Goal: Communication & Community: Participate in discussion

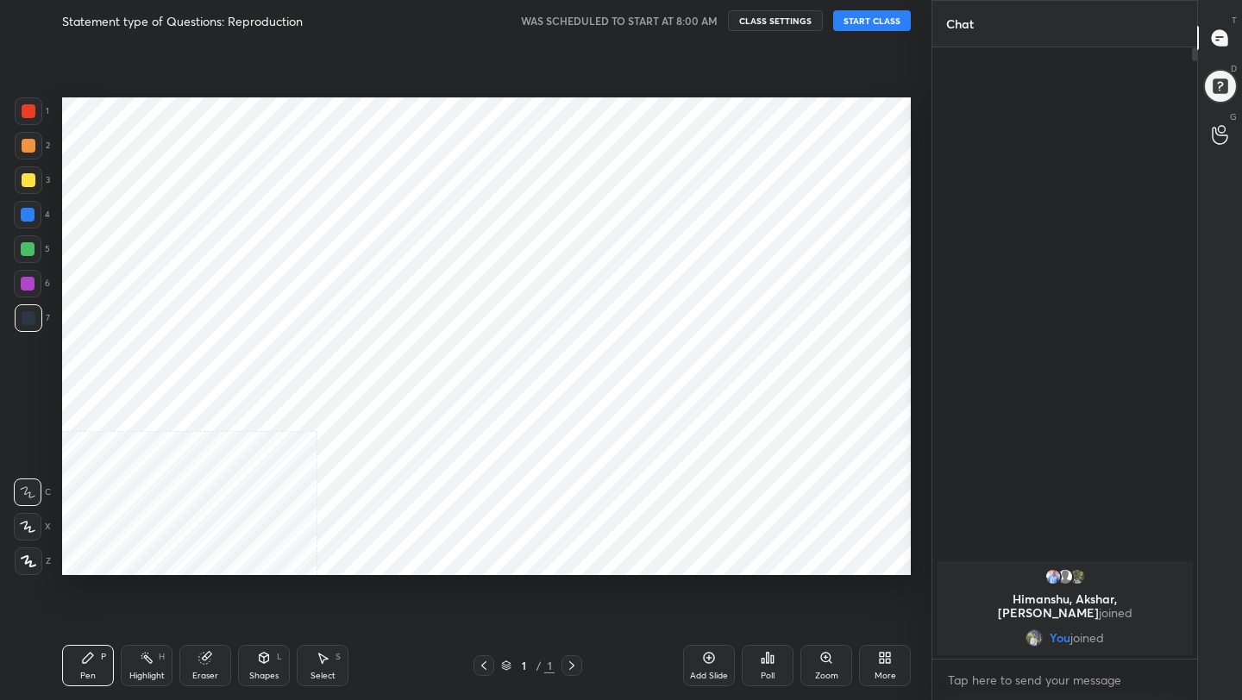
scroll to position [85669, 85396]
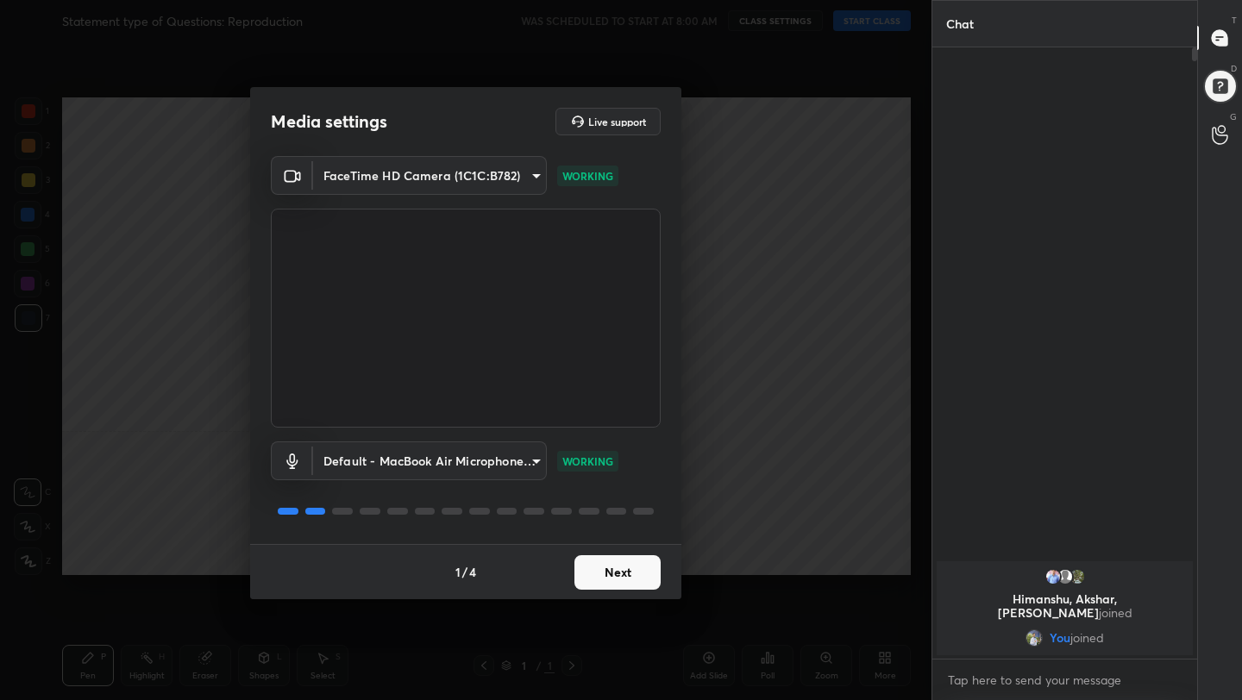
click at [623, 563] on button "Next" at bounding box center [617, 573] width 86 height 35
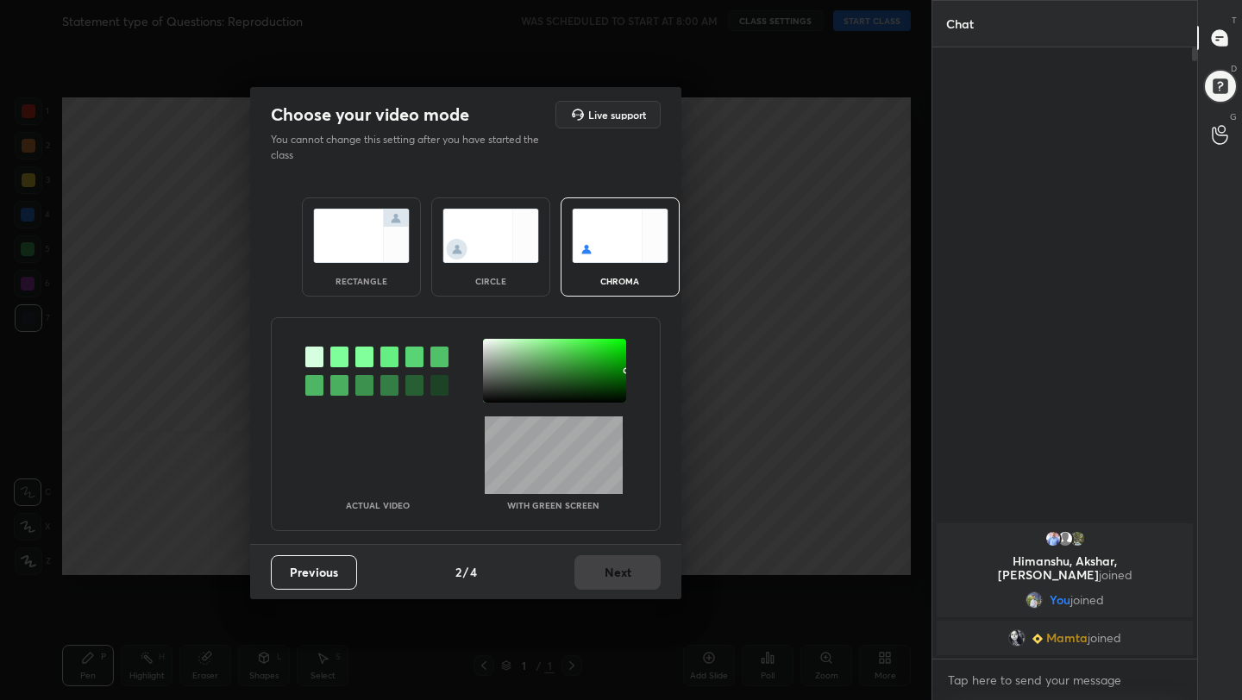
click at [376, 229] on img at bounding box center [361, 236] width 97 height 54
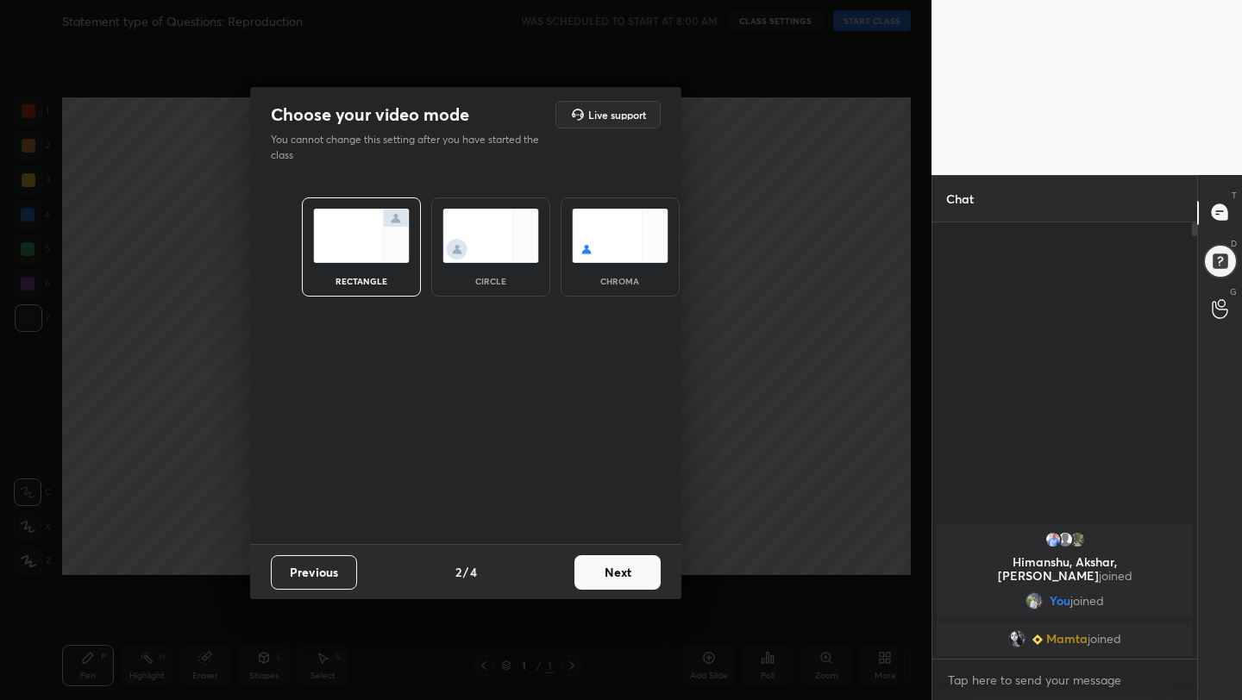
click at [629, 591] on div "Previous 2 / 4 Next" at bounding box center [465, 571] width 431 height 55
click at [625, 578] on button "Next" at bounding box center [617, 573] width 86 height 35
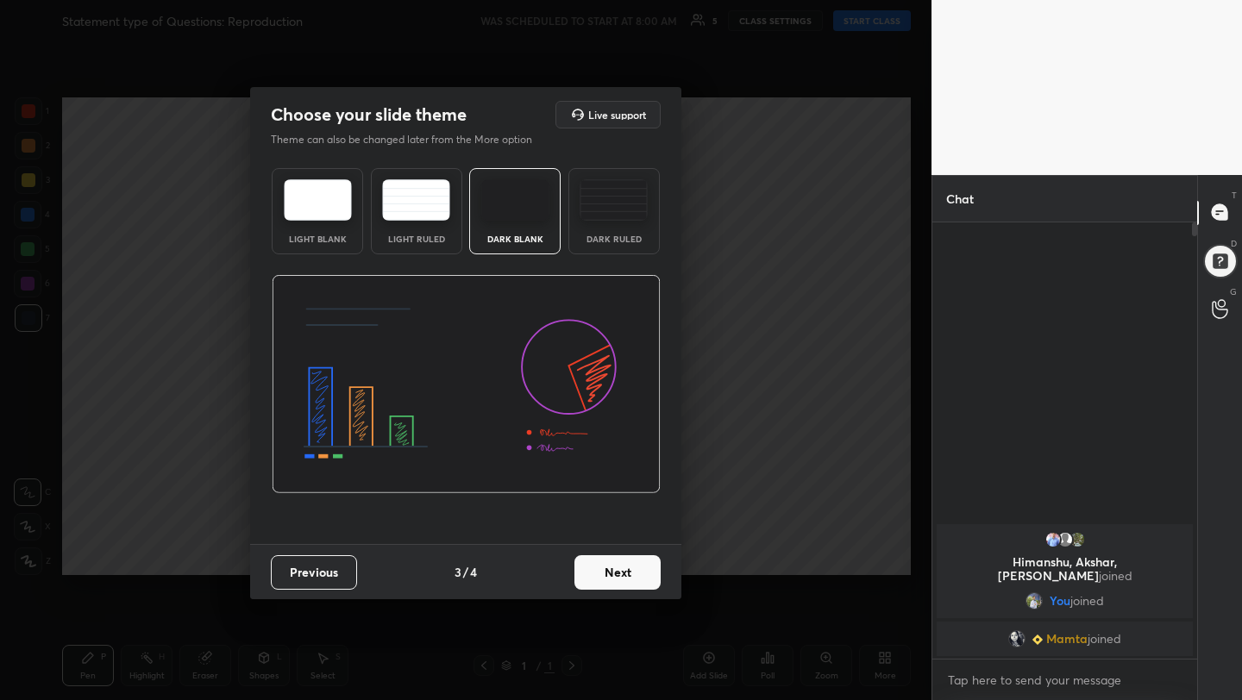
click at [625, 578] on button "Next" at bounding box center [617, 573] width 86 height 35
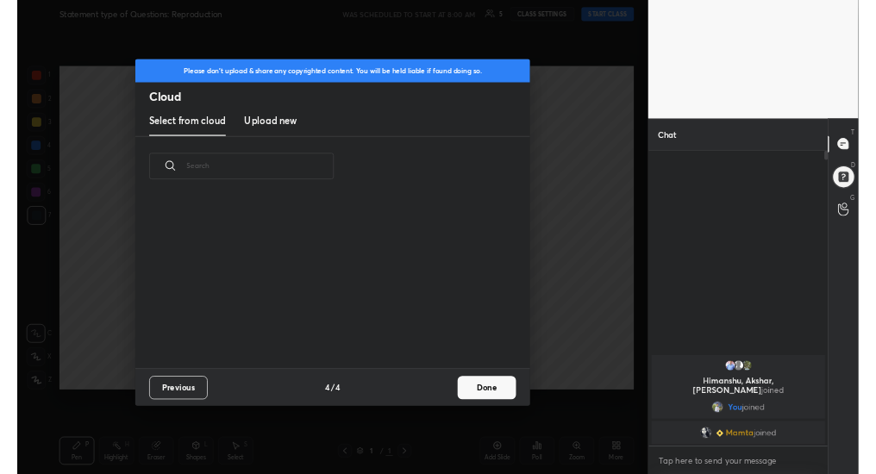
scroll to position [254, 554]
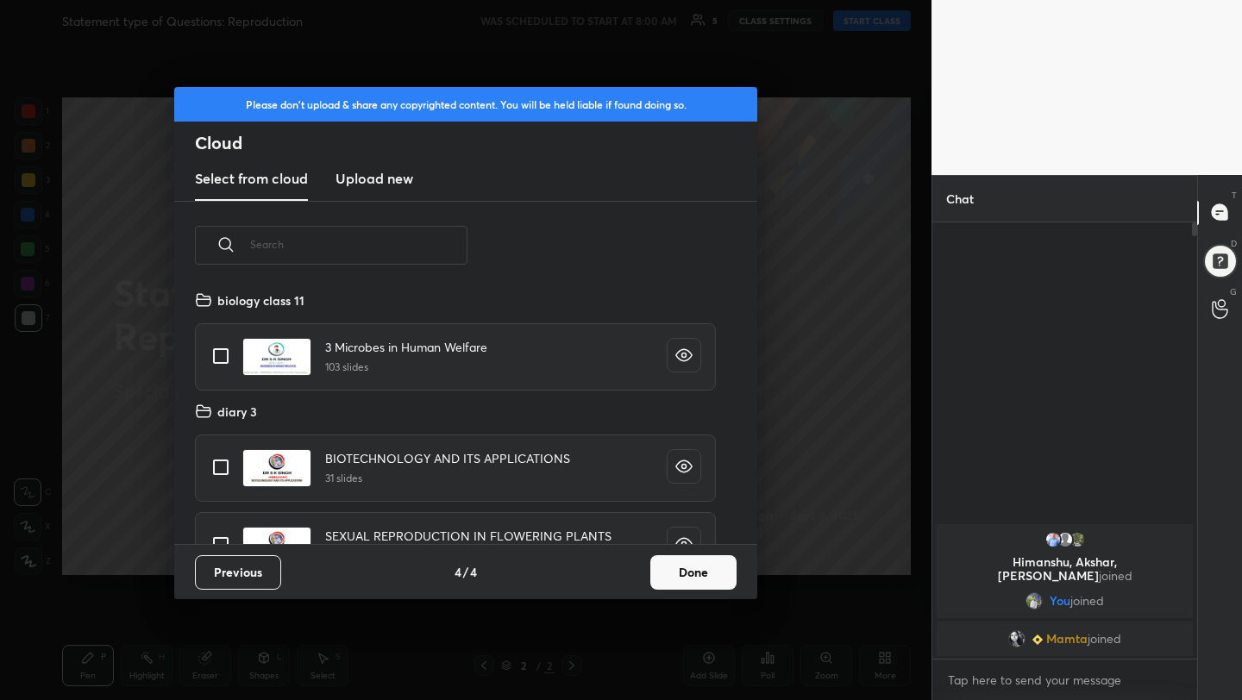
click at [689, 577] on button "Done" at bounding box center [693, 573] width 86 height 35
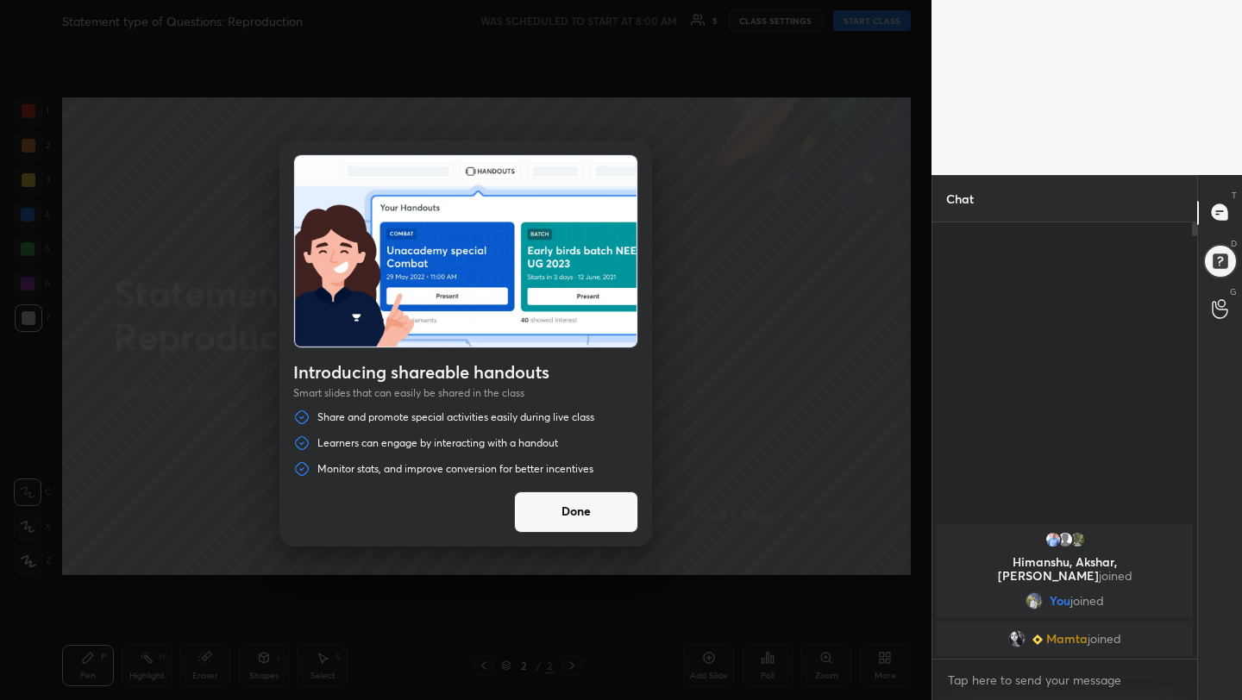
click at [574, 506] on button "Done" at bounding box center [576, 512] width 124 height 41
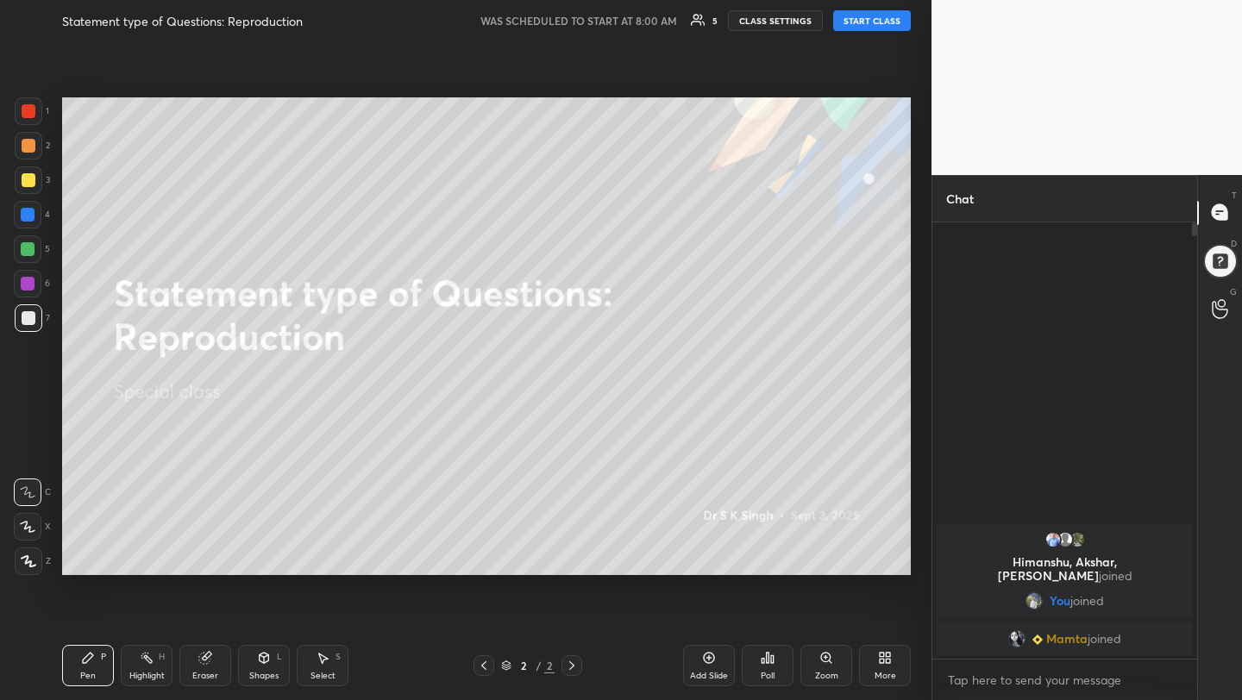
click at [861, 14] on button "START CLASS" at bounding box center [872, 20] width 78 height 21
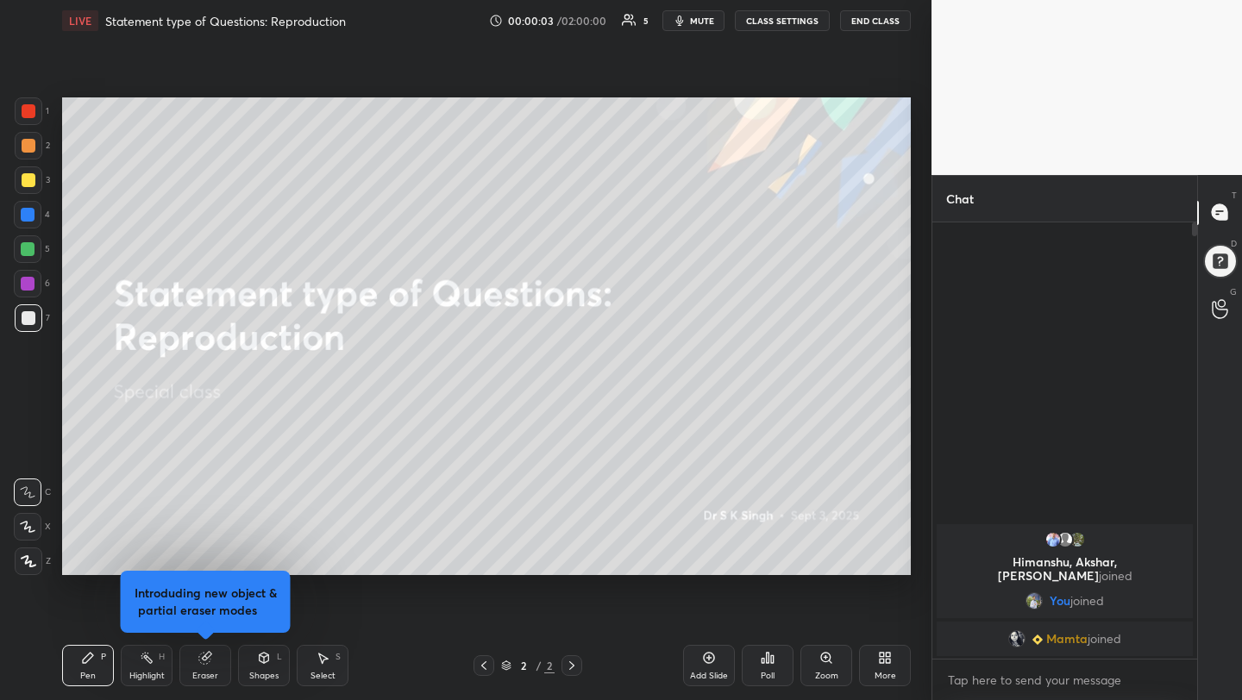
click at [694, 16] on span "mute" at bounding box center [702, 21] width 24 height 12
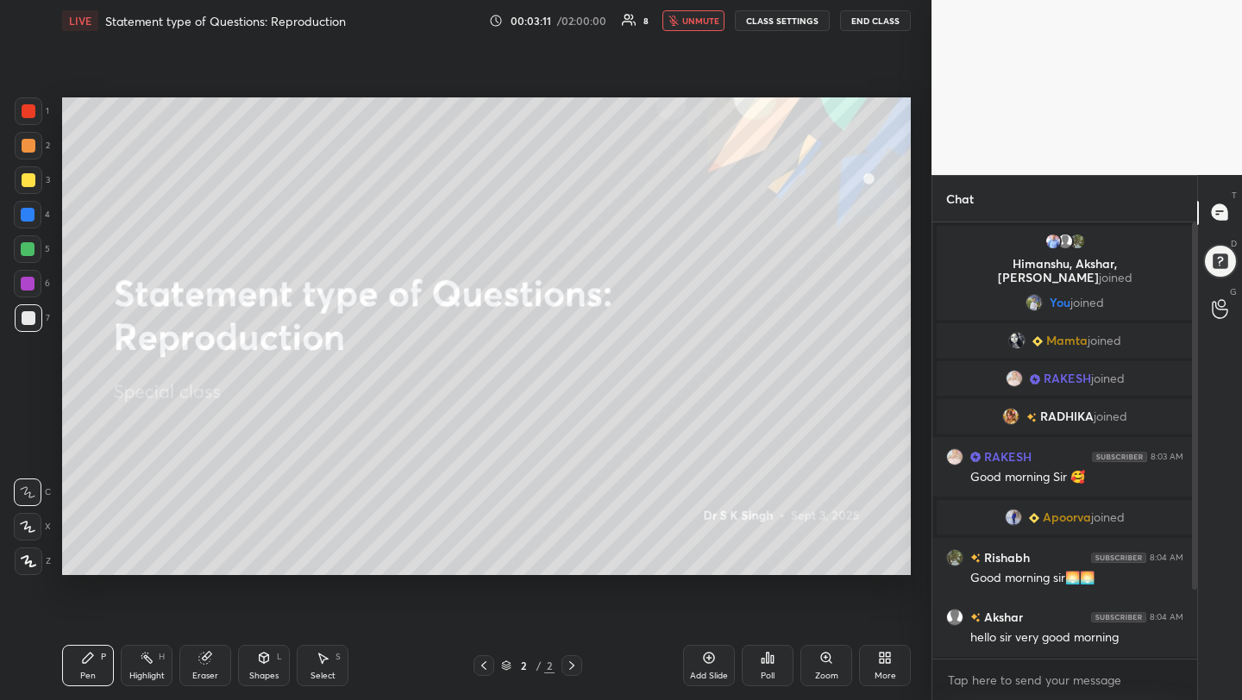
click at [701, 23] on span "unmute" at bounding box center [700, 21] width 37 height 12
click at [1021, 687] on body "1 2 3 4 5 6 7 C X Z C X Z E E Erase all H H LIVE Statement type of Questions: R…" at bounding box center [621, 350] width 1242 height 700
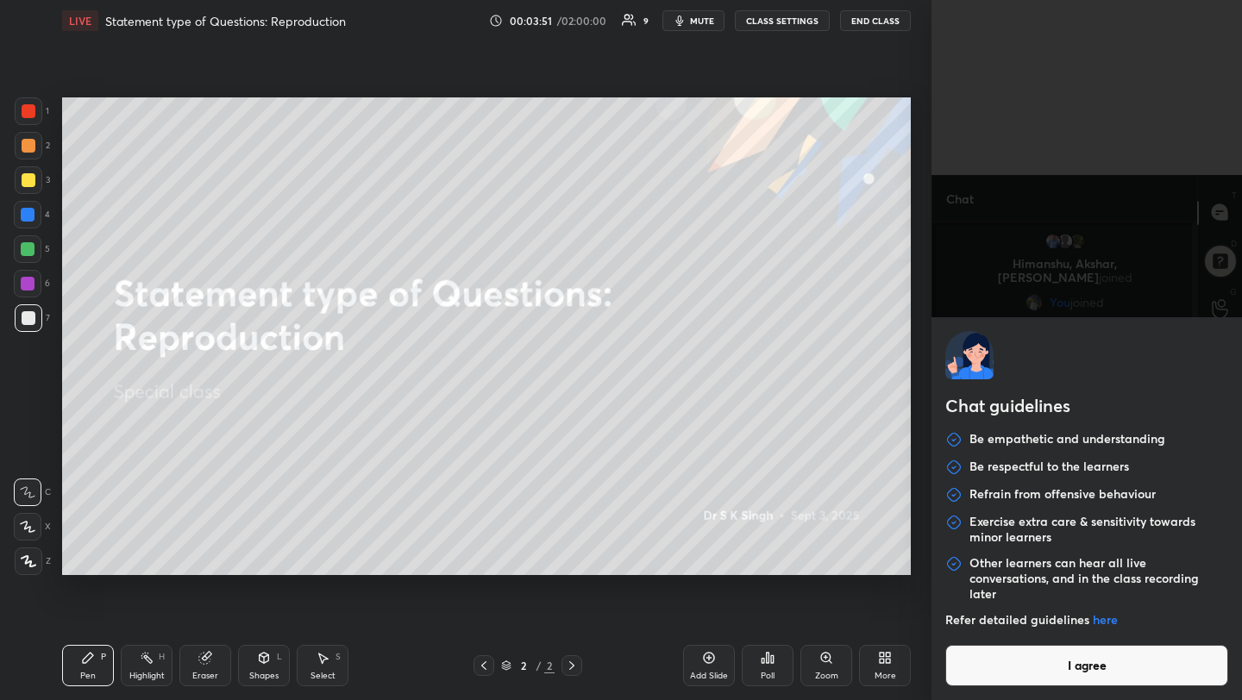
click at [1021, 687] on div "Chat guidelines Be empathetic and understanding Be respectful to the learners R…" at bounding box center [1087, 508] width 311 height 383
click at [1021, 678] on button "I agree" at bounding box center [1086, 665] width 283 height 41
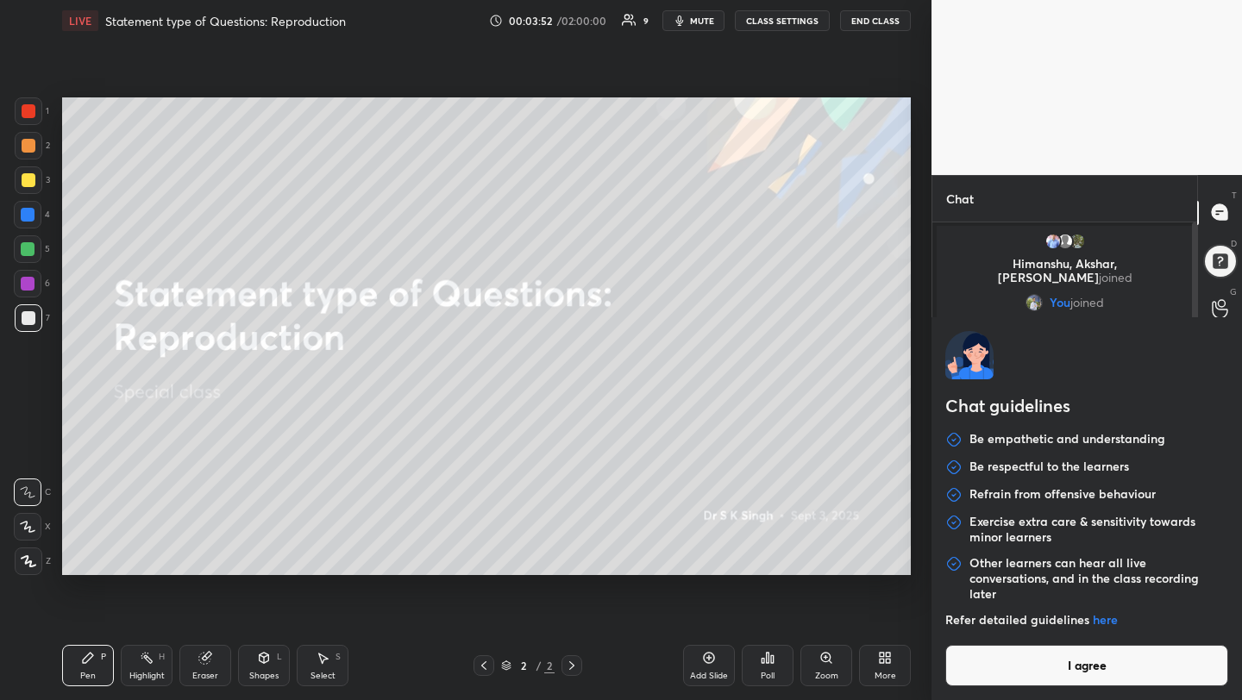
type textarea "x"
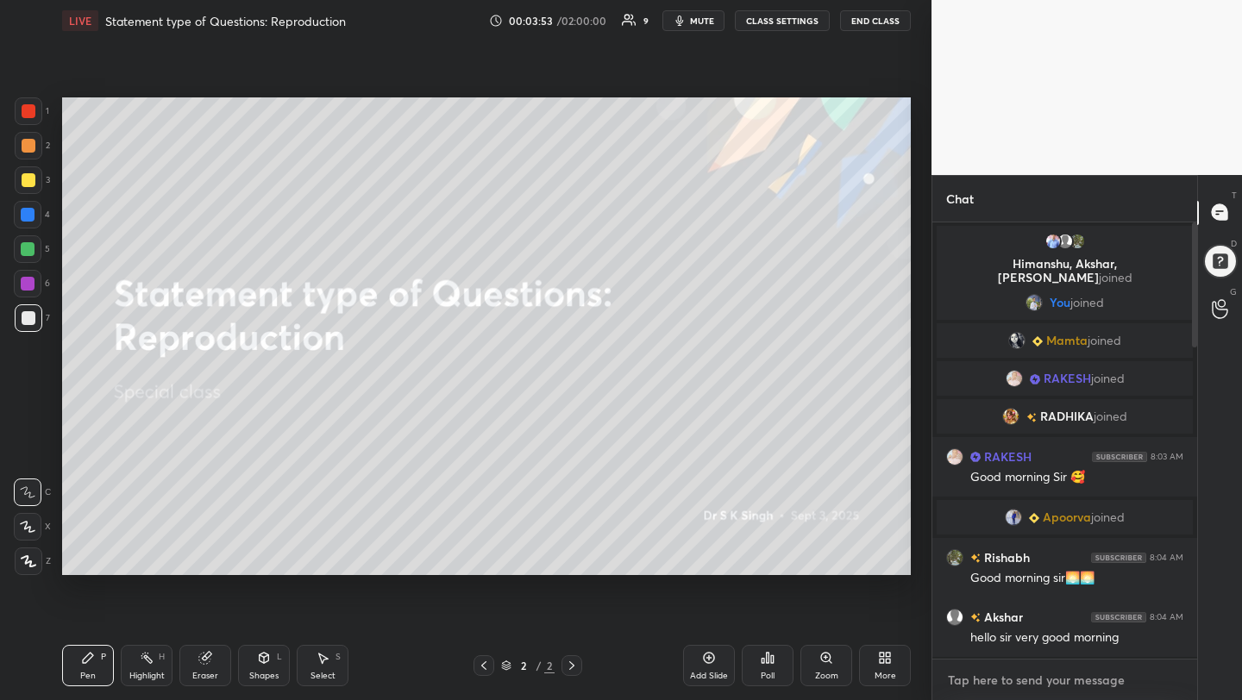
paste textarea "[URL][DOMAIN_NAME]"
type textarea "[URL][DOMAIN_NAME]"
type textarea "x"
type textarea "[URL][DOMAIN_NAME]"
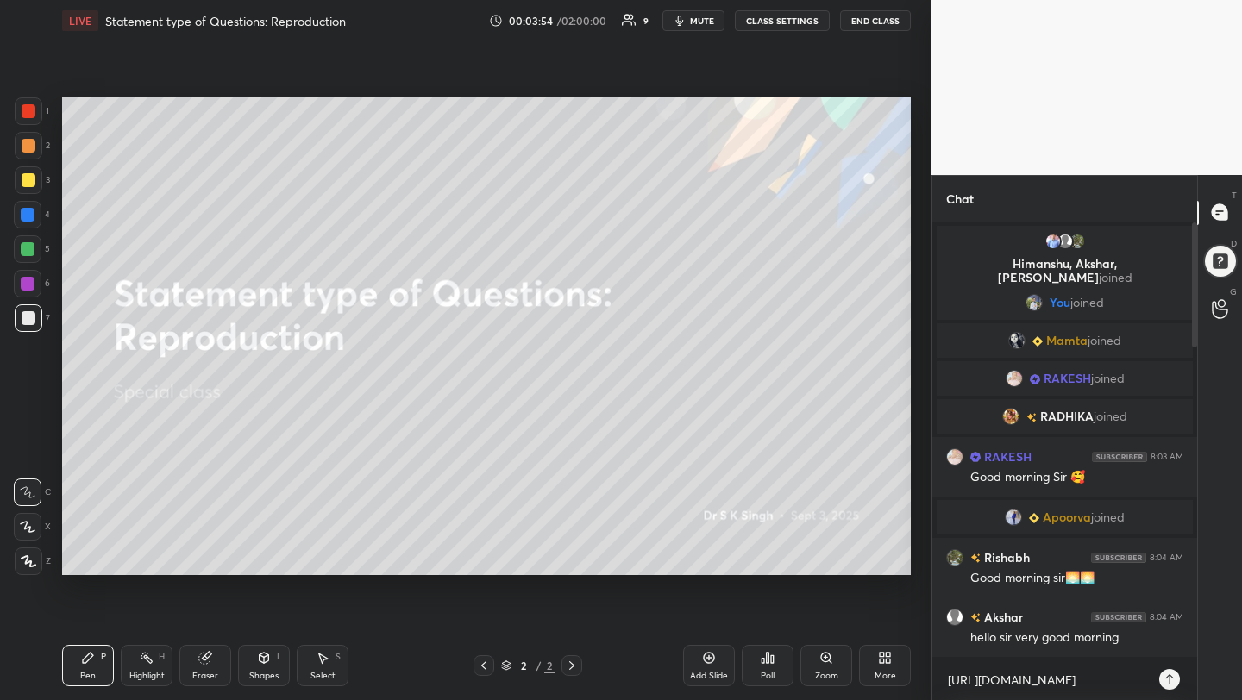
type textarea "x"
click at [1173, 680] on icon at bounding box center [1170, 680] width 14 height 14
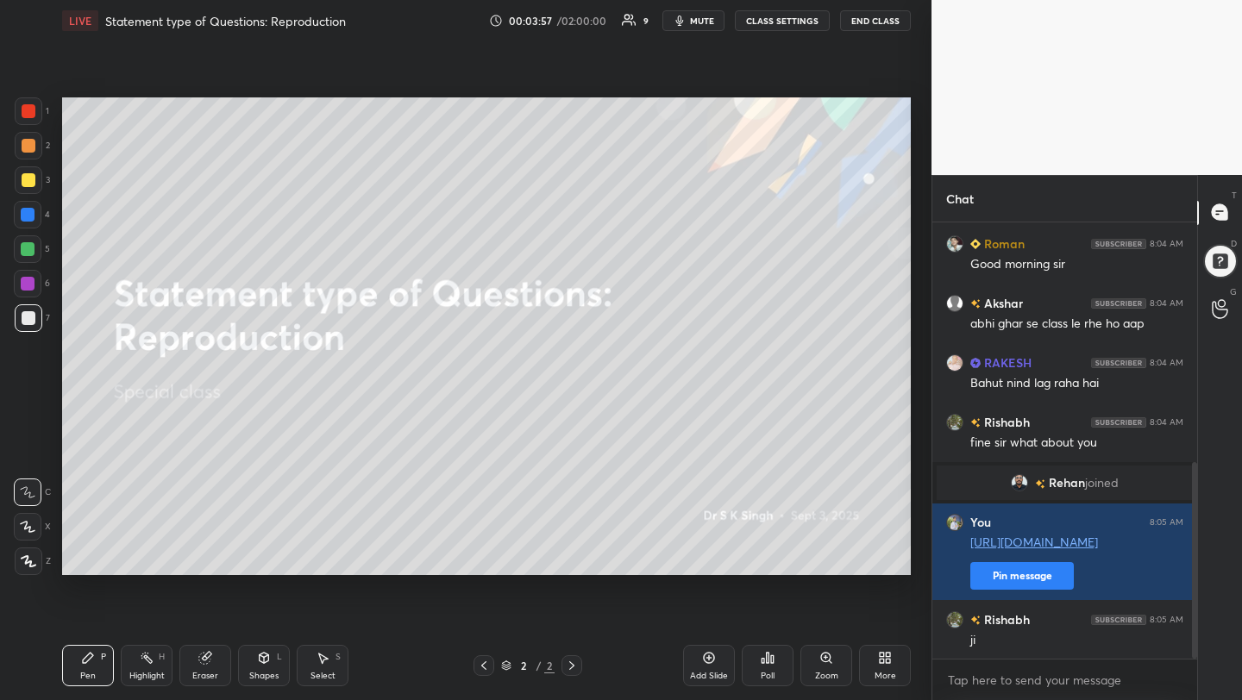
drag, startPoint x: 1196, startPoint y: 431, endPoint x: 1198, endPoint y: 624, distance: 192.4
click at [1198, 620] on div "Chat [PERSON_NAME] joined [PERSON_NAME] 8:04 AM Gud morning [PERSON_NAME] 8:04 …" at bounding box center [1087, 438] width 311 height 526
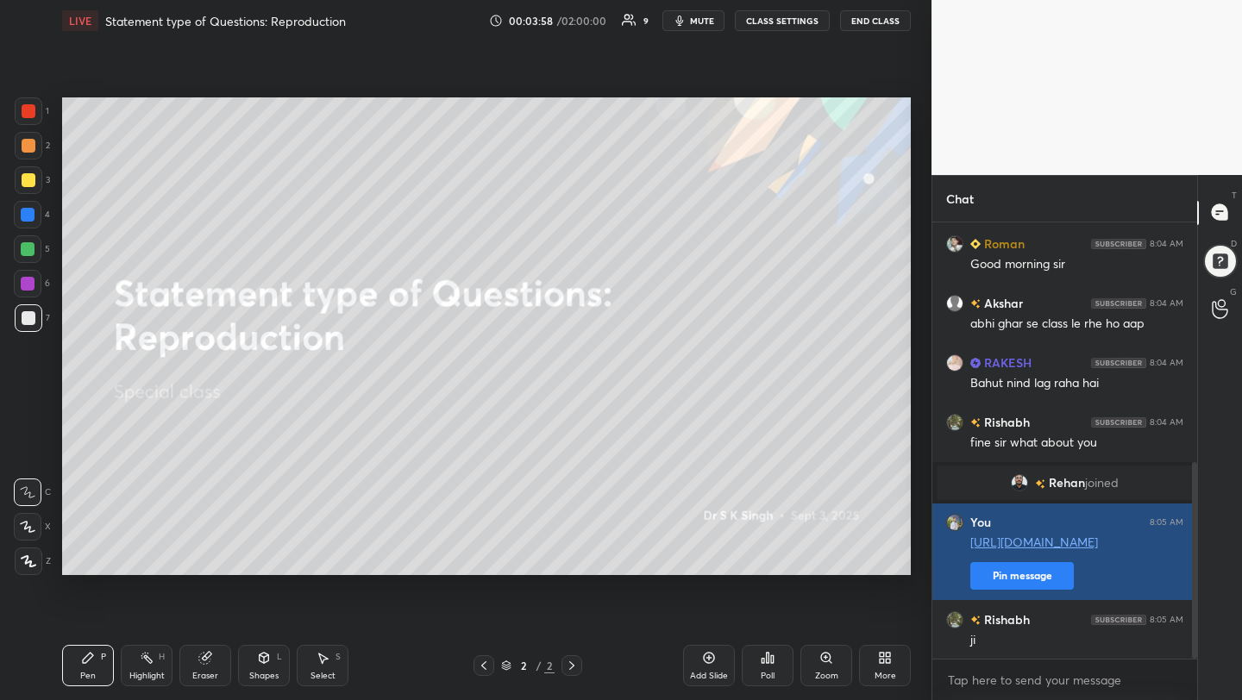
click at [1031, 572] on button "Pin message" at bounding box center [1022, 576] width 104 height 28
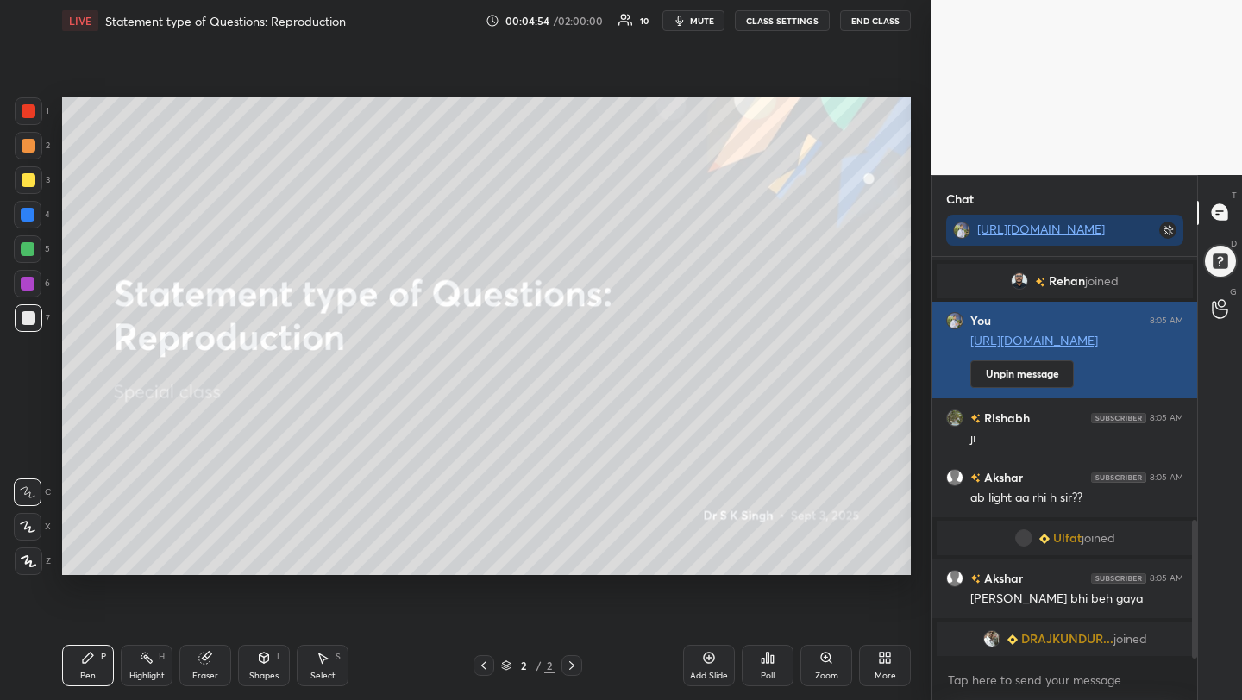
scroll to position [842, 0]
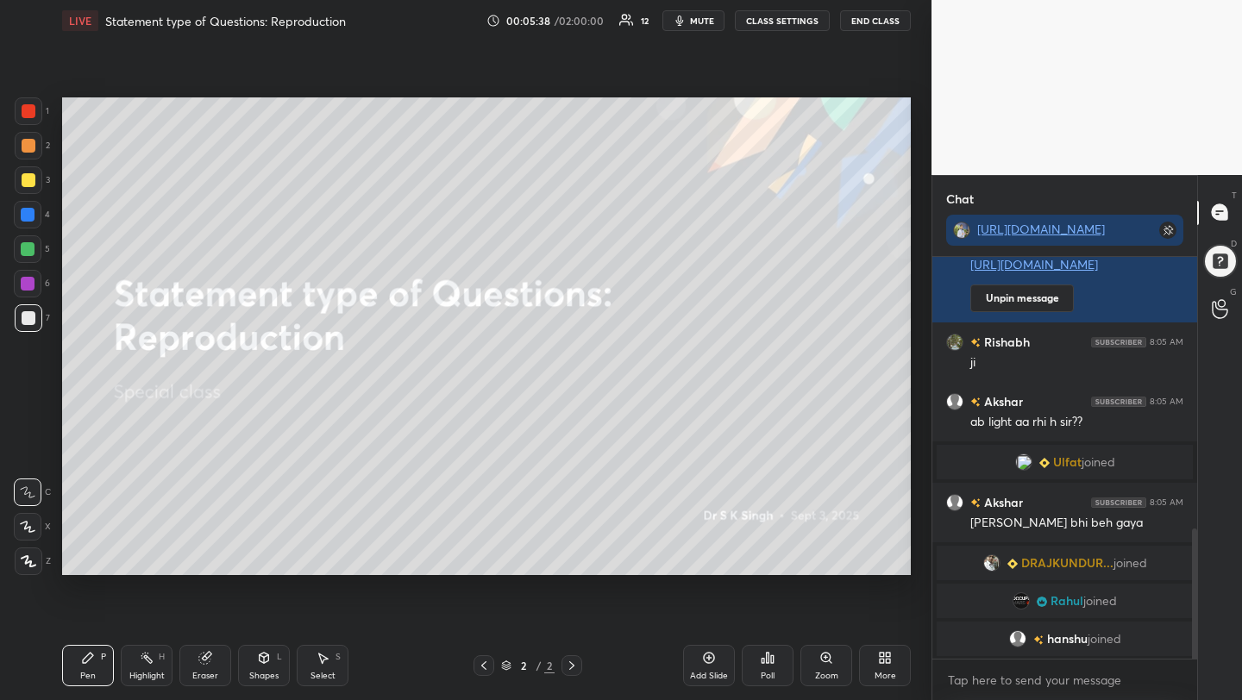
click at [35, 526] on div at bounding box center [28, 527] width 28 height 28
click at [881, 675] on div "More" at bounding box center [886, 676] width 22 height 9
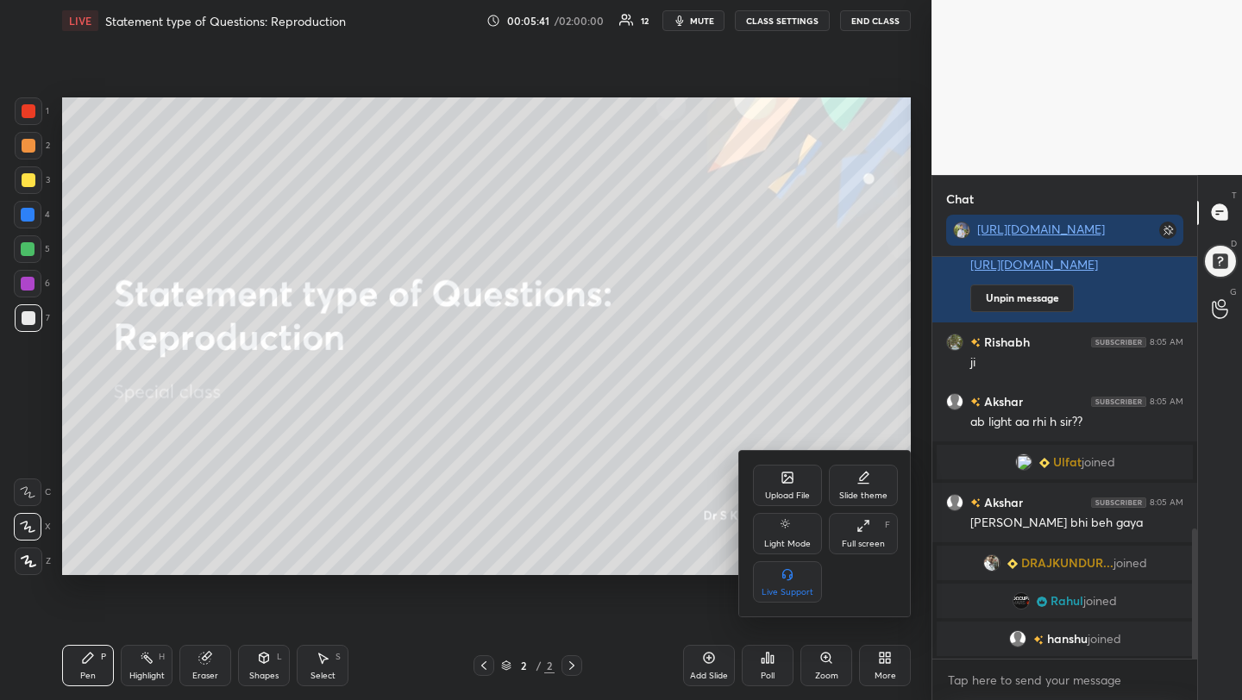
click at [797, 478] on div "Upload File" at bounding box center [787, 485] width 69 height 41
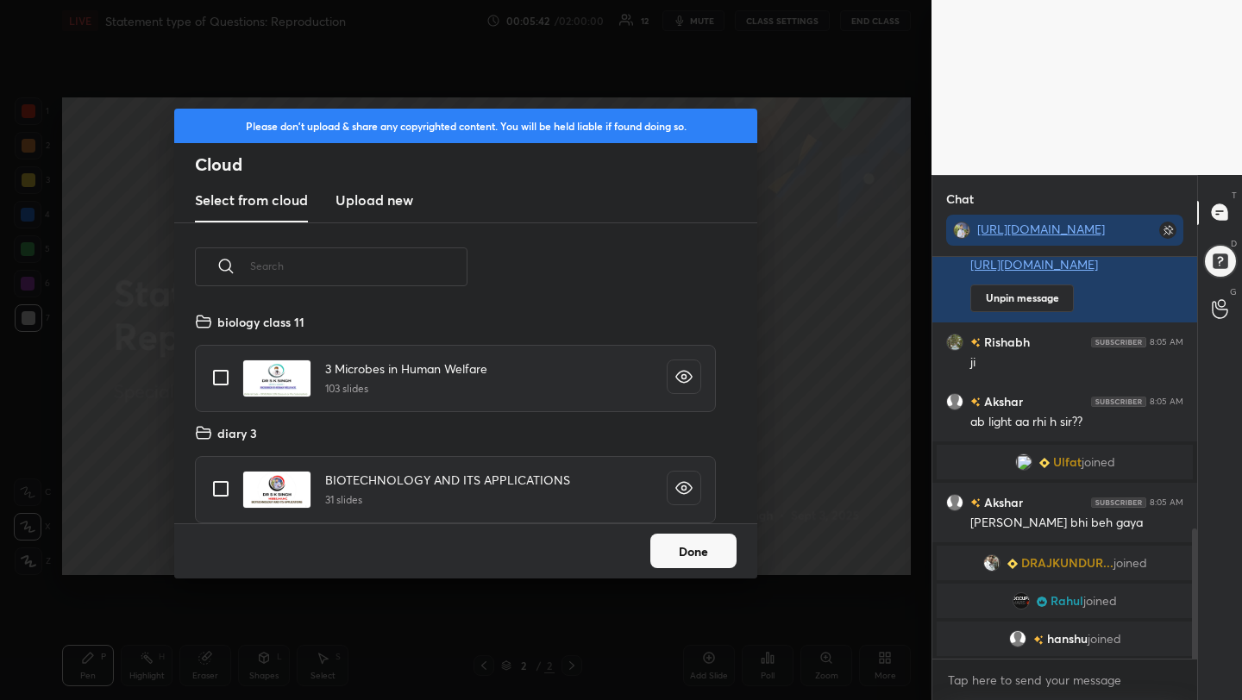
scroll to position [212, 554]
click at [354, 214] on new "Upload new" at bounding box center [375, 200] width 78 height 43
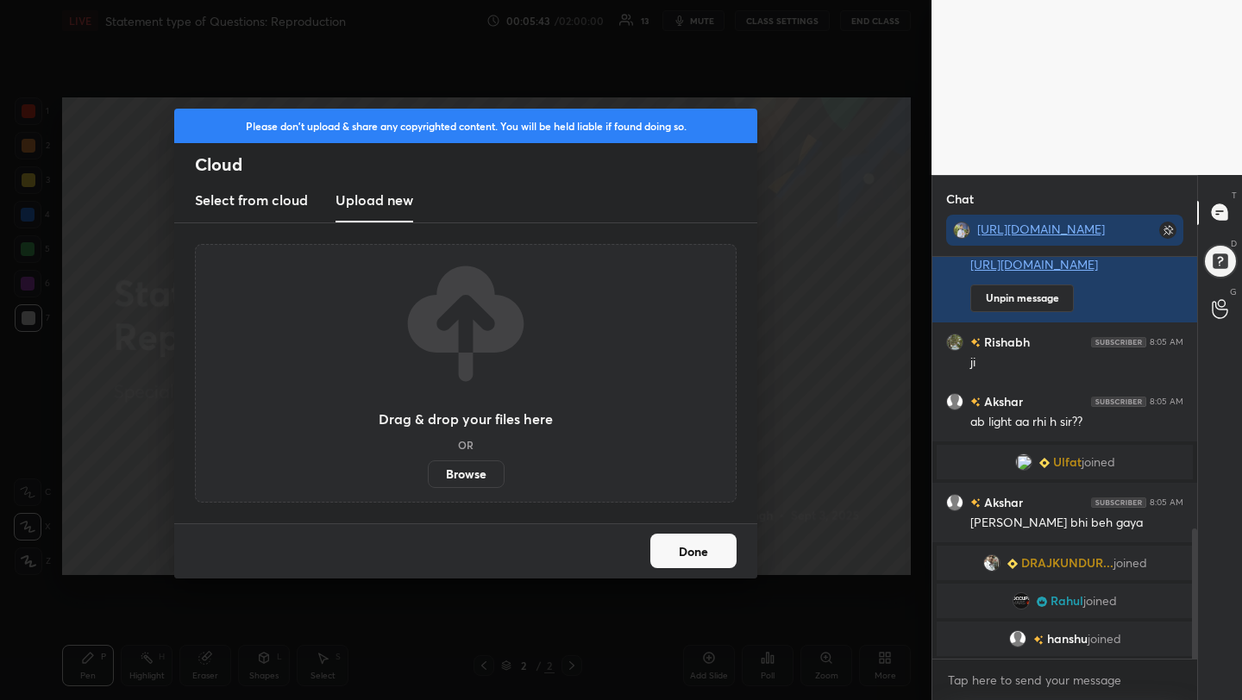
click at [449, 486] on label "Browse" at bounding box center [466, 475] width 77 height 28
click at [428, 486] on input "Browse" at bounding box center [428, 475] width 0 height 28
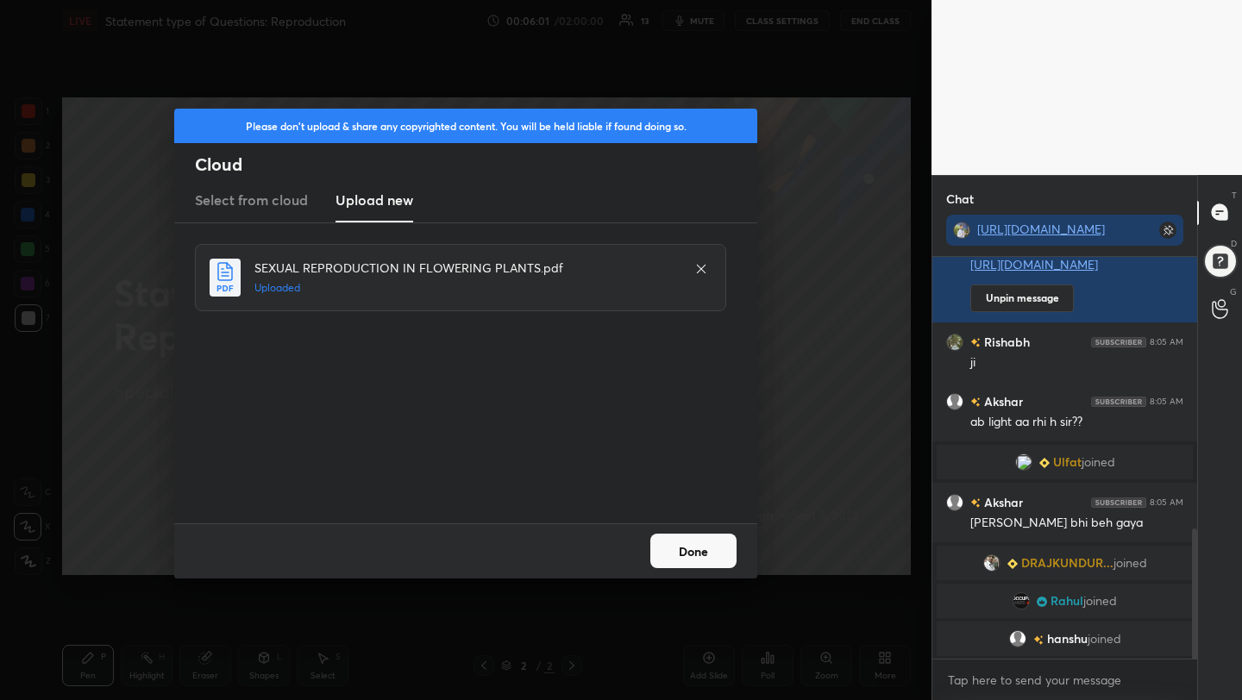
click at [647, 551] on div "Done" at bounding box center [465, 551] width 583 height 55
click at [697, 554] on button "Done" at bounding box center [693, 551] width 86 height 35
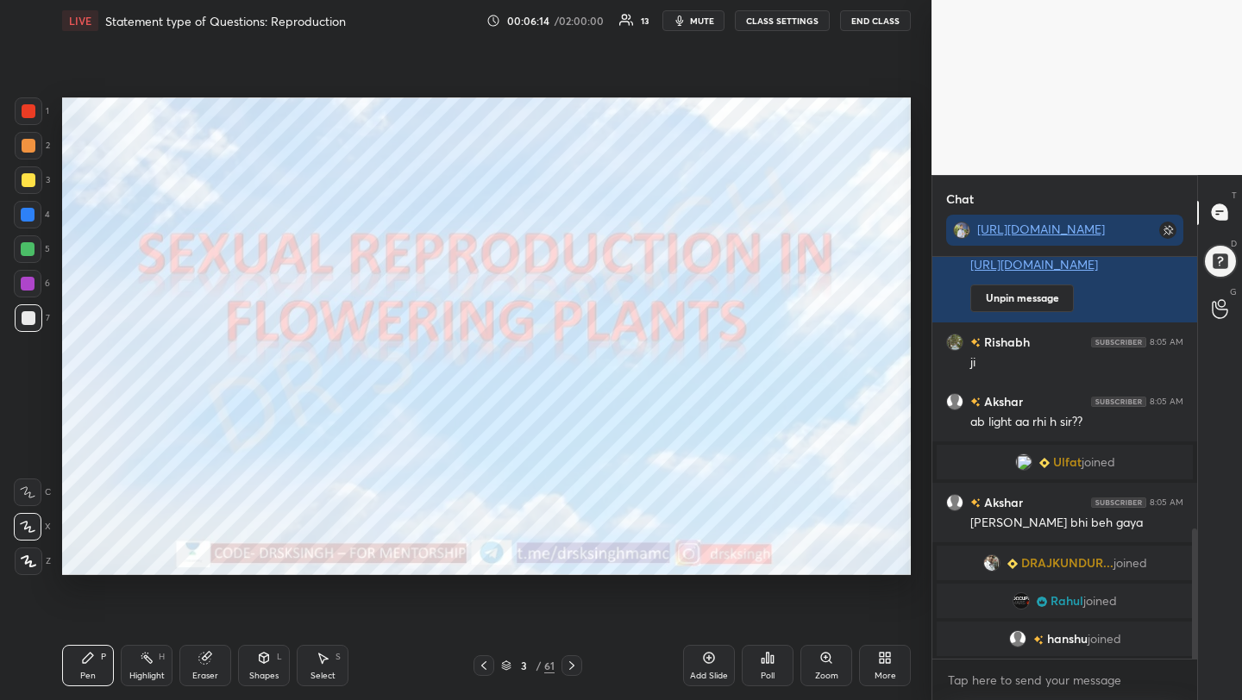
click at [16, 114] on div at bounding box center [29, 111] width 28 height 28
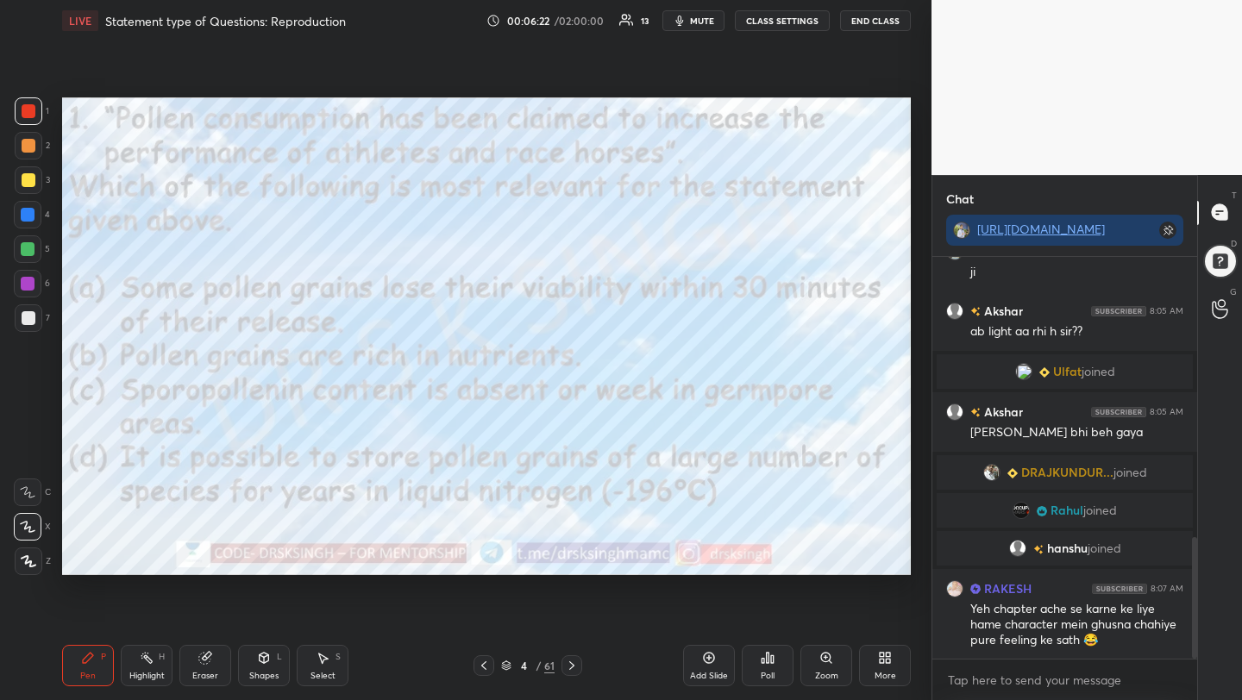
scroll to position [974, 0]
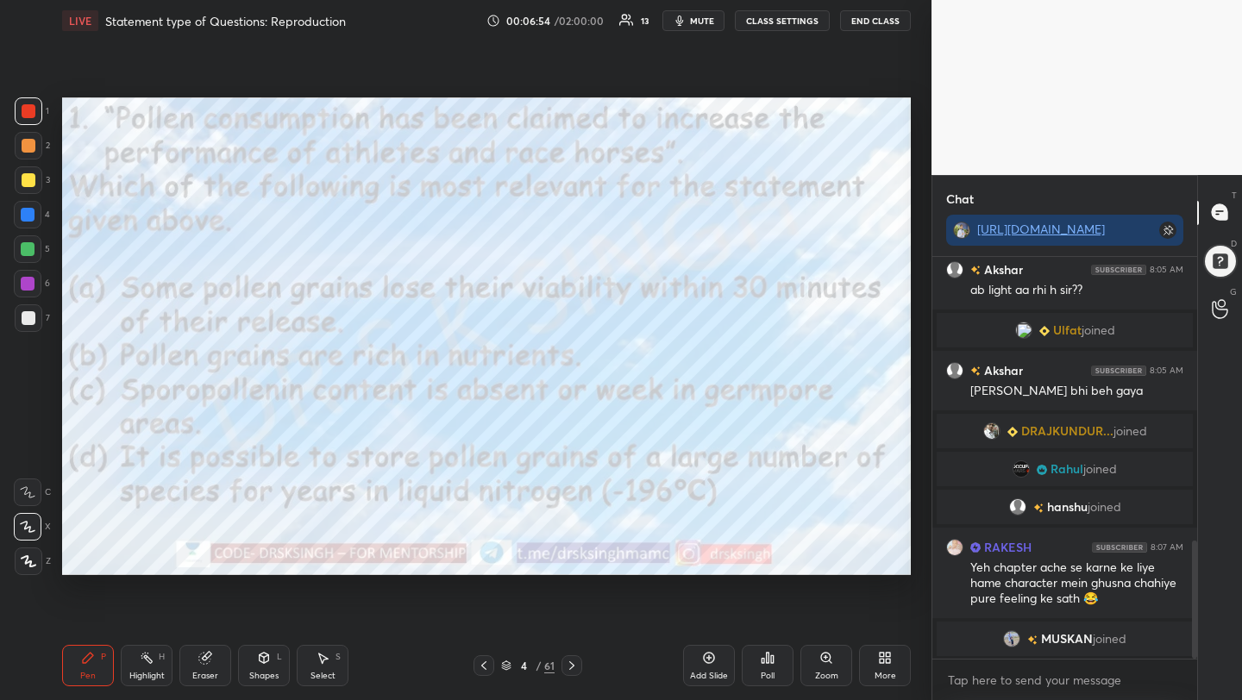
click at [774, 672] on div "Poll" at bounding box center [768, 676] width 14 height 9
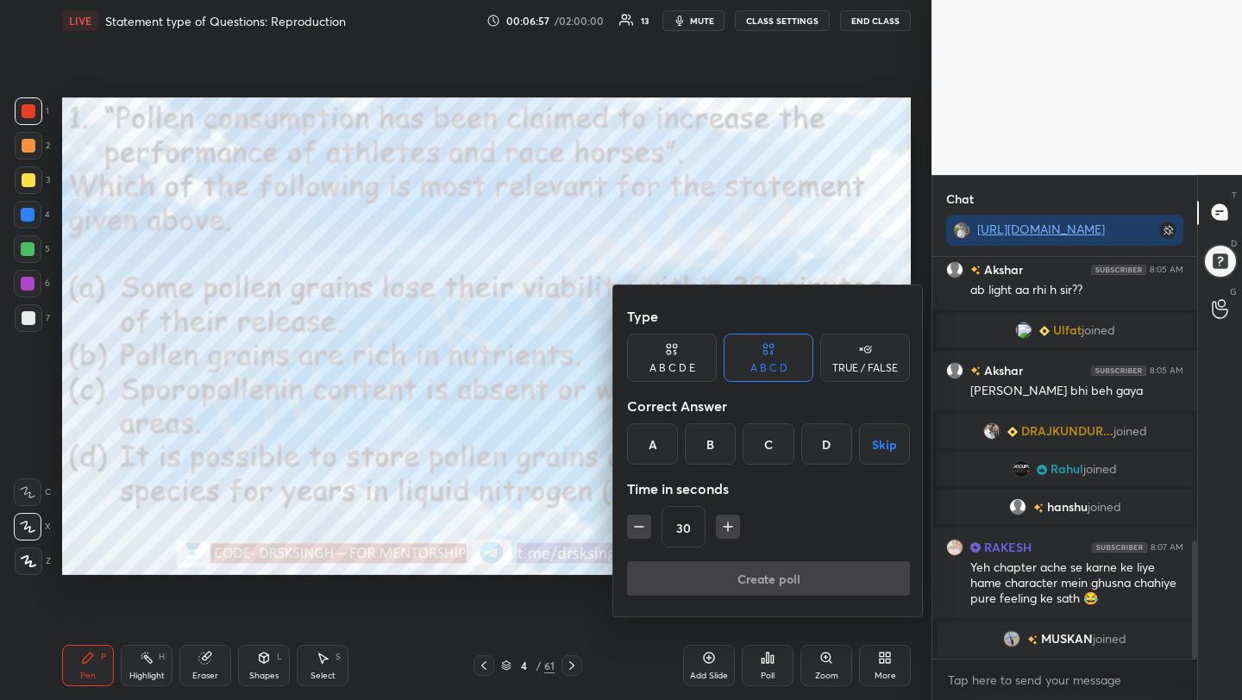
click at [704, 455] on div "B" at bounding box center [710, 444] width 51 height 41
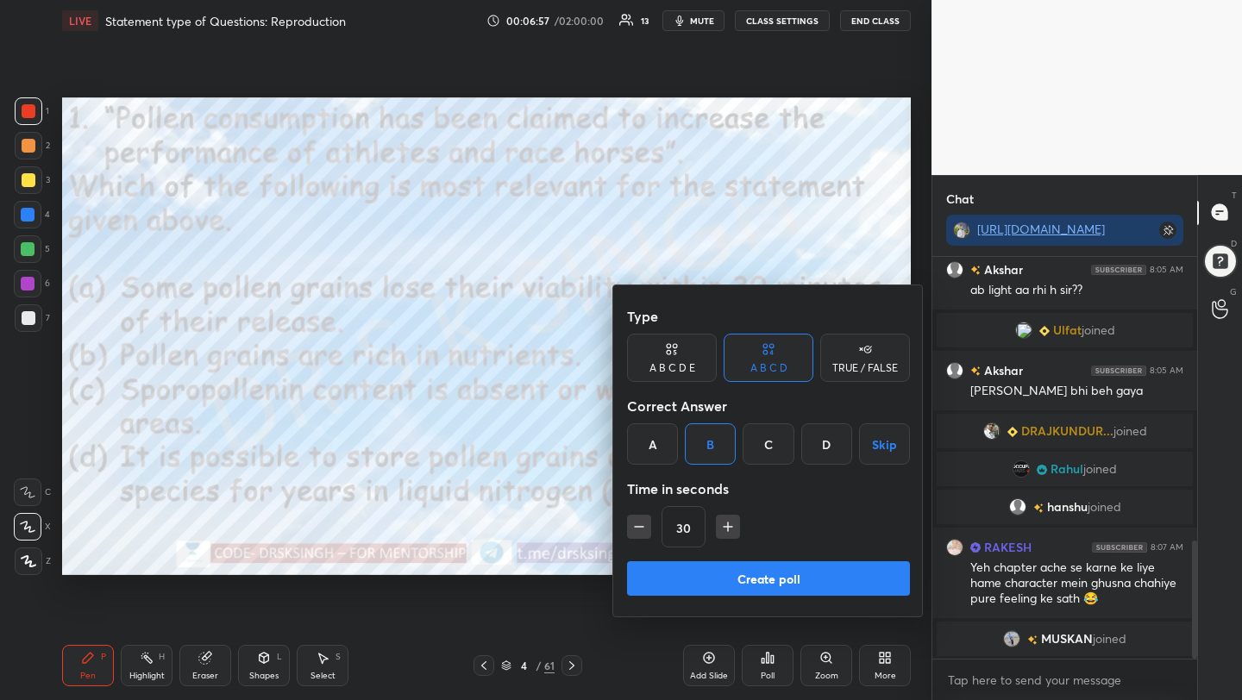
scroll to position [1039, 0]
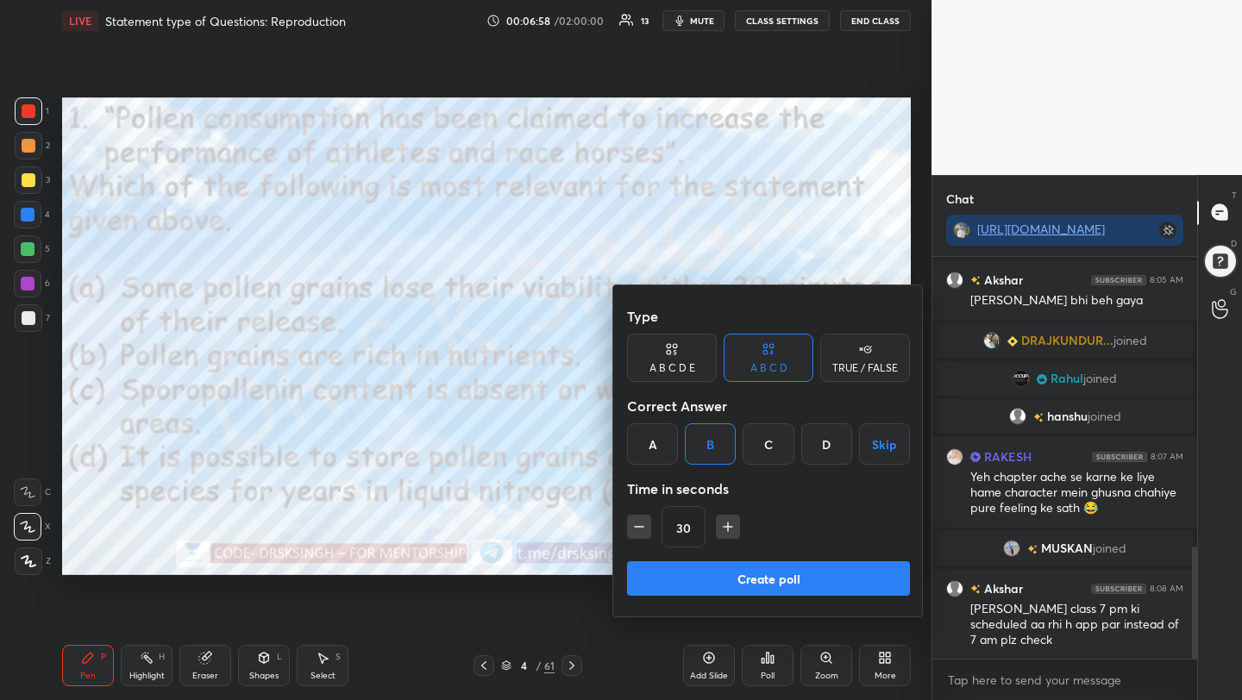
click at [745, 575] on button "Create poll" at bounding box center [768, 579] width 283 height 35
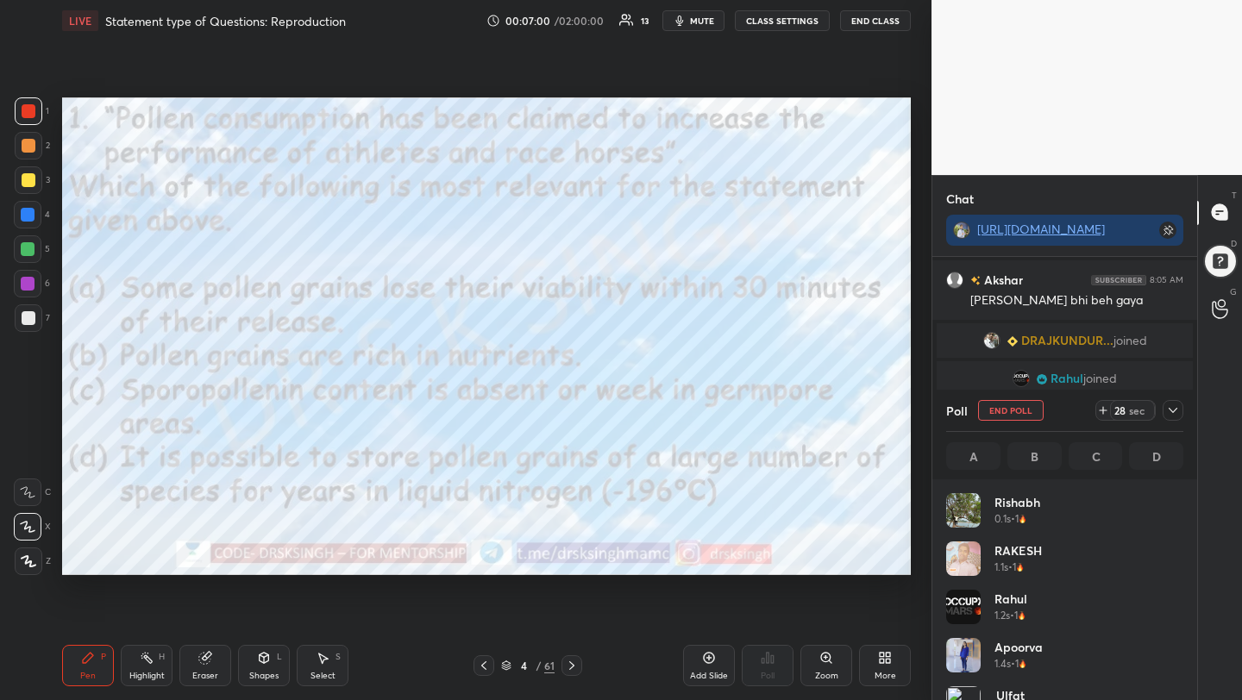
scroll to position [202, 232]
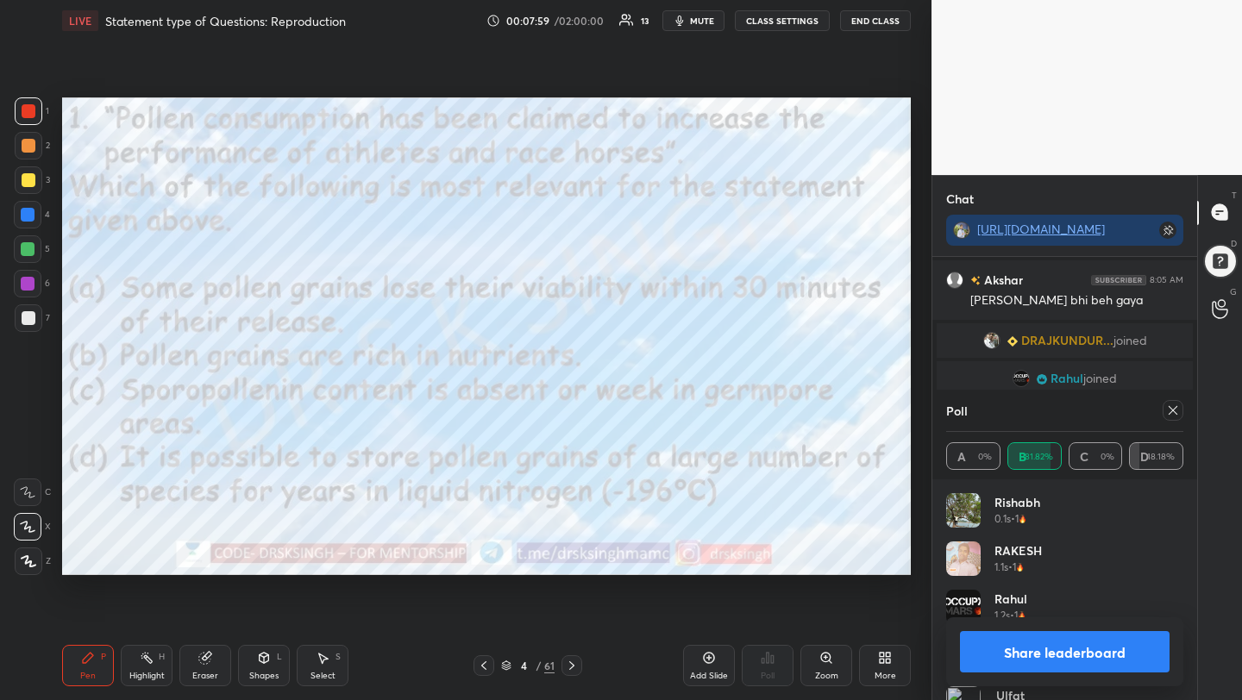
click at [35, 179] on div at bounding box center [29, 180] width 28 height 28
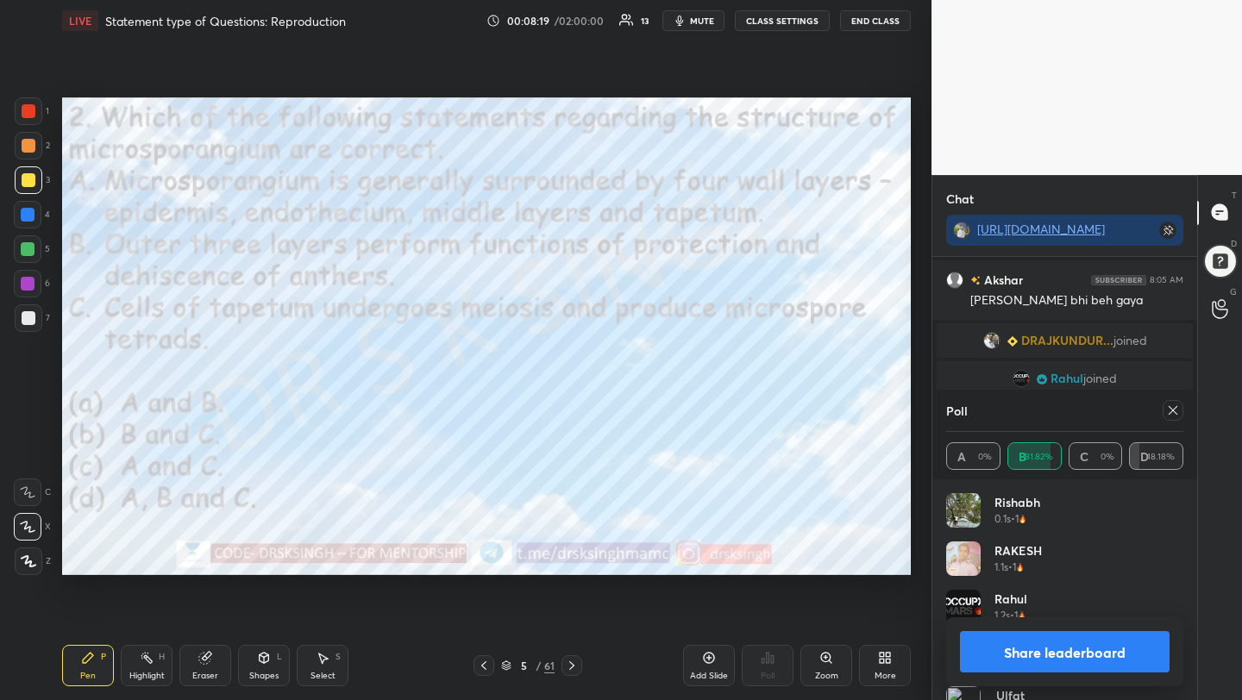
click at [1171, 405] on icon at bounding box center [1173, 411] width 14 height 14
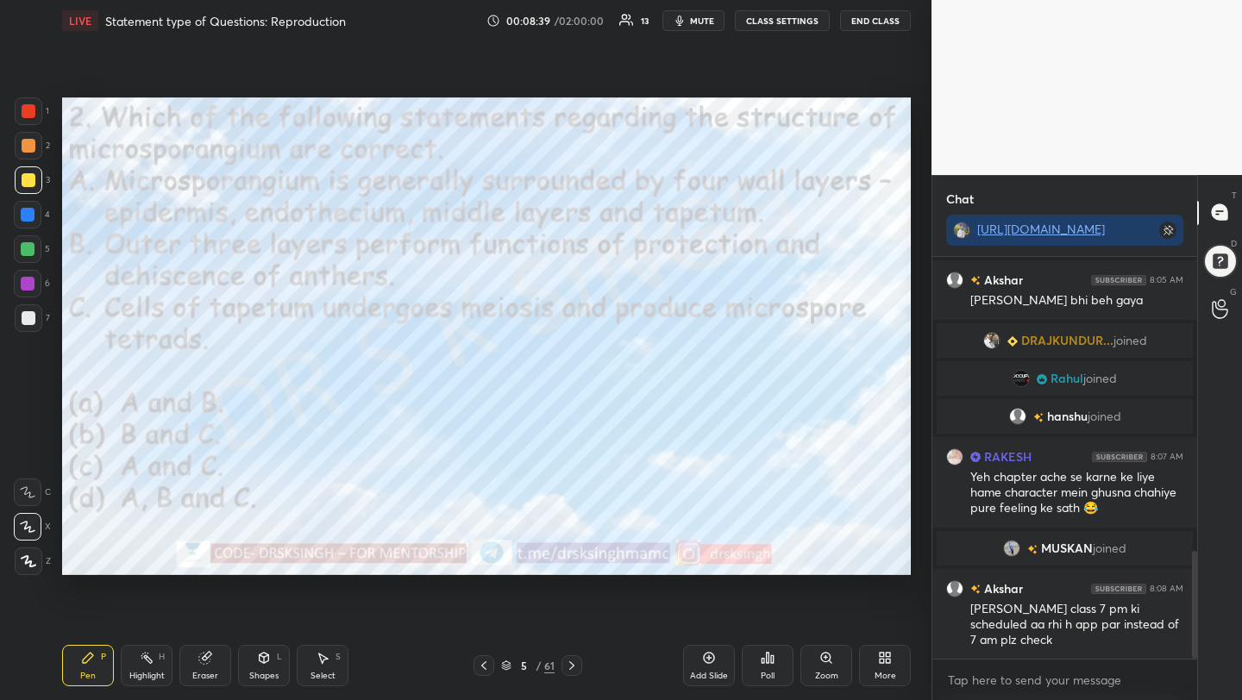
scroll to position [1098, 0]
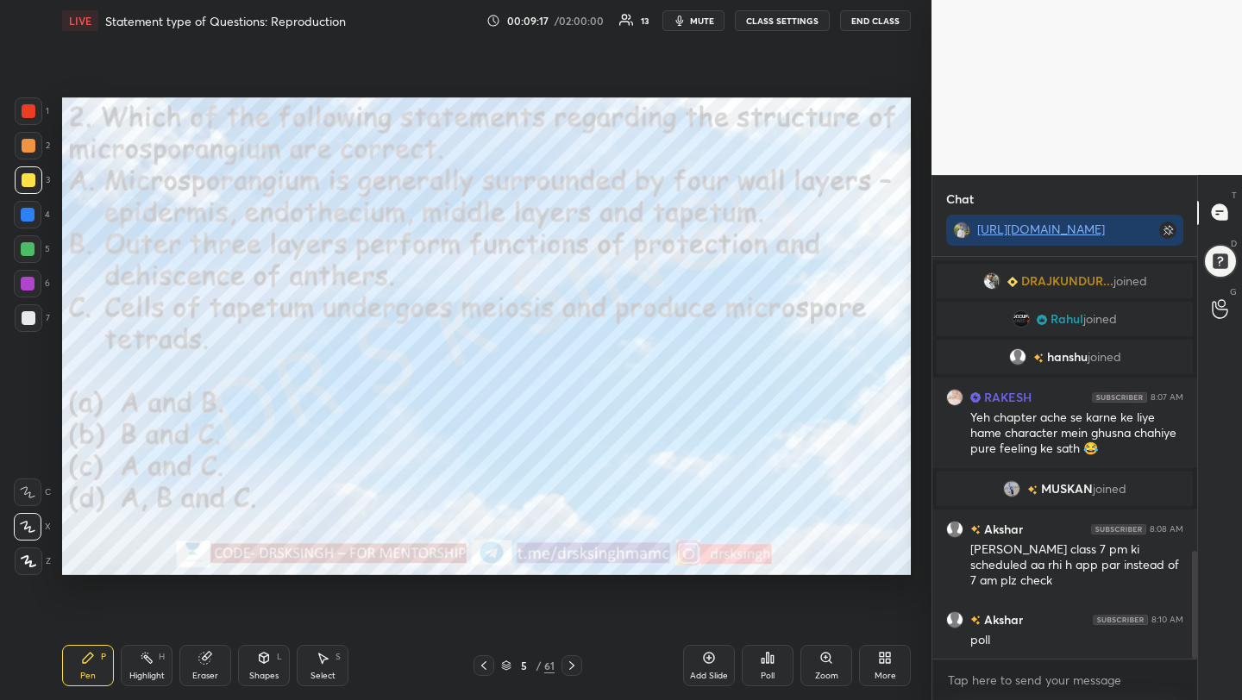
click at [779, 671] on div "Poll" at bounding box center [768, 665] width 52 height 41
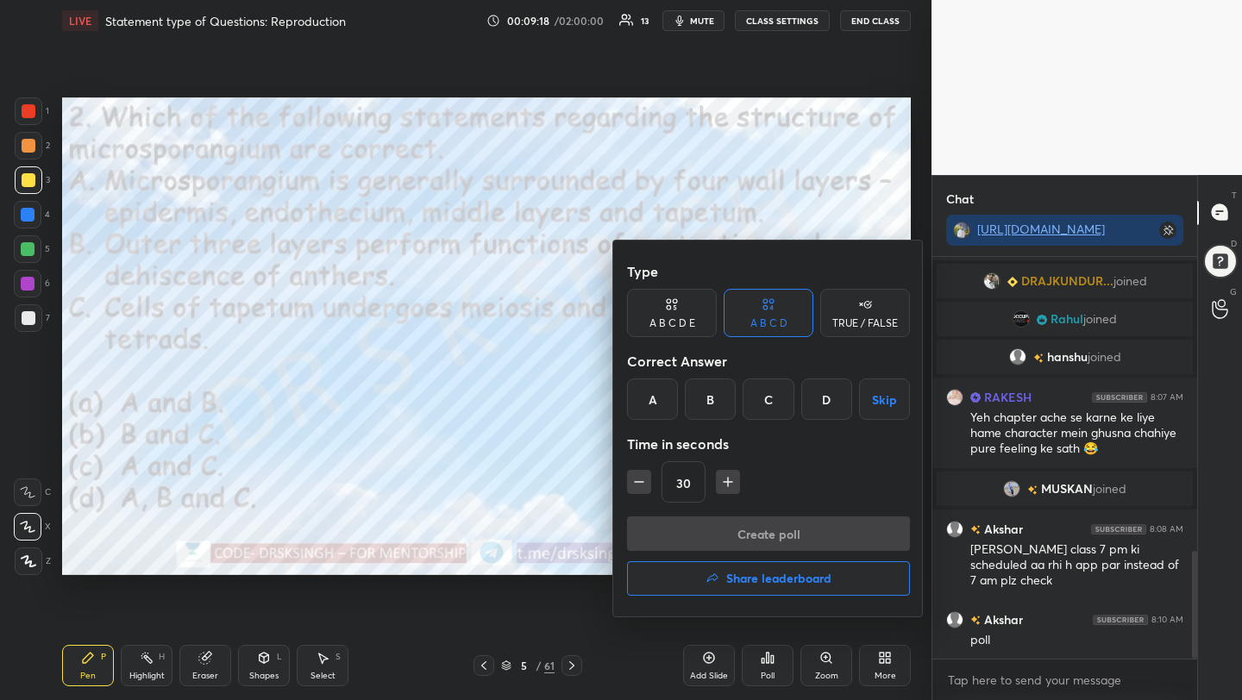
click at [661, 405] on div "A" at bounding box center [652, 399] width 51 height 41
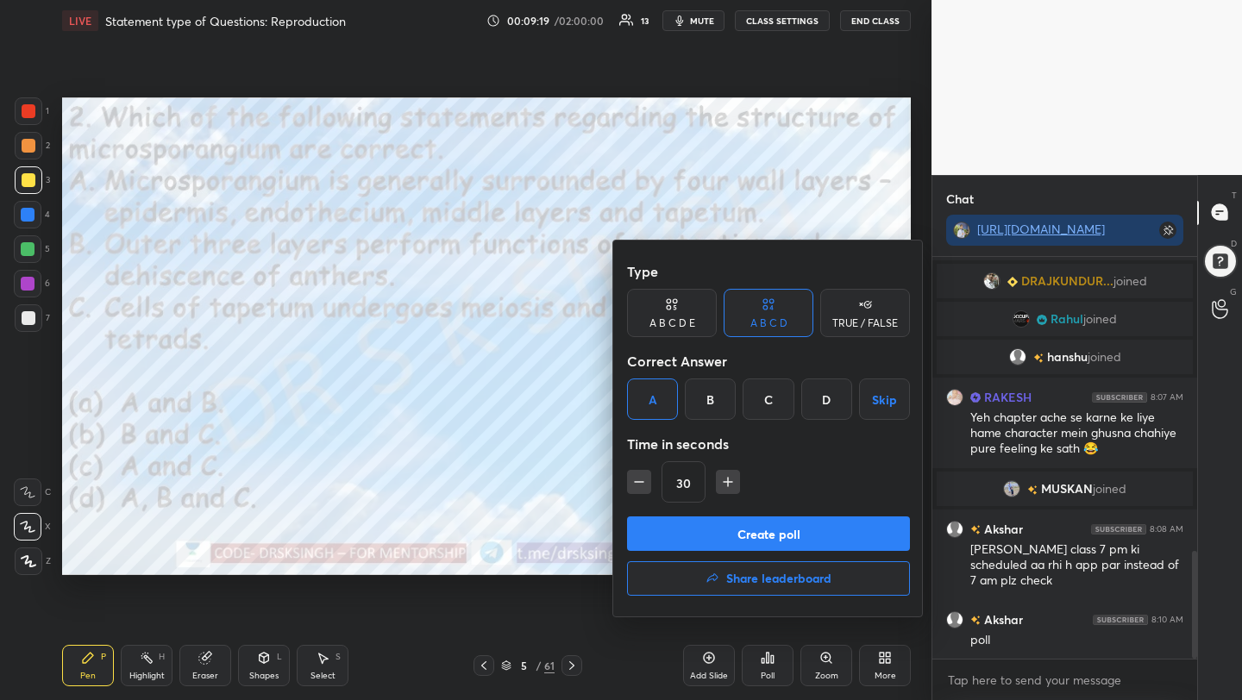
click at [709, 525] on button "Create poll" at bounding box center [768, 534] width 283 height 35
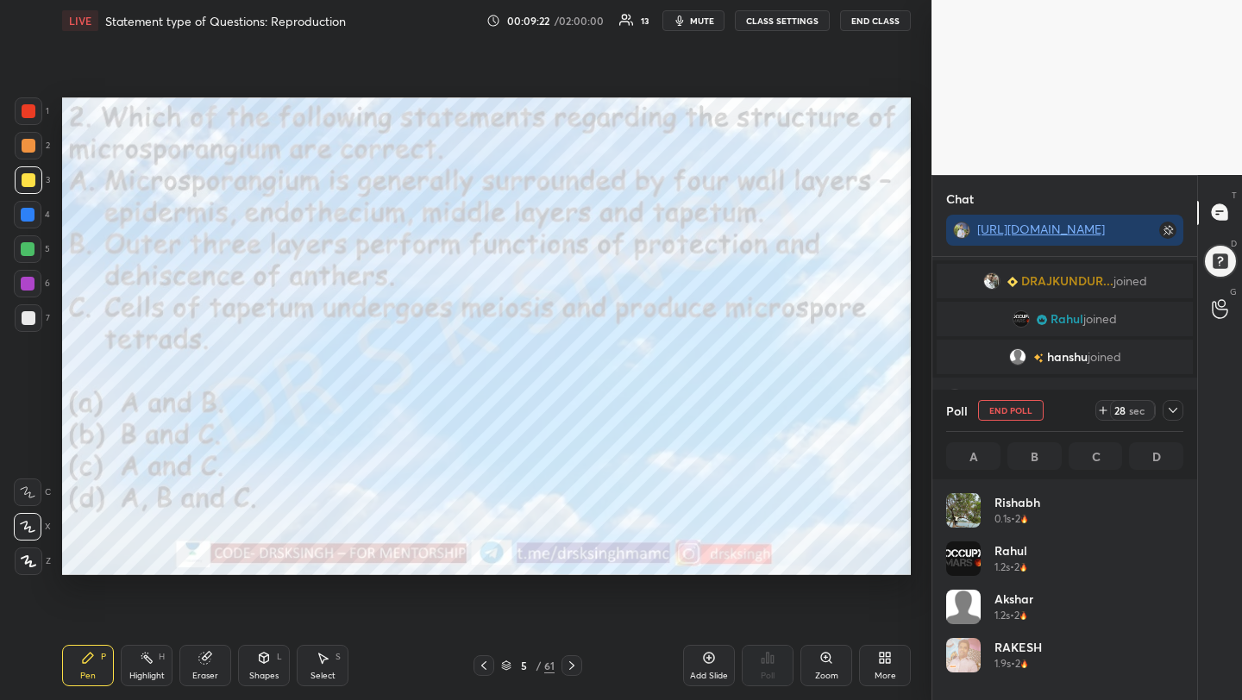
scroll to position [202, 232]
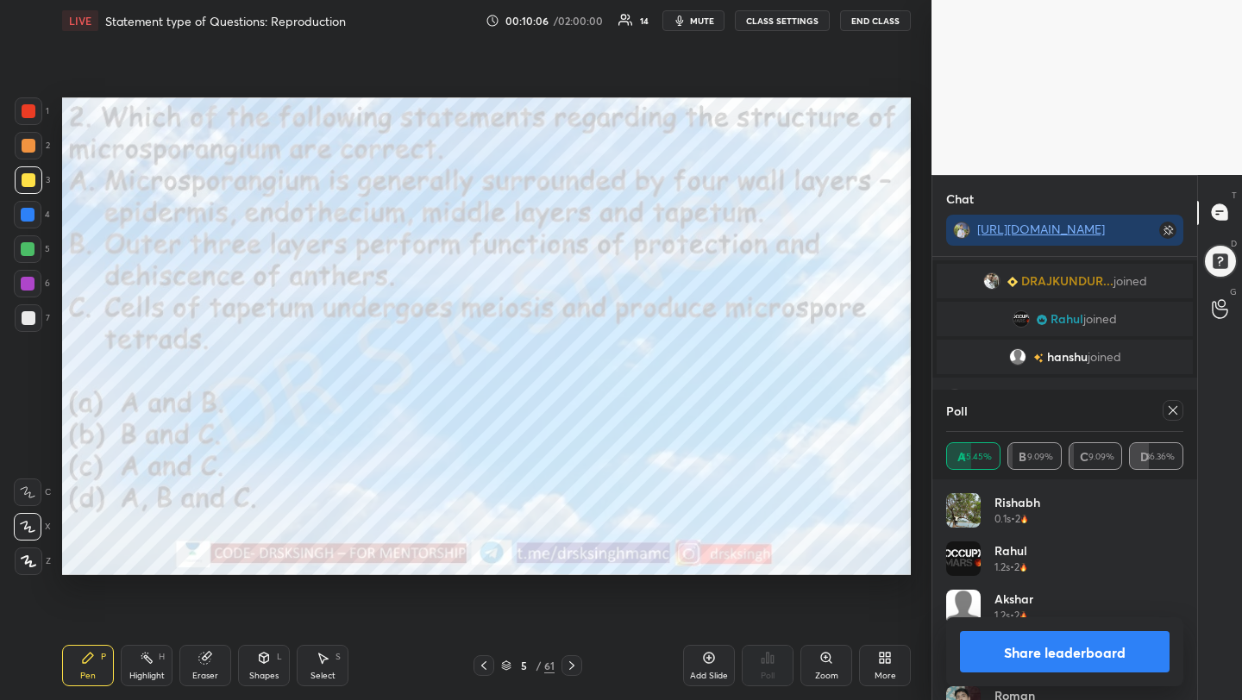
click at [1170, 409] on icon at bounding box center [1173, 411] width 14 height 14
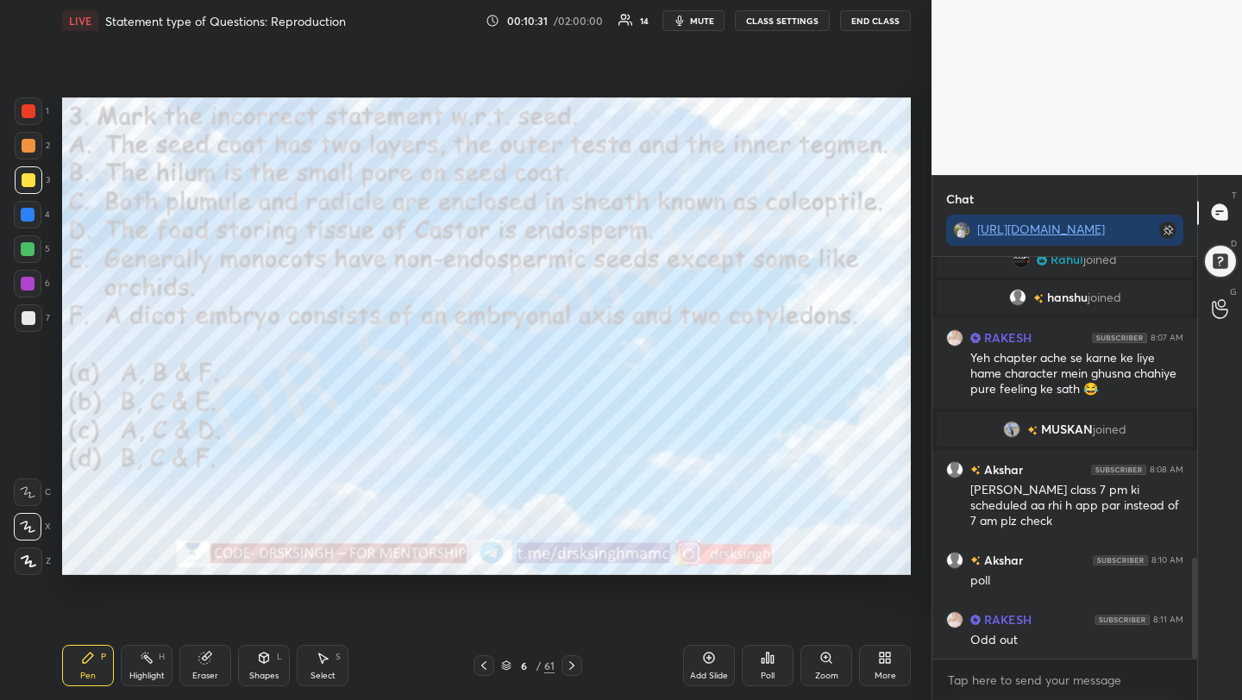
scroll to position [1199, 0]
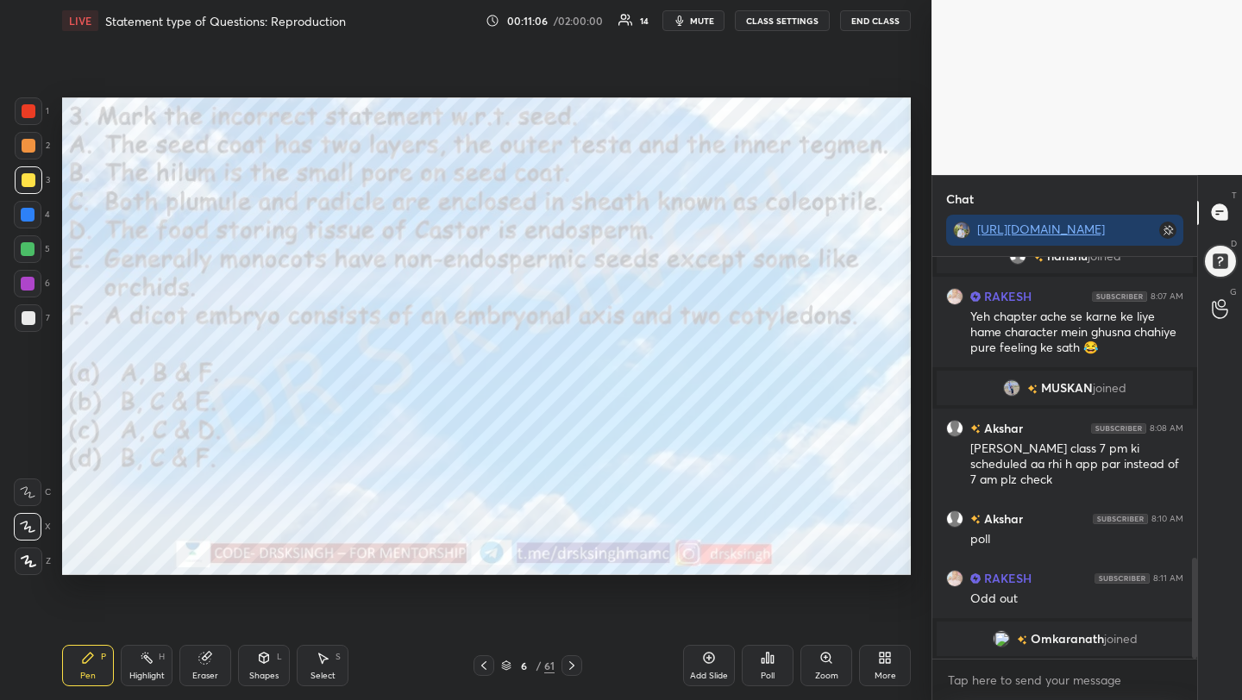
click at [768, 675] on div "Poll" at bounding box center [768, 676] width 14 height 9
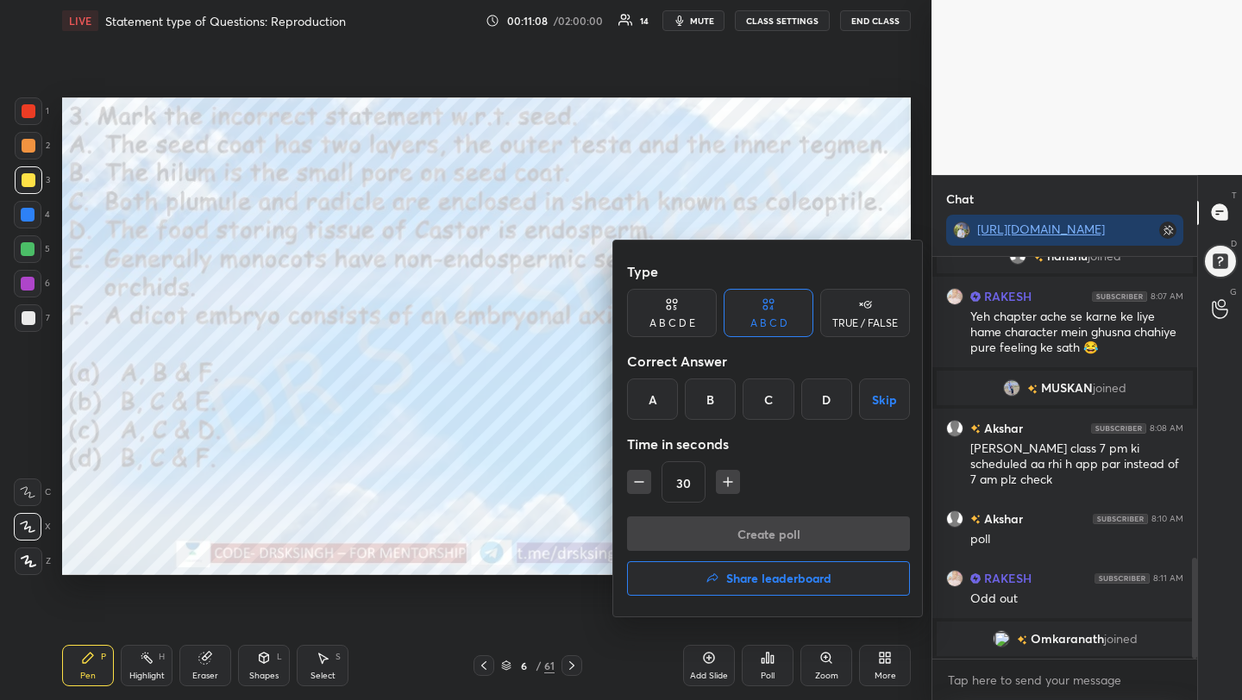
click at [714, 405] on div "B" at bounding box center [710, 399] width 51 height 41
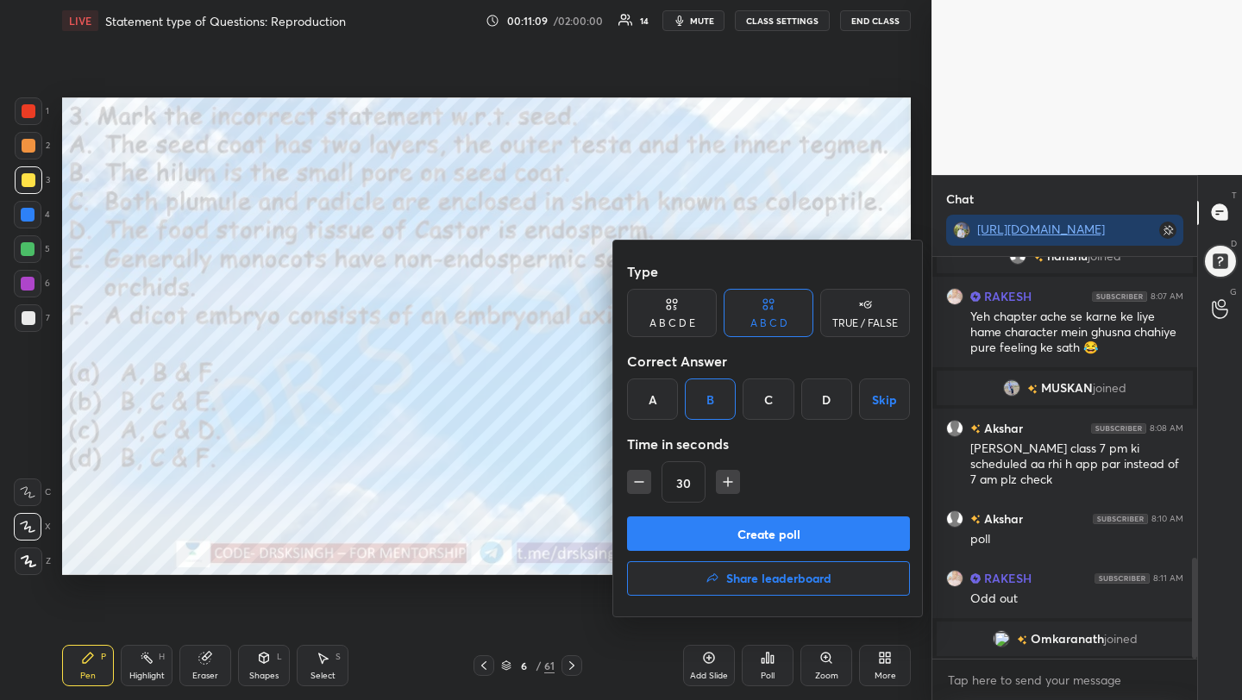
click at [735, 526] on button "Create poll" at bounding box center [768, 534] width 283 height 35
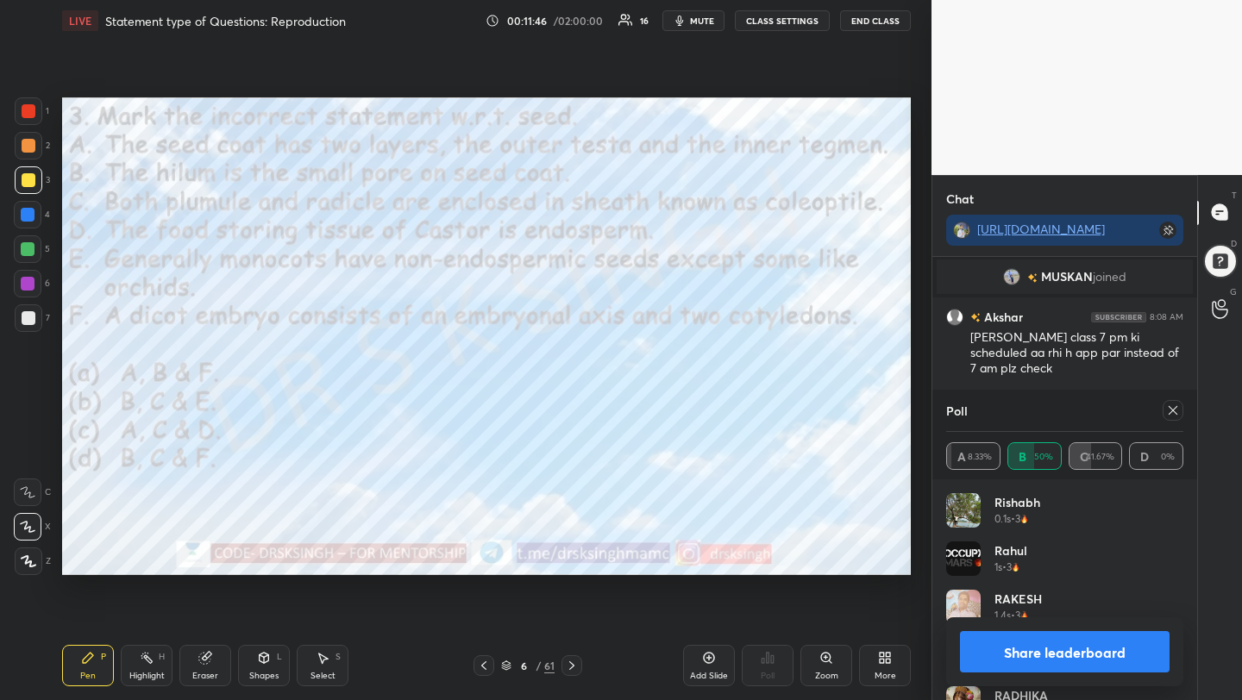
scroll to position [1323, 0]
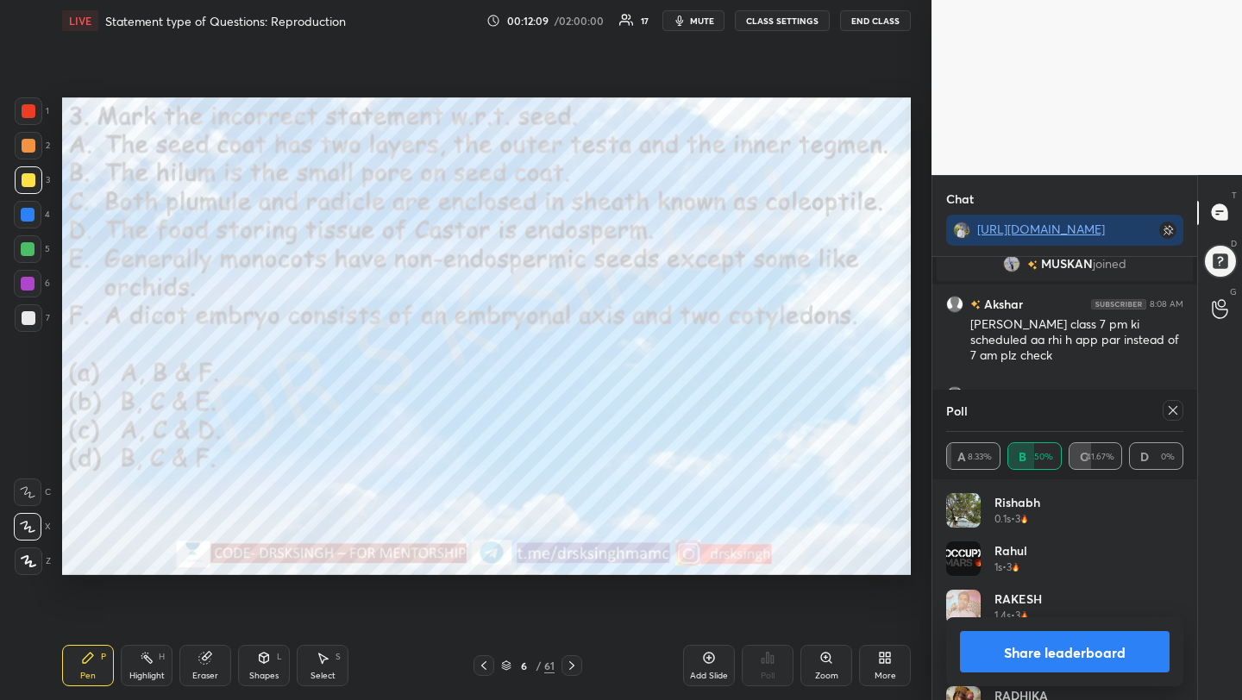
click at [1172, 405] on icon at bounding box center [1173, 411] width 14 height 14
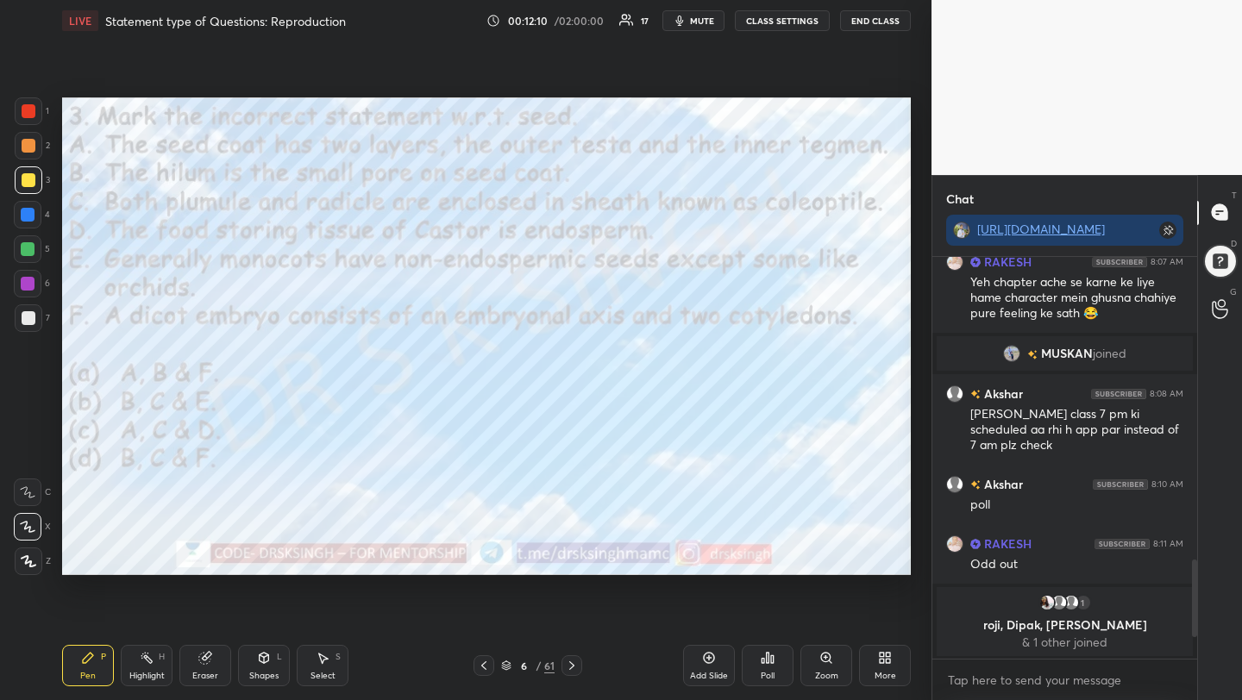
scroll to position [6, 6]
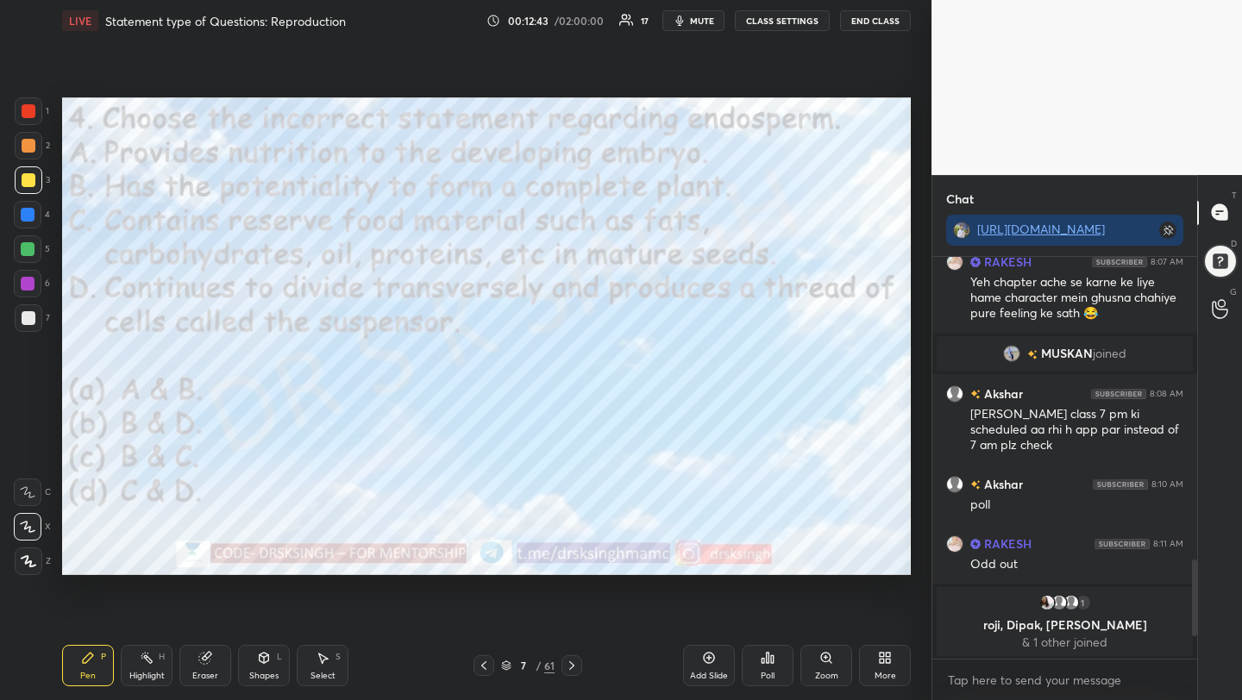
click at [770, 669] on div "Poll" at bounding box center [768, 665] width 52 height 41
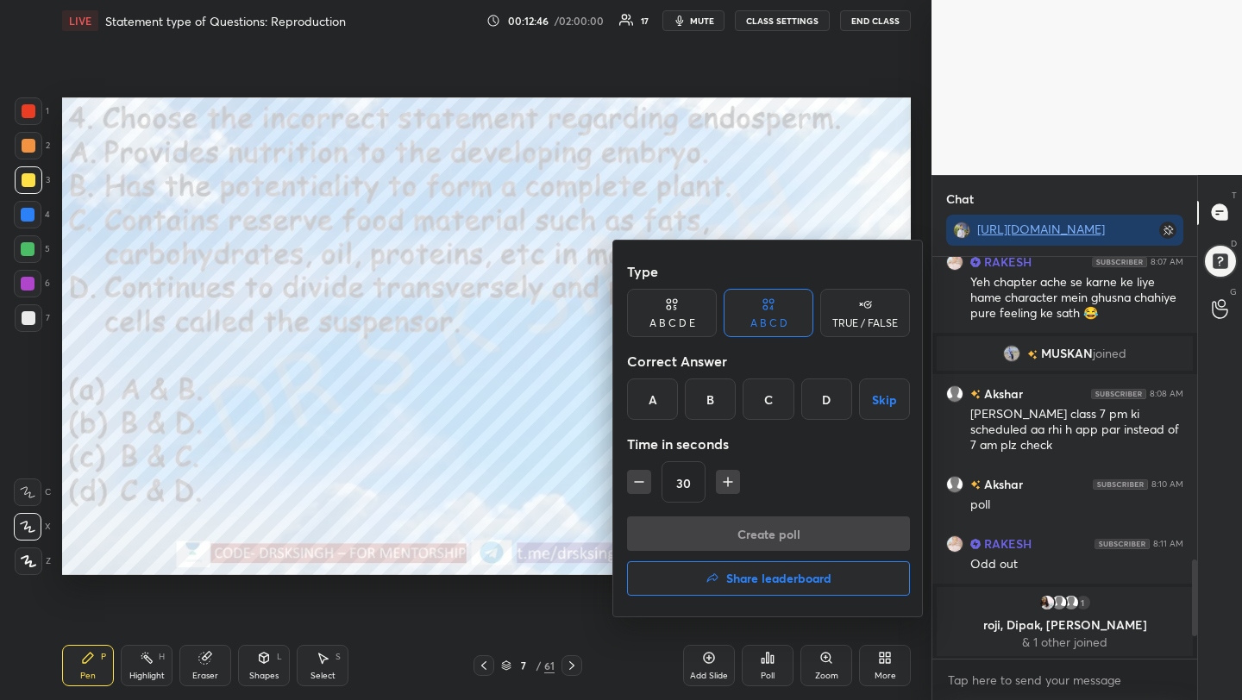
click at [710, 399] on div "B" at bounding box center [710, 399] width 51 height 41
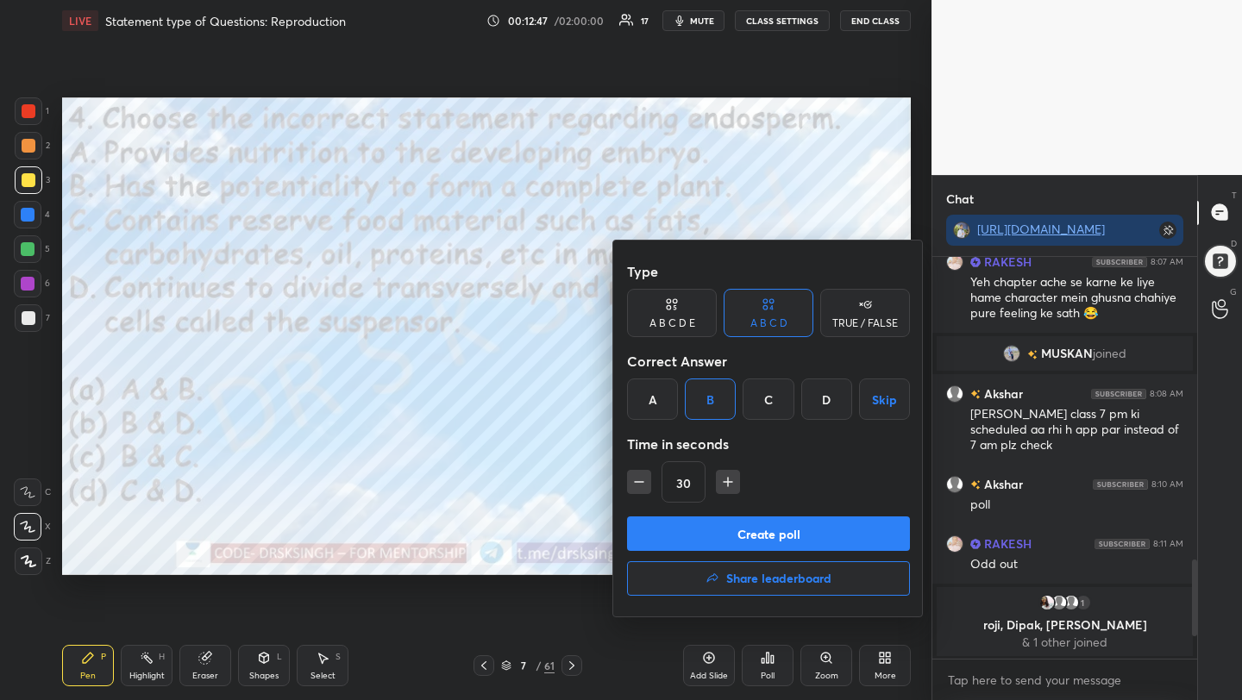
click at [731, 526] on button "Create poll" at bounding box center [768, 534] width 283 height 35
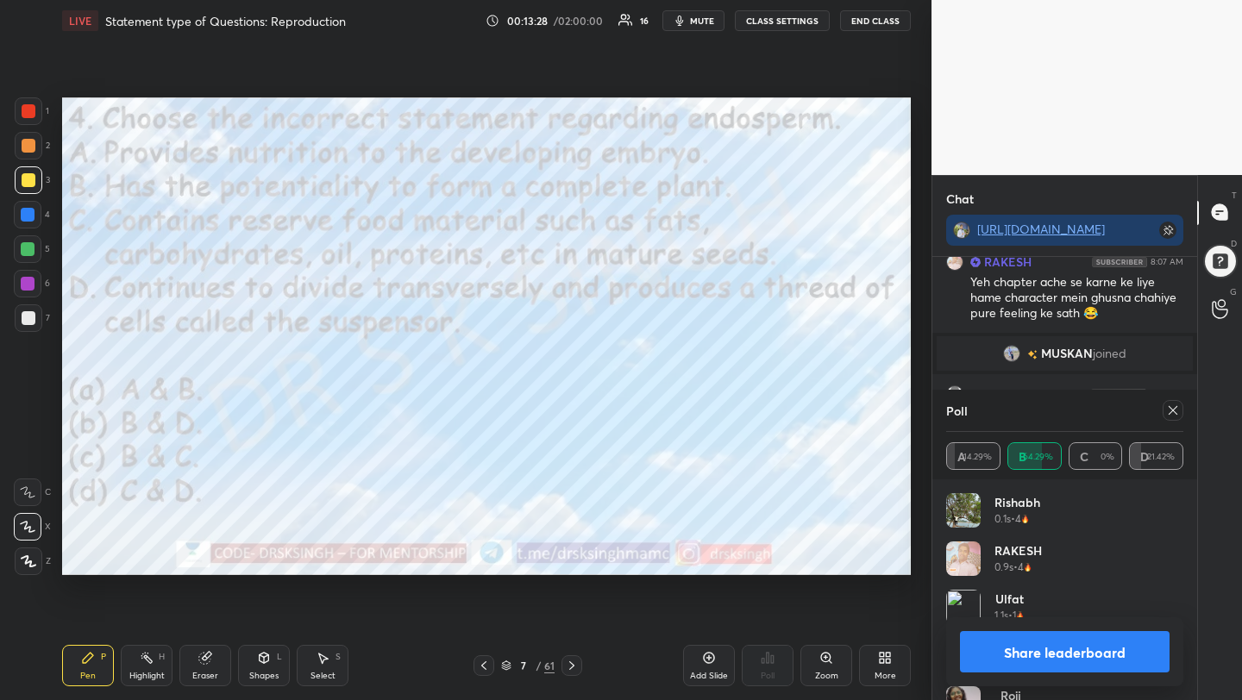
click at [1169, 403] on div at bounding box center [1173, 410] width 21 height 21
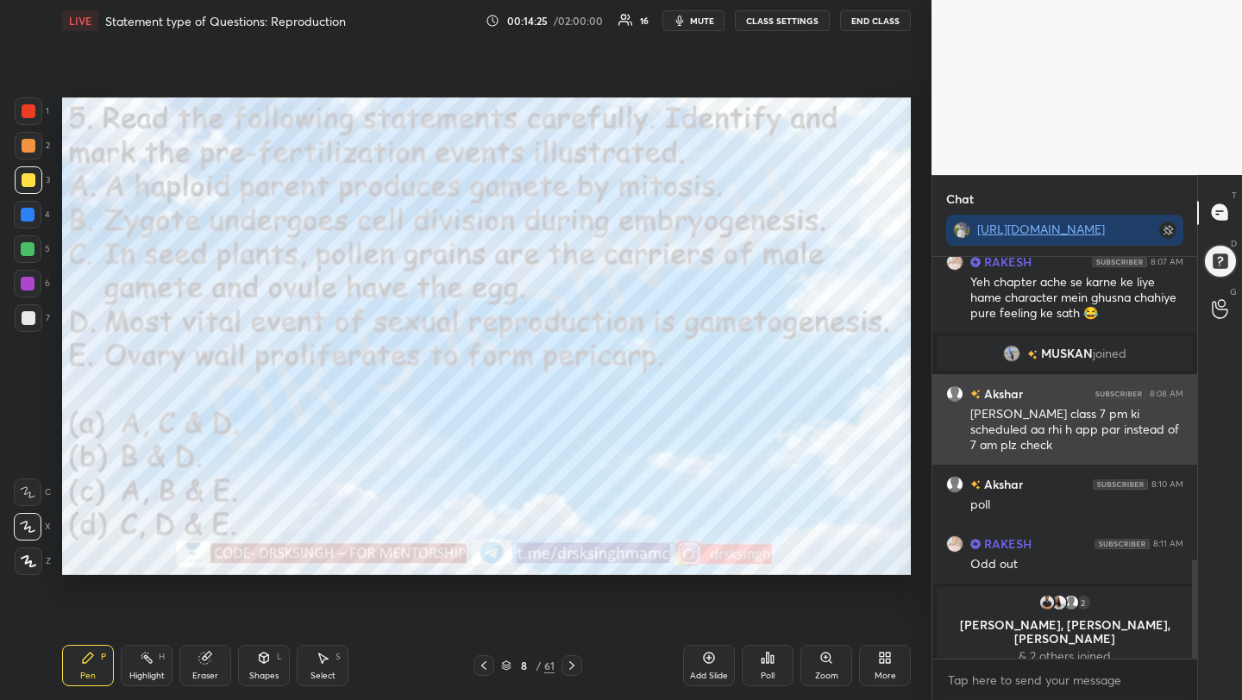
scroll to position [1213, 0]
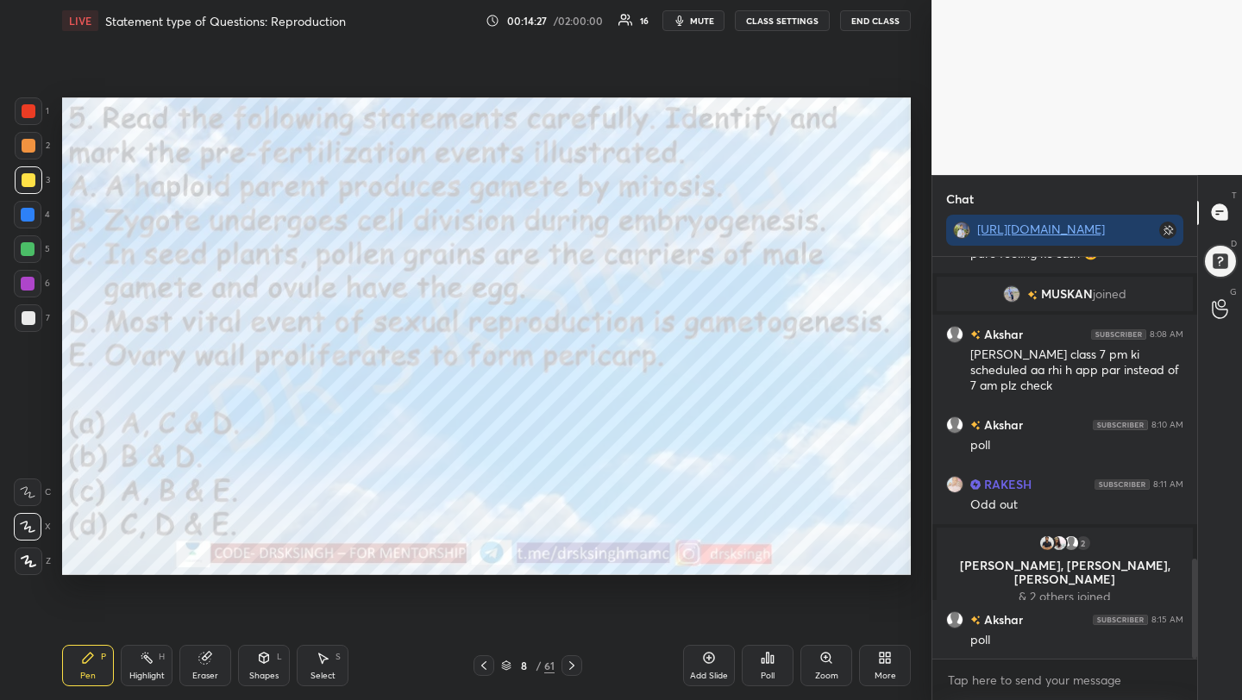
click at [773, 662] on icon at bounding box center [772, 660] width 3 height 8
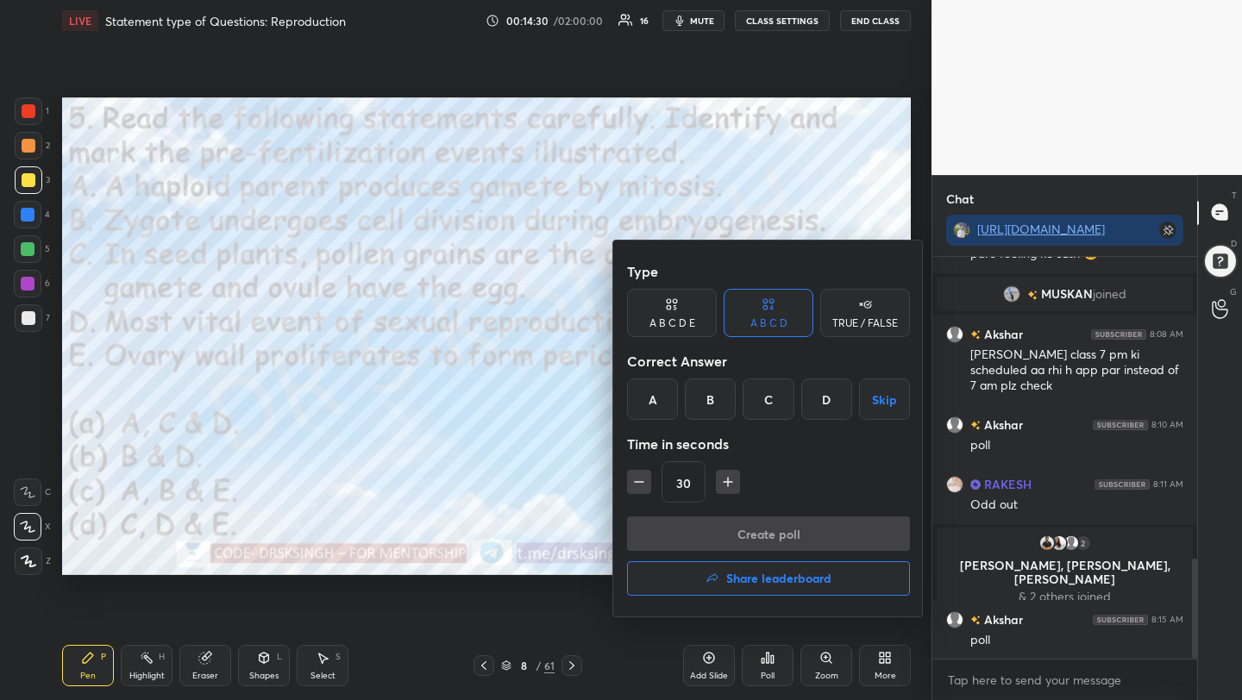
click at [650, 395] on div "A" at bounding box center [652, 399] width 51 height 41
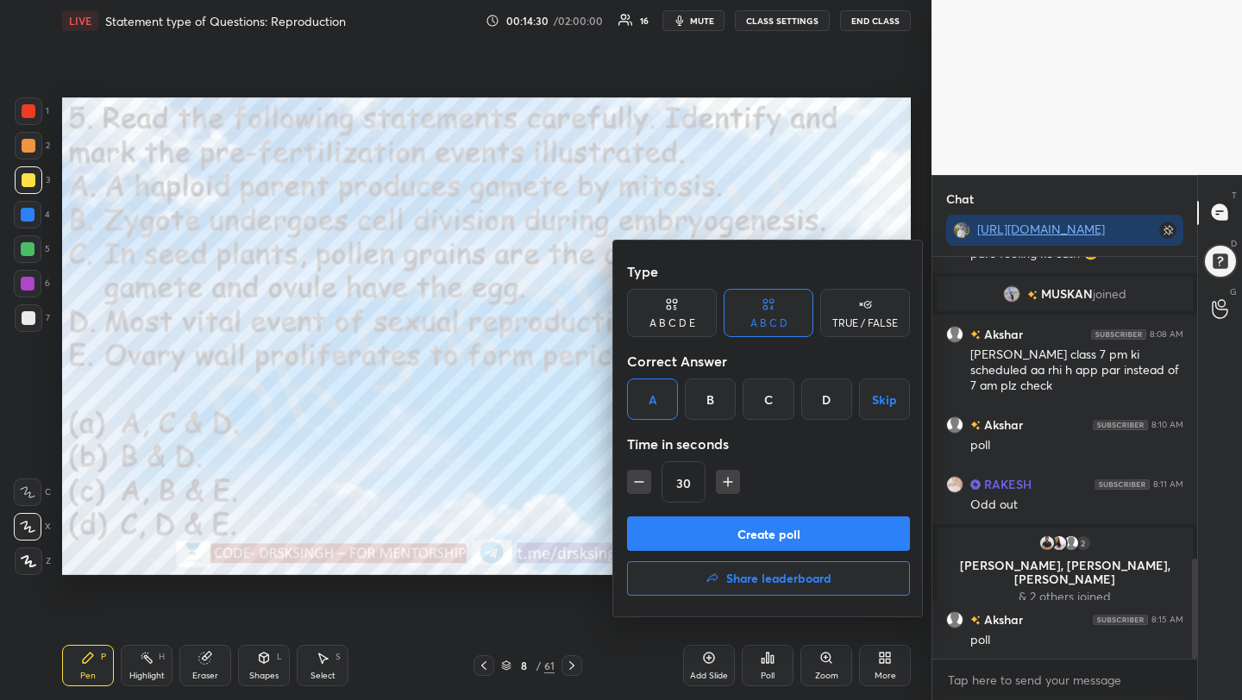
click at [686, 526] on button "Create poll" at bounding box center [768, 534] width 283 height 35
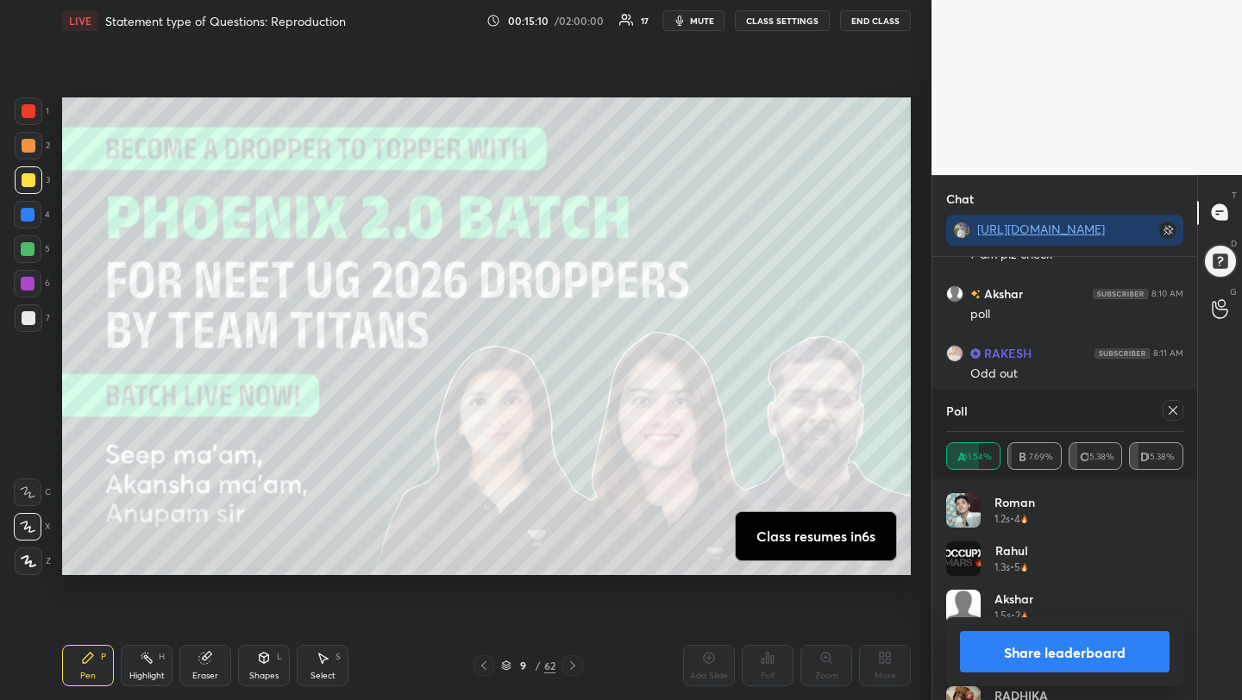
scroll to position [1351, 0]
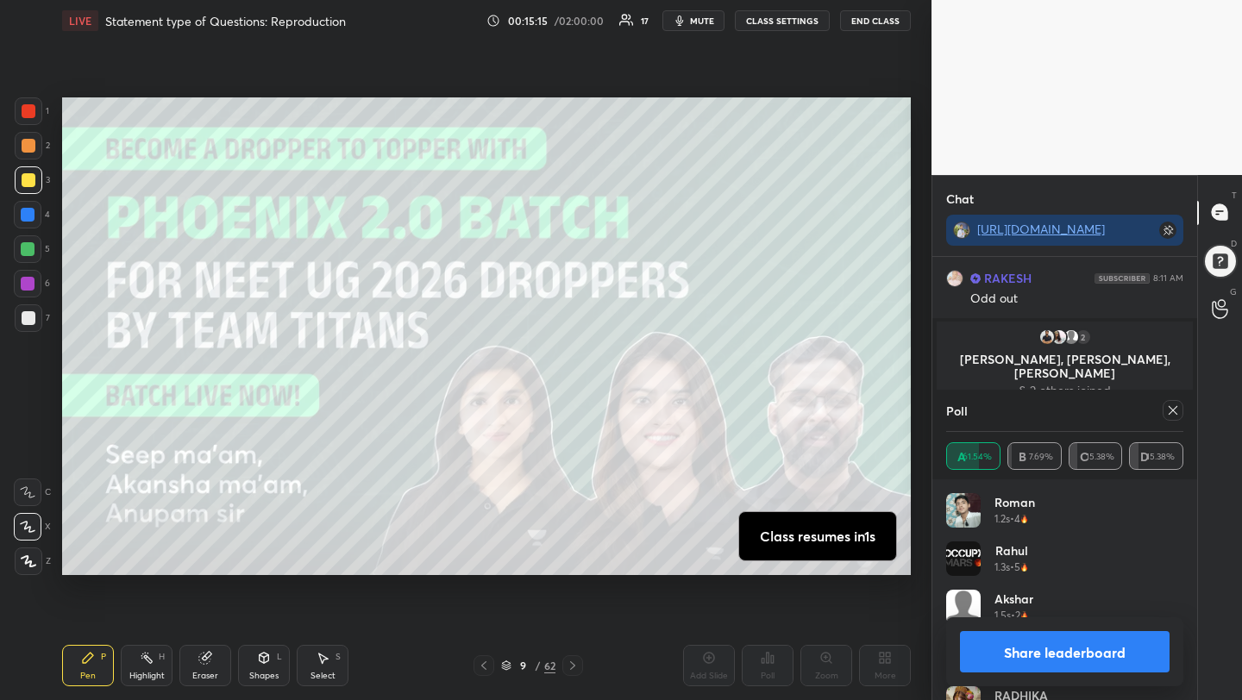
click at [1180, 409] on div at bounding box center [1173, 410] width 21 height 21
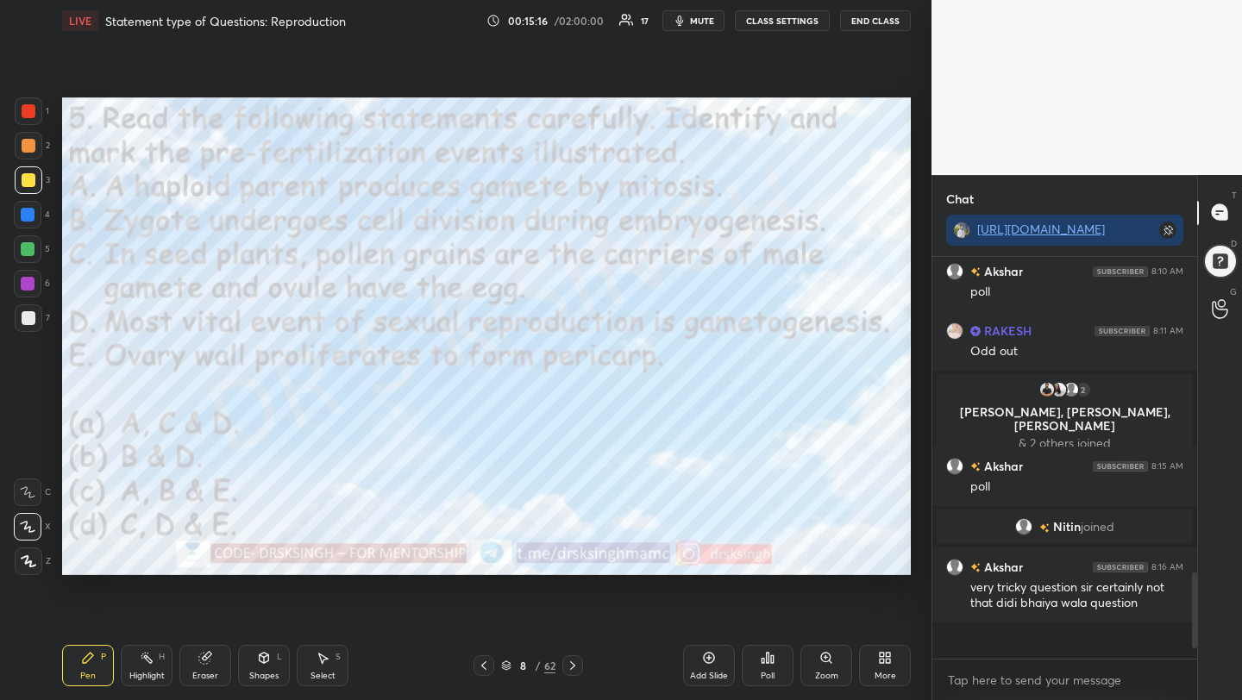
scroll to position [397, 260]
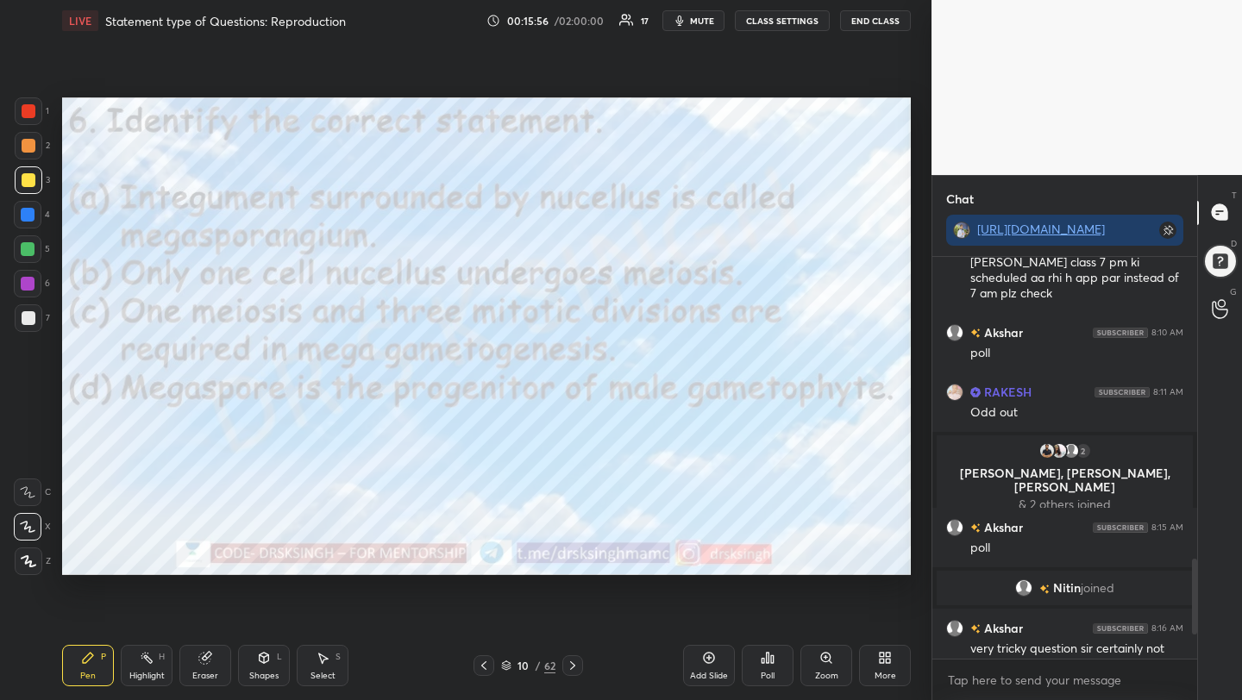
click at [778, 632] on div "Poll" at bounding box center [768, 666] width 52 height 97
click at [769, 661] on icon at bounding box center [768, 658] width 3 height 10
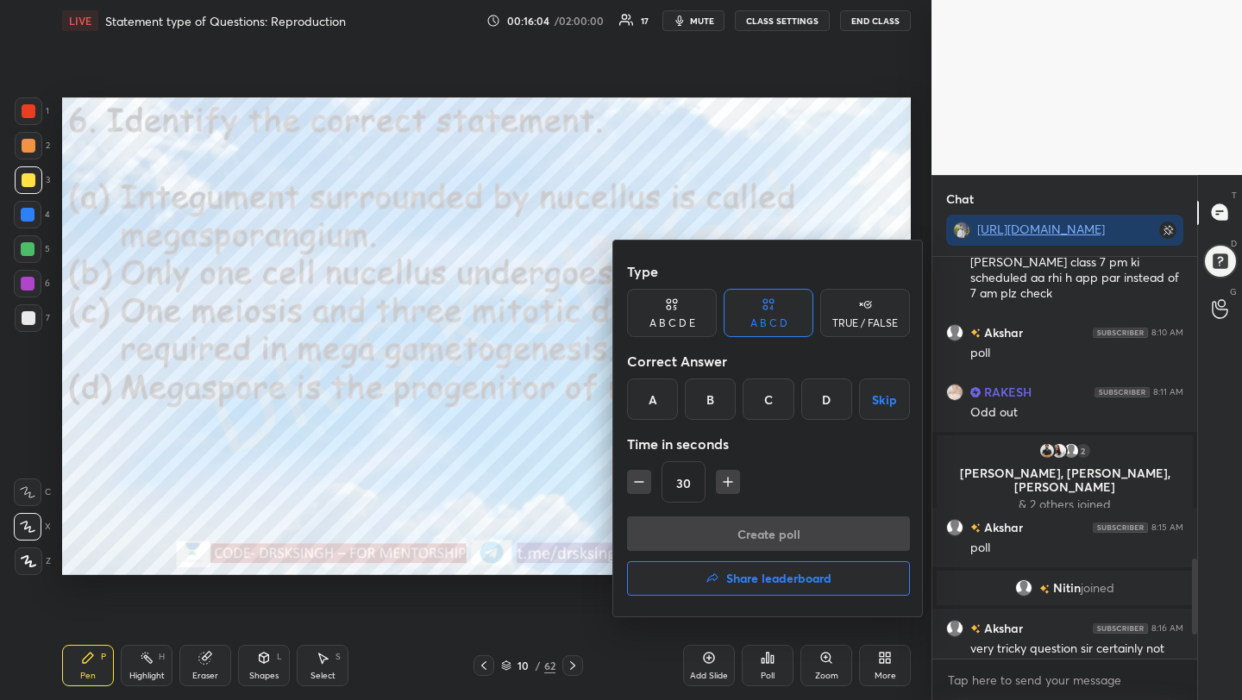
click at [709, 397] on div "B" at bounding box center [710, 399] width 51 height 41
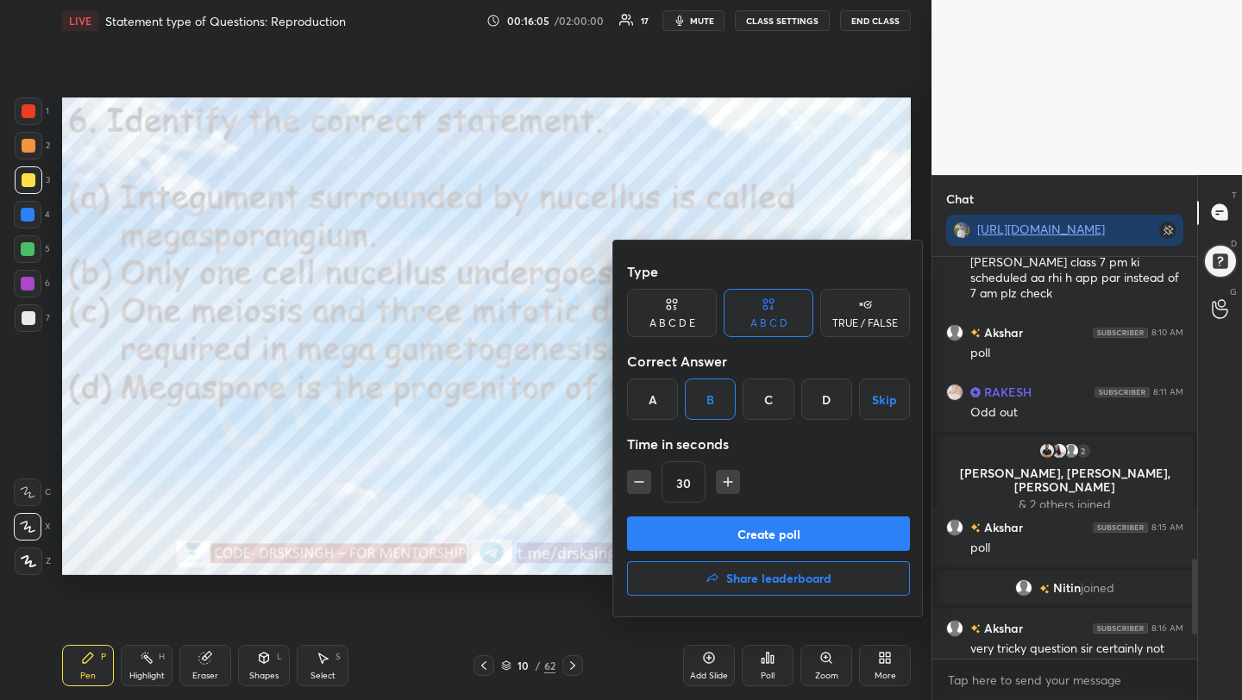
click at [756, 519] on button "Create poll" at bounding box center [768, 534] width 283 height 35
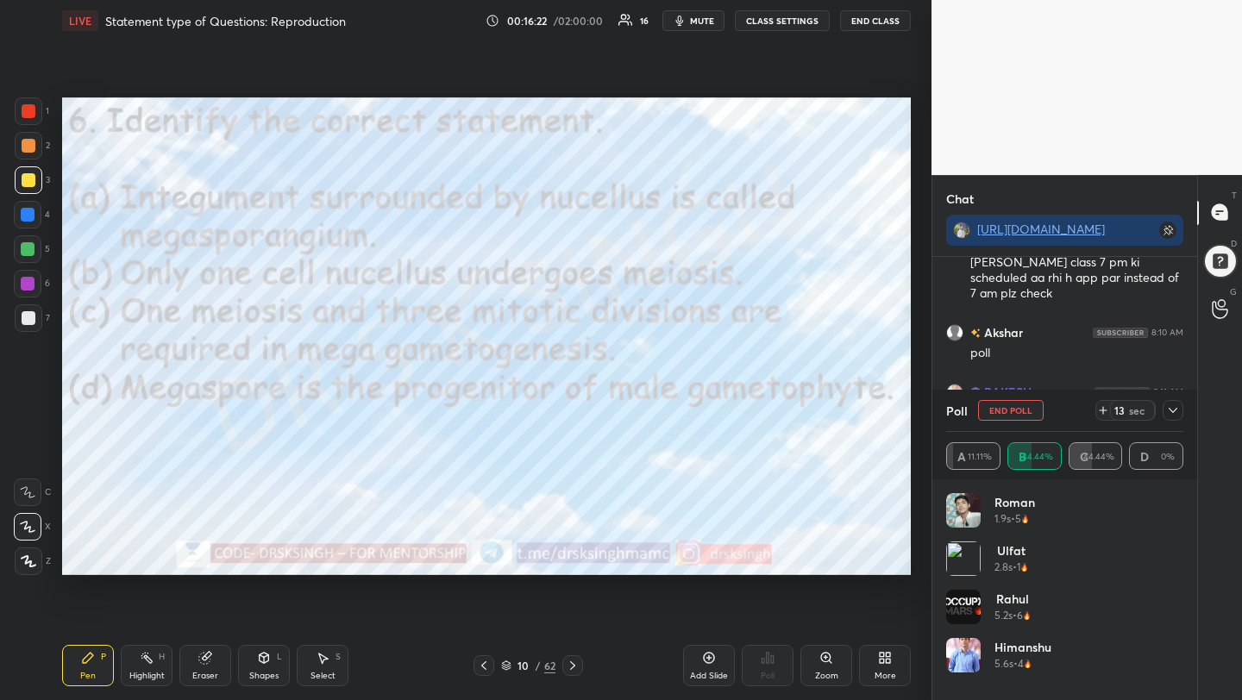
scroll to position [1446, 0]
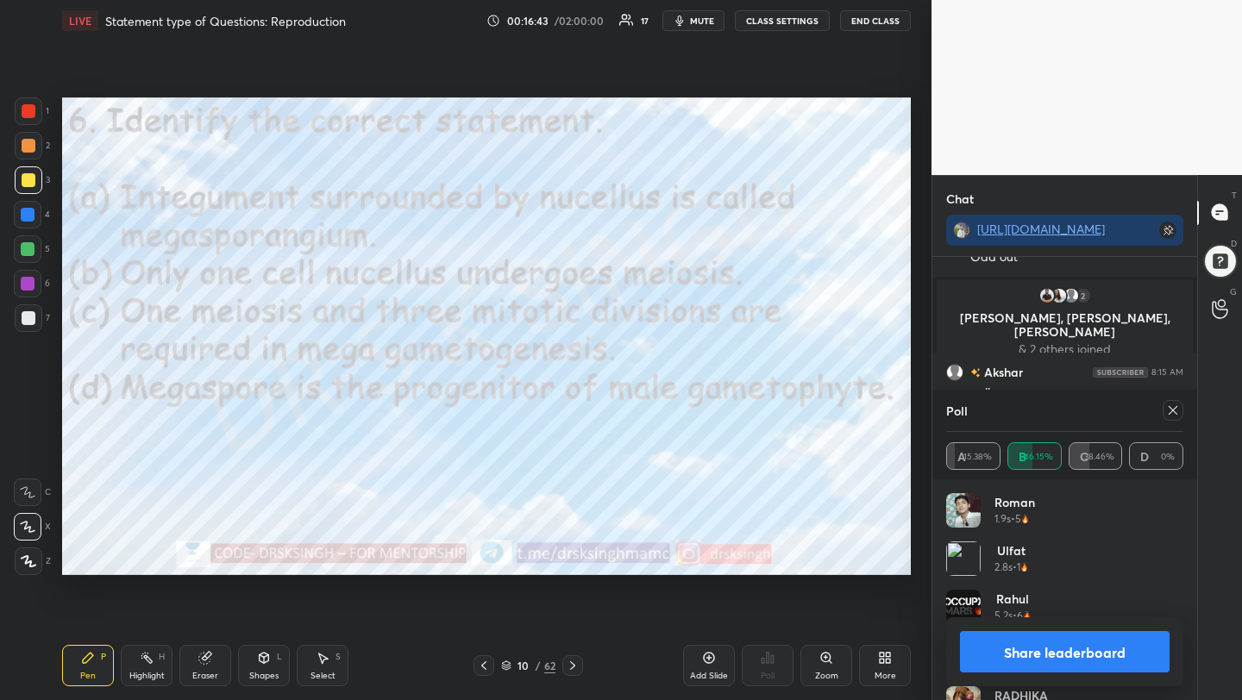
click at [1174, 411] on icon at bounding box center [1173, 410] width 9 height 9
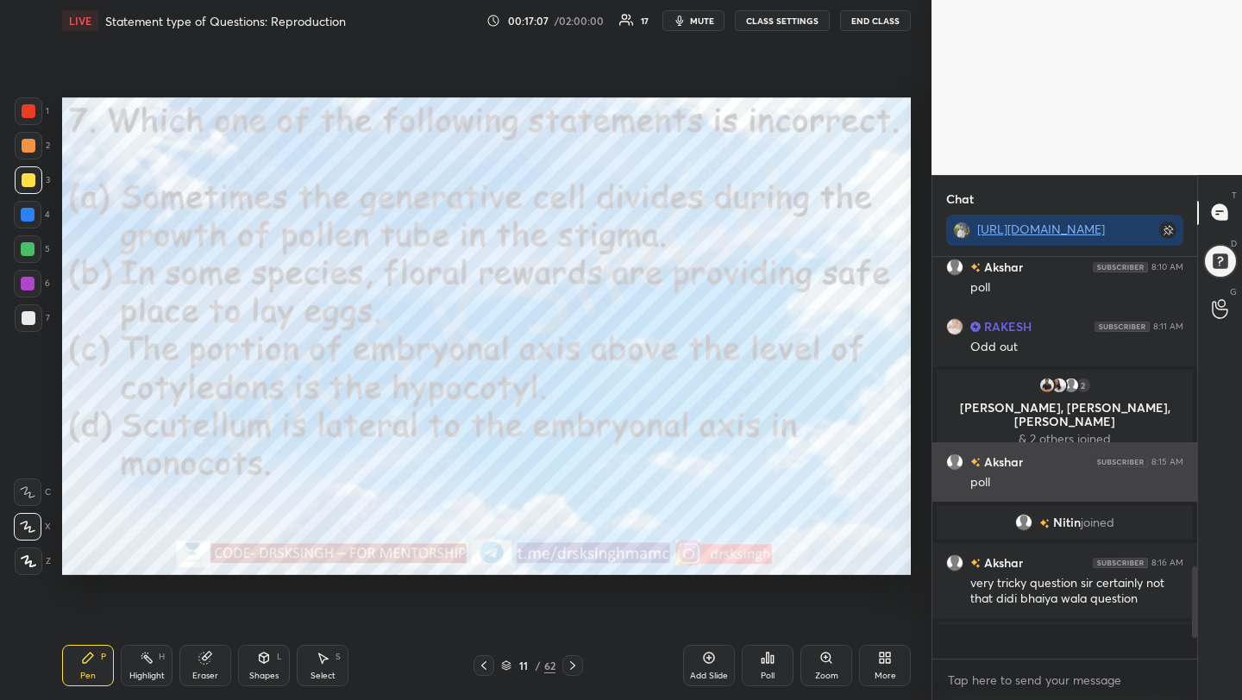
scroll to position [1356, 0]
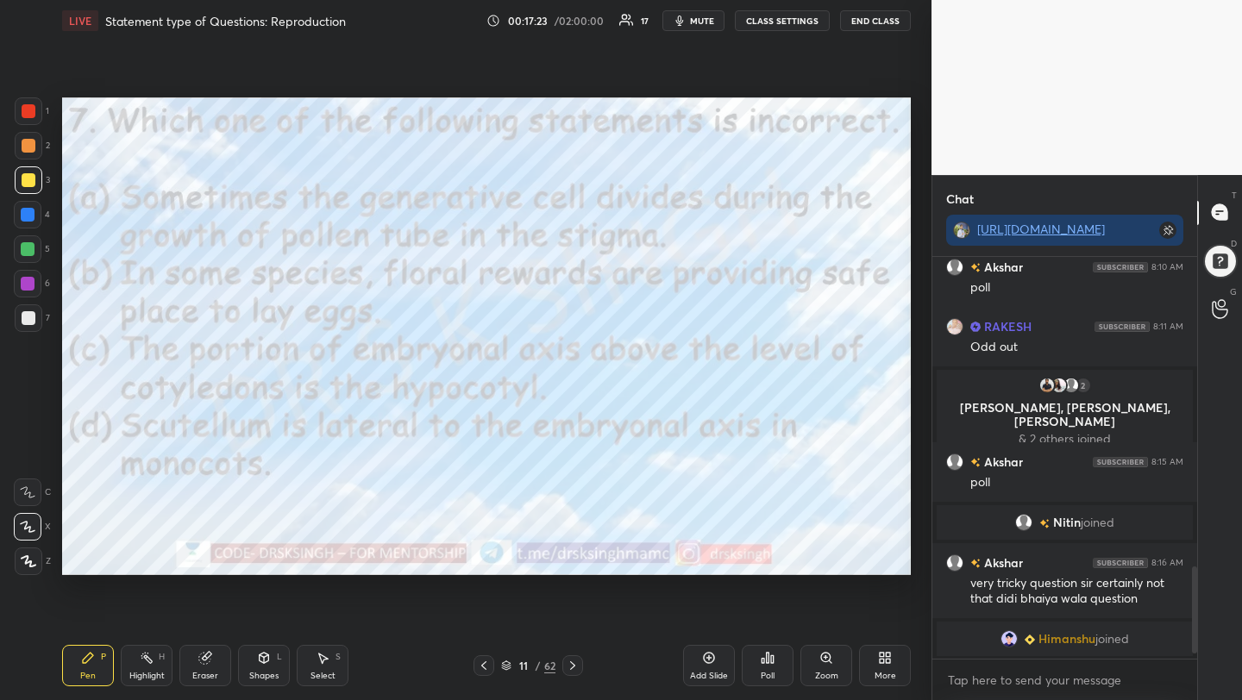
click at [777, 687] on div "Poll" at bounding box center [768, 666] width 52 height 97
click at [767, 659] on icon at bounding box center [768, 658] width 3 height 10
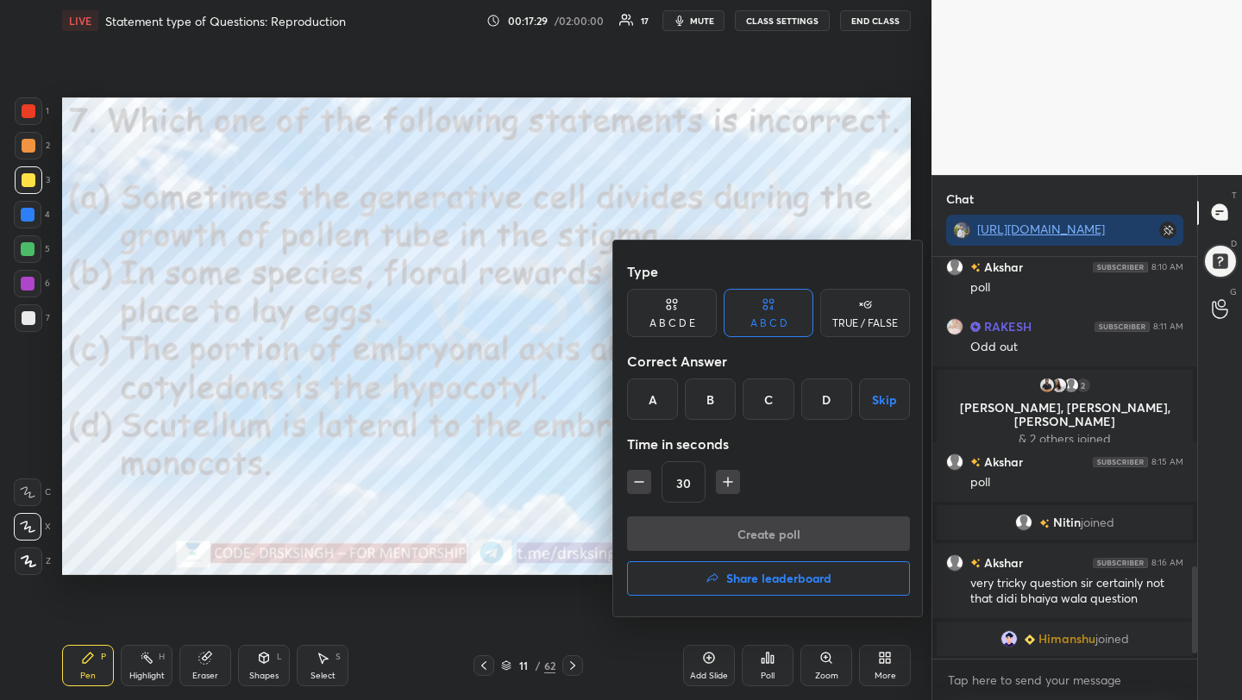
click at [757, 399] on div "C" at bounding box center [768, 399] width 51 height 41
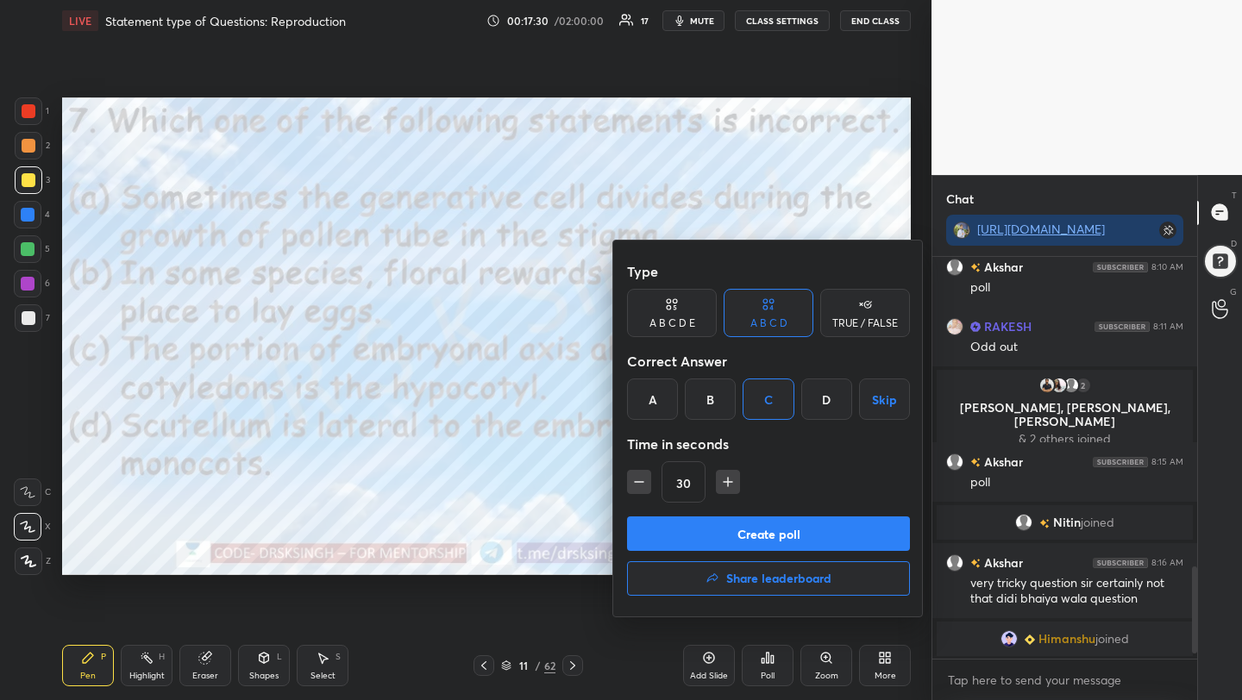
click at [775, 532] on button "Create poll" at bounding box center [768, 534] width 283 height 35
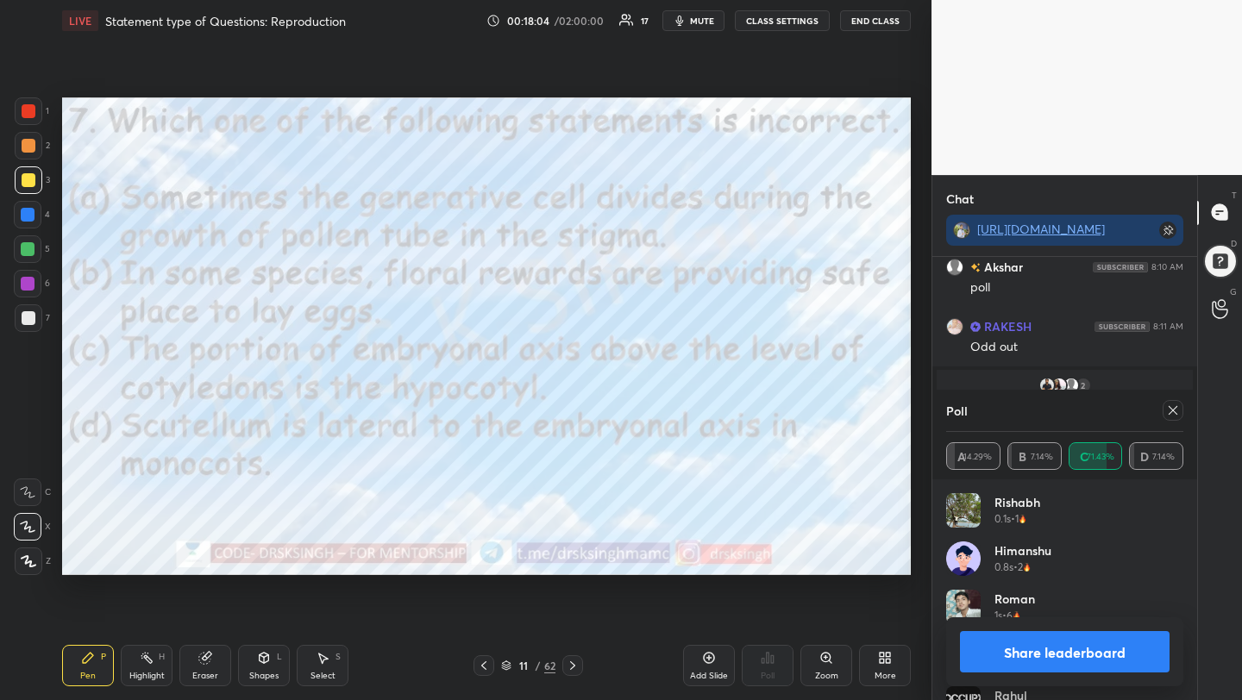
scroll to position [1446, 0]
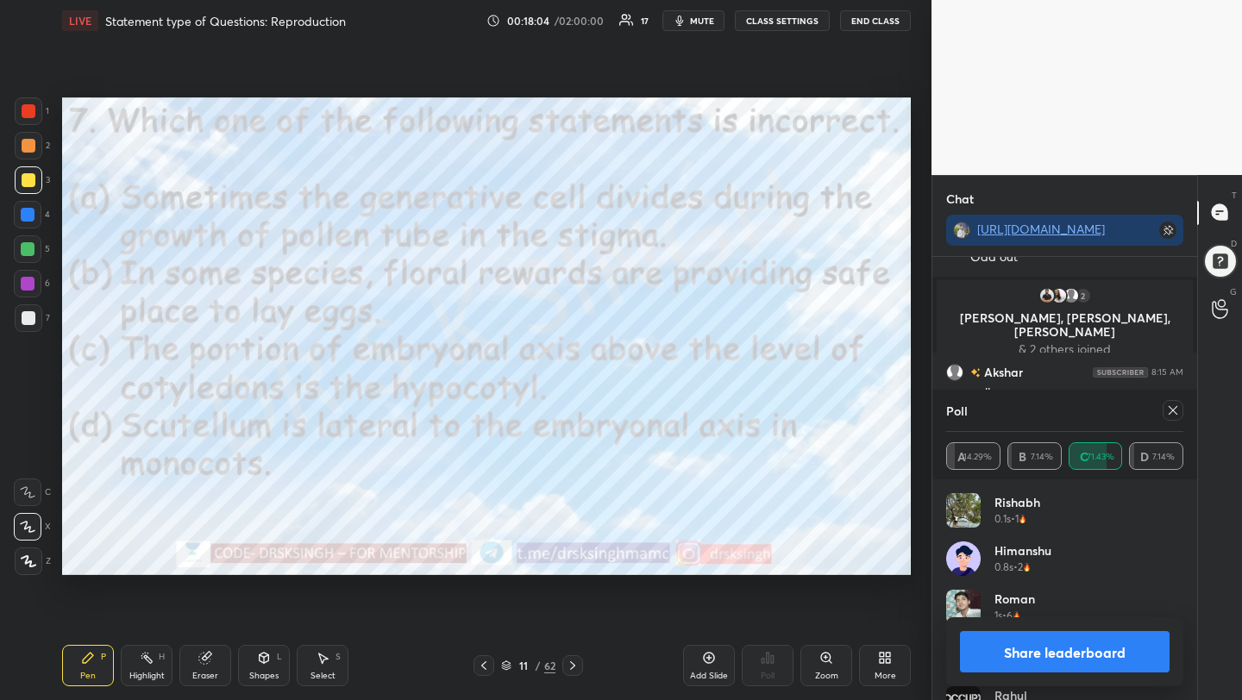
click at [1175, 418] on div at bounding box center [1173, 410] width 21 height 21
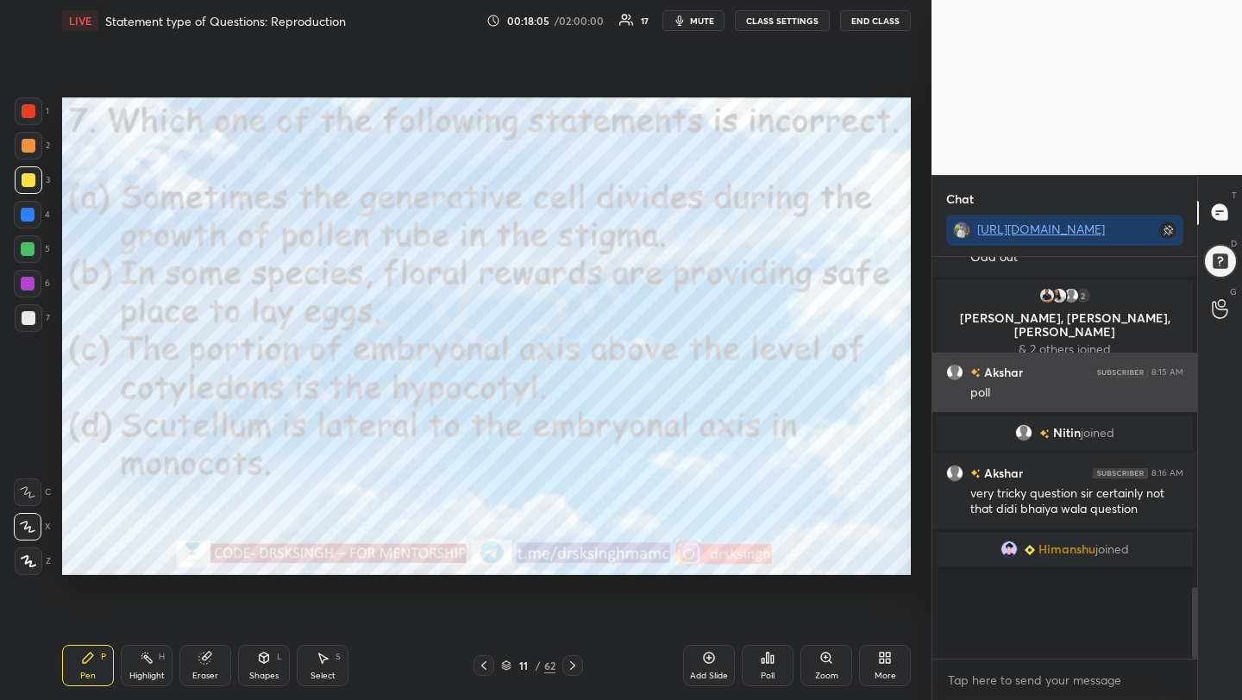
scroll to position [1409, 0]
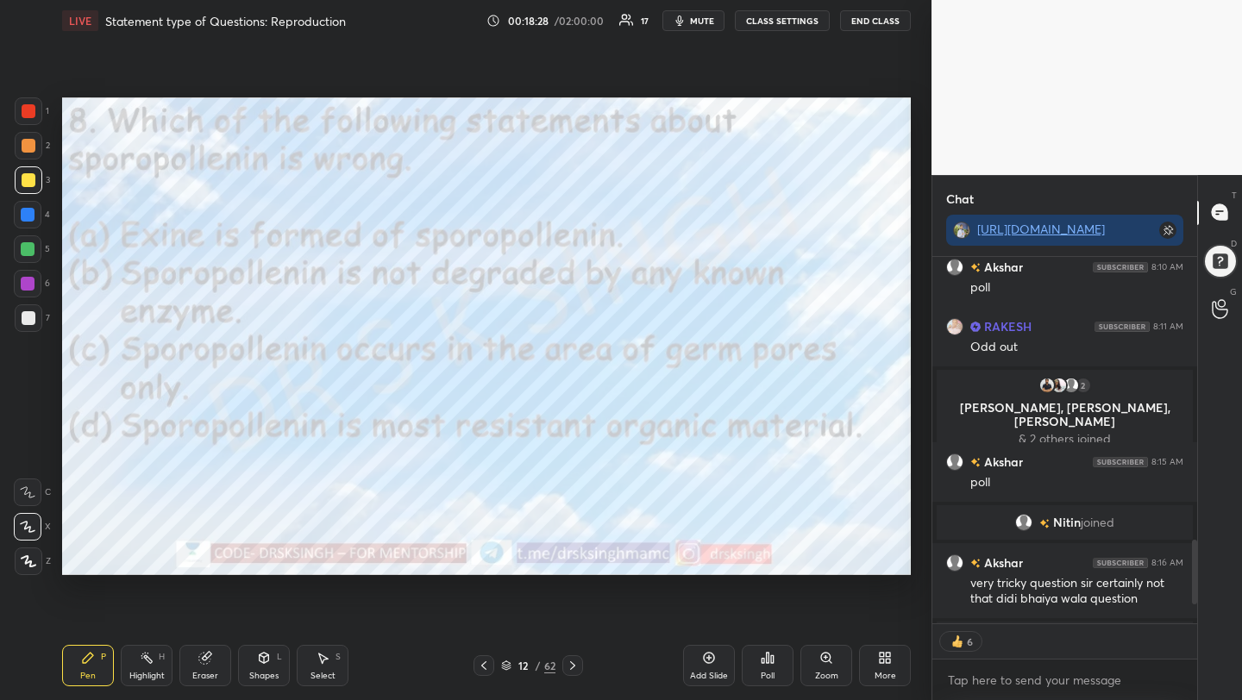
click at [778, 667] on div "Poll" at bounding box center [768, 665] width 52 height 41
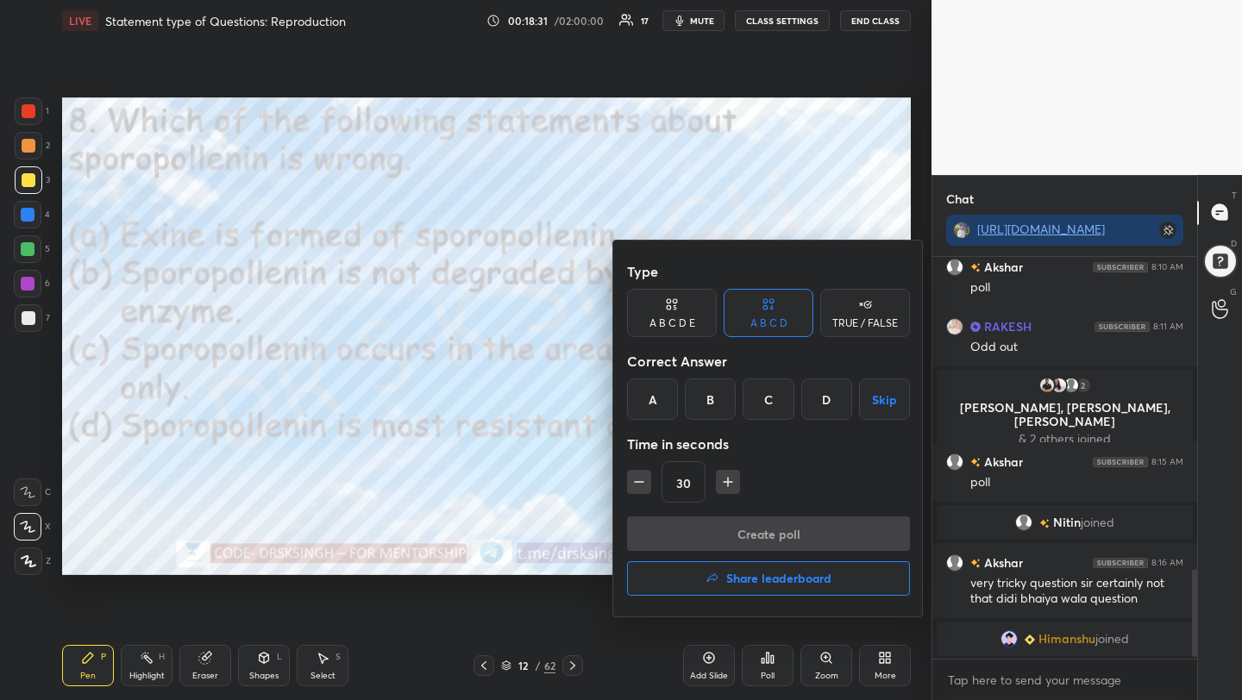
scroll to position [1356, 0]
click at [763, 410] on div "C" at bounding box center [768, 399] width 51 height 41
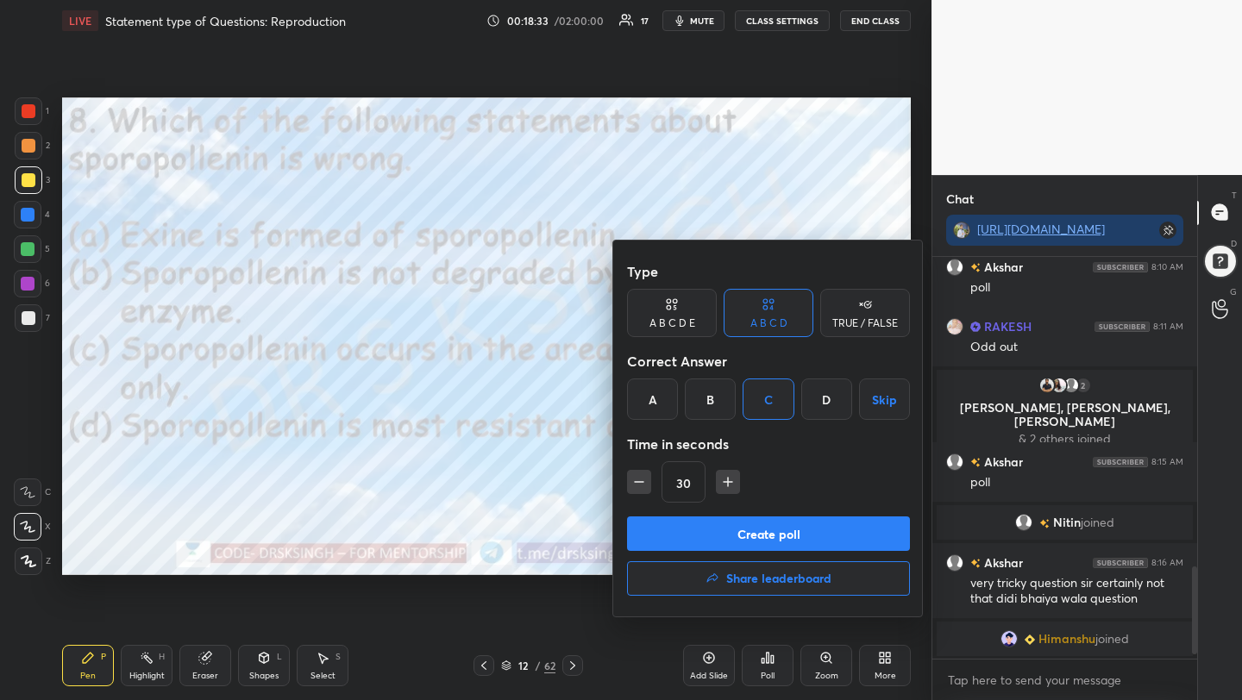
click at [792, 537] on button "Create poll" at bounding box center [768, 534] width 283 height 35
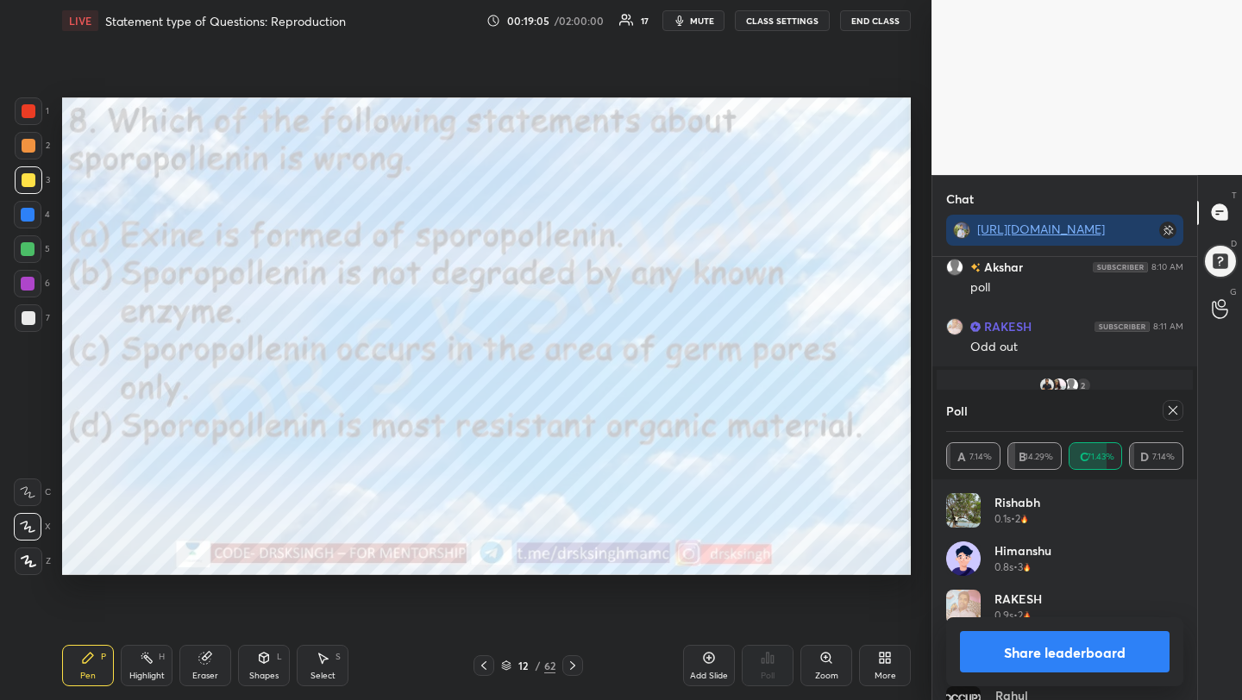
click at [1169, 417] on icon at bounding box center [1173, 411] width 14 height 14
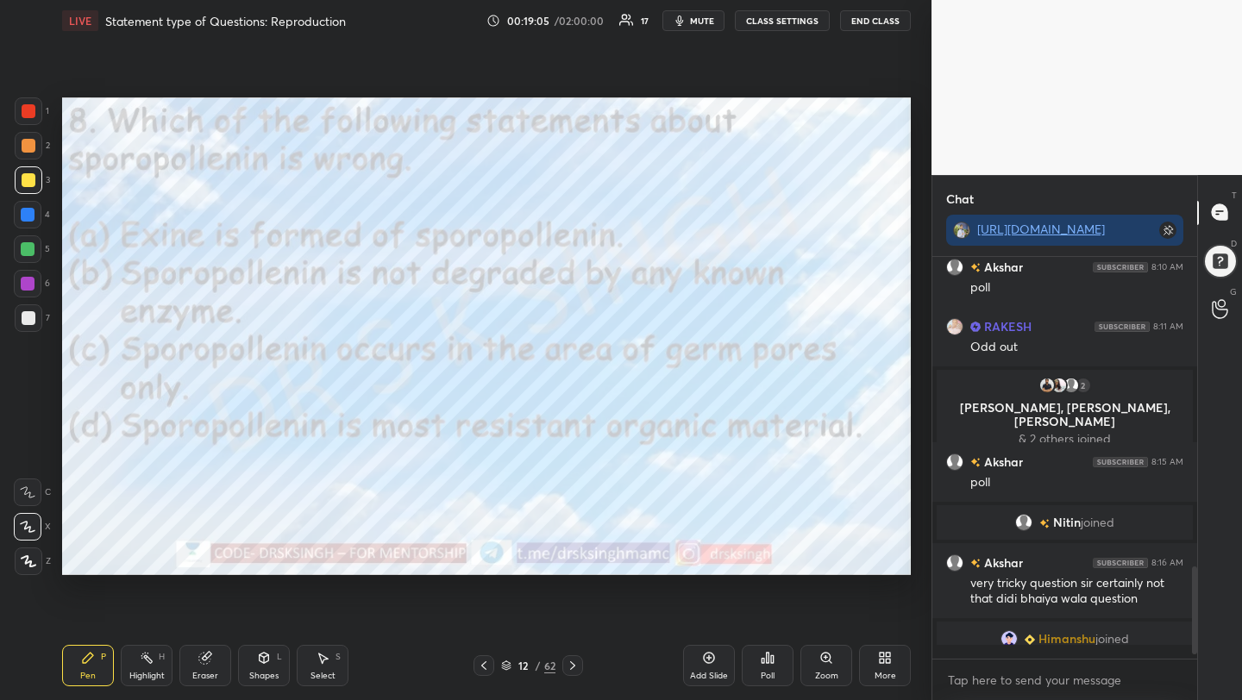
scroll to position [244, 260]
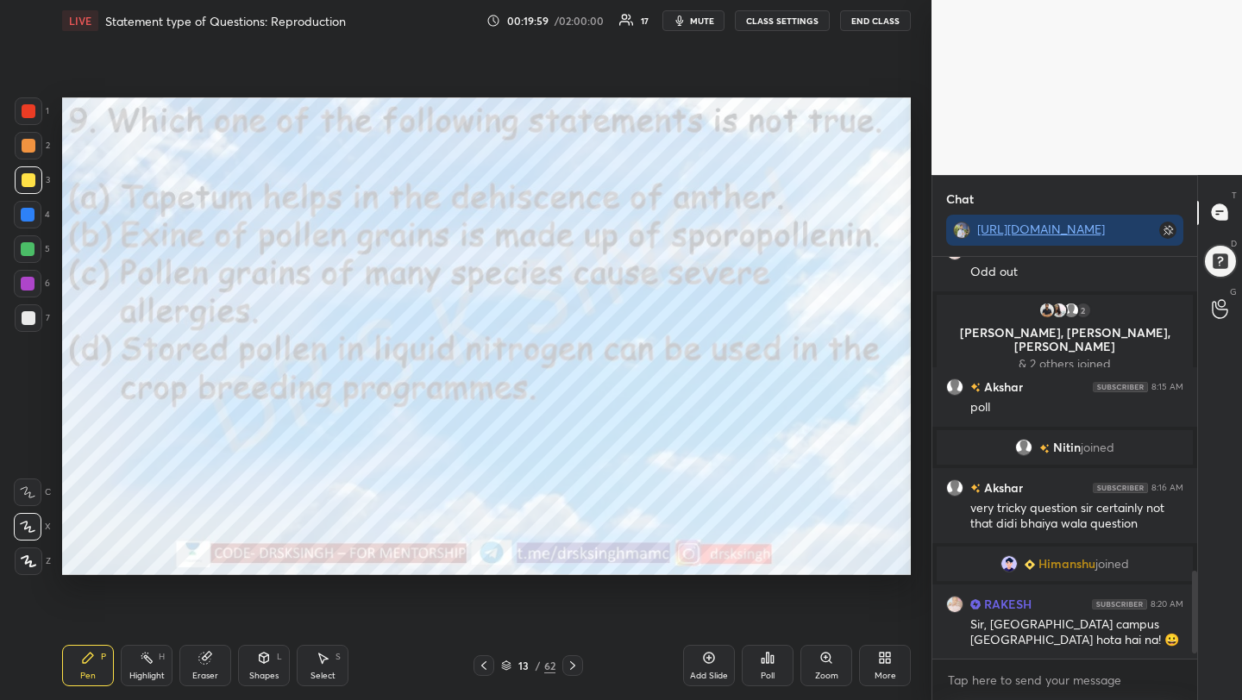
click at [761, 662] on icon at bounding box center [768, 658] width 14 height 14
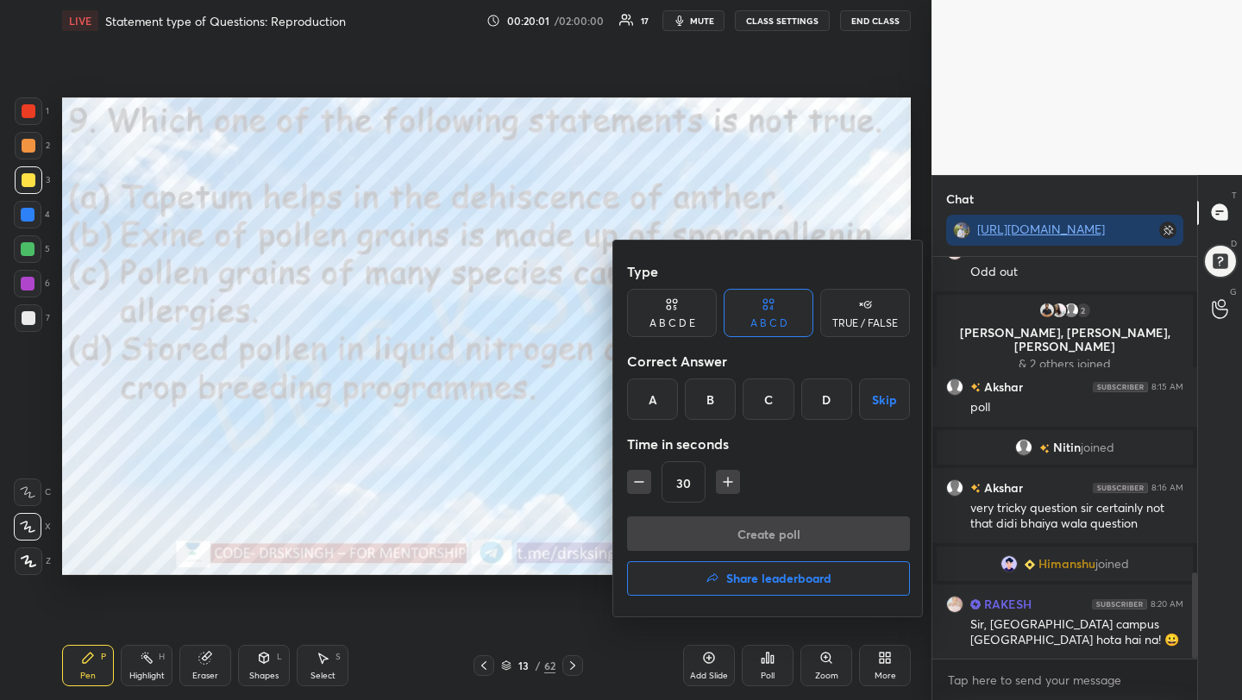
scroll to position [1472, 0]
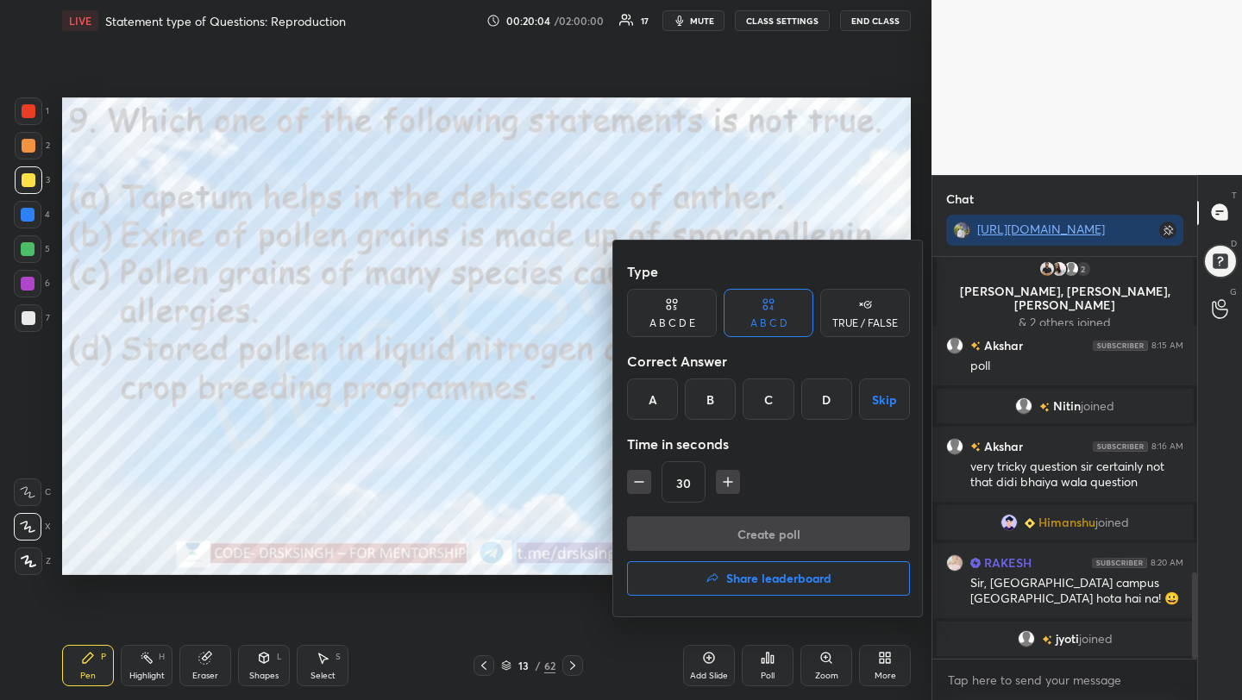
click at [666, 410] on div "A" at bounding box center [652, 399] width 51 height 41
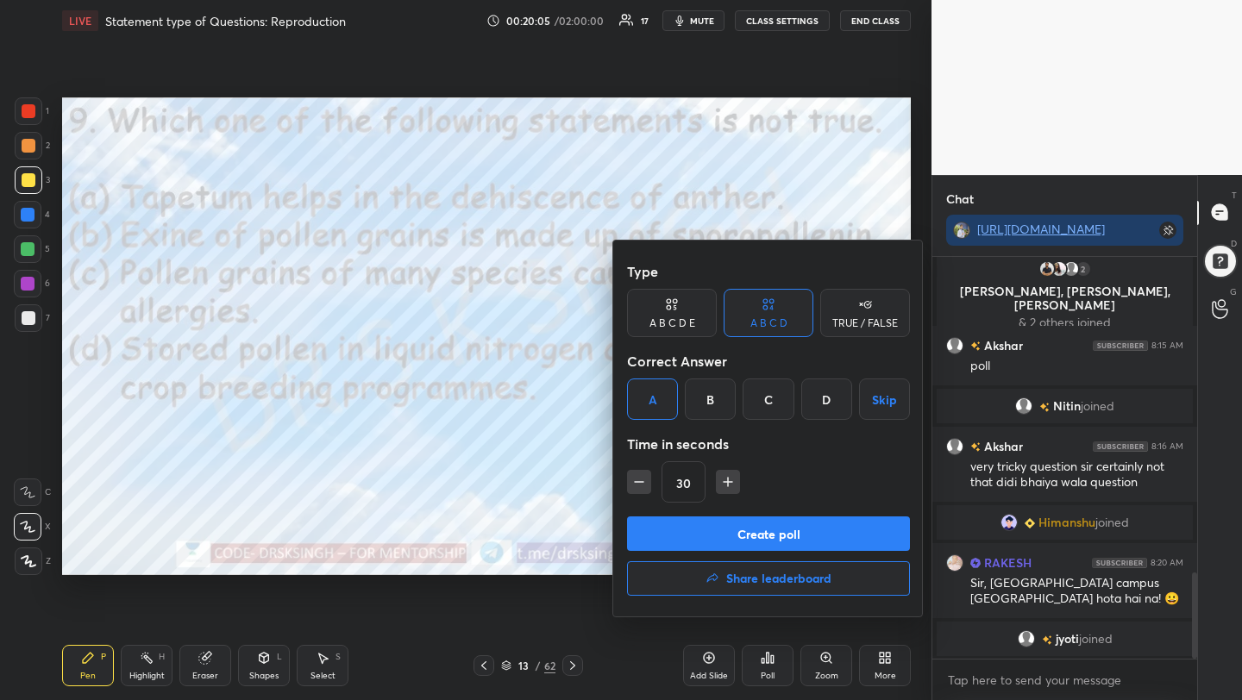
click at [715, 541] on button "Create poll" at bounding box center [768, 534] width 283 height 35
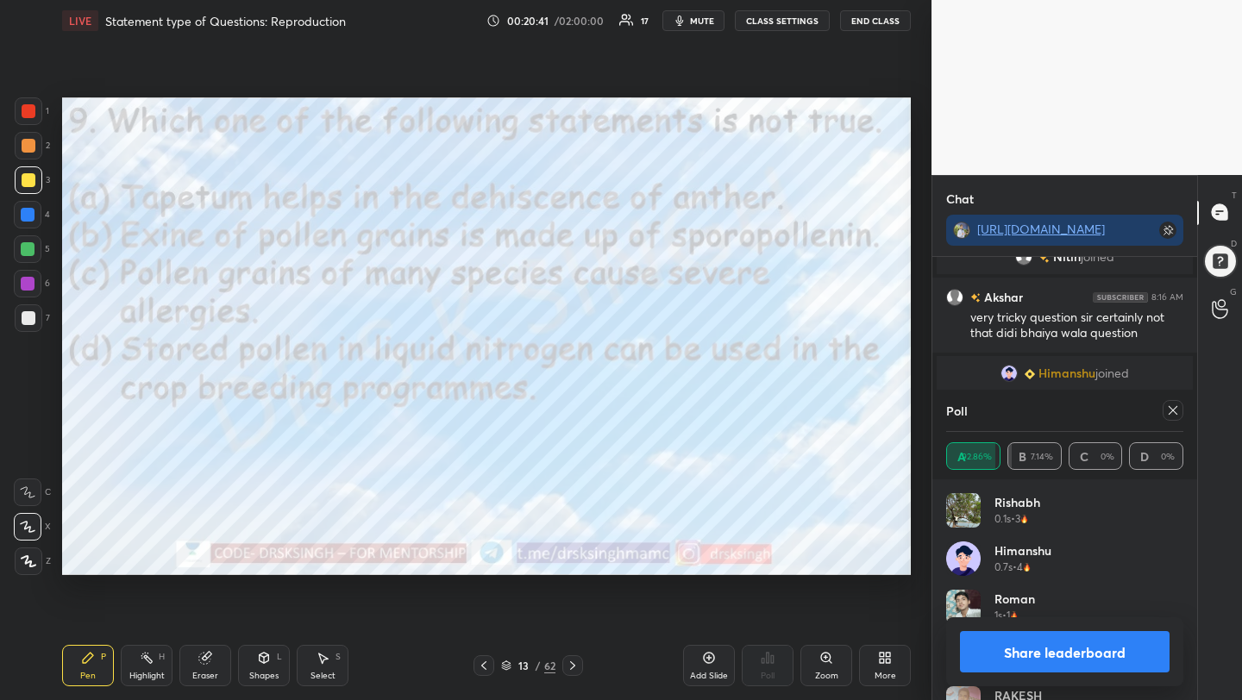
scroll to position [1593, 0]
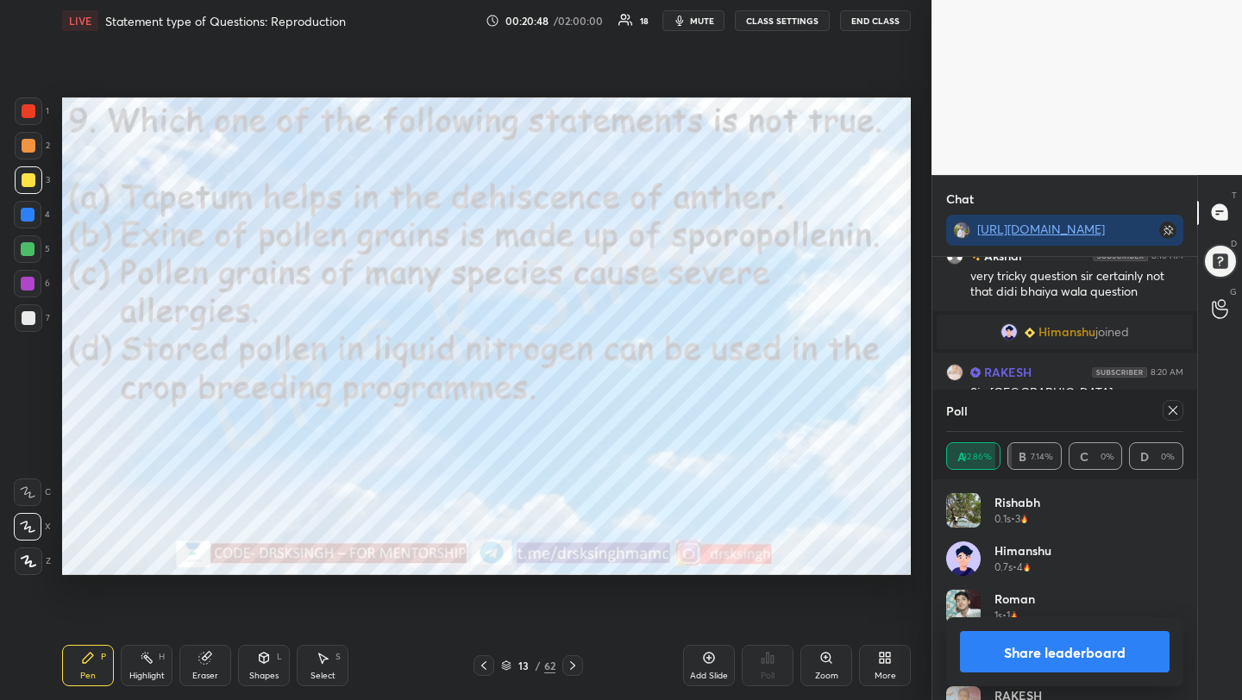
click at [1167, 415] on icon at bounding box center [1173, 411] width 14 height 14
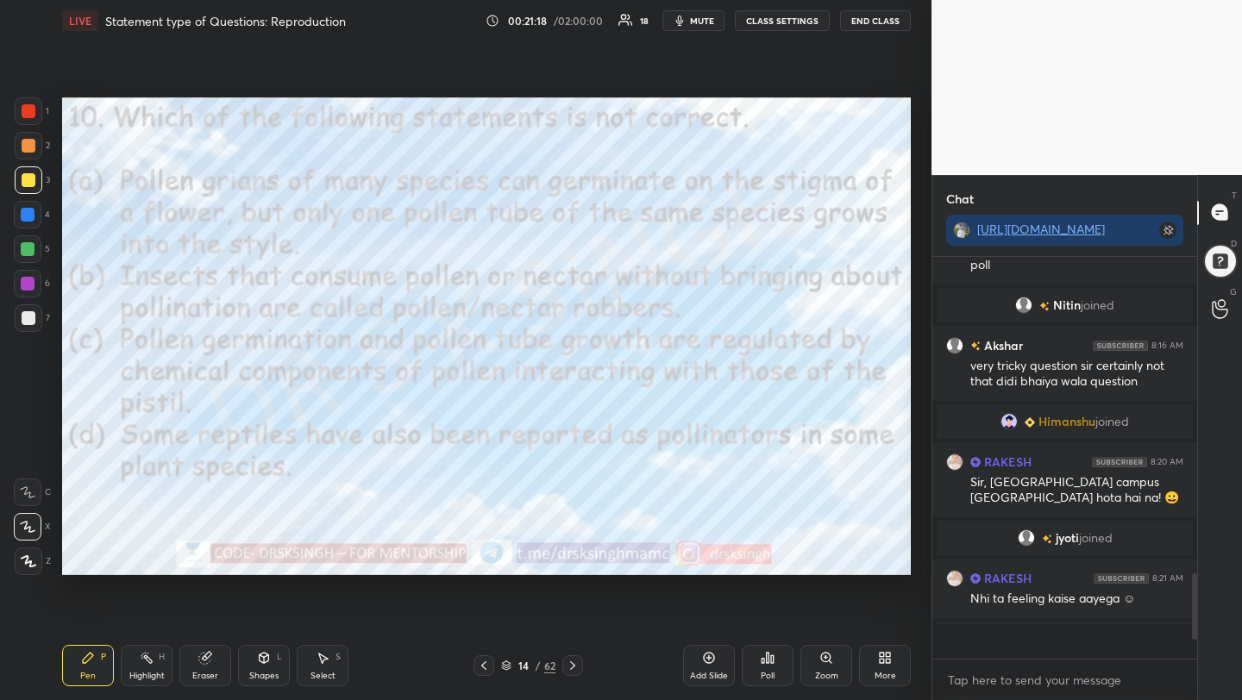
scroll to position [1503, 0]
click at [782, 679] on div "Poll" at bounding box center [768, 665] width 52 height 41
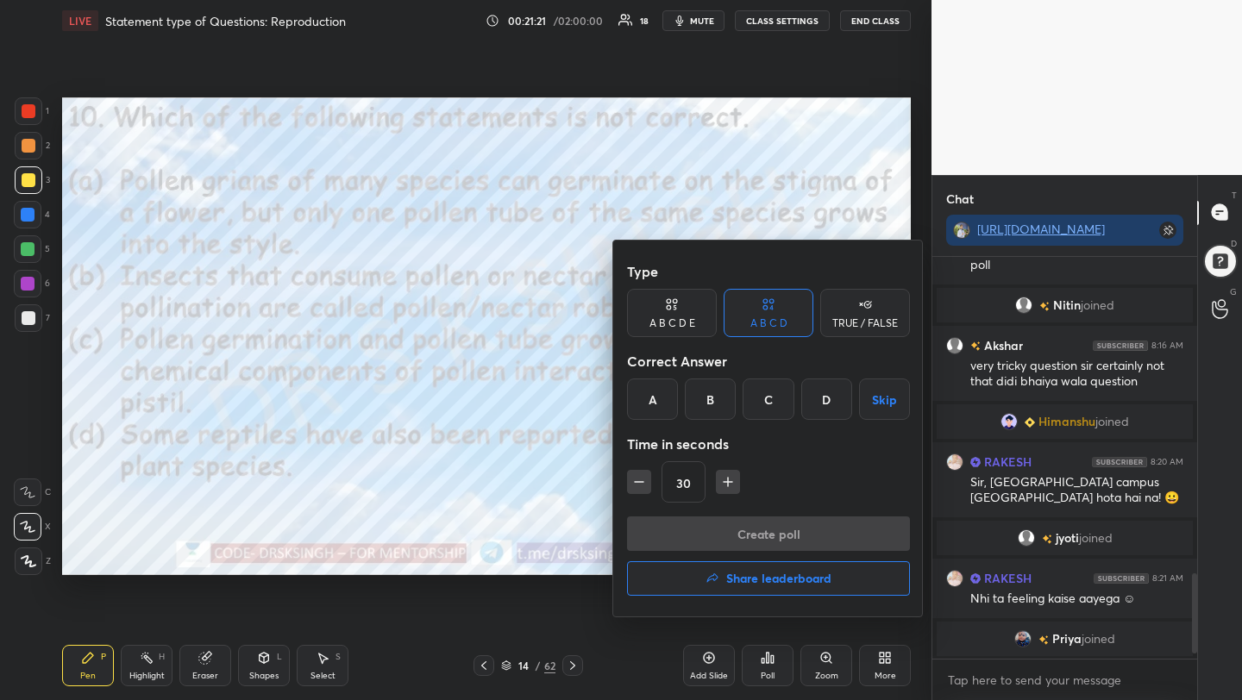
scroll to position [1525, 0]
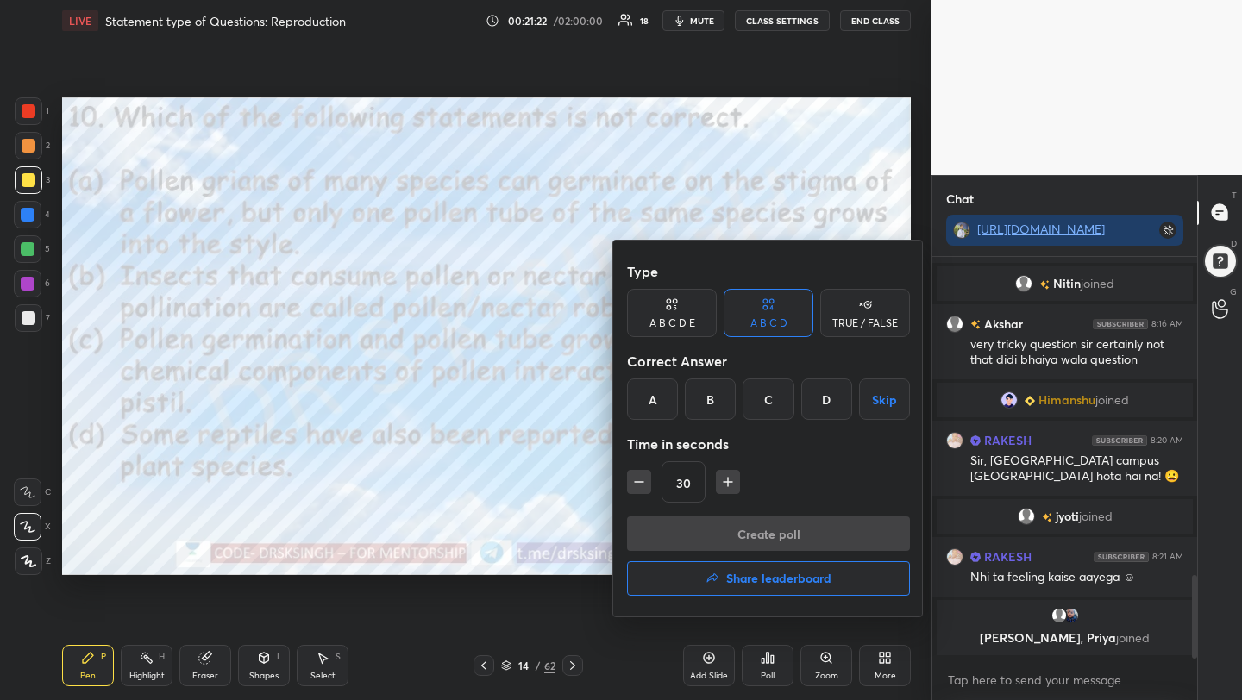
click at [658, 408] on div "A" at bounding box center [652, 399] width 51 height 41
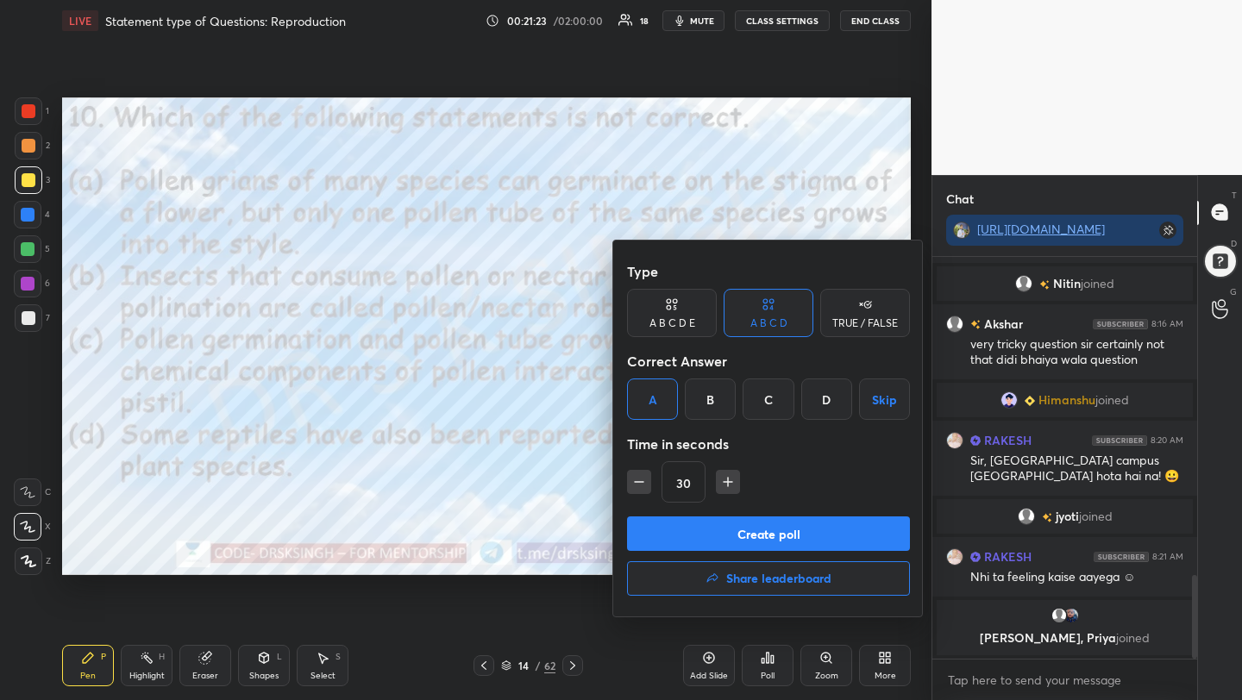
click at [718, 536] on button "Create poll" at bounding box center [768, 534] width 283 height 35
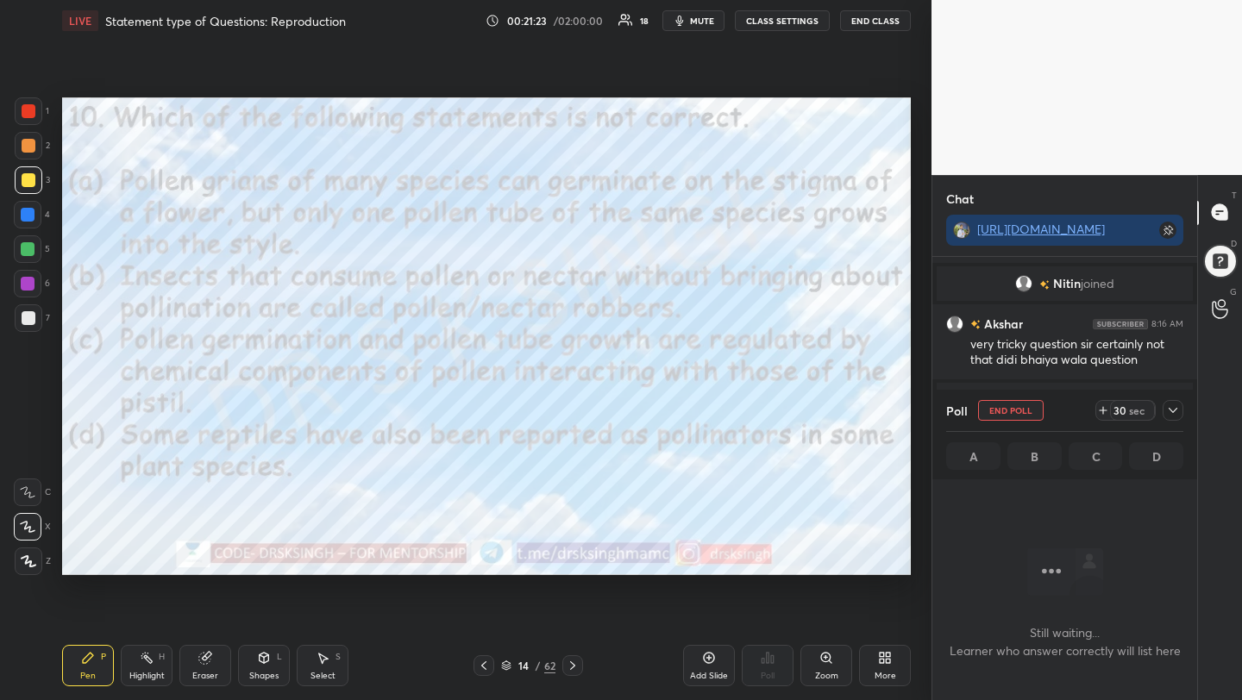
scroll to position [163, 260]
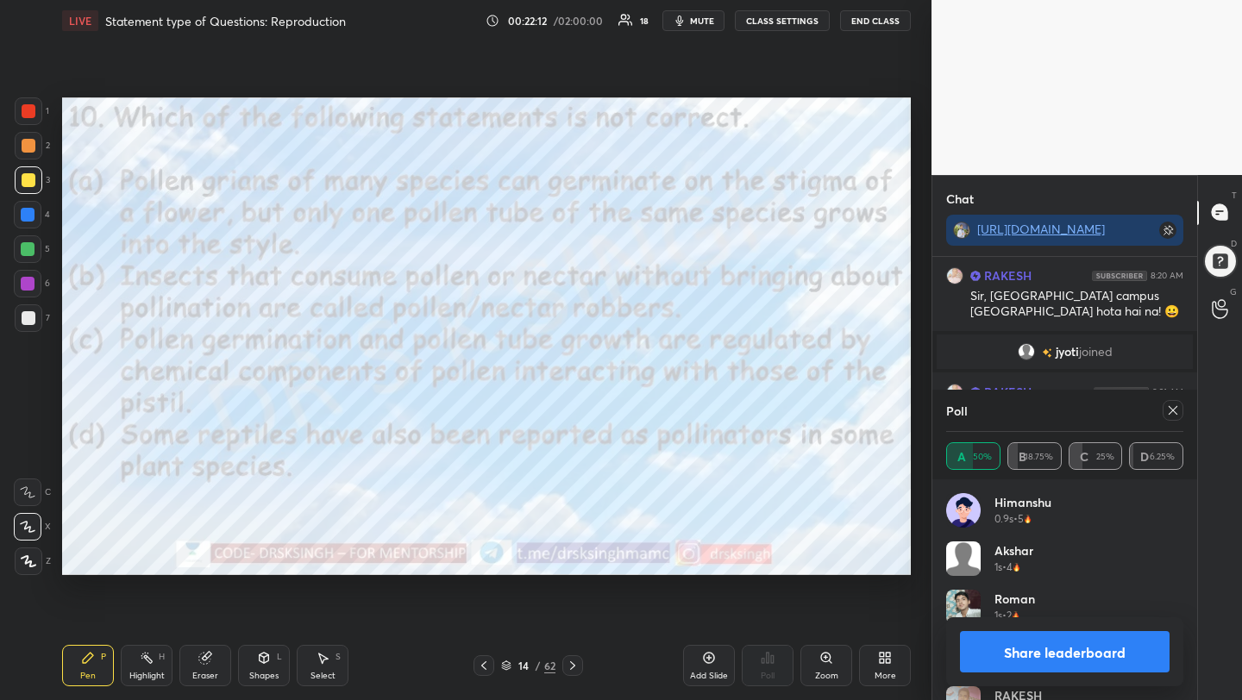
click at [1175, 412] on icon at bounding box center [1173, 410] width 9 height 9
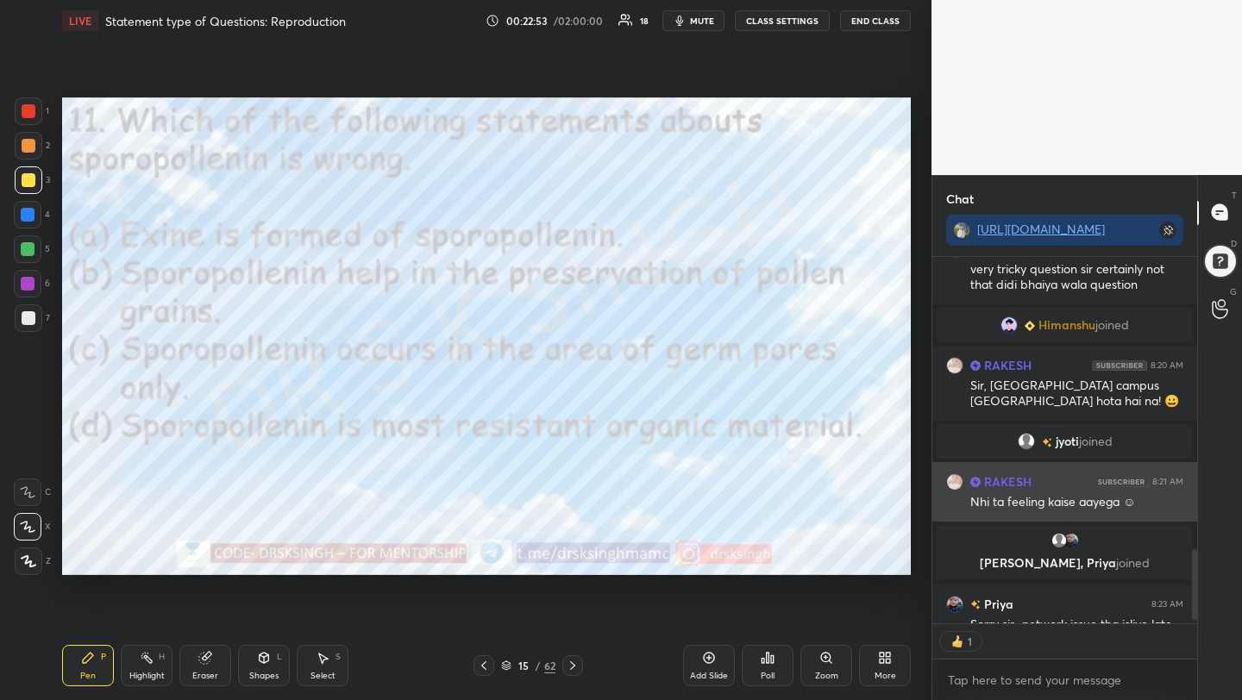
scroll to position [6, 6]
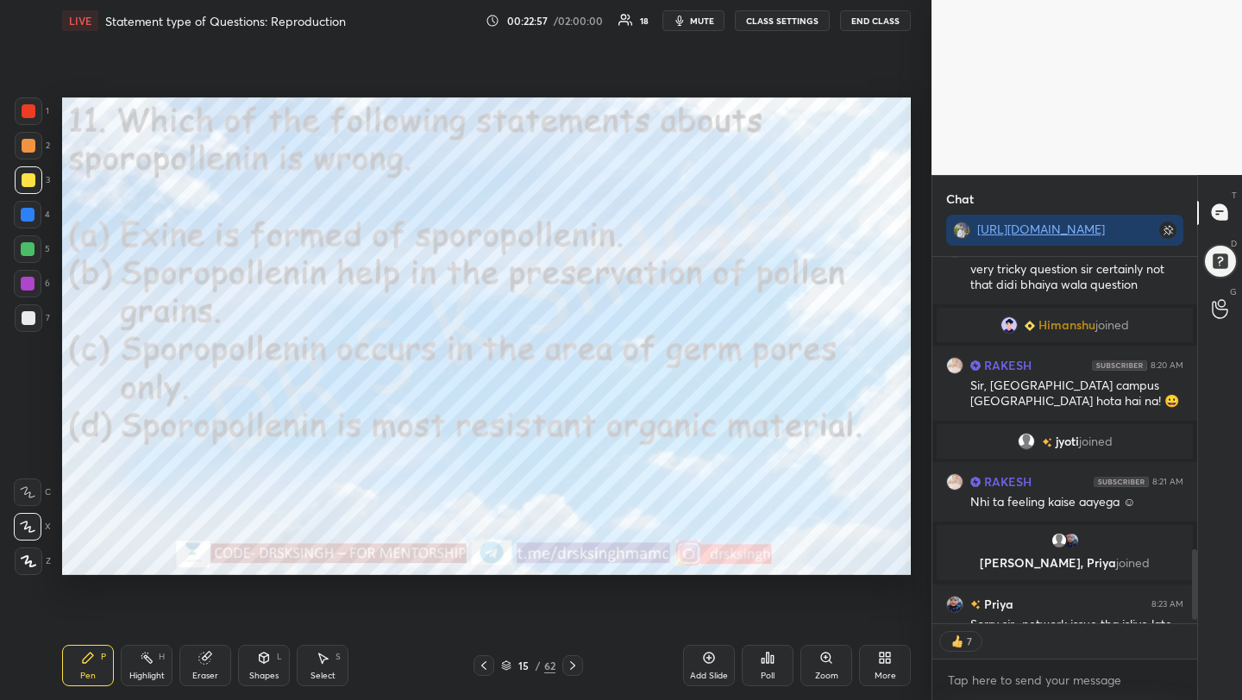
click at [764, 661] on icon at bounding box center [763, 661] width 3 height 4
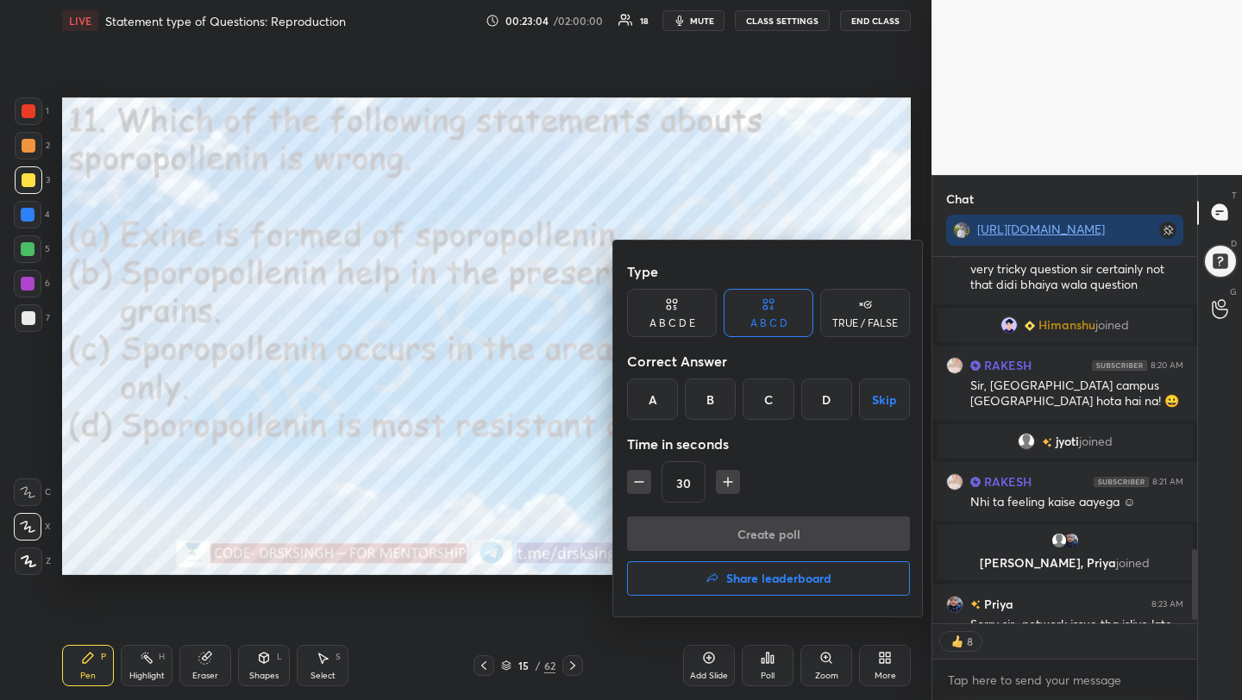
scroll to position [1662, 0]
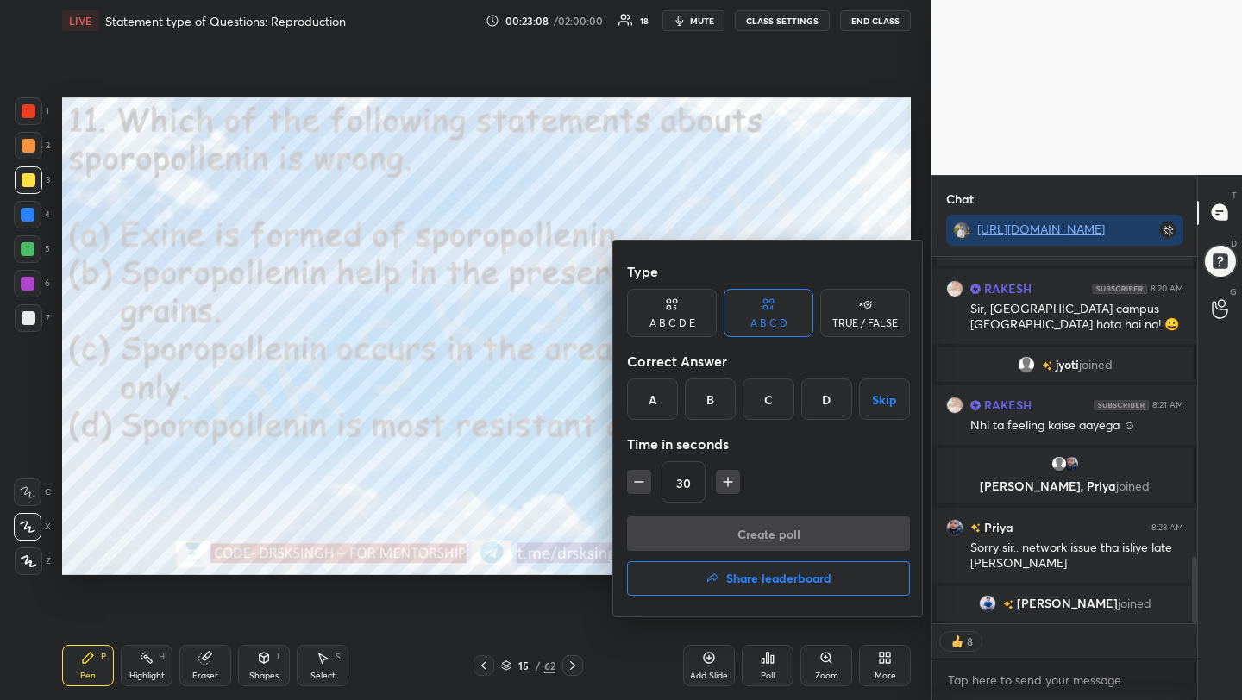
click at [770, 404] on div "C" at bounding box center [768, 399] width 51 height 41
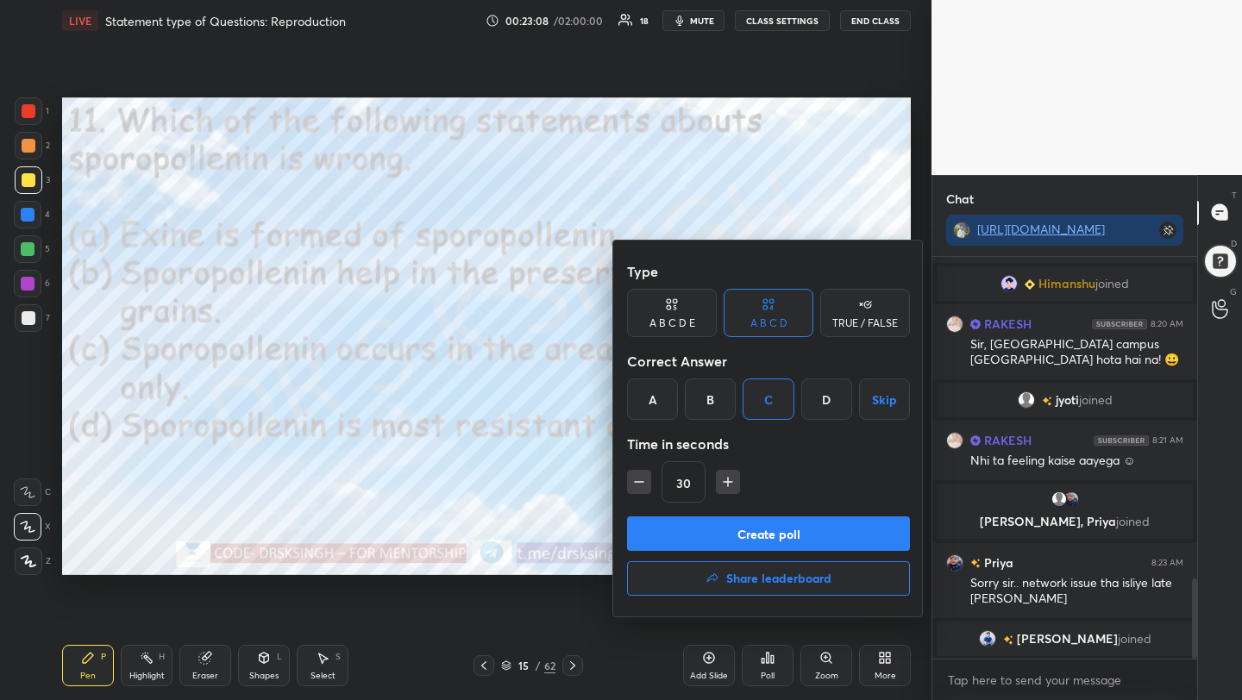
click at [774, 533] on button "Create poll" at bounding box center [768, 534] width 283 height 35
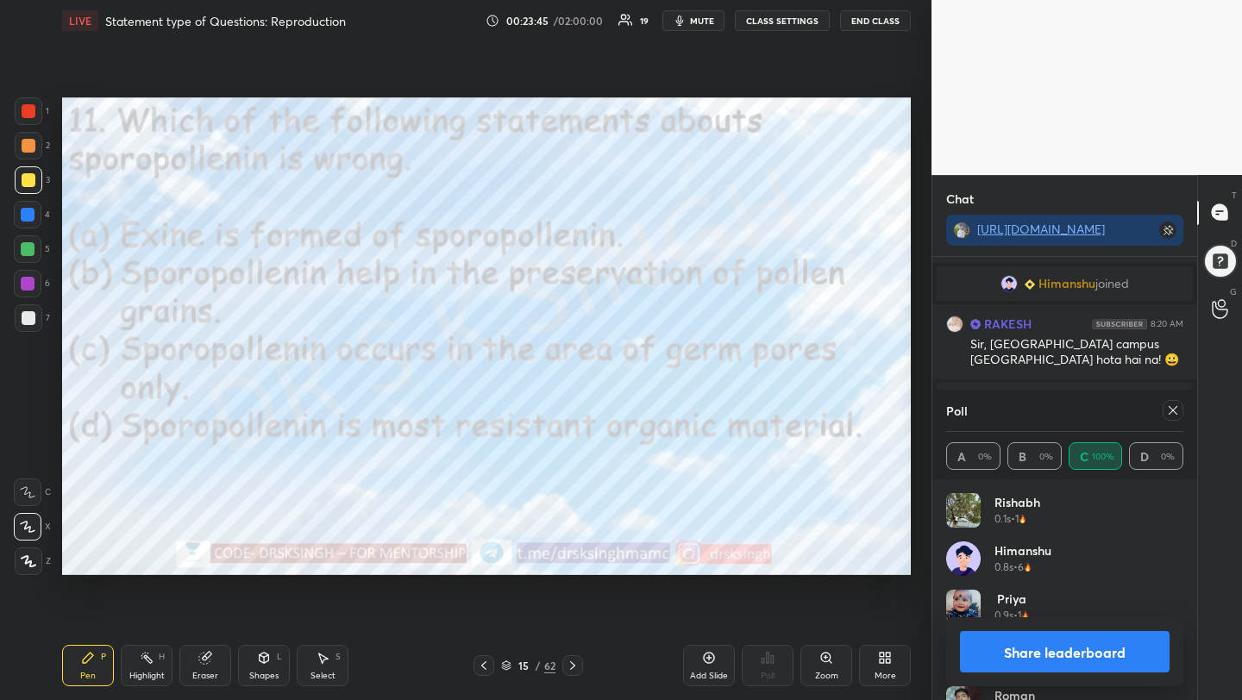
click at [1172, 399] on div "Poll" at bounding box center [1064, 410] width 237 height 41
click at [1170, 411] on icon at bounding box center [1173, 411] width 14 height 14
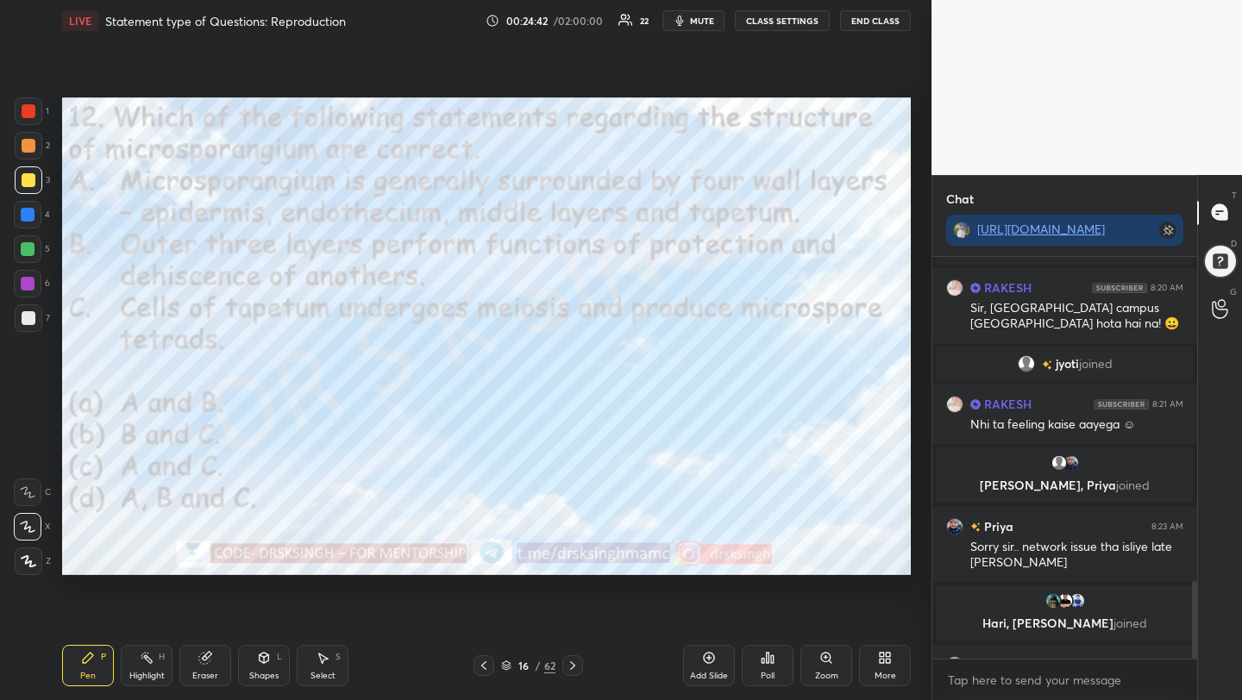
scroll to position [1693, 0]
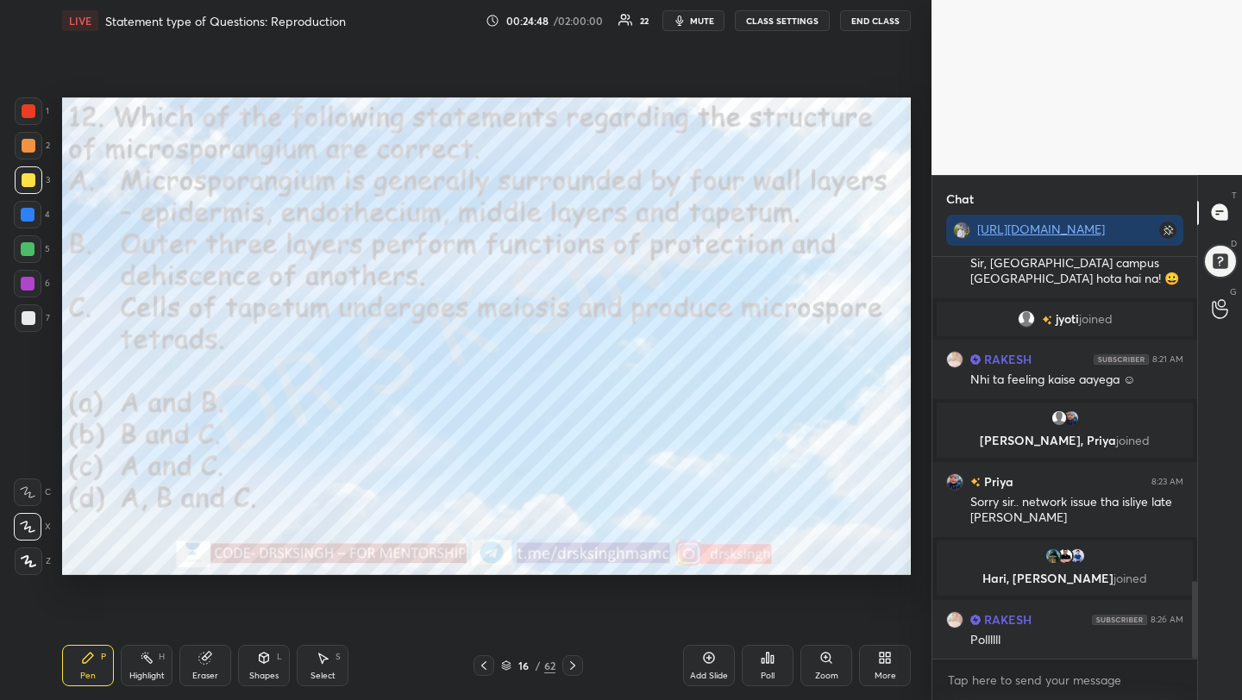
click at [767, 656] on icon at bounding box center [768, 658] width 3 height 10
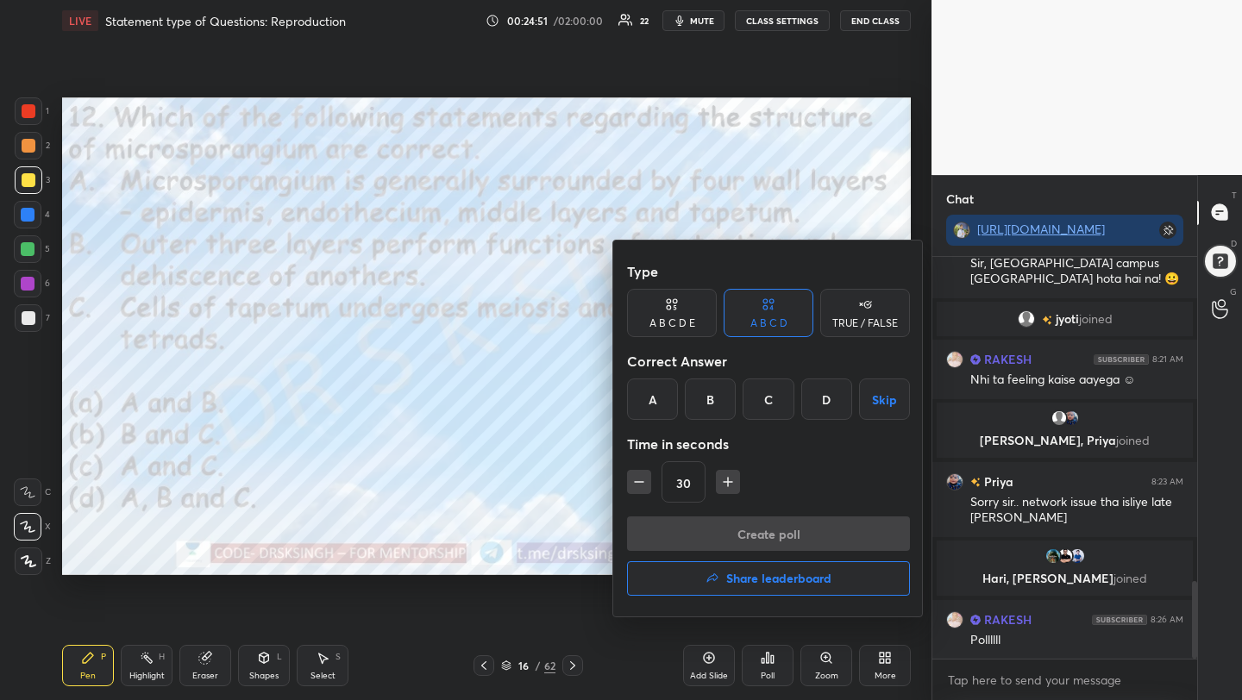
click at [662, 409] on div "A" at bounding box center [652, 399] width 51 height 41
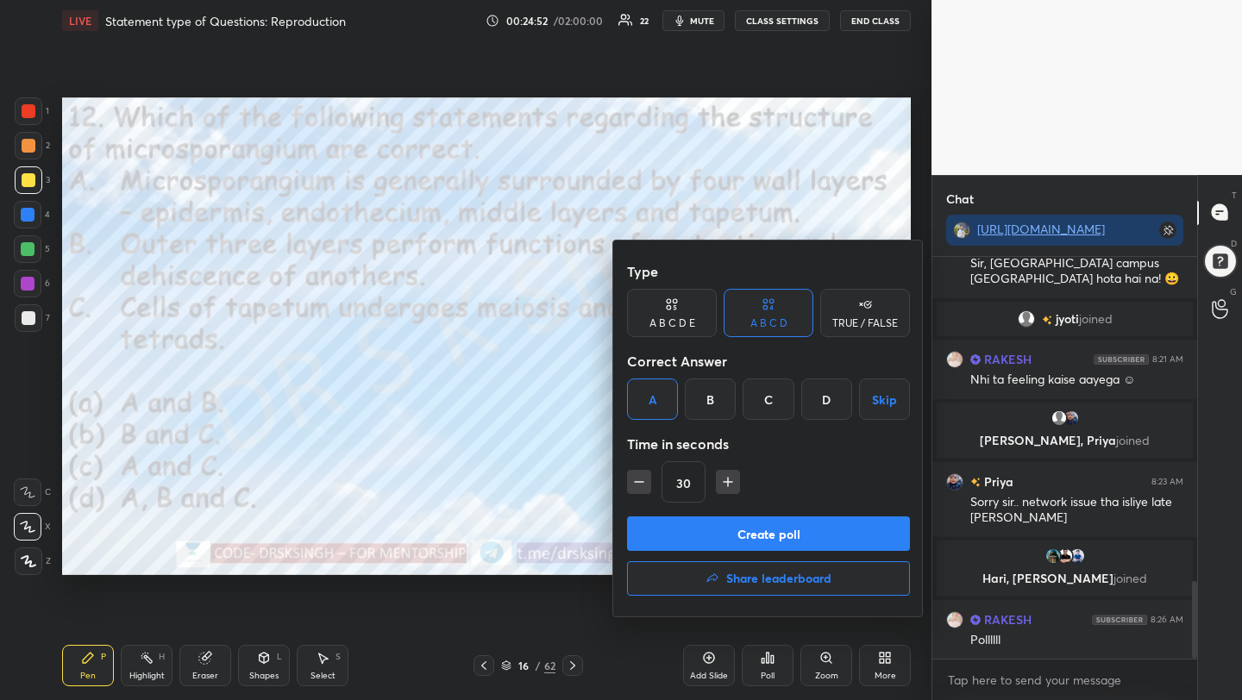
click at [712, 535] on button "Create poll" at bounding box center [768, 534] width 283 height 35
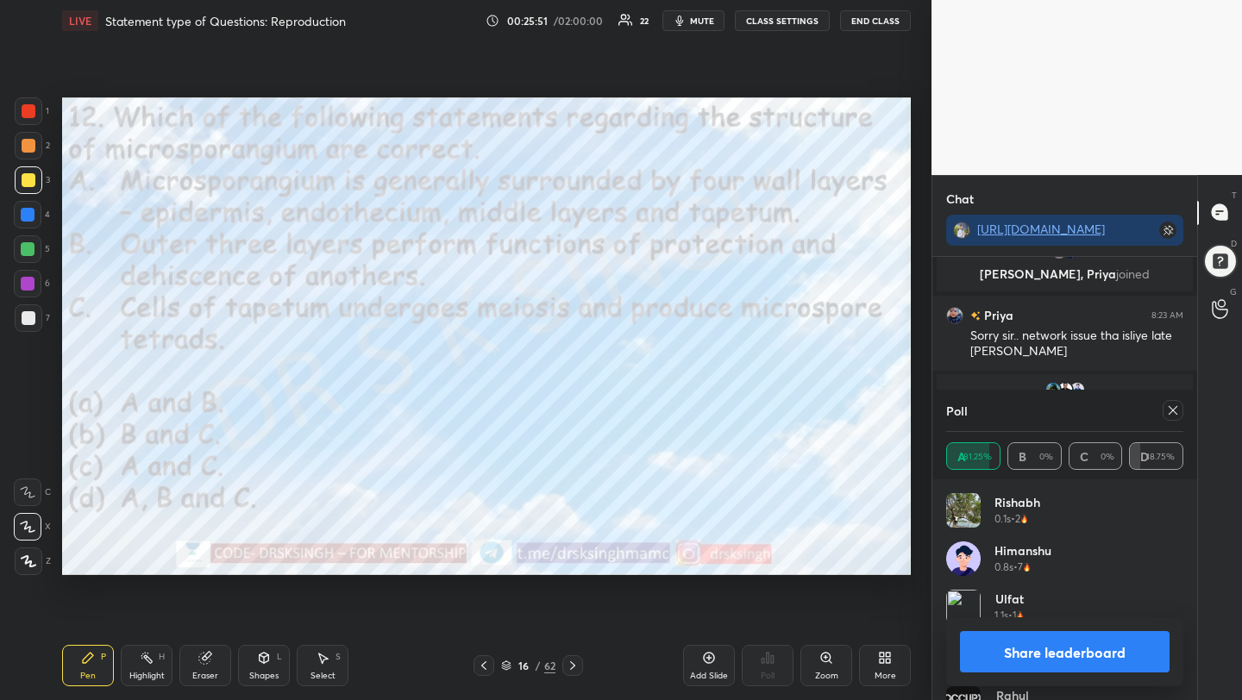
scroll to position [1849, 0]
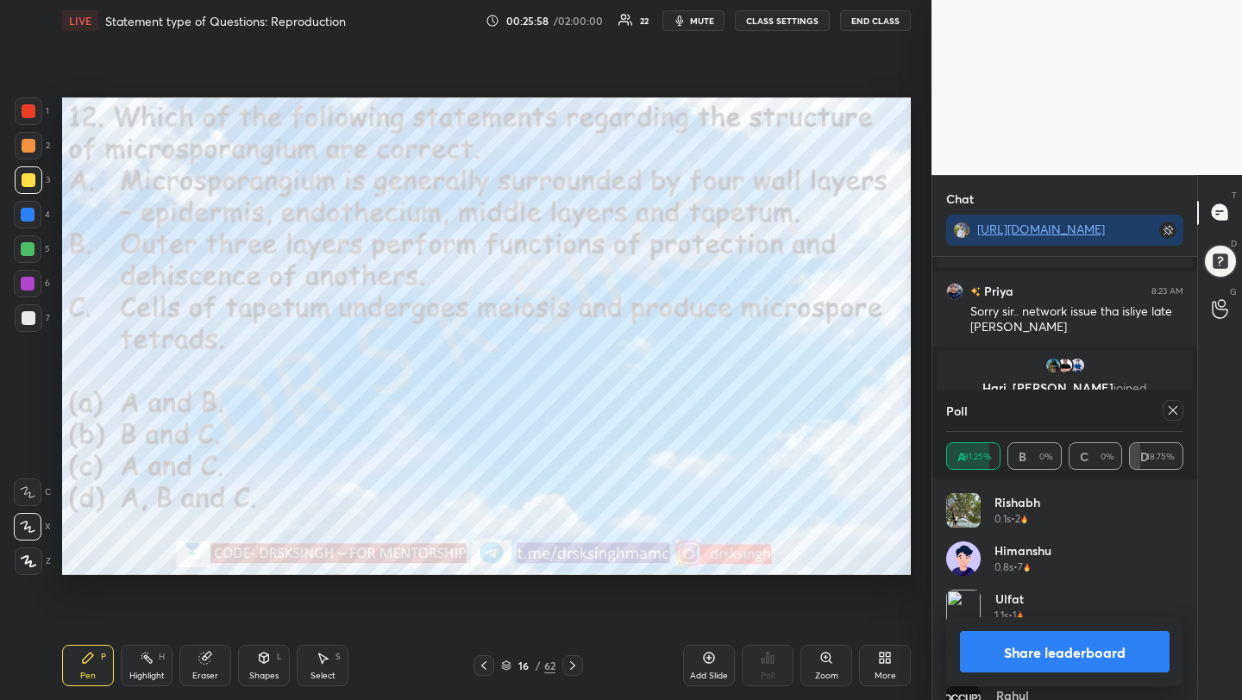
click at [1178, 413] on icon at bounding box center [1173, 411] width 14 height 14
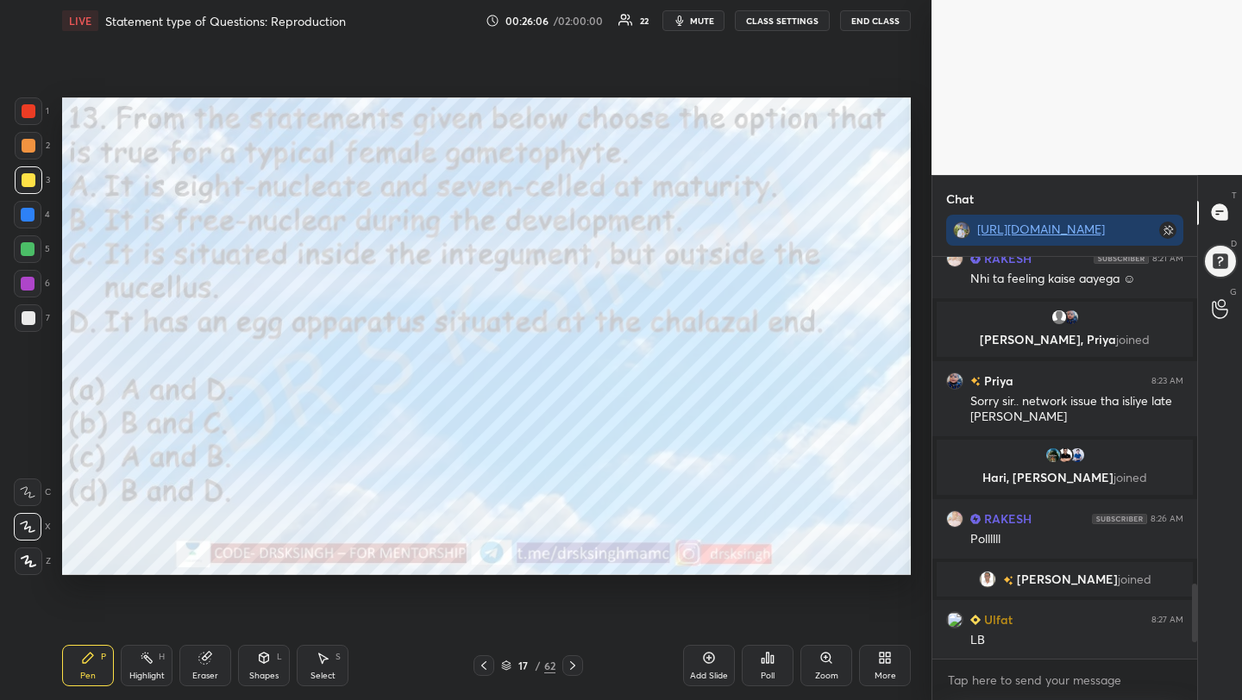
scroll to position [1800, 0]
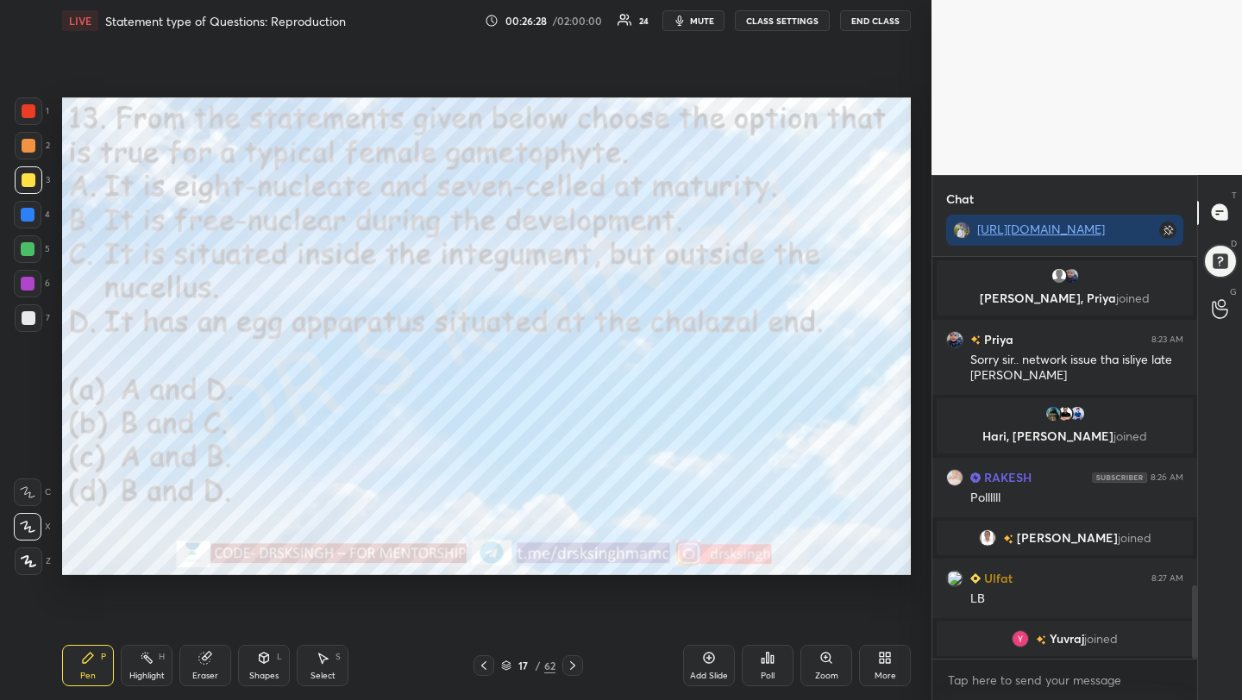
click at [769, 663] on icon at bounding box center [768, 658] width 14 height 14
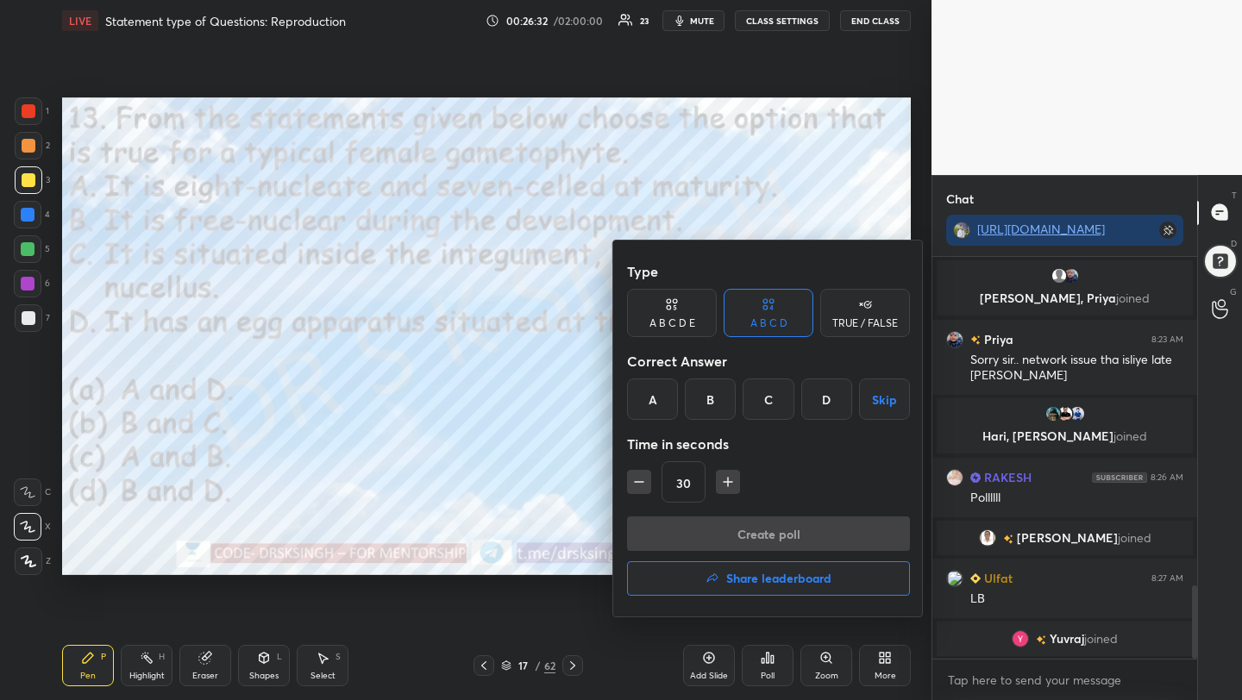
click at [773, 405] on div "C" at bounding box center [768, 399] width 51 height 41
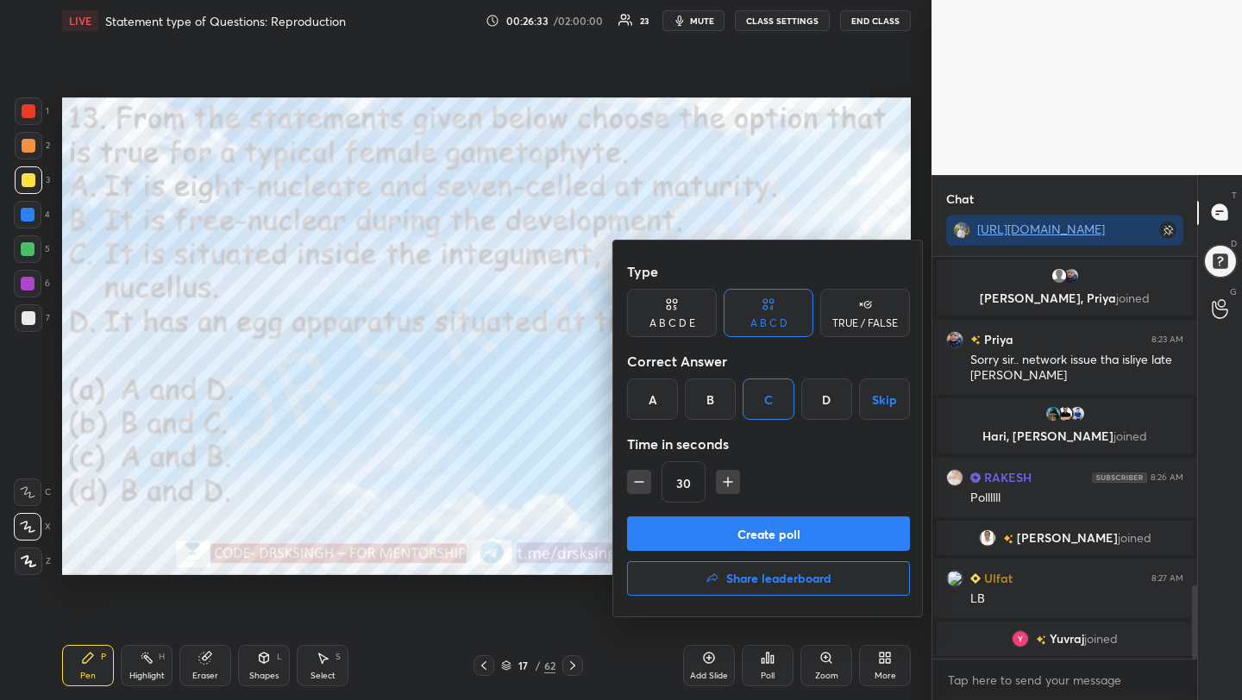
click at [775, 537] on button "Create poll" at bounding box center [768, 534] width 283 height 35
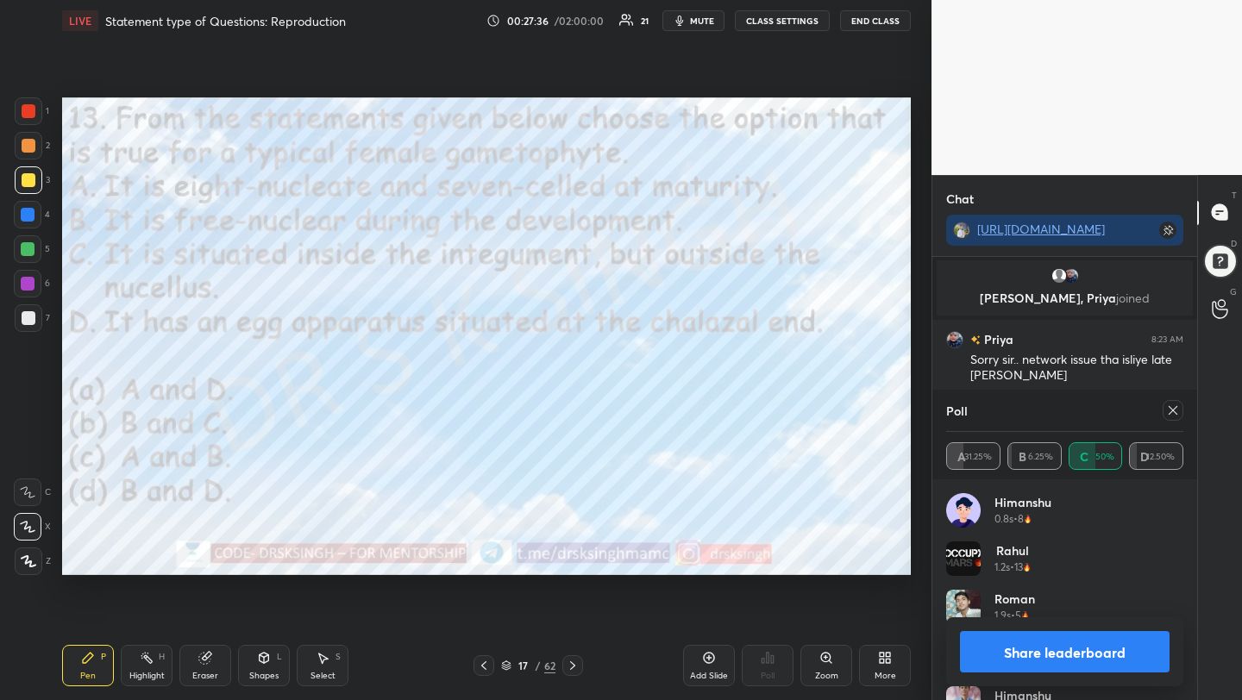
scroll to position [1890, 0]
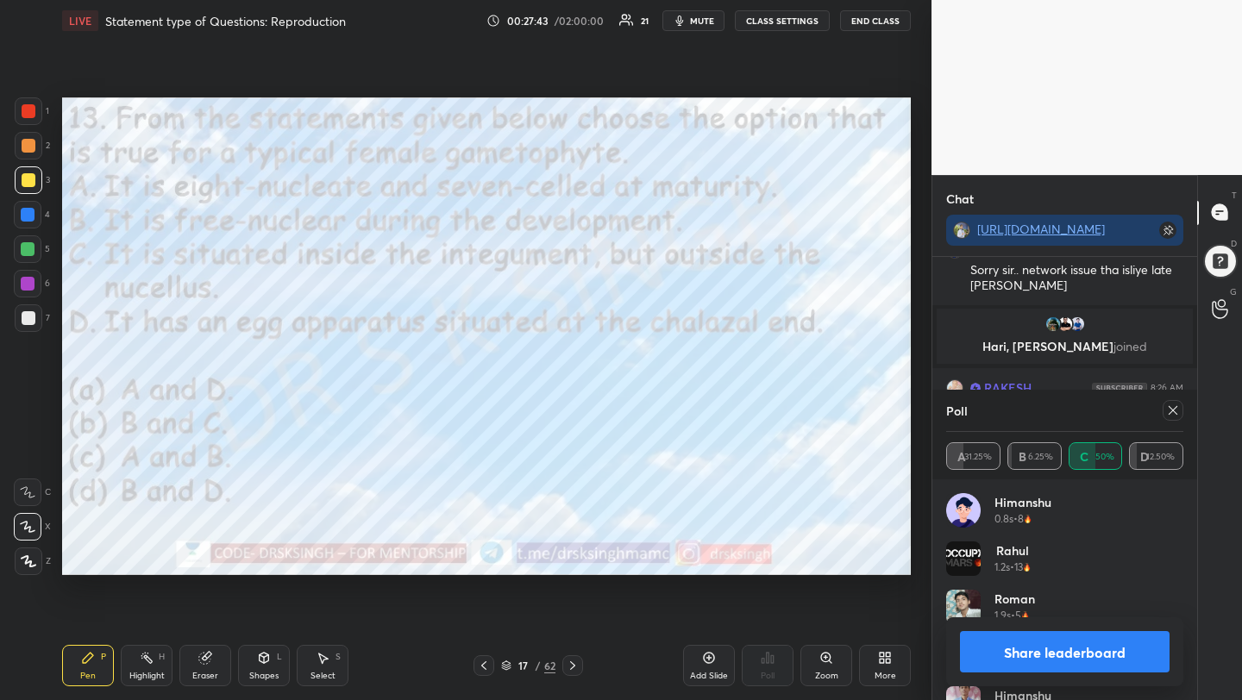
click at [1174, 411] on icon at bounding box center [1173, 411] width 14 height 14
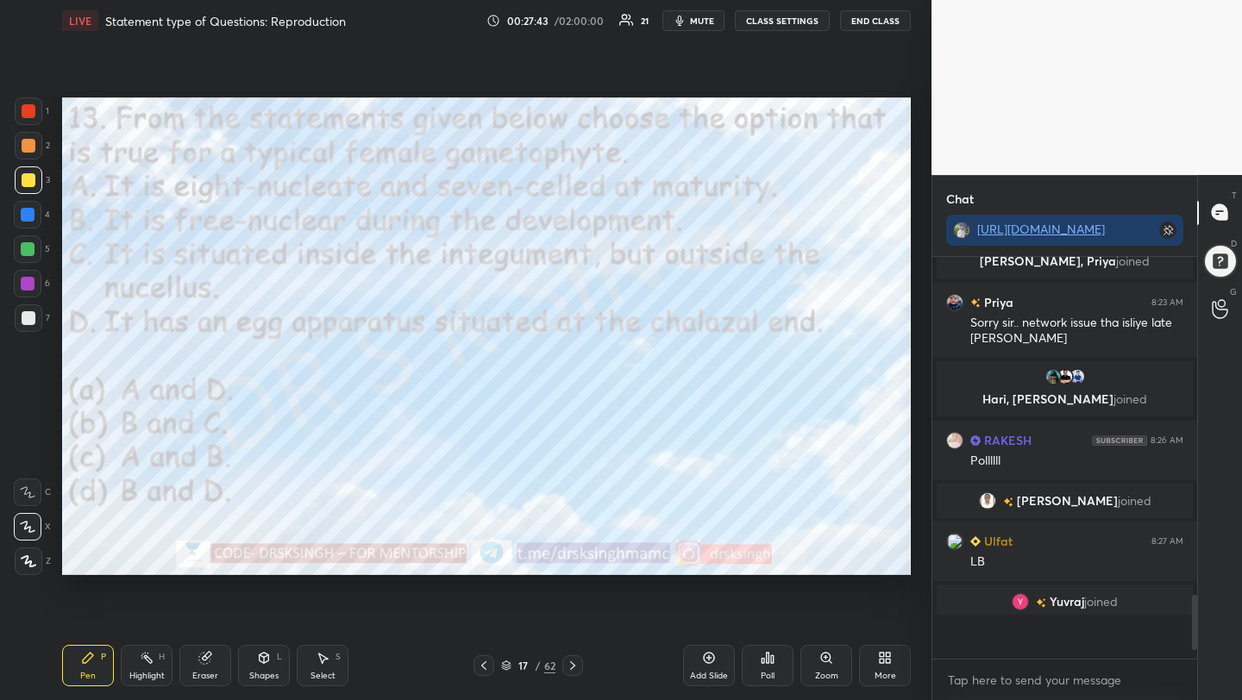
scroll to position [388, 260]
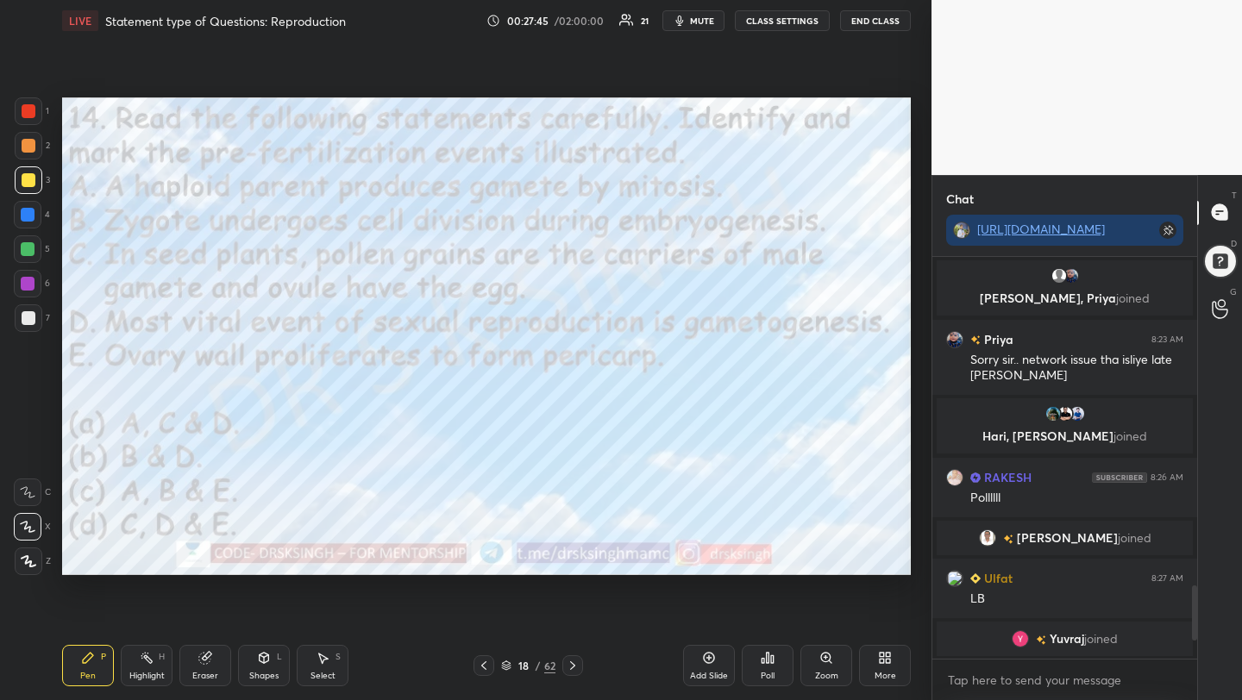
click at [695, 15] on span "mute" at bounding box center [702, 21] width 24 height 12
click at [765, 662] on icon at bounding box center [768, 658] width 14 height 14
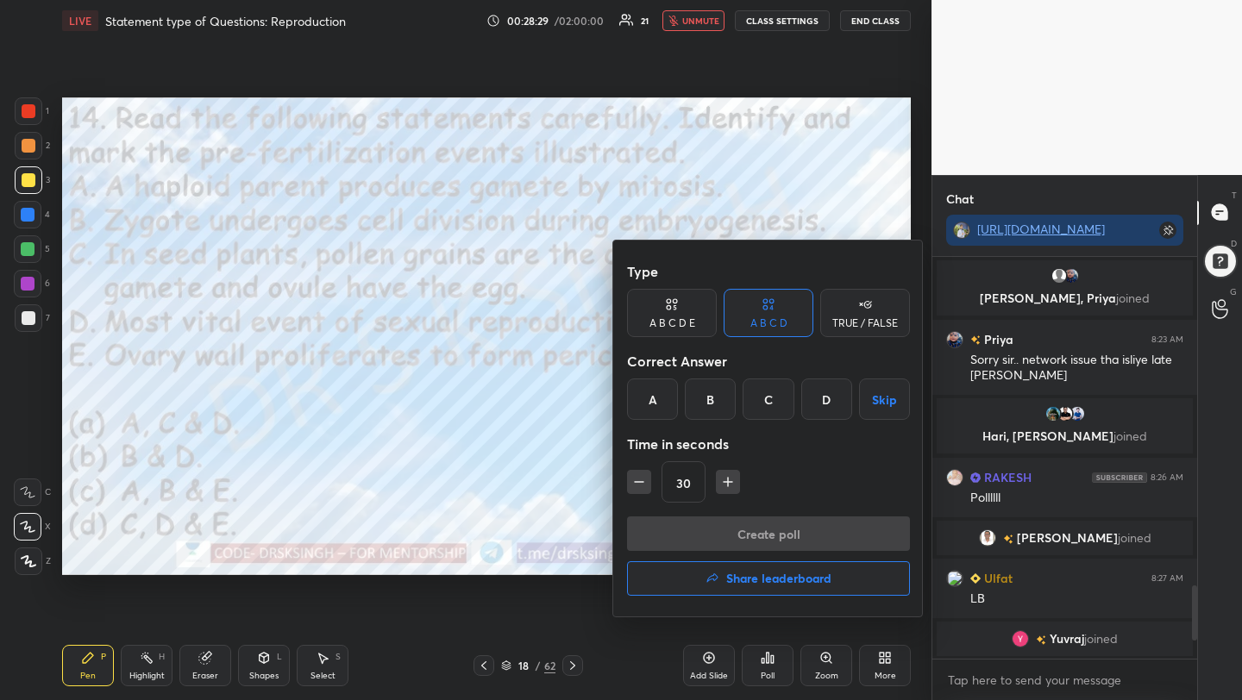
click at [667, 399] on div "A" at bounding box center [652, 399] width 51 height 41
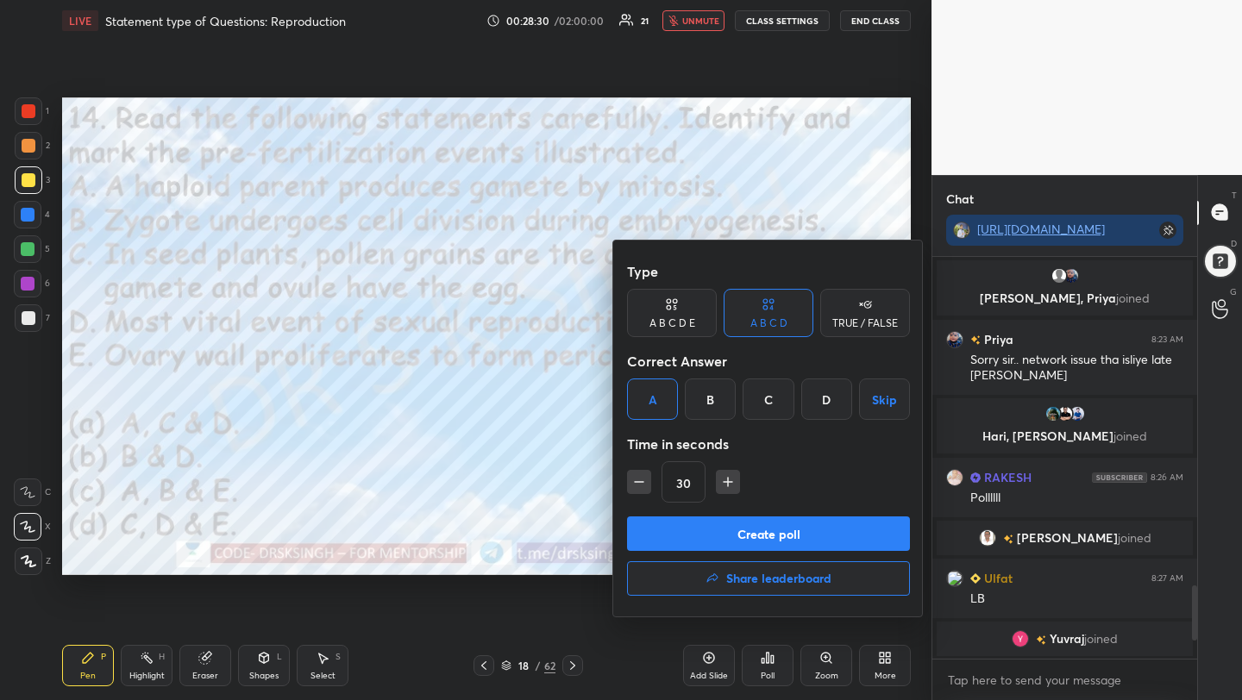
click at [719, 531] on button "Create poll" at bounding box center [768, 534] width 283 height 35
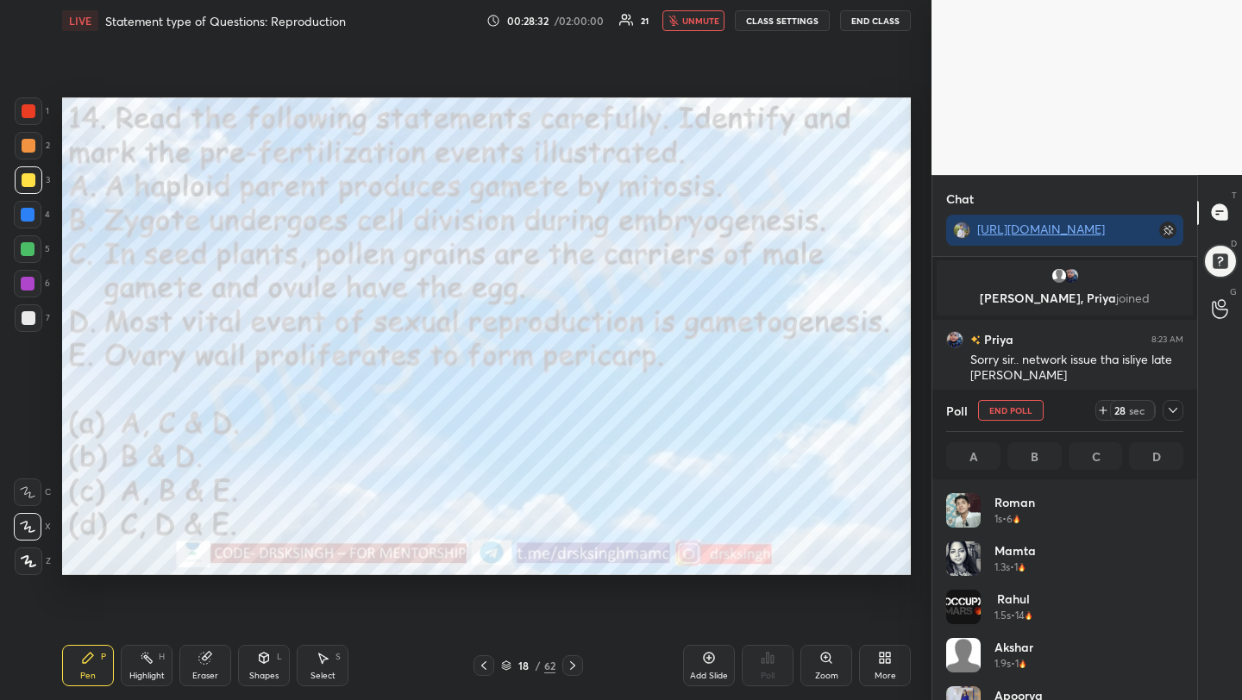
scroll to position [202, 232]
click at [710, 16] on span "unmute" at bounding box center [700, 21] width 37 height 12
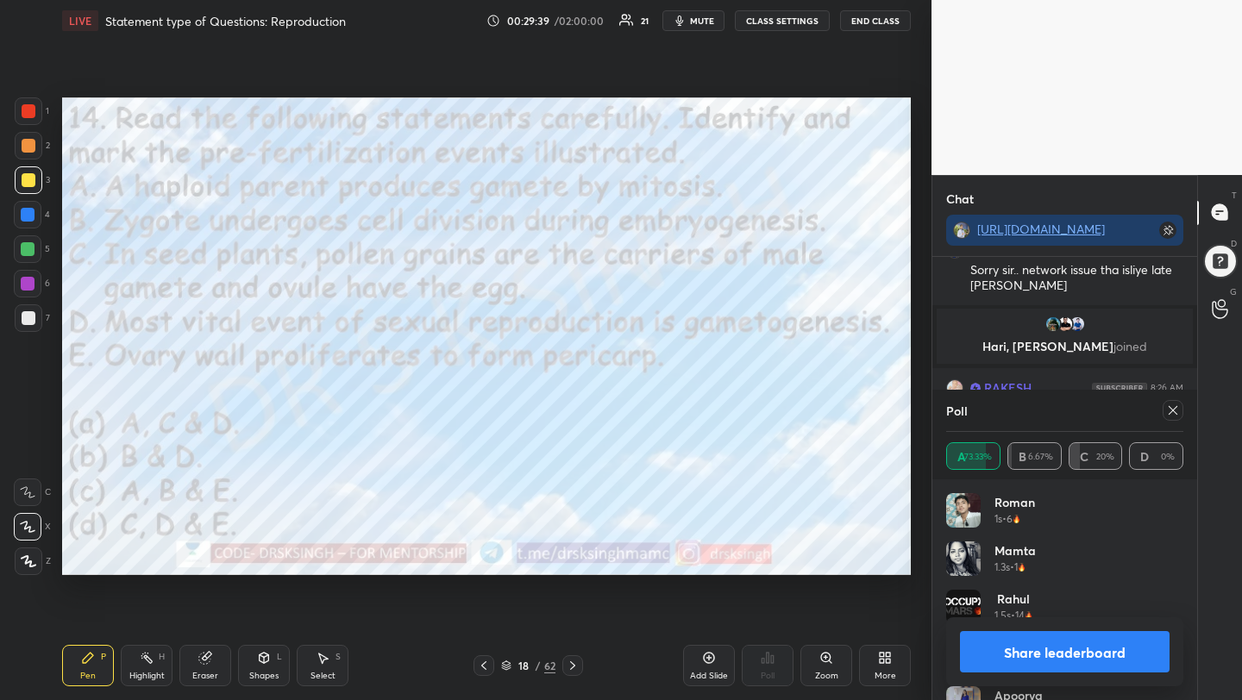
scroll to position [6, 6]
click at [1177, 410] on icon at bounding box center [1173, 411] width 14 height 14
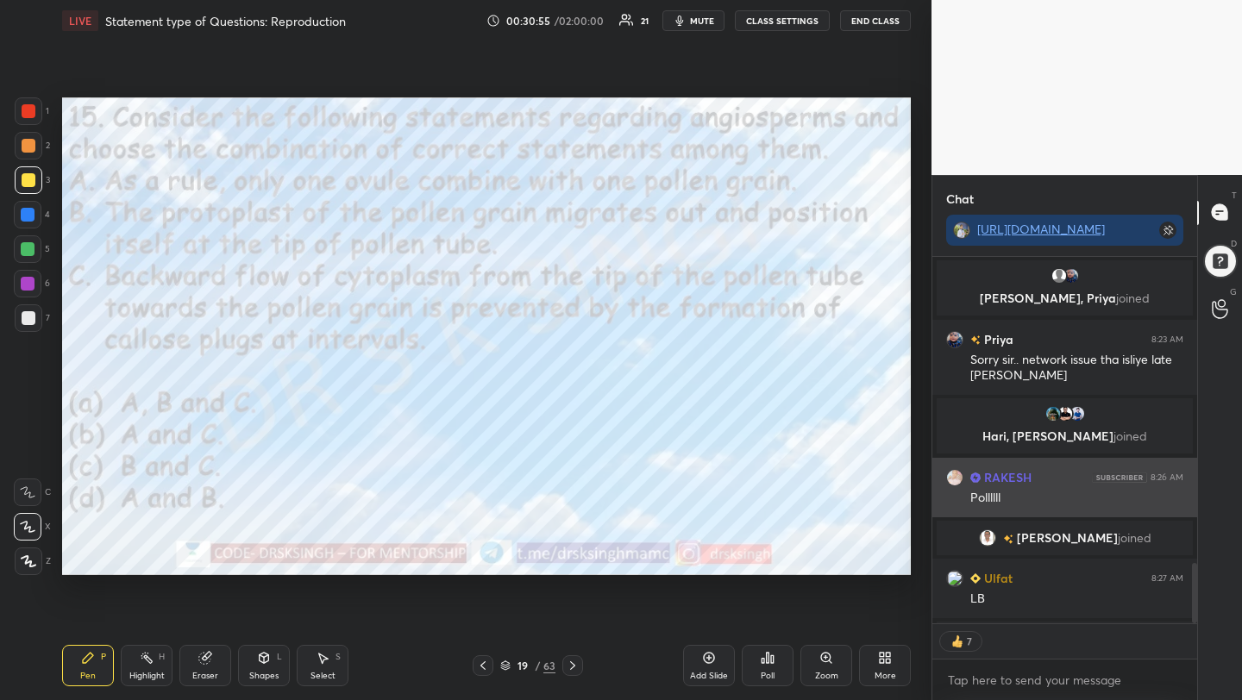
scroll to position [1857, 0]
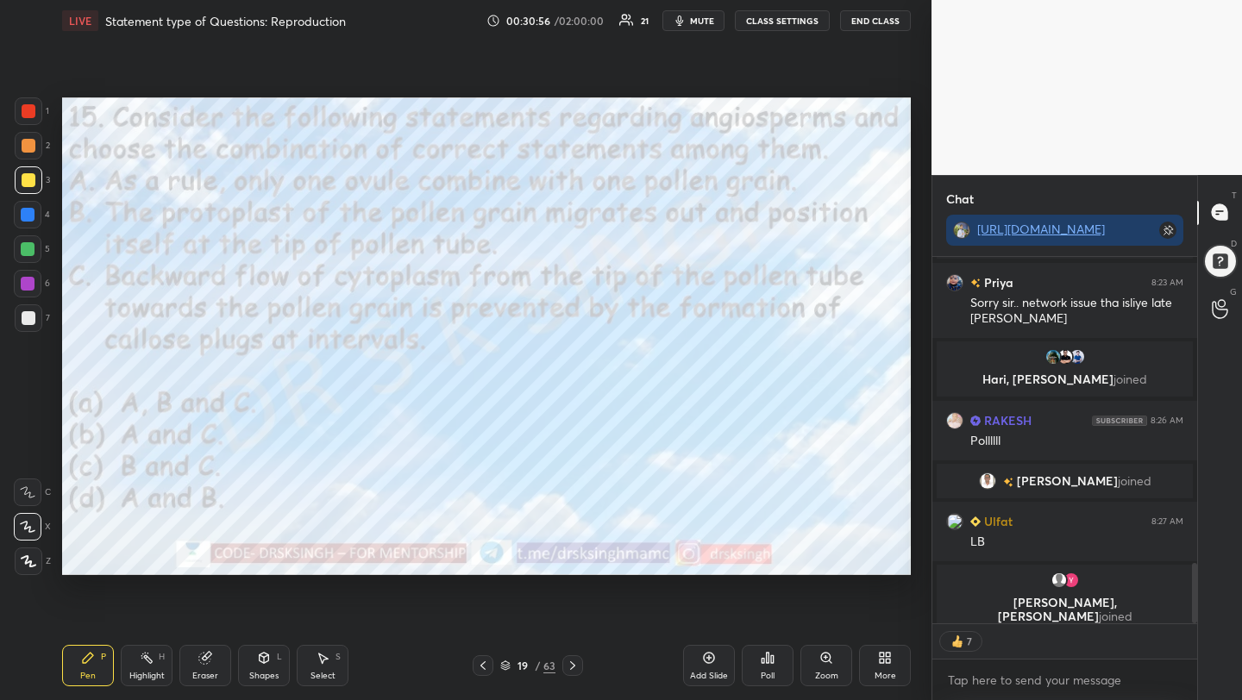
click at [776, 676] on div "Poll" at bounding box center [768, 665] width 52 height 41
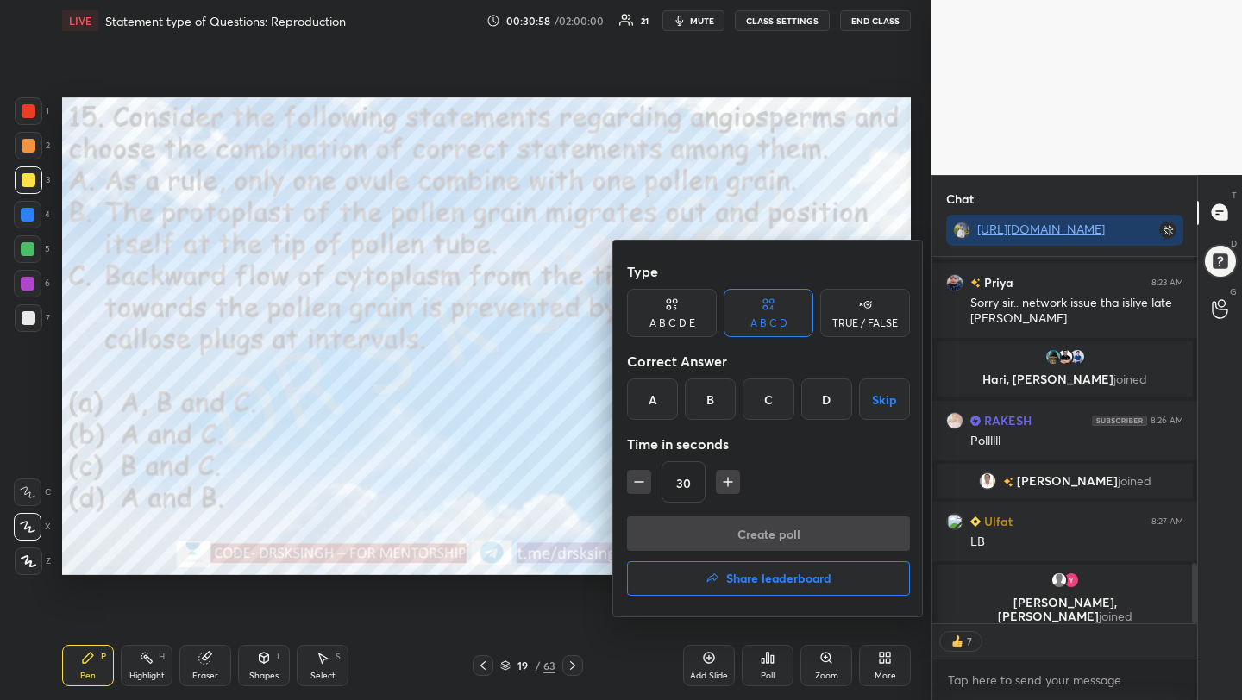
click at [714, 392] on div "B" at bounding box center [710, 399] width 51 height 41
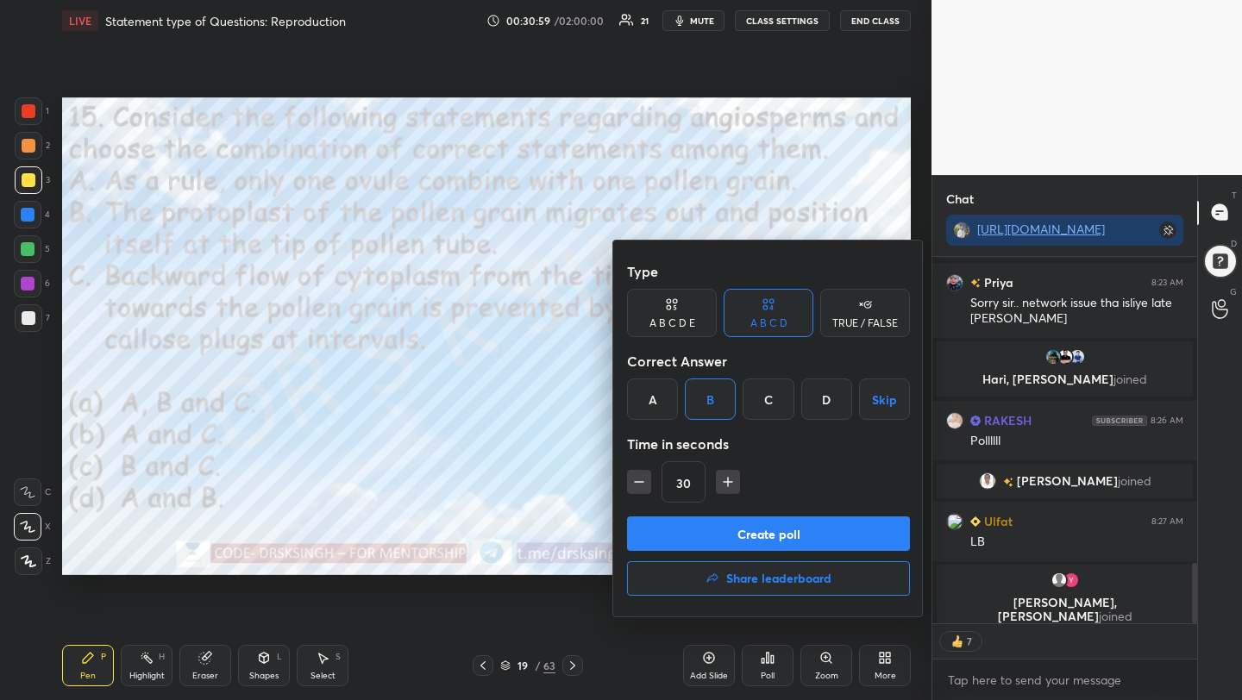
click at [736, 521] on button "Create poll" at bounding box center [768, 534] width 283 height 35
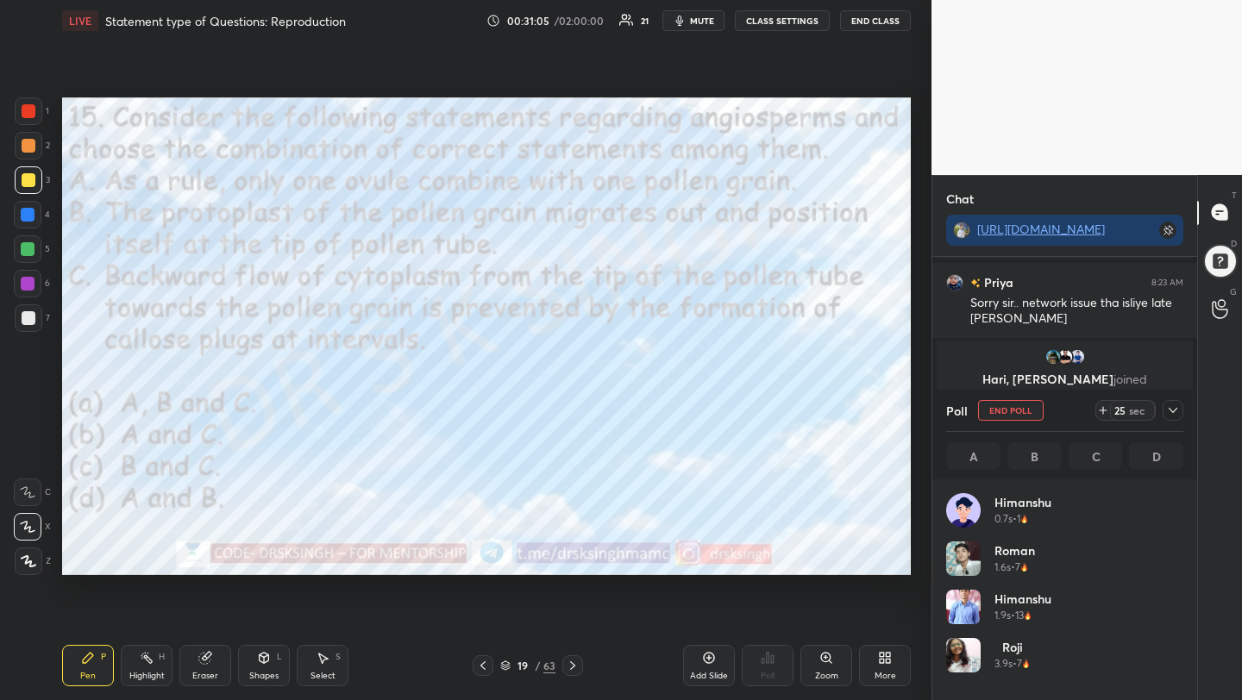
scroll to position [1911, 0]
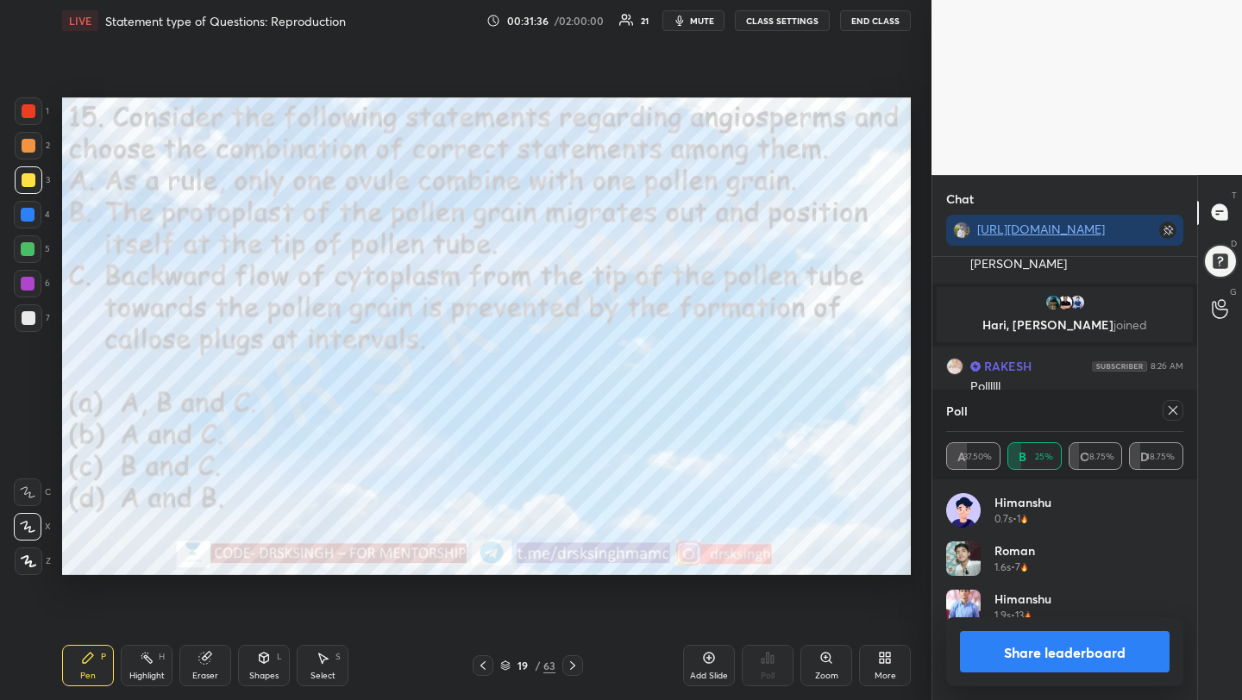
click at [1164, 406] on div at bounding box center [1173, 410] width 21 height 21
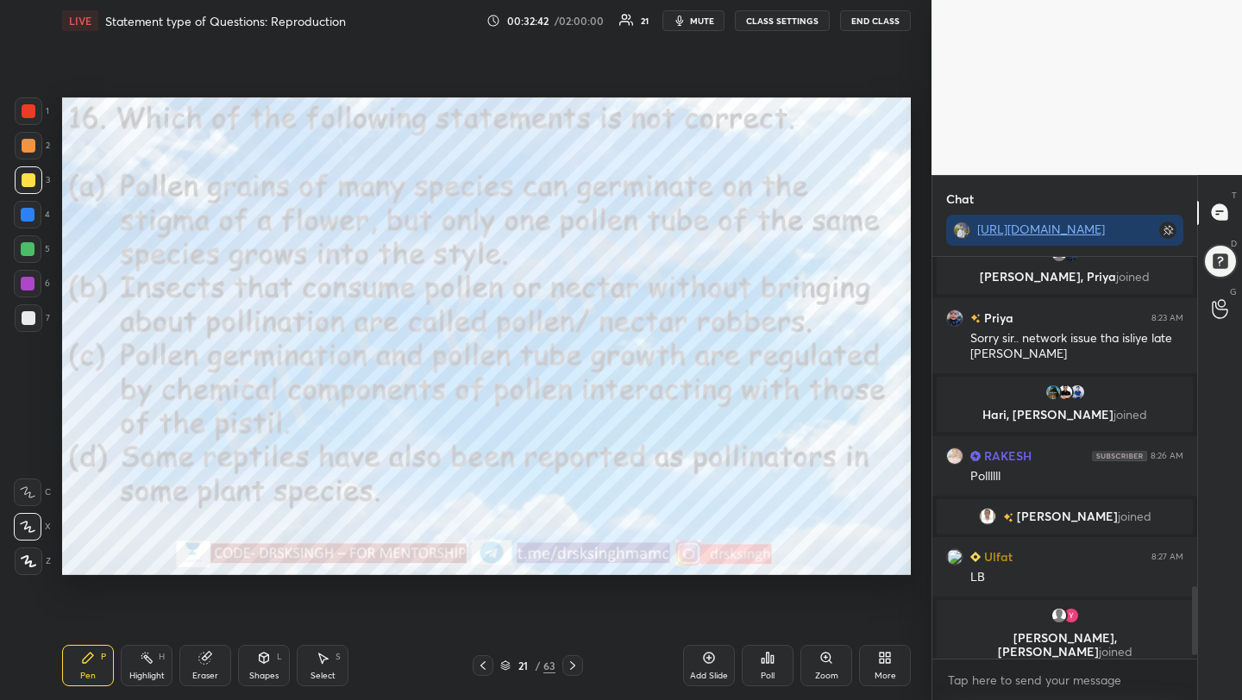
scroll to position [1822, 0]
click at [776, 654] on div "Poll" at bounding box center [768, 665] width 52 height 41
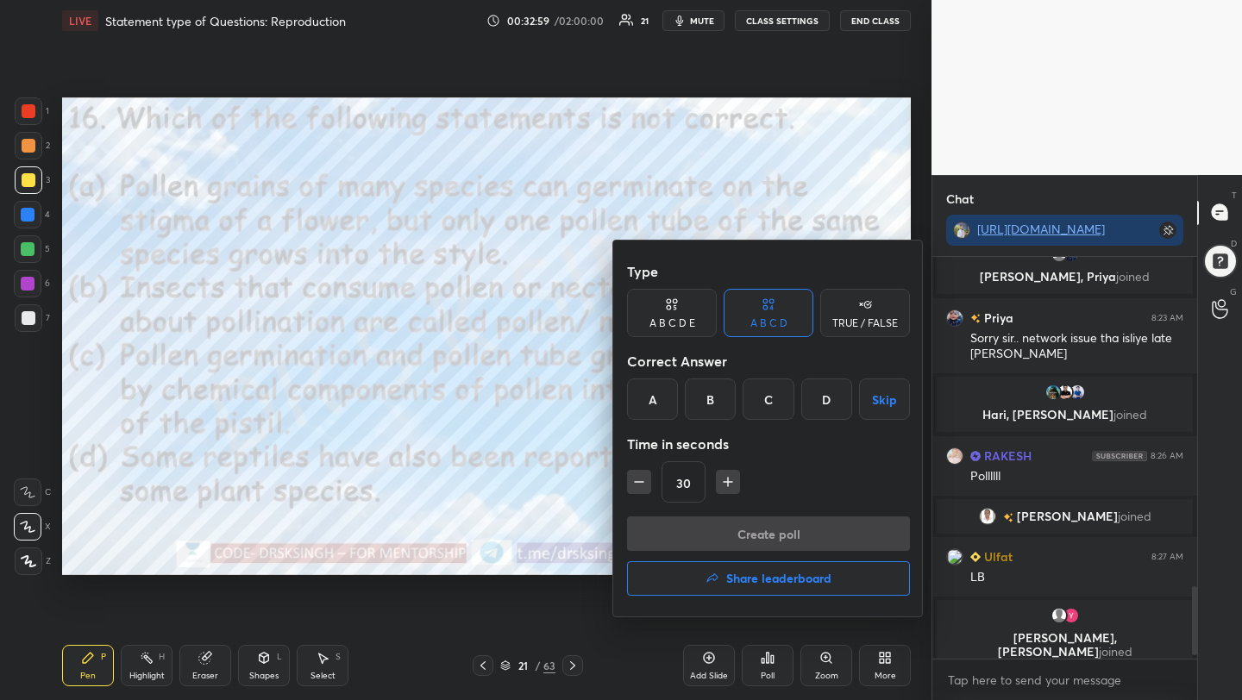
click at [650, 417] on div "A" at bounding box center [652, 399] width 51 height 41
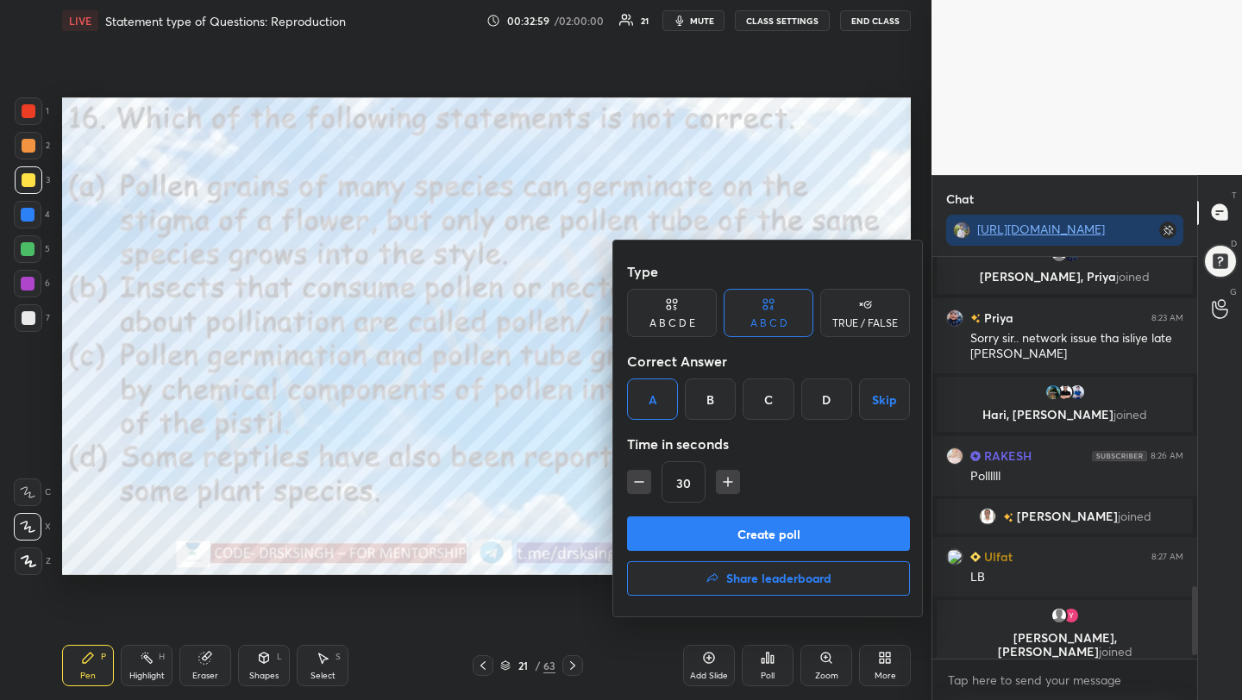
click at [696, 535] on button "Create poll" at bounding box center [768, 534] width 283 height 35
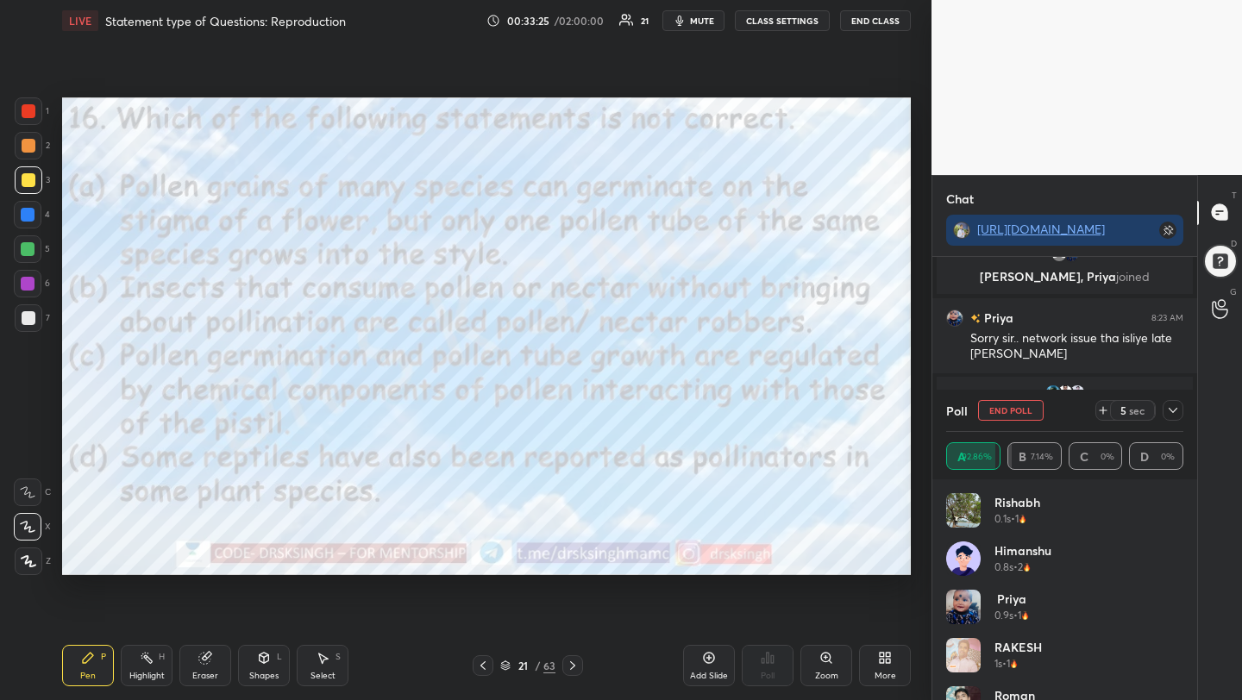
scroll to position [1911, 0]
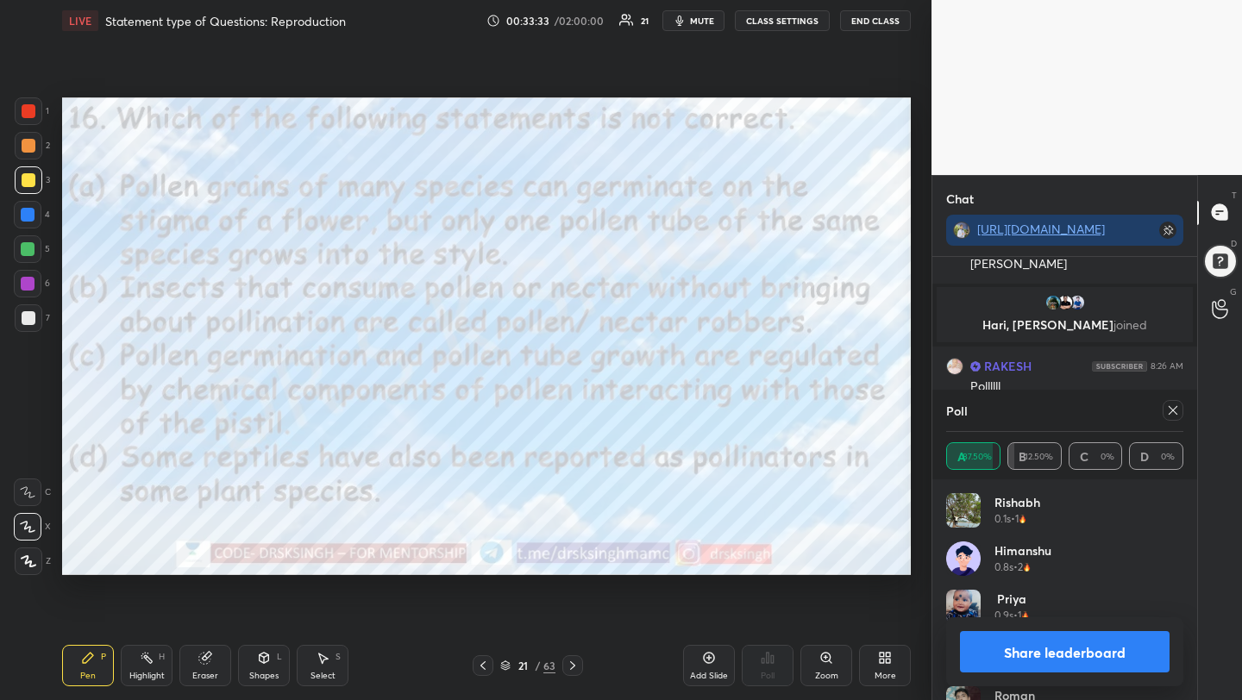
click at [1164, 414] on div at bounding box center [1173, 410] width 21 height 21
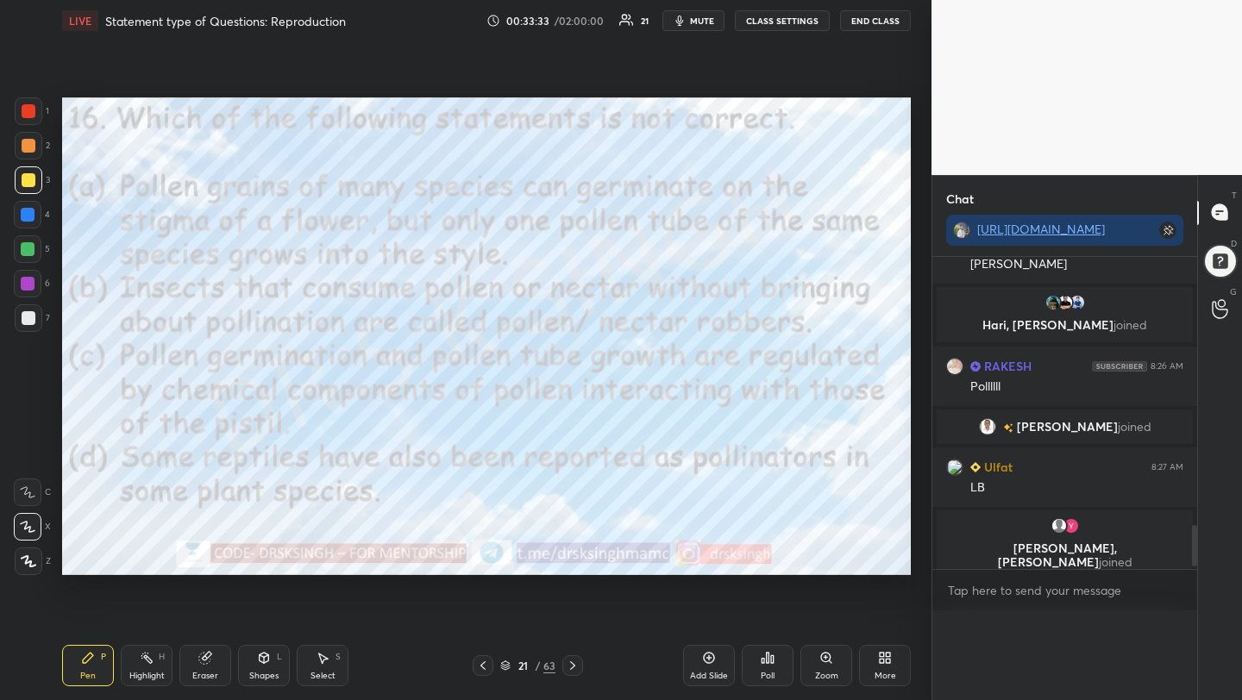
scroll to position [191, 260]
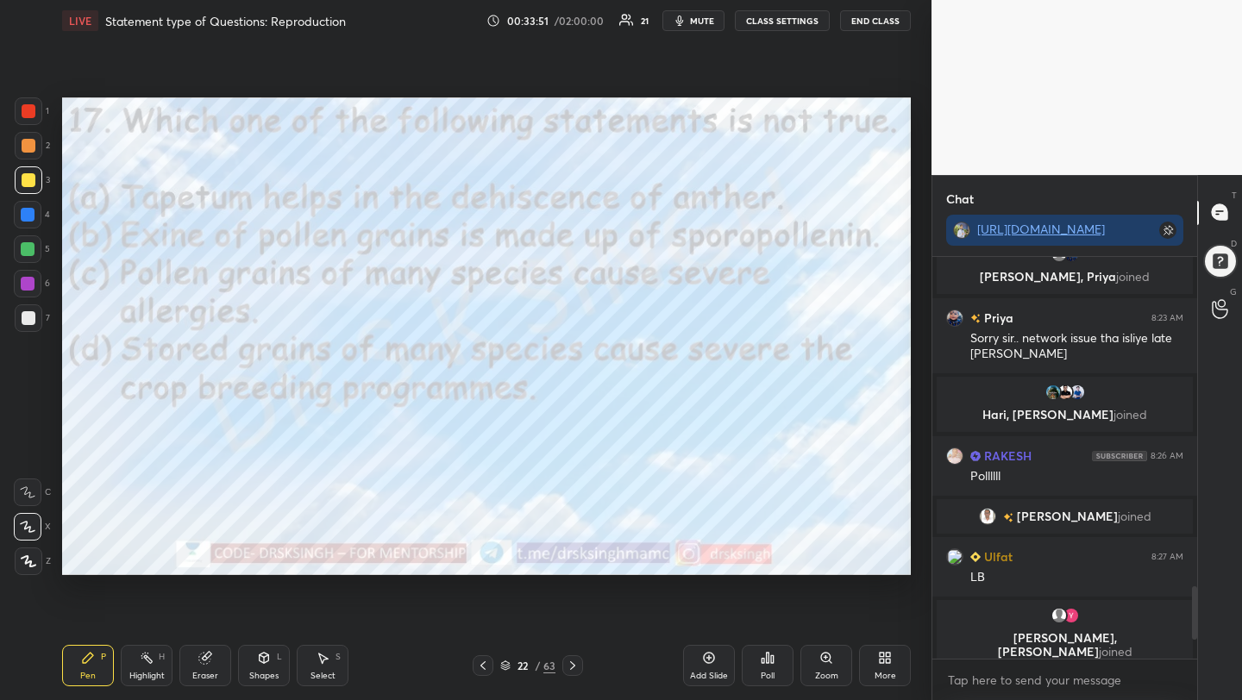
click at [771, 664] on icon at bounding box center [768, 658] width 14 height 14
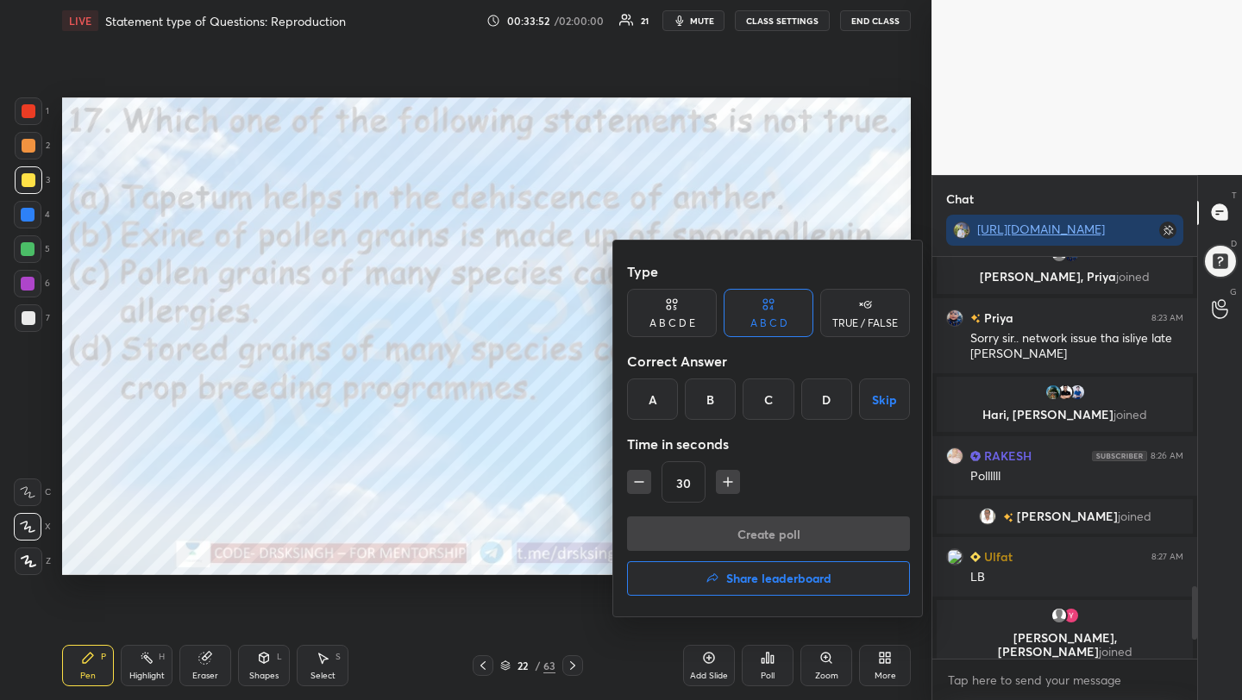
click at [649, 405] on div "A" at bounding box center [652, 399] width 51 height 41
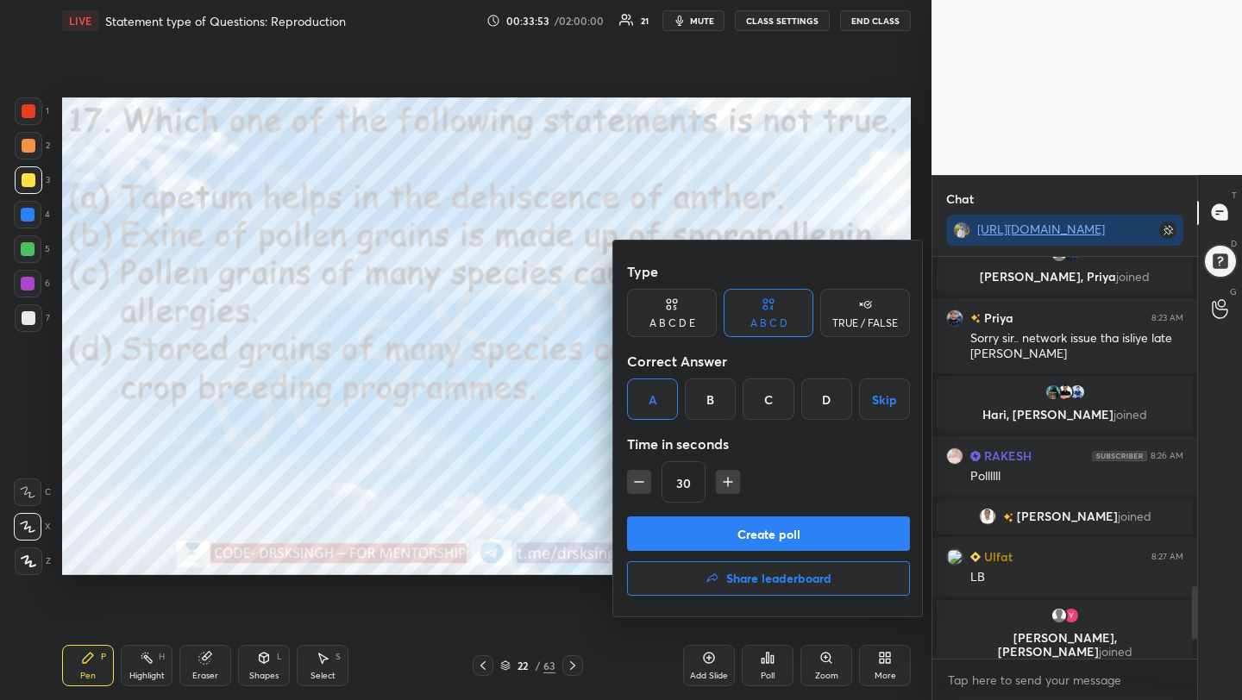
click at [685, 524] on button "Create poll" at bounding box center [768, 534] width 283 height 35
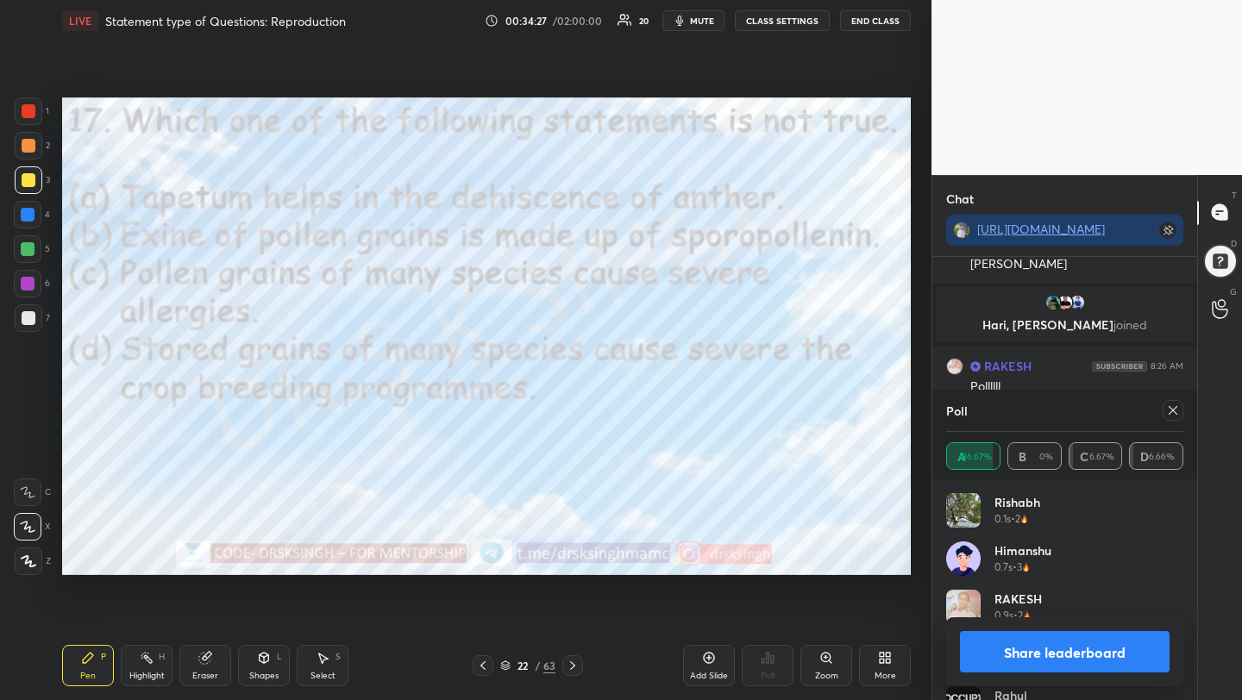
click at [1175, 414] on icon at bounding box center [1173, 411] width 14 height 14
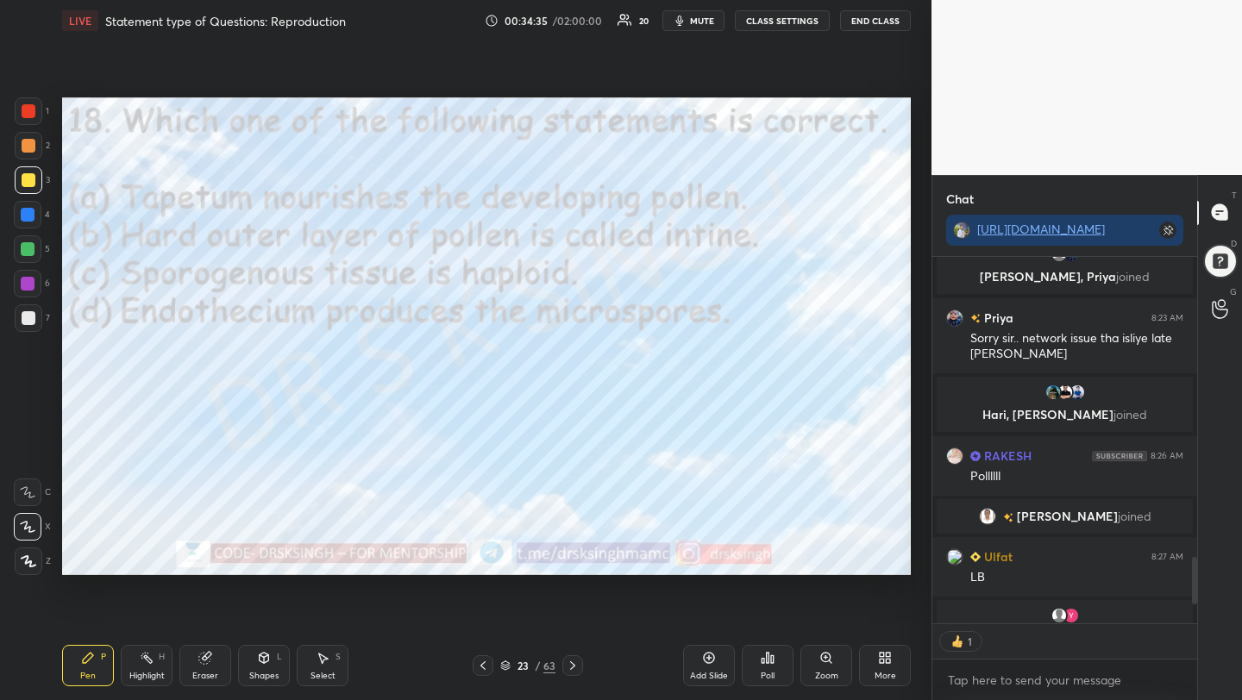
scroll to position [361, 260]
click at [774, 665] on div "Poll" at bounding box center [768, 665] width 52 height 41
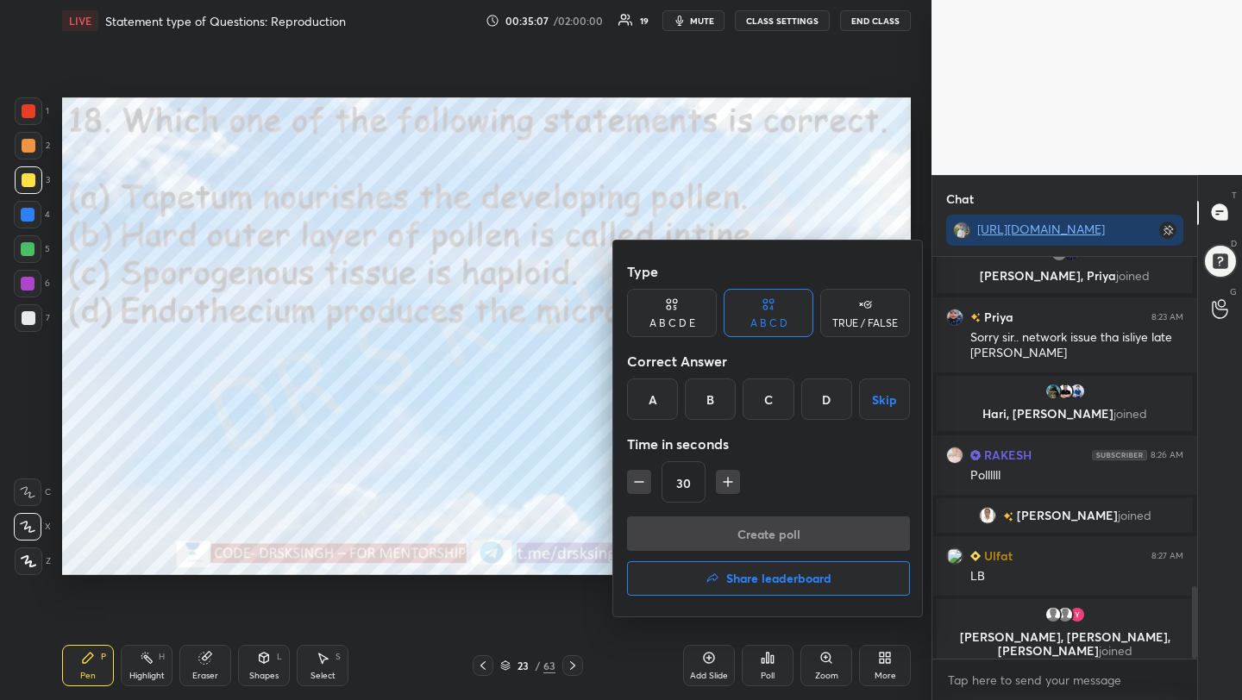
click at [665, 390] on div "A" at bounding box center [652, 399] width 51 height 41
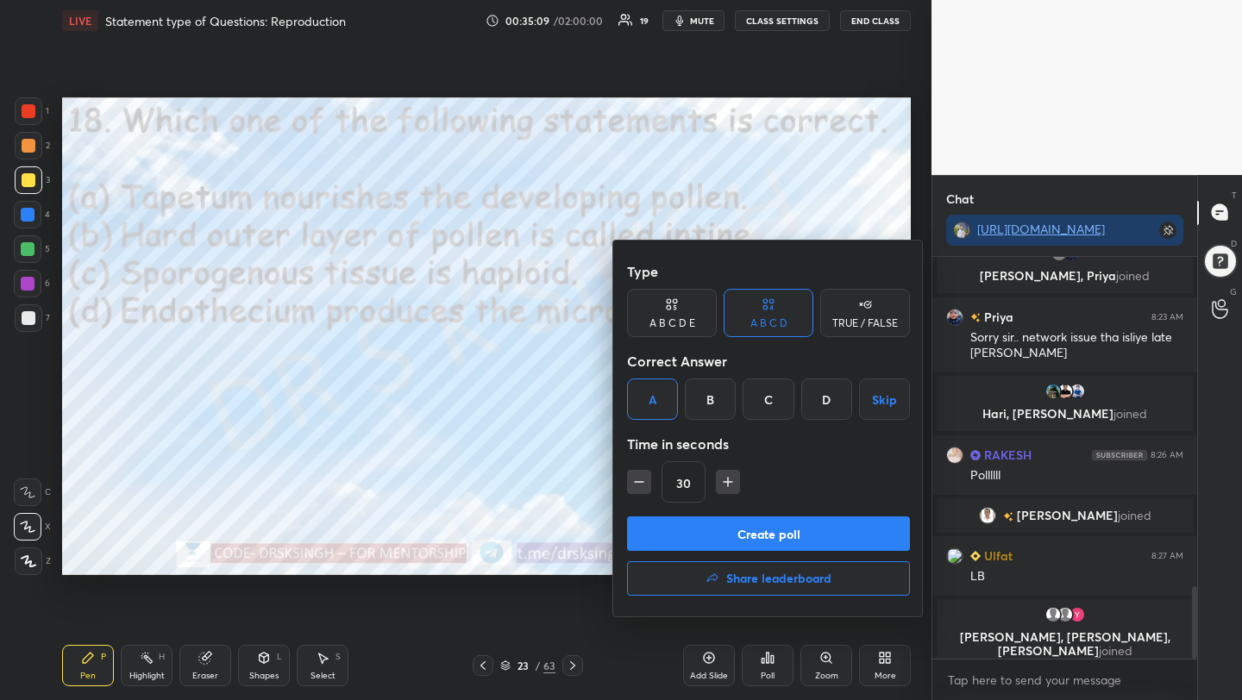
click at [763, 528] on button "Create poll" at bounding box center [768, 534] width 283 height 35
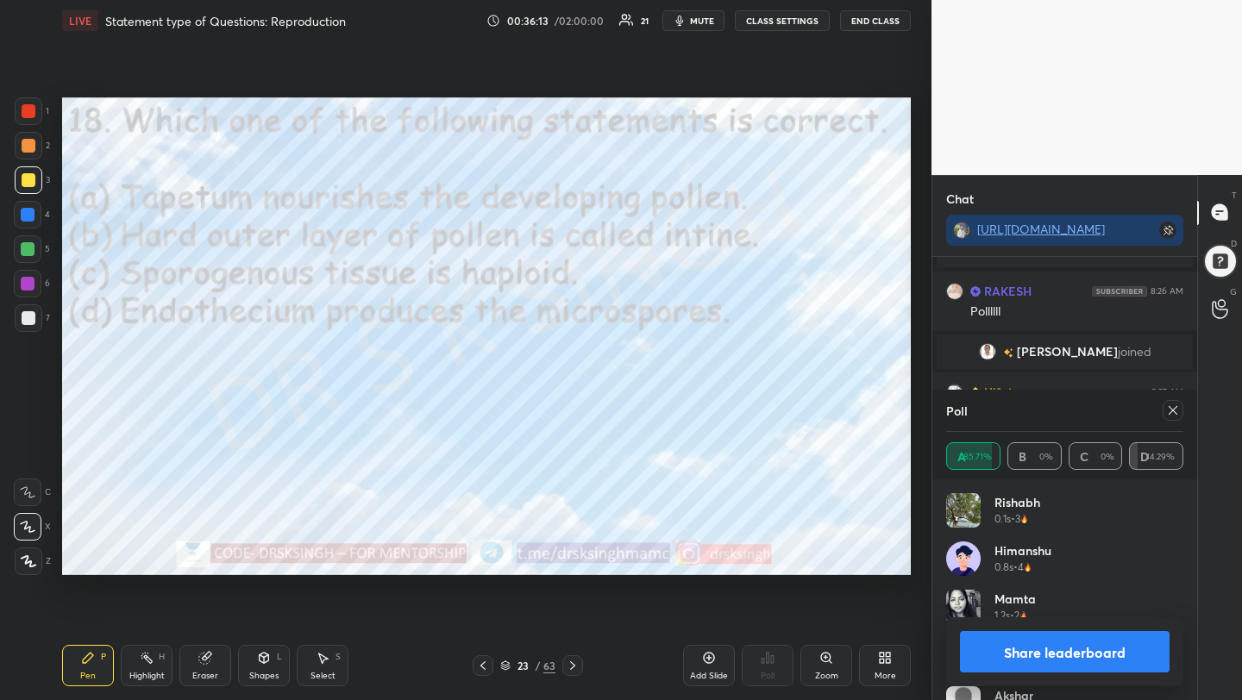
scroll to position [1980, 0]
click at [1174, 406] on icon at bounding box center [1173, 411] width 14 height 14
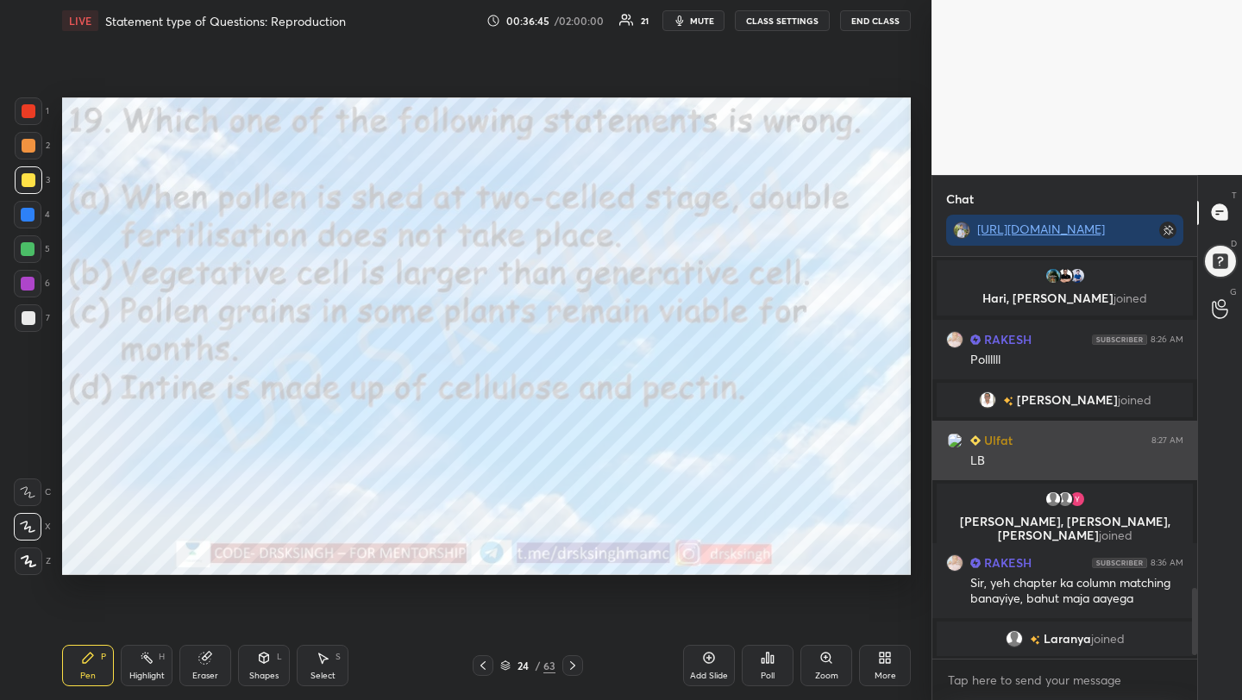
scroll to position [6, 6]
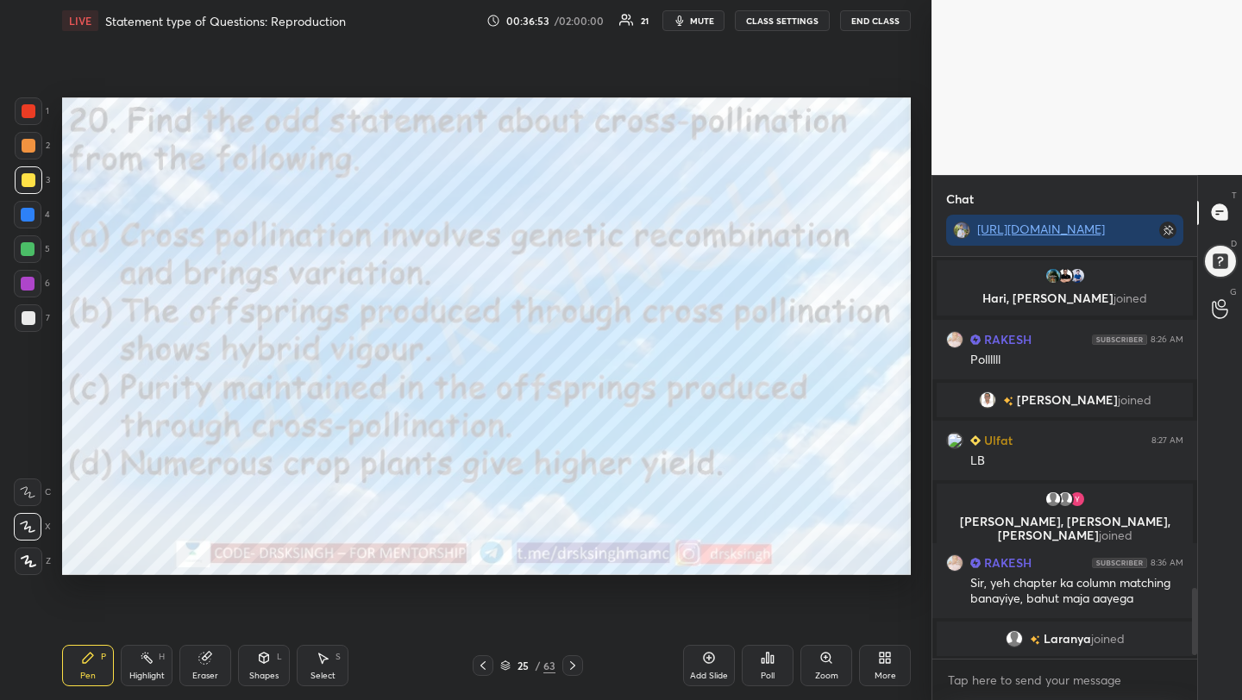
click at [775, 671] on div "Poll" at bounding box center [768, 665] width 52 height 41
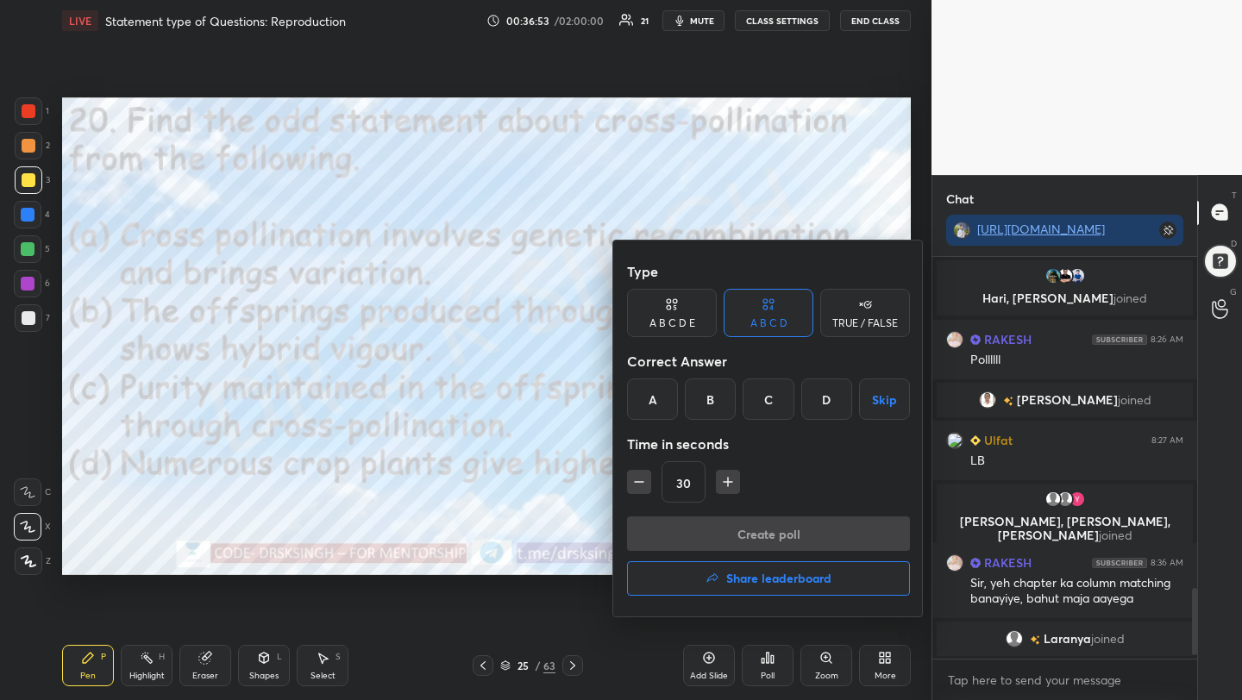
click at [766, 406] on div "C" at bounding box center [768, 399] width 51 height 41
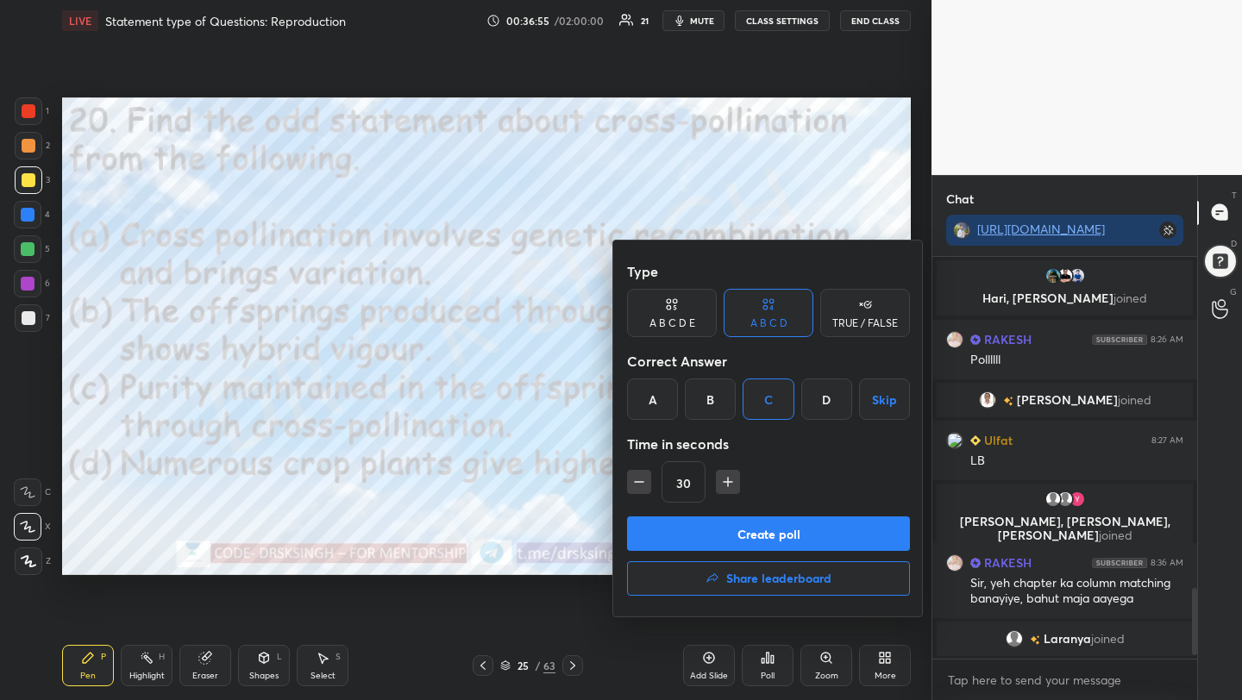
click at [761, 537] on button "Create poll" at bounding box center [768, 534] width 283 height 35
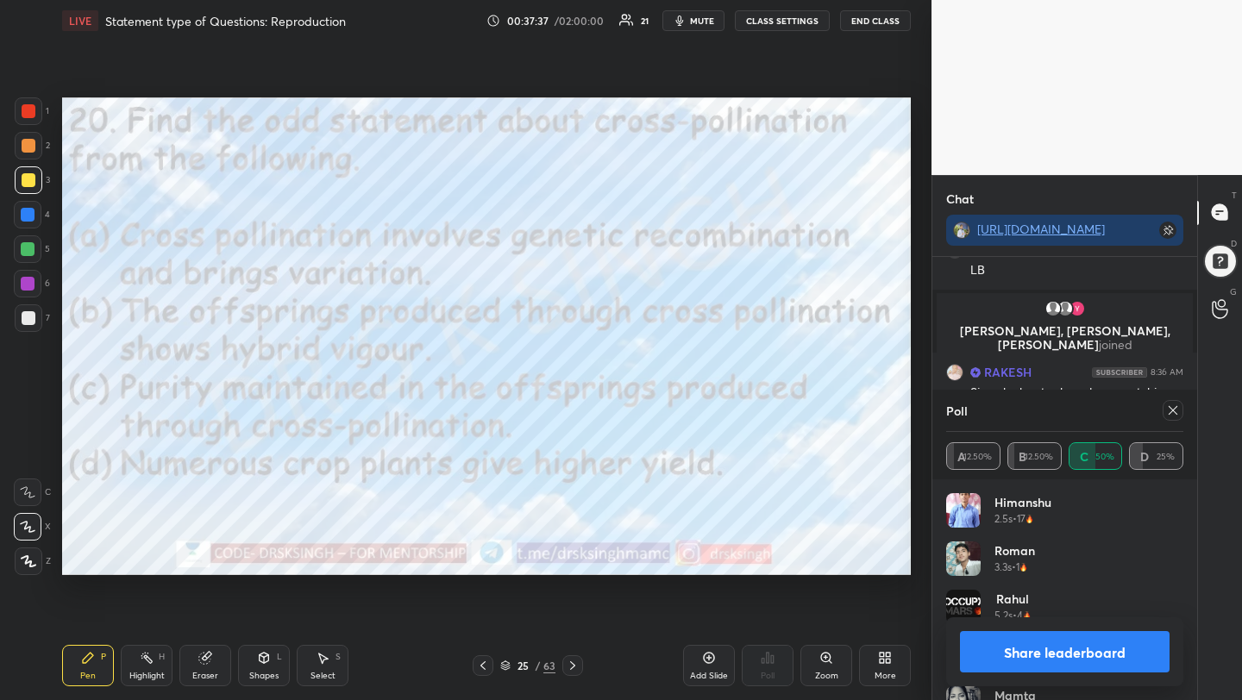
scroll to position [2070, 0]
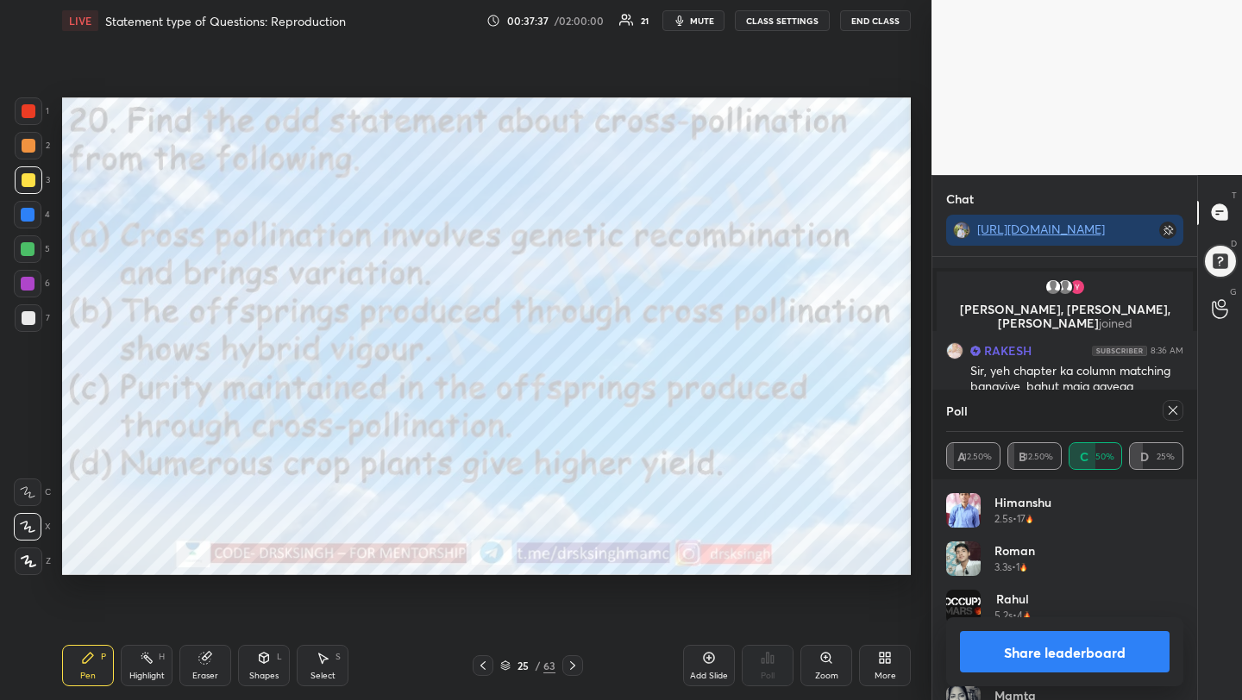
click at [1183, 411] on div at bounding box center [1173, 410] width 21 height 21
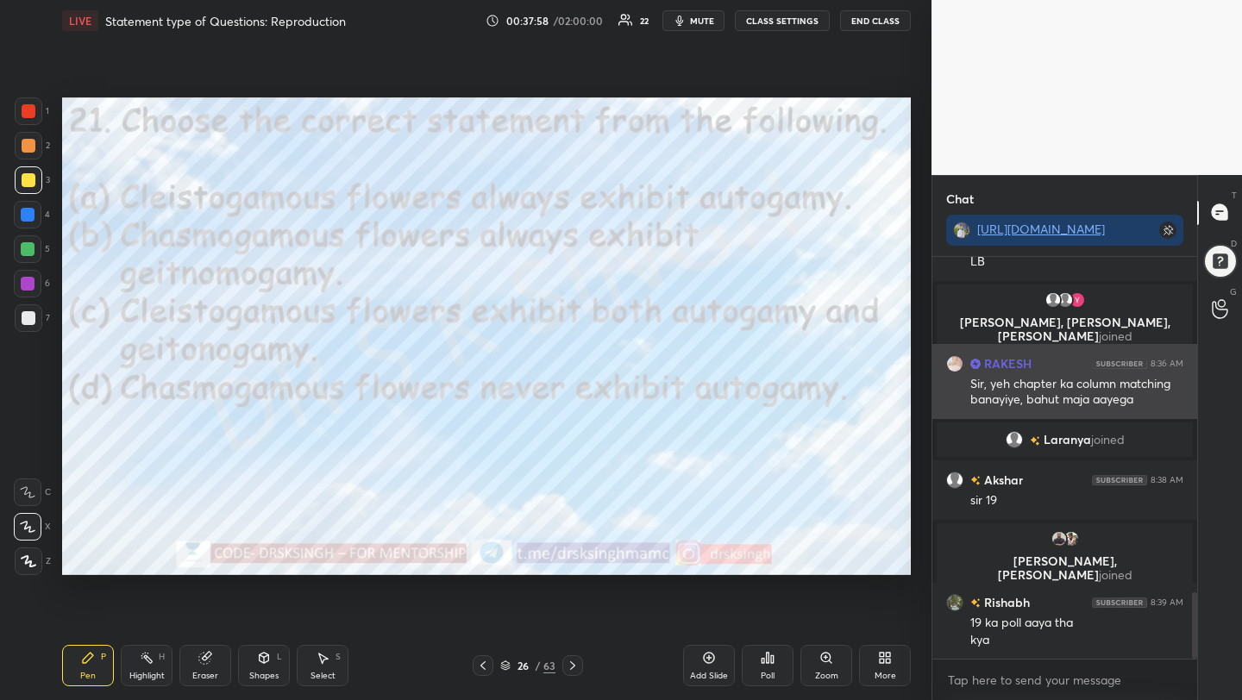
scroll to position [2050, 0]
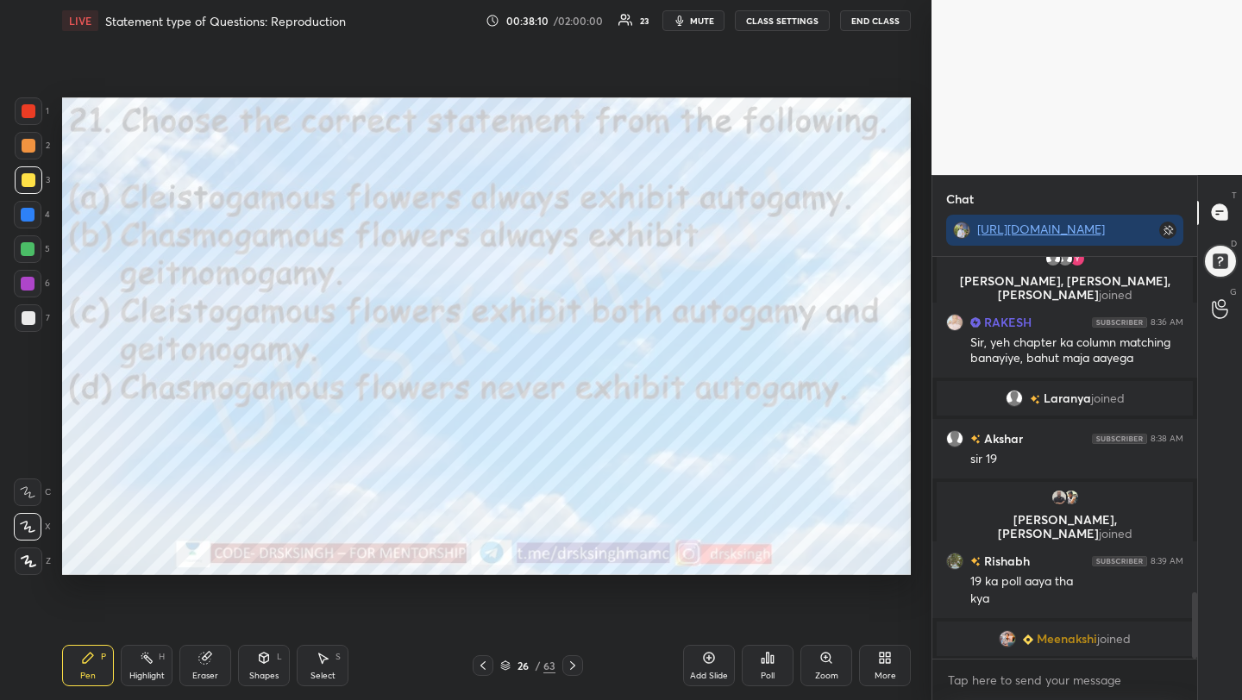
click at [792, 640] on div "Poll" at bounding box center [768, 666] width 52 height 97
click at [773, 663] on icon at bounding box center [768, 658] width 14 height 14
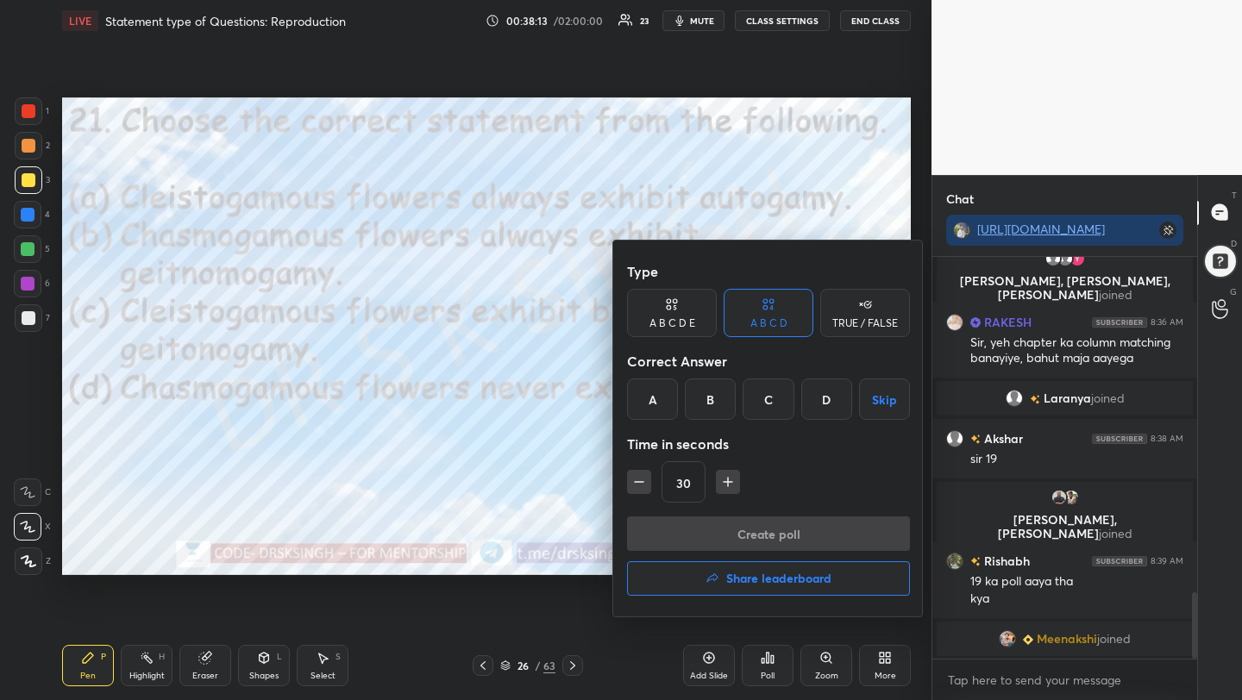
click at [654, 408] on div "A" at bounding box center [652, 399] width 51 height 41
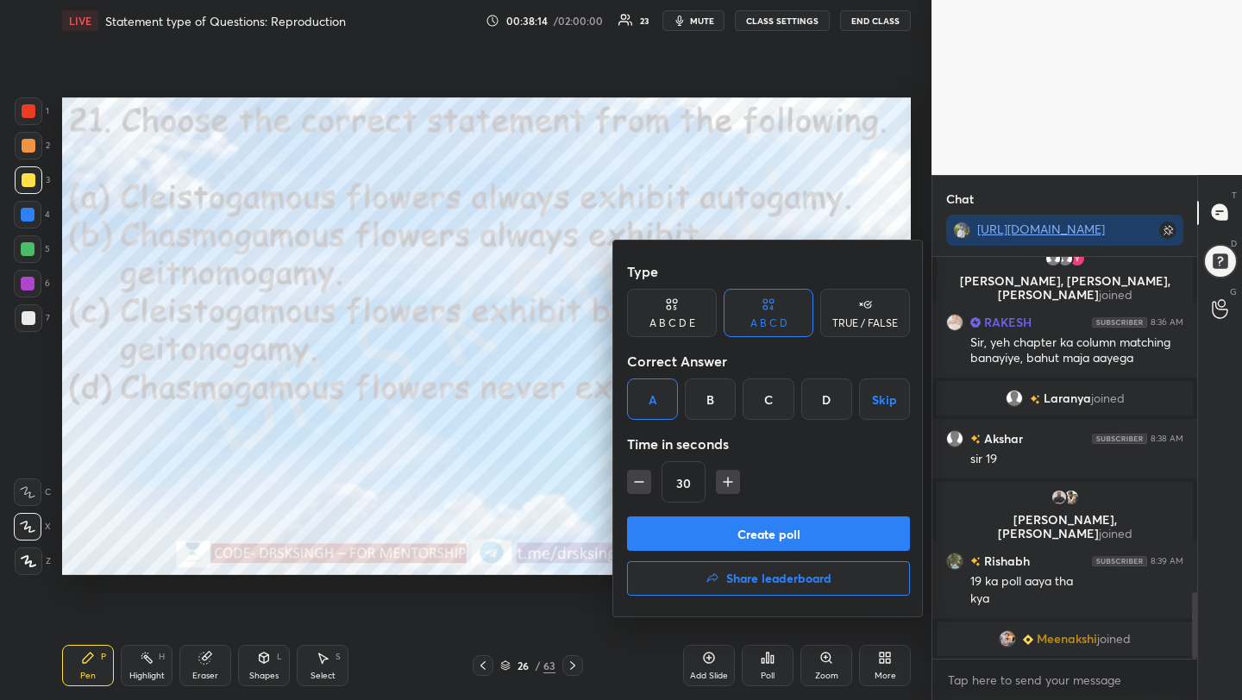
click at [712, 530] on button "Create poll" at bounding box center [768, 534] width 283 height 35
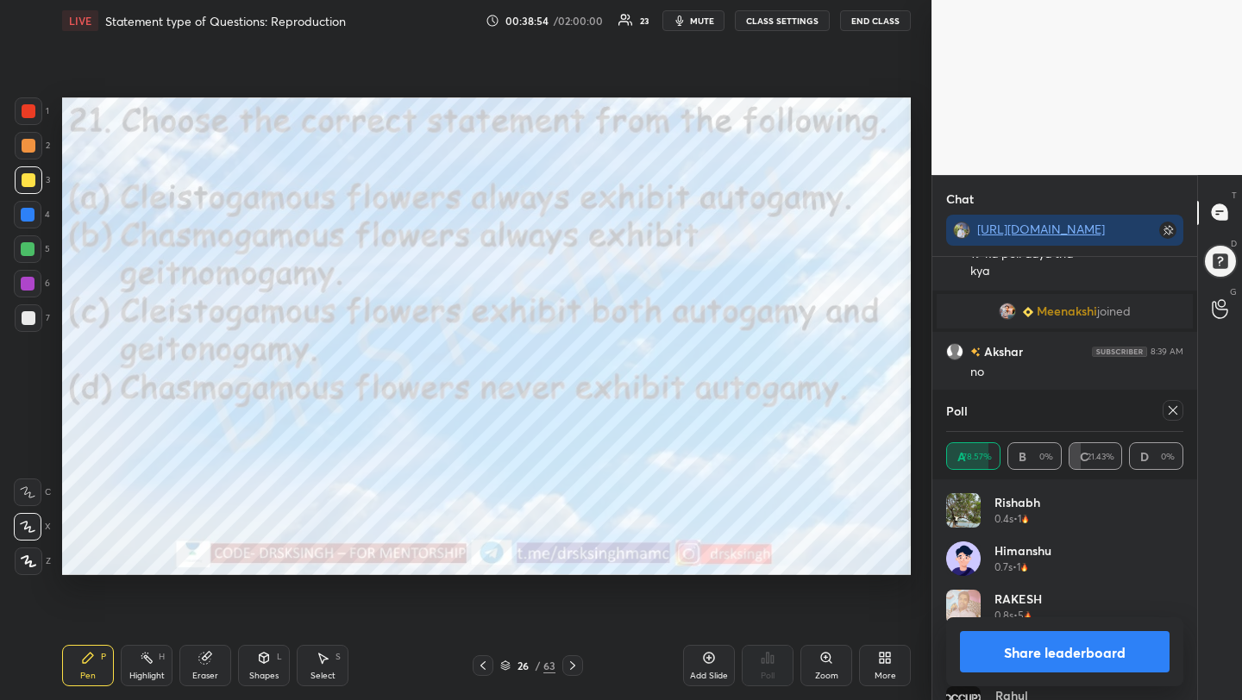
scroll to position [6, 6]
click at [1171, 402] on div at bounding box center [1173, 410] width 21 height 21
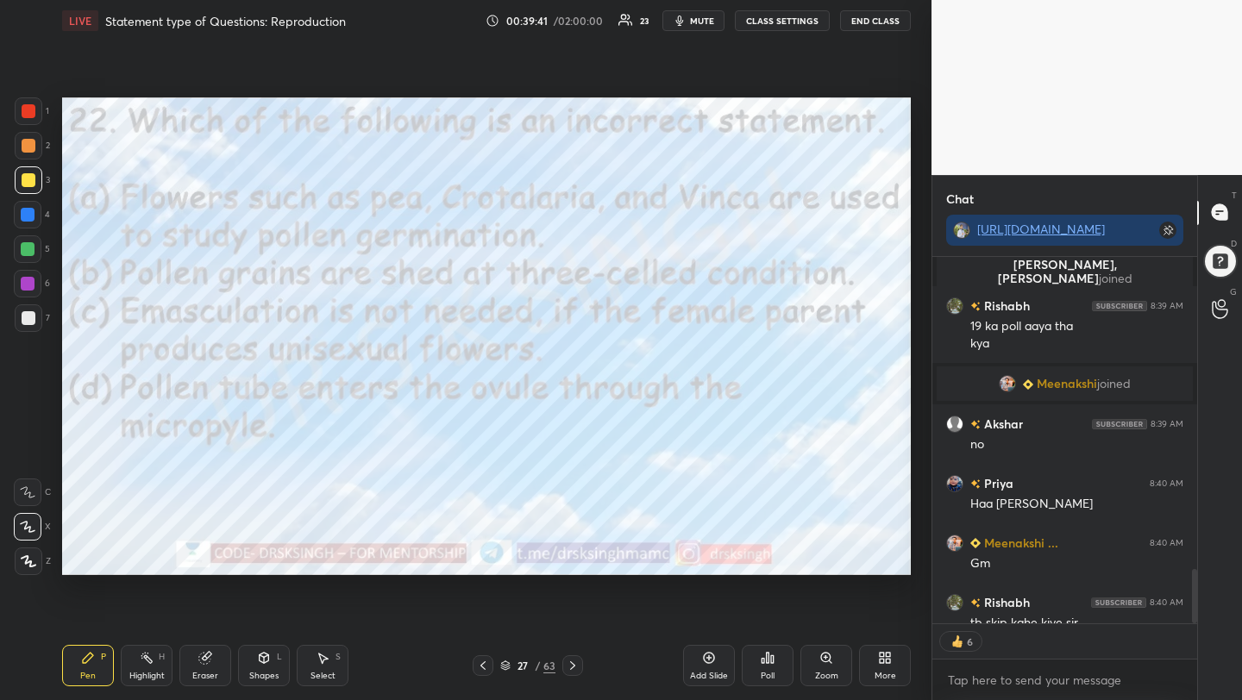
scroll to position [397, 260]
click at [765, 669] on div "Poll" at bounding box center [768, 665] width 52 height 41
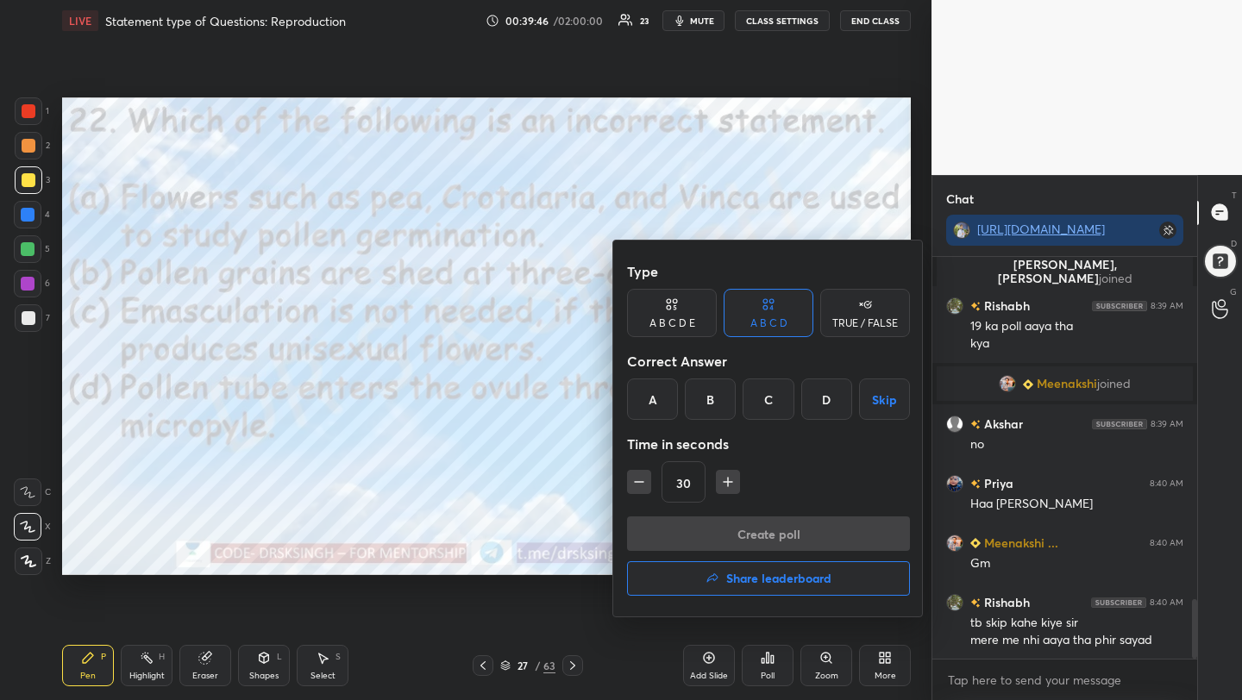
click at [714, 395] on div "B" at bounding box center [710, 399] width 51 height 41
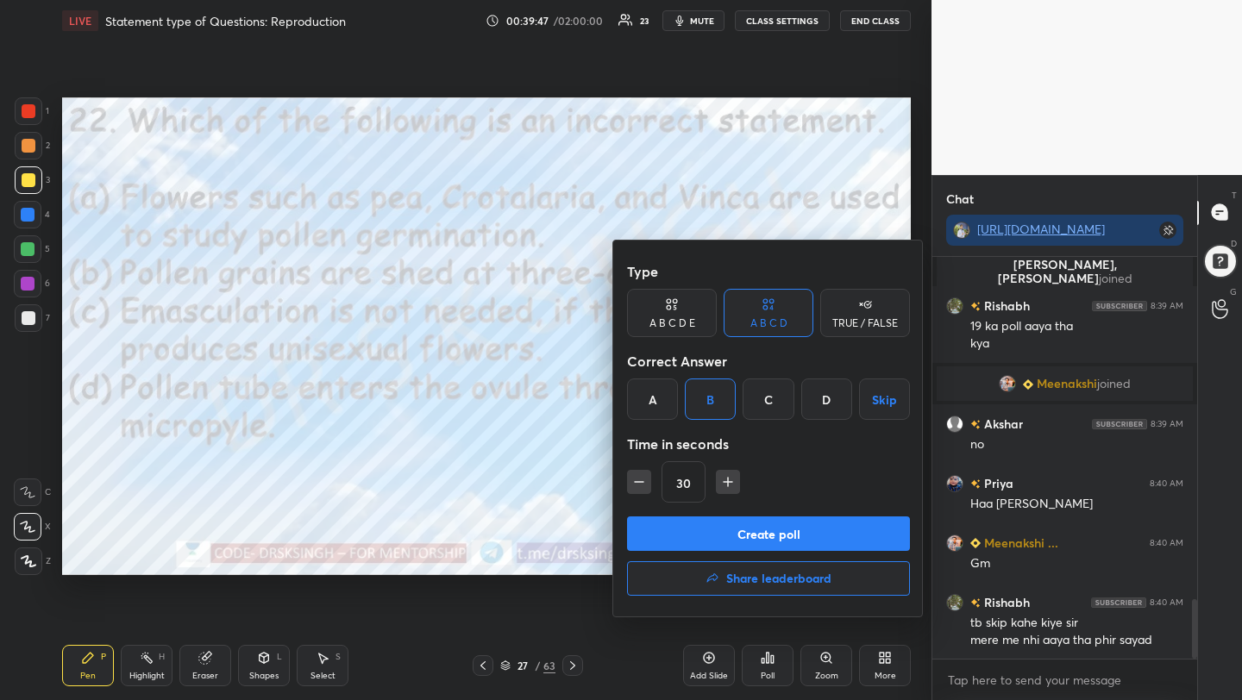
click at [745, 530] on button "Create poll" at bounding box center [768, 534] width 283 height 35
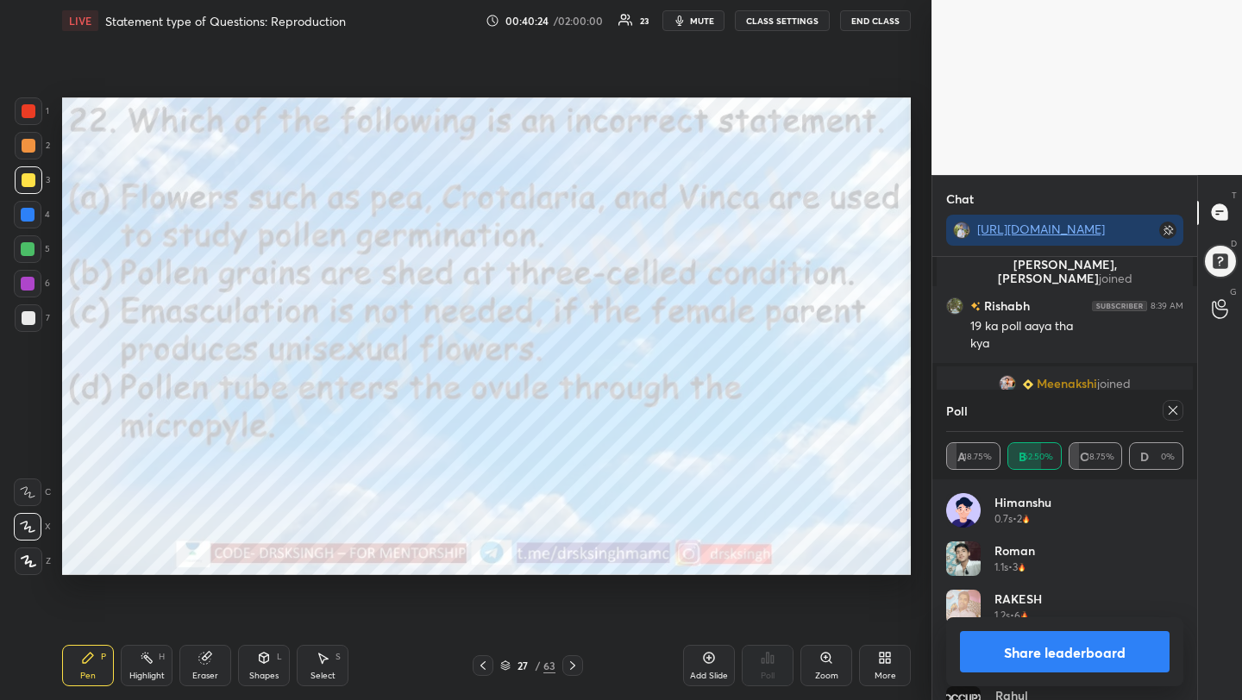
scroll to position [2491, 0]
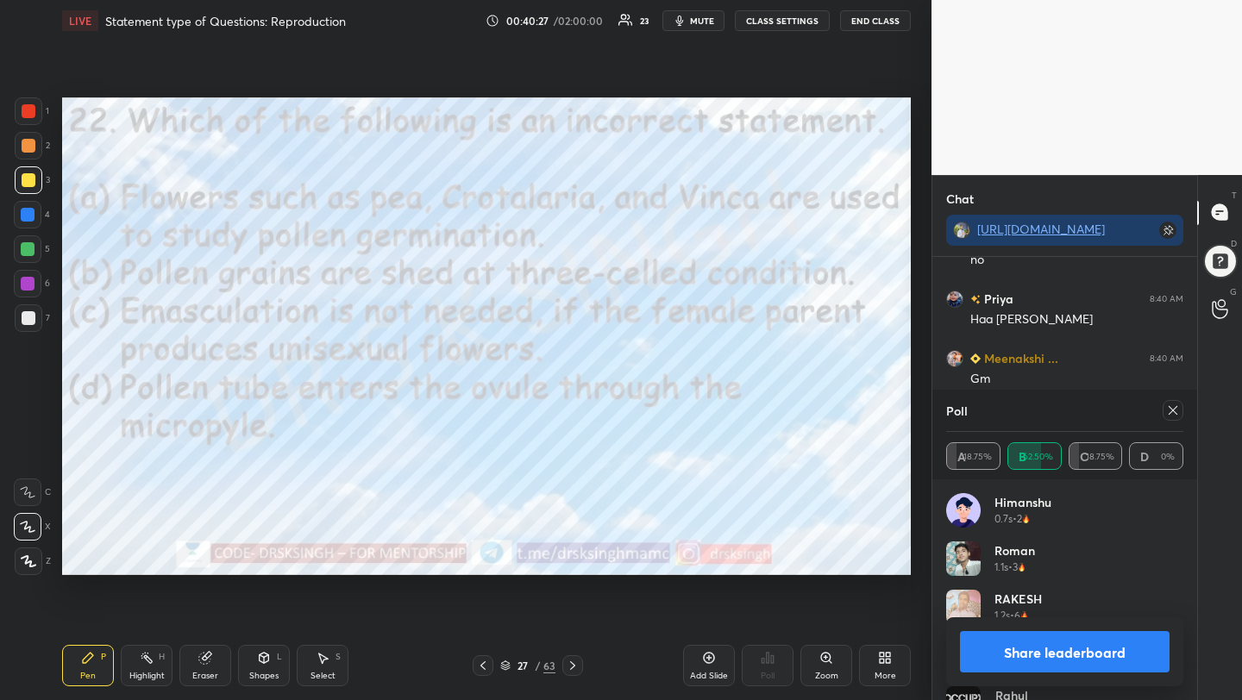
click at [1183, 407] on div "Poll A 18.75% B 62.50% C 18.75% D 0%" at bounding box center [1064, 435] width 265 height 90
click at [1172, 410] on icon at bounding box center [1173, 410] width 9 height 9
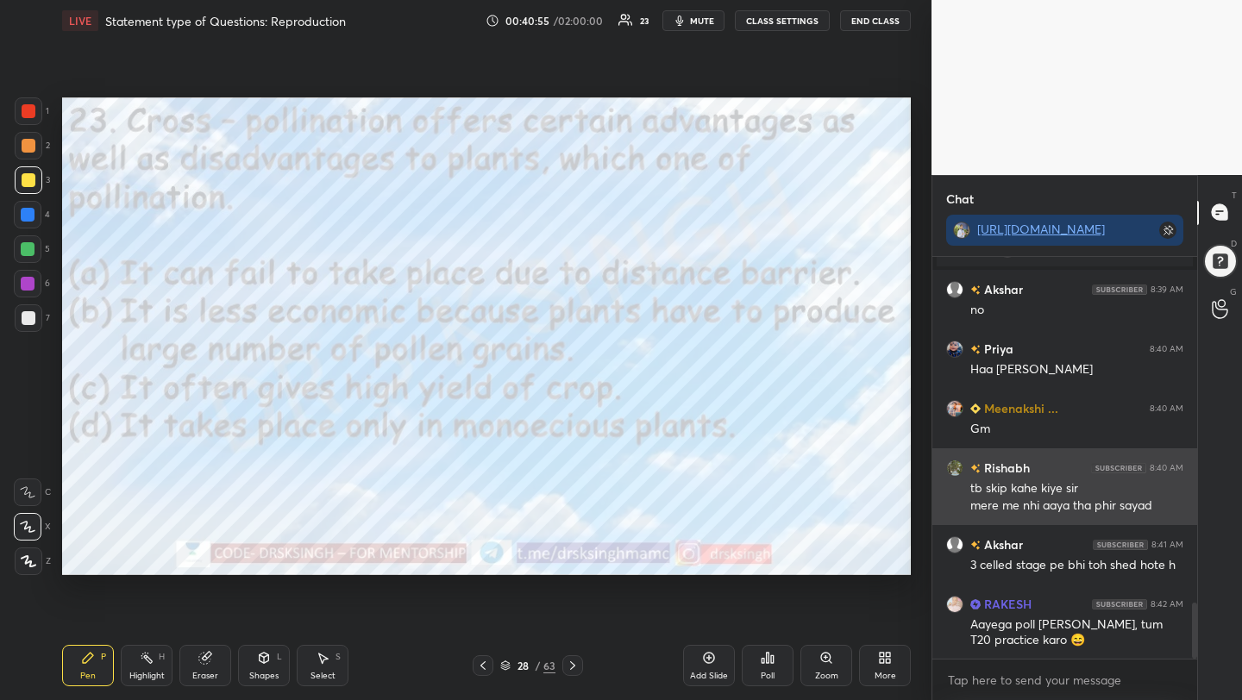
scroll to position [2501, 0]
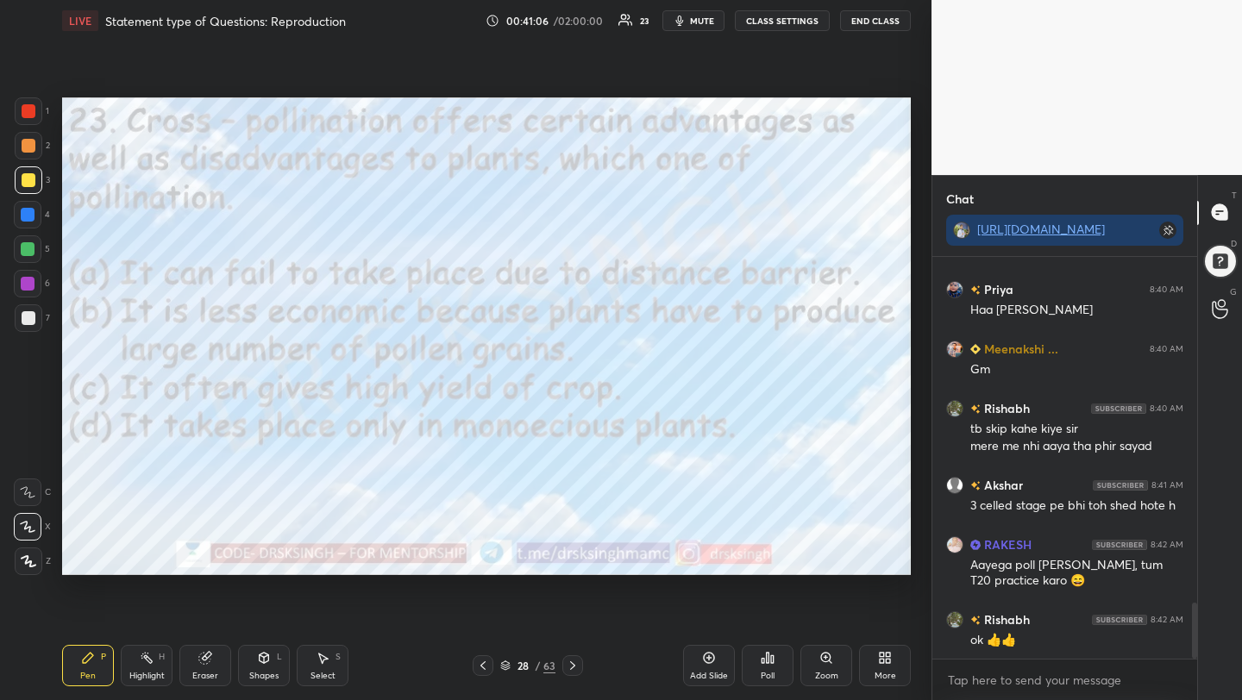
click at [772, 663] on icon at bounding box center [772, 660] width 3 height 8
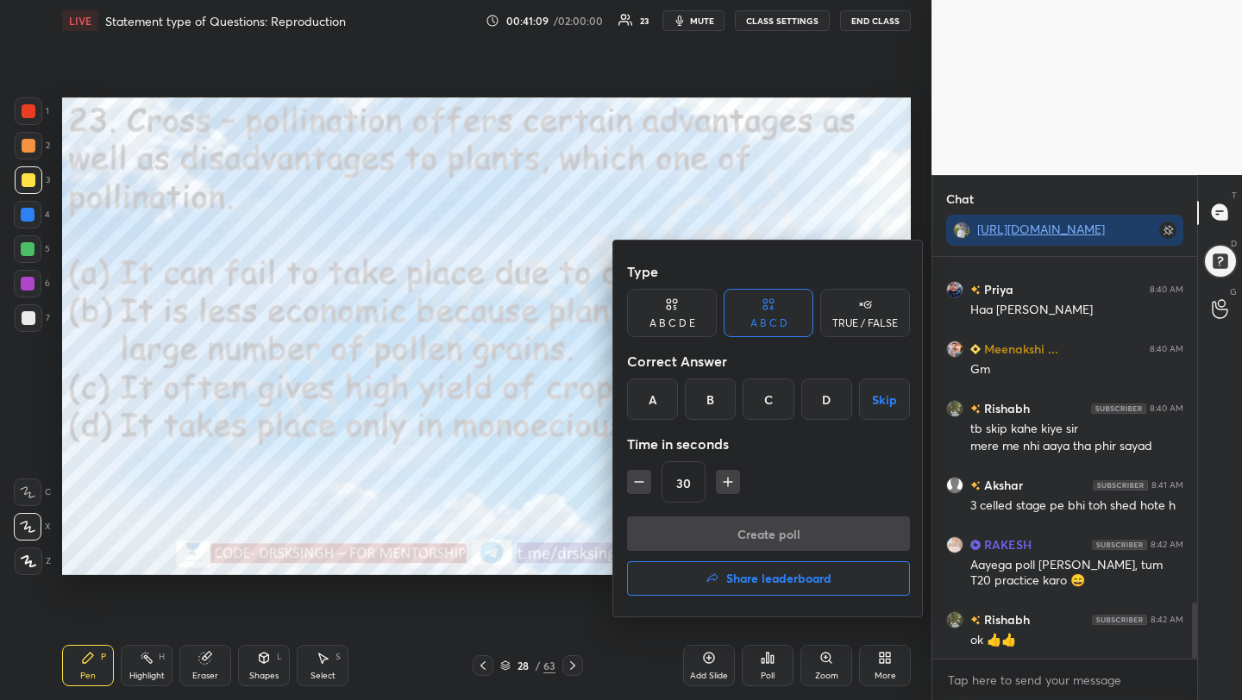
click at [715, 408] on div "B" at bounding box center [710, 399] width 51 height 41
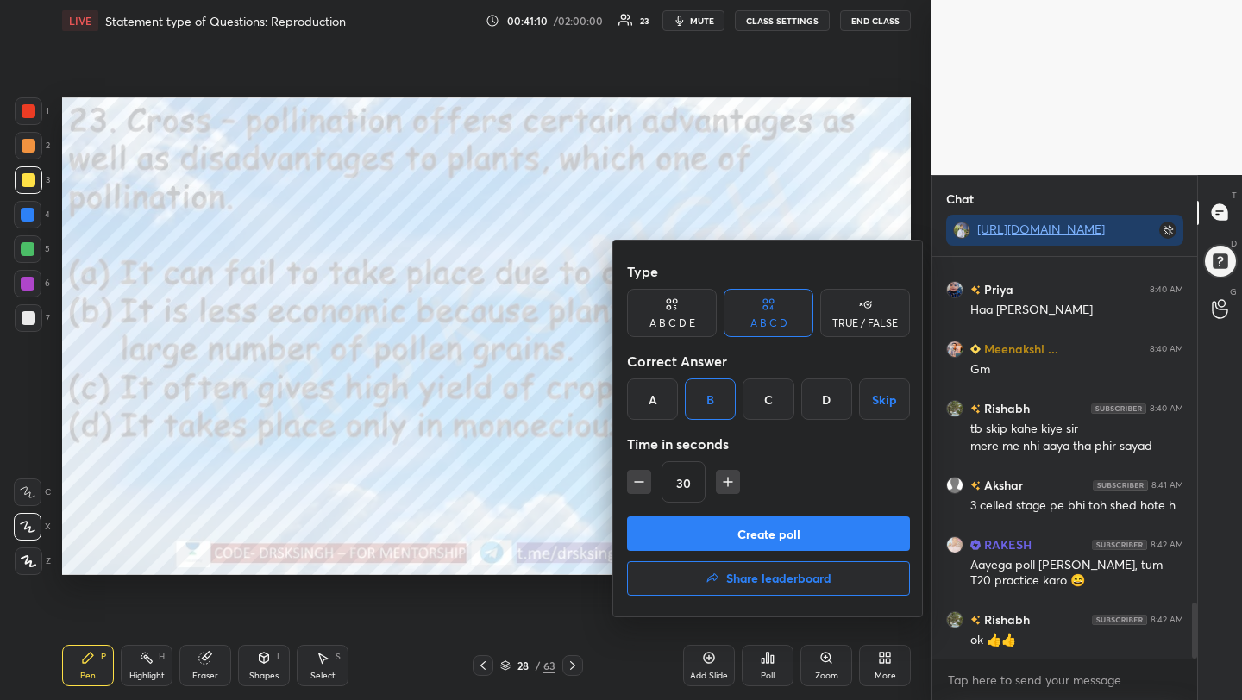
click at [760, 540] on button "Create poll" at bounding box center [768, 534] width 283 height 35
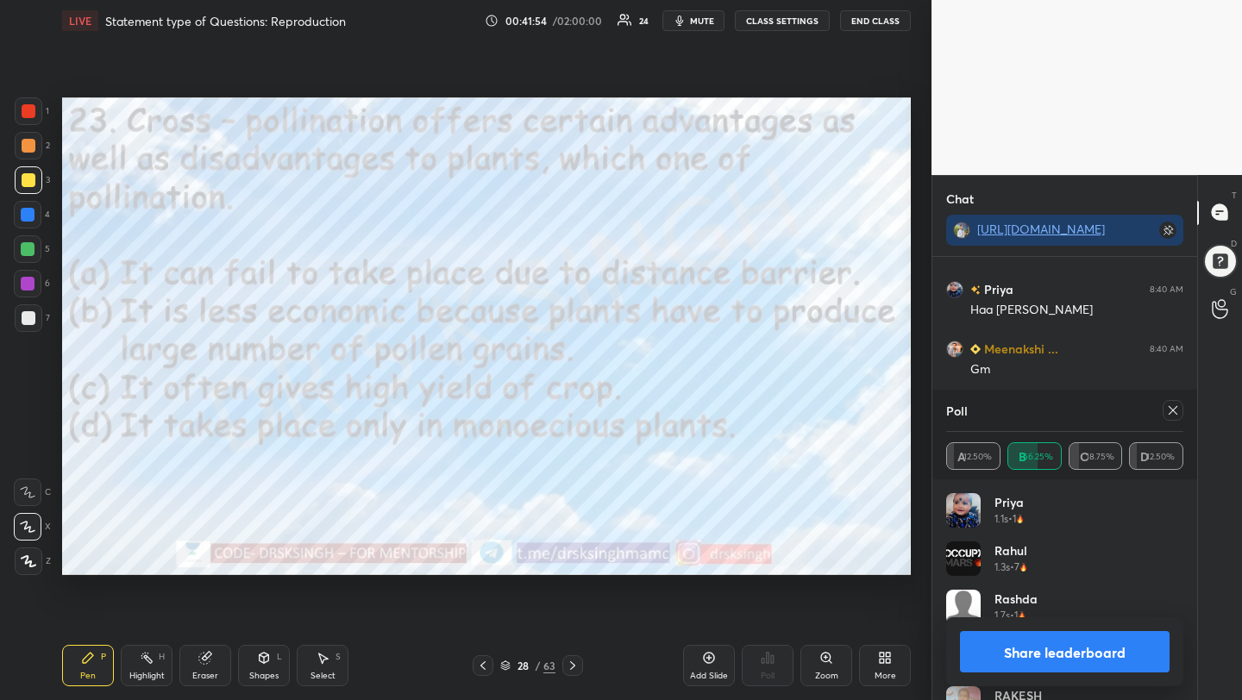
scroll to position [2650, 0]
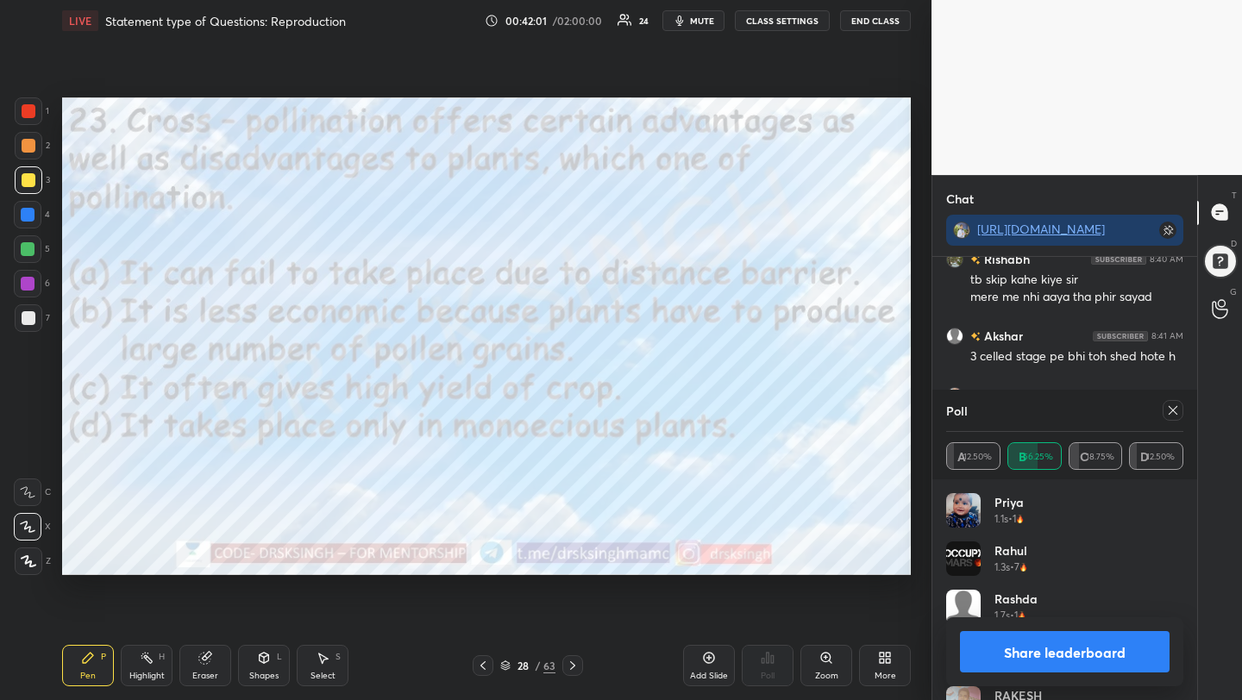
click at [1169, 410] on icon at bounding box center [1173, 411] width 14 height 14
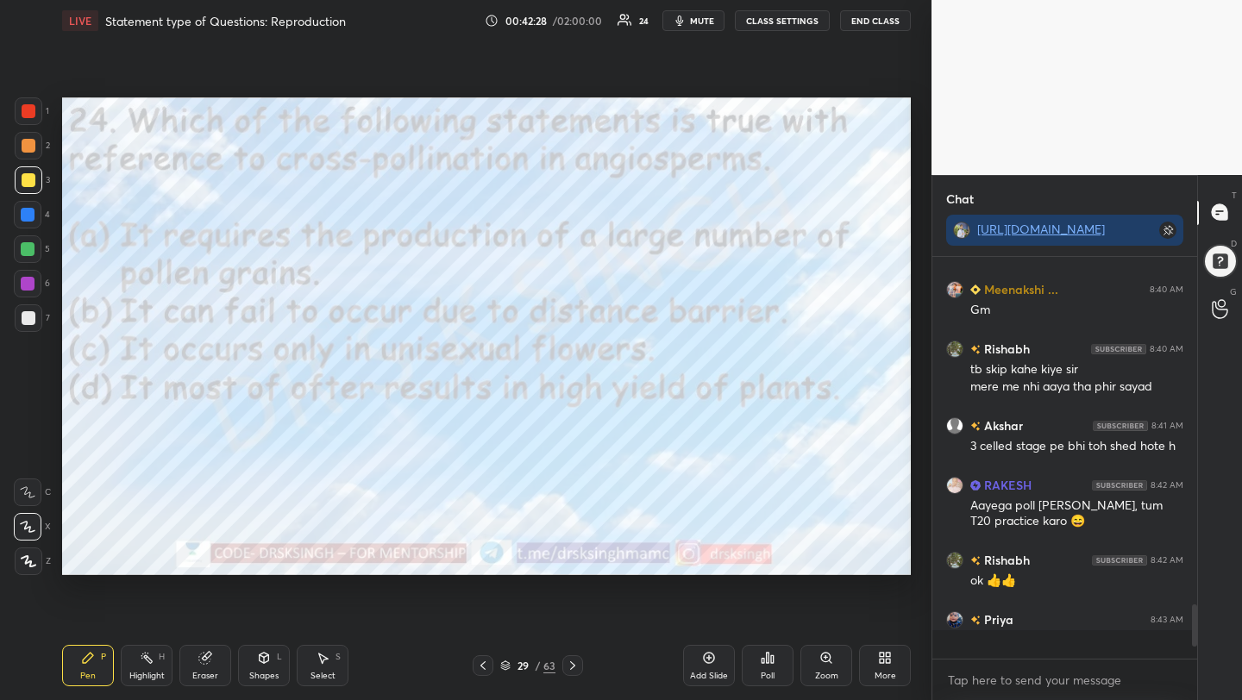
scroll to position [2560, 0]
click at [753, 662] on div "Poll" at bounding box center [768, 665] width 52 height 41
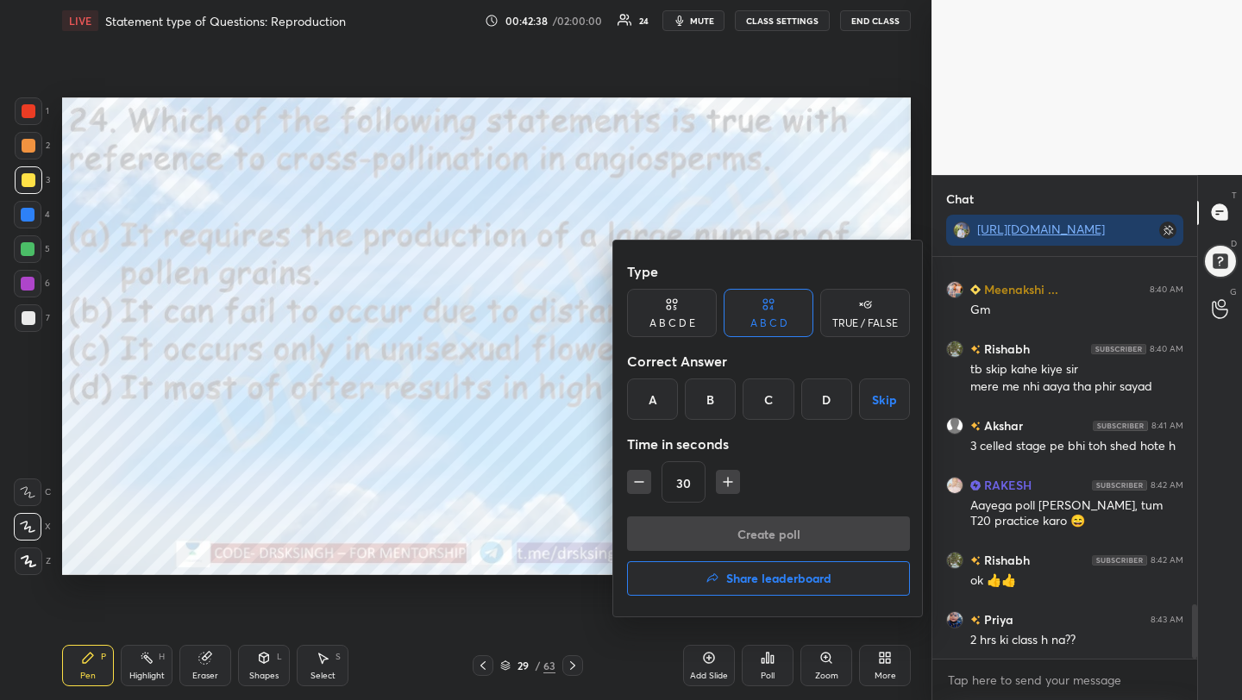
scroll to position [2602, 0]
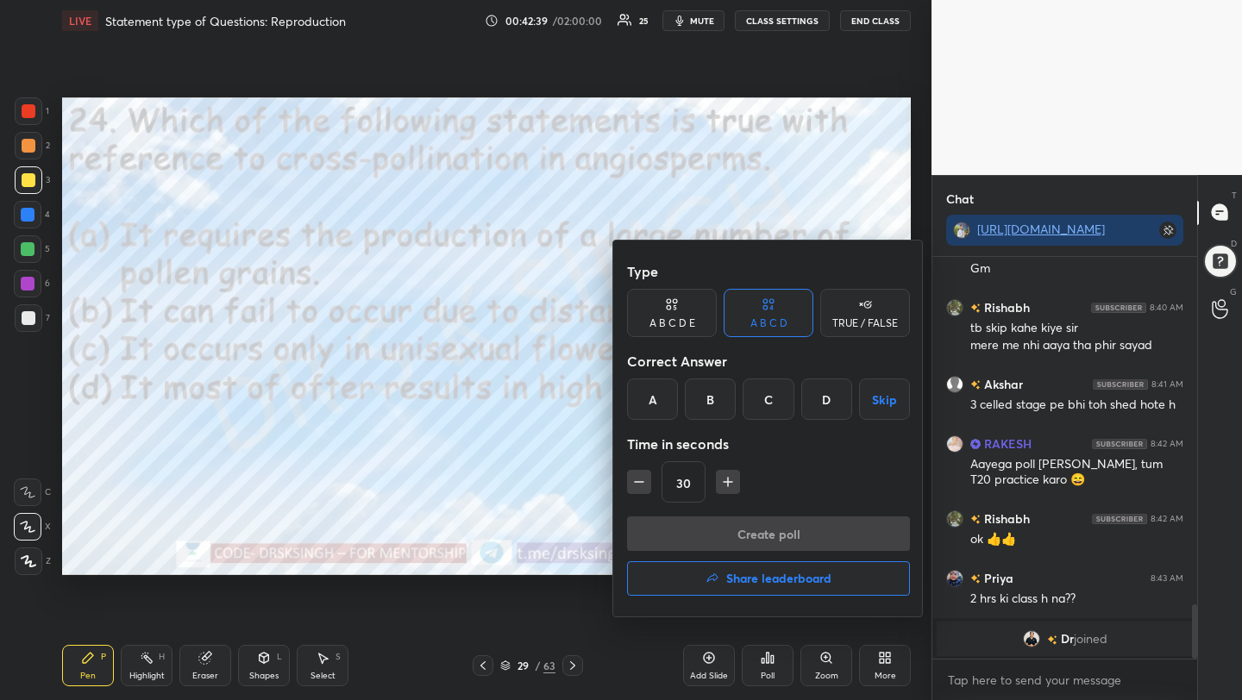
click at [756, 393] on div "C" at bounding box center [768, 399] width 51 height 41
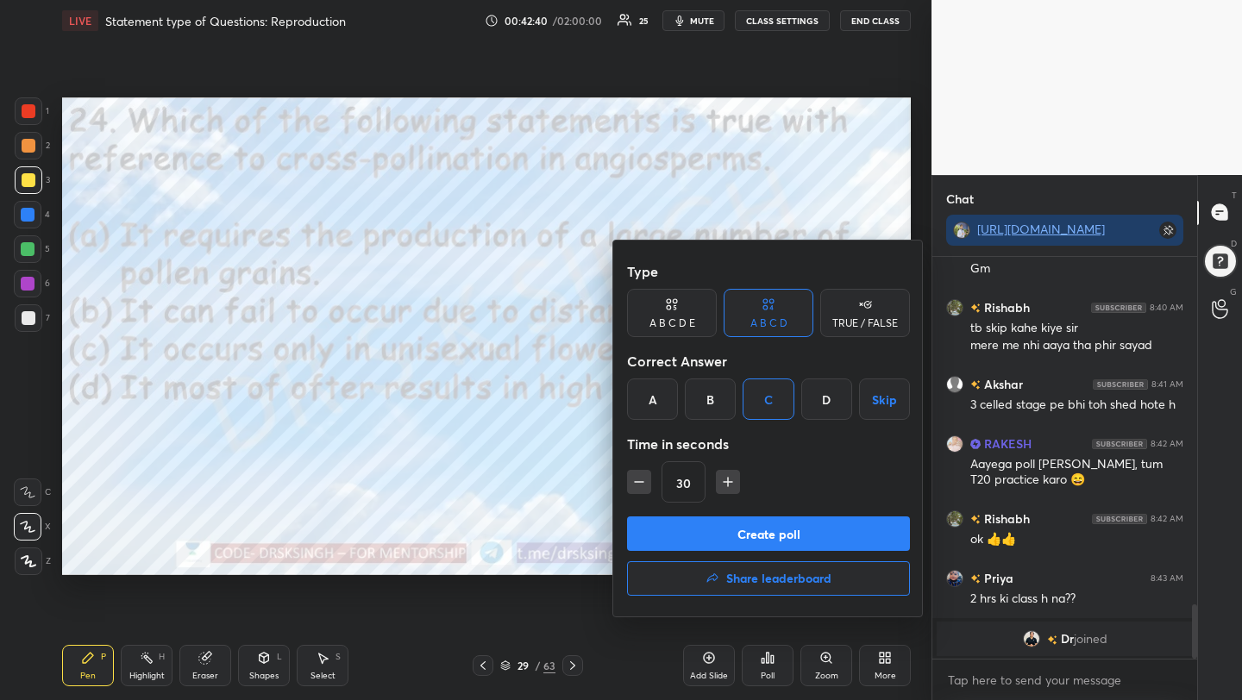
click at [788, 541] on button "Create poll" at bounding box center [768, 534] width 283 height 35
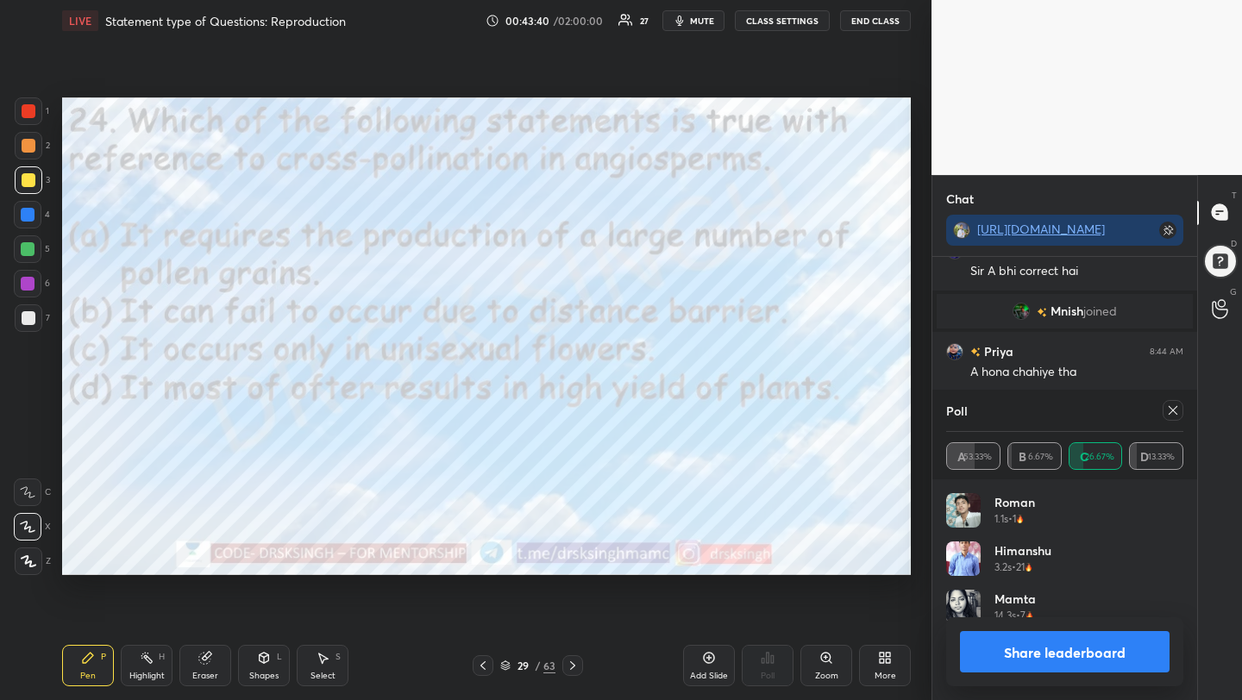
scroll to position [3080, 0]
click at [1177, 413] on icon at bounding box center [1173, 411] width 14 height 14
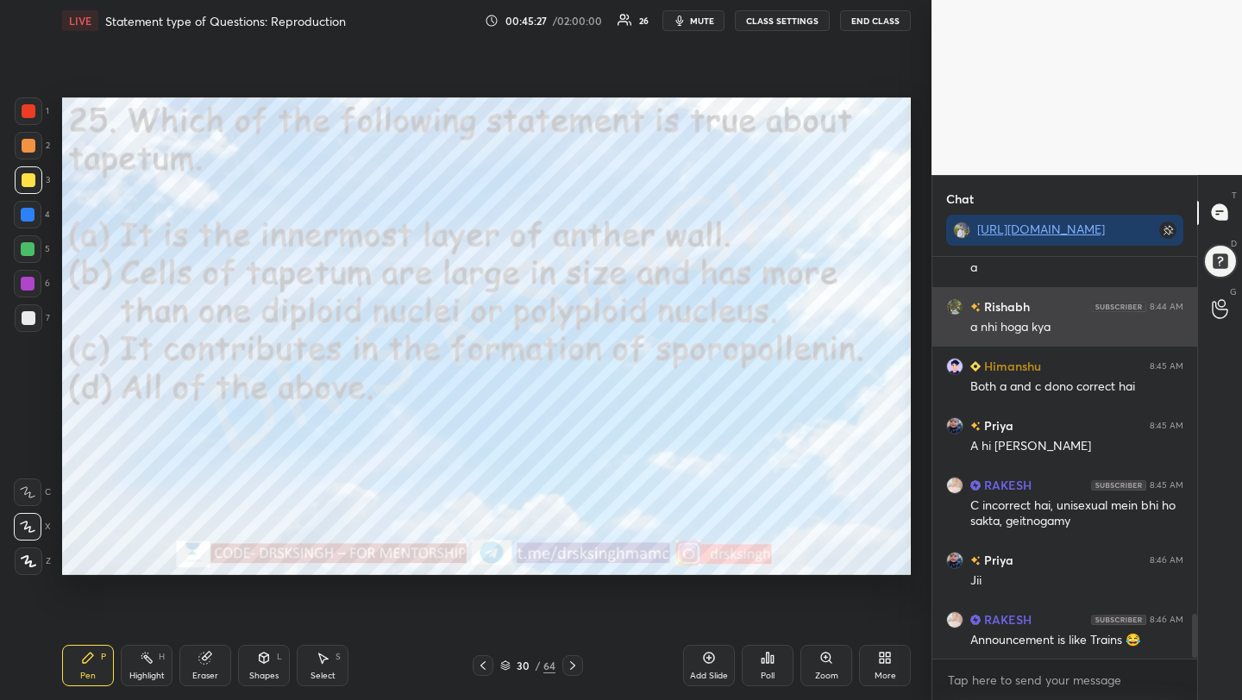
scroll to position [3244, 0]
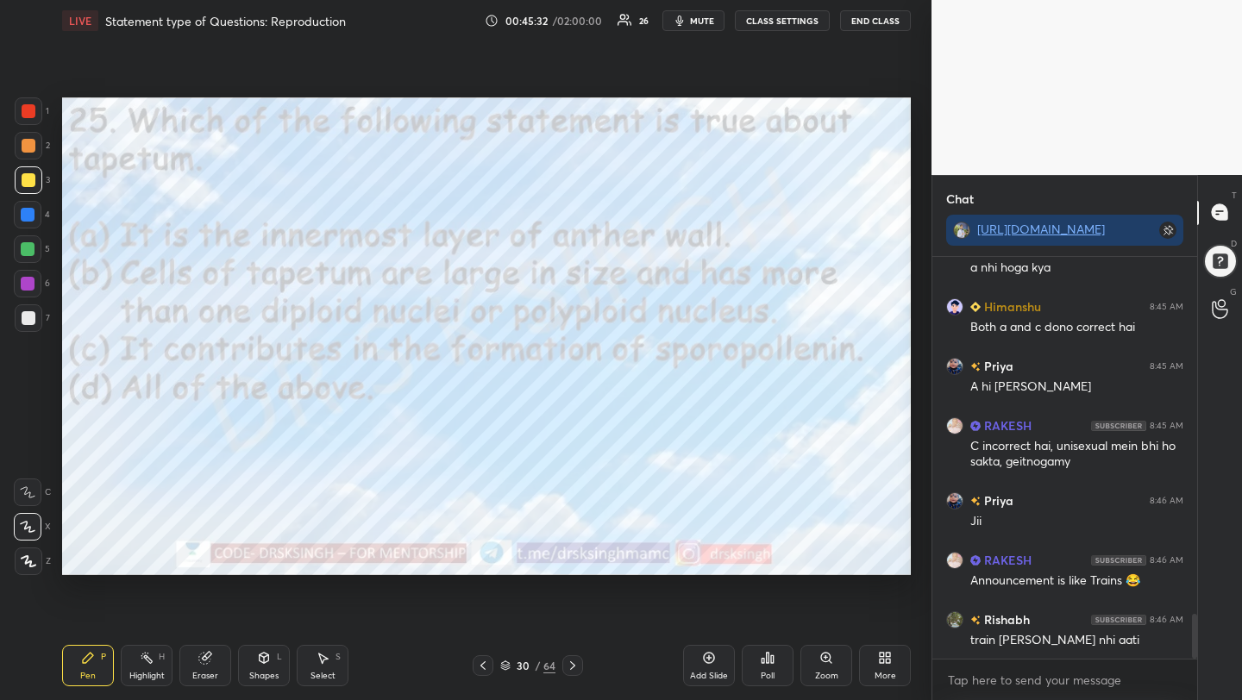
click at [760, 654] on div "Poll" at bounding box center [768, 665] width 52 height 41
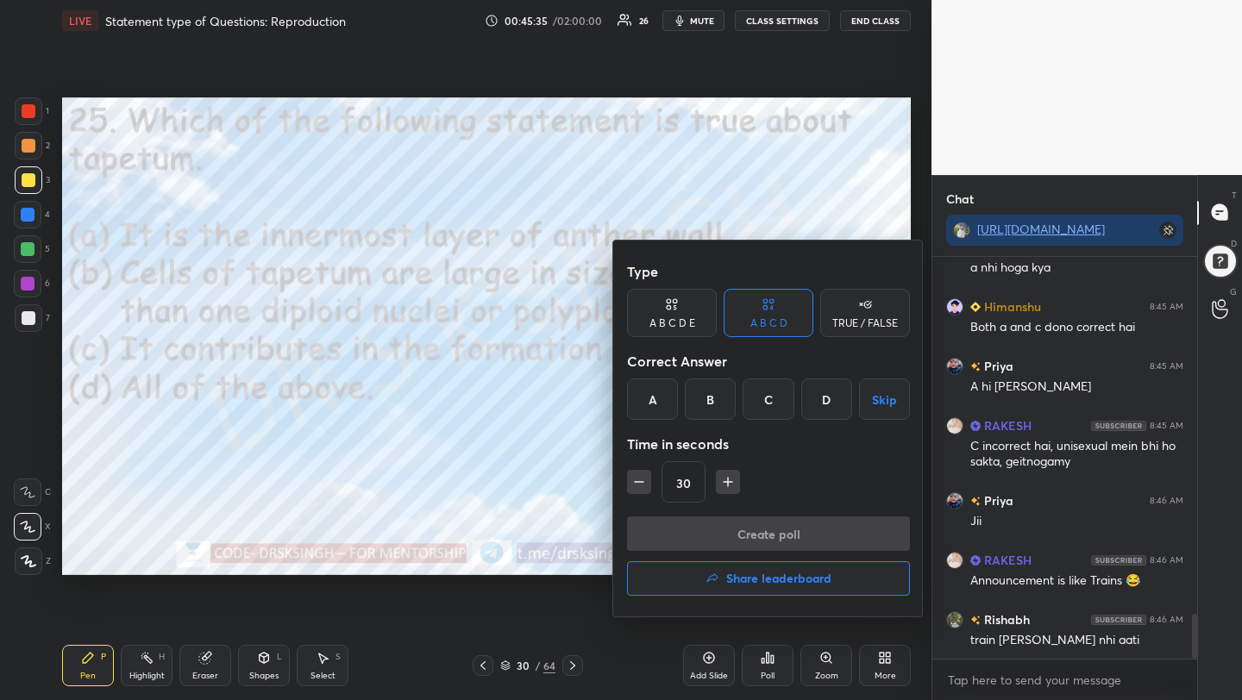
click at [841, 388] on div "D" at bounding box center [826, 399] width 51 height 41
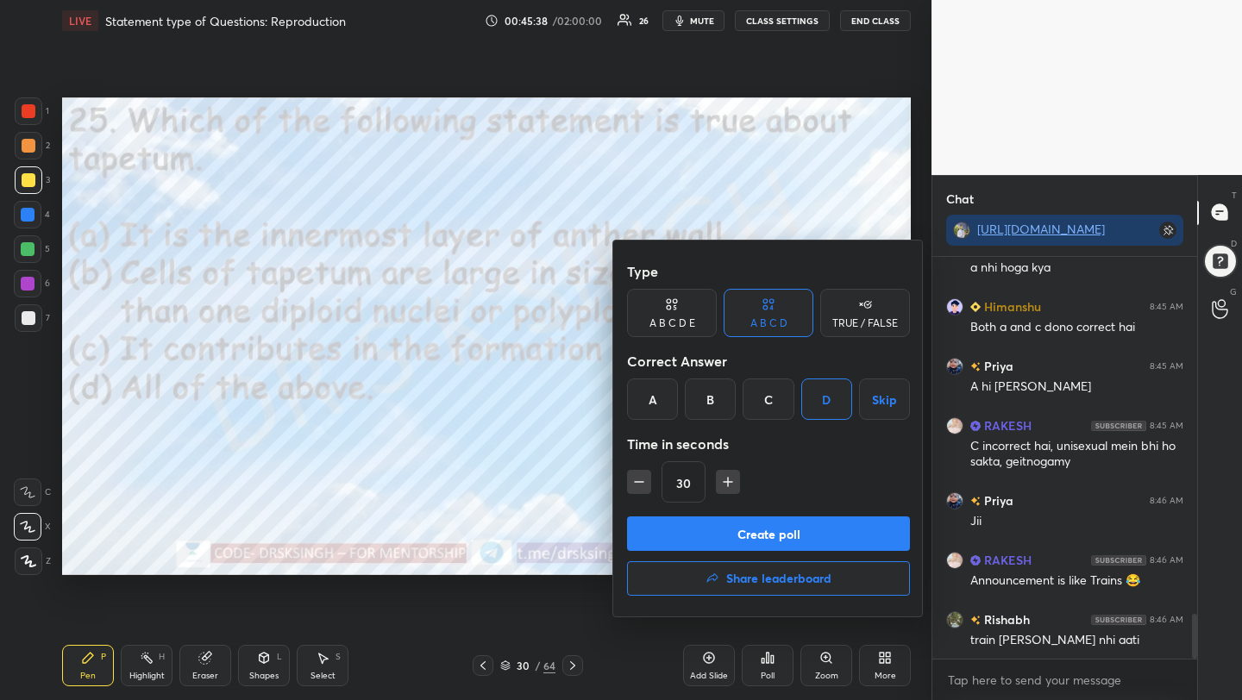
click at [805, 525] on button "Create poll" at bounding box center [768, 534] width 283 height 35
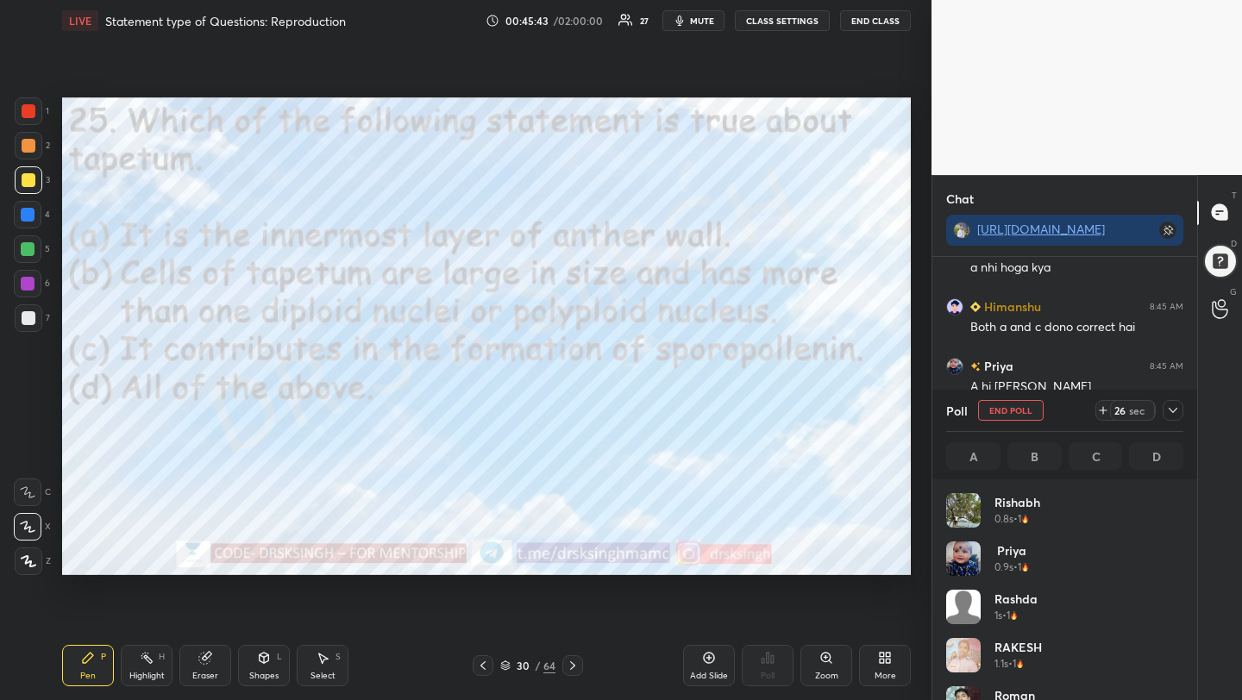
scroll to position [3375, 0]
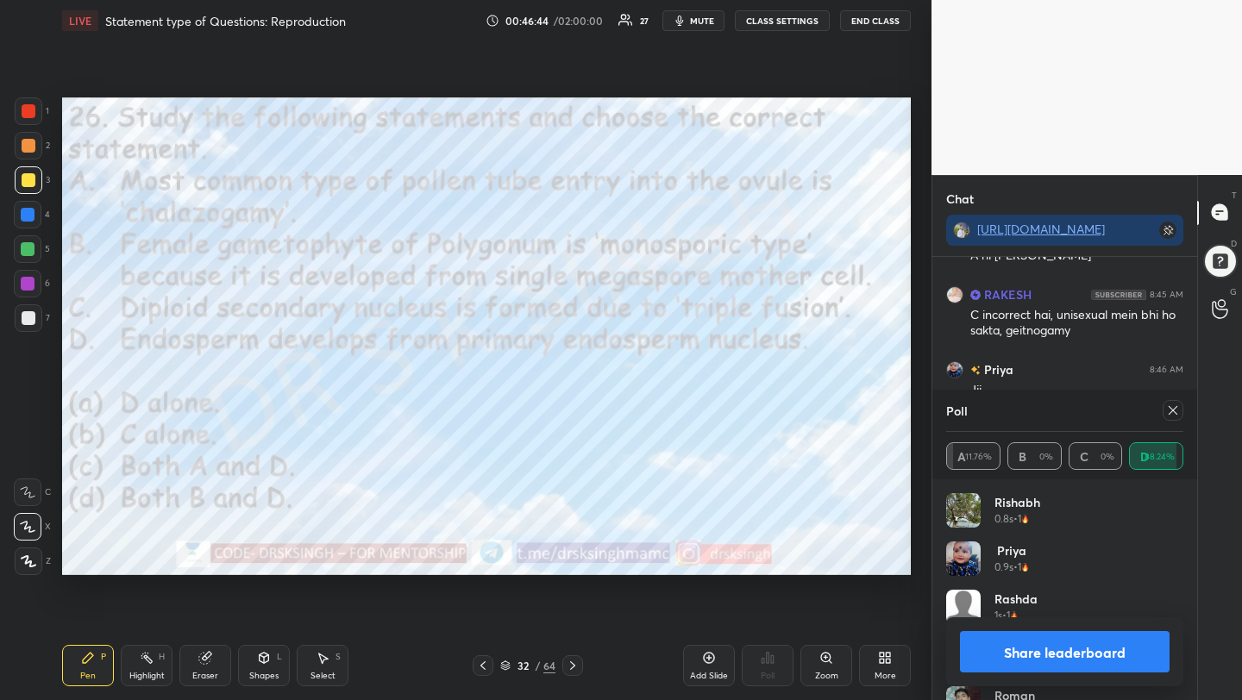
click at [1169, 410] on icon at bounding box center [1173, 411] width 14 height 14
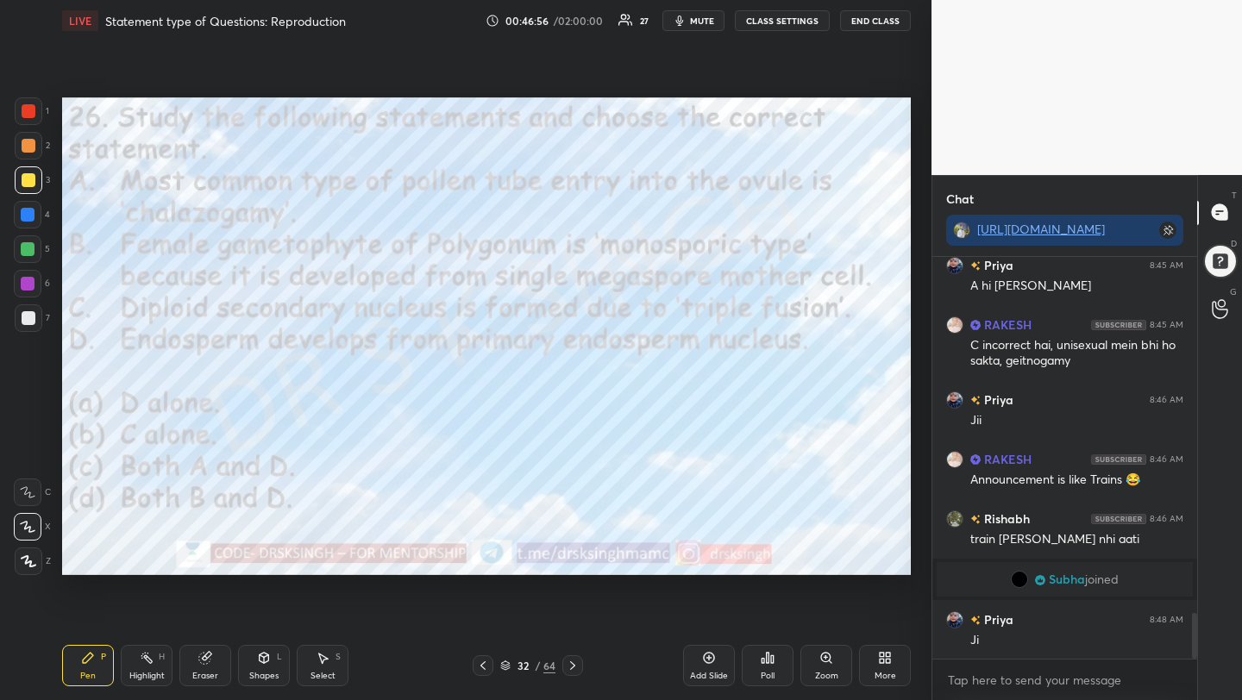
scroll to position [3113, 0]
click at [781, 663] on div "Poll" at bounding box center [768, 665] width 52 height 41
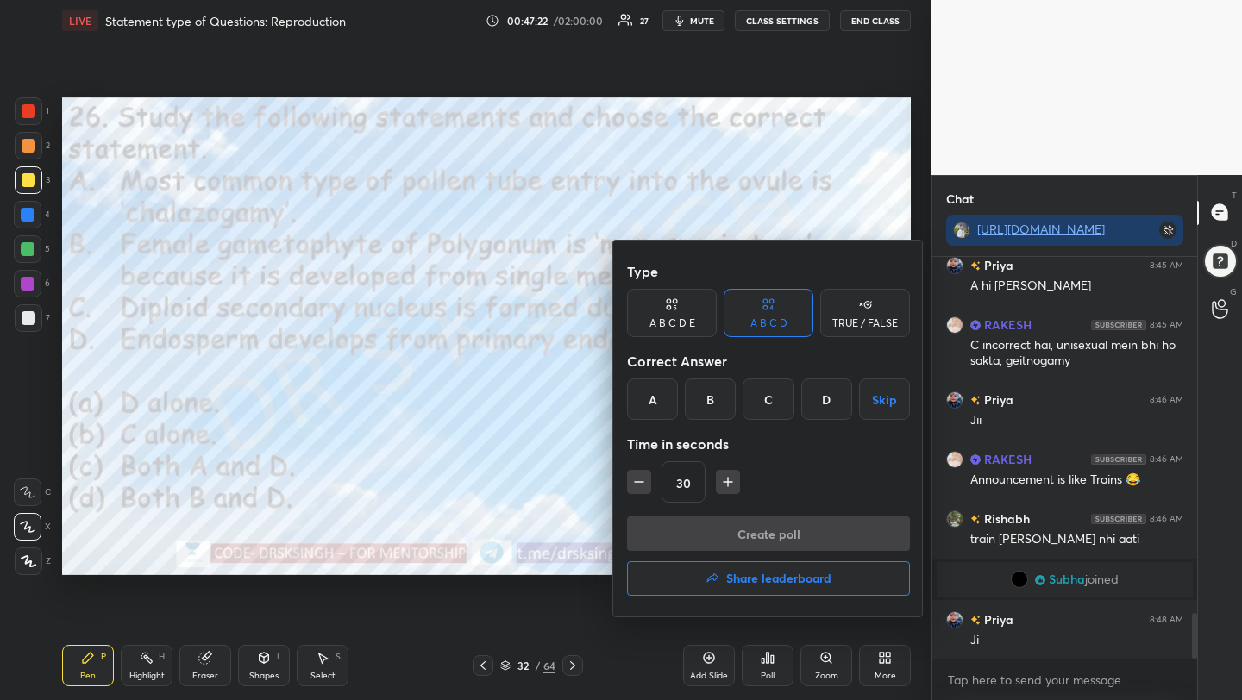
click at [650, 403] on div "A" at bounding box center [652, 399] width 51 height 41
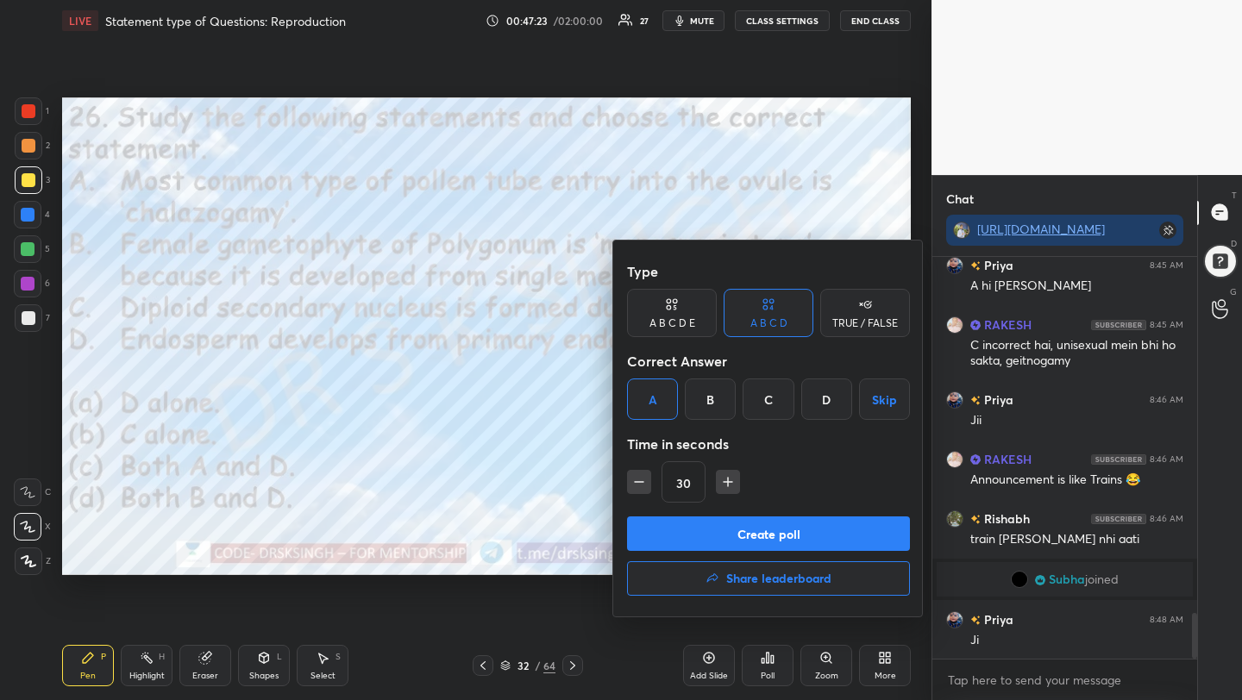
click at [697, 530] on button "Create poll" at bounding box center [768, 534] width 283 height 35
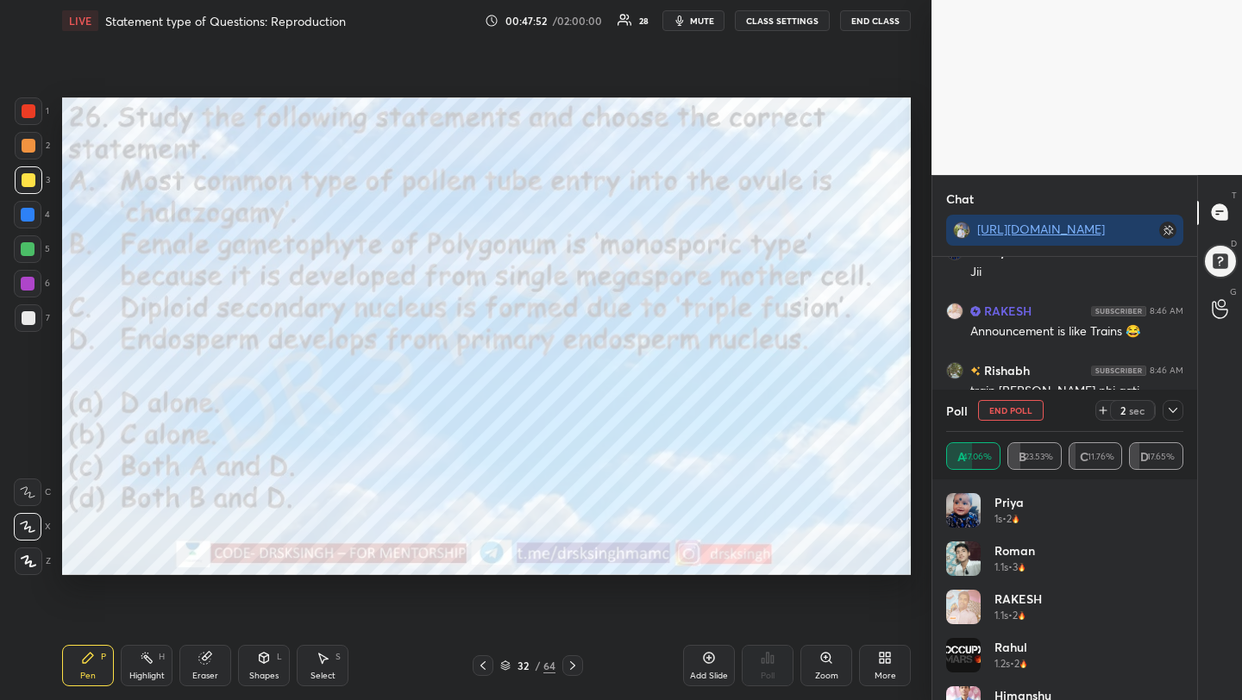
scroll to position [3306, 0]
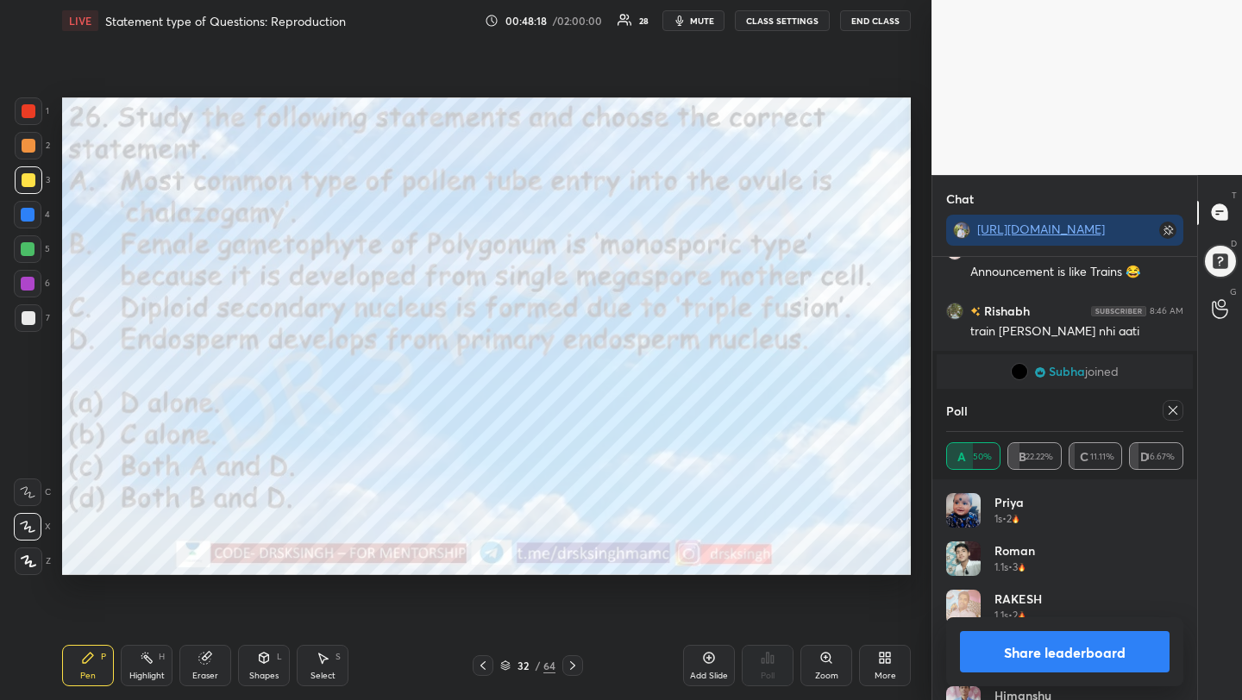
click at [1172, 412] on icon at bounding box center [1173, 411] width 14 height 14
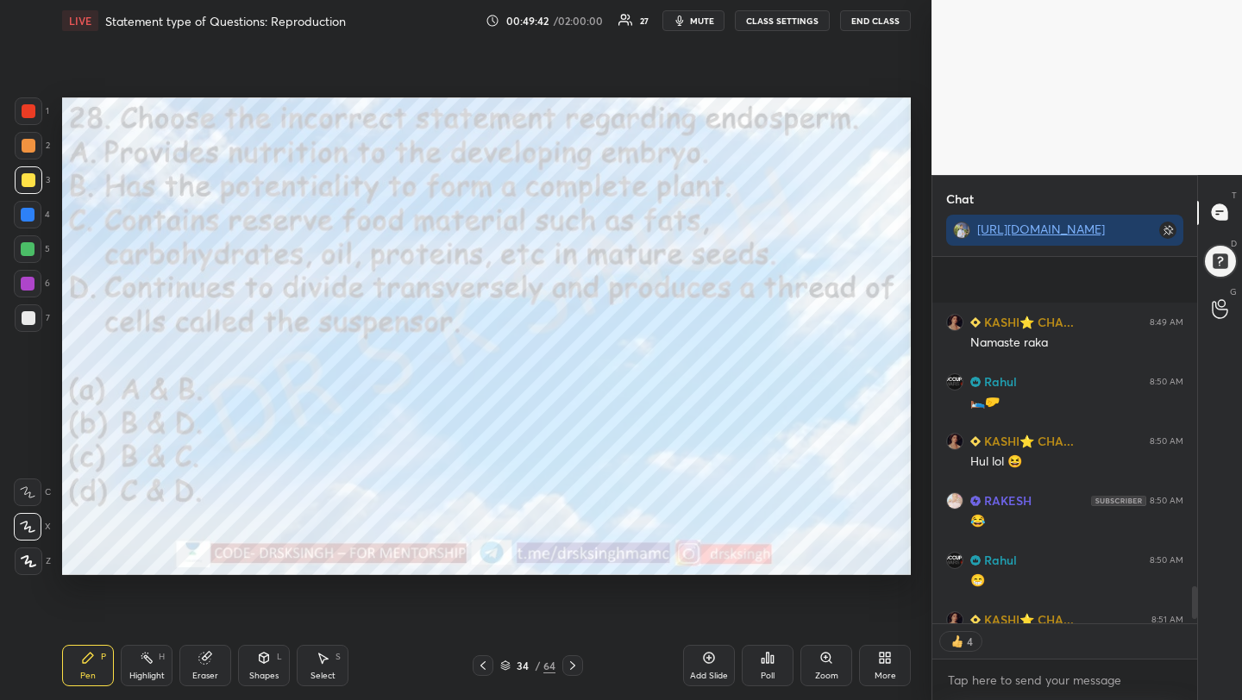
scroll to position [3684, 0]
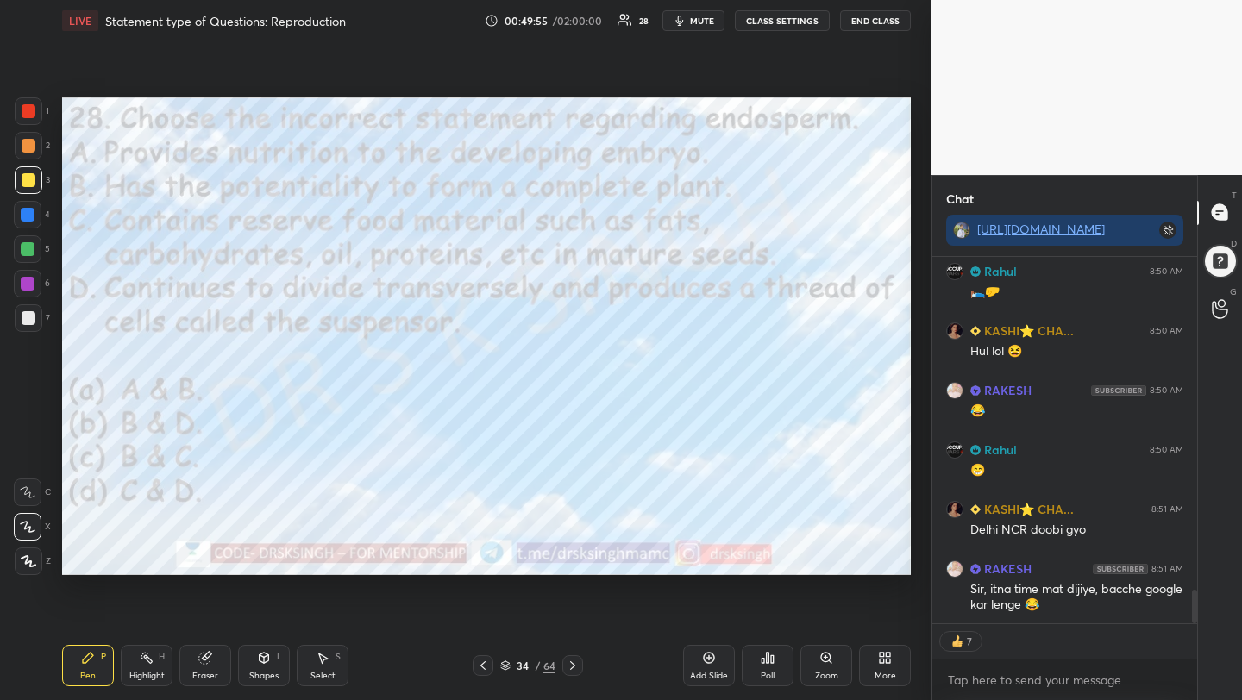
click at [771, 662] on icon at bounding box center [772, 660] width 3 height 8
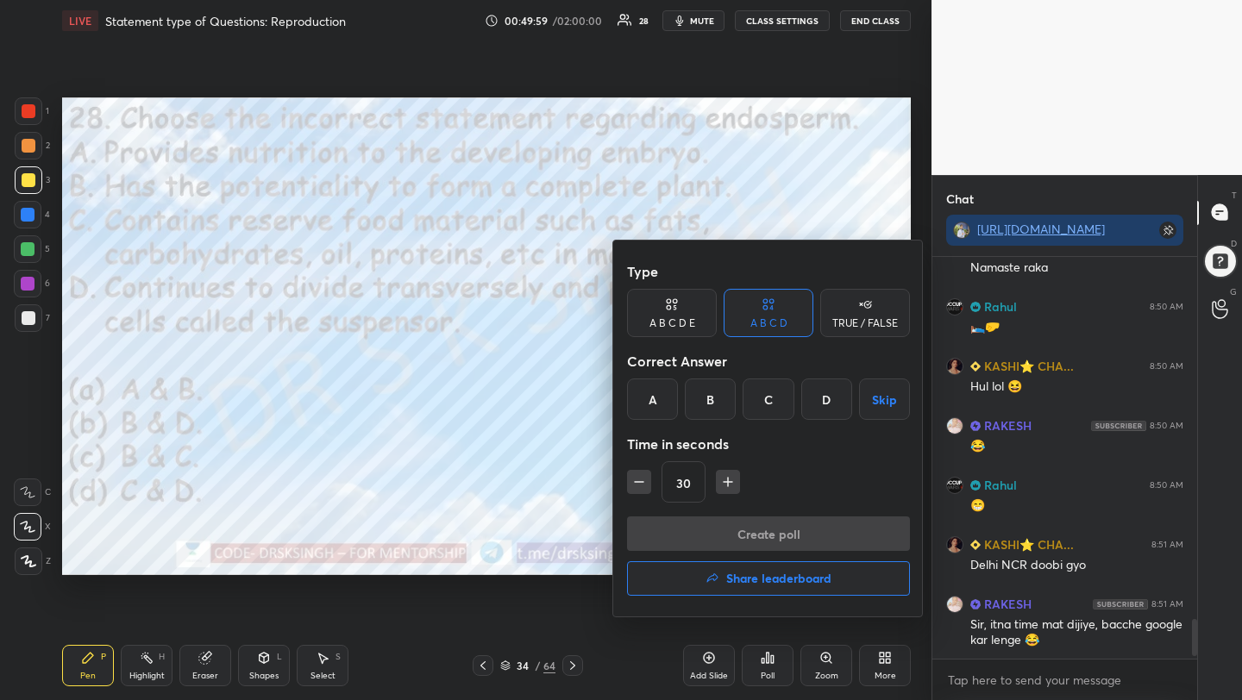
scroll to position [6, 6]
click at [707, 399] on div "B" at bounding box center [710, 399] width 51 height 41
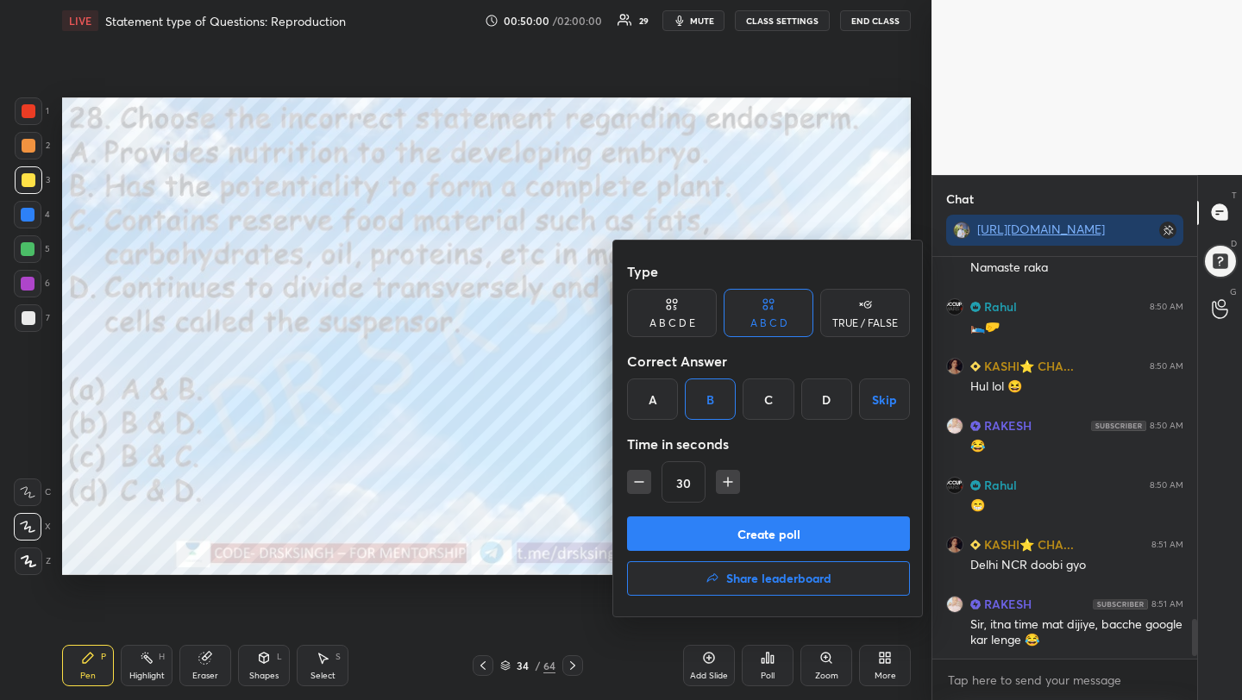
scroll to position [3690, 0]
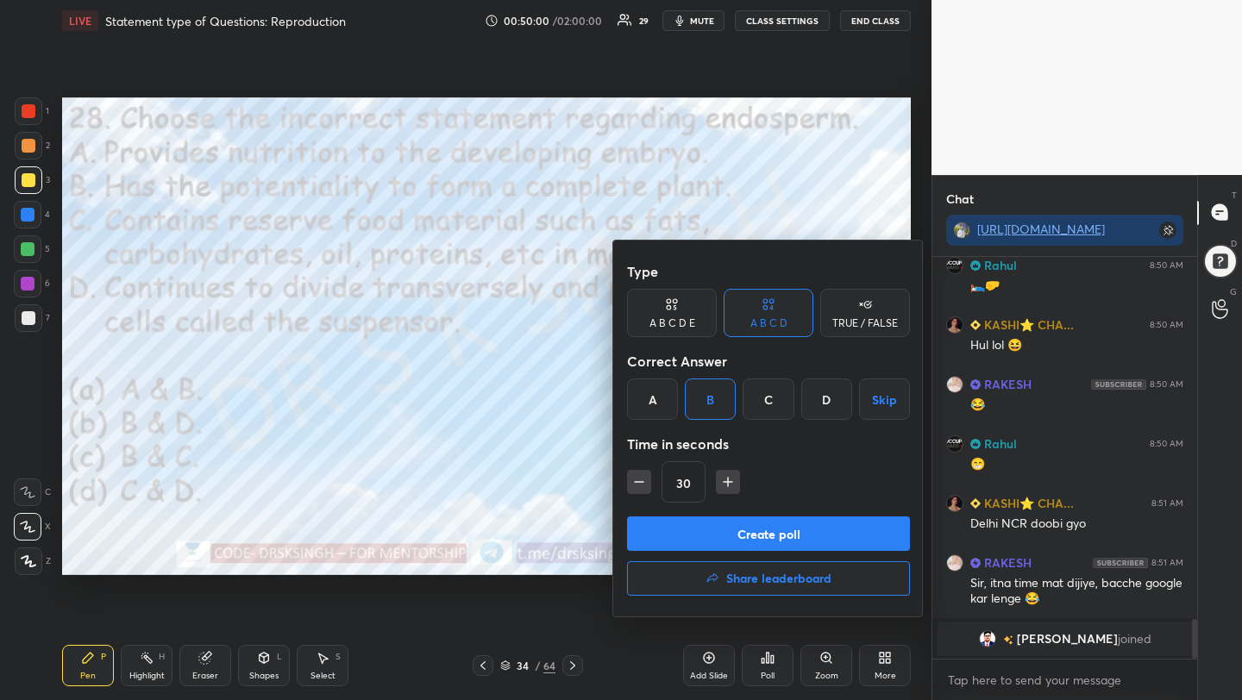
click at [762, 533] on button "Create poll" at bounding box center [768, 534] width 283 height 35
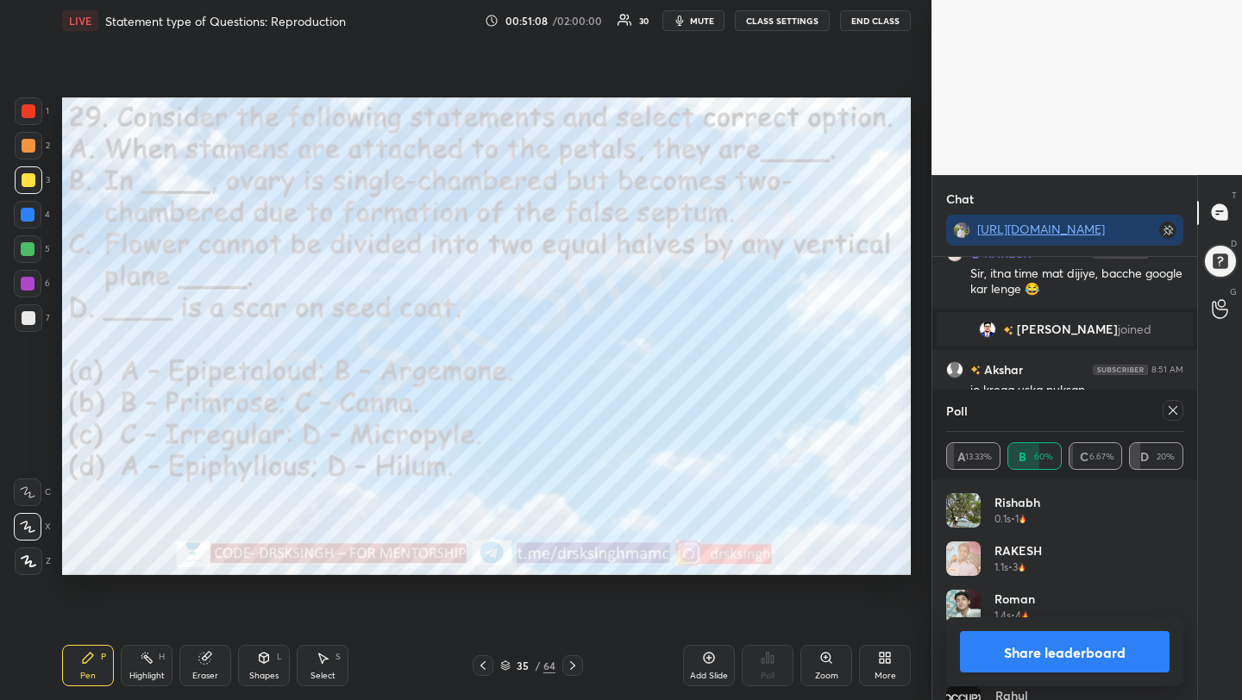
scroll to position [3824, 0]
click at [929, 405] on div "1 2 3 4 5 6 7 C X Z C X Z E E Erase all H H LIVE Statement type of Questions: R…" at bounding box center [466, 350] width 932 height 700
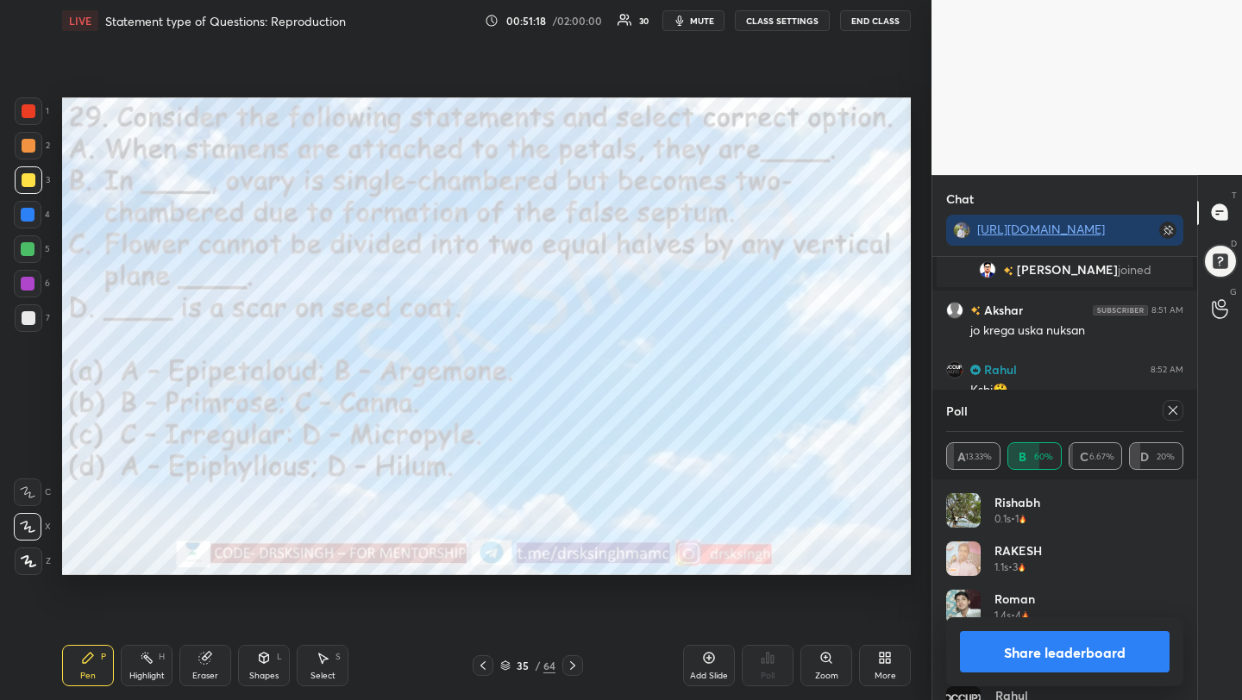
click at [1171, 410] on icon at bounding box center [1173, 411] width 14 height 14
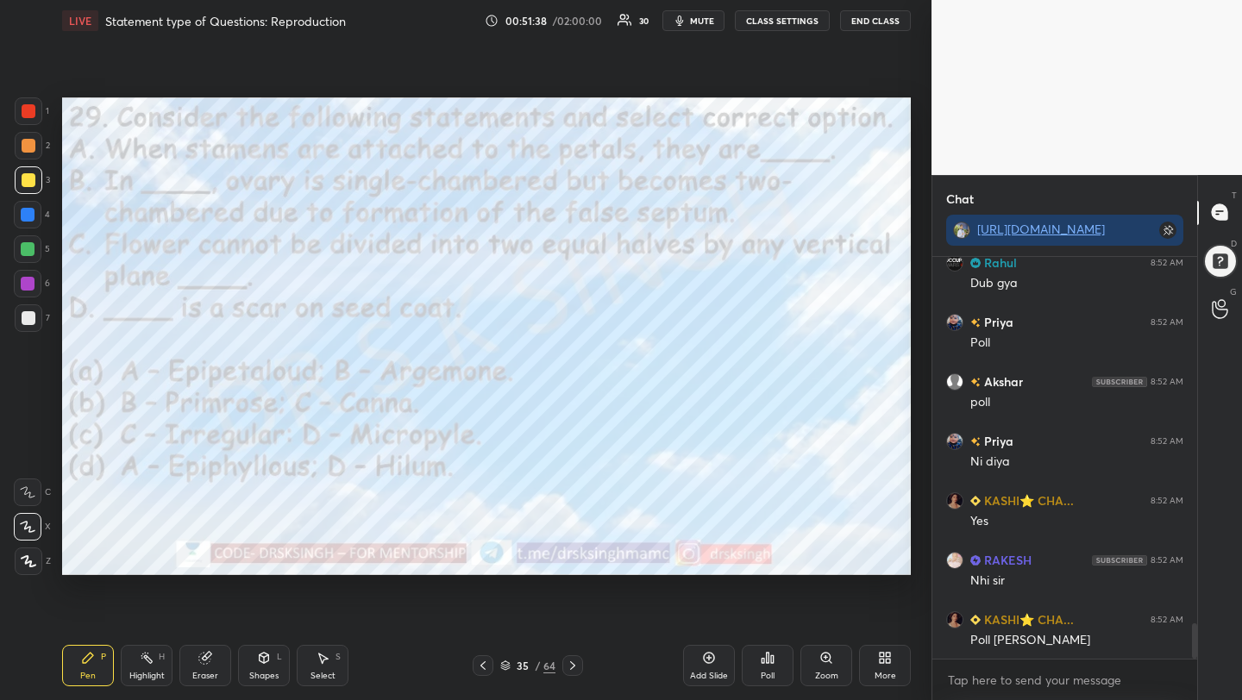
scroll to position [4210, 0]
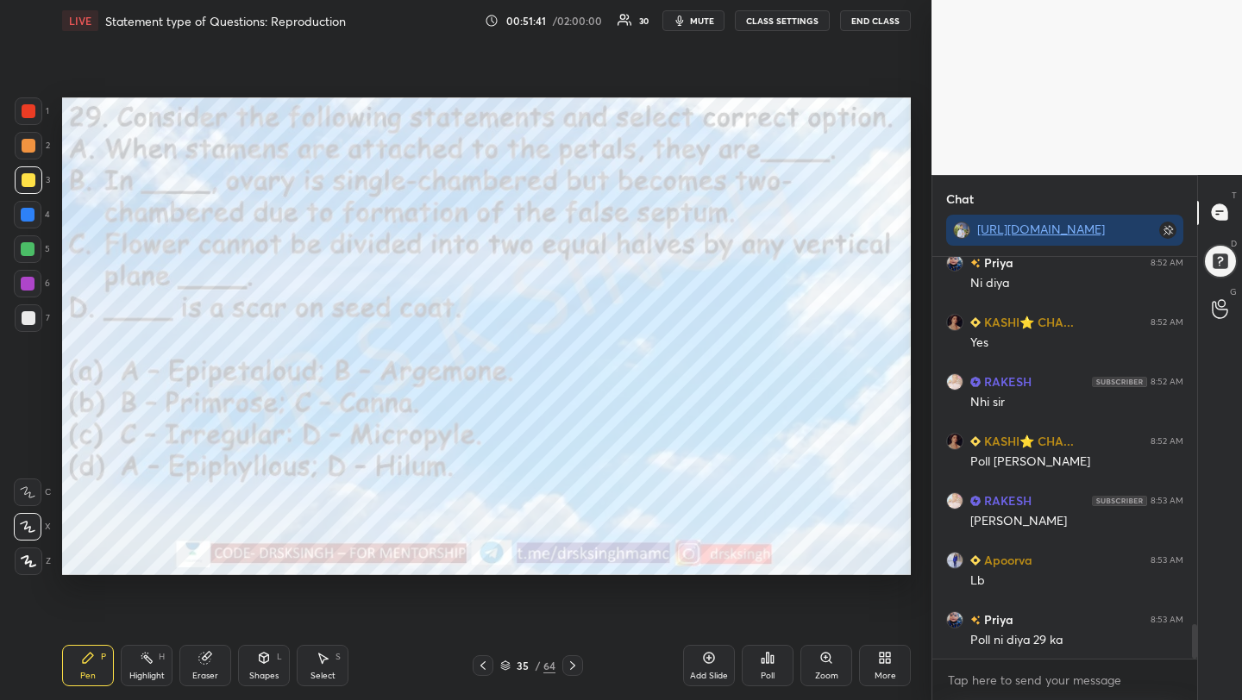
click at [702, 18] on span "mute" at bounding box center [702, 21] width 24 height 12
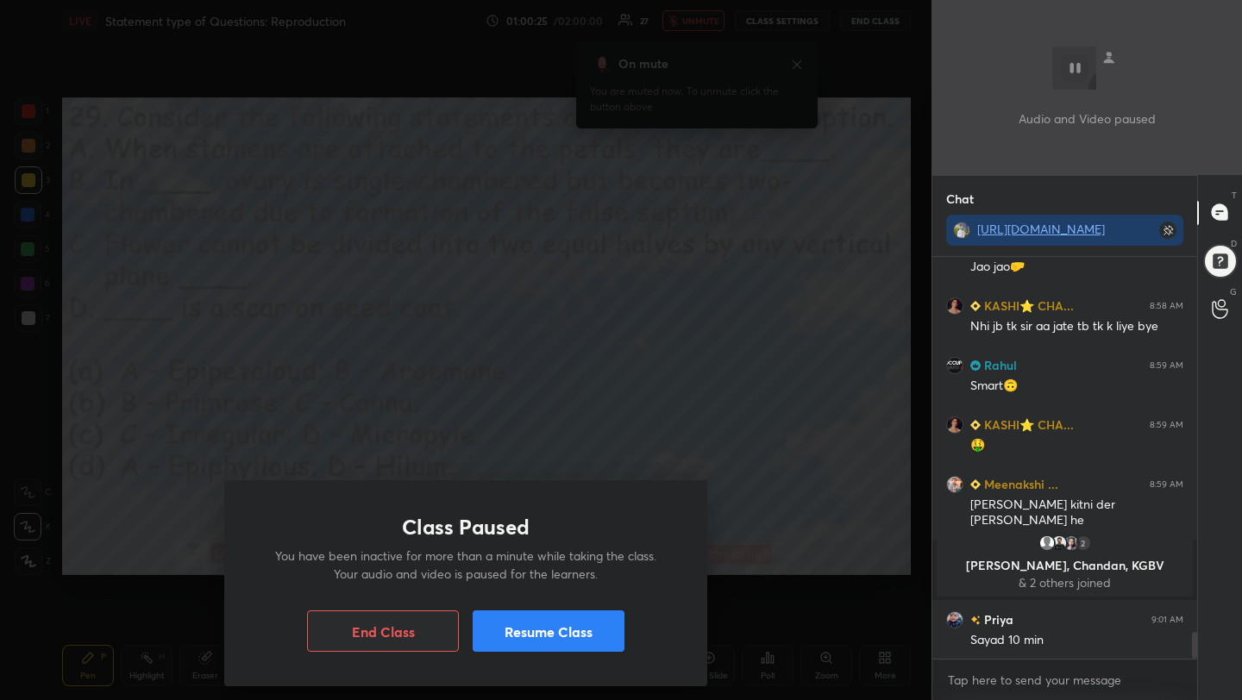
scroll to position [6, 6]
click at [550, 618] on button "Resume Class" at bounding box center [549, 631] width 152 height 41
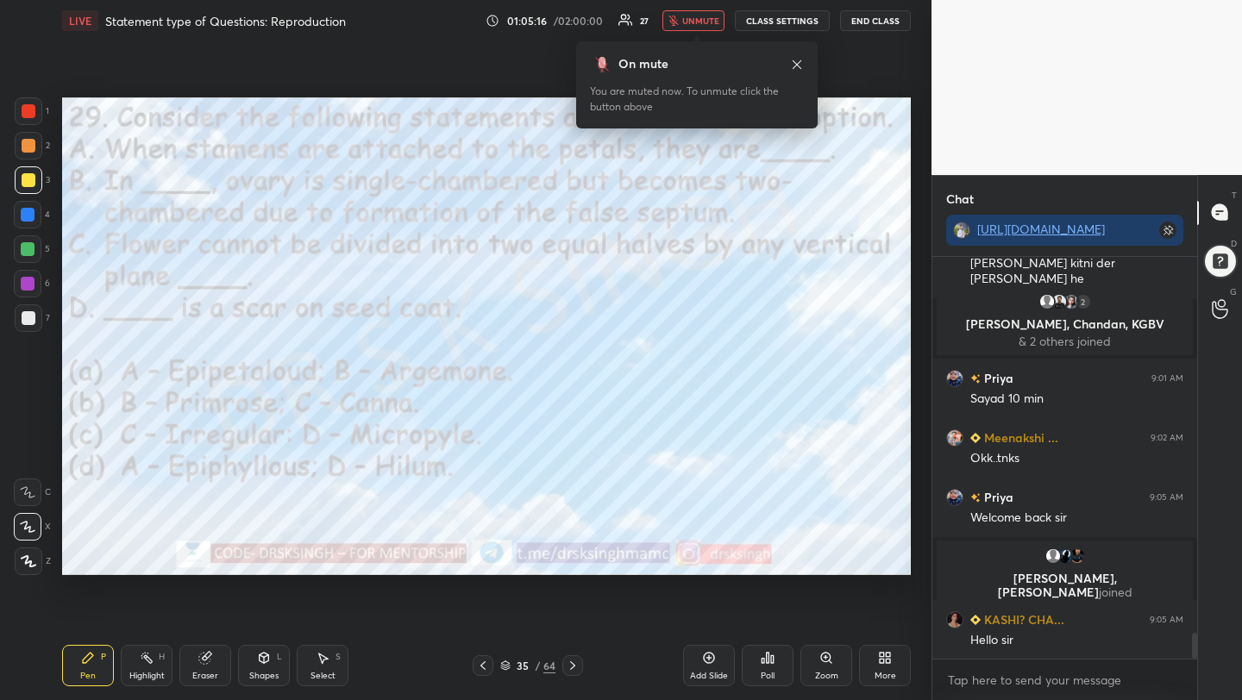
scroll to position [5778, 0]
click at [675, 16] on icon "button" at bounding box center [673, 21] width 9 height 10
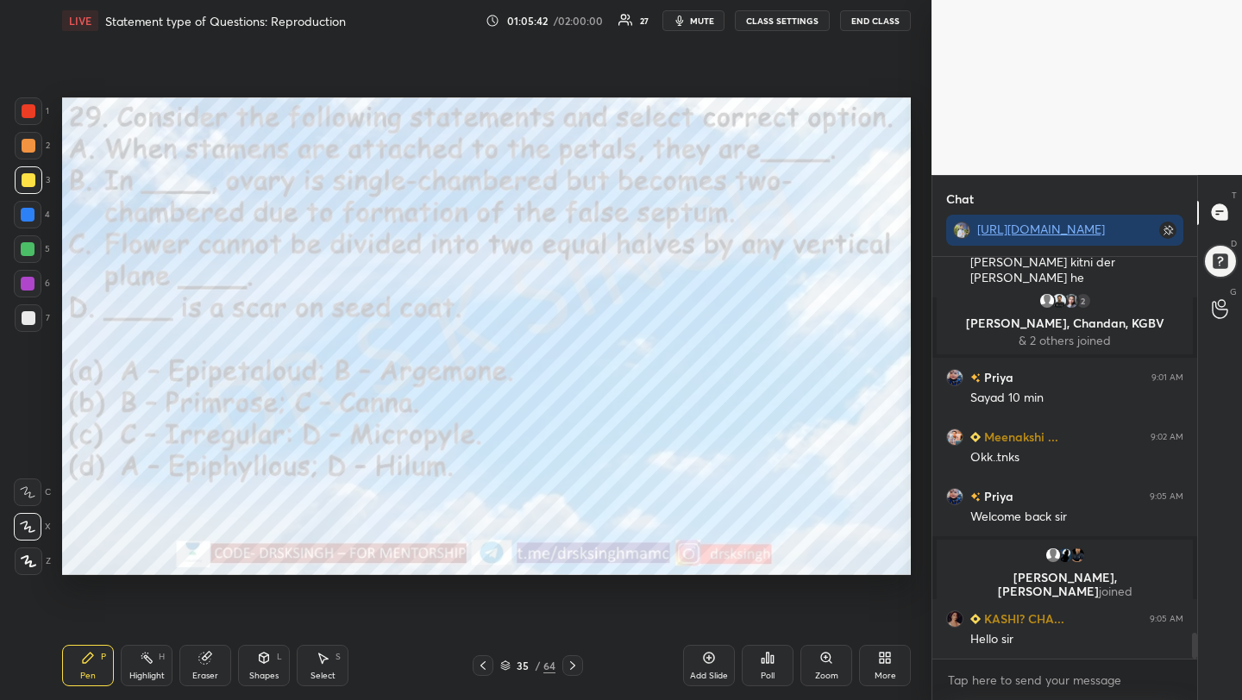
click at [763, 667] on div "Poll" at bounding box center [768, 665] width 52 height 41
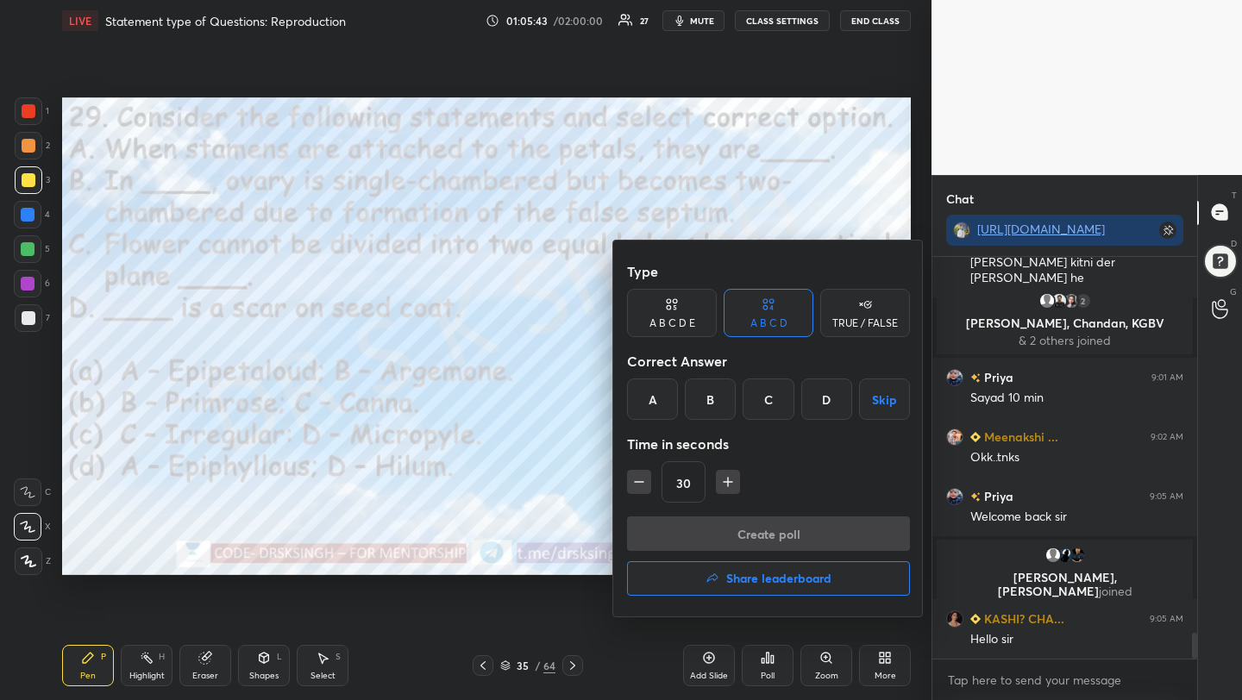
click at [663, 399] on div "A" at bounding box center [652, 399] width 51 height 41
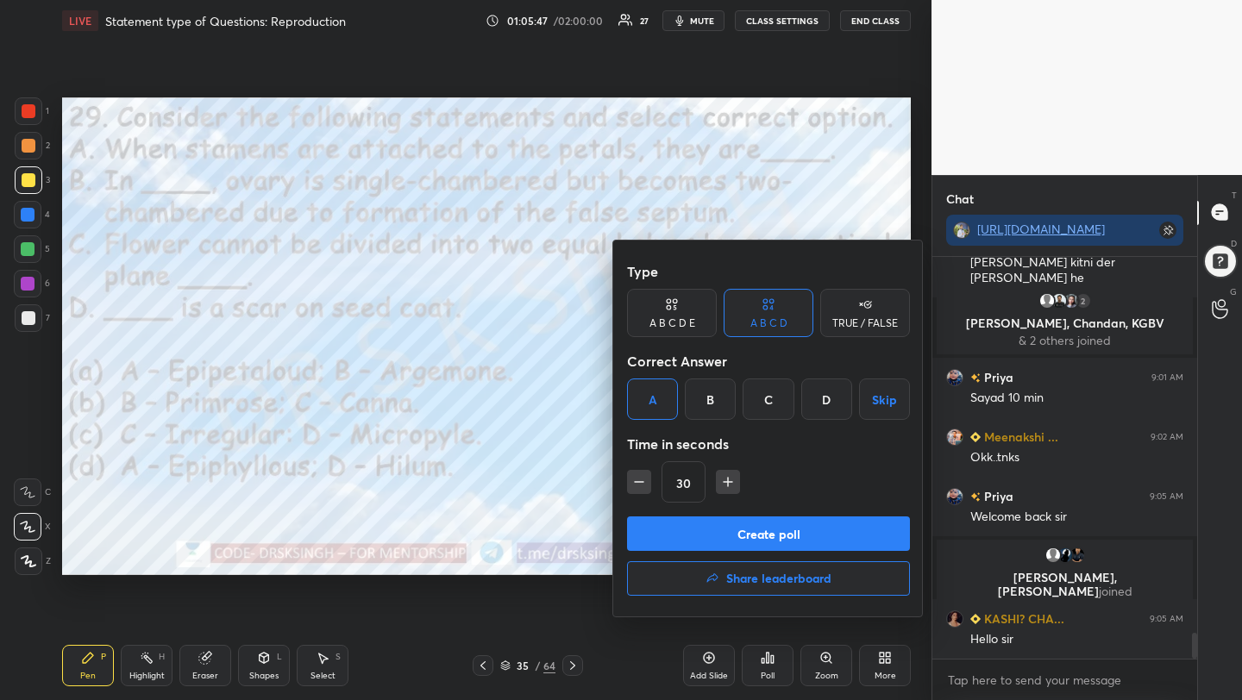
click at [684, 531] on button "Create poll" at bounding box center [768, 534] width 283 height 35
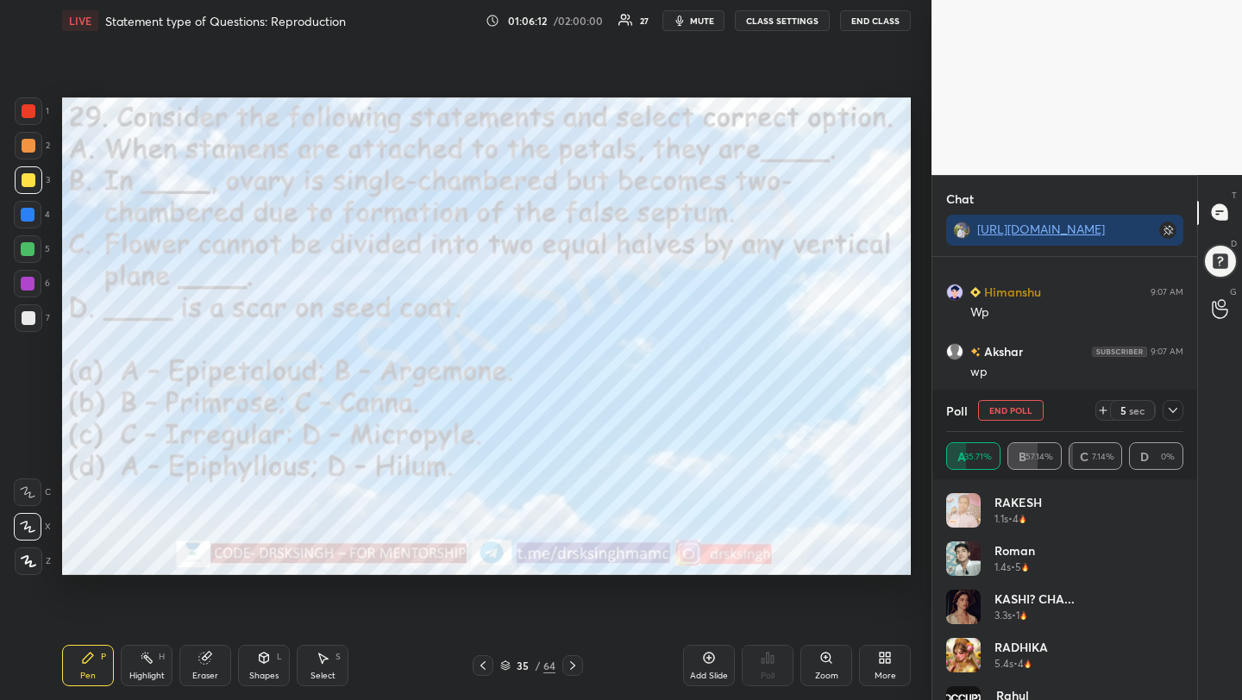
scroll to position [6224, 0]
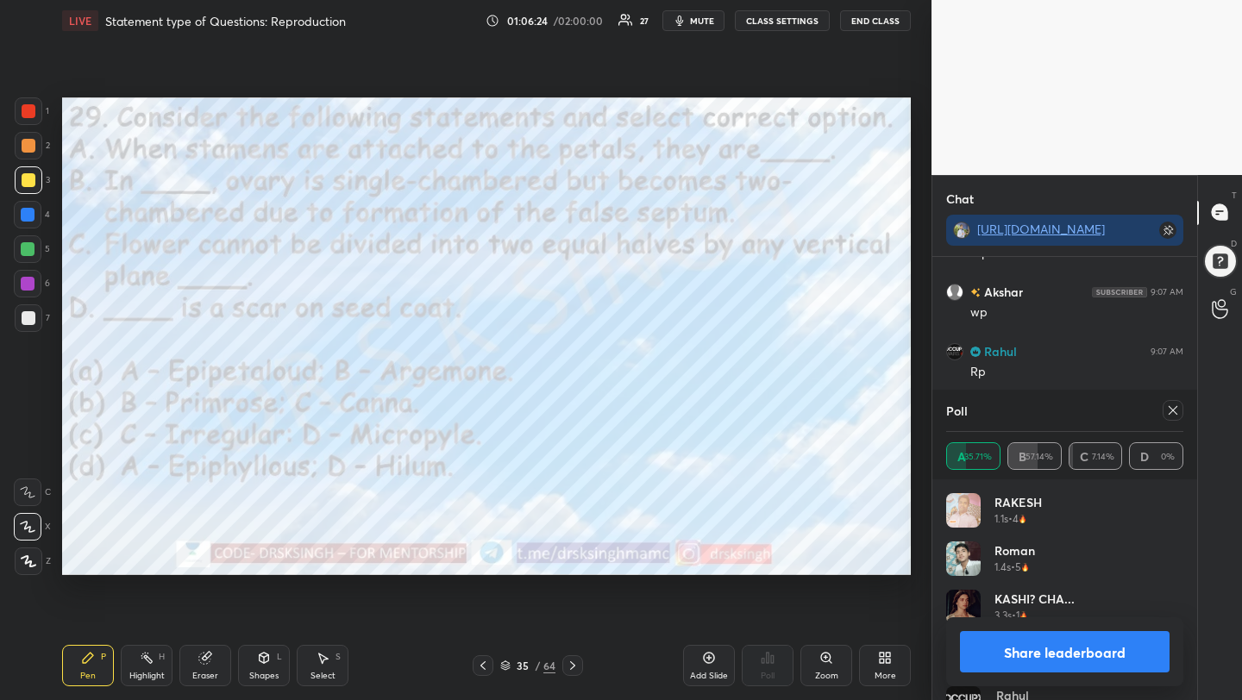
click at [1170, 412] on icon at bounding box center [1173, 411] width 14 height 14
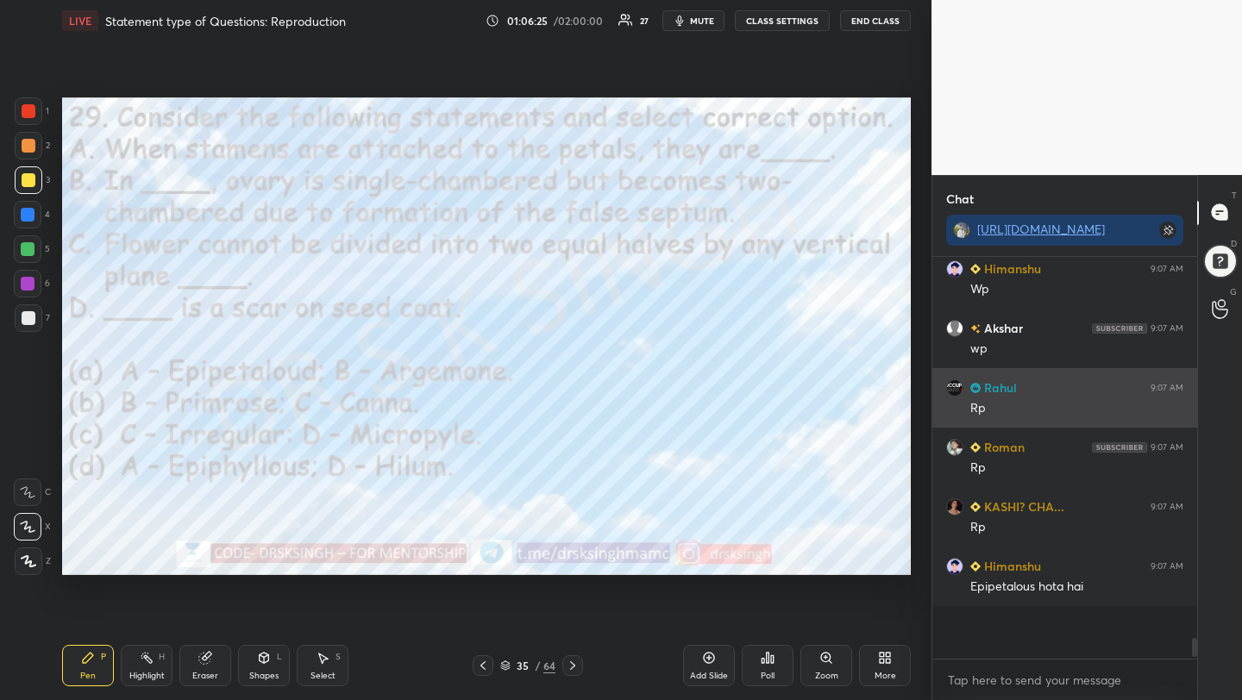
scroll to position [253, 260]
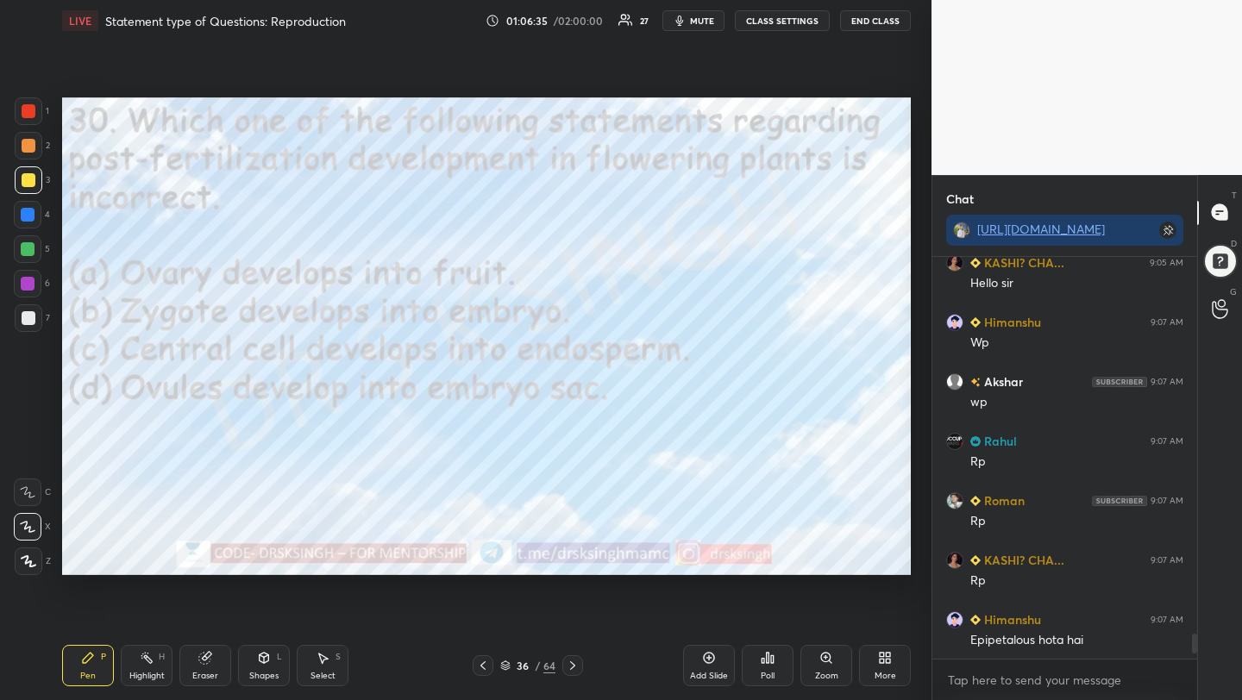
click at [773, 675] on div "Poll" at bounding box center [768, 676] width 14 height 9
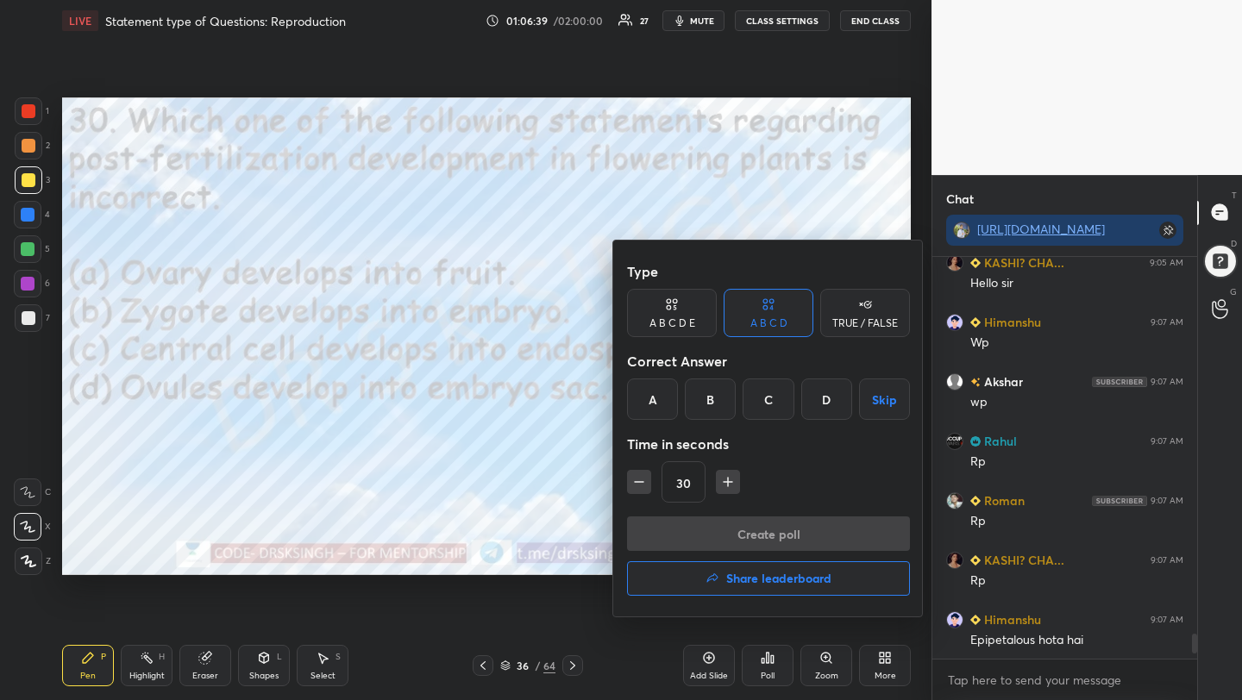
click at [819, 406] on div "D" at bounding box center [826, 399] width 51 height 41
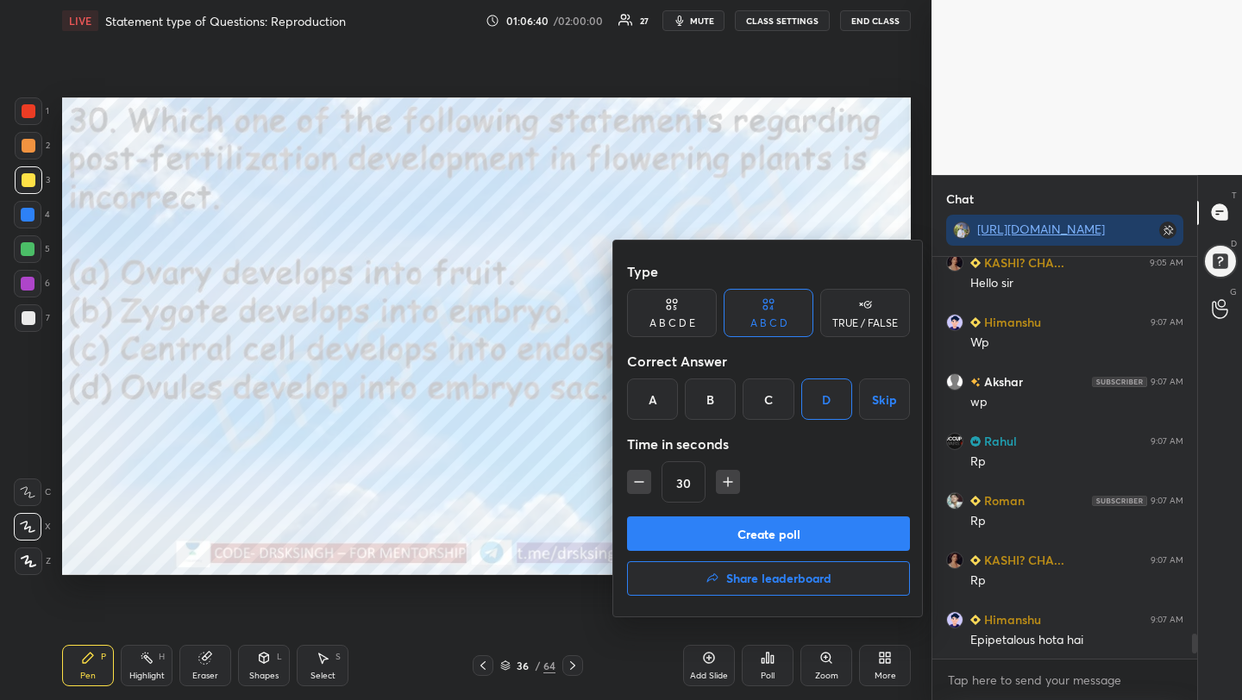
click at [821, 532] on button "Create poll" at bounding box center [768, 534] width 283 height 35
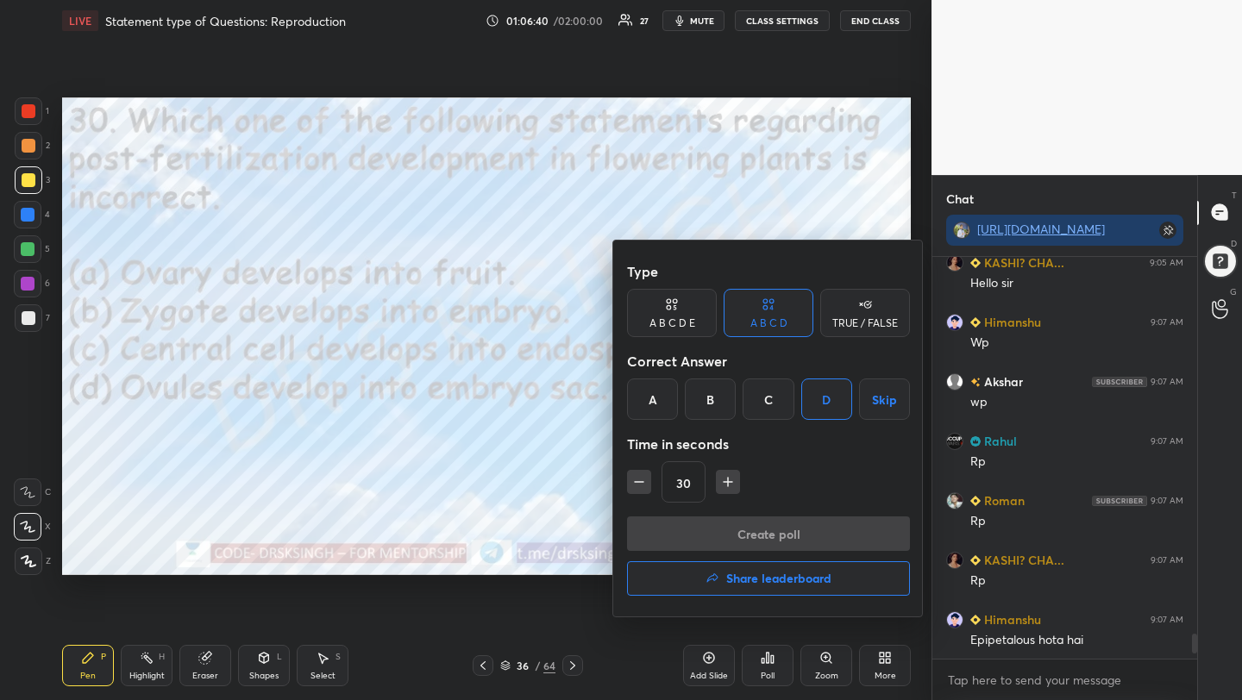
scroll to position [217, 260]
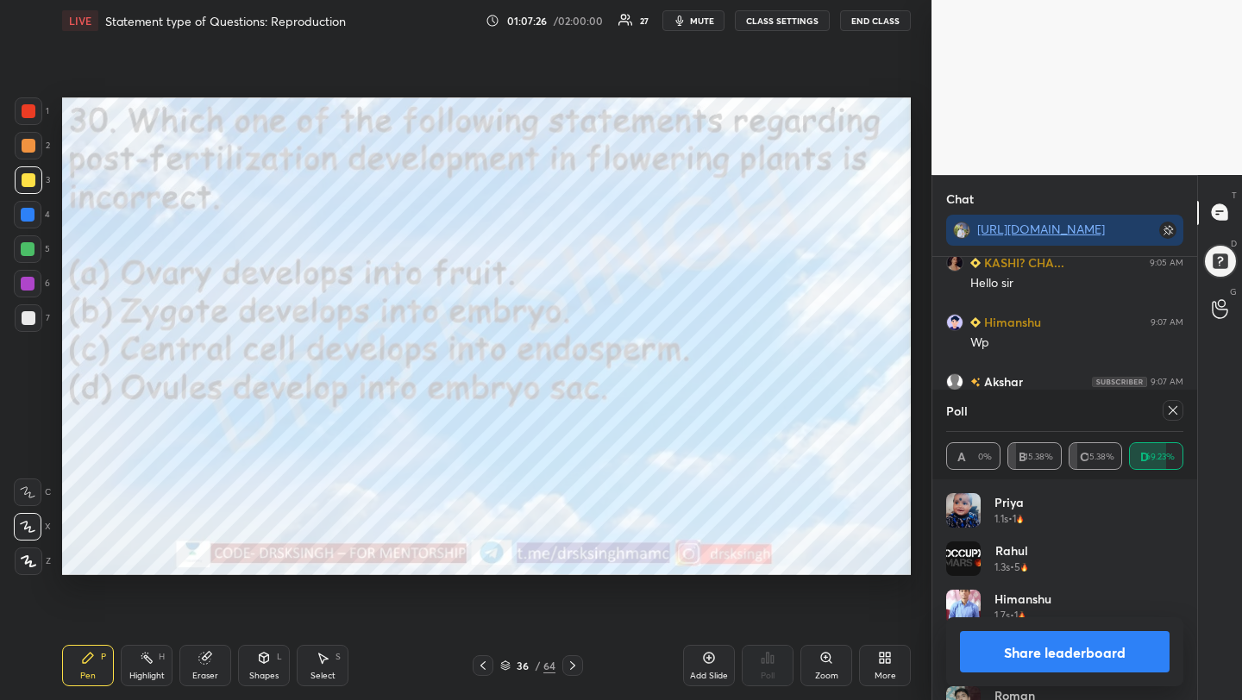
click at [1174, 407] on icon at bounding box center [1173, 411] width 14 height 14
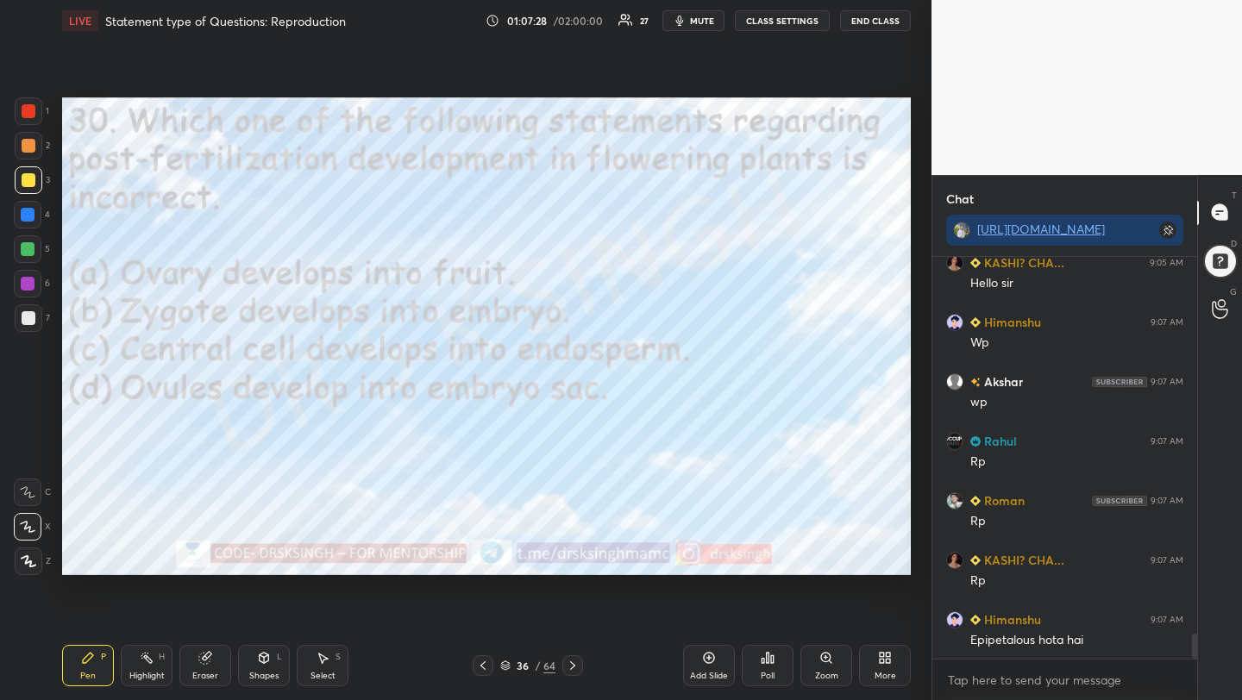
scroll to position [6193, 0]
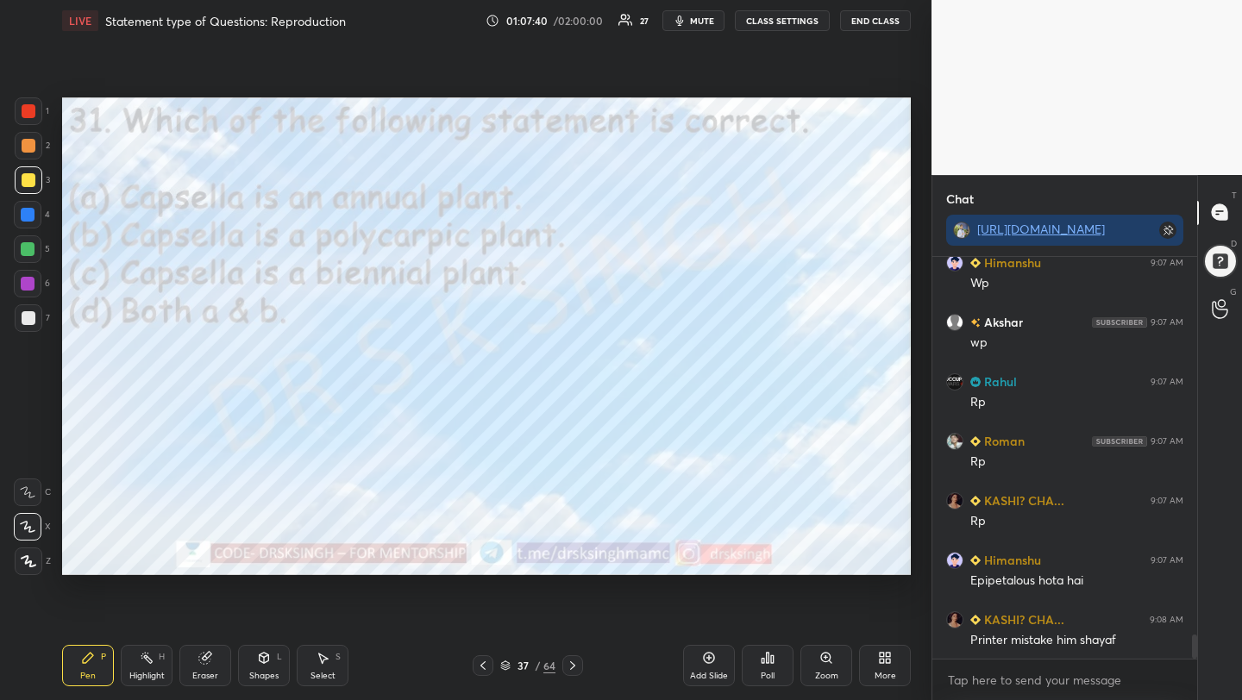
click at [764, 675] on div "Poll" at bounding box center [768, 676] width 14 height 9
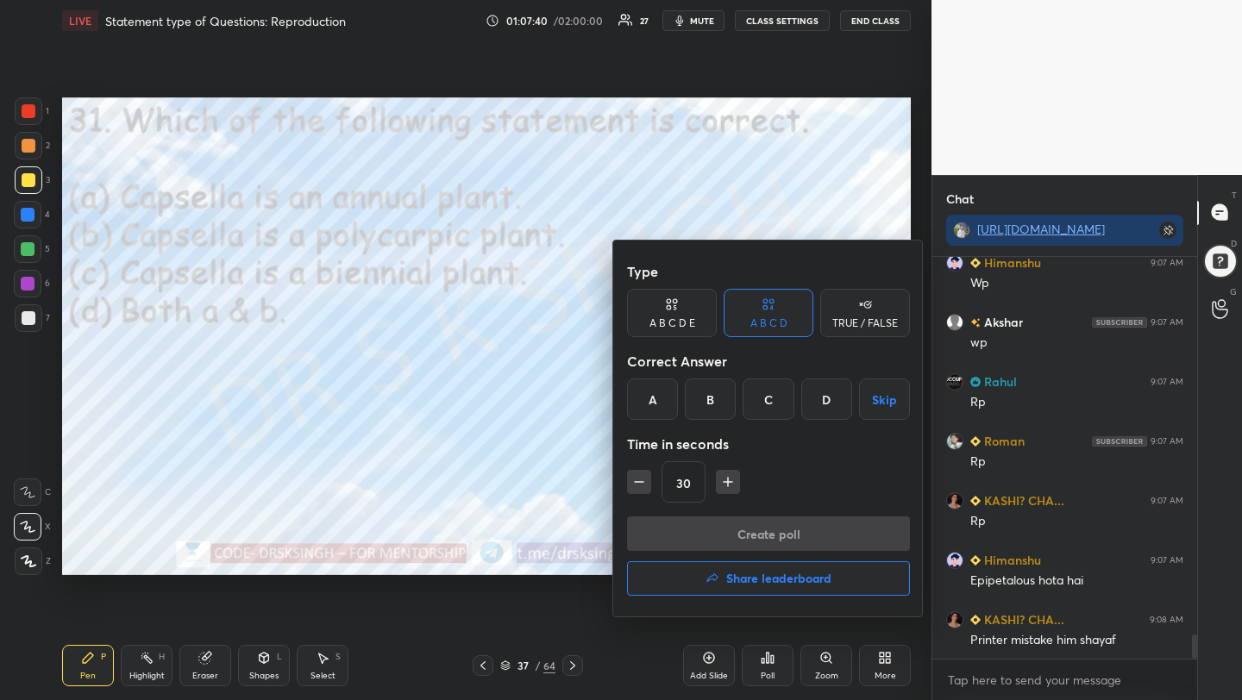
click at [650, 386] on div "A" at bounding box center [652, 399] width 51 height 41
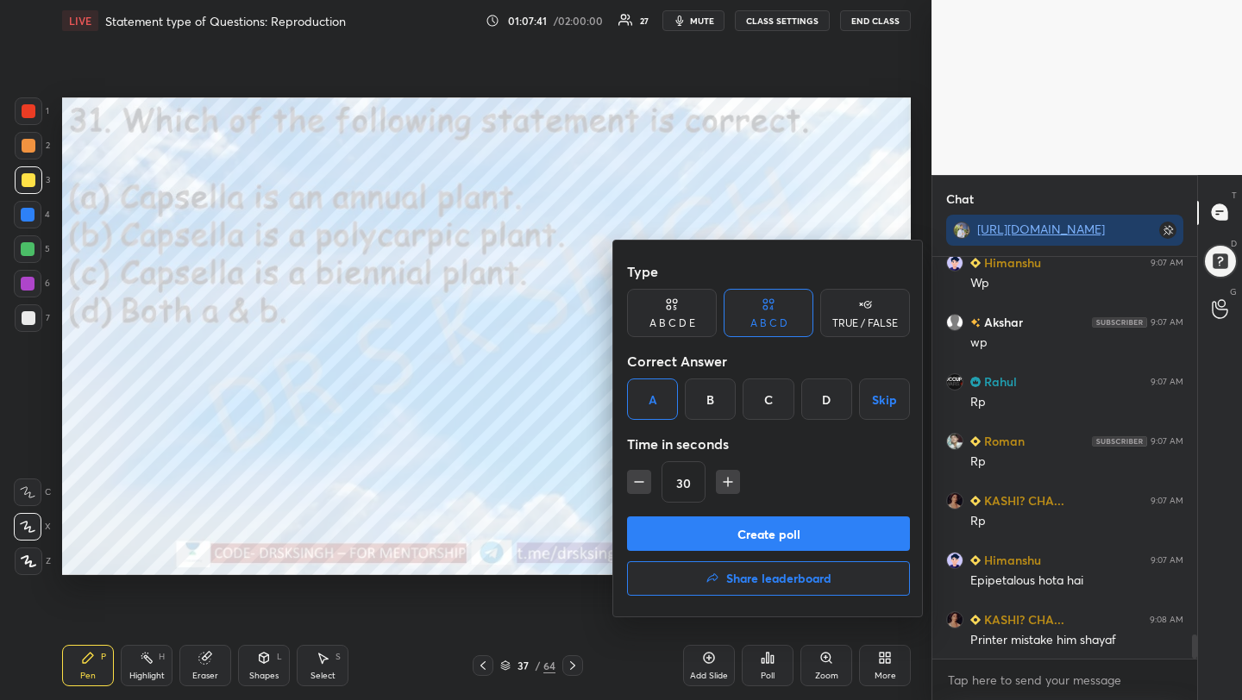
click at [708, 532] on button "Create poll" at bounding box center [768, 534] width 283 height 35
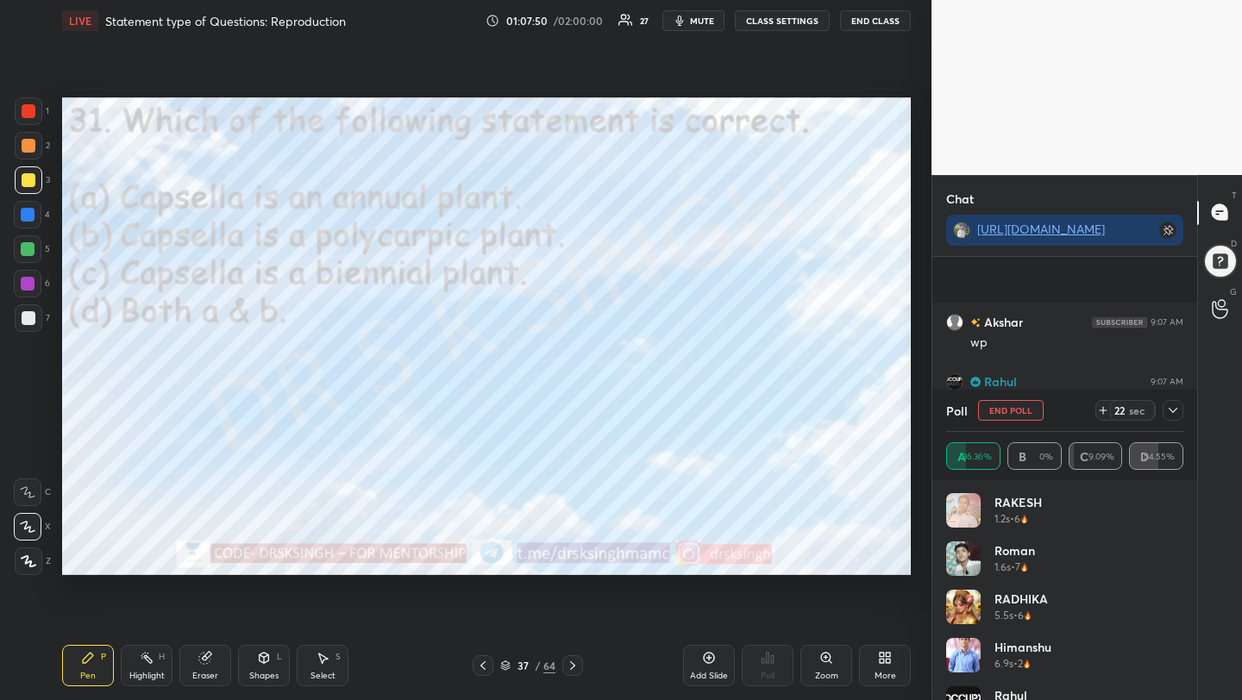
scroll to position [6343, 0]
click at [1010, 406] on button "End Poll" at bounding box center [1011, 410] width 66 height 21
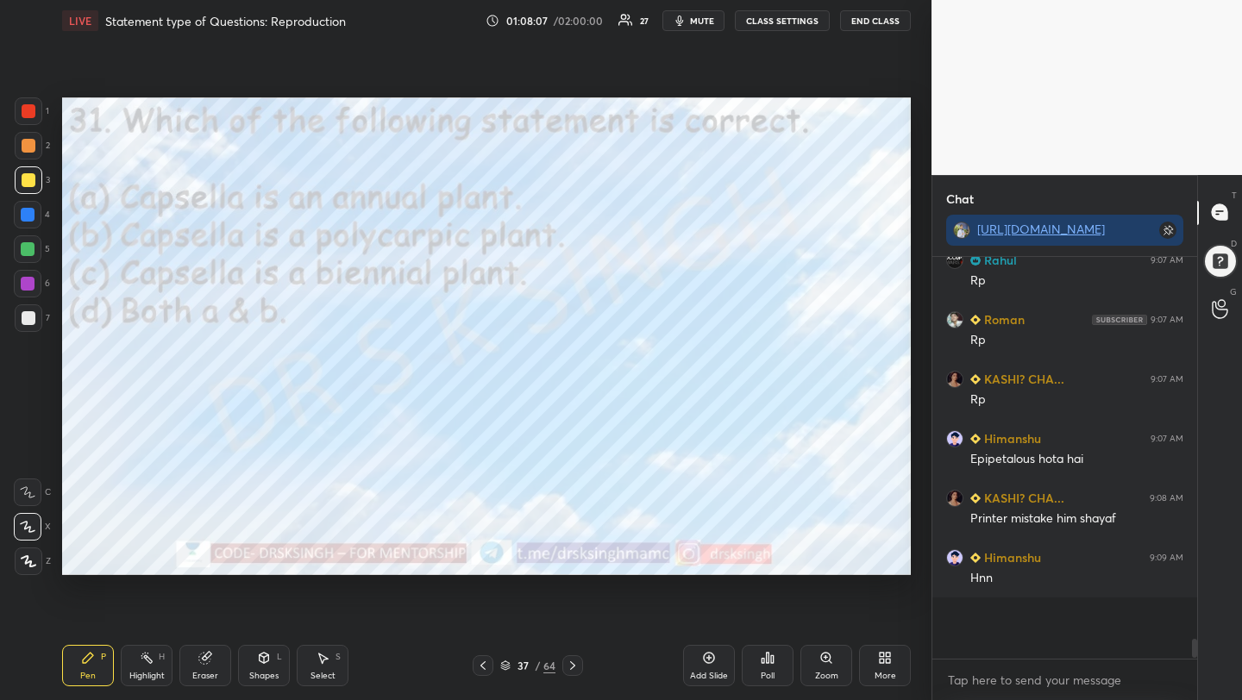
scroll to position [388, 260]
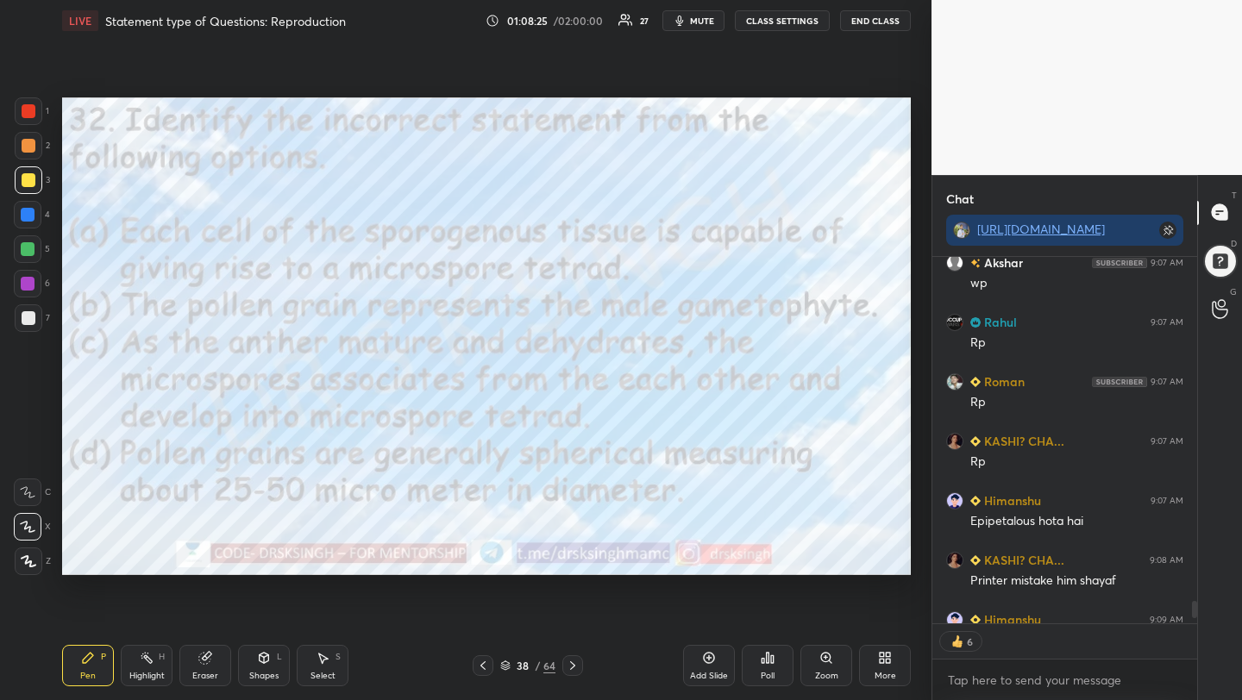
click at [769, 672] on div "Poll" at bounding box center [768, 676] width 14 height 9
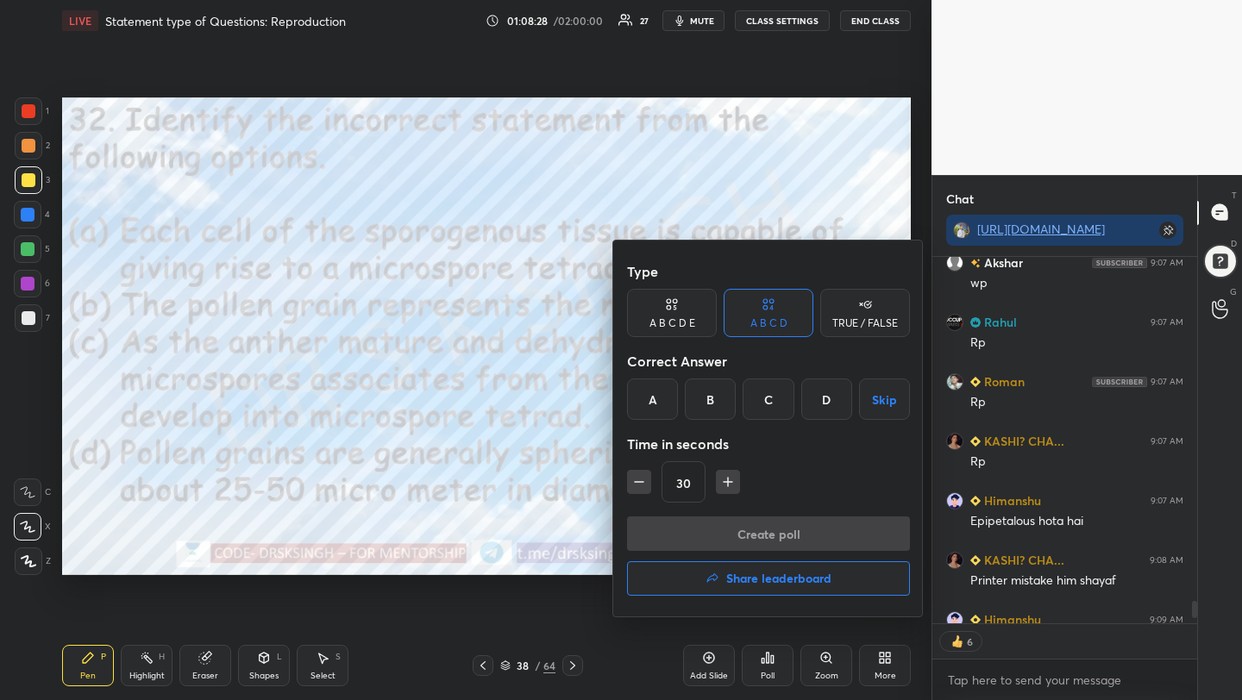
scroll to position [6253, 0]
click at [766, 398] on div "C" at bounding box center [768, 399] width 51 height 41
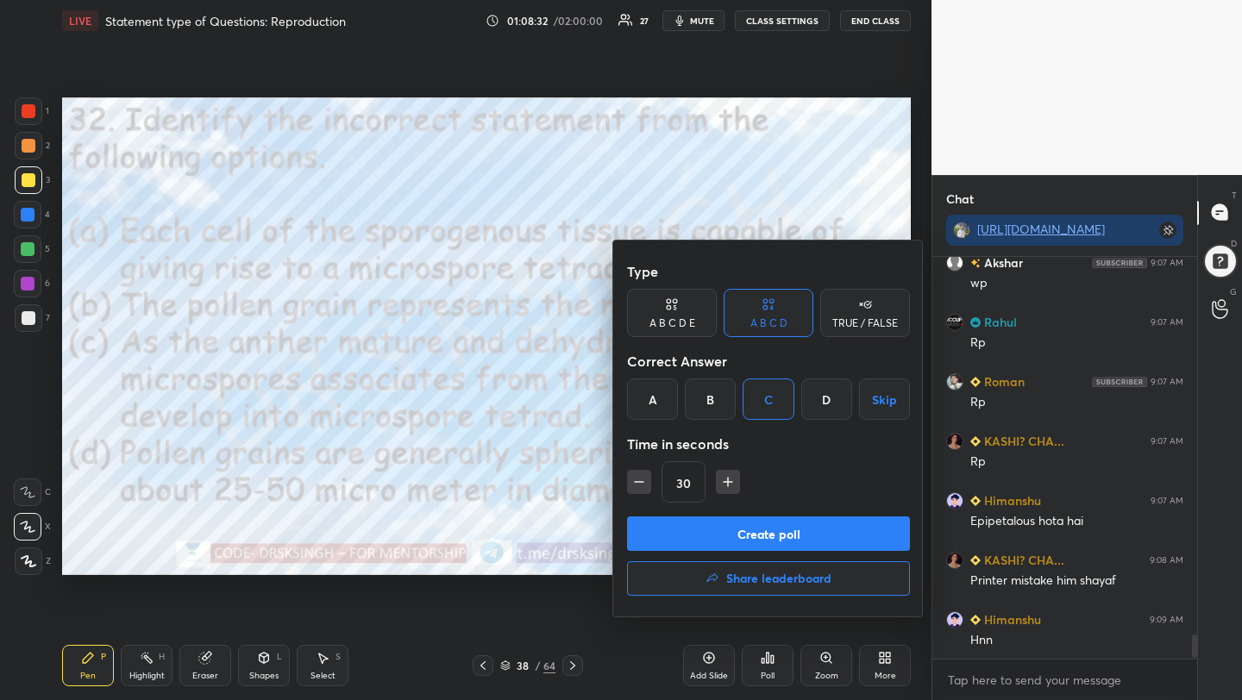
scroll to position [6312, 0]
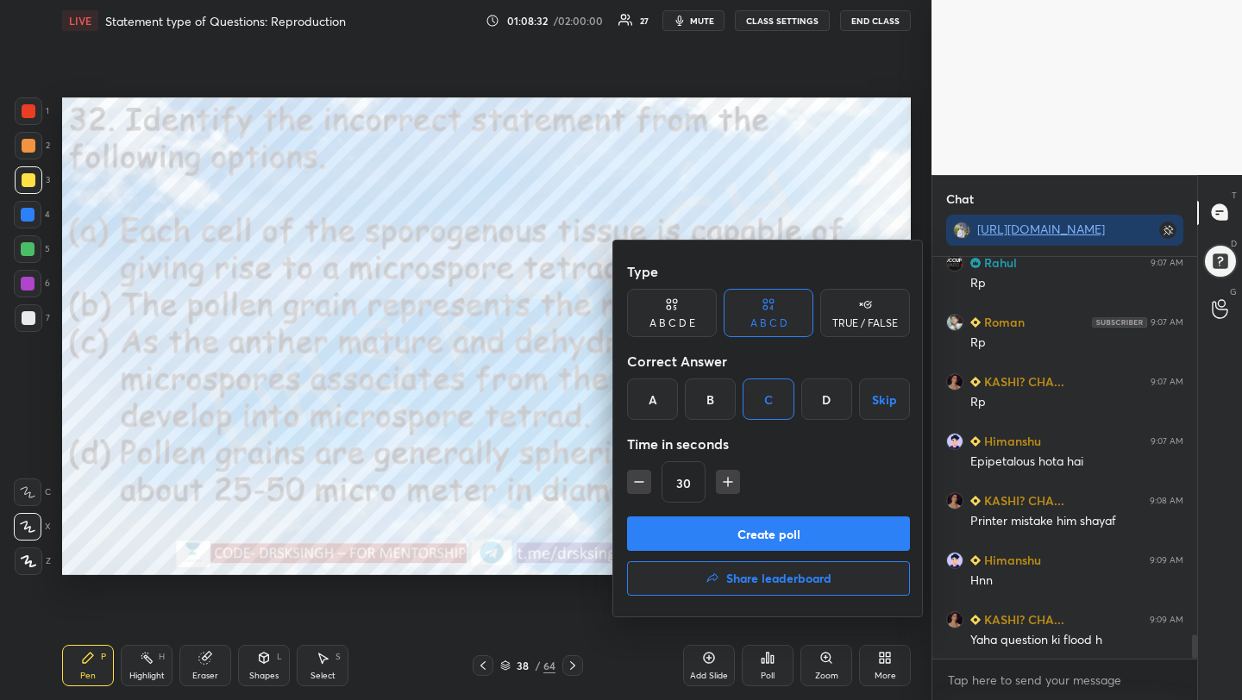
click at [774, 530] on button "Create poll" at bounding box center [768, 534] width 283 height 35
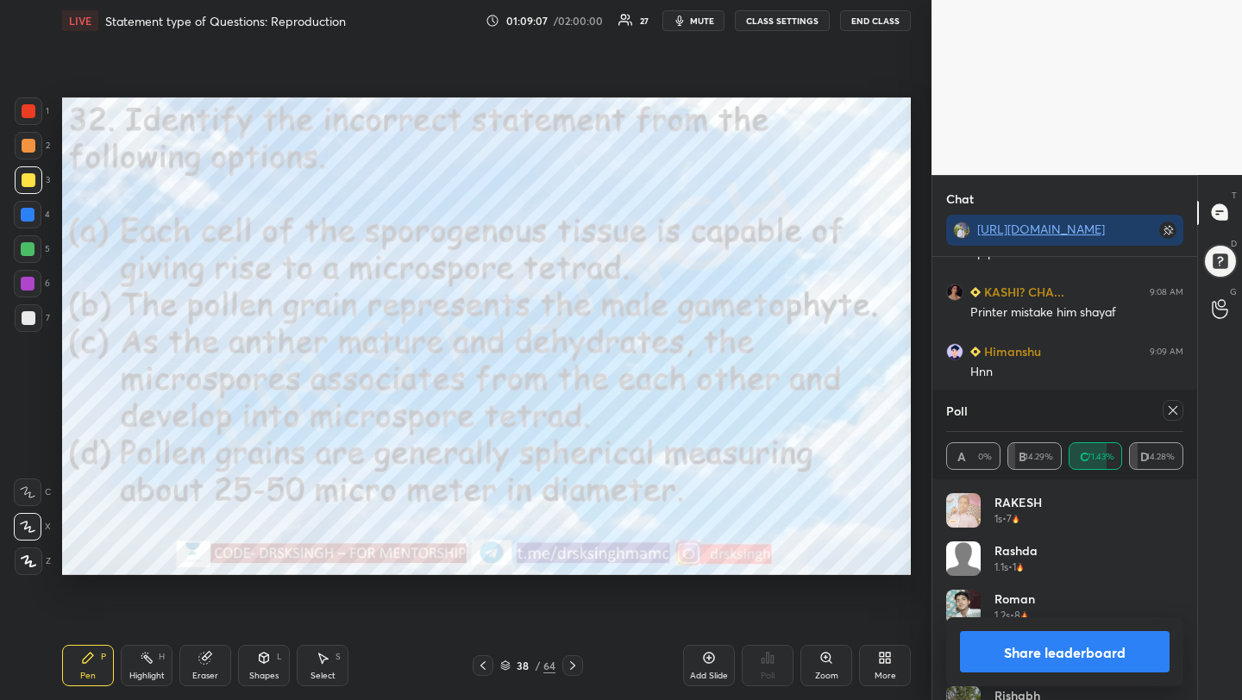
scroll to position [6538, 0]
click at [1167, 409] on icon at bounding box center [1173, 411] width 14 height 14
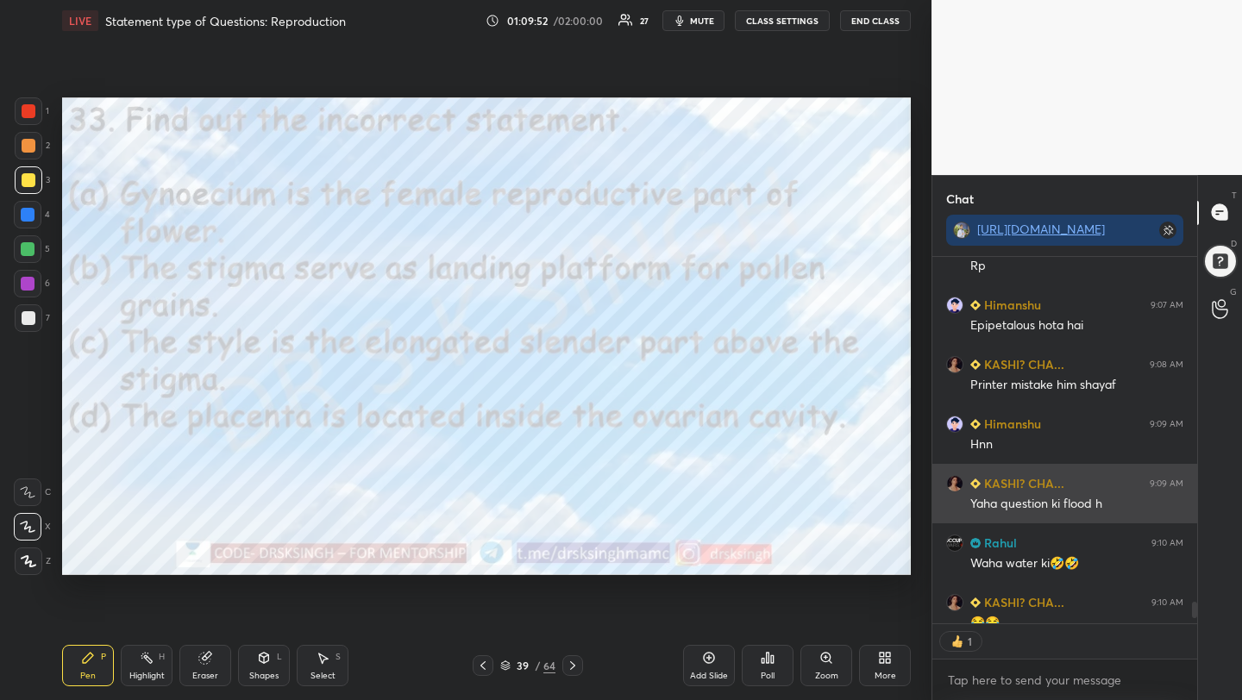
scroll to position [6, 6]
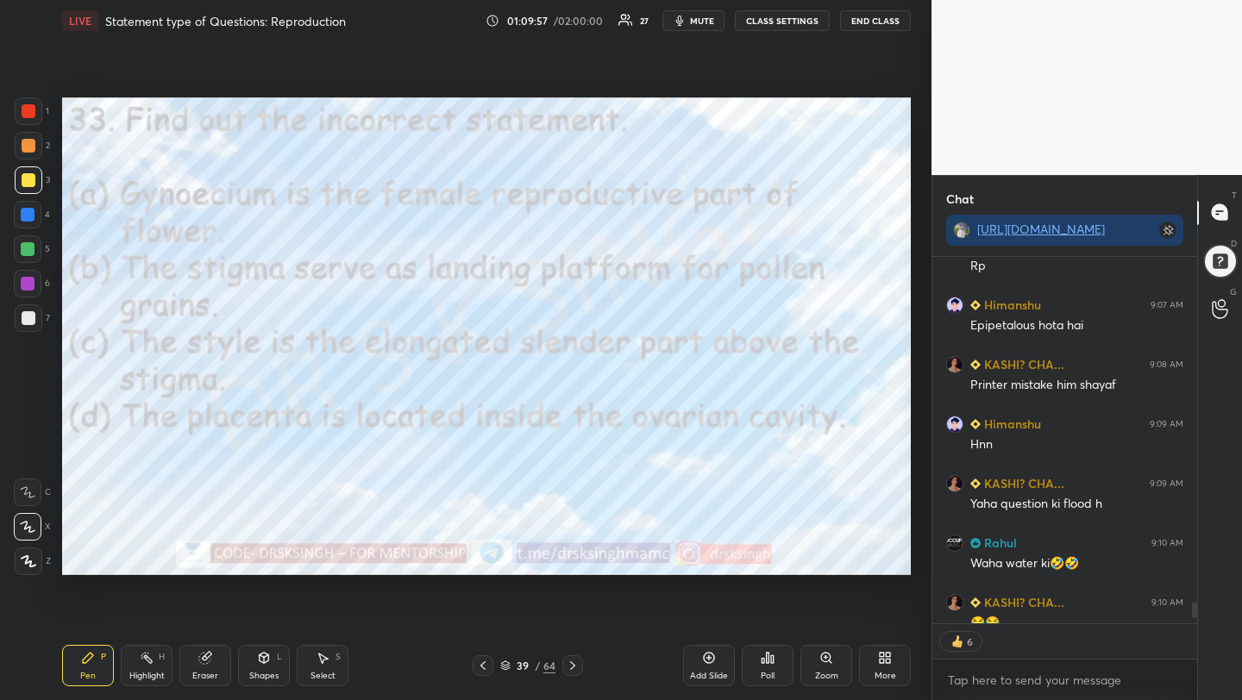
click at [754, 679] on div "Poll" at bounding box center [768, 665] width 52 height 41
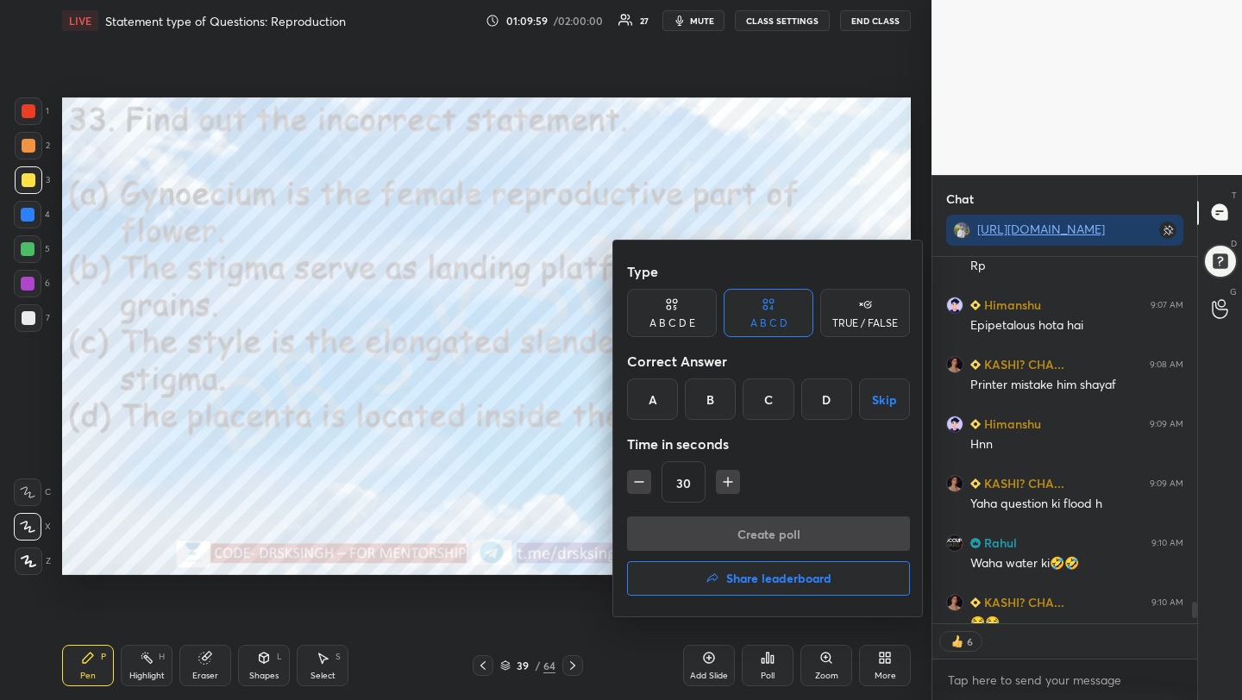
click at [785, 416] on div "C" at bounding box center [768, 399] width 51 height 41
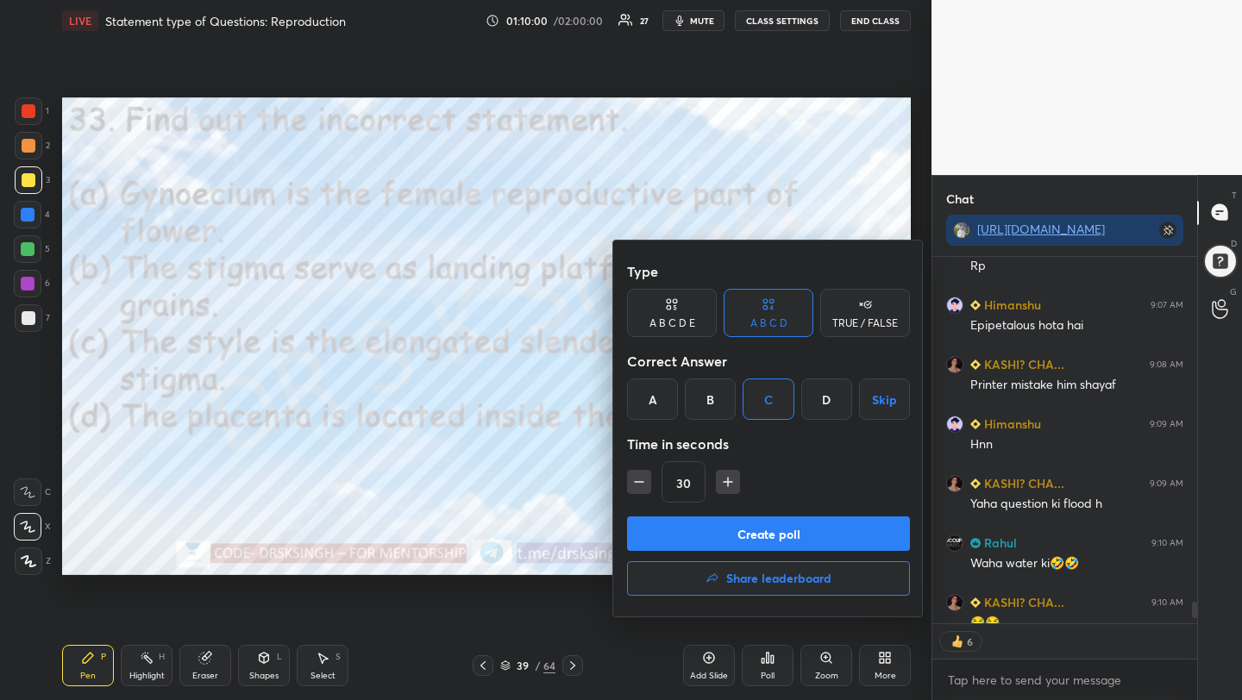
click at [804, 546] on button "Create poll" at bounding box center [768, 534] width 283 height 35
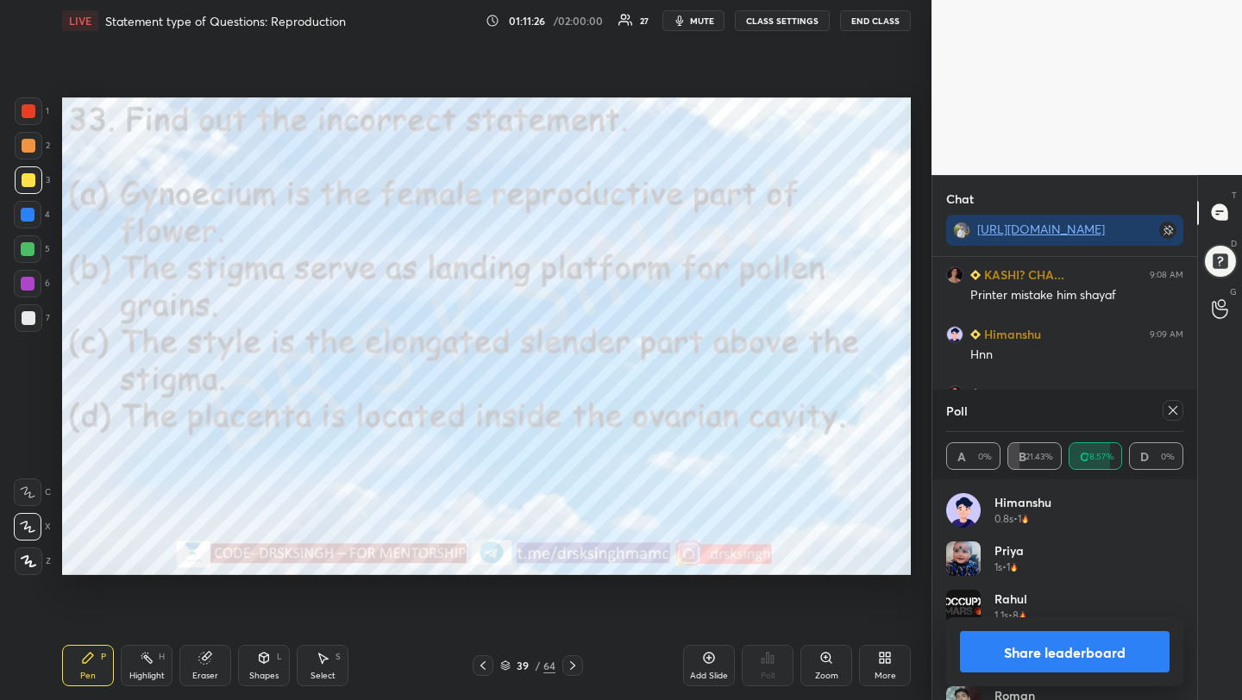
click at [1168, 415] on icon at bounding box center [1173, 411] width 14 height 14
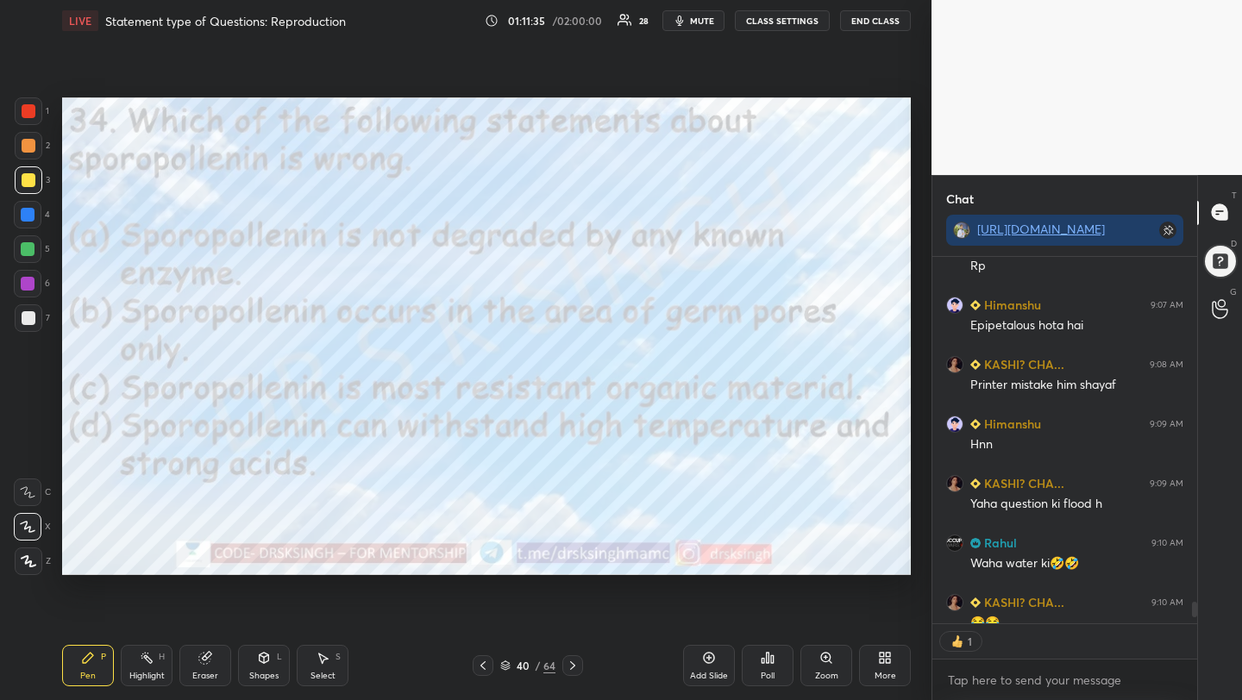
scroll to position [361, 260]
click at [775, 669] on div "Poll" at bounding box center [768, 665] width 52 height 41
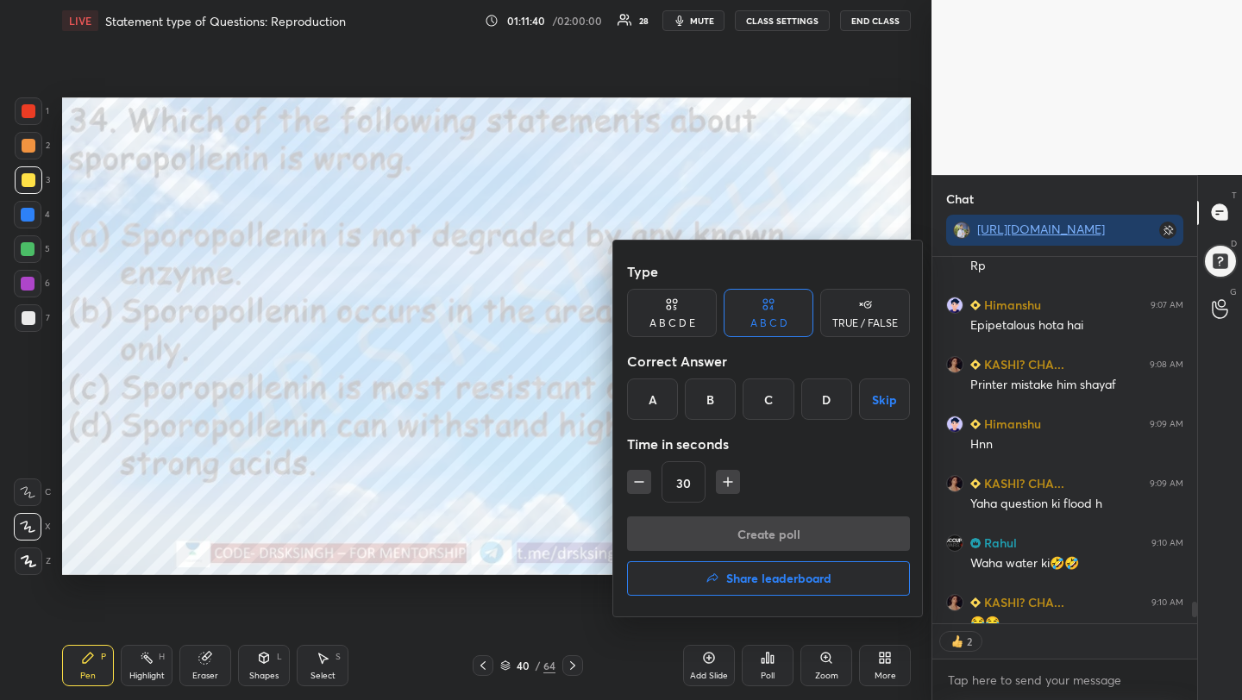
click at [725, 394] on div "B" at bounding box center [710, 399] width 51 height 41
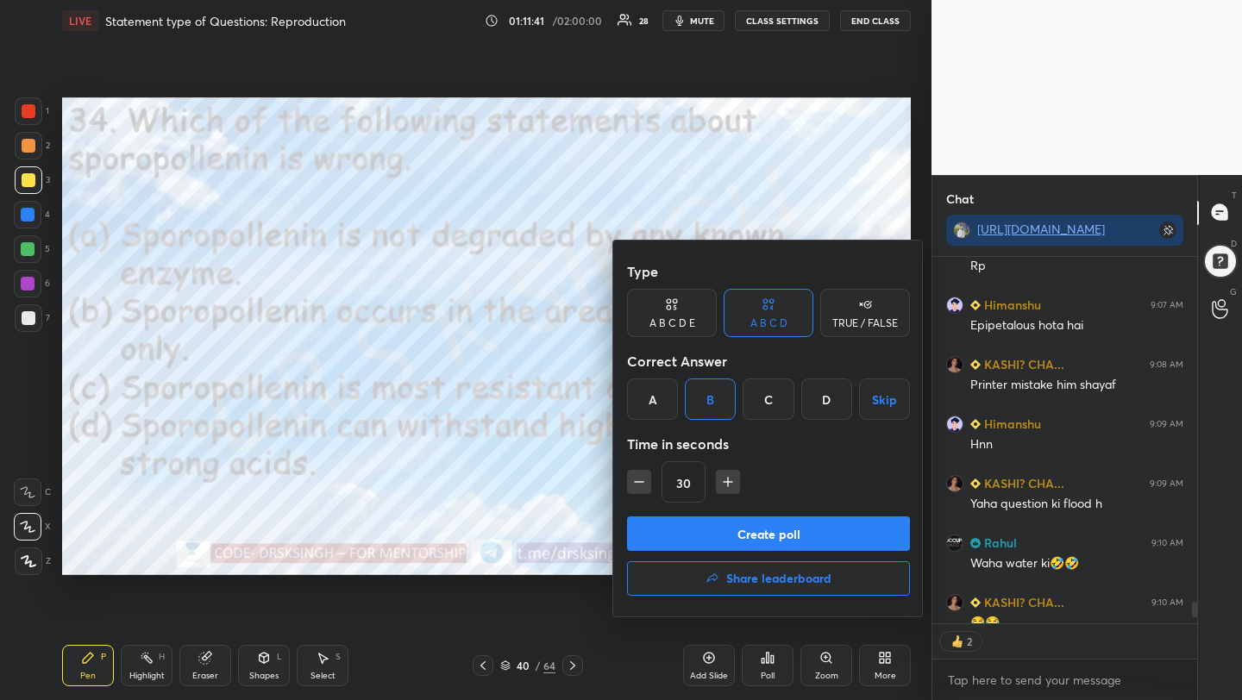
click at [725, 522] on button "Create poll" at bounding box center [768, 534] width 283 height 35
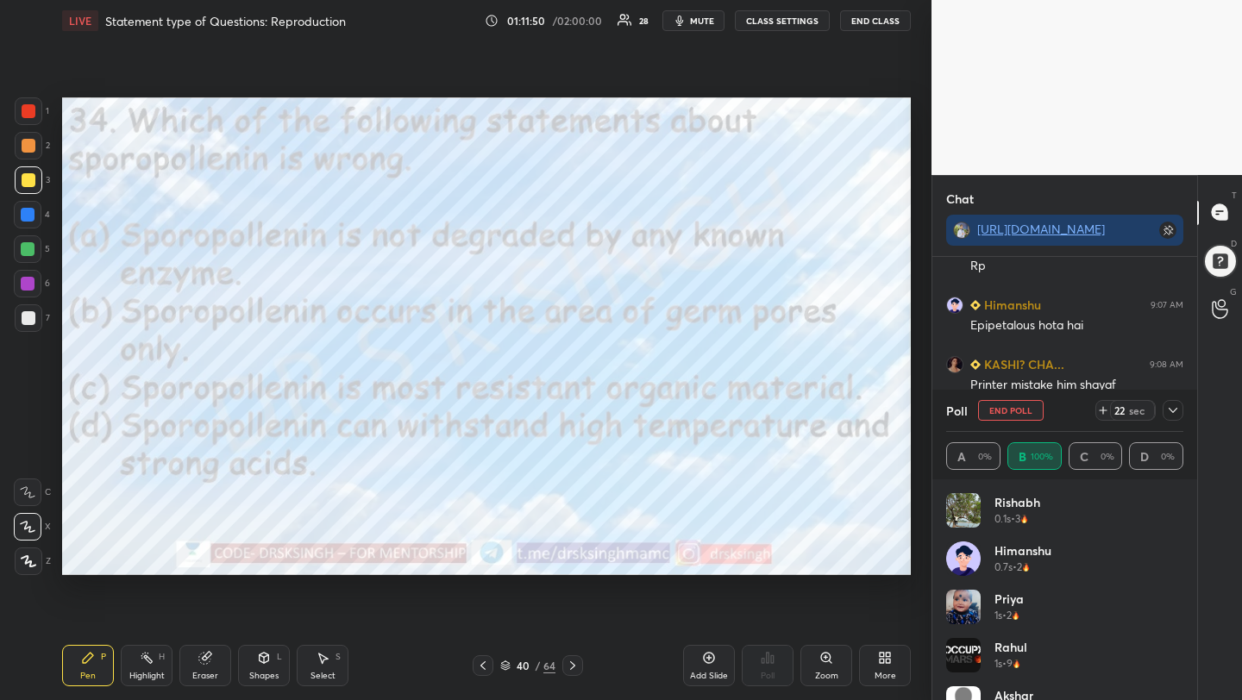
scroll to position [6538, 0]
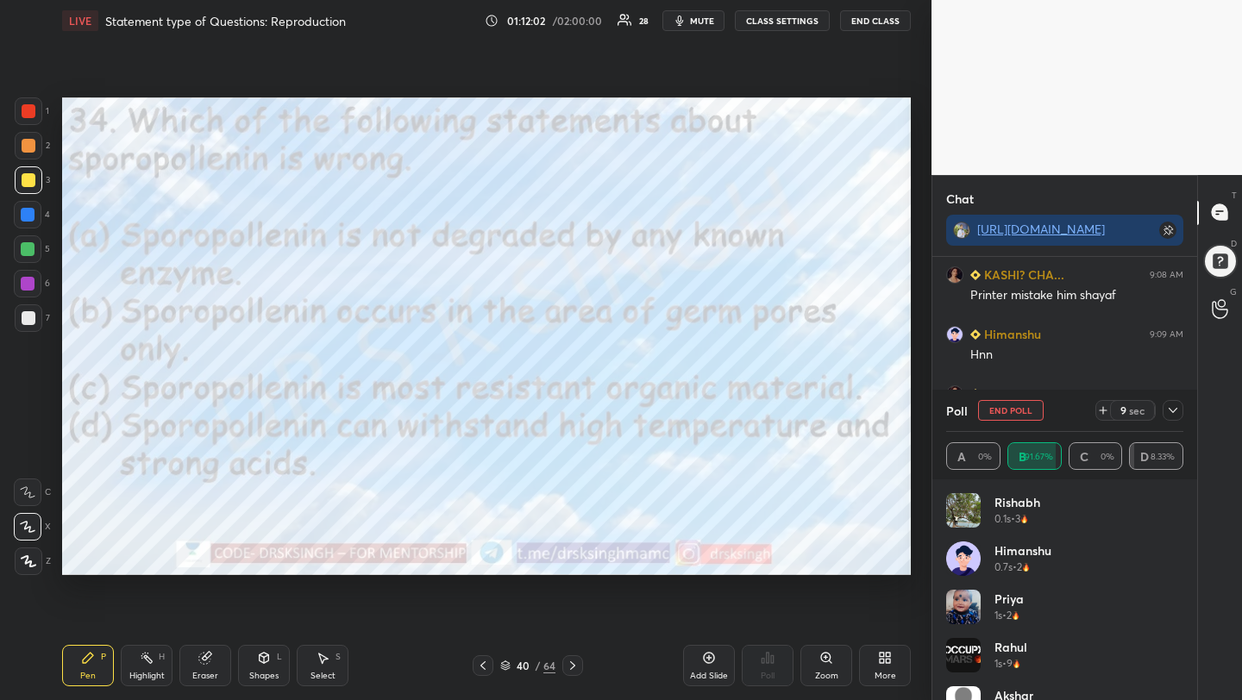
click at [990, 409] on button "End Poll" at bounding box center [1011, 410] width 66 height 21
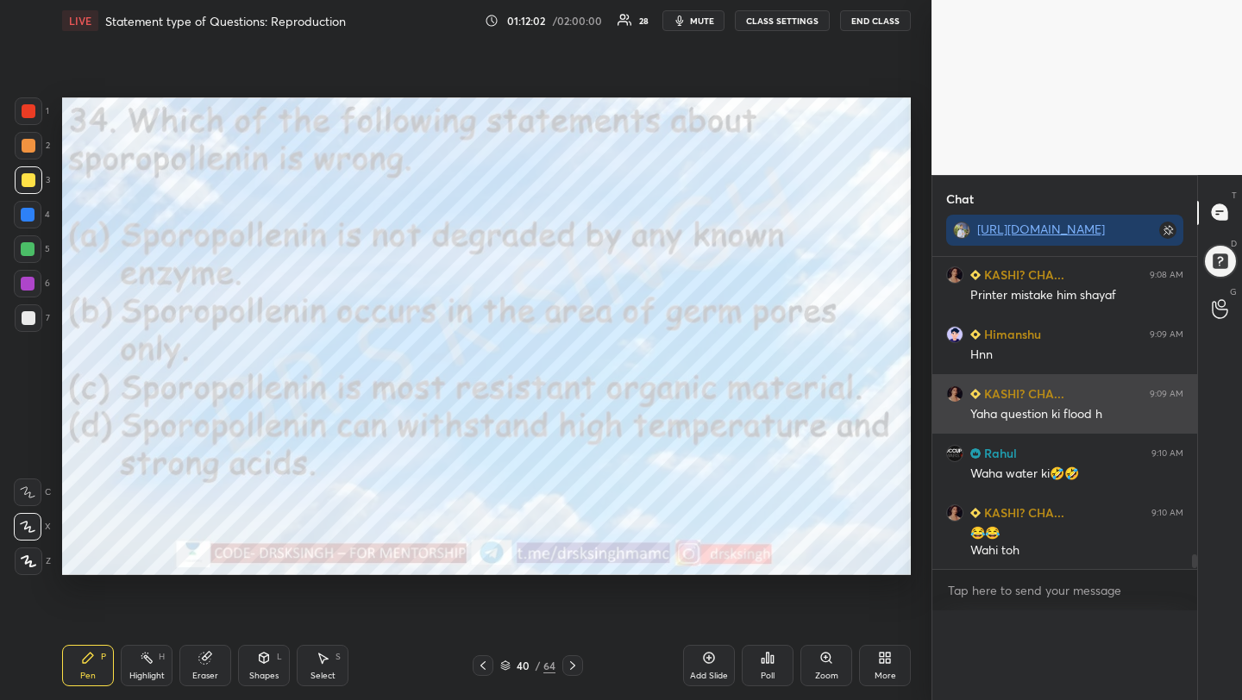
scroll to position [0, 0]
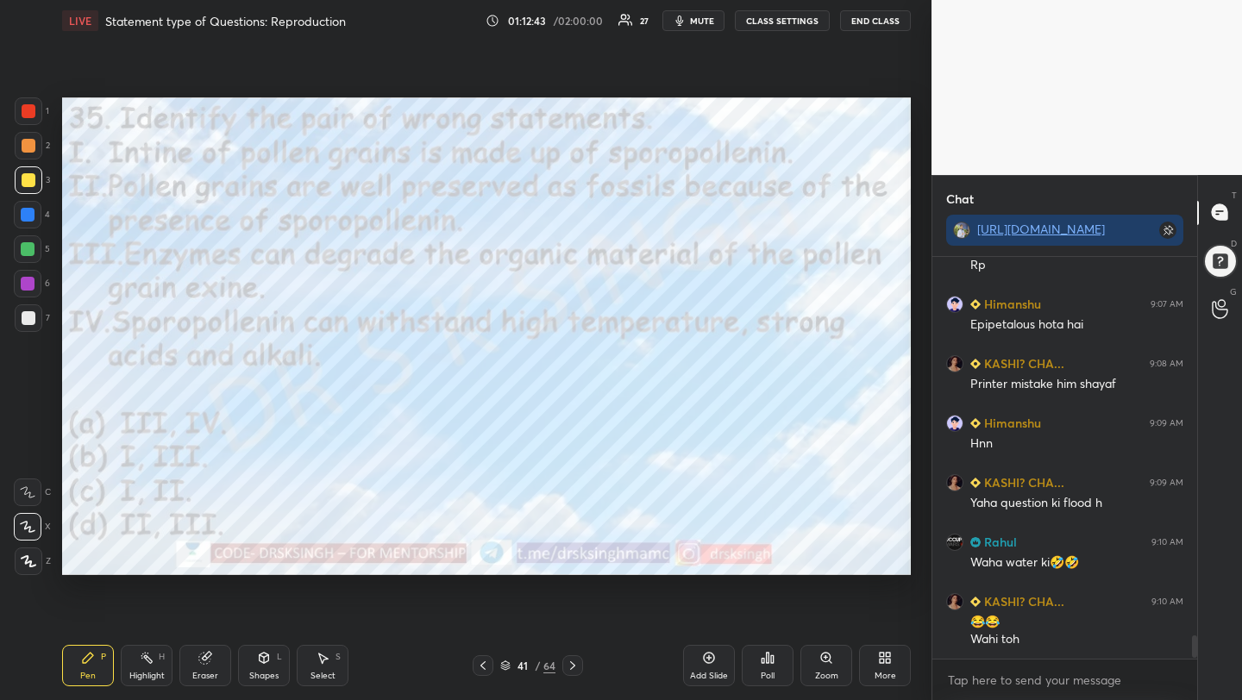
click at [763, 654] on icon at bounding box center [768, 658] width 14 height 14
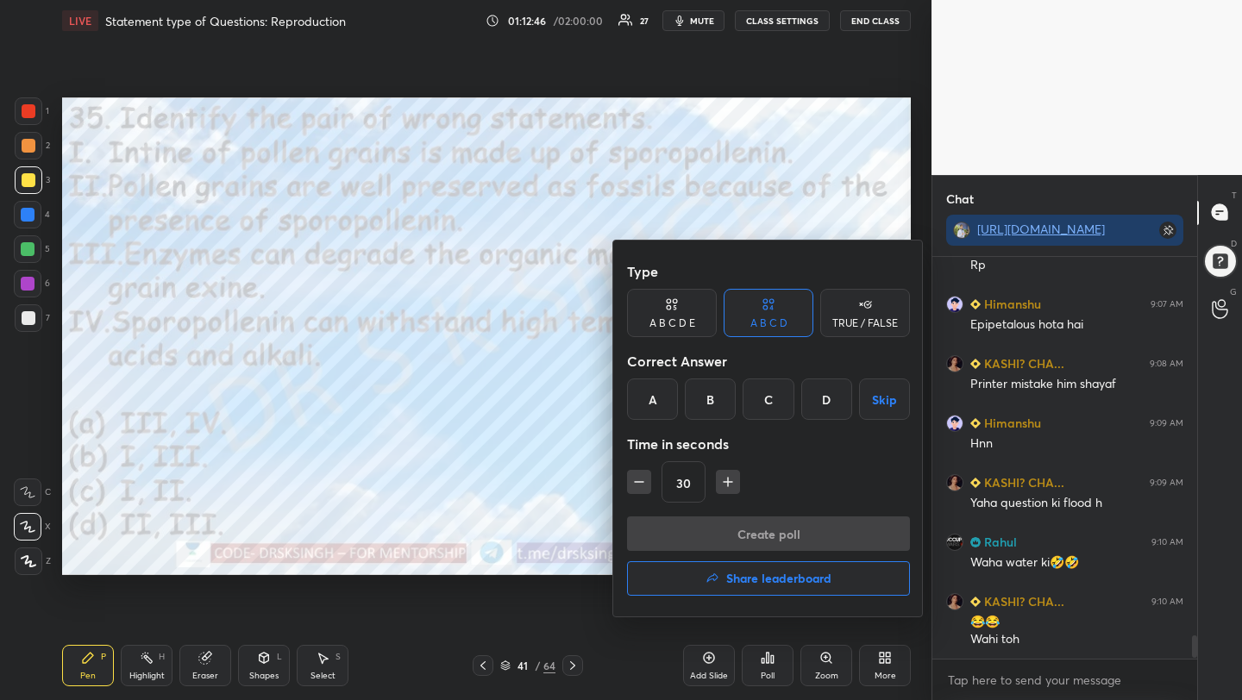
click at [706, 386] on div "B" at bounding box center [710, 399] width 51 height 41
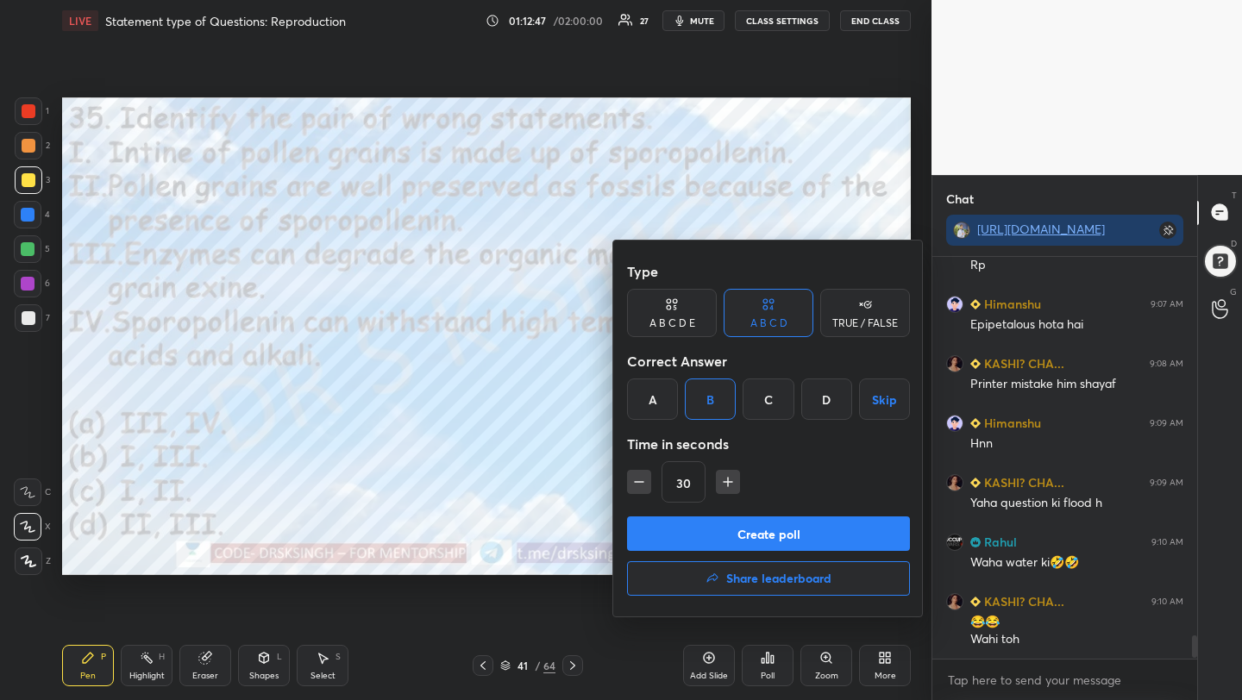
click at [757, 534] on button "Create poll" at bounding box center [768, 534] width 283 height 35
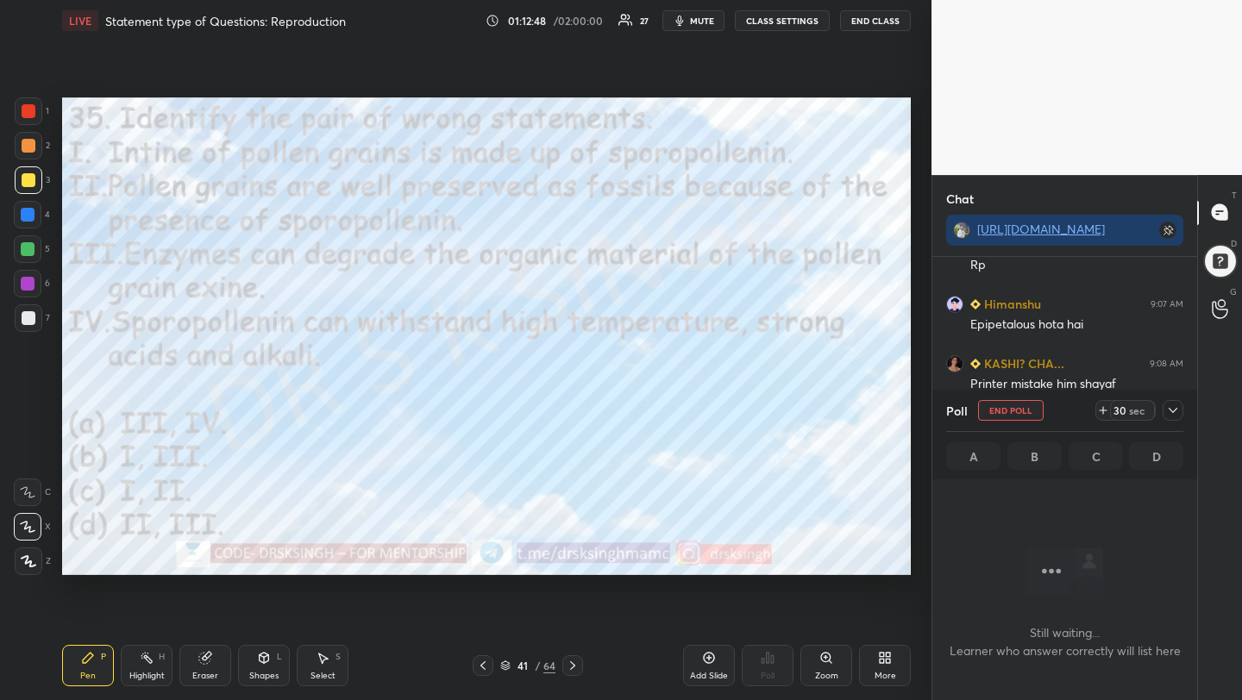
scroll to position [307, 260]
click at [691, 25] on button "mute" at bounding box center [693, 20] width 62 height 21
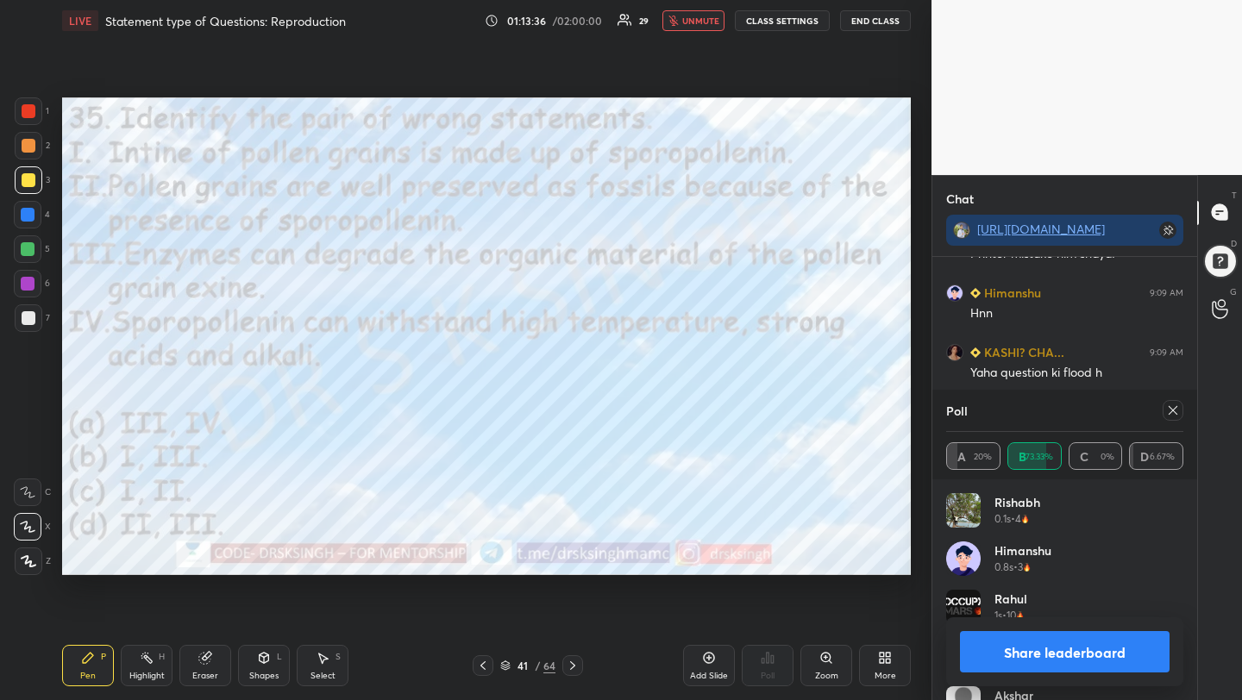
scroll to position [6, 6]
click at [1172, 407] on icon at bounding box center [1173, 411] width 14 height 14
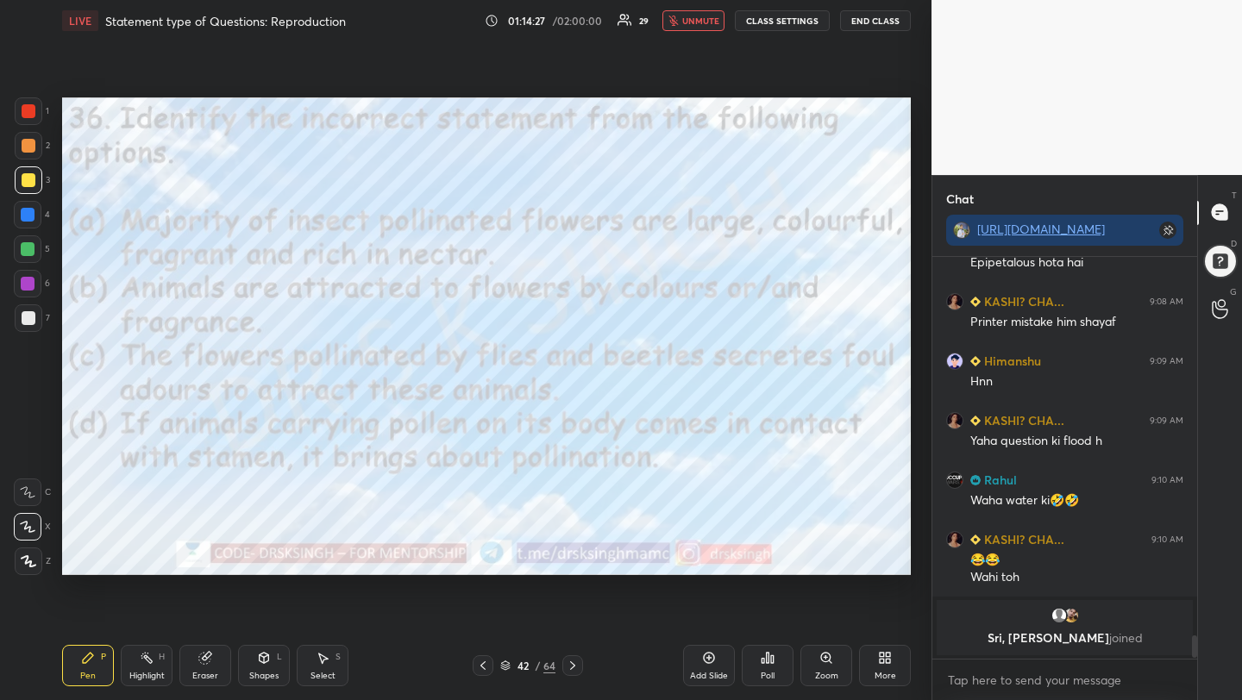
click at [764, 654] on icon at bounding box center [768, 658] width 14 height 14
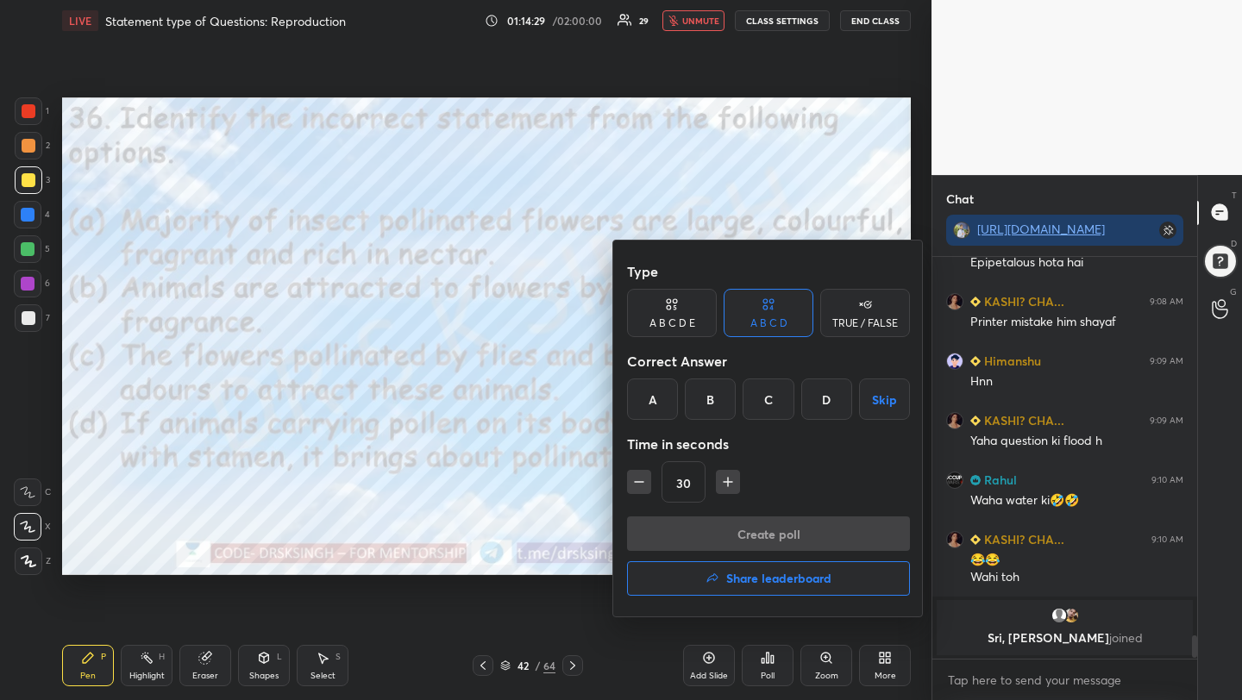
click at [819, 409] on div "D" at bounding box center [826, 399] width 51 height 41
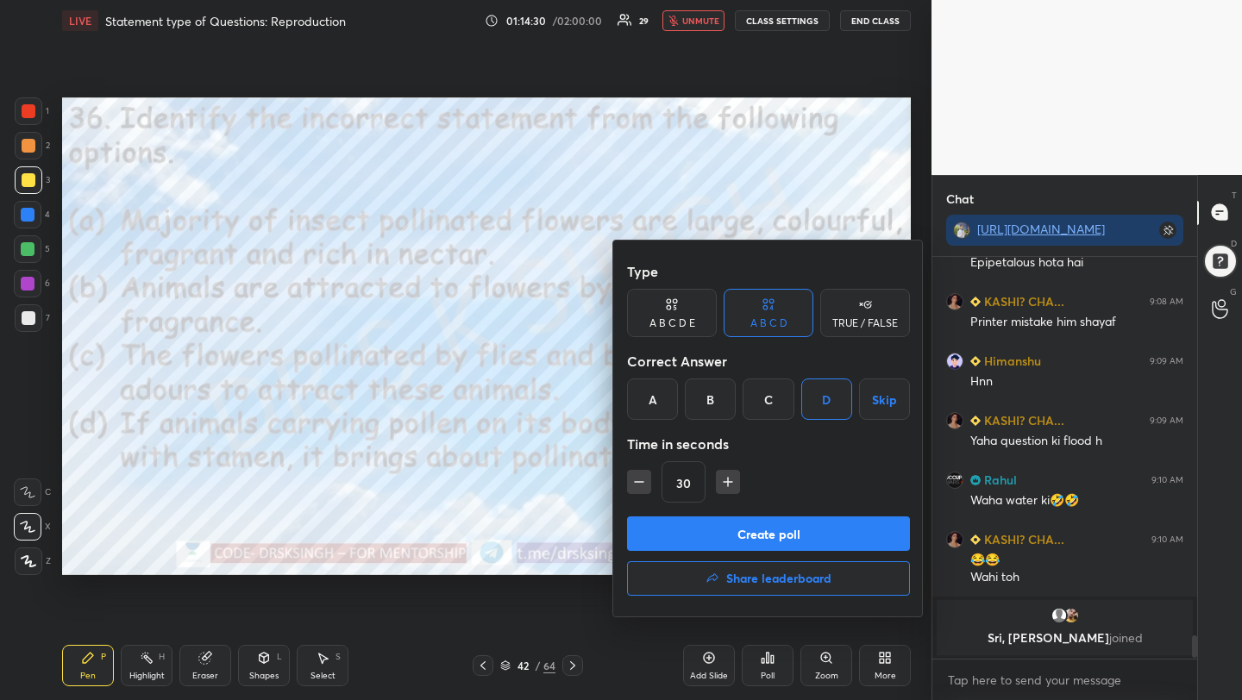
click at [805, 526] on button "Create poll" at bounding box center [768, 534] width 283 height 35
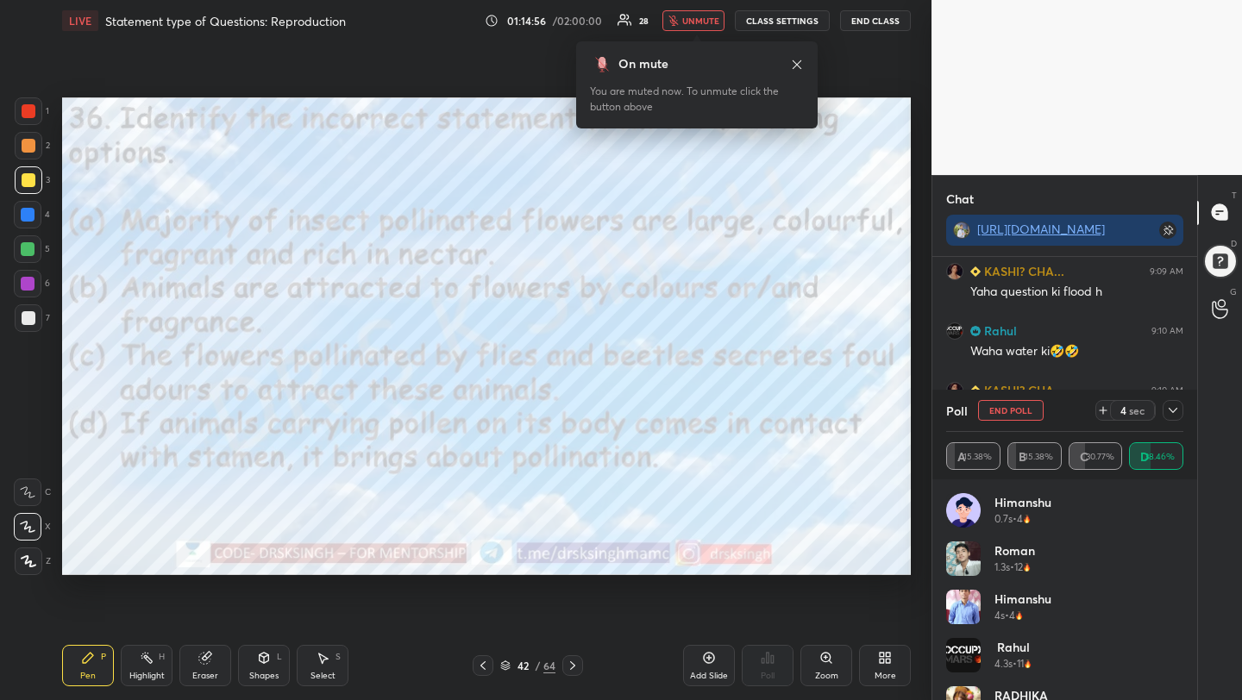
scroll to position [6432, 0]
click at [982, 411] on button "End Poll" at bounding box center [1011, 410] width 66 height 21
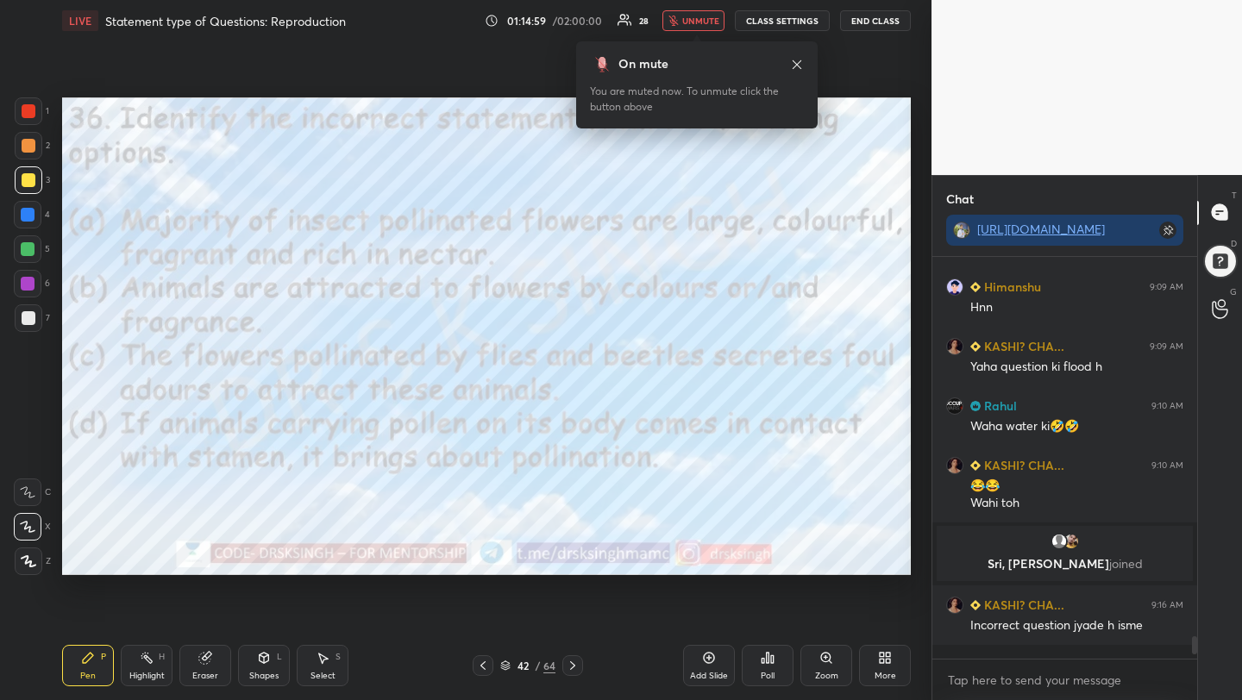
scroll to position [6343, 0]
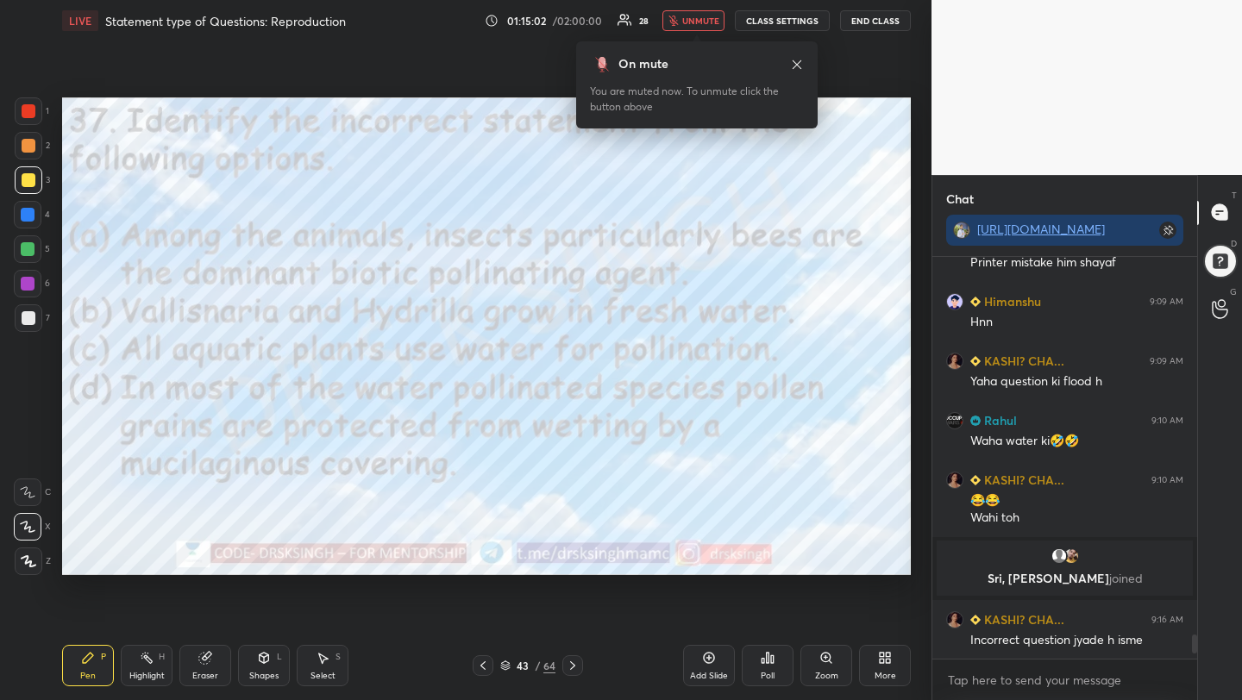
click at [771, 660] on icon at bounding box center [772, 660] width 3 height 8
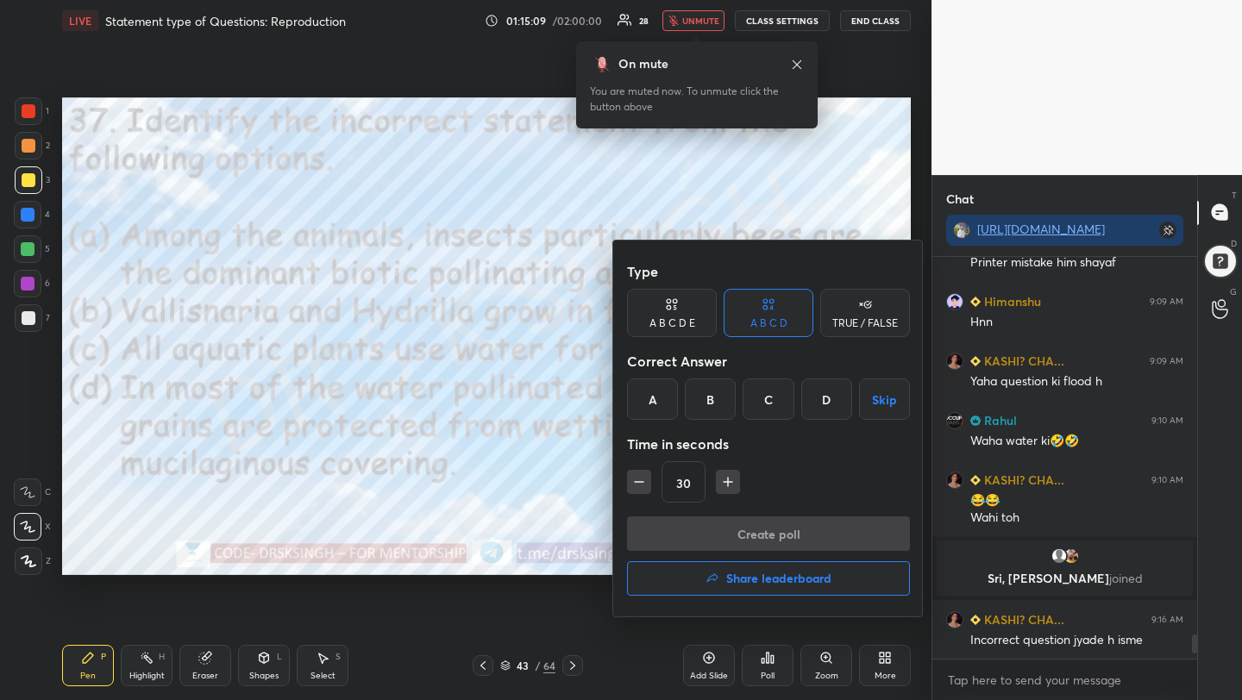
click at [770, 400] on div "C" at bounding box center [768, 399] width 51 height 41
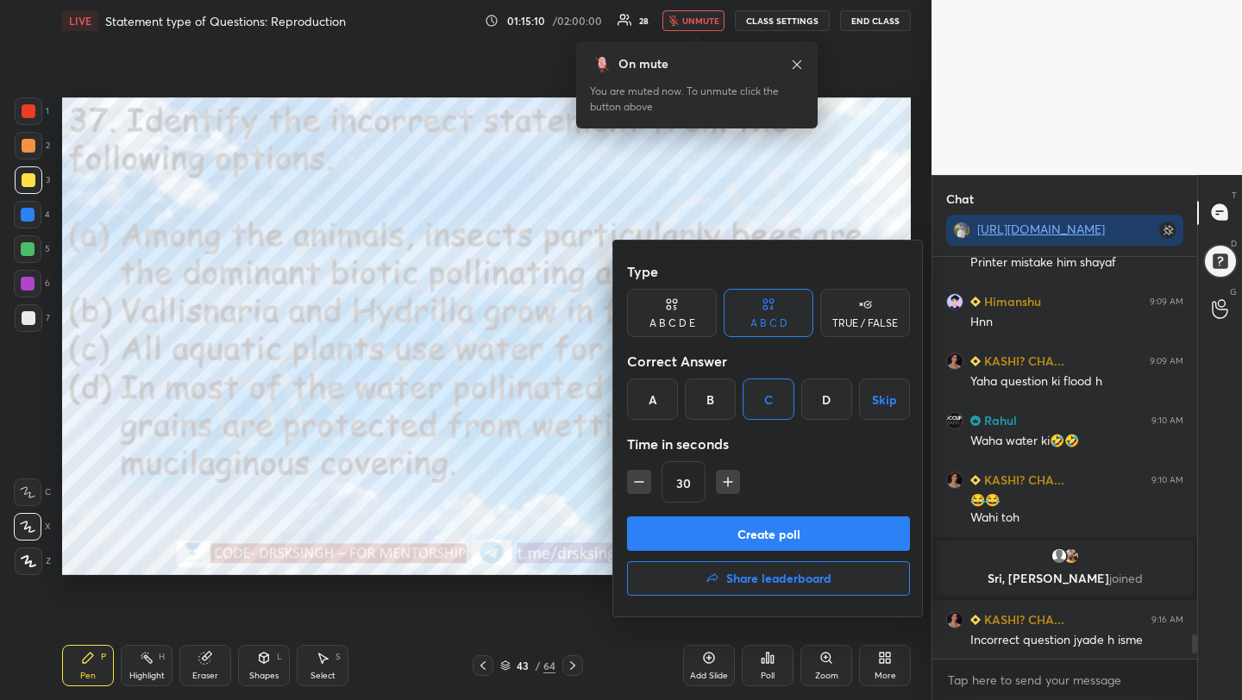
click at [779, 525] on button "Create poll" at bounding box center [768, 534] width 283 height 35
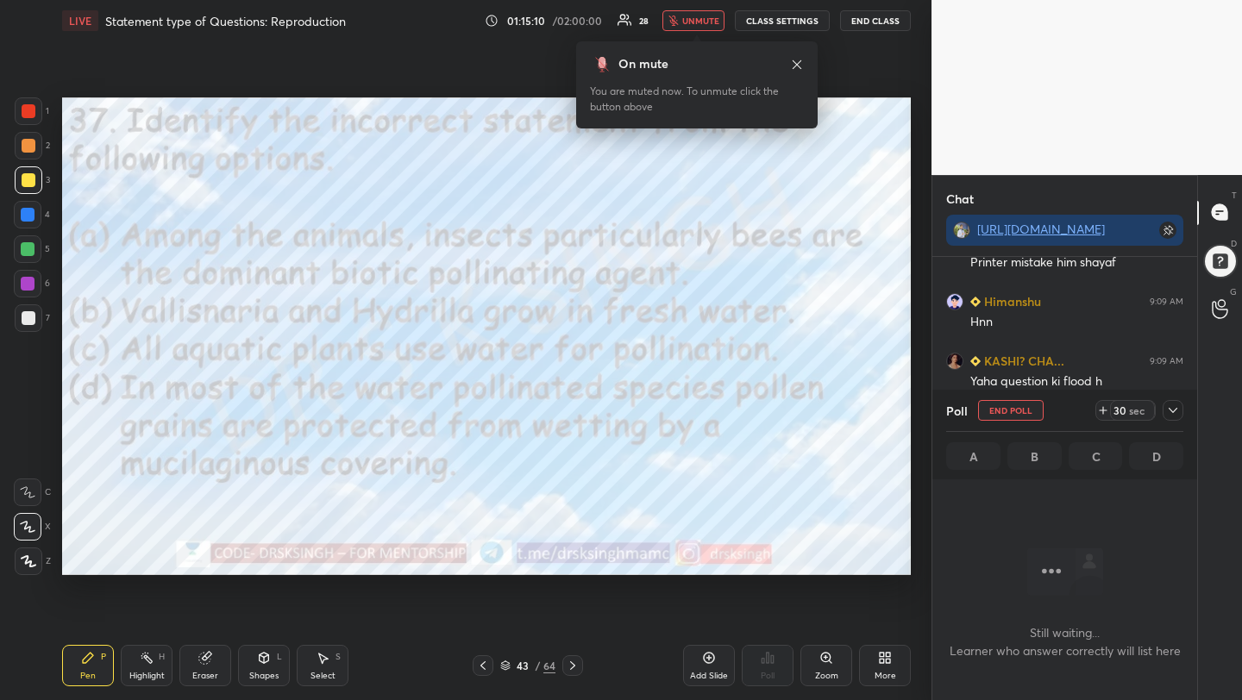
scroll to position [179, 260]
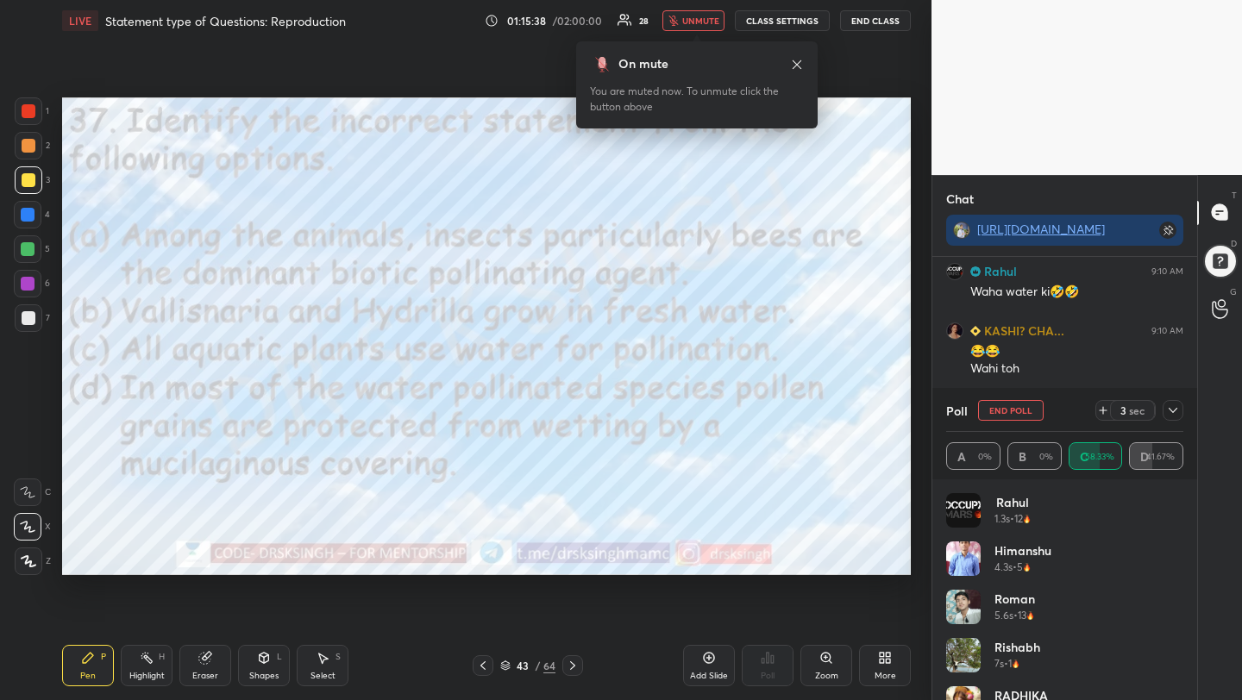
click at [1047, 396] on div "1 2 3 4 5 6 7 C X Z C X Z E E Erase all H H LIVE Statement type of Questions: R…" at bounding box center [621, 350] width 1242 height 700
click at [1026, 405] on button "End Poll" at bounding box center [1011, 410] width 66 height 21
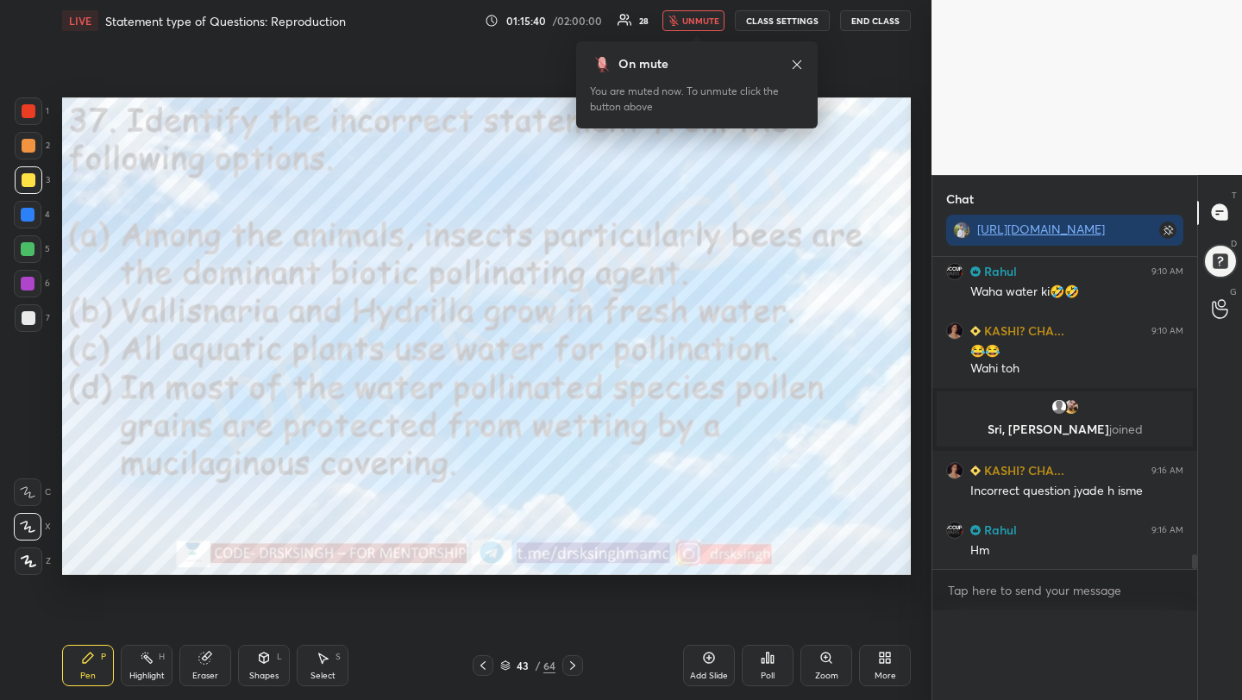
scroll to position [1, 6]
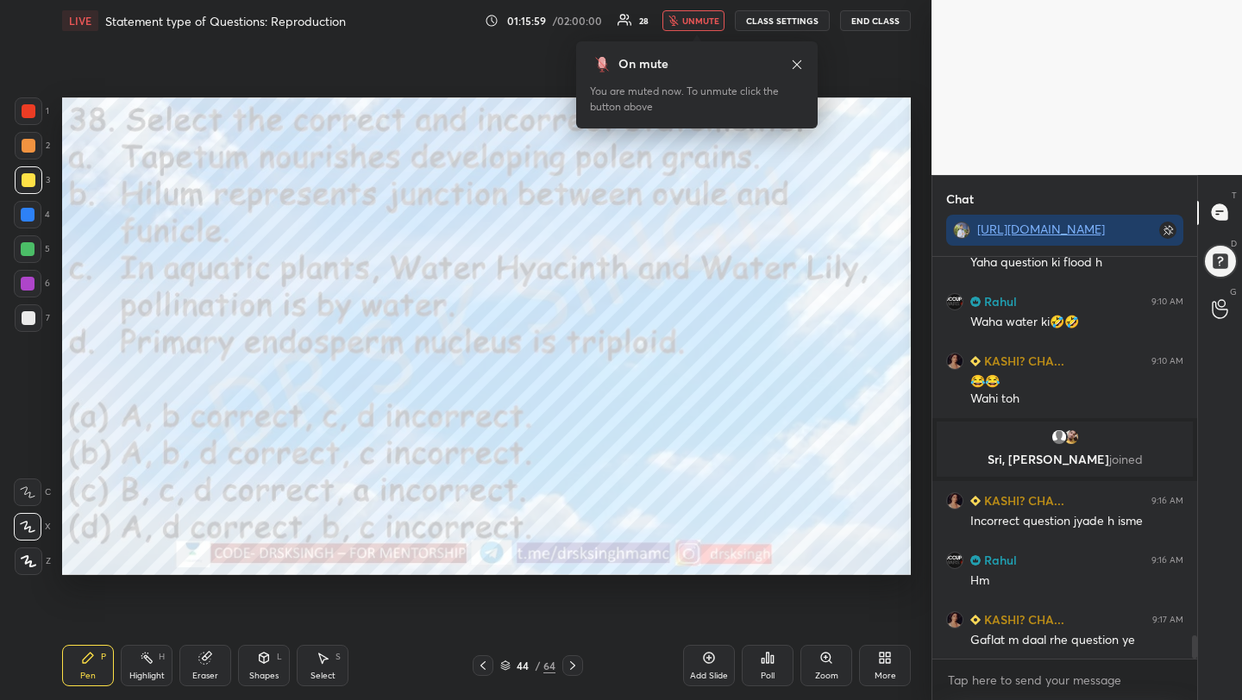
click at [756, 669] on div "Poll" at bounding box center [768, 665] width 52 height 41
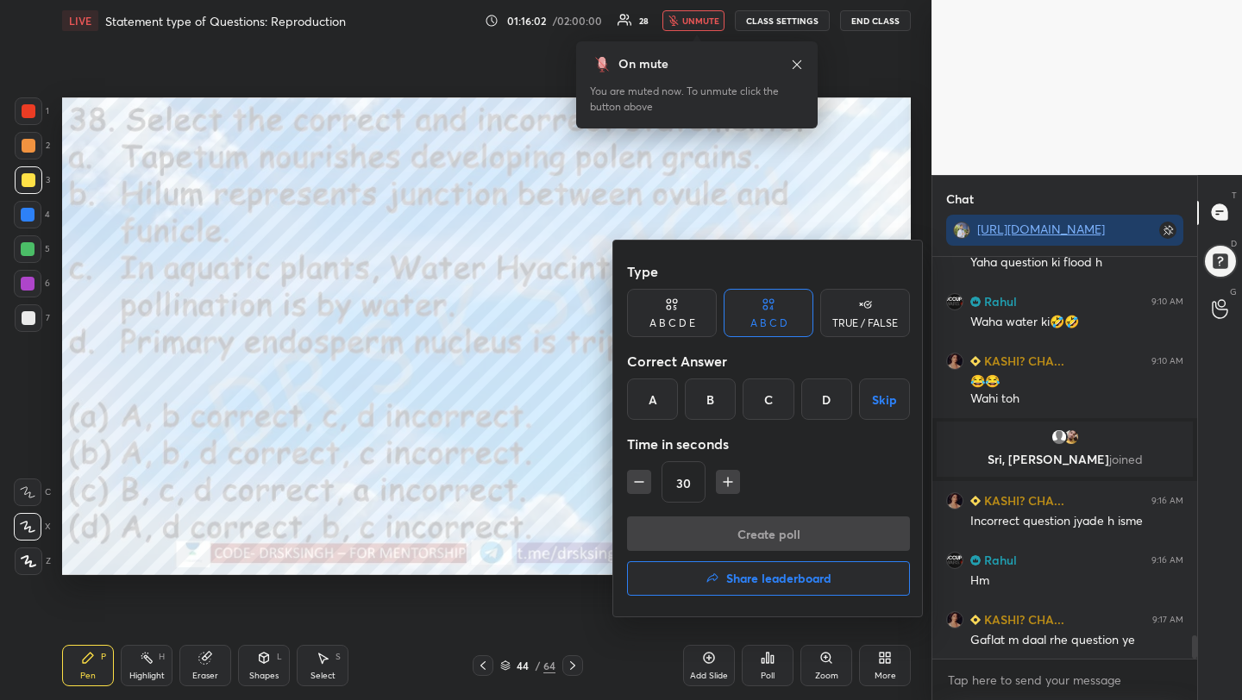
click at [712, 398] on div "B" at bounding box center [710, 399] width 51 height 41
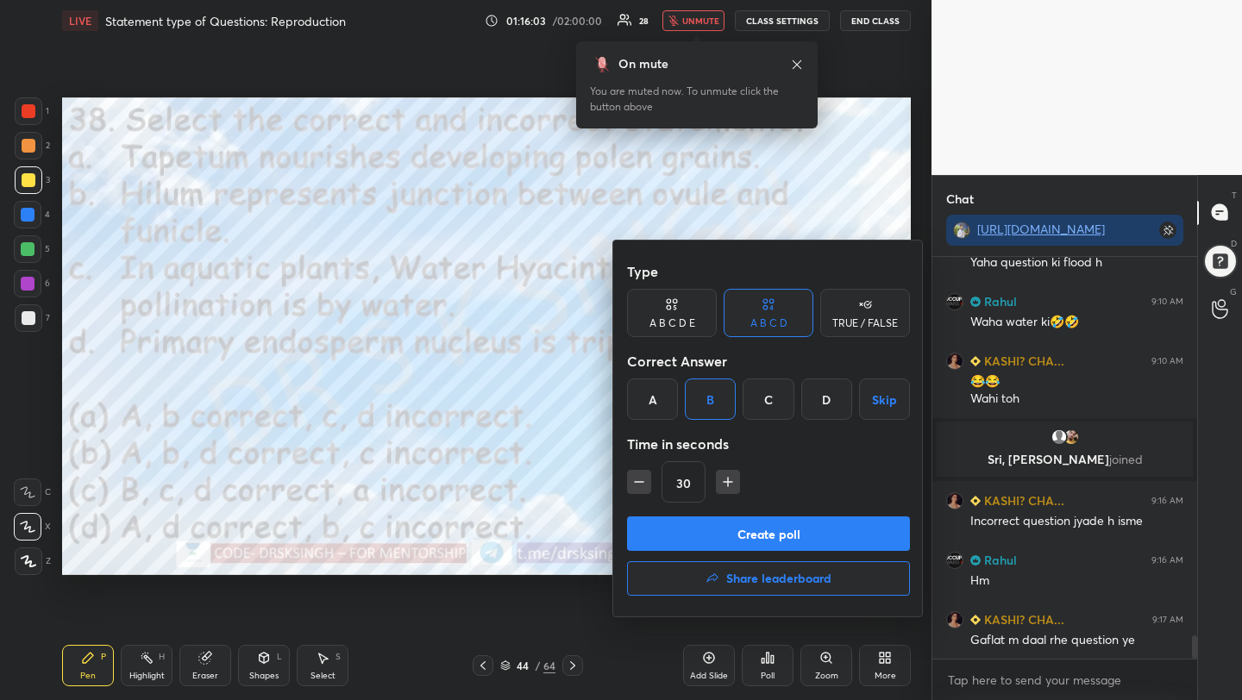
click at [758, 531] on button "Create poll" at bounding box center [768, 534] width 283 height 35
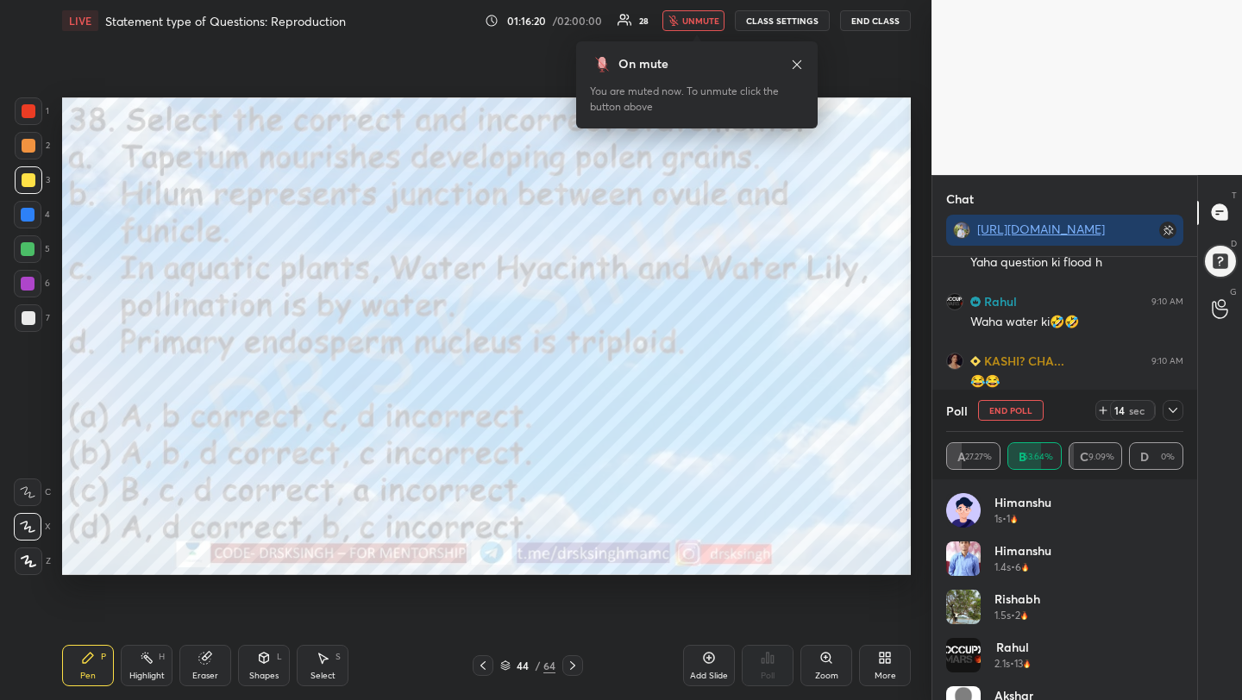
click at [1014, 407] on button "End Poll" at bounding box center [1011, 410] width 66 height 21
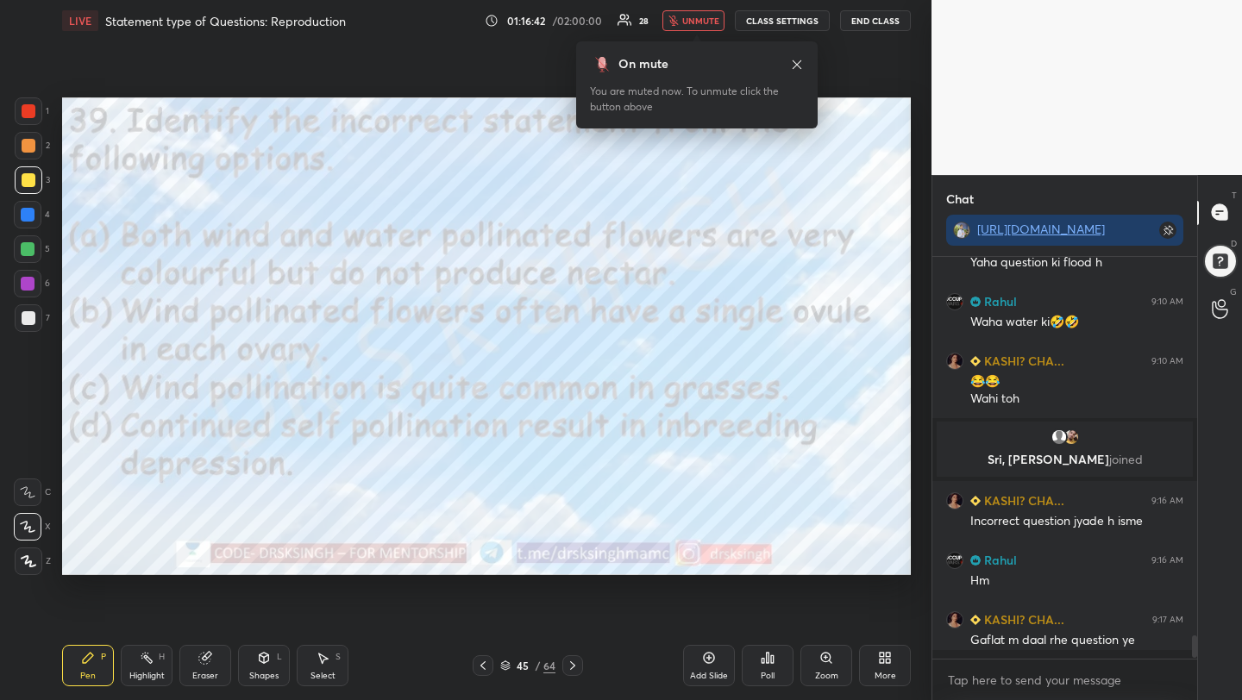
scroll to position [6462, 0]
click at [769, 669] on div "Poll" at bounding box center [768, 665] width 52 height 41
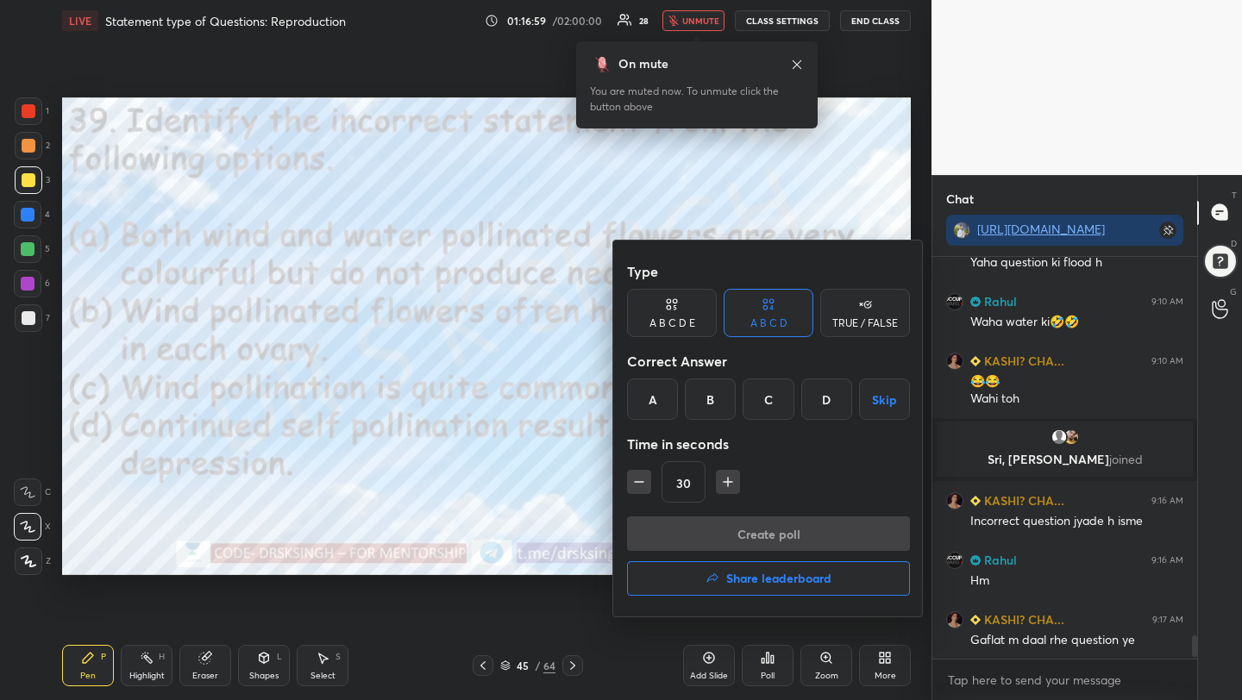
click at [652, 397] on div "A" at bounding box center [652, 399] width 51 height 41
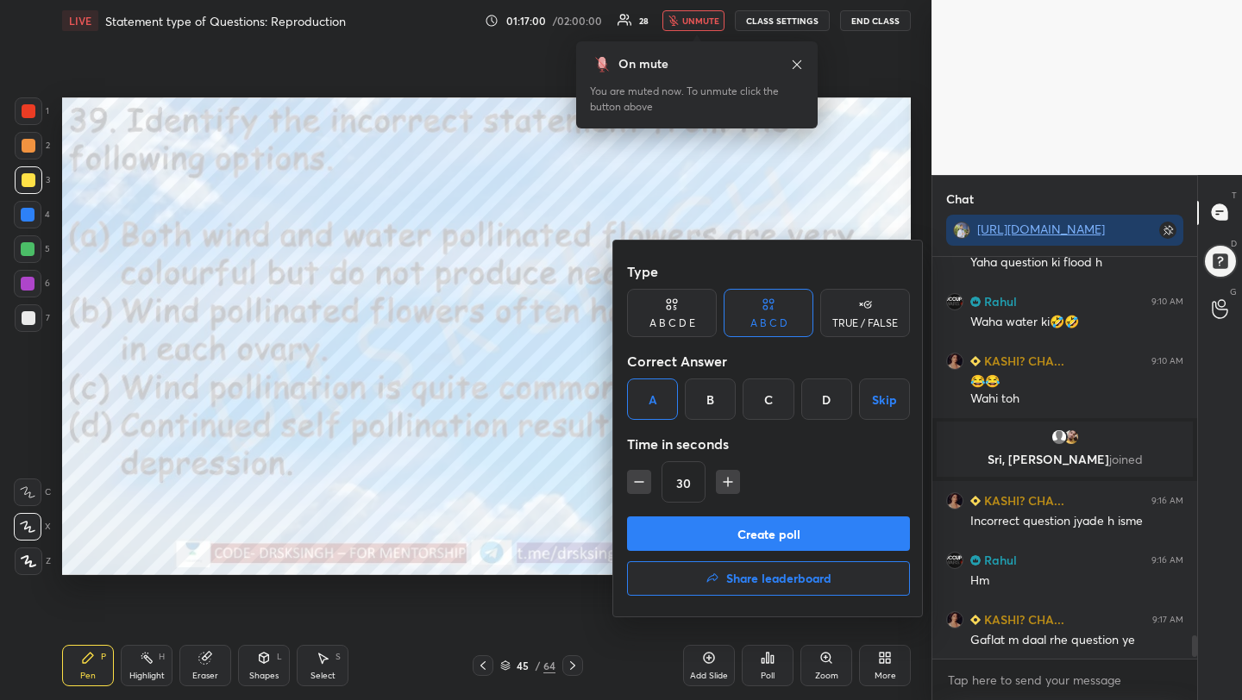
click at [744, 528] on button "Create poll" at bounding box center [768, 534] width 283 height 35
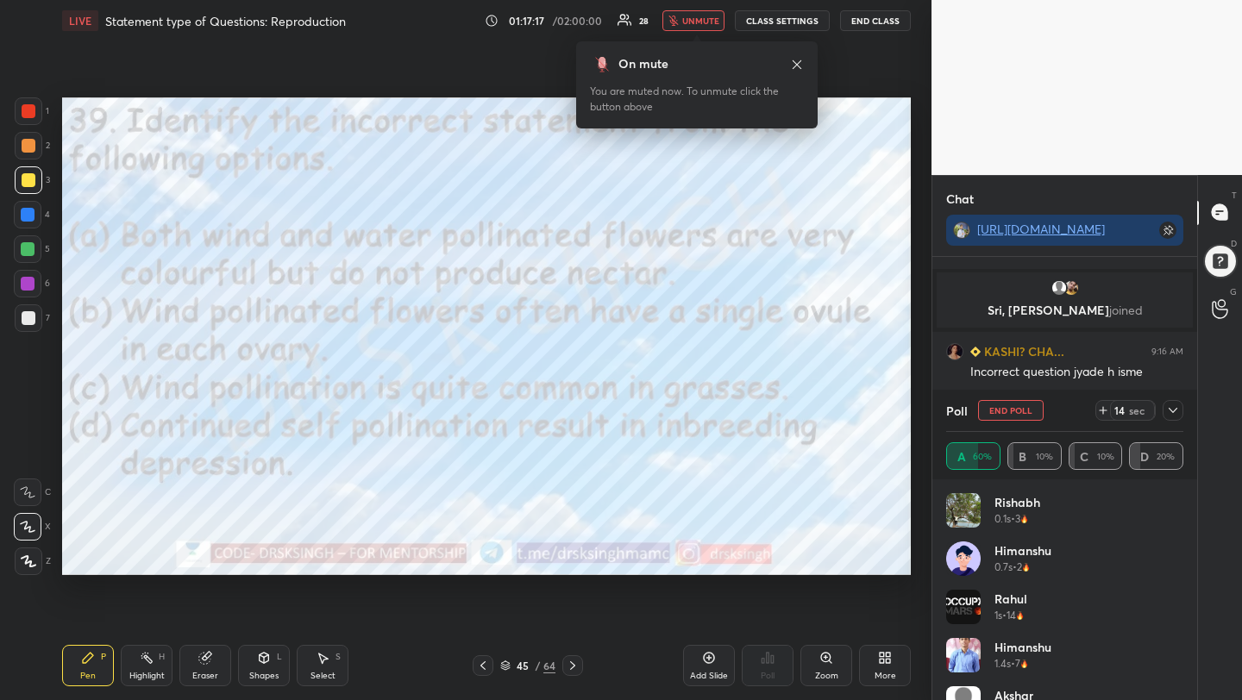
click at [964, 282] on div "1 2 3 4 5 6 7 C X Z C X Z E E Erase all H H LIVE Statement type of Questions: R…" at bounding box center [621, 350] width 1242 height 700
click at [1026, 410] on button "End Poll" at bounding box center [1011, 410] width 66 height 21
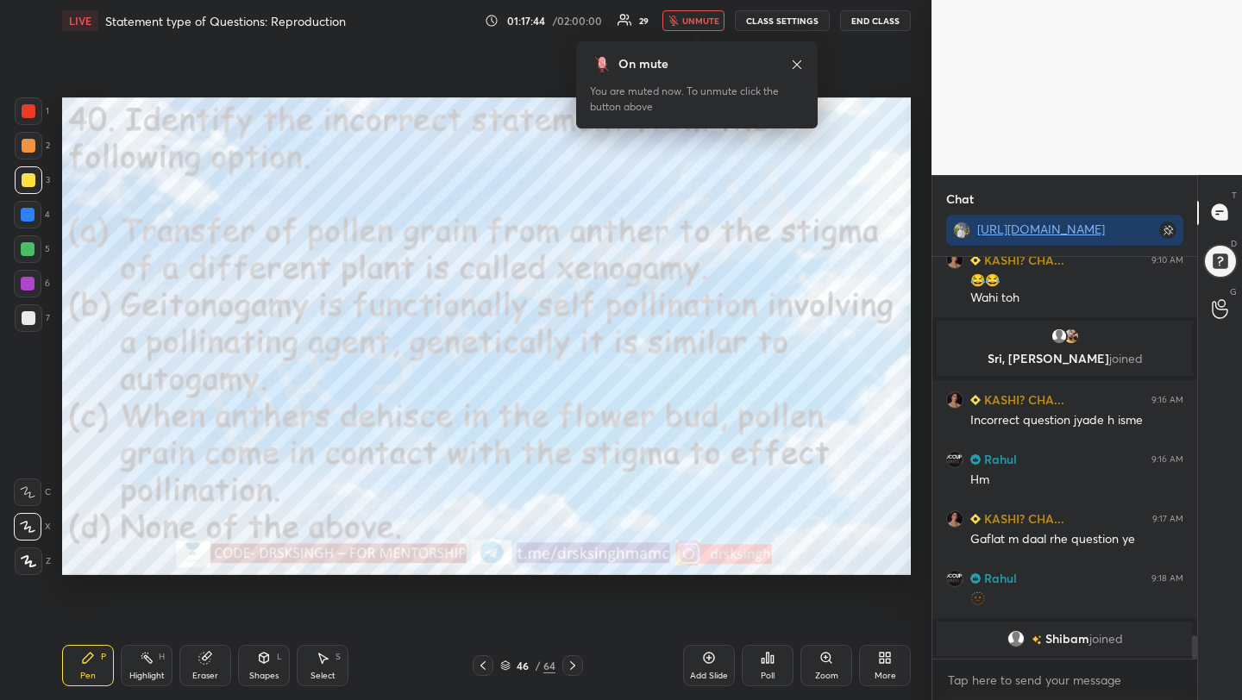
click at [767, 673] on div "Poll" at bounding box center [768, 676] width 14 height 9
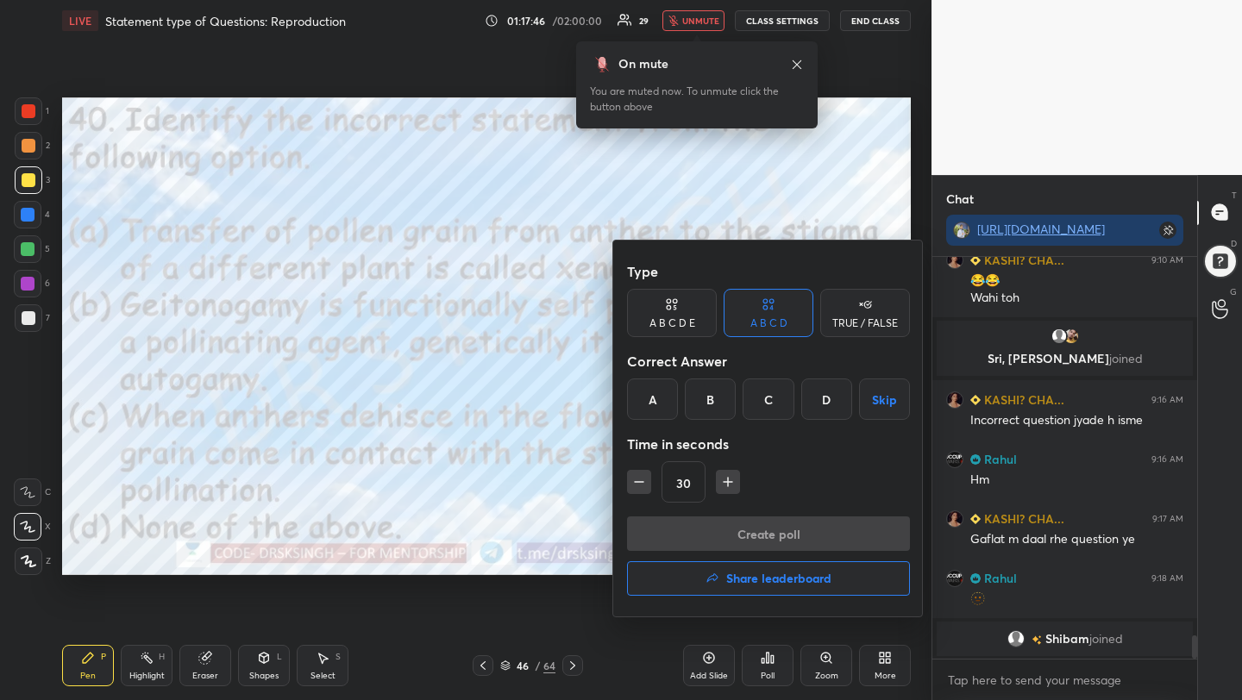
click at [832, 408] on div "D" at bounding box center [826, 399] width 51 height 41
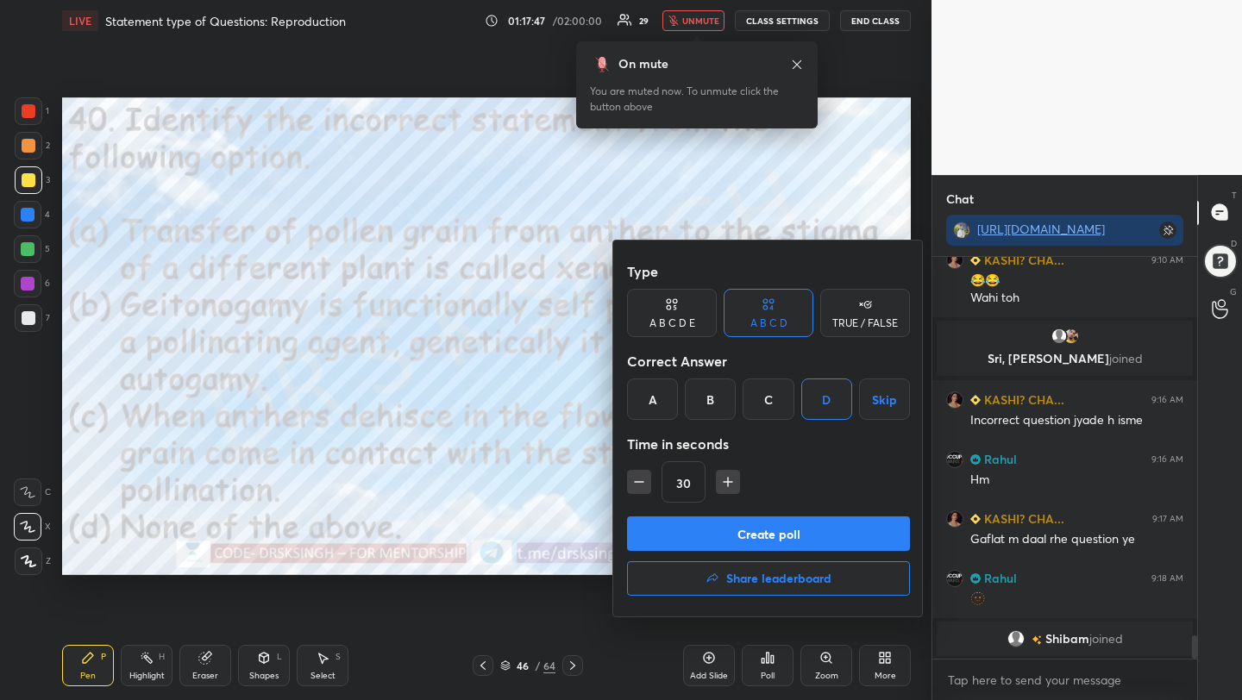
click at [825, 523] on button "Create poll" at bounding box center [768, 534] width 283 height 35
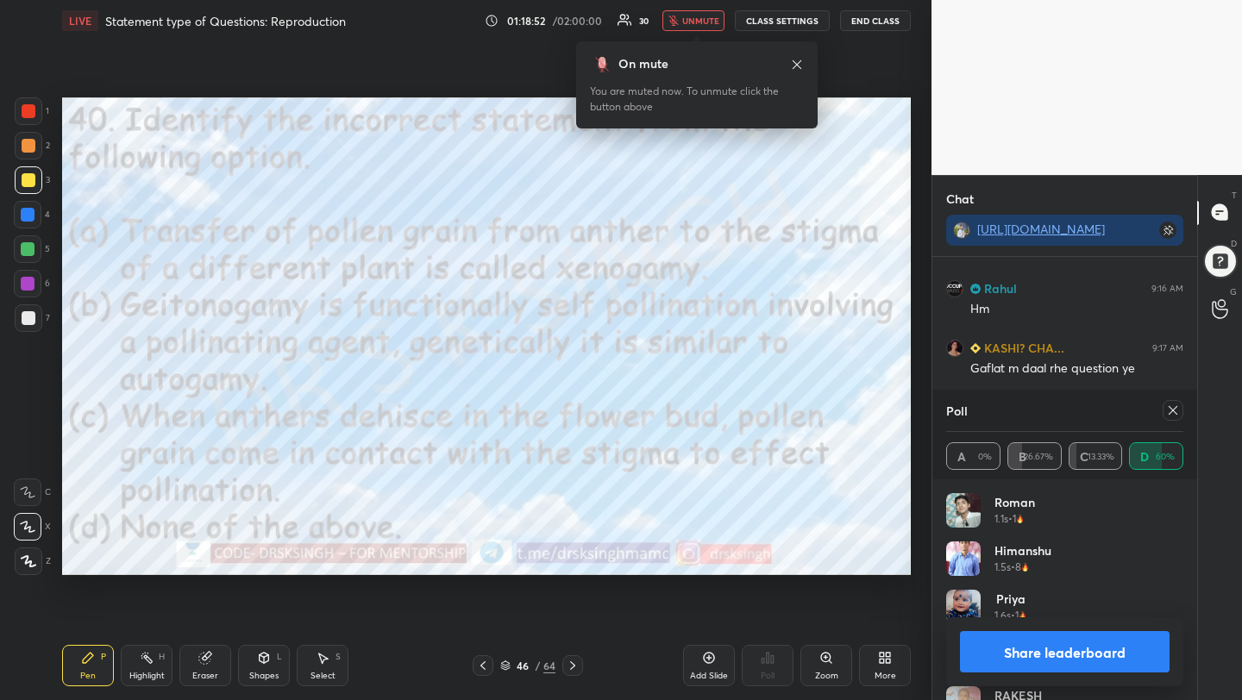
scroll to position [6707, 0]
click at [1177, 416] on icon at bounding box center [1173, 411] width 14 height 14
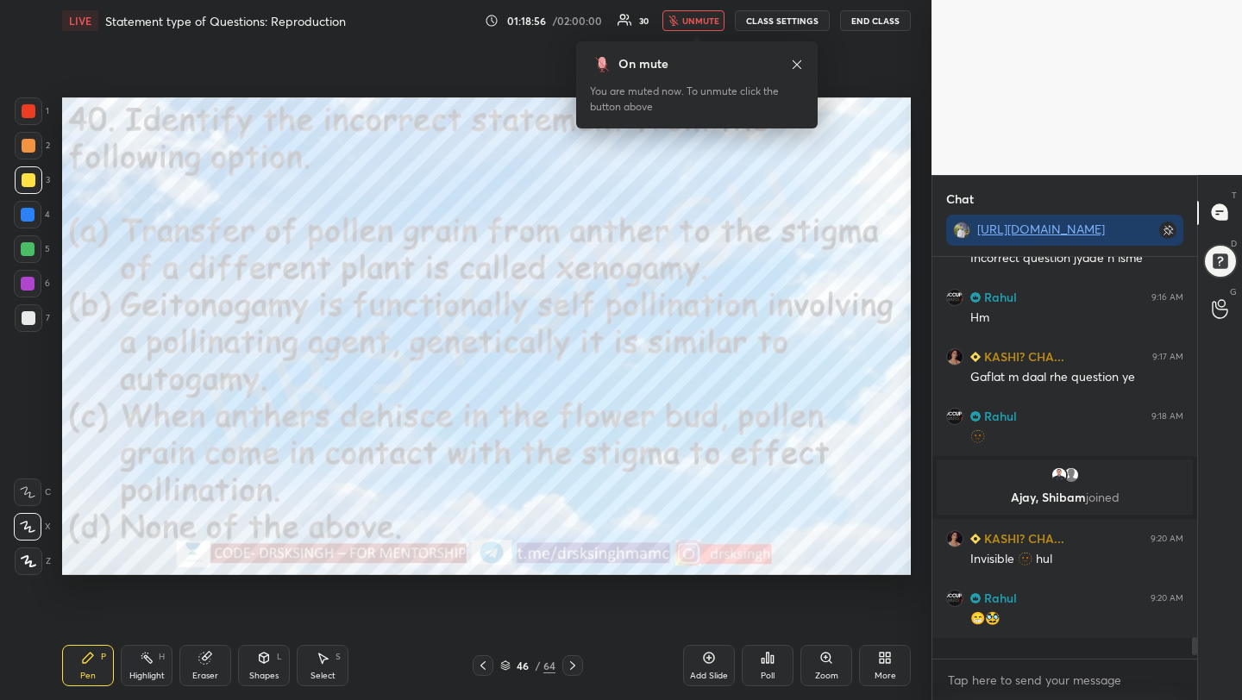
scroll to position [6618, 0]
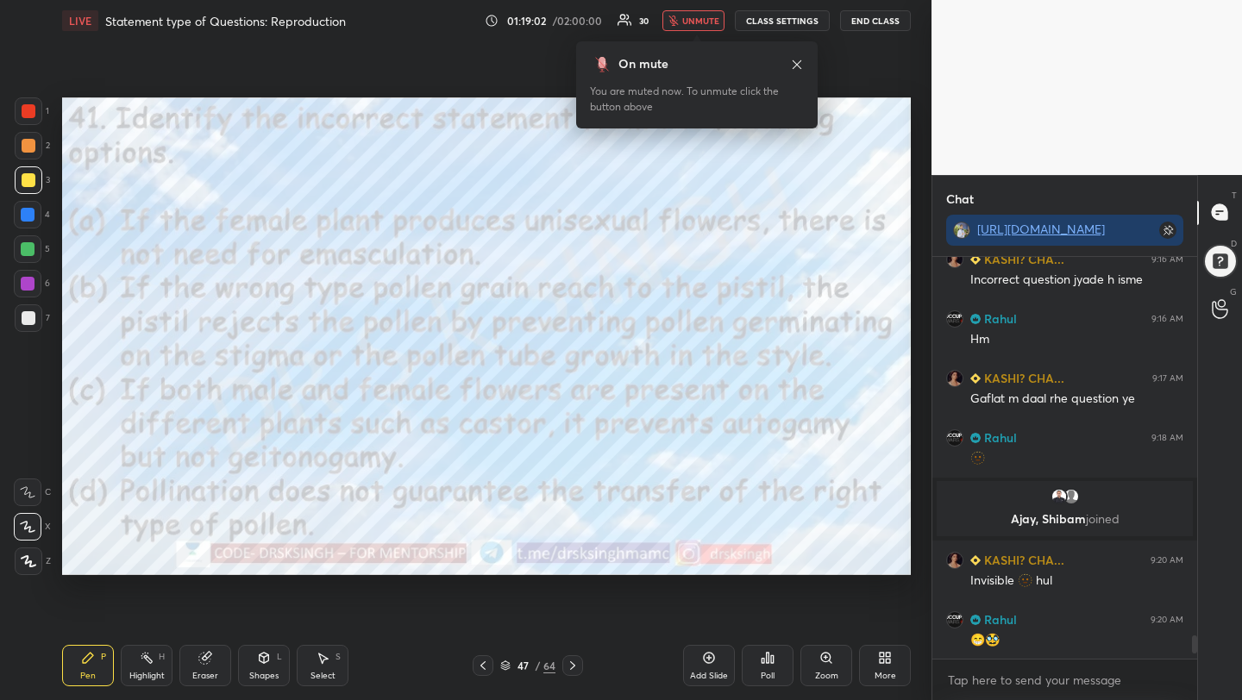
click at [699, 16] on span "unmute" at bounding box center [700, 21] width 37 height 12
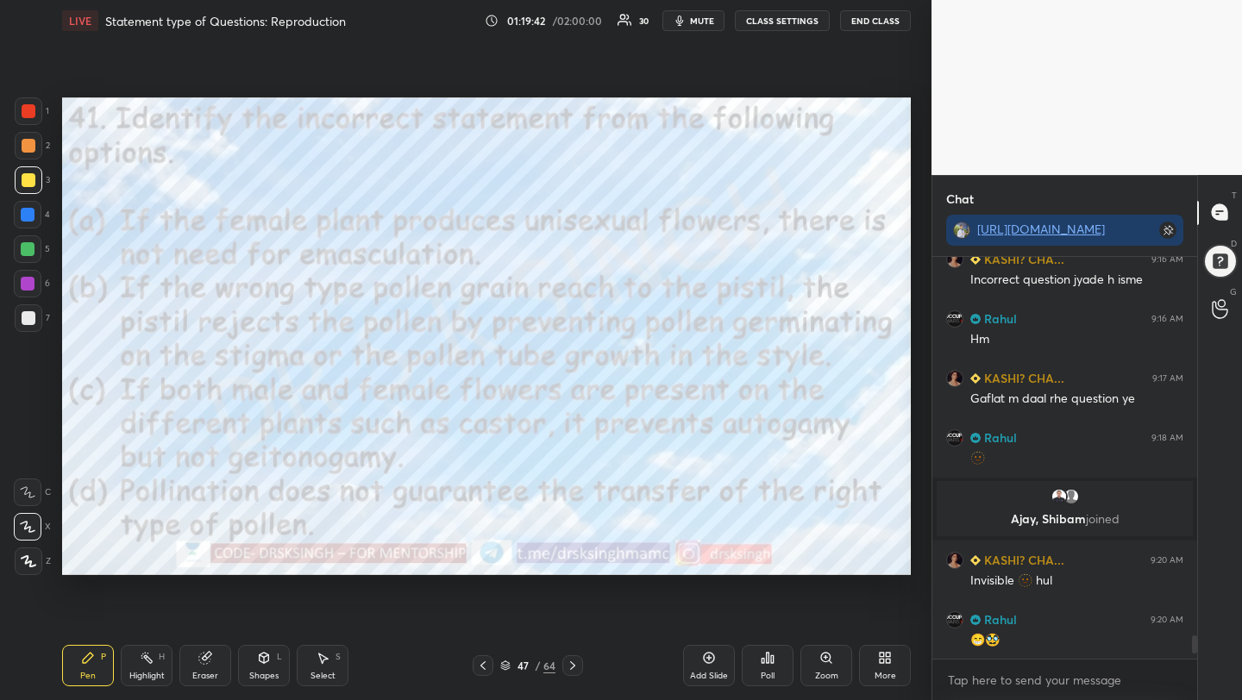
click at [703, 20] on span "mute" at bounding box center [702, 21] width 24 height 12
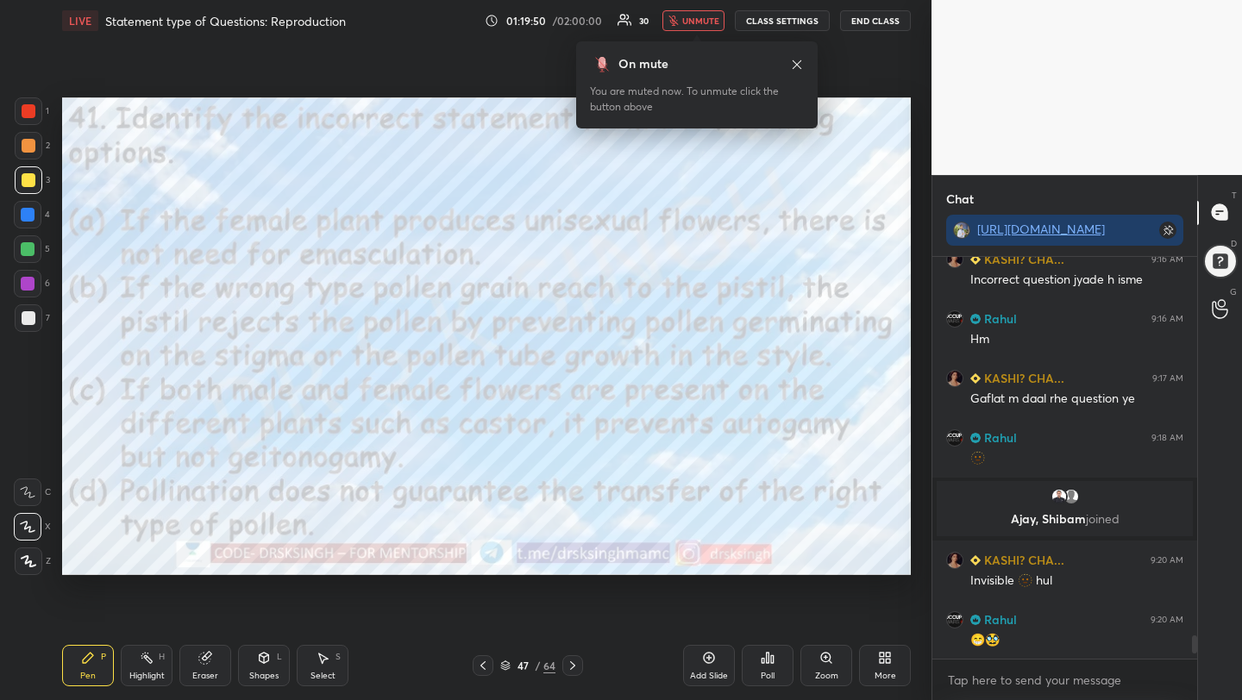
click at [758, 667] on div "Poll" at bounding box center [768, 665] width 52 height 41
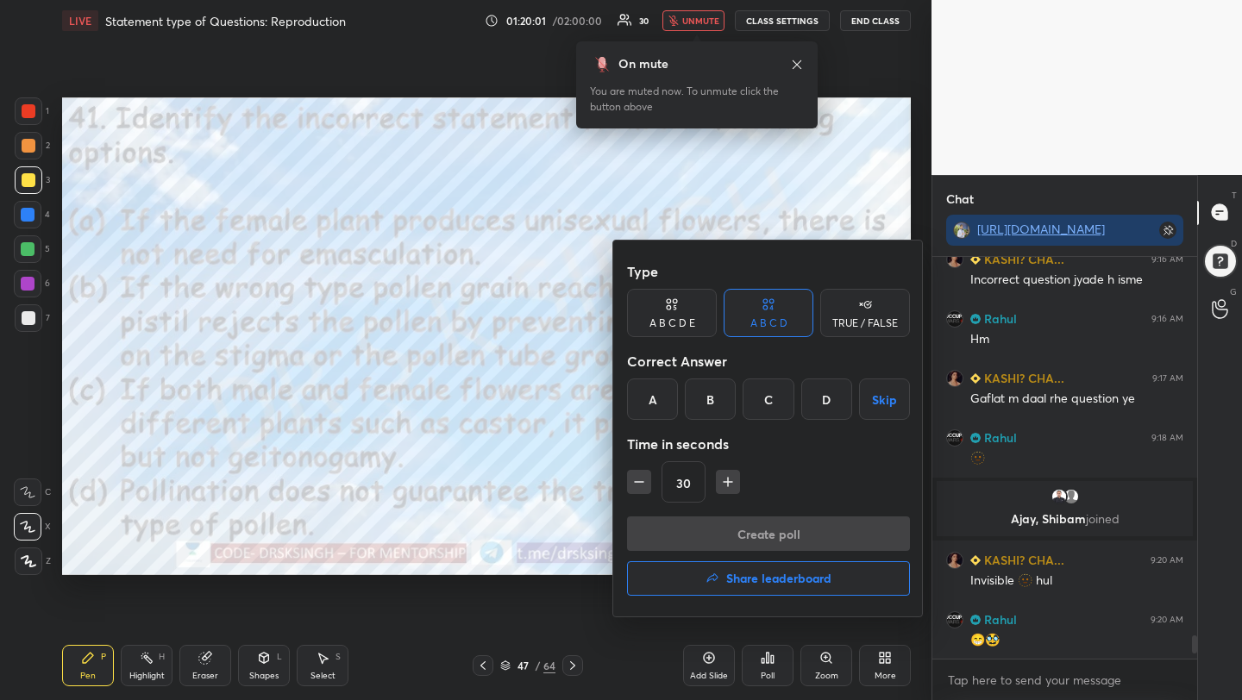
click at [783, 397] on div "C" at bounding box center [768, 399] width 51 height 41
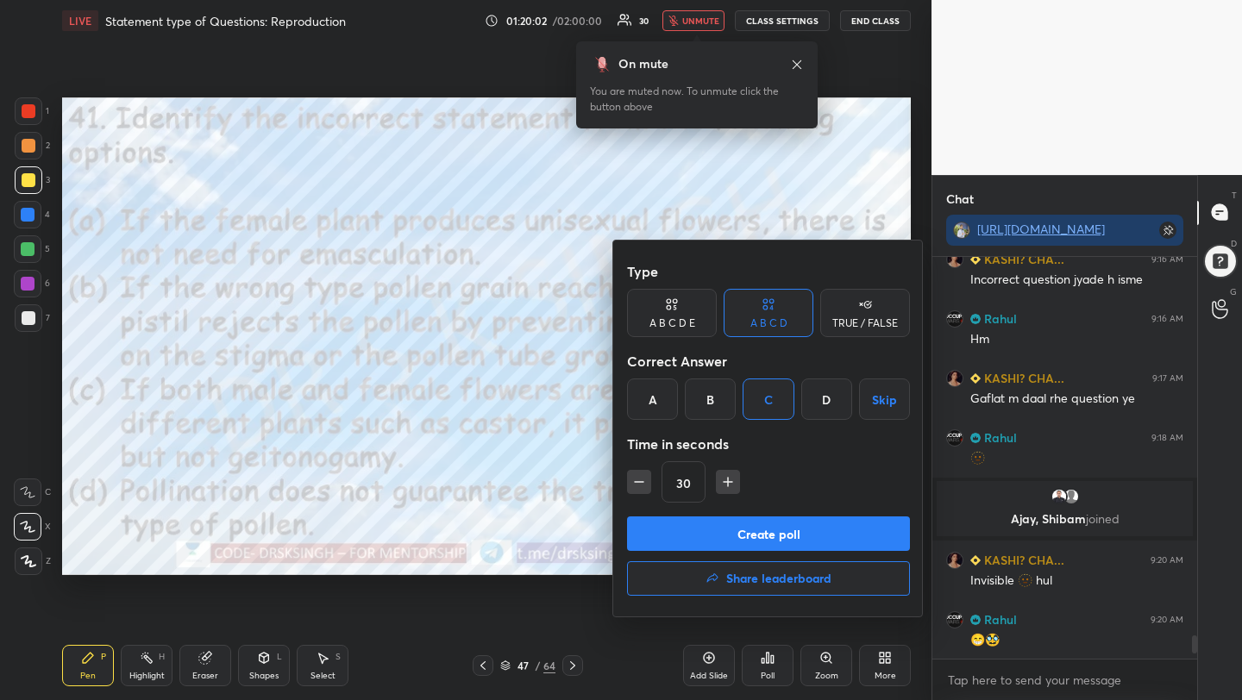
click at [731, 535] on button "Create poll" at bounding box center [768, 534] width 283 height 35
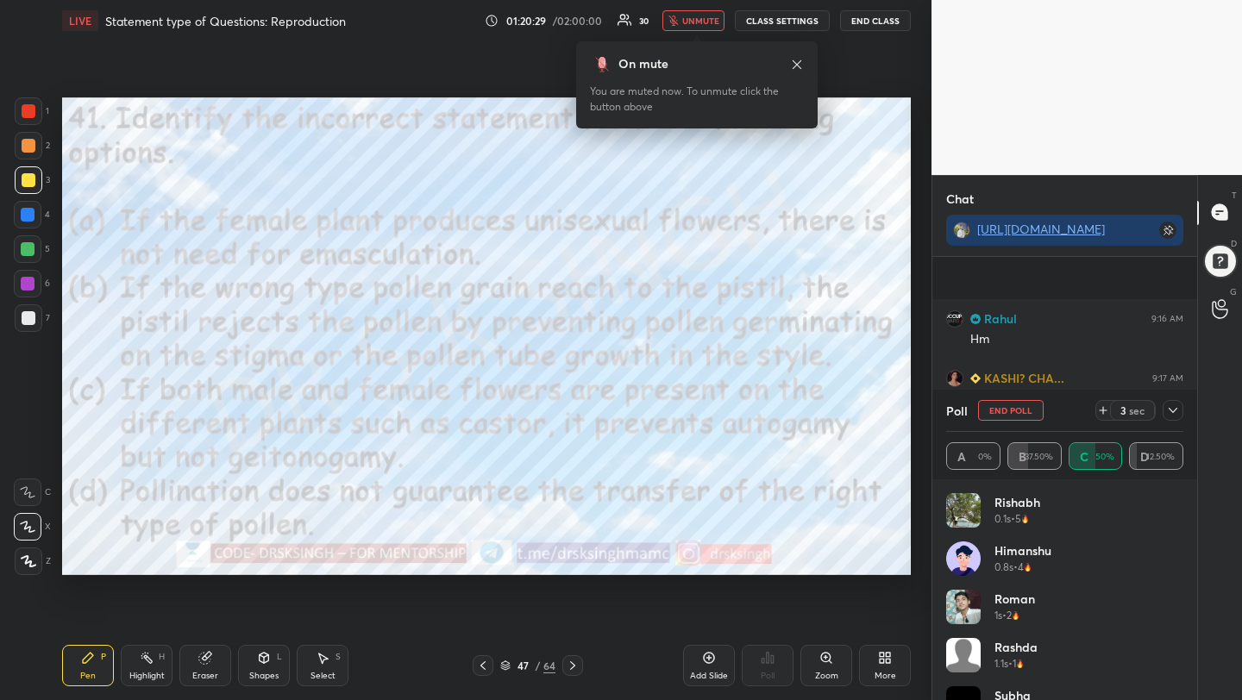
scroll to position [6767, 0]
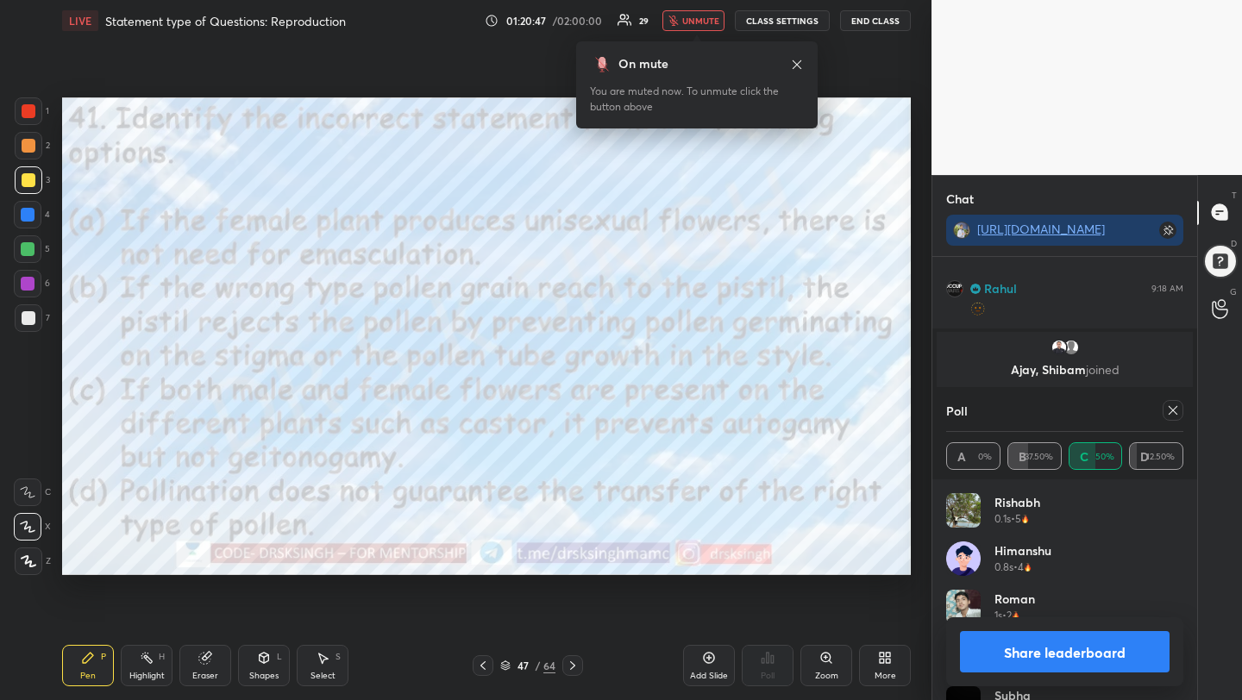
click at [716, 17] on span "unmute" at bounding box center [700, 21] width 37 height 12
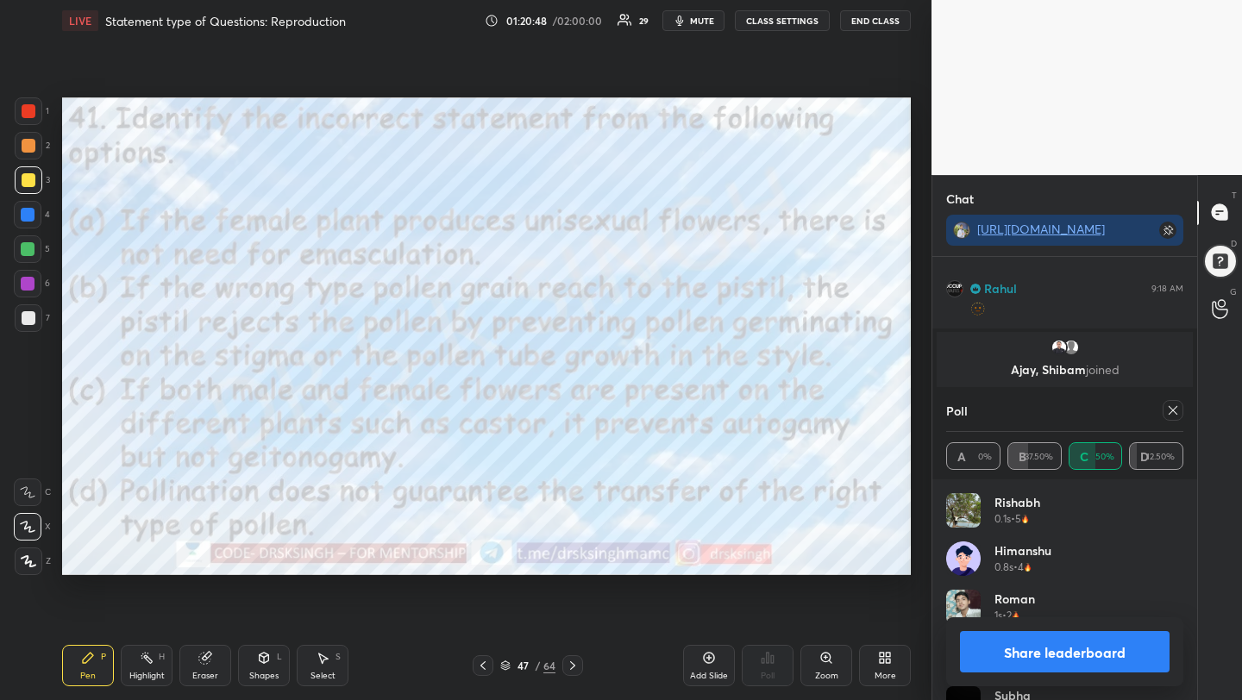
scroll to position [6827, 0]
click at [948, 444] on div "1 2 3 4 5 6 7 C X Z C X Z E E Erase all H H LIVE Statement type of Questions: R…" at bounding box center [621, 350] width 1242 height 700
click at [1175, 405] on icon at bounding box center [1173, 411] width 14 height 14
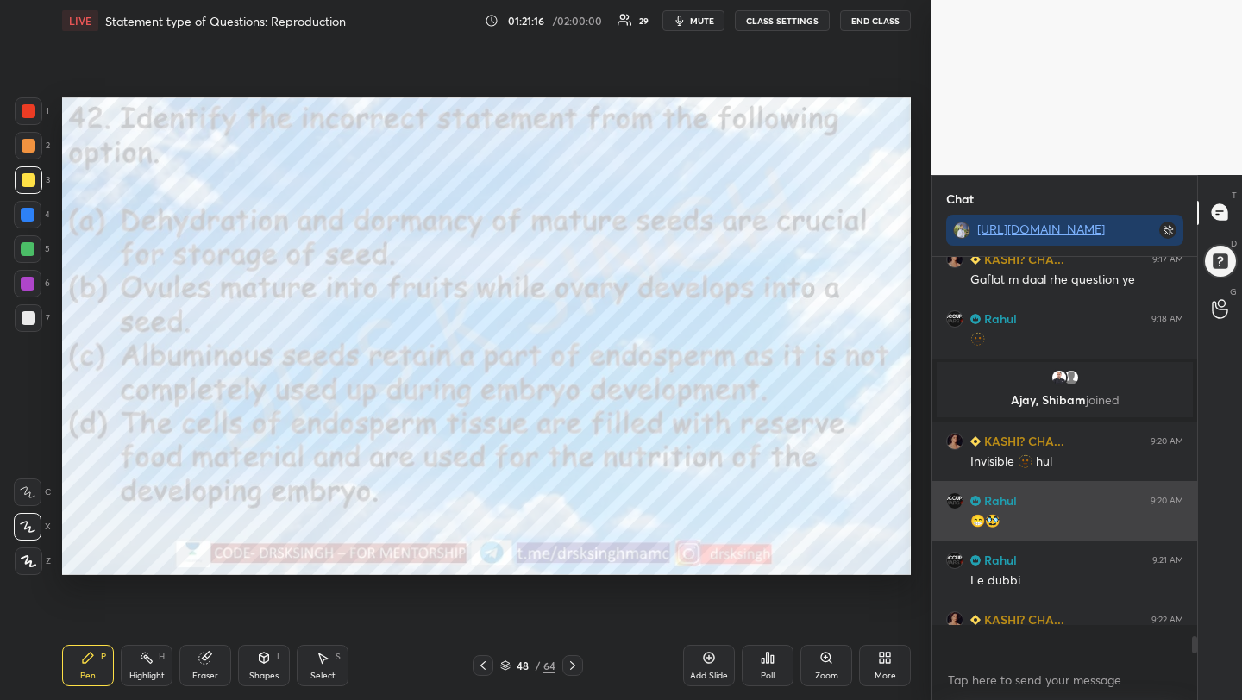
scroll to position [6737, 0]
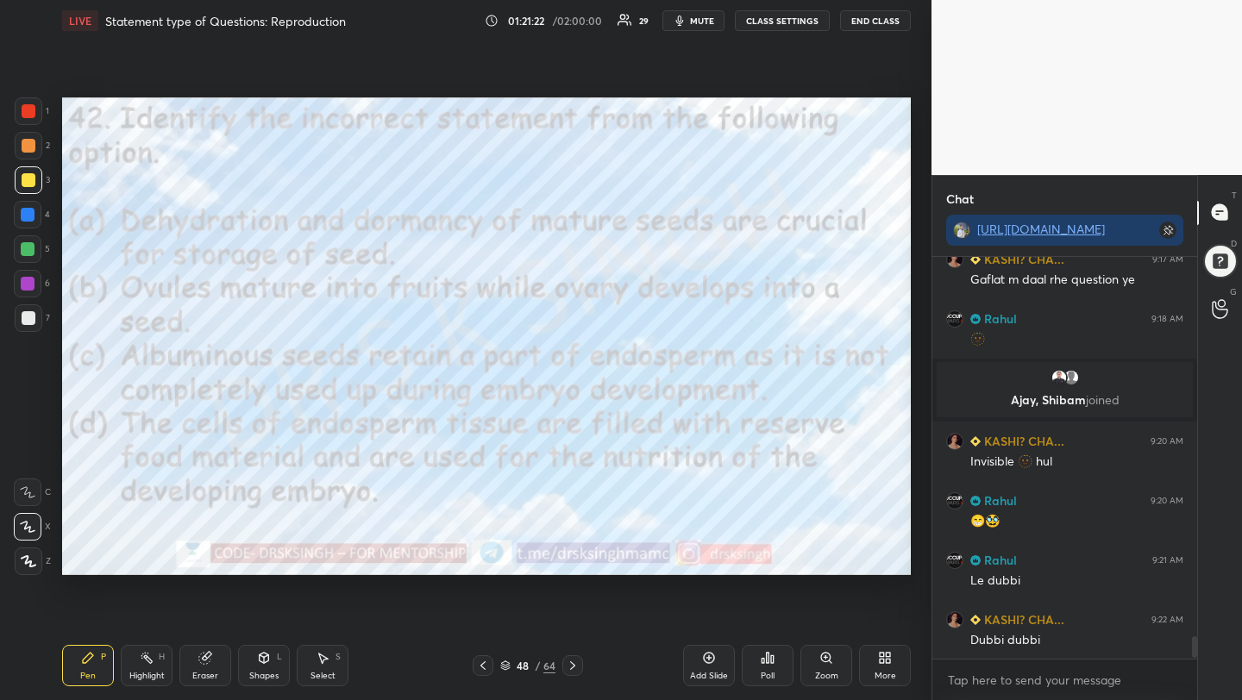
click at [769, 652] on icon at bounding box center [768, 658] width 14 height 14
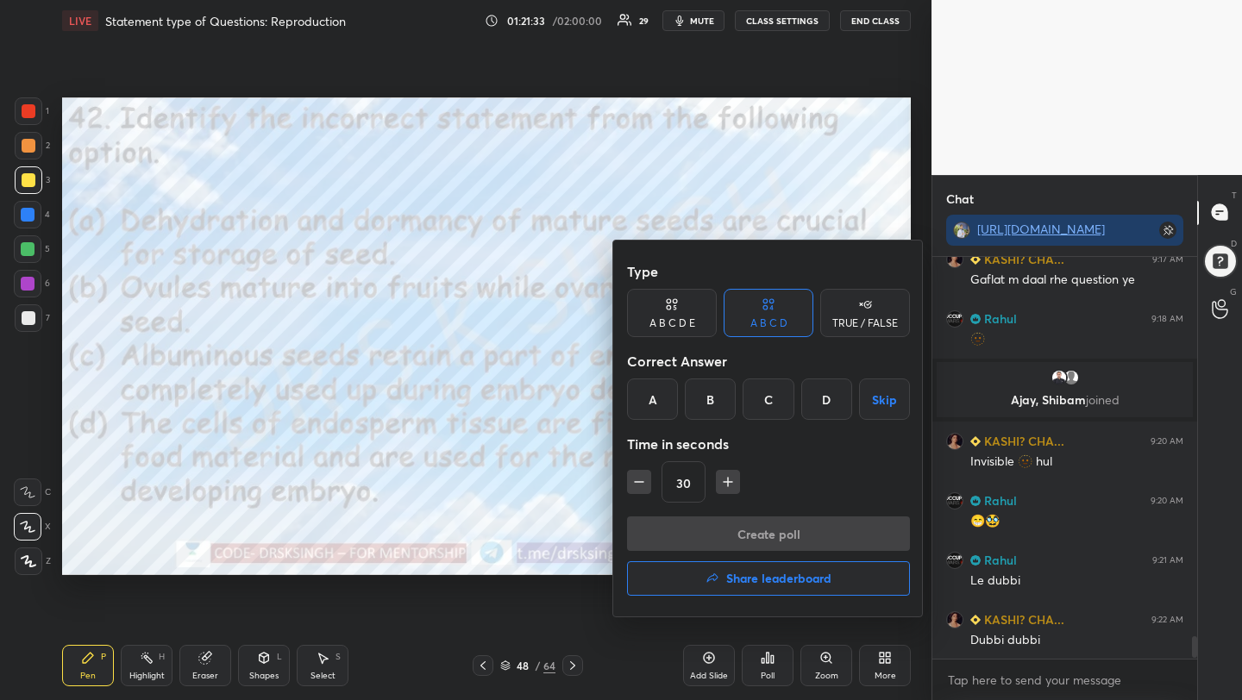
click at [713, 395] on div "B" at bounding box center [710, 399] width 51 height 41
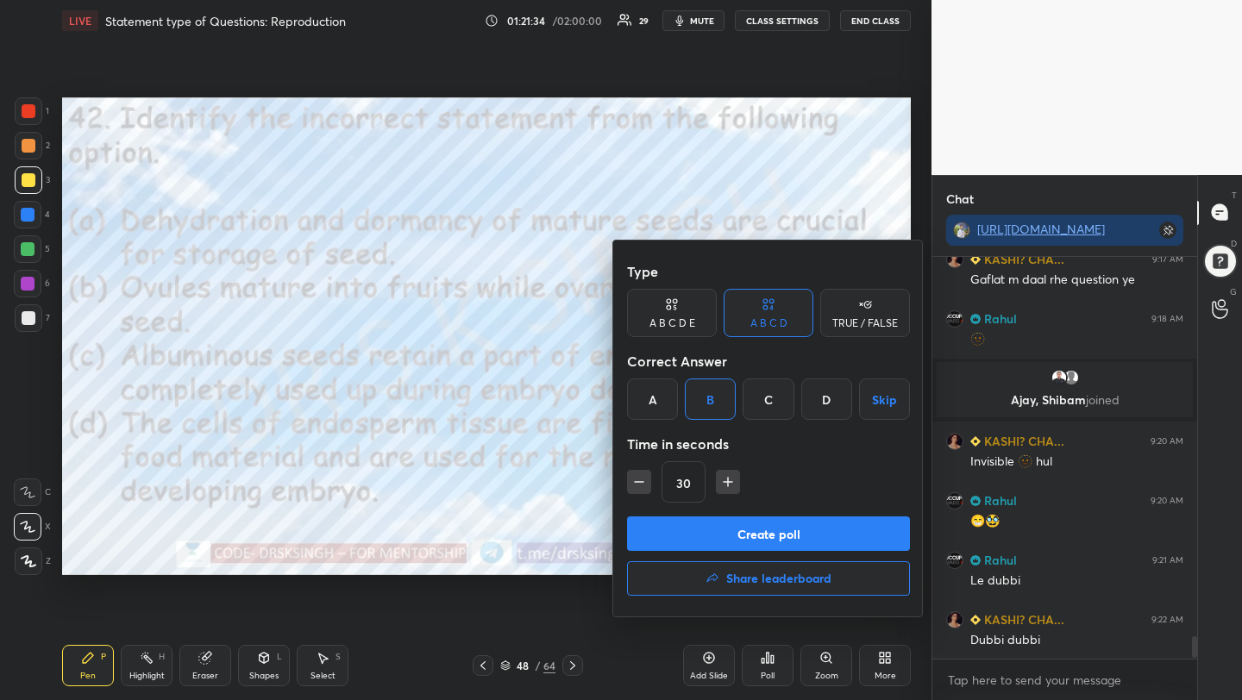
click at [731, 527] on button "Create poll" at bounding box center [768, 534] width 283 height 35
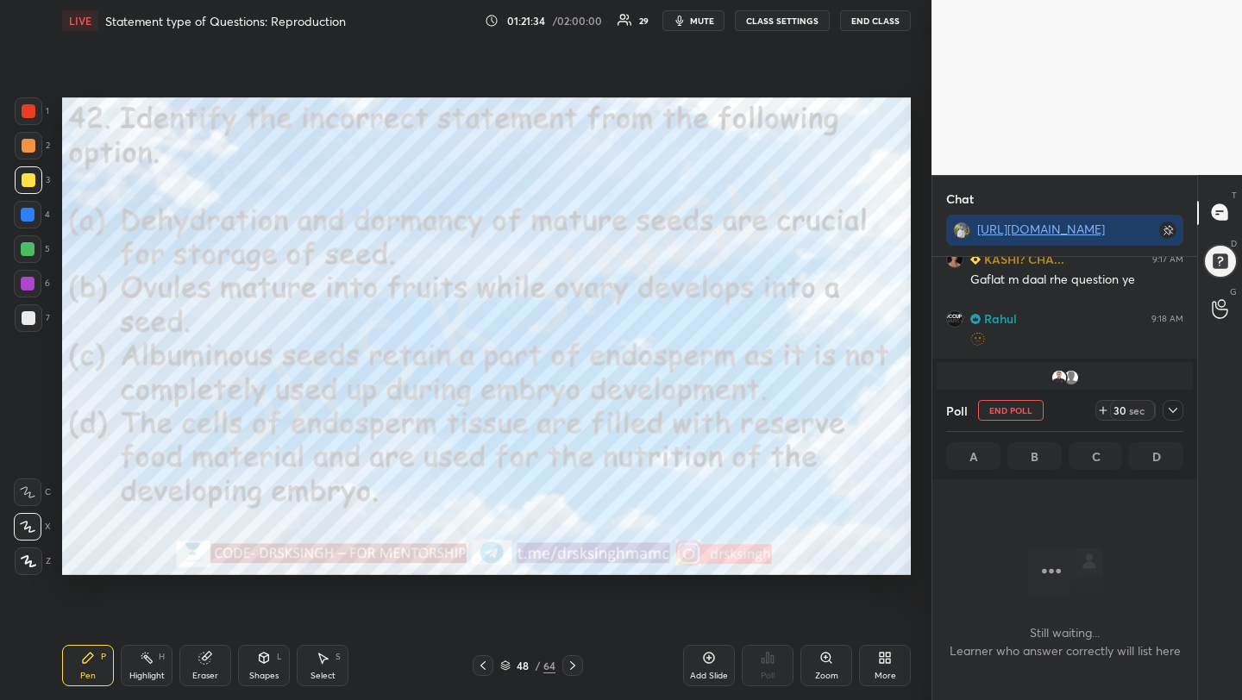
scroll to position [6, 6]
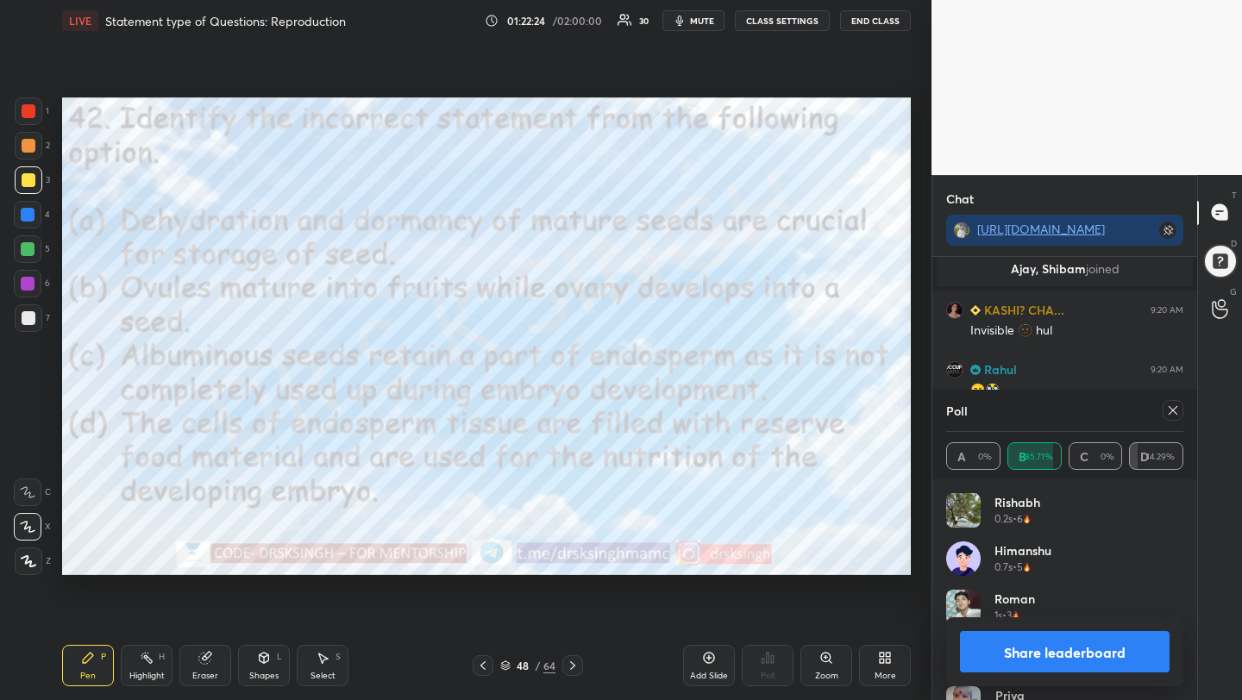
click at [1172, 415] on icon at bounding box center [1173, 411] width 14 height 14
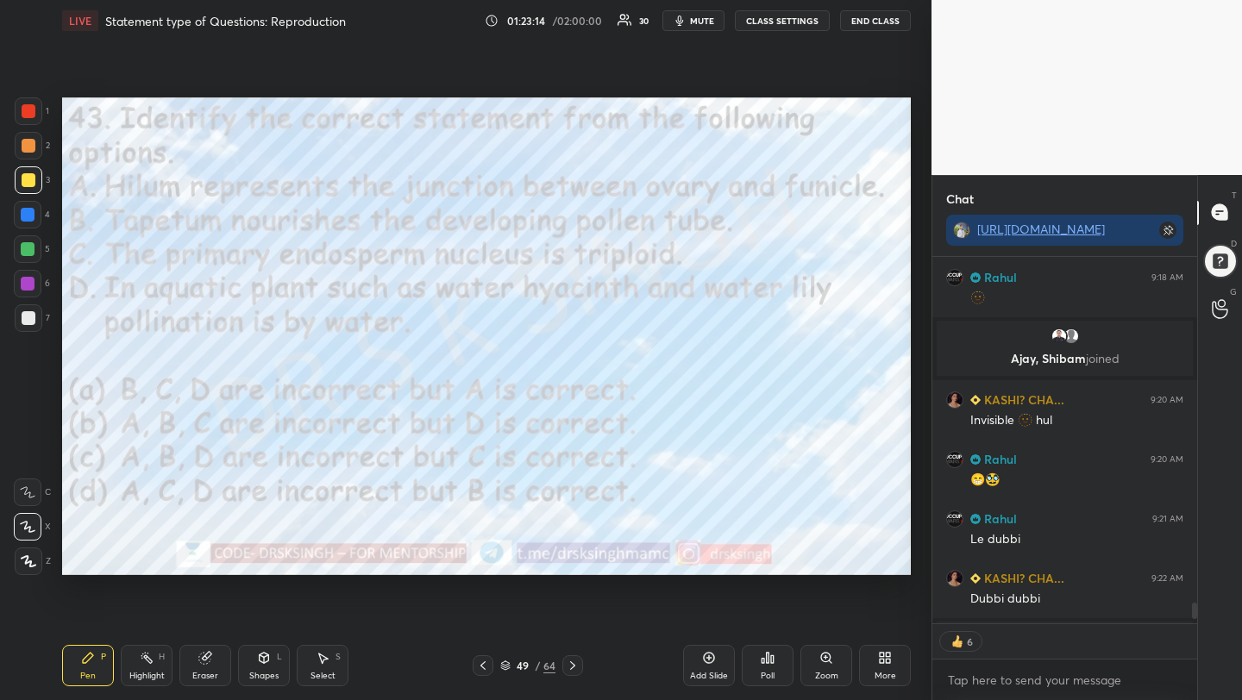
scroll to position [6779, 0]
click at [775, 668] on div "Poll" at bounding box center [768, 665] width 52 height 41
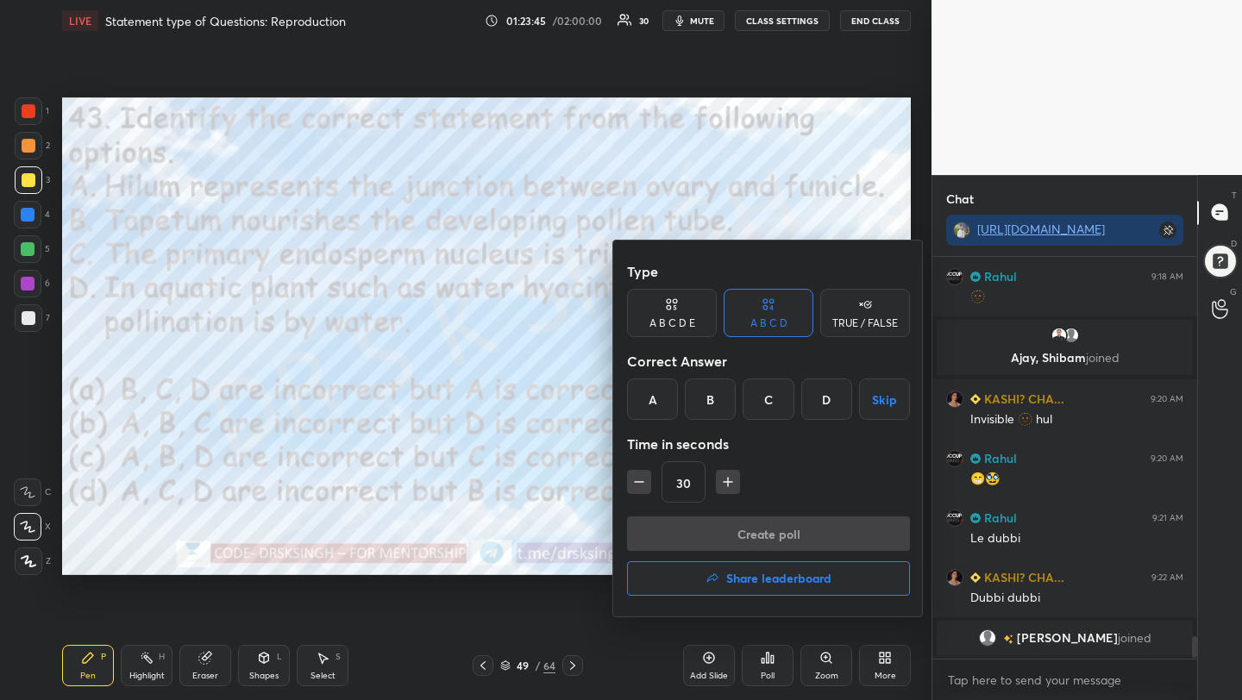
click at [763, 397] on div "C" at bounding box center [768, 399] width 51 height 41
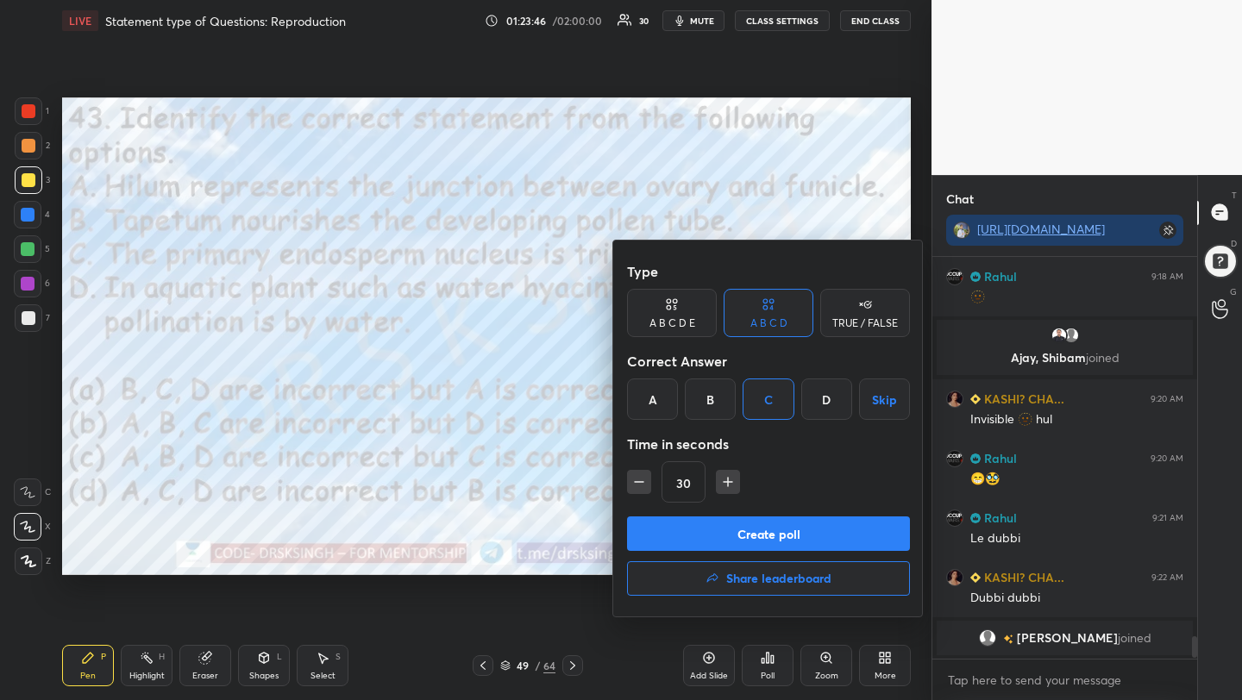
click at [782, 530] on button "Create poll" at bounding box center [768, 534] width 283 height 35
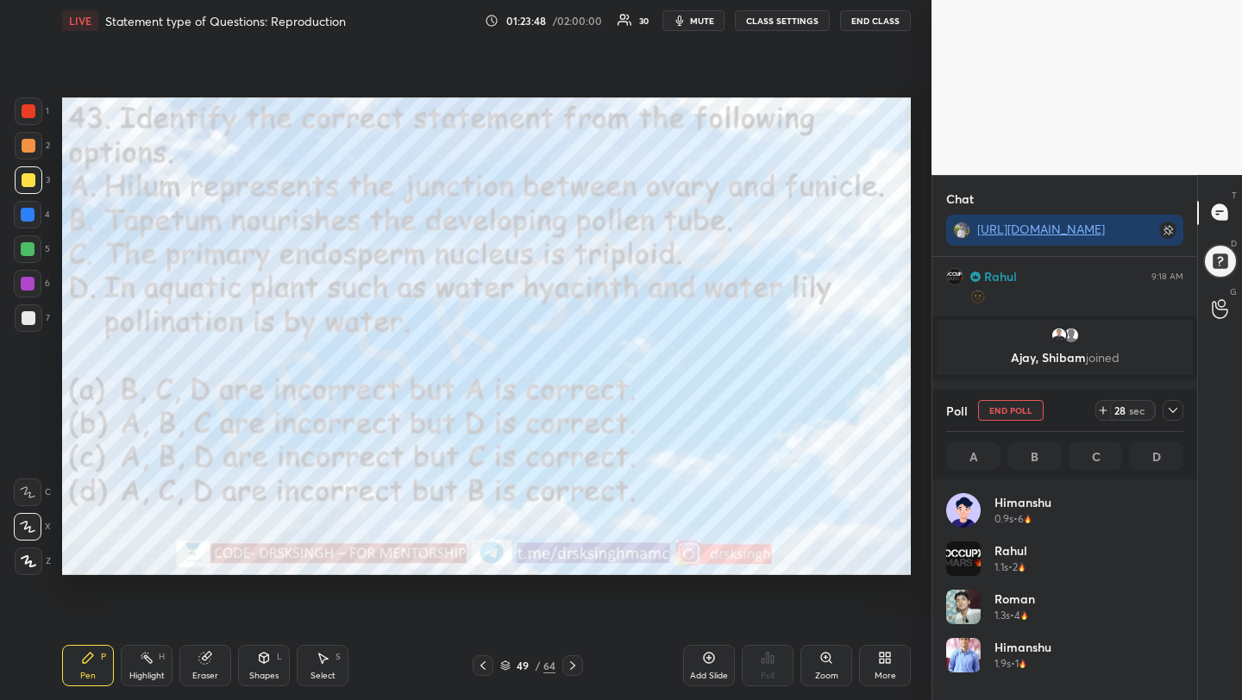
scroll to position [202, 232]
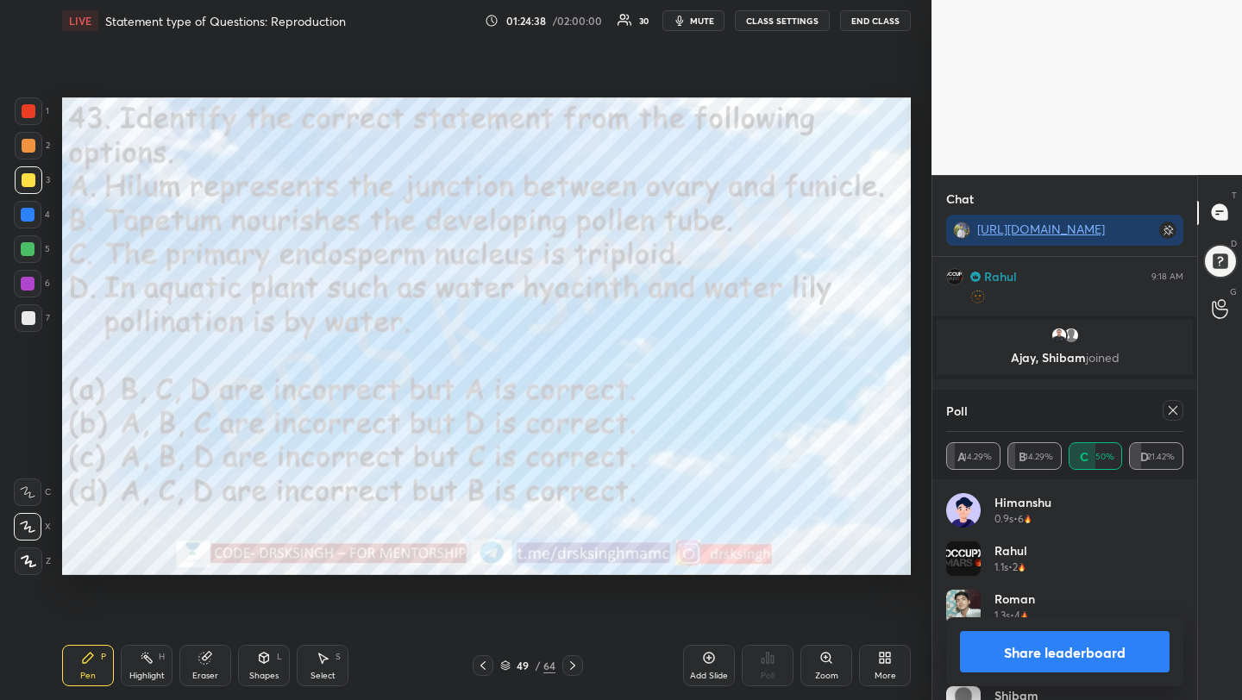
click at [1168, 412] on icon at bounding box center [1173, 411] width 14 height 14
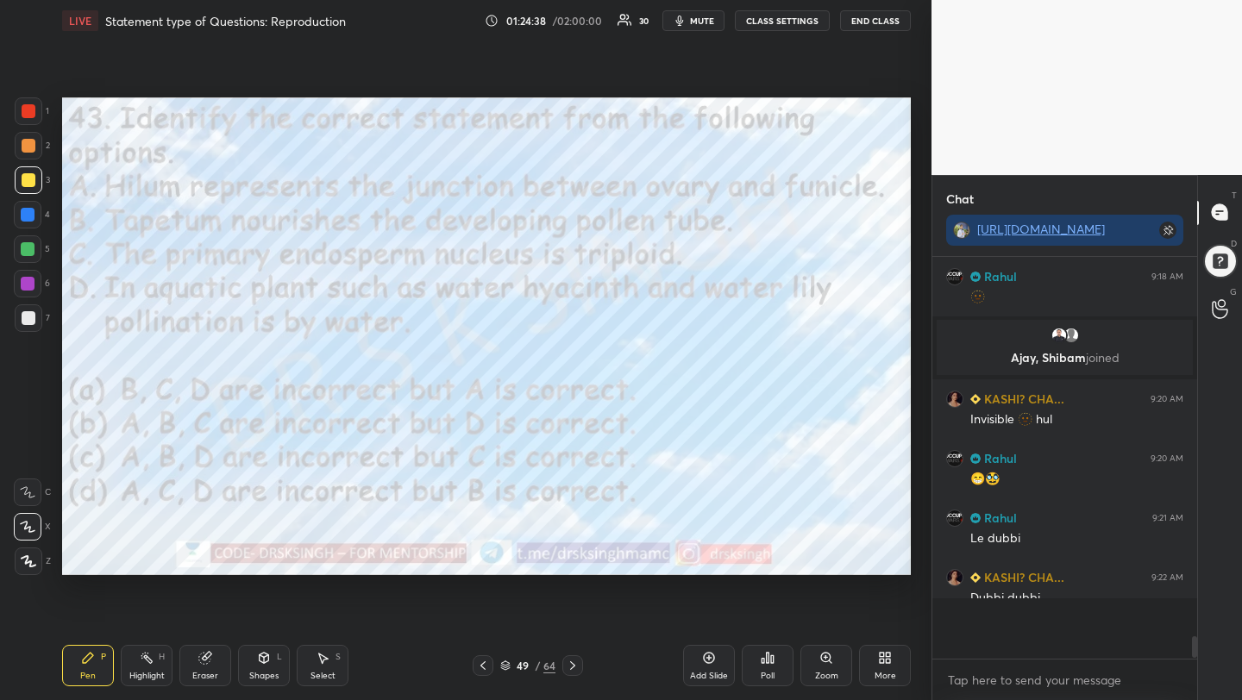
scroll to position [253, 260]
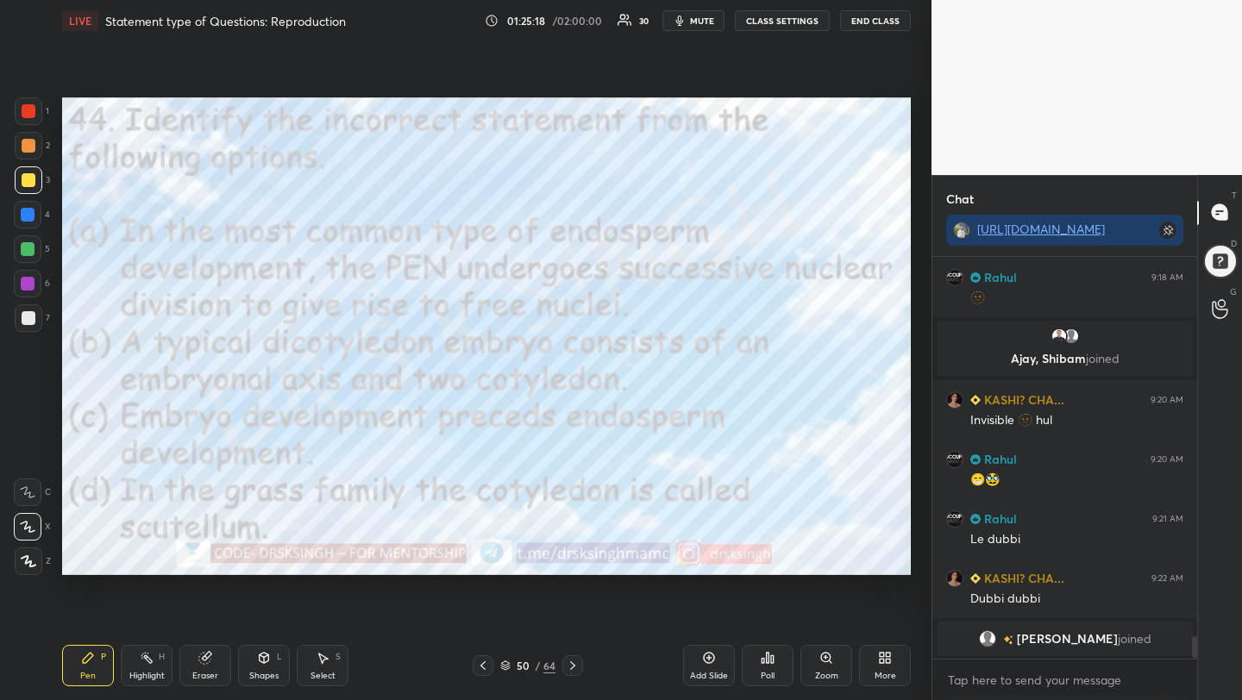
click at [783, 656] on div "Poll" at bounding box center [768, 665] width 52 height 41
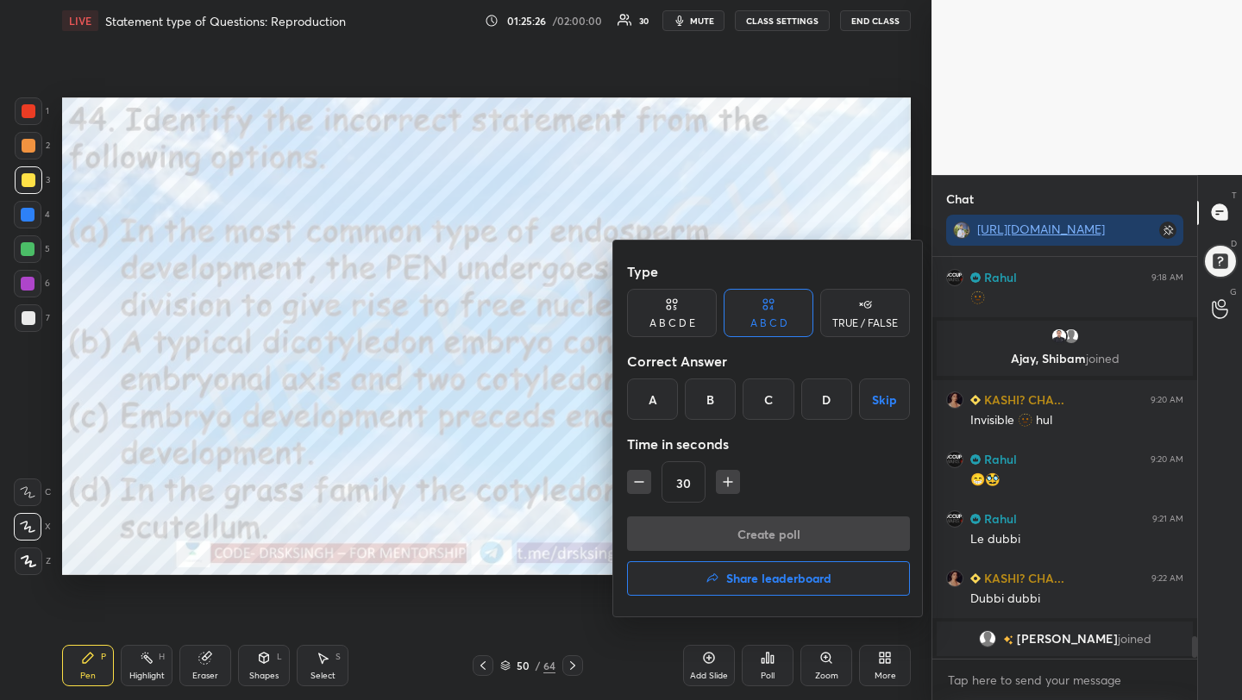
click at [758, 403] on div "C" at bounding box center [768, 399] width 51 height 41
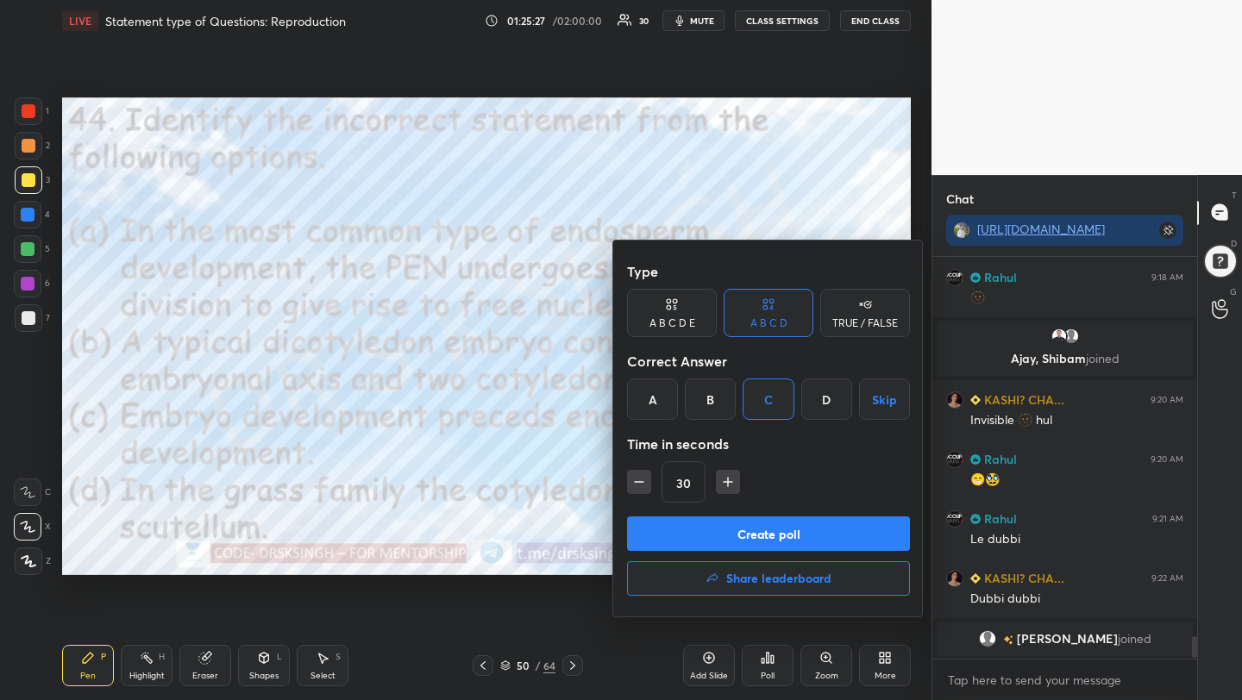
click at [765, 540] on button "Create poll" at bounding box center [768, 534] width 283 height 35
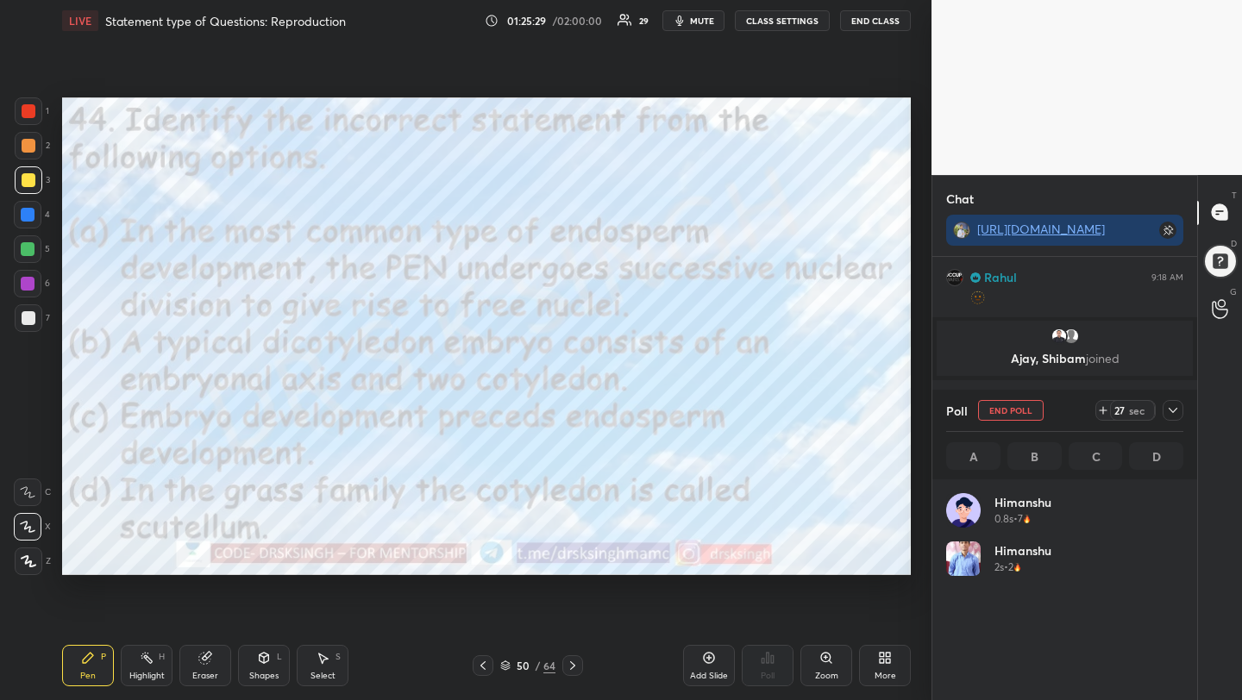
scroll to position [202, 232]
click at [1026, 407] on button "End Poll" at bounding box center [1011, 410] width 66 height 21
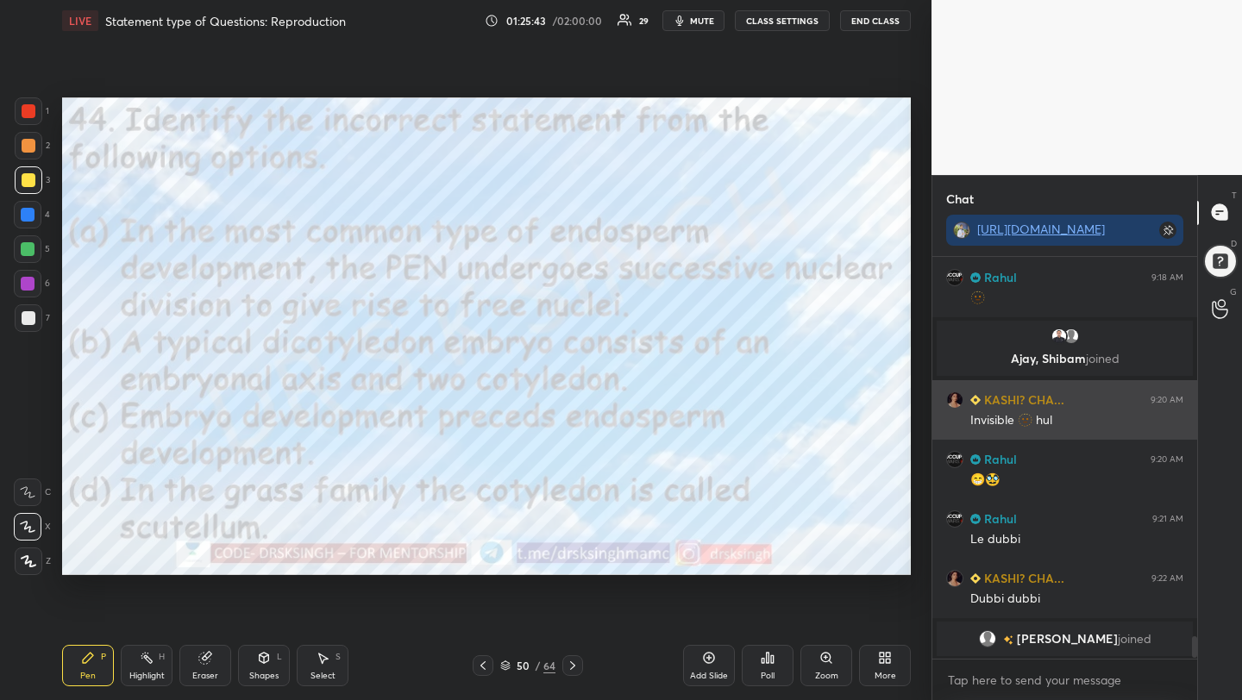
scroll to position [253, 260]
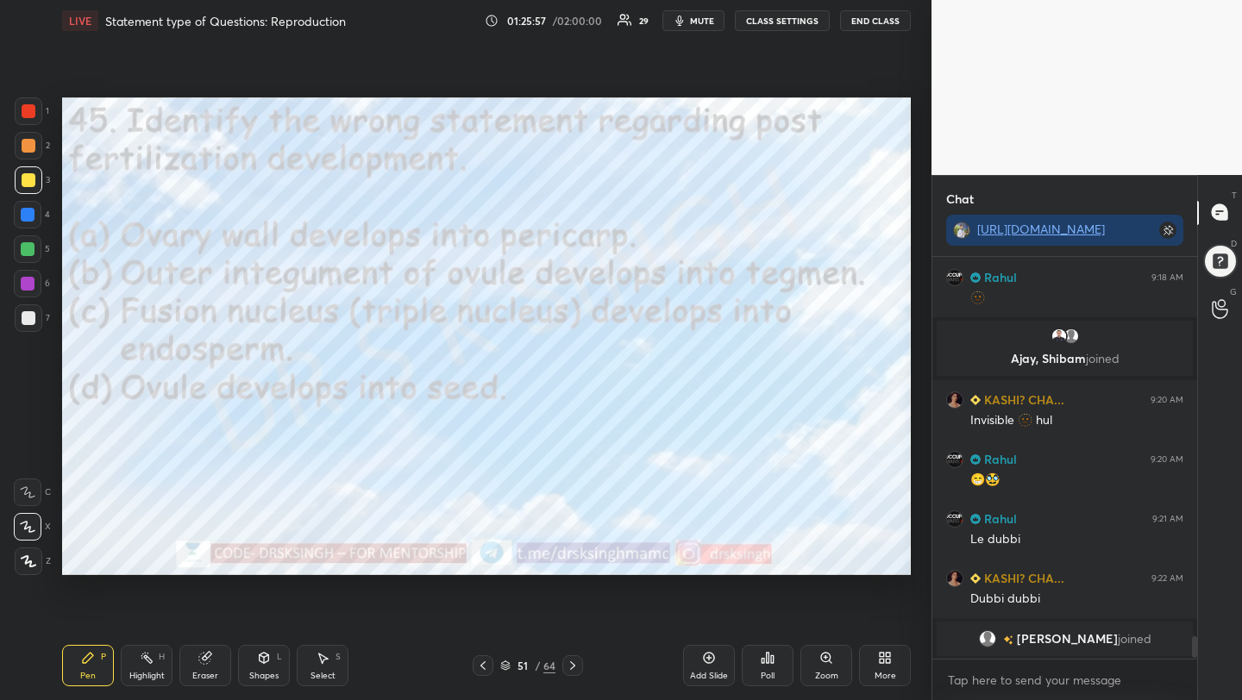
click at [767, 656] on icon at bounding box center [768, 658] width 3 height 10
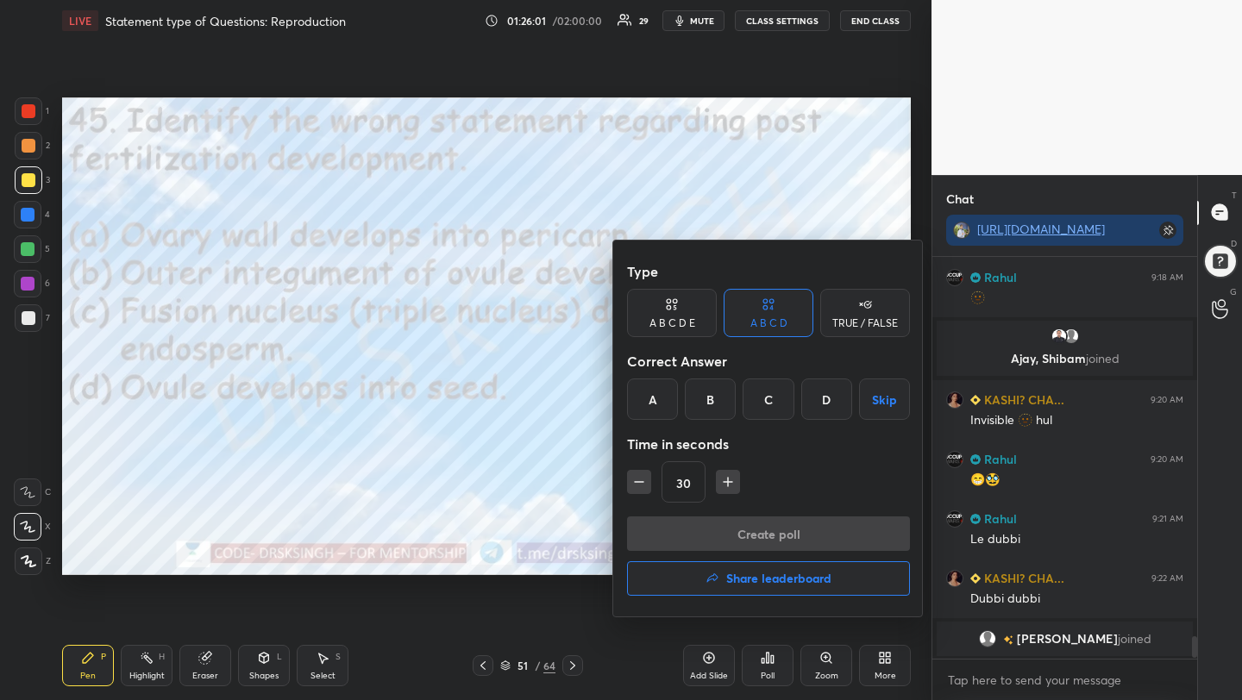
click at [716, 407] on div "B" at bounding box center [710, 399] width 51 height 41
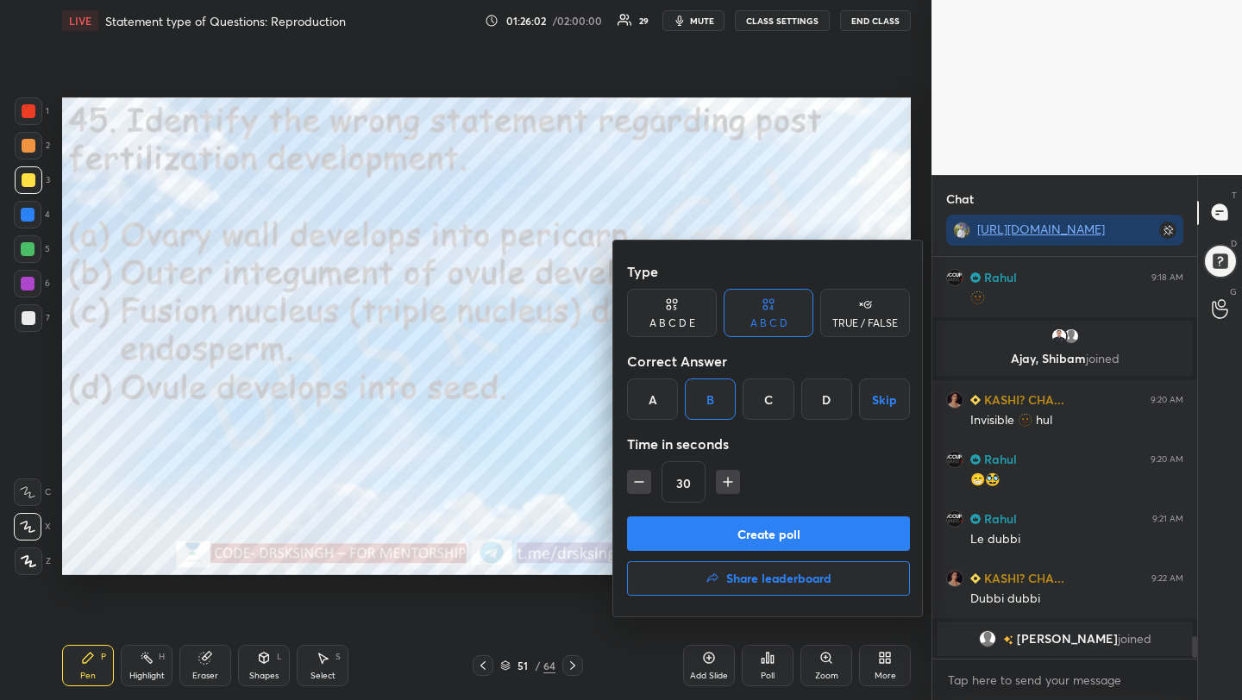
click at [739, 535] on button "Create poll" at bounding box center [768, 534] width 283 height 35
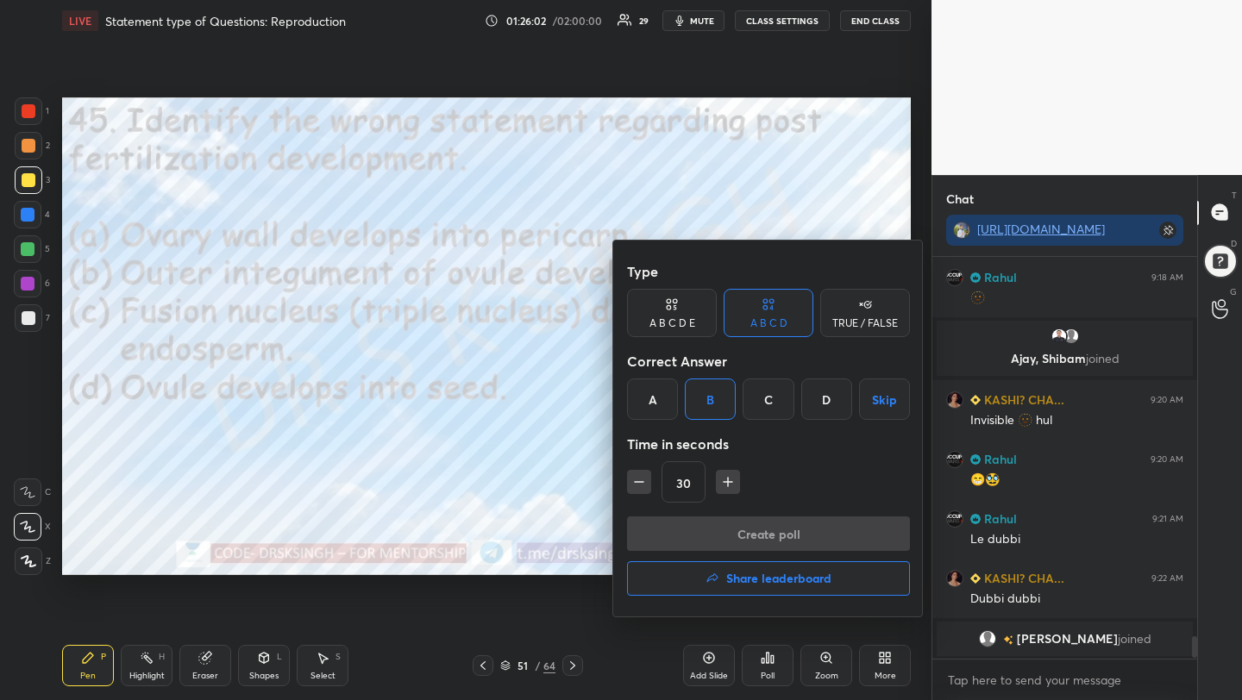
scroll to position [6, 6]
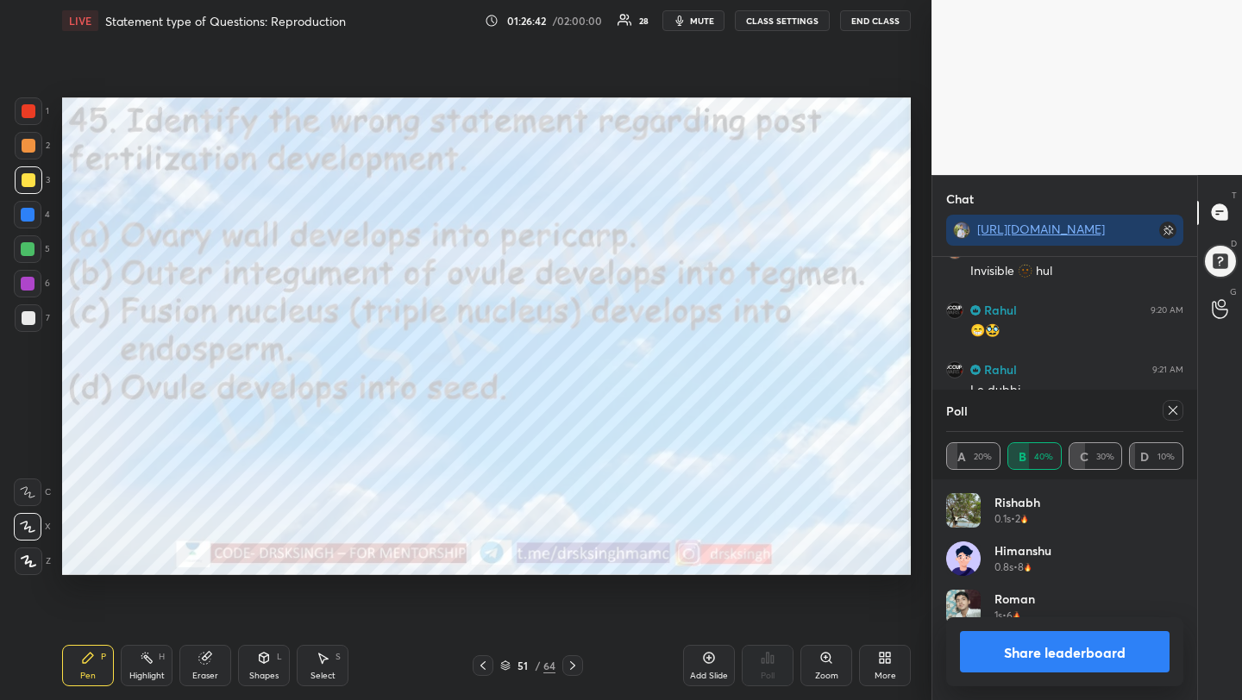
click at [1176, 412] on icon at bounding box center [1173, 411] width 14 height 14
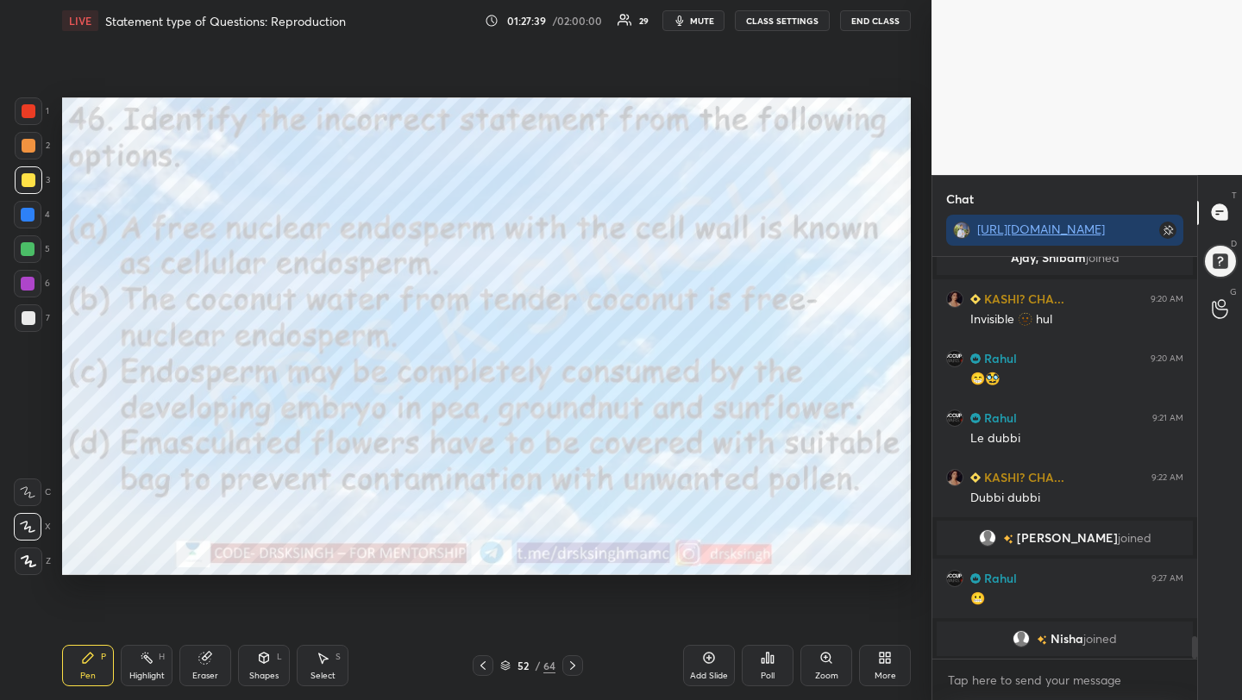
scroll to position [6857, 0]
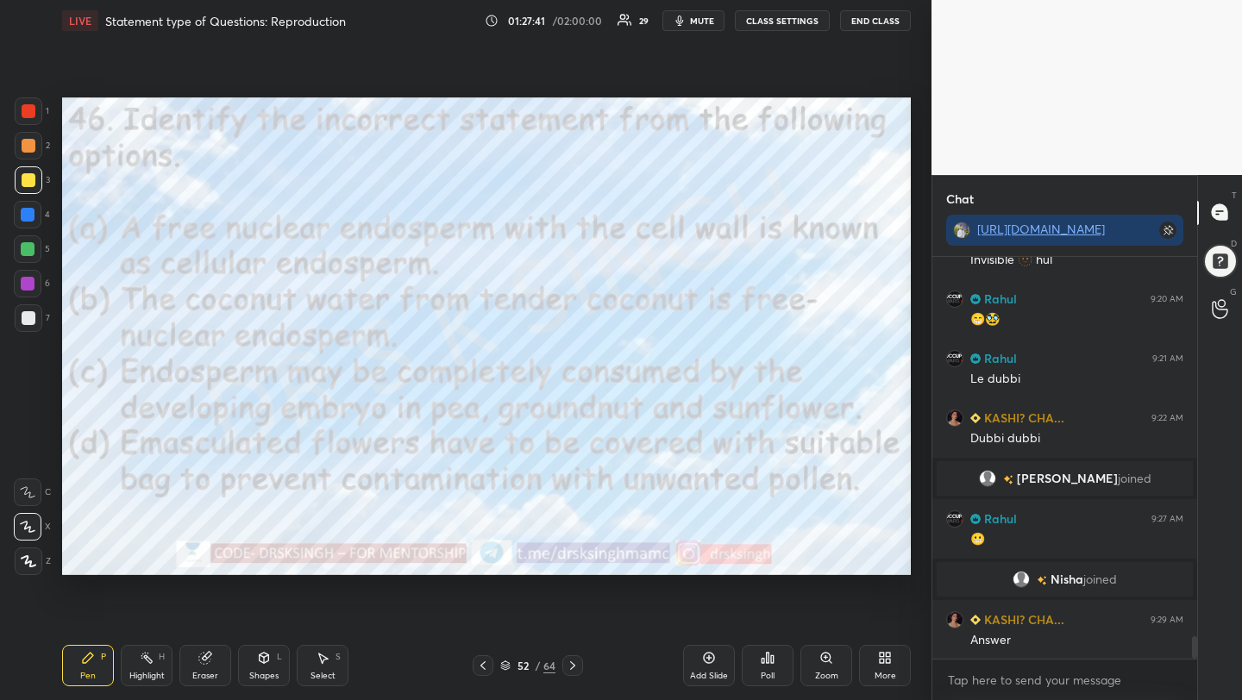
click at [778, 685] on div "Poll" at bounding box center [768, 665] width 52 height 41
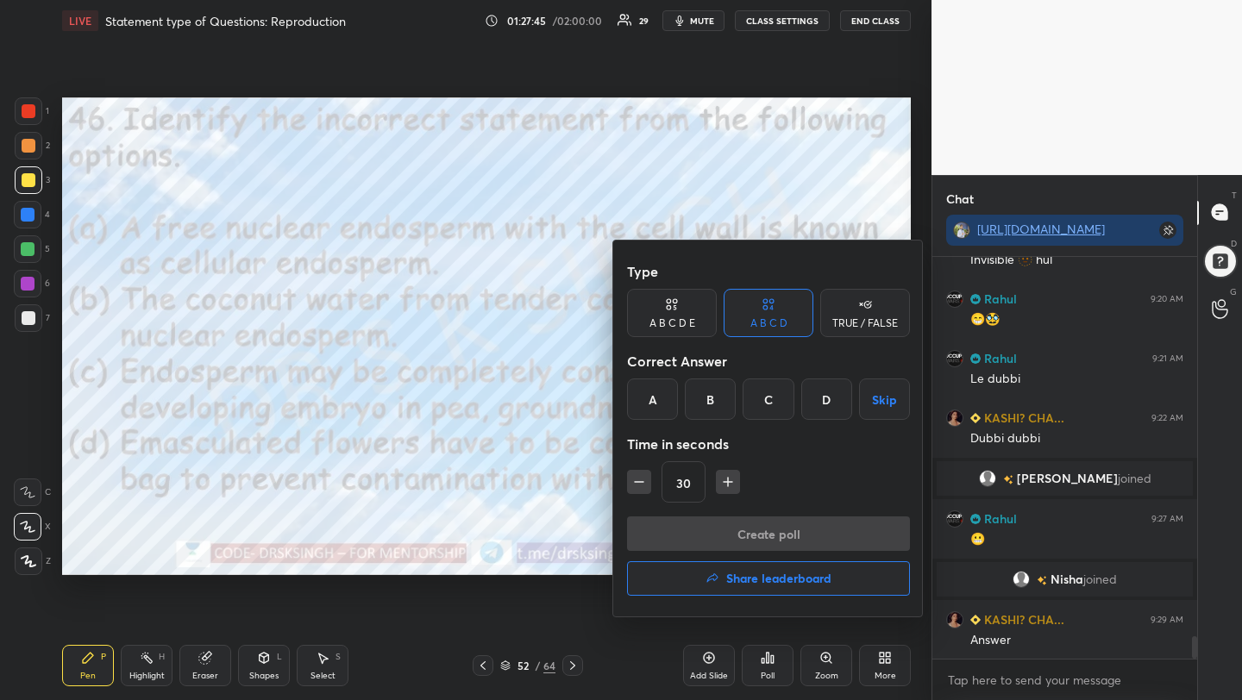
click at [770, 392] on div "C" at bounding box center [768, 399] width 51 height 41
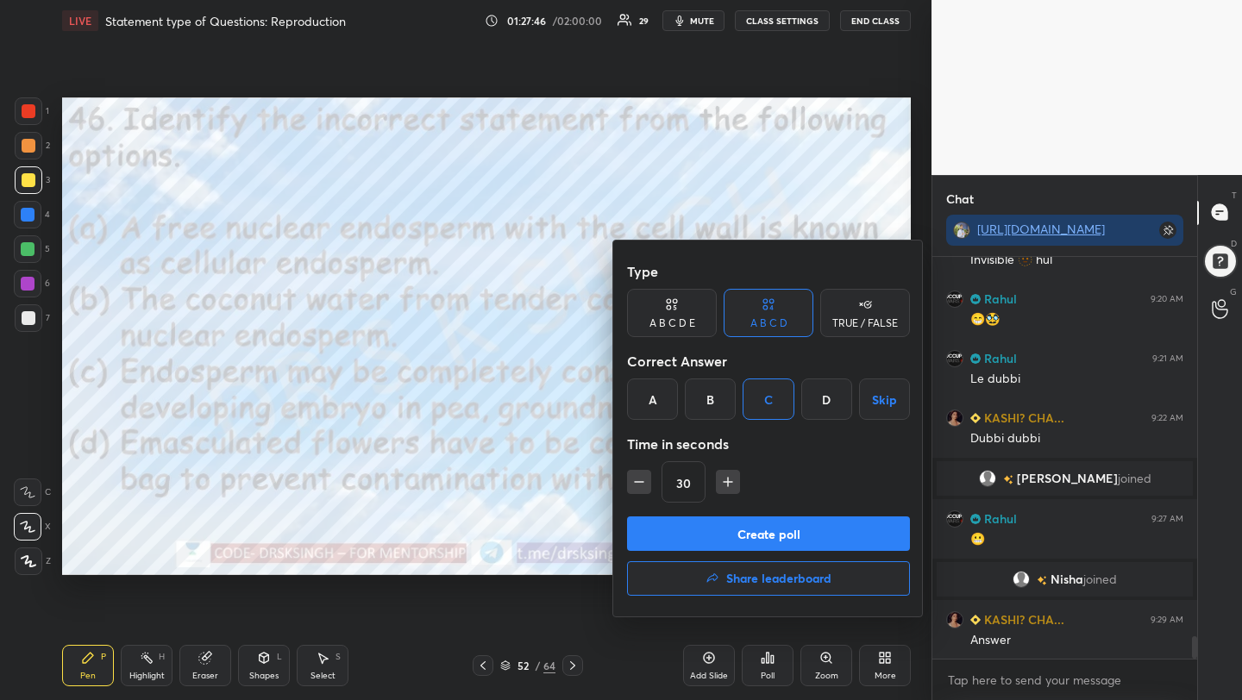
click at [773, 538] on button "Create poll" at bounding box center [768, 534] width 283 height 35
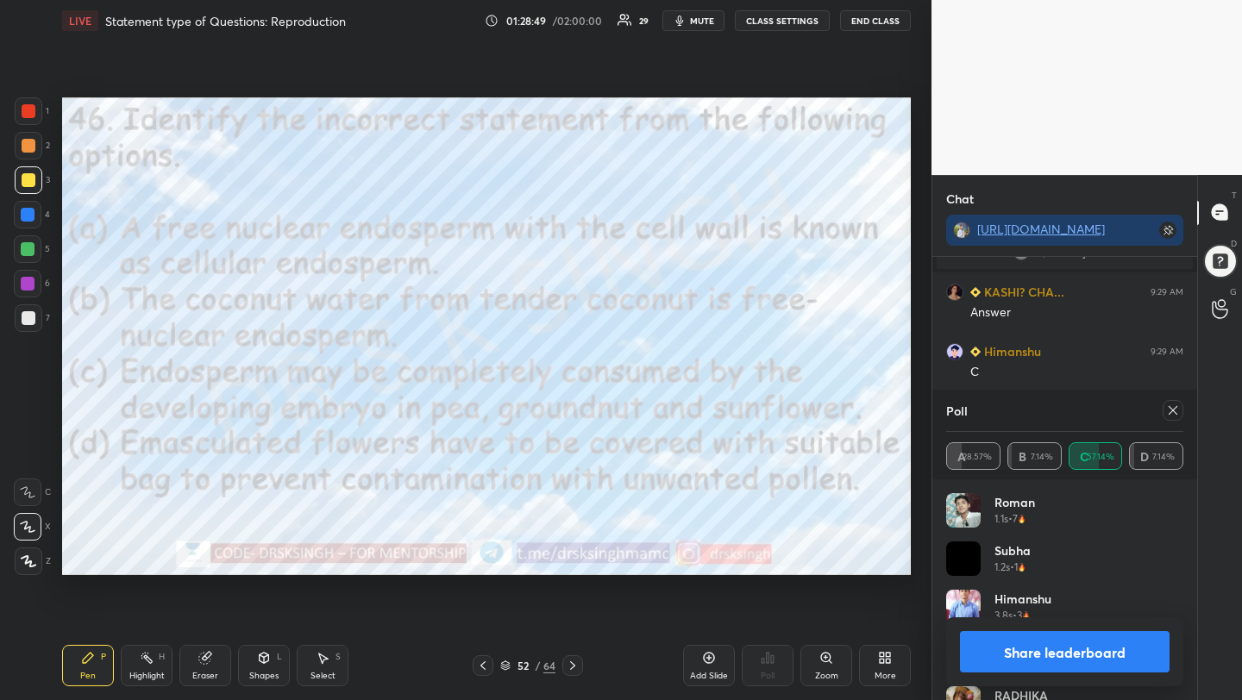
scroll to position [7226, 0]
click at [1172, 408] on icon at bounding box center [1173, 411] width 14 height 14
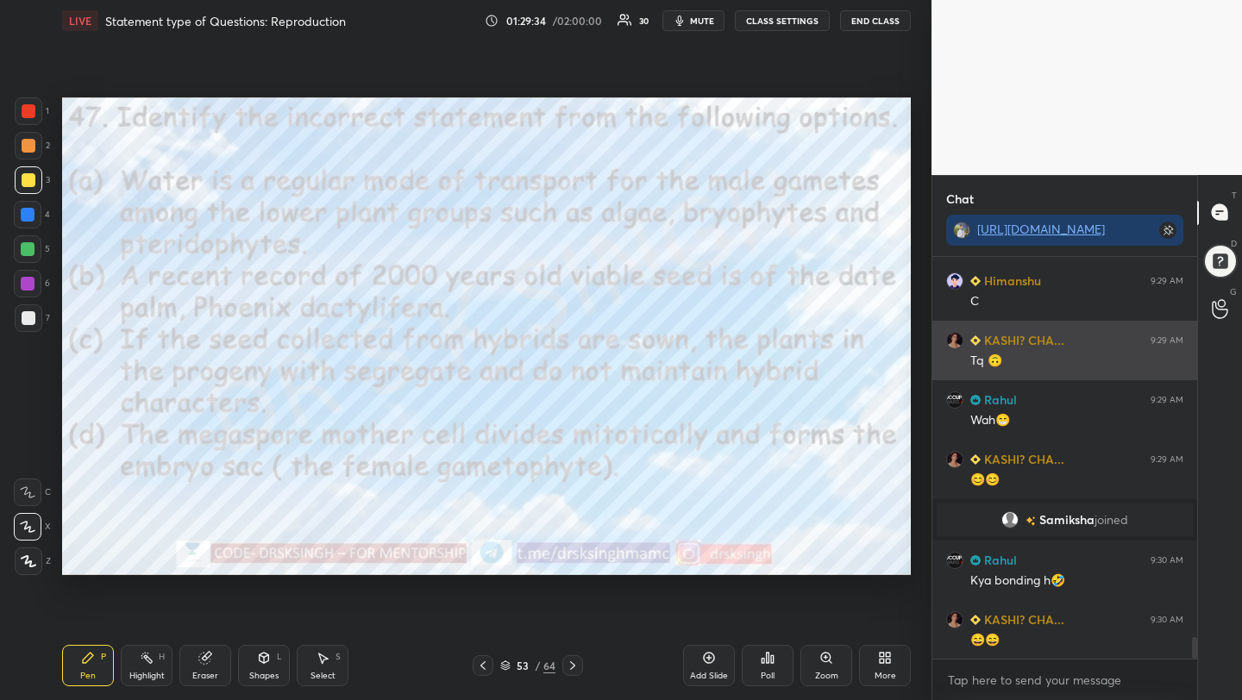
scroll to position [7161, 0]
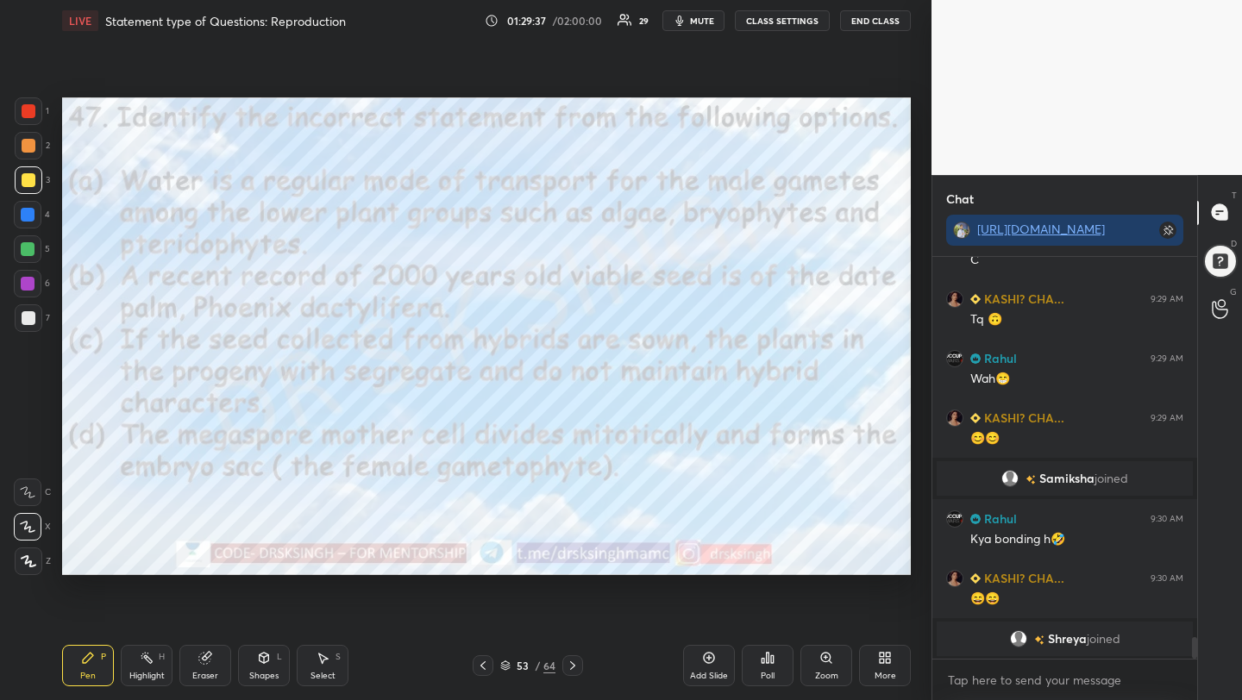
click at [790, 674] on div "Poll" at bounding box center [768, 665] width 52 height 41
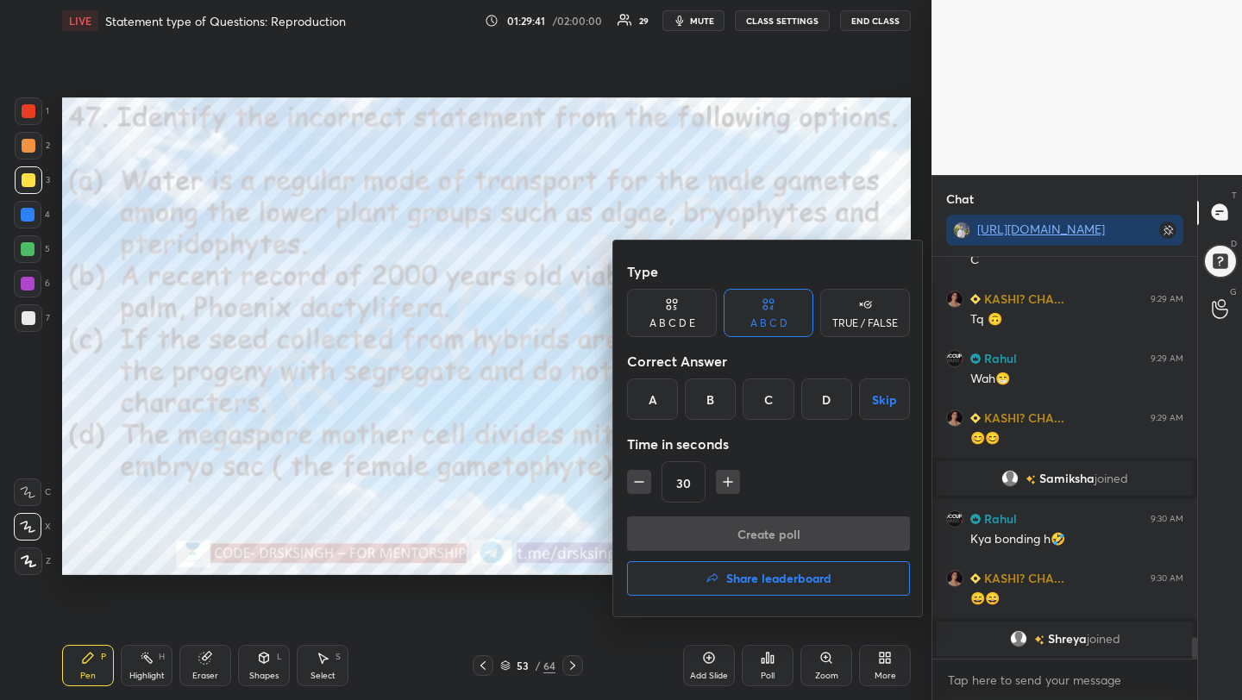
click at [830, 400] on div "D" at bounding box center [826, 399] width 51 height 41
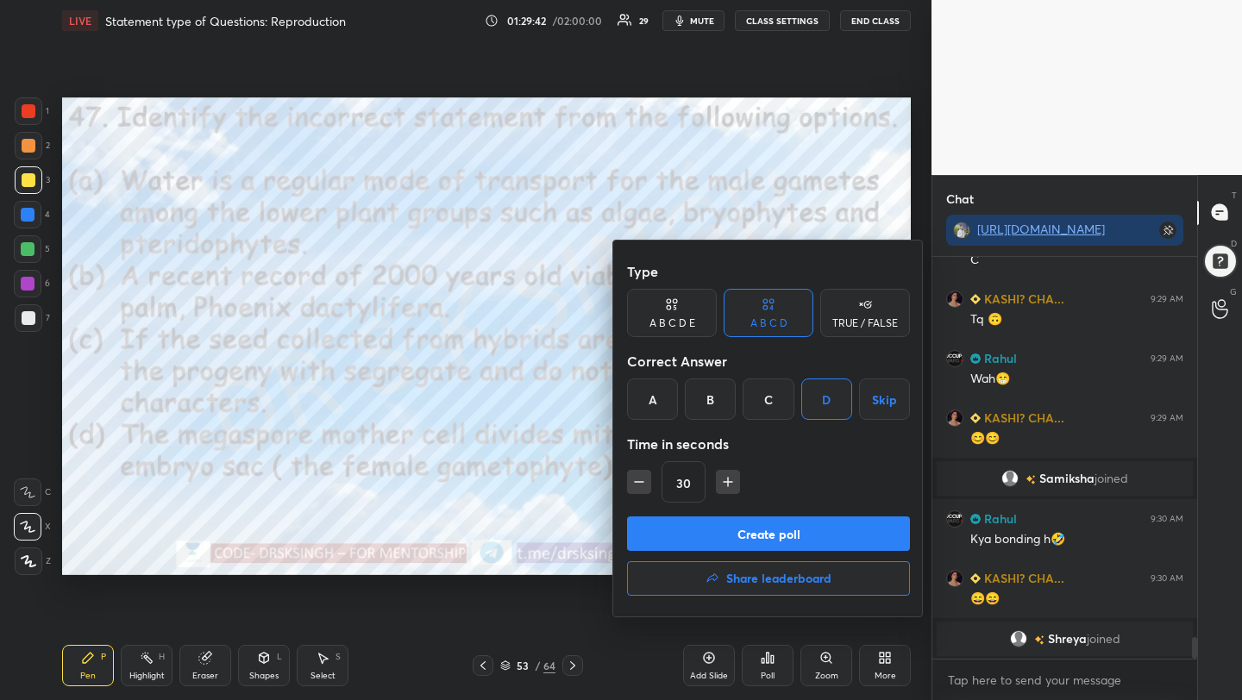
click at [838, 519] on button "Create poll" at bounding box center [768, 534] width 283 height 35
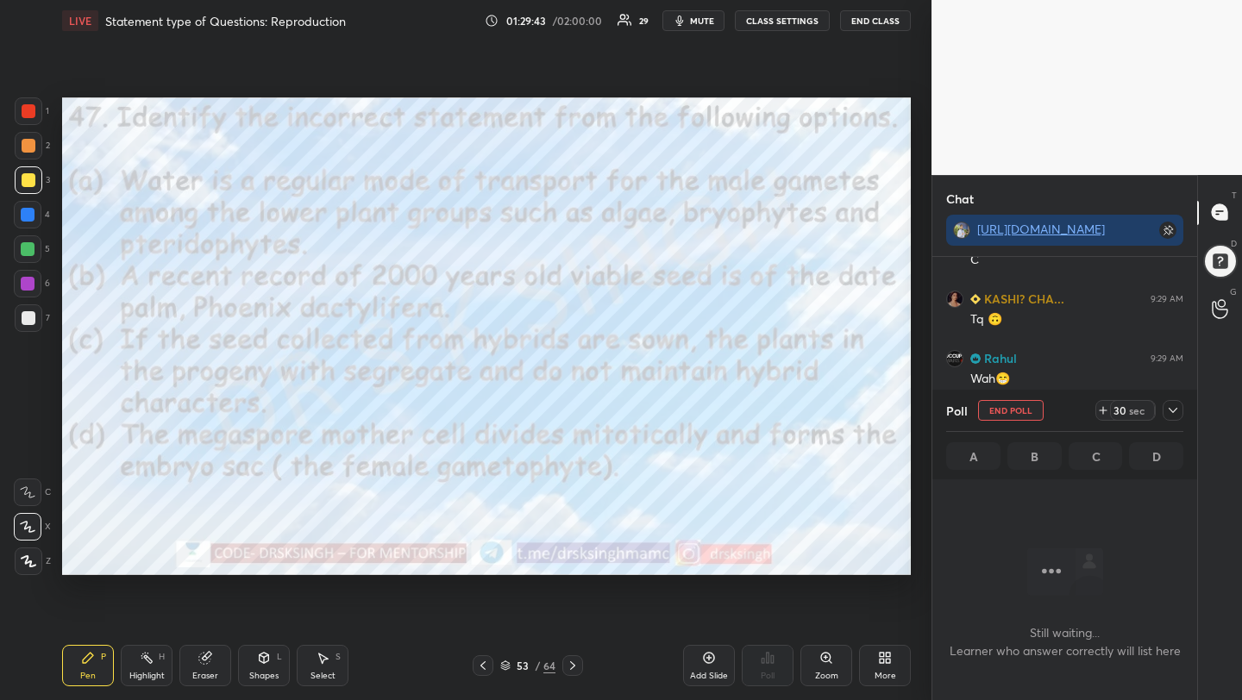
scroll to position [163, 260]
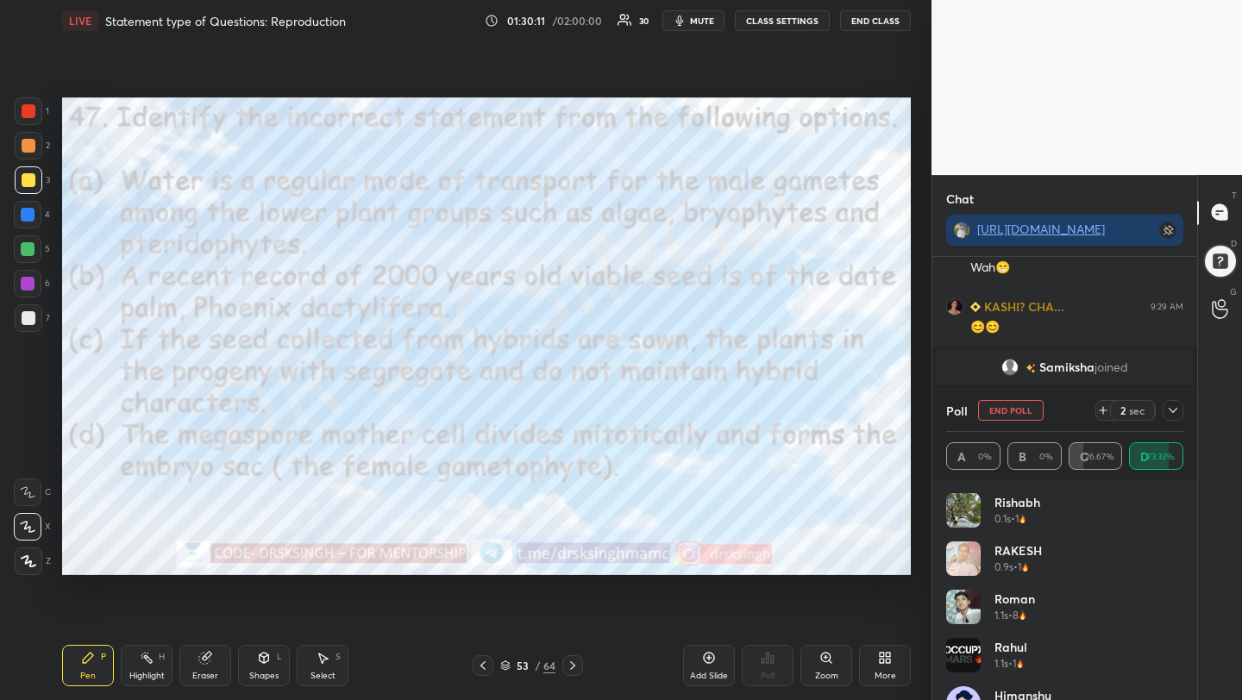
click at [697, 20] on span "mute" at bounding box center [702, 21] width 24 height 12
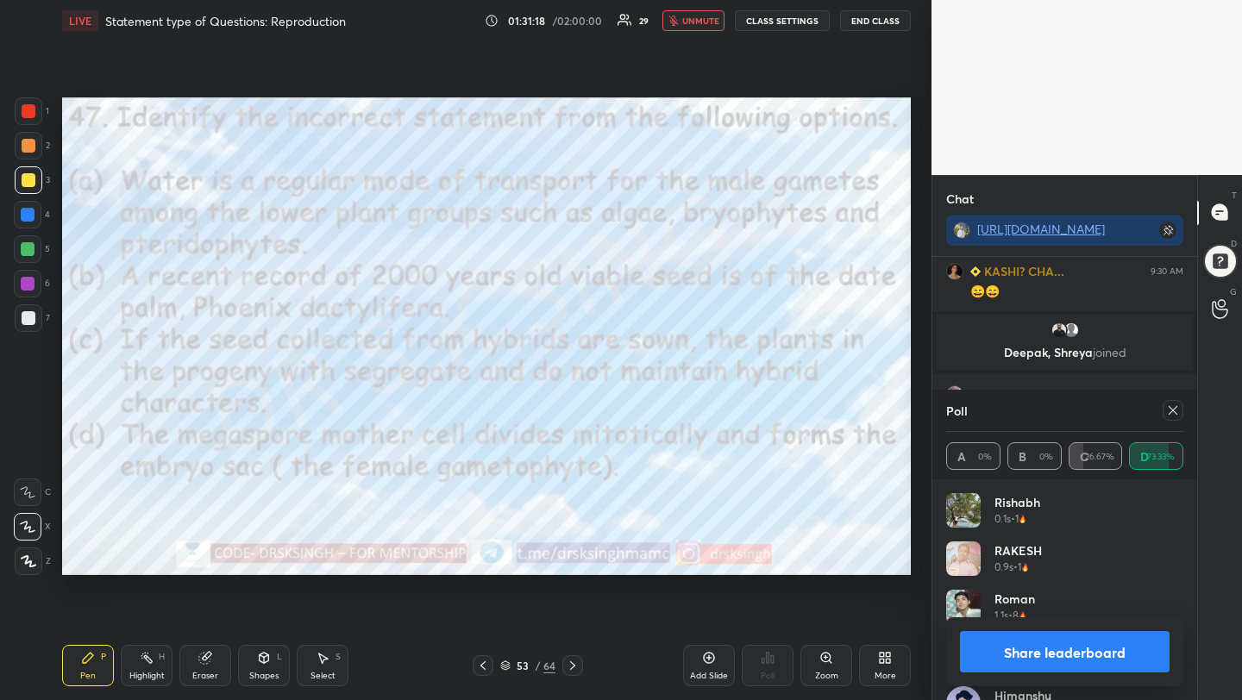
scroll to position [7442, 0]
click at [1168, 418] on div at bounding box center [1173, 410] width 21 height 21
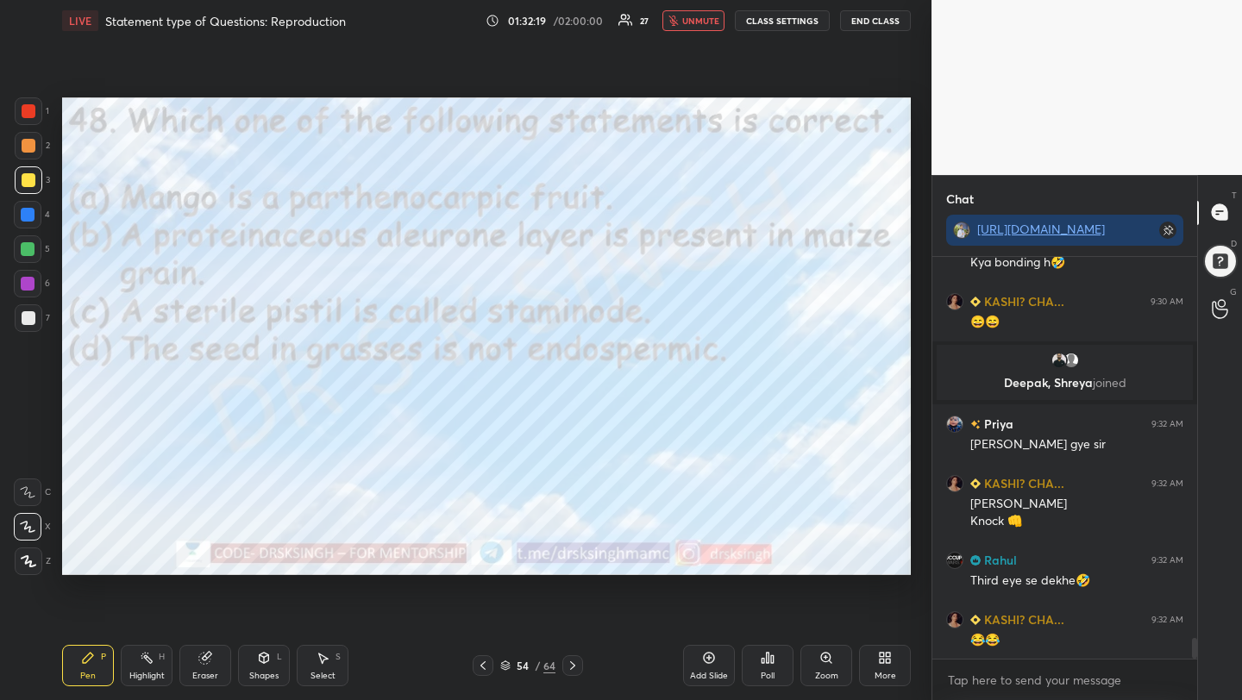
scroll to position [7394, 0]
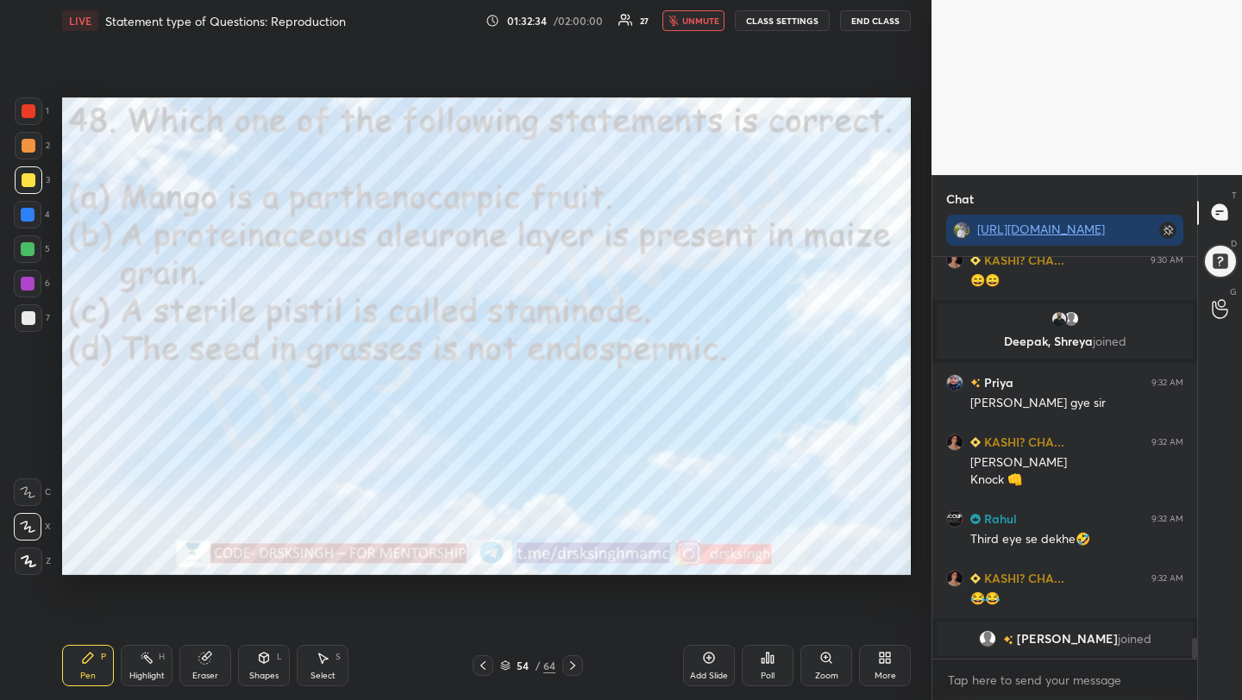
click at [763, 656] on icon at bounding box center [768, 658] width 14 height 14
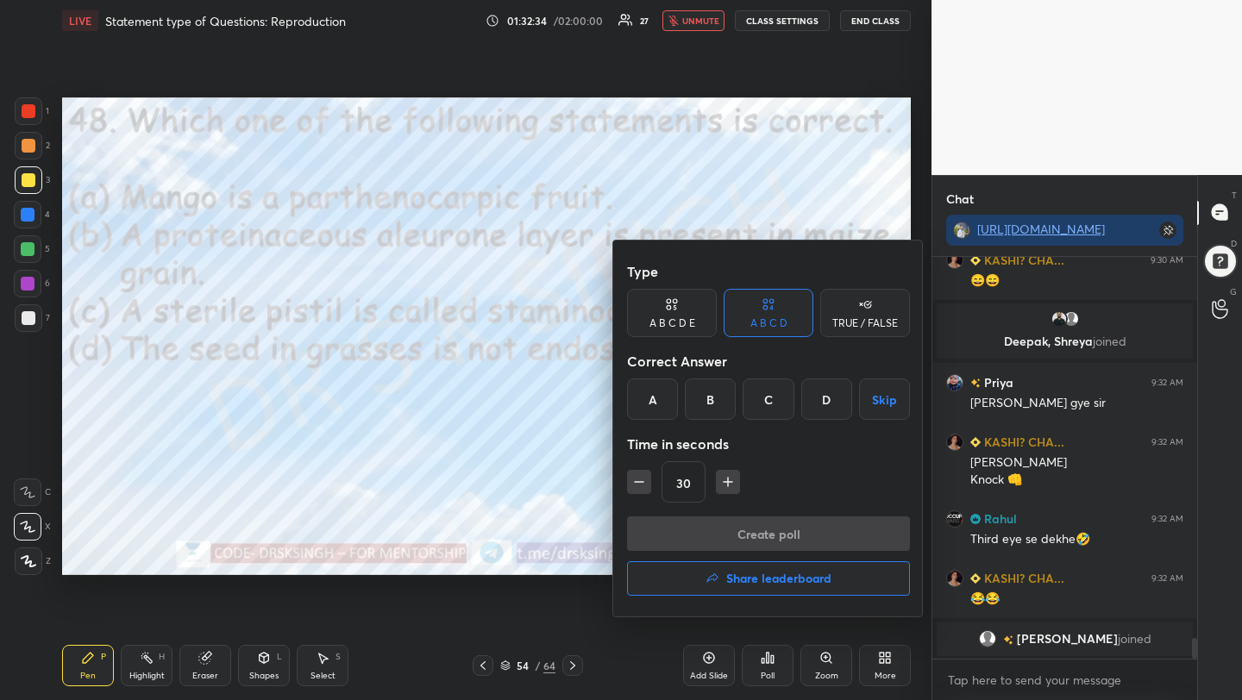
scroll to position [7416, 0]
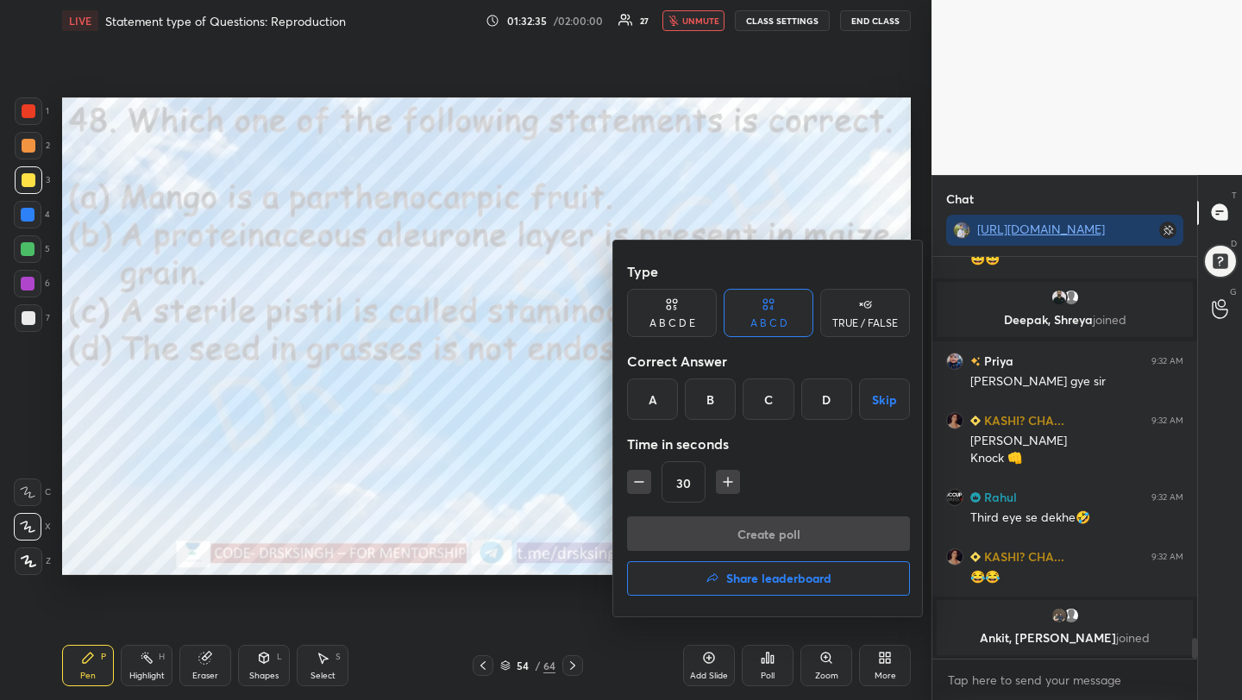
click at [700, 400] on div "B" at bounding box center [710, 399] width 51 height 41
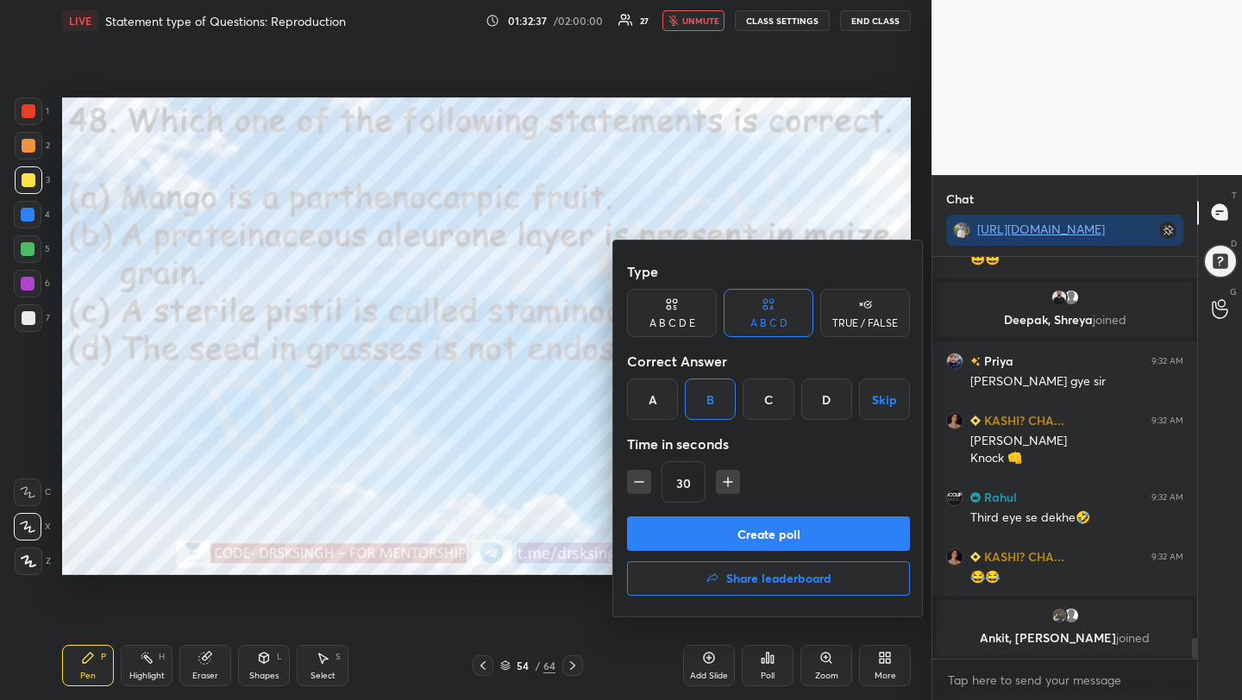
click at [720, 518] on button "Create poll" at bounding box center [768, 534] width 283 height 35
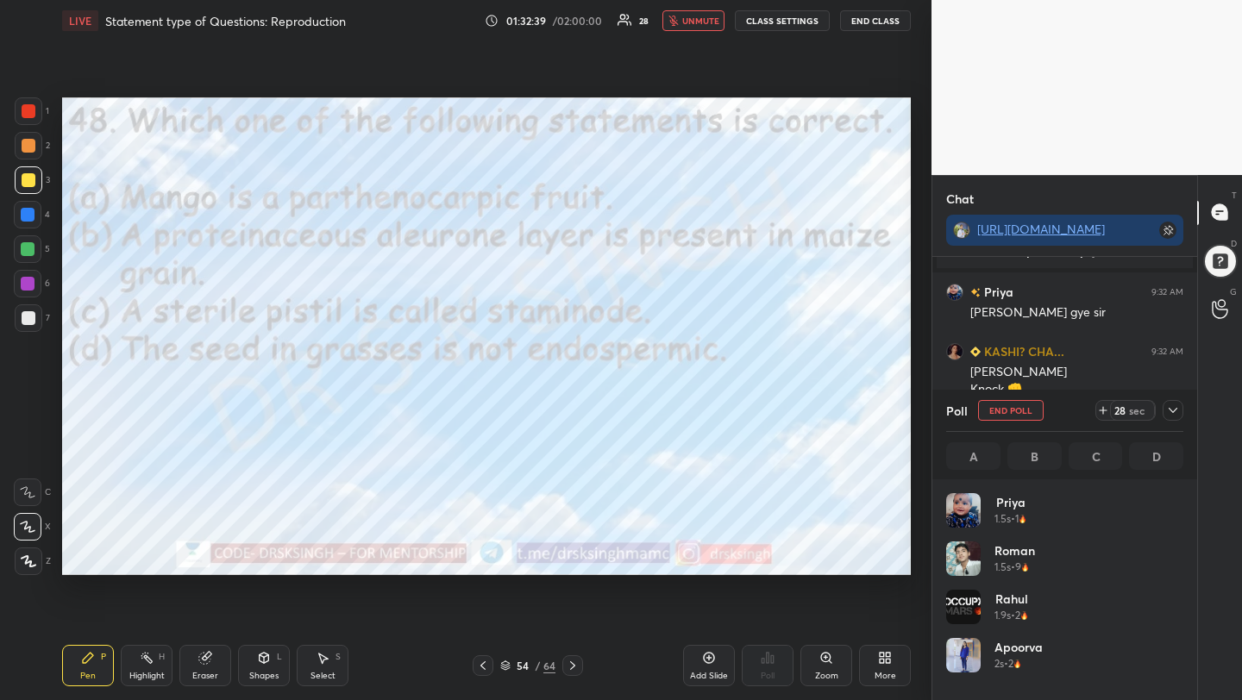
scroll to position [202, 232]
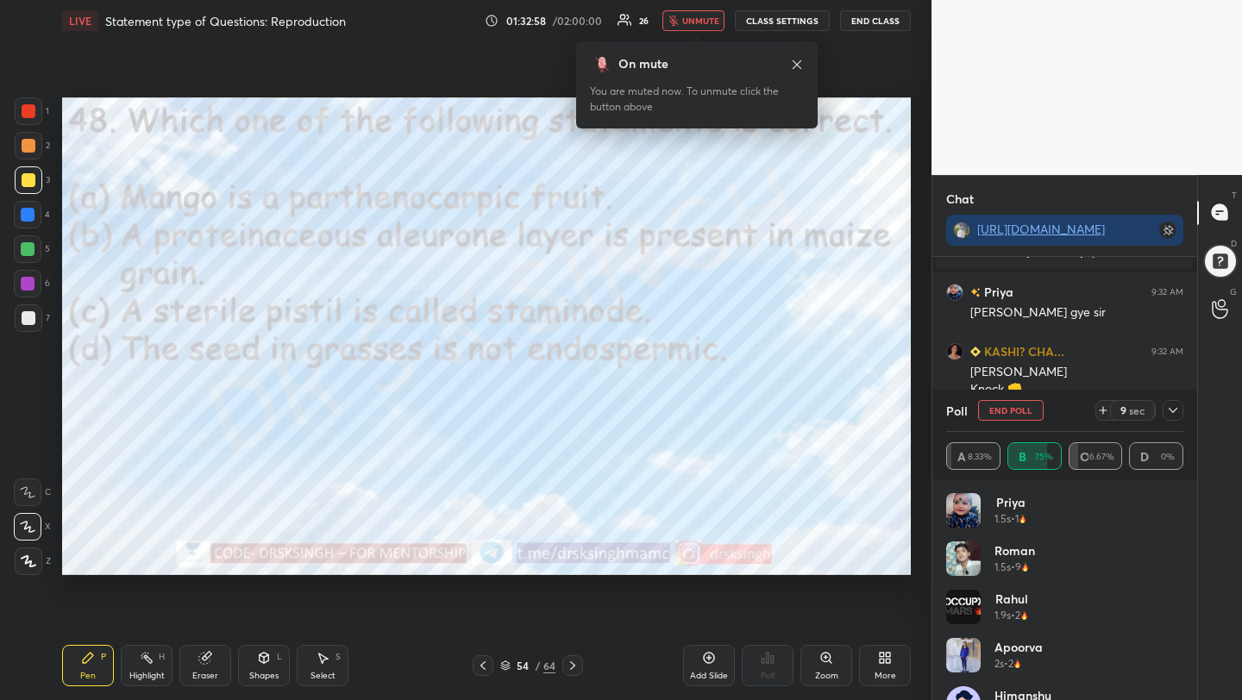
click at [1023, 408] on button "End Poll" at bounding box center [1011, 410] width 66 height 21
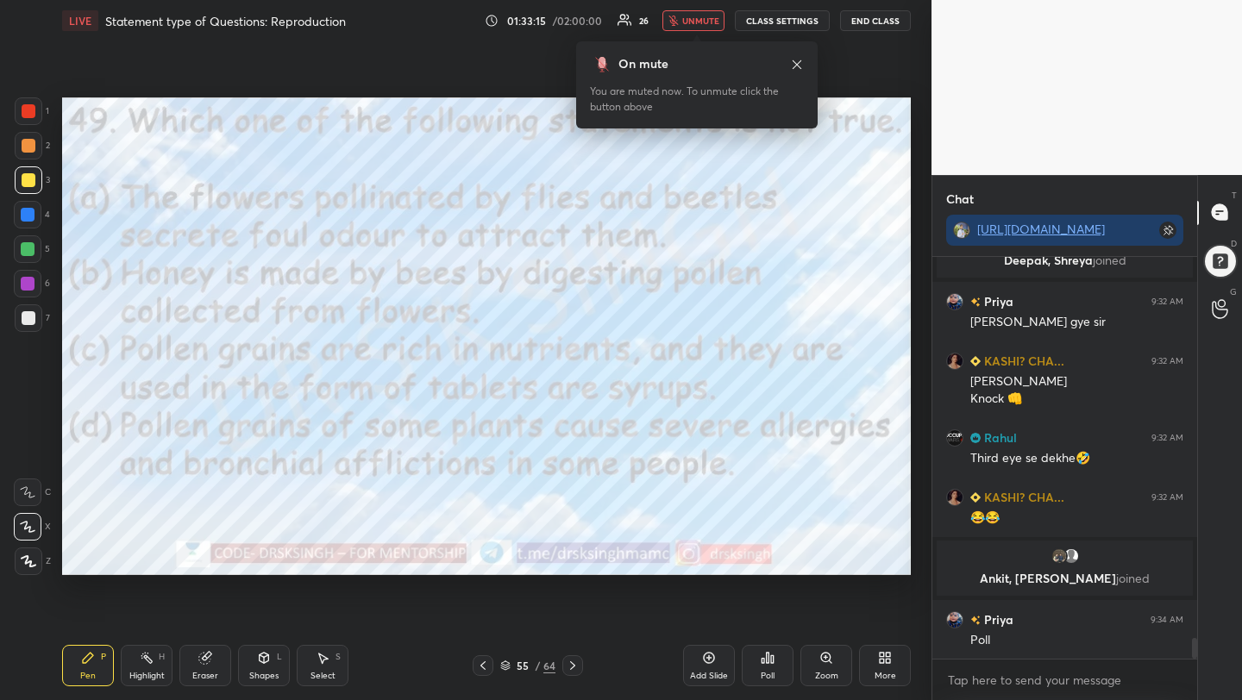
click at [765, 663] on icon at bounding box center [768, 658] width 14 height 14
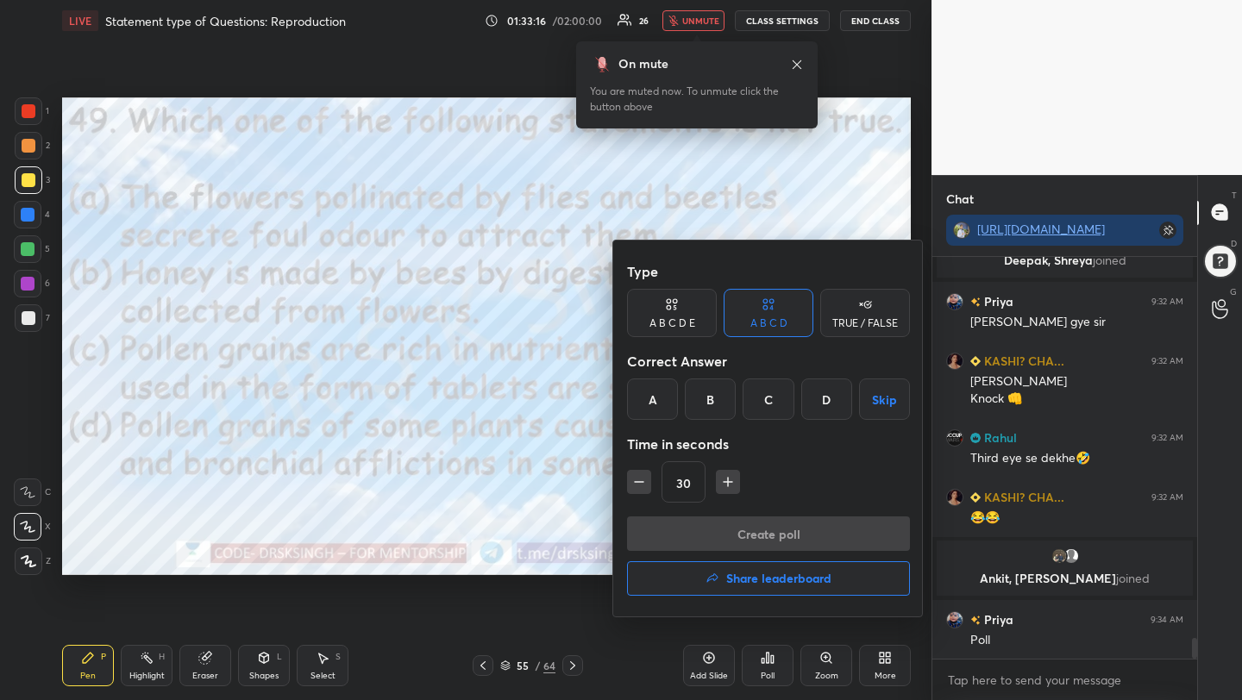
click at [715, 411] on div "B" at bounding box center [710, 399] width 51 height 41
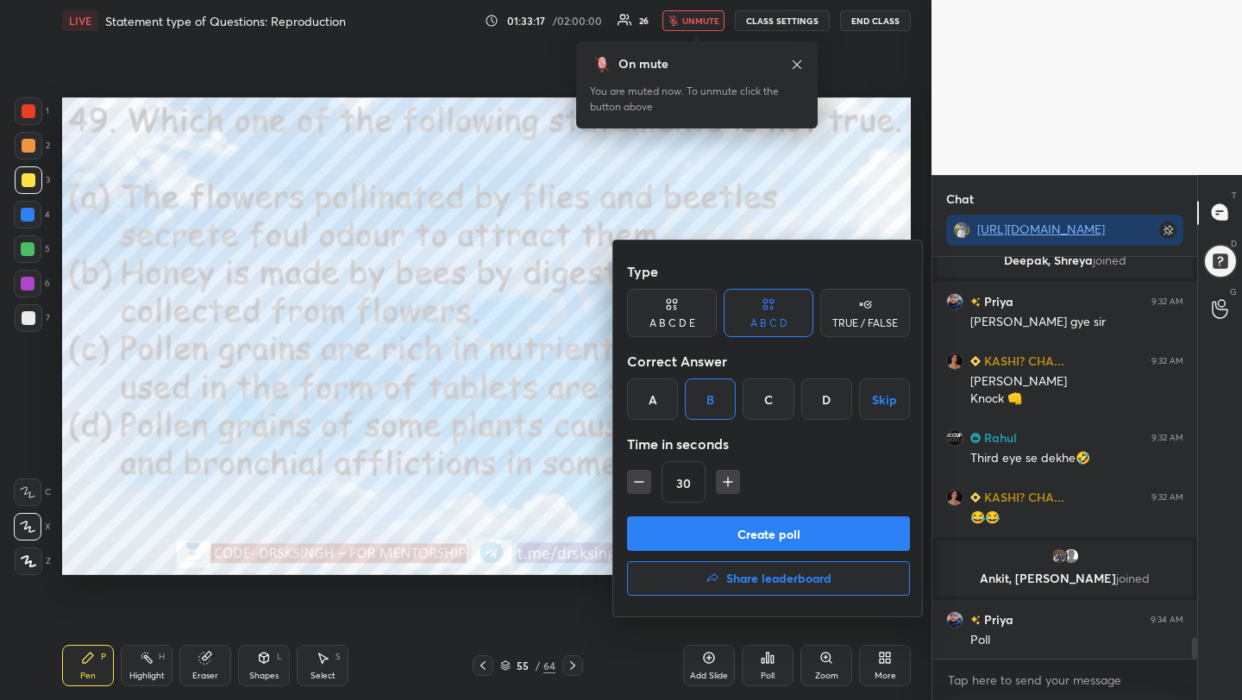
click at [737, 536] on button "Create poll" at bounding box center [768, 534] width 283 height 35
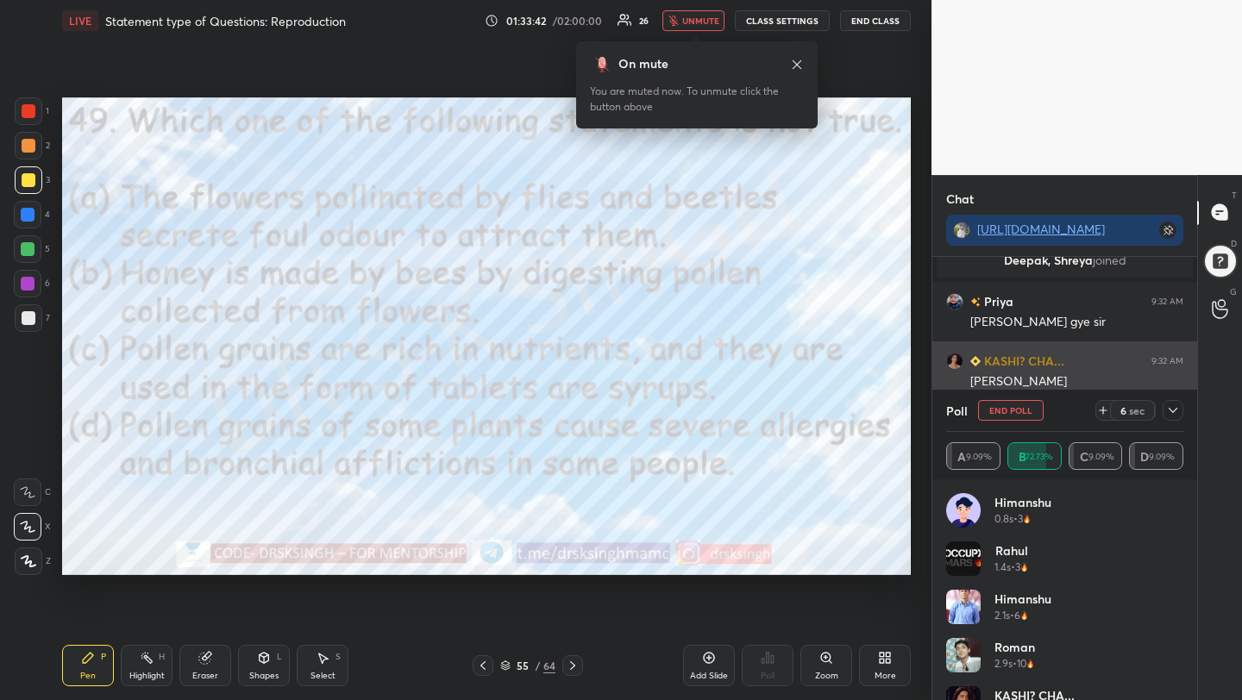
scroll to position [7541, 0]
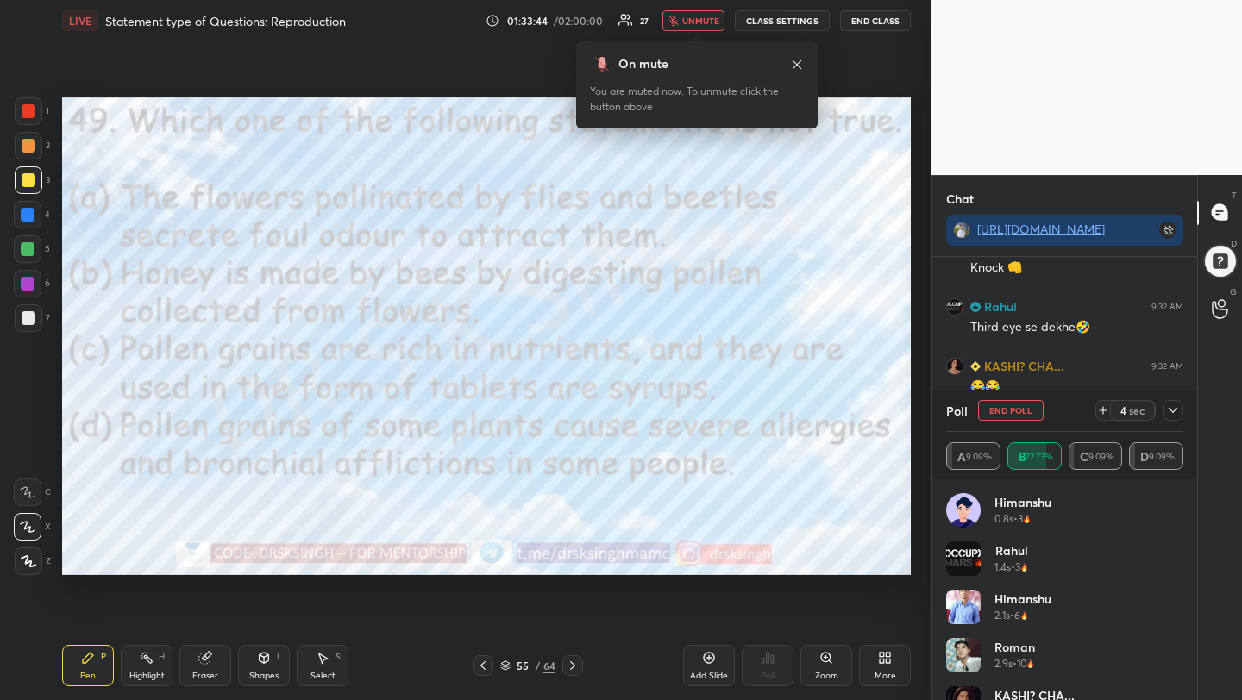
click at [1014, 404] on button "End Poll" at bounding box center [1011, 410] width 66 height 21
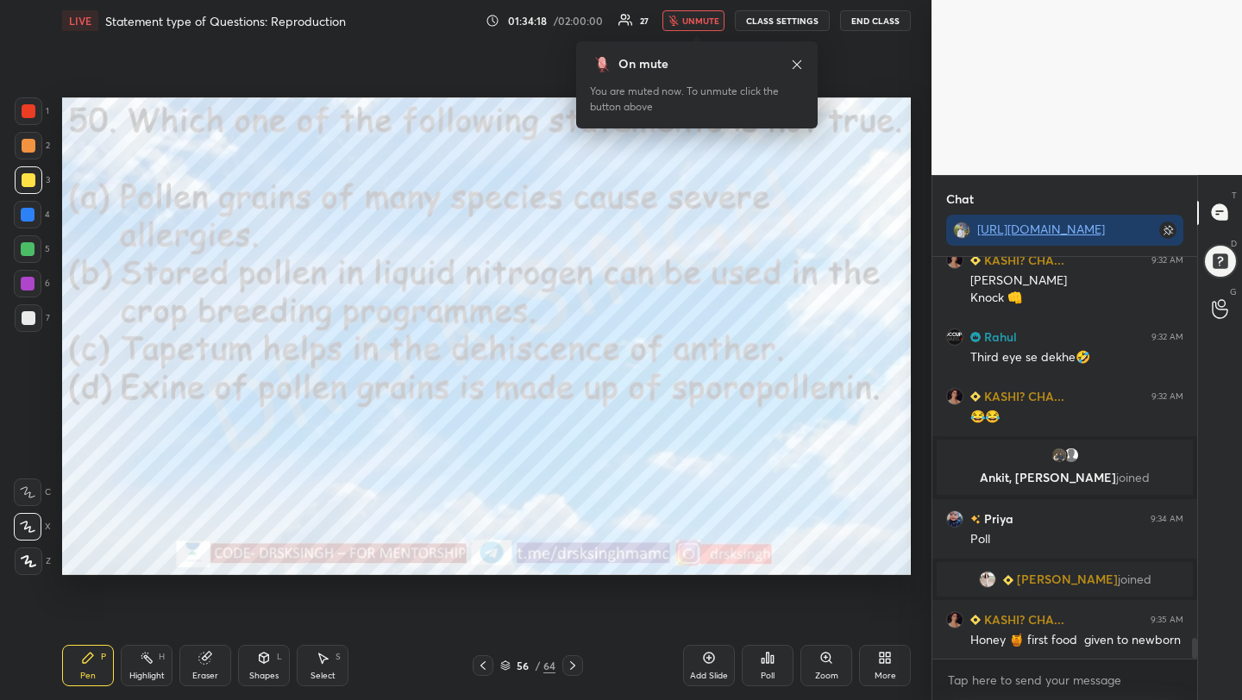
scroll to position [6, 6]
click at [760, 666] on div "Poll" at bounding box center [768, 665] width 52 height 41
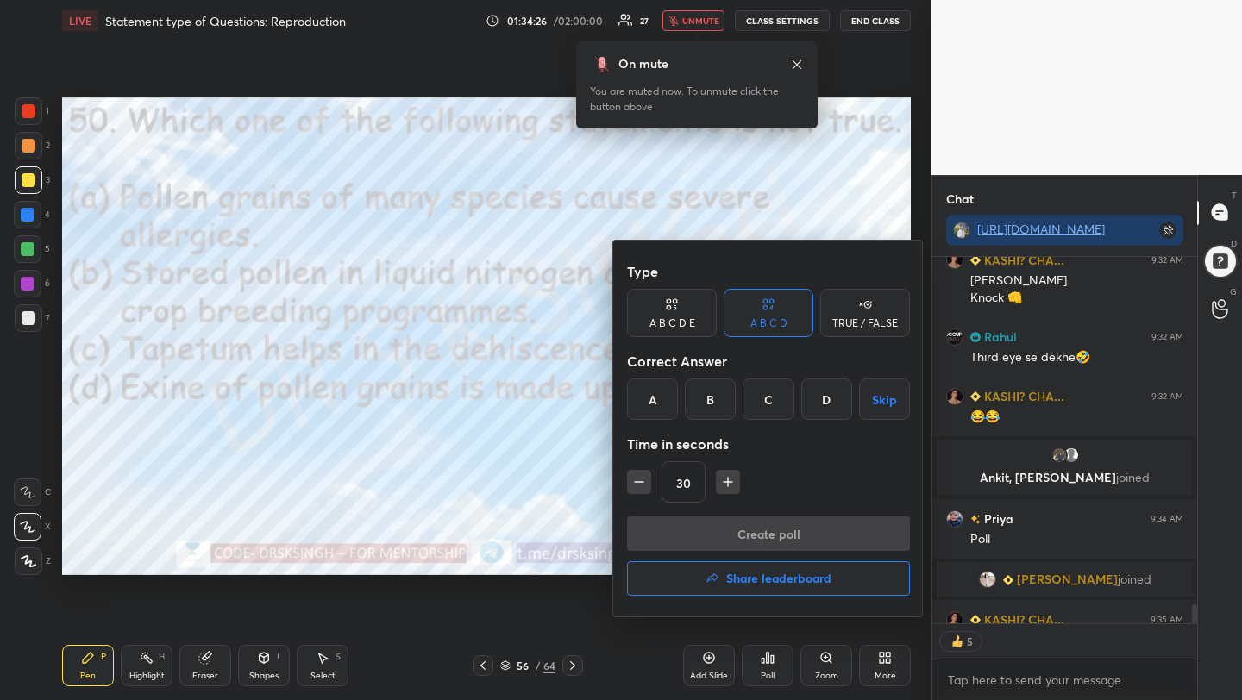
click at [763, 410] on div "C" at bounding box center [768, 399] width 51 height 41
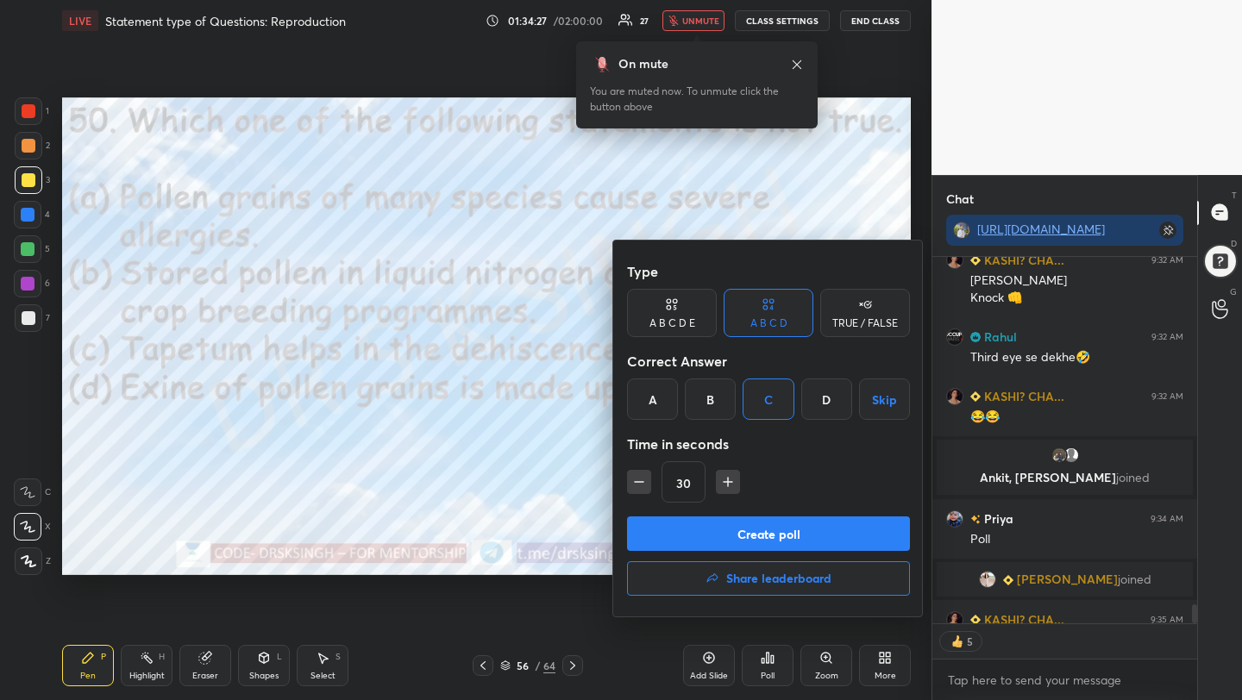
click at [788, 520] on button "Create poll" at bounding box center [768, 534] width 283 height 35
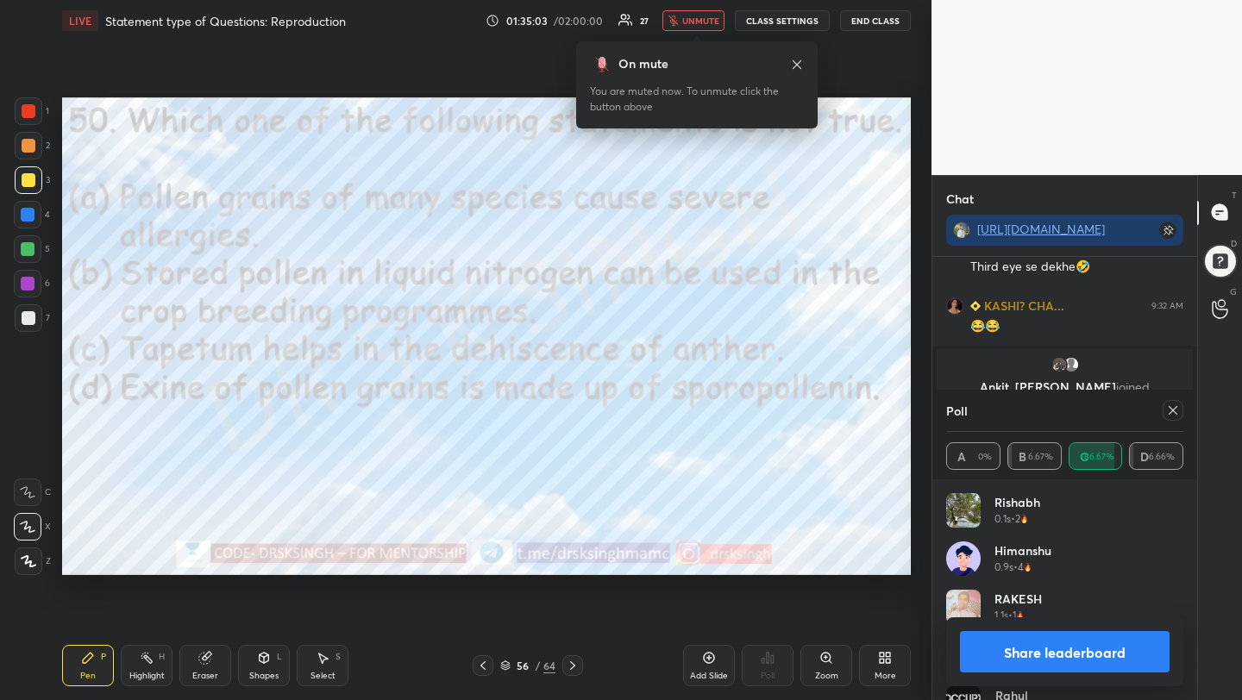
scroll to position [7662, 0]
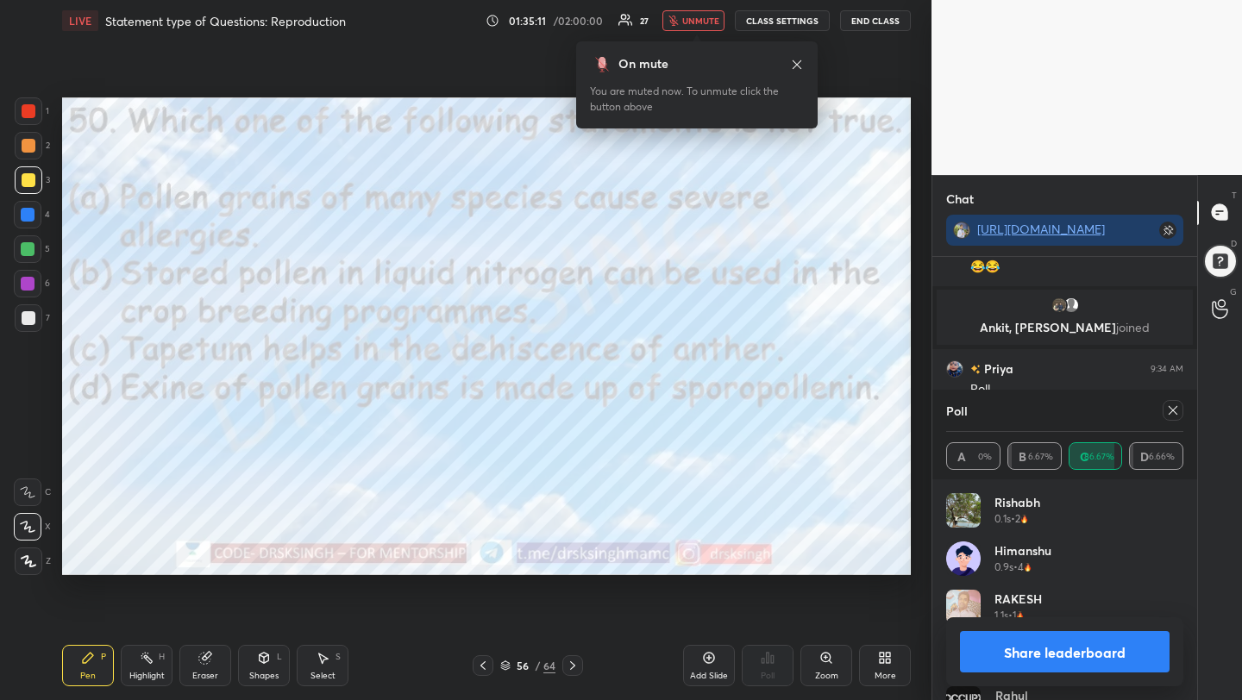
click at [912, 364] on div "Setting up your live class Poll for secs No correct answer Start poll" at bounding box center [486, 336] width 863 height 590
click at [1173, 411] on icon at bounding box center [1173, 411] width 14 height 14
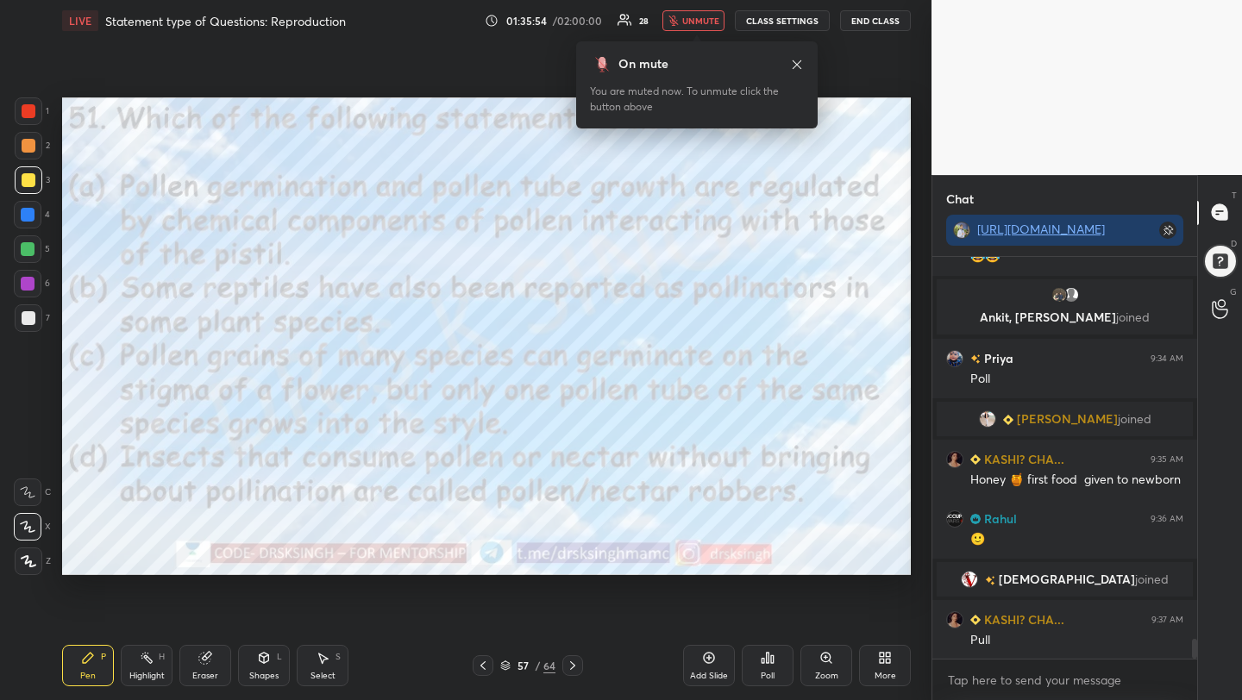
scroll to position [7718, 0]
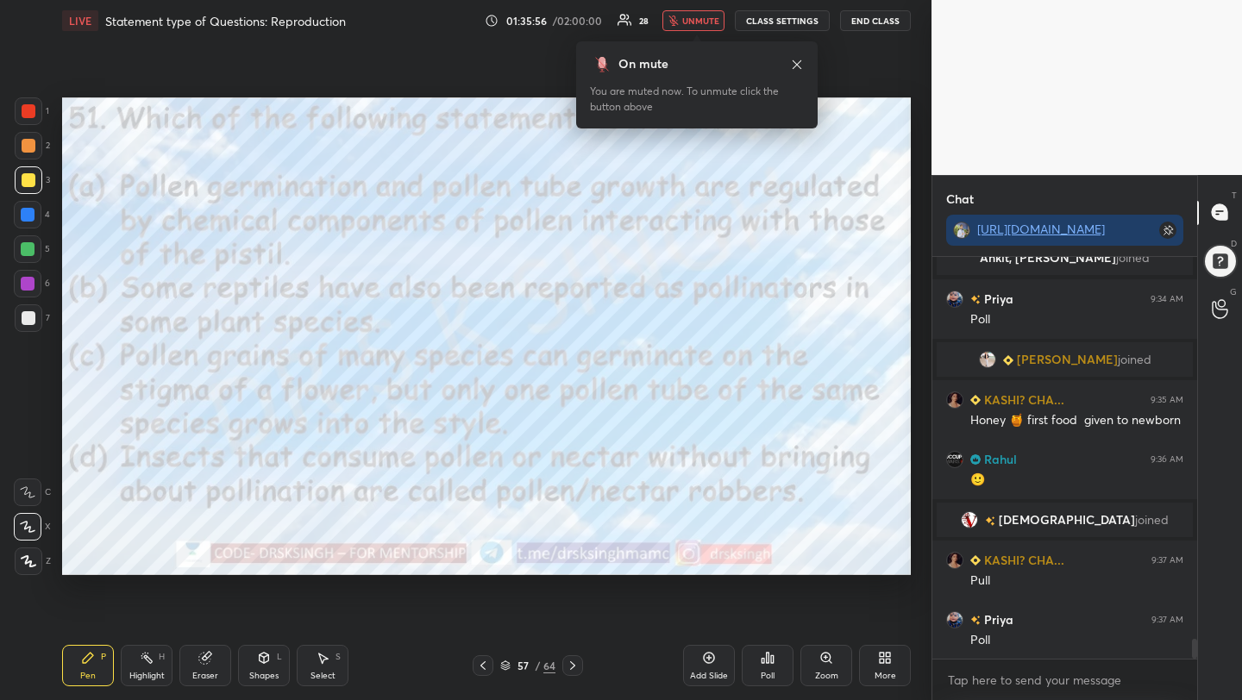
click at [763, 665] on div "Poll" at bounding box center [768, 665] width 52 height 41
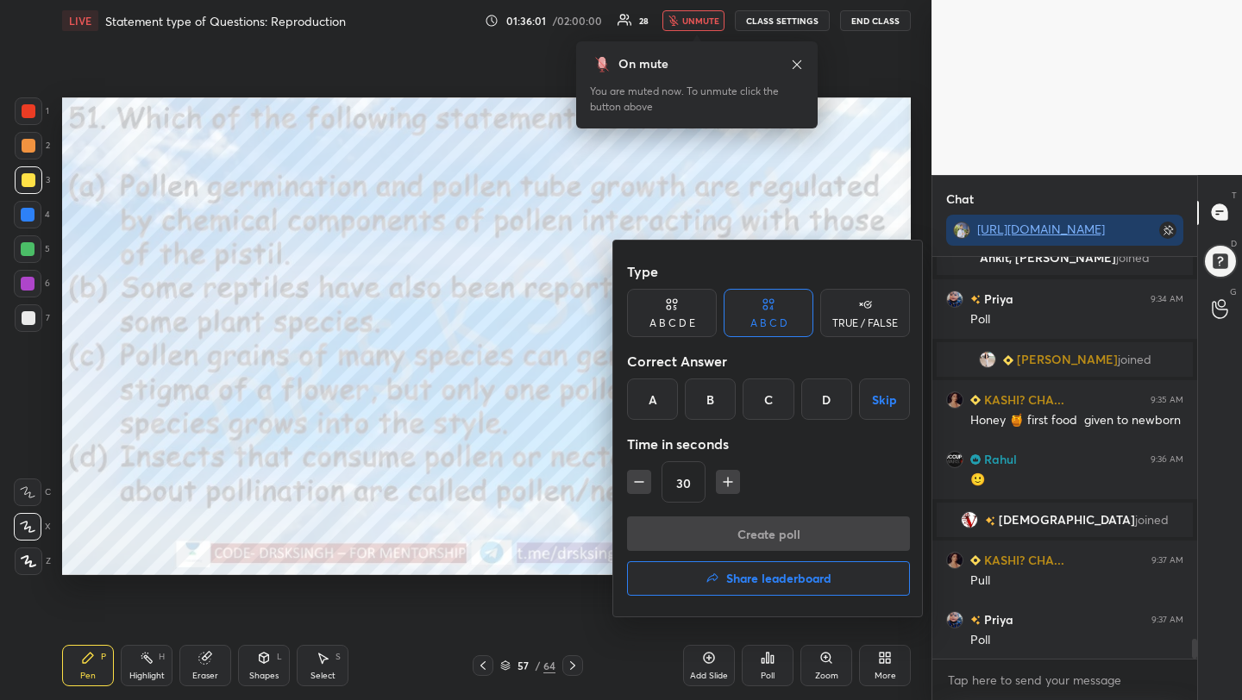
click at [756, 405] on div "C" at bounding box center [768, 399] width 51 height 41
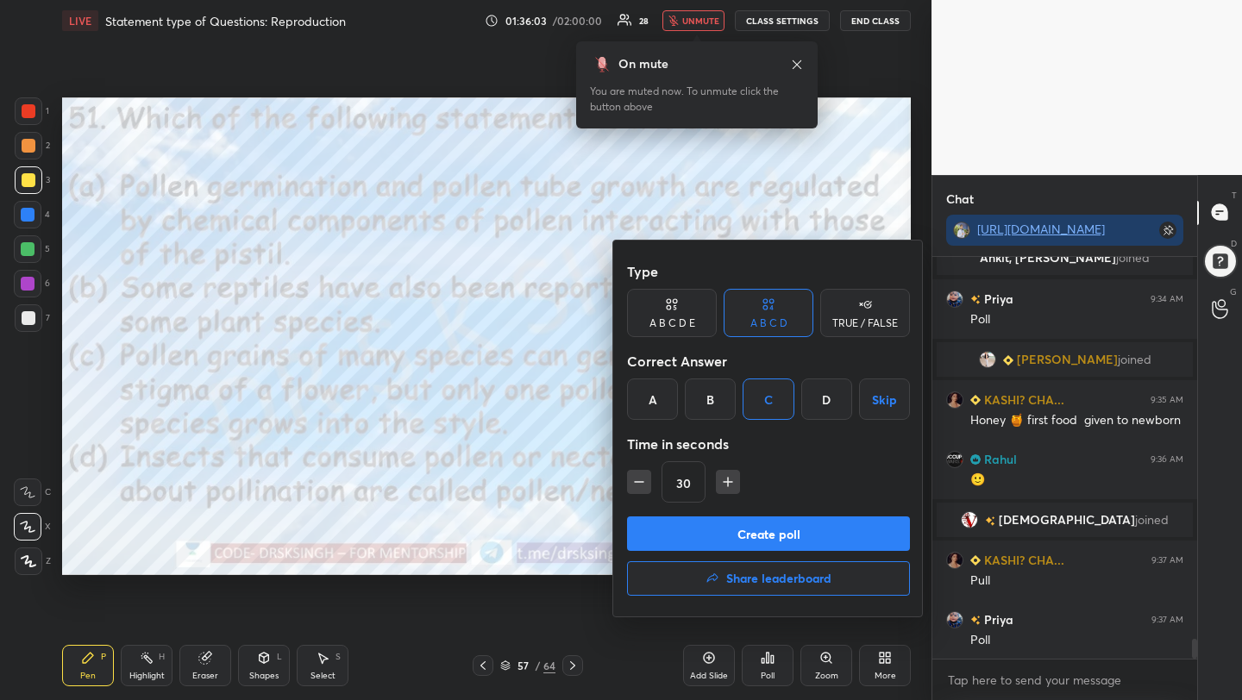
click at [773, 526] on button "Create poll" at bounding box center [768, 534] width 283 height 35
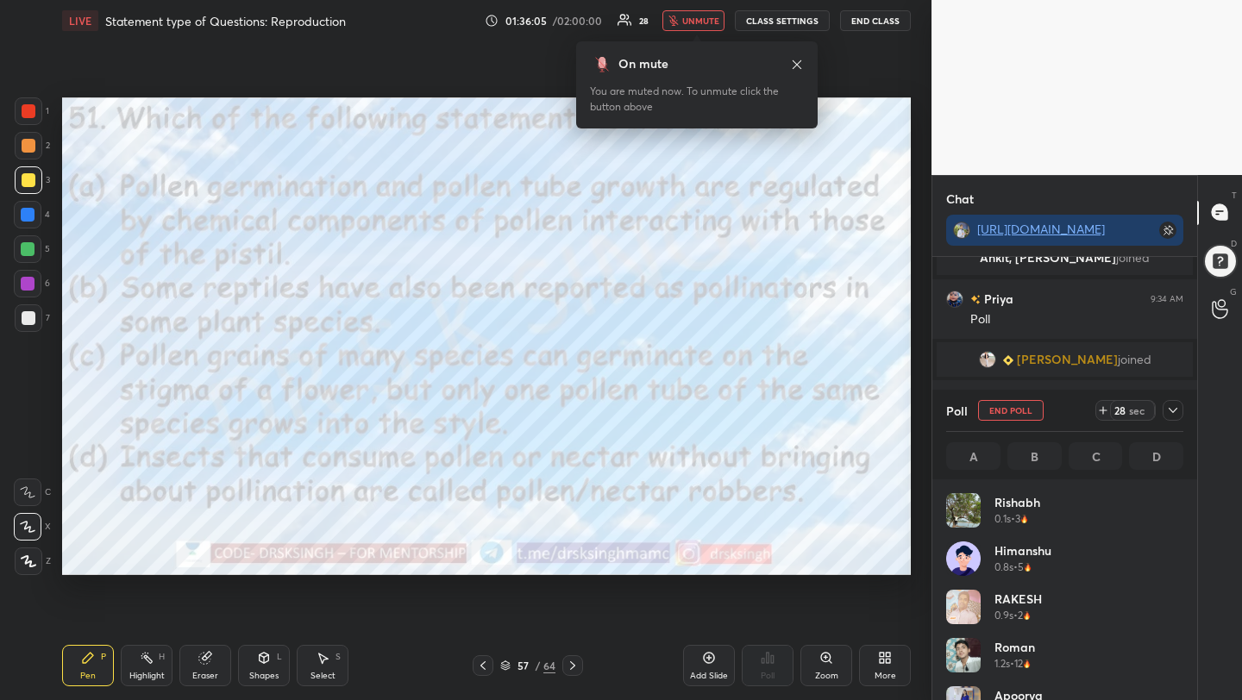
scroll to position [202, 232]
click at [1028, 415] on button "End Poll" at bounding box center [1011, 410] width 66 height 21
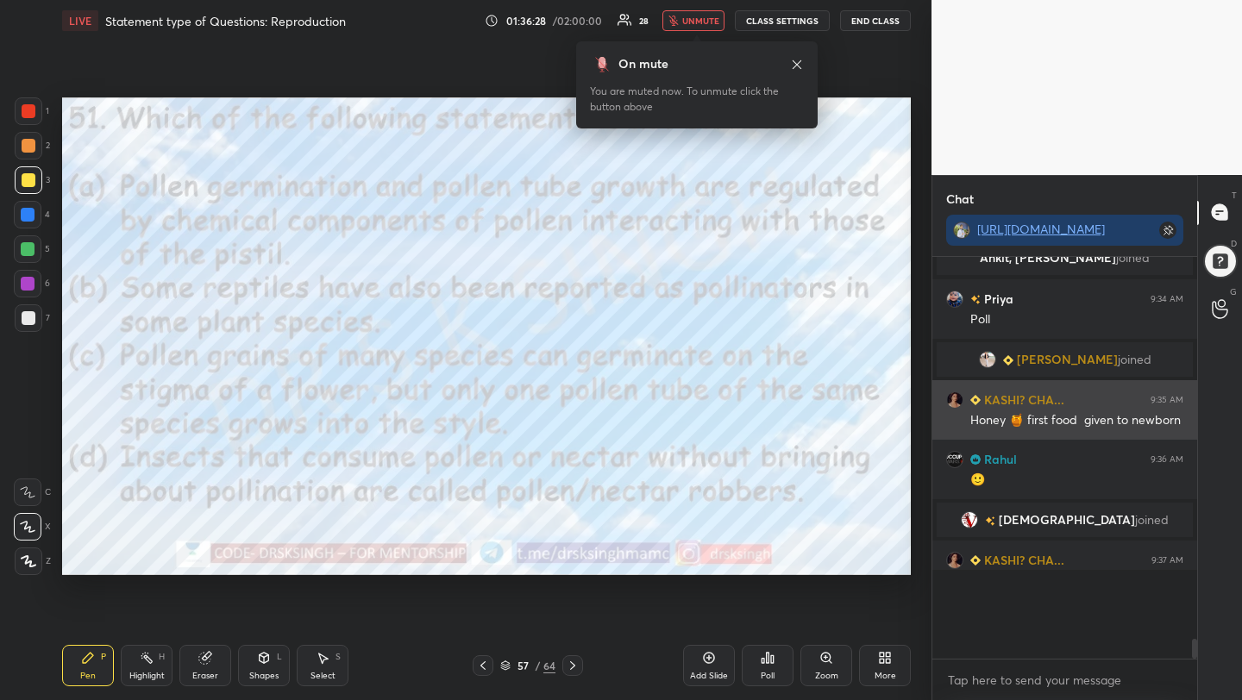
scroll to position [233, 260]
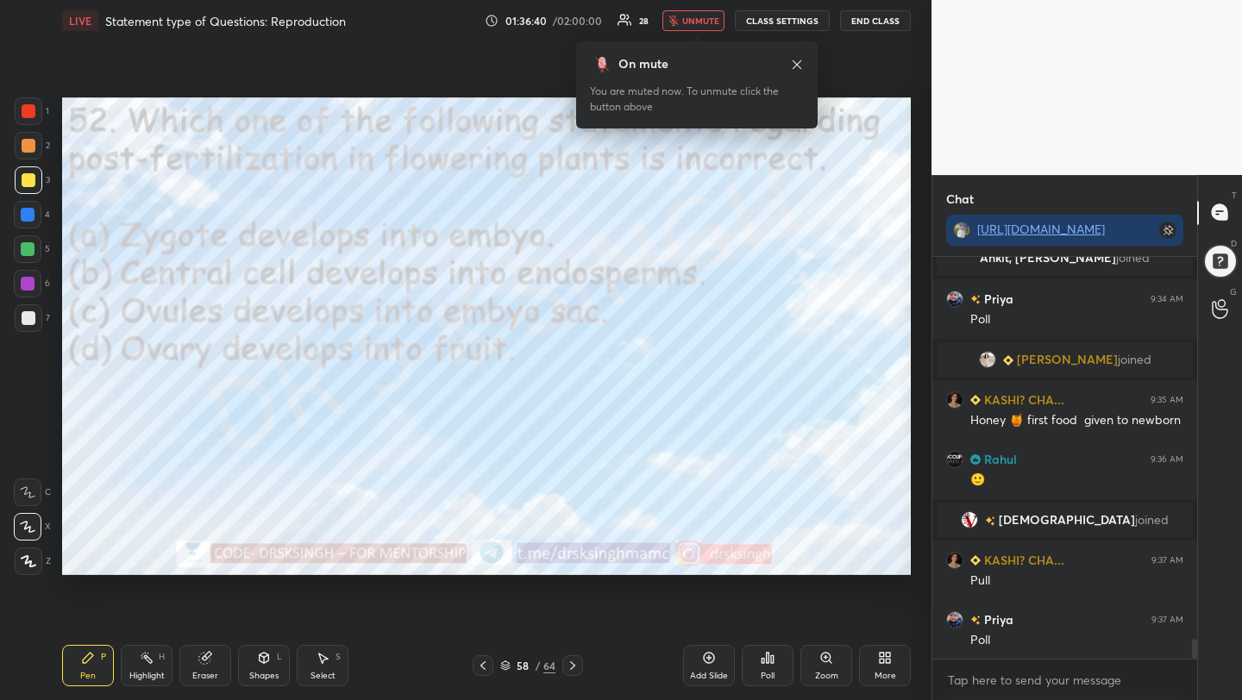
click at [738, 664] on div "Add Slide Poll Zoom More" at bounding box center [797, 666] width 228 height 97
click at [775, 663] on div "Poll" at bounding box center [768, 665] width 52 height 41
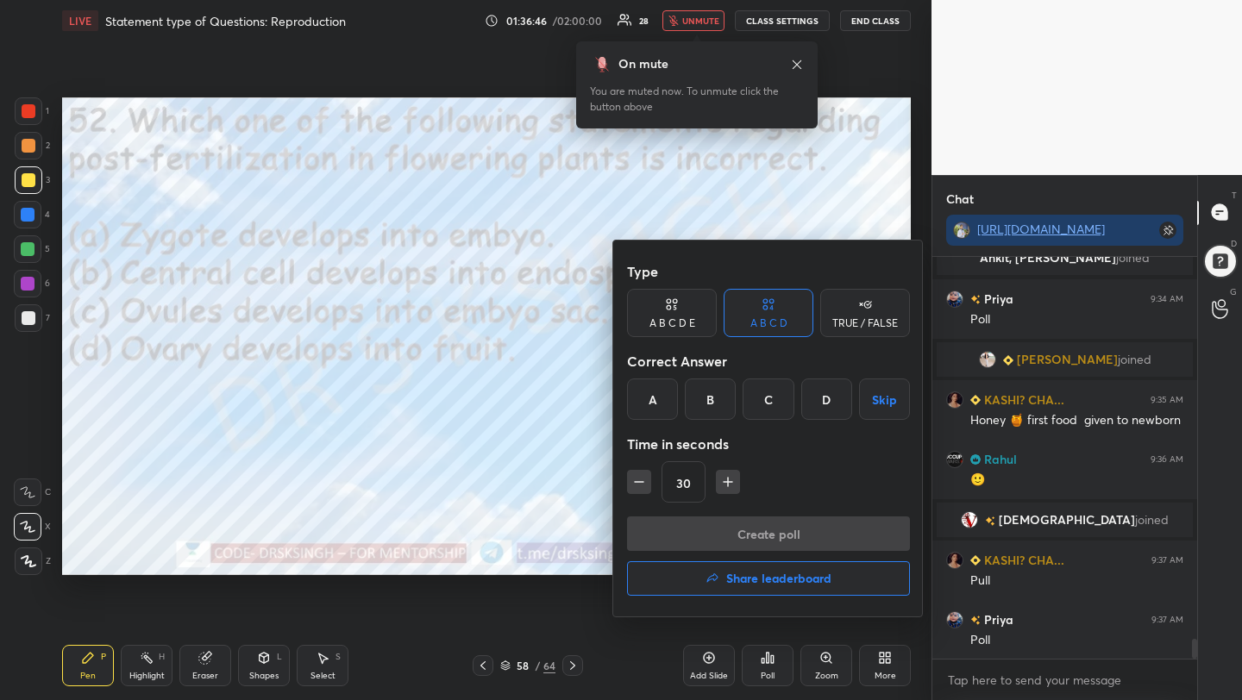
click at [768, 395] on div "C" at bounding box center [768, 399] width 51 height 41
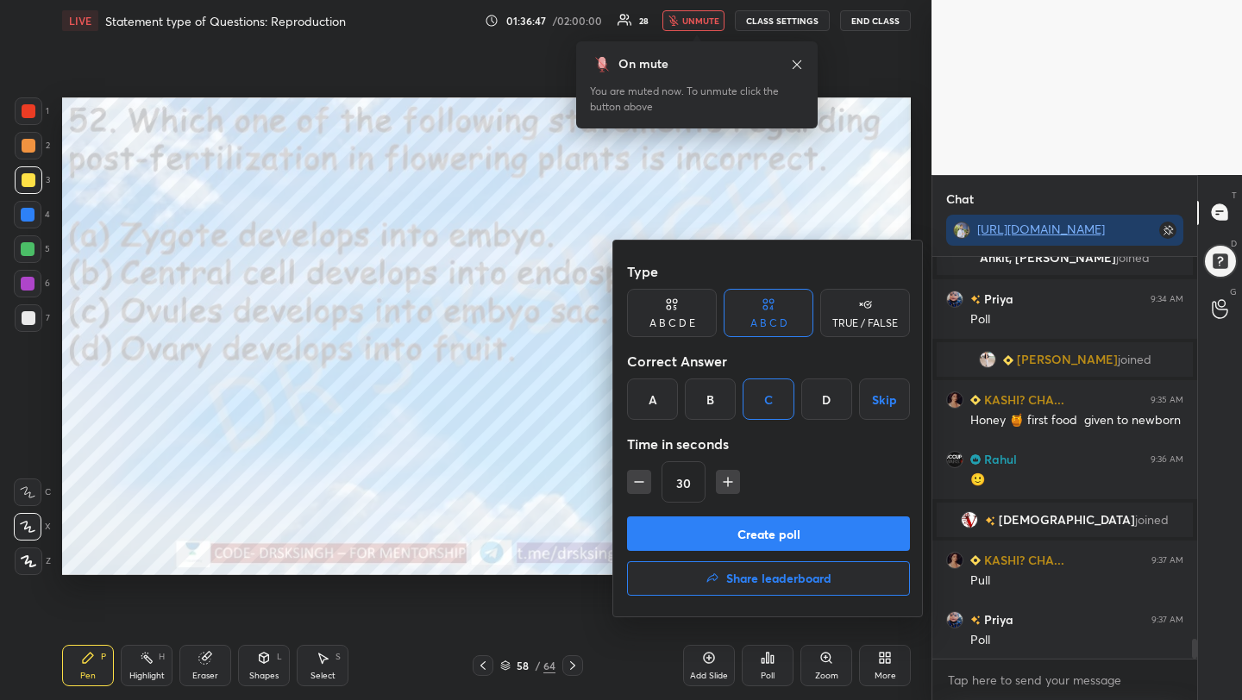
click at [769, 532] on button "Create poll" at bounding box center [768, 534] width 283 height 35
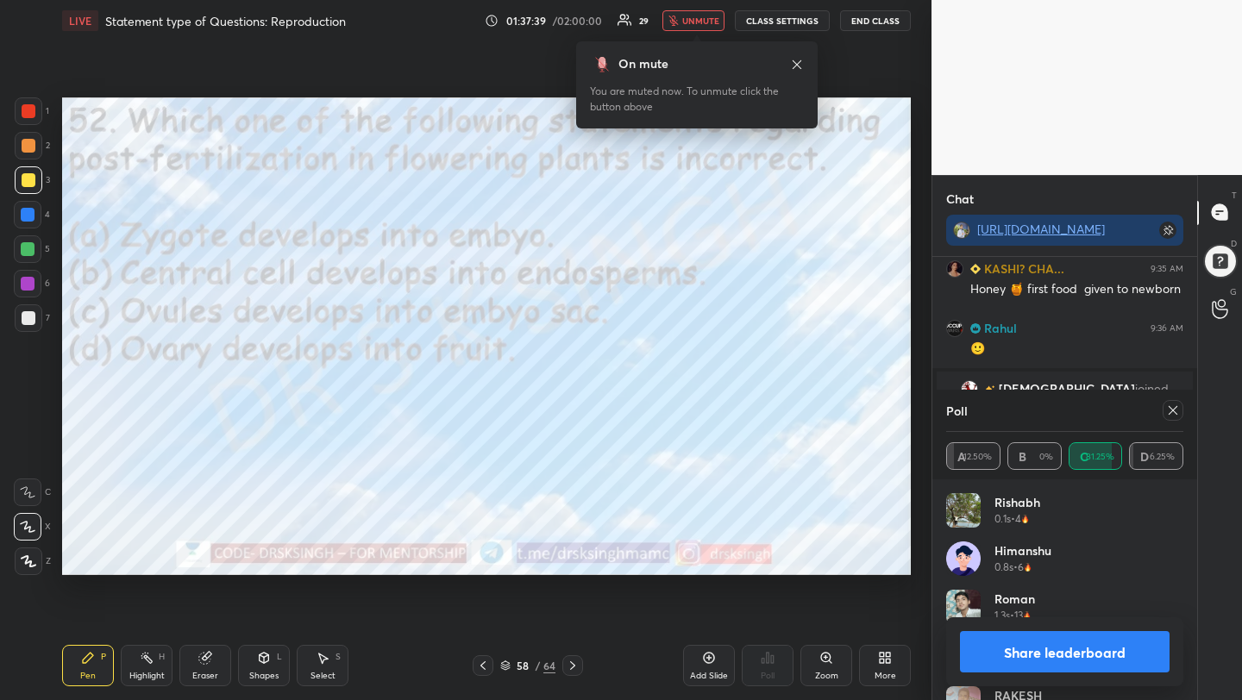
scroll to position [7870, 0]
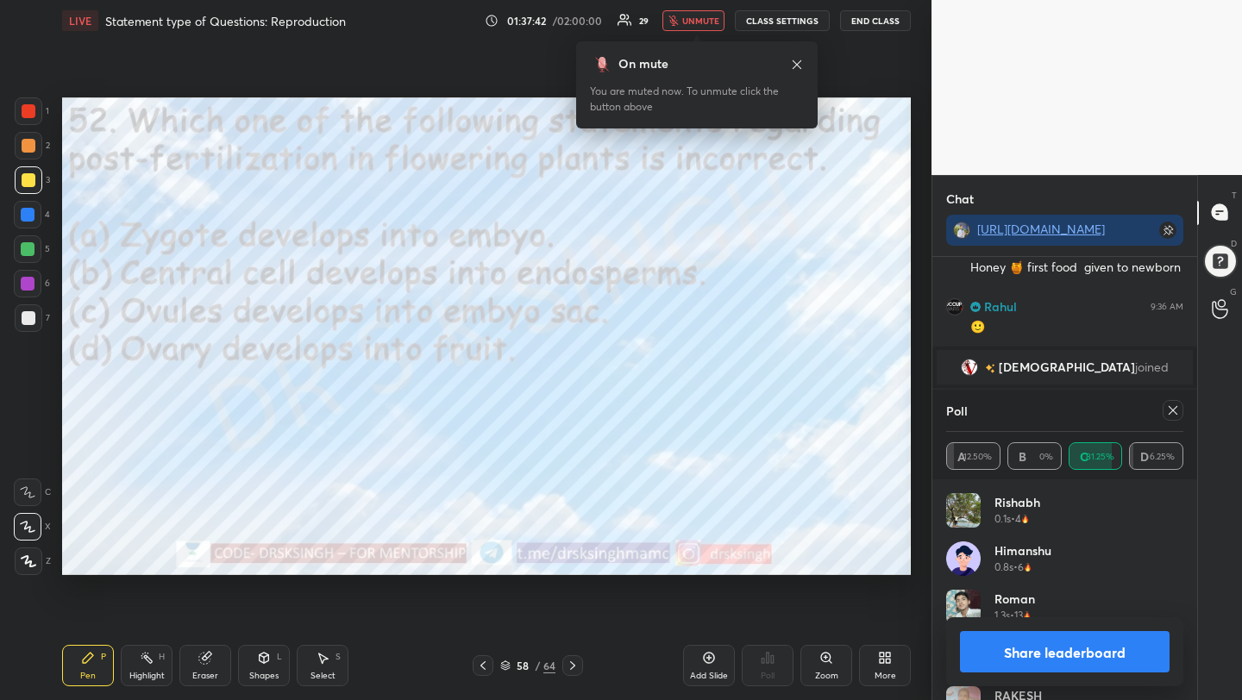
click at [696, 22] on span "unmute" at bounding box center [700, 21] width 37 height 12
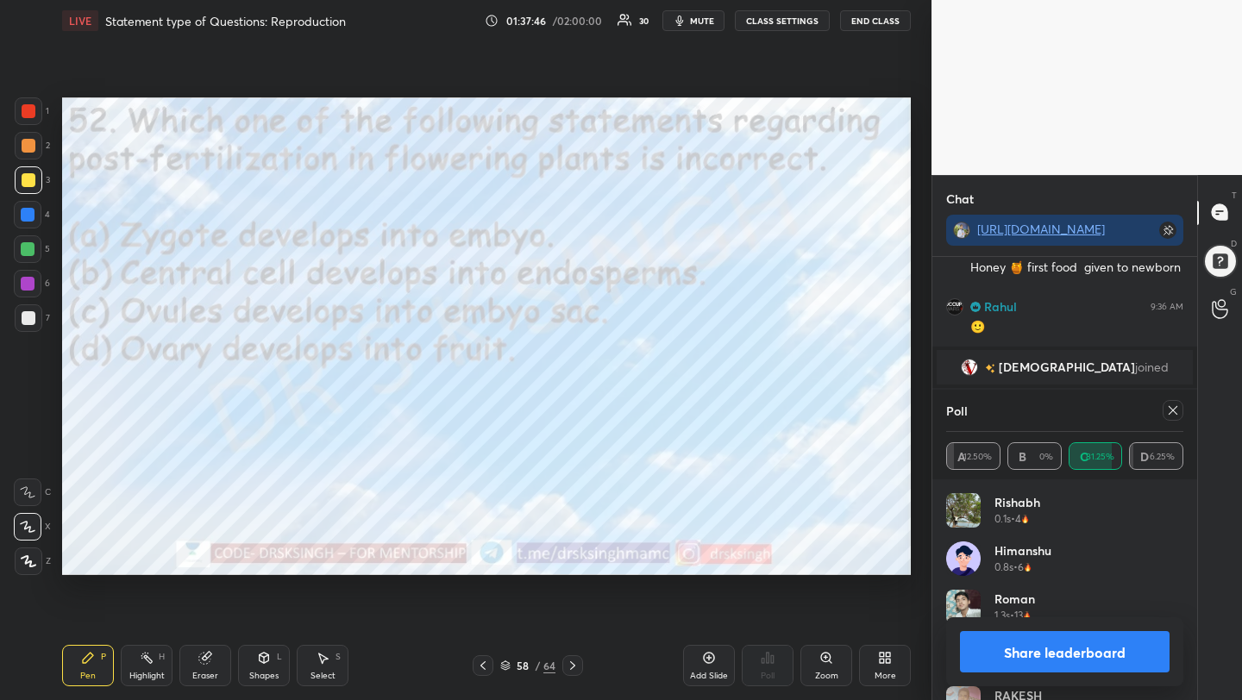
click at [1176, 417] on icon at bounding box center [1173, 411] width 14 height 14
type textarea "x"
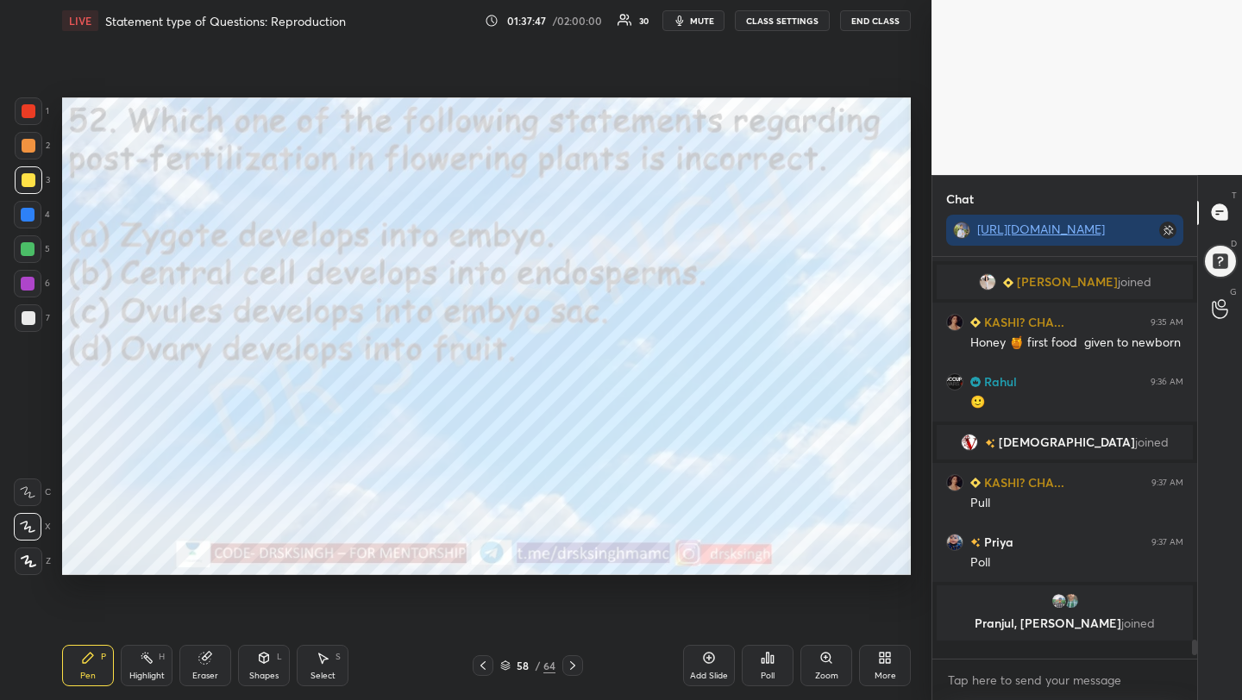
scroll to position [7781, 0]
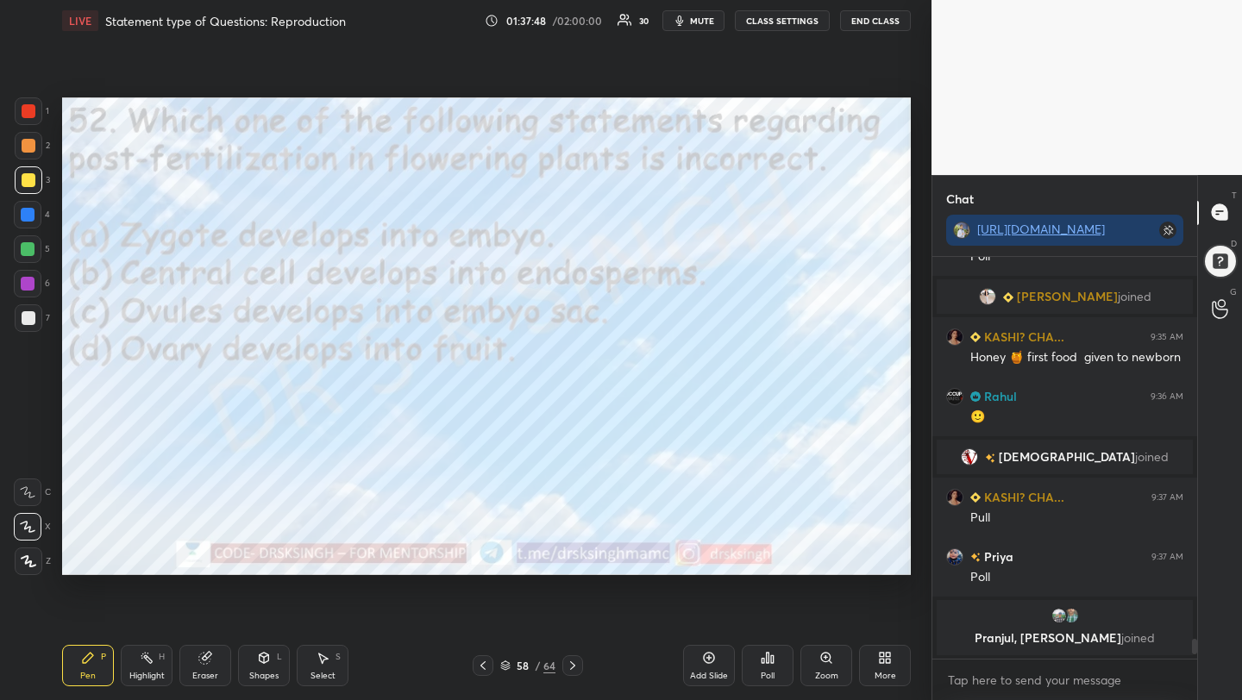
click at [703, 15] on span "mute" at bounding box center [702, 21] width 24 height 12
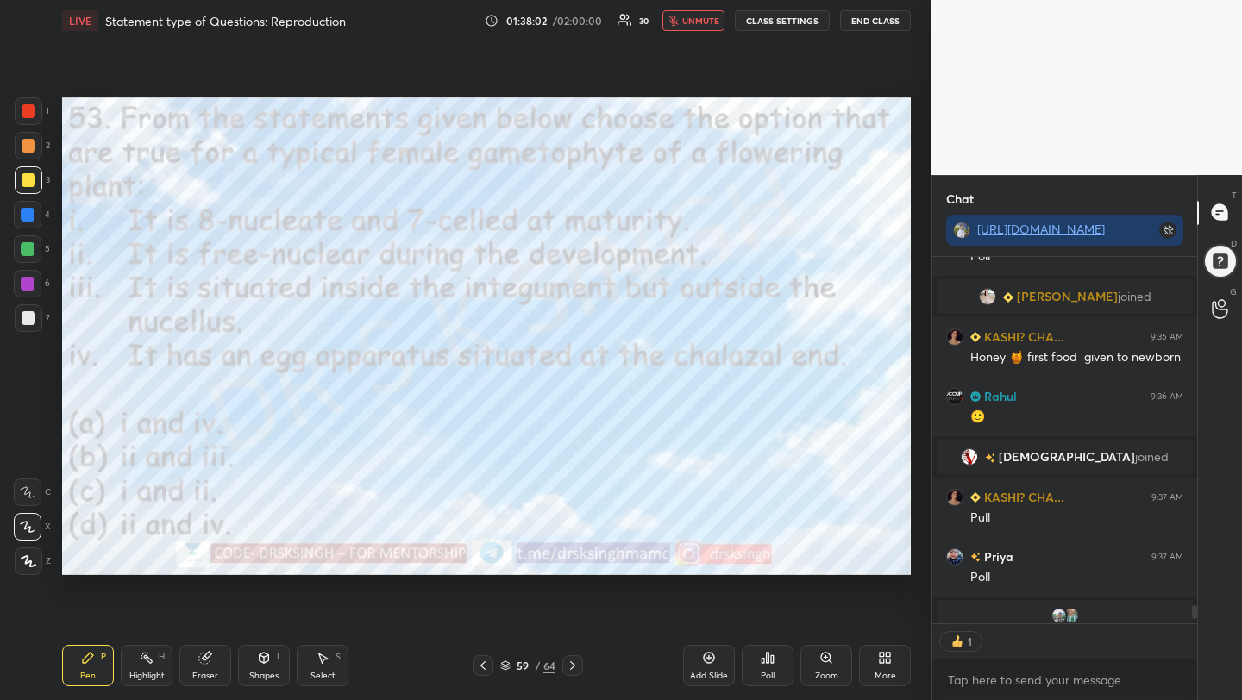
scroll to position [6, 6]
click at [774, 662] on icon at bounding box center [768, 658] width 14 height 14
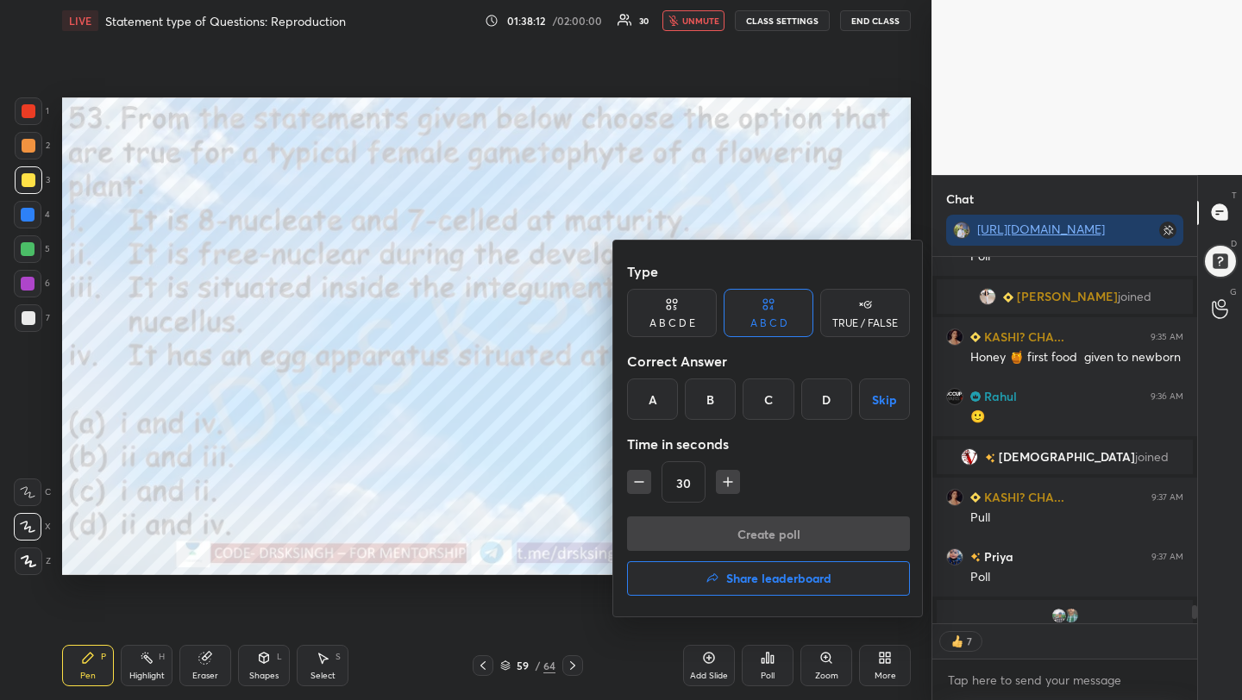
click at [767, 399] on div "C" at bounding box center [768, 399] width 51 height 41
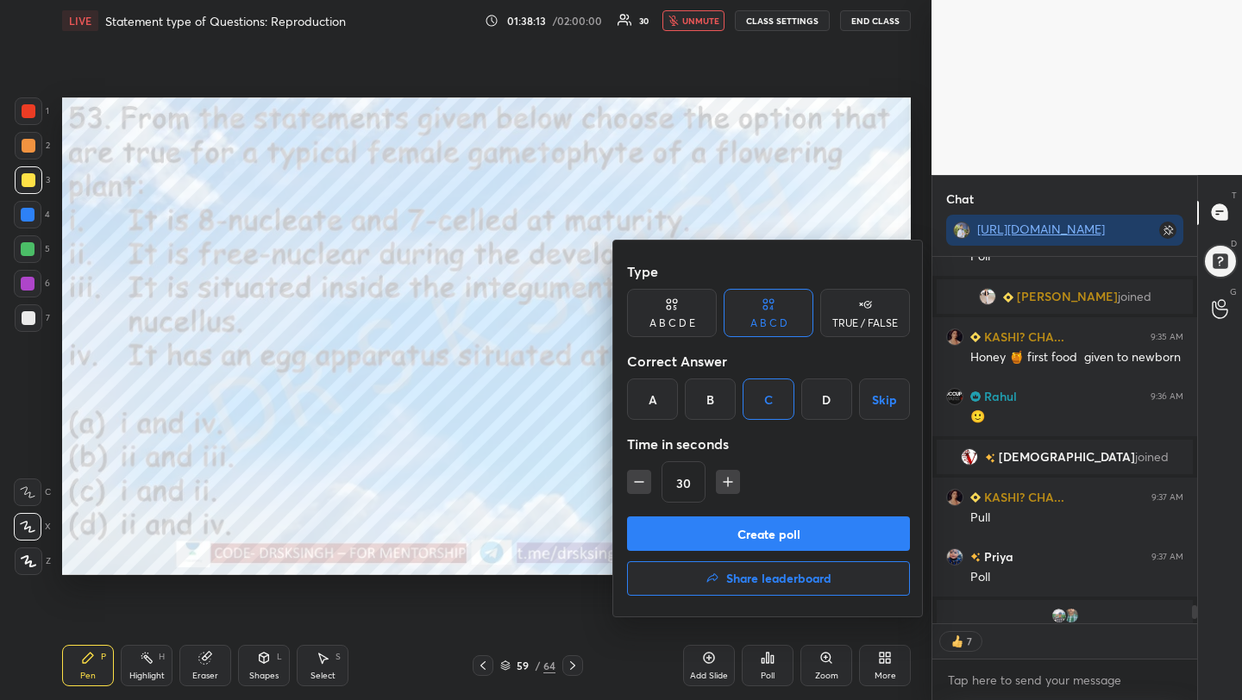
click at [756, 528] on button "Create poll" at bounding box center [768, 534] width 283 height 35
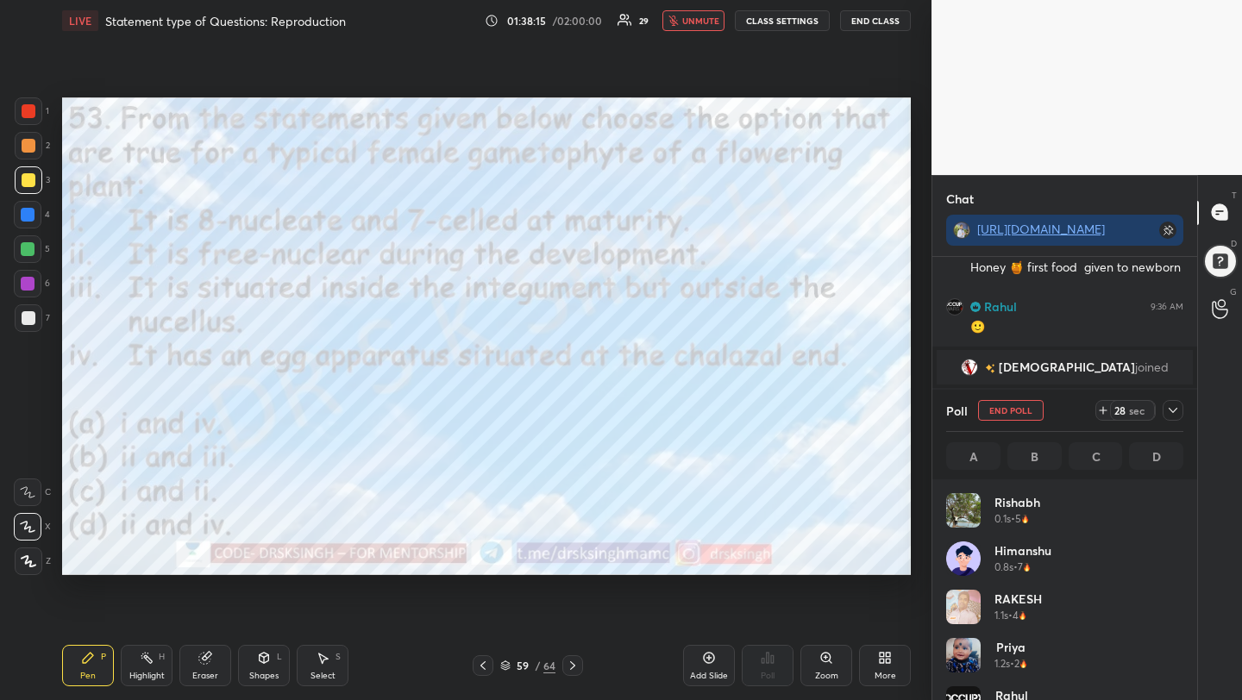
scroll to position [202, 232]
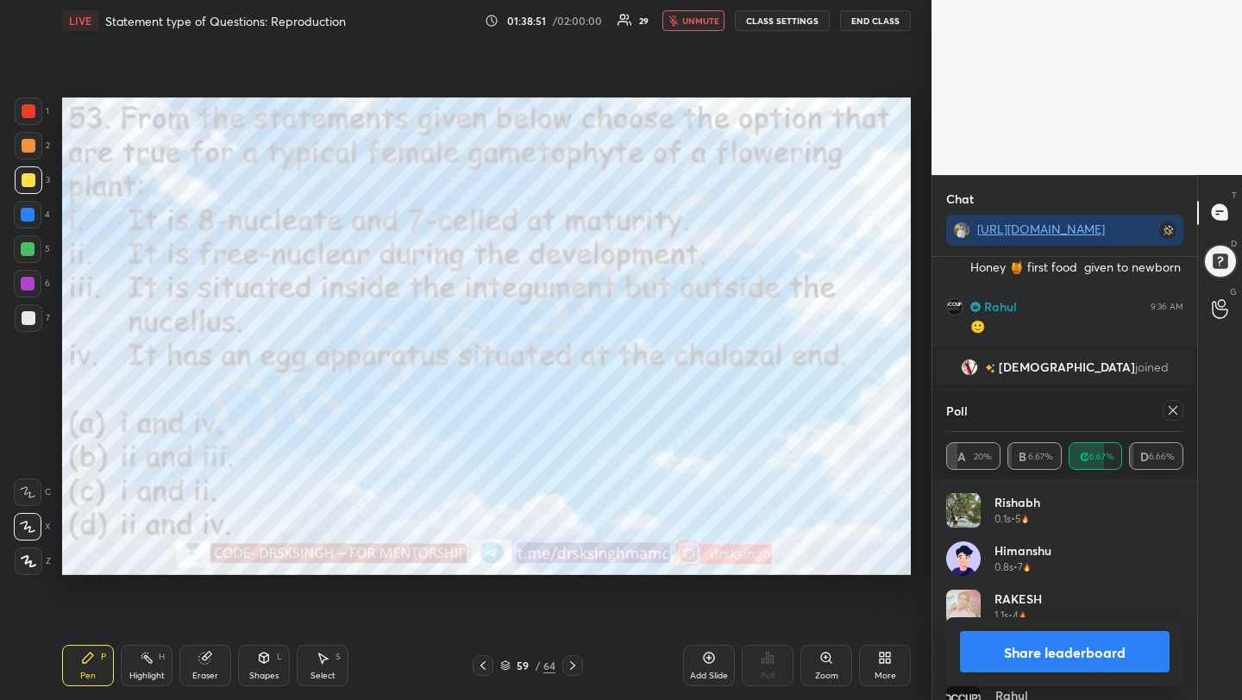
click at [1177, 407] on icon at bounding box center [1173, 411] width 14 height 14
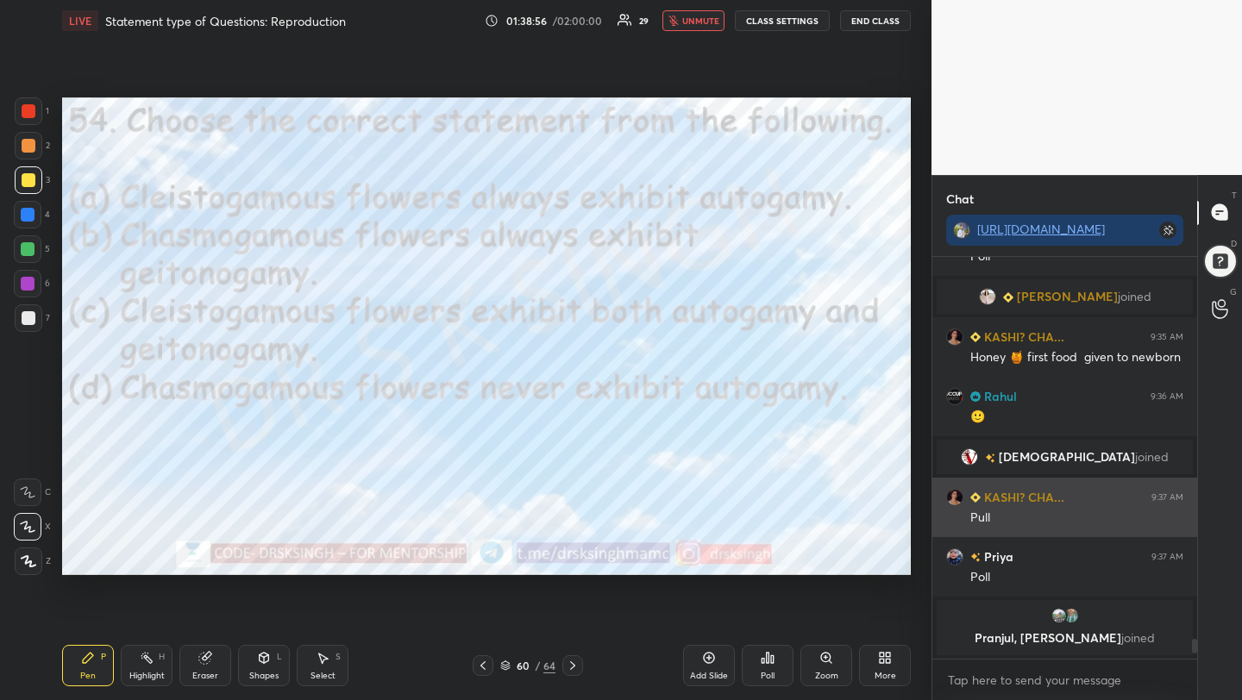
scroll to position [361, 260]
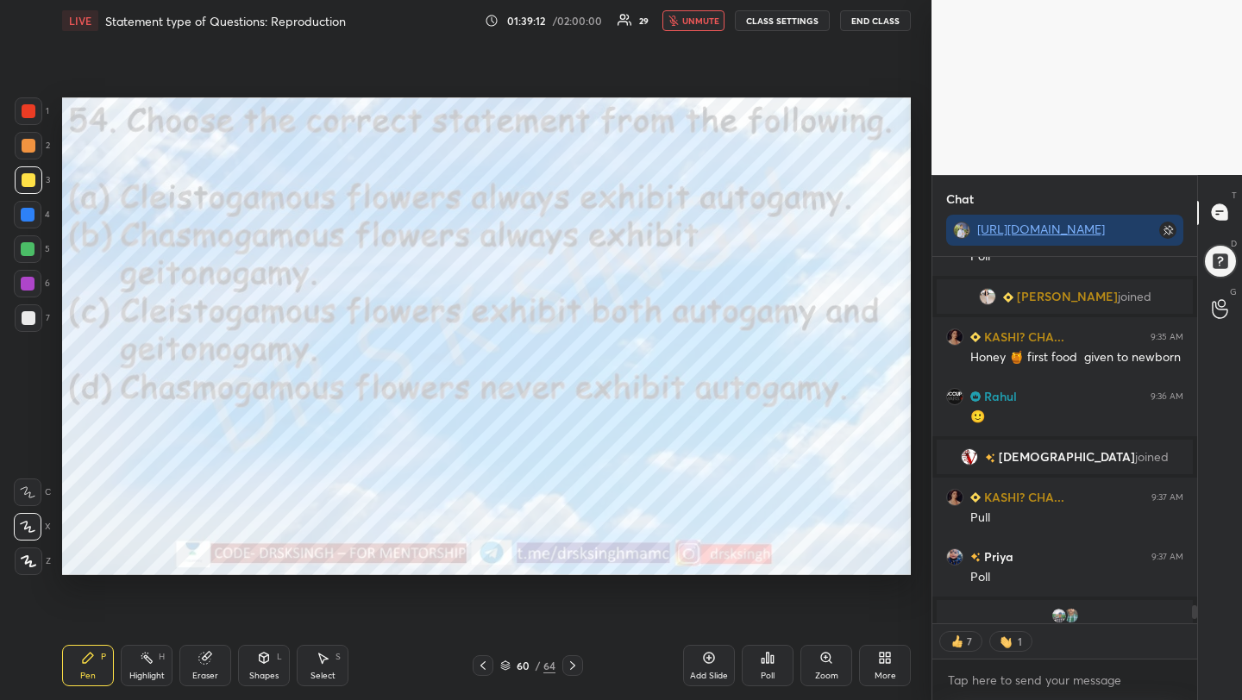
click at [765, 651] on icon at bounding box center [768, 658] width 14 height 14
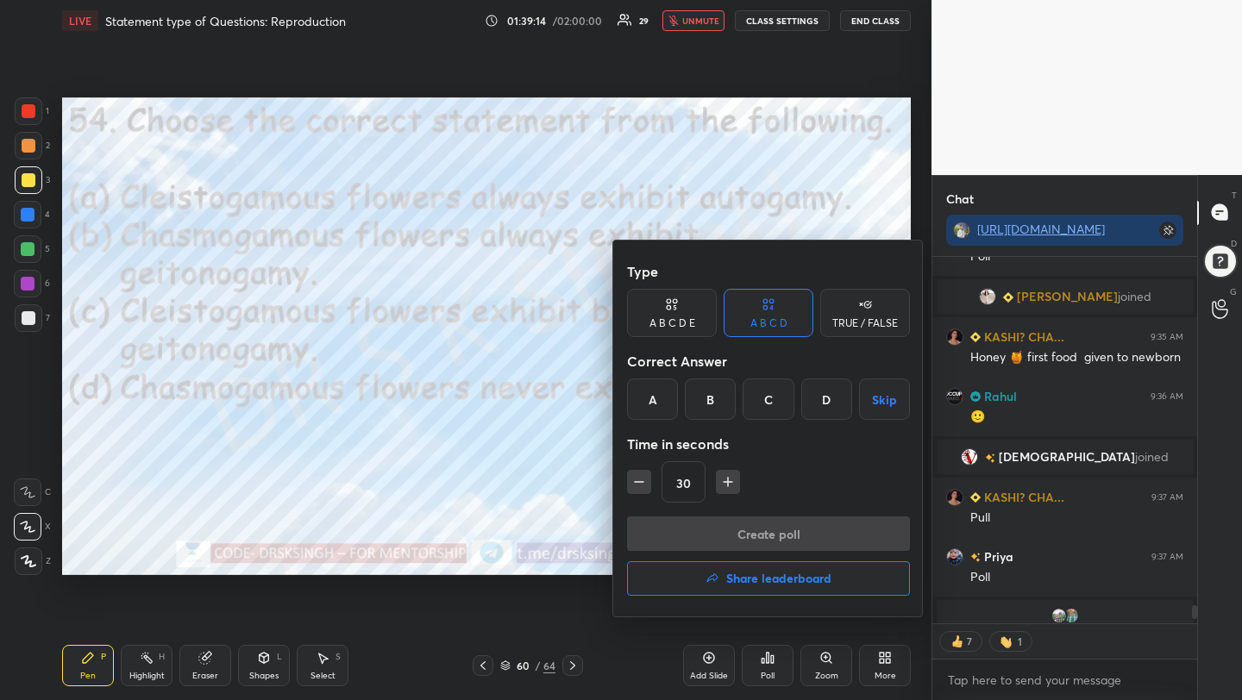
click at [657, 392] on div "A" at bounding box center [652, 399] width 51 height 41
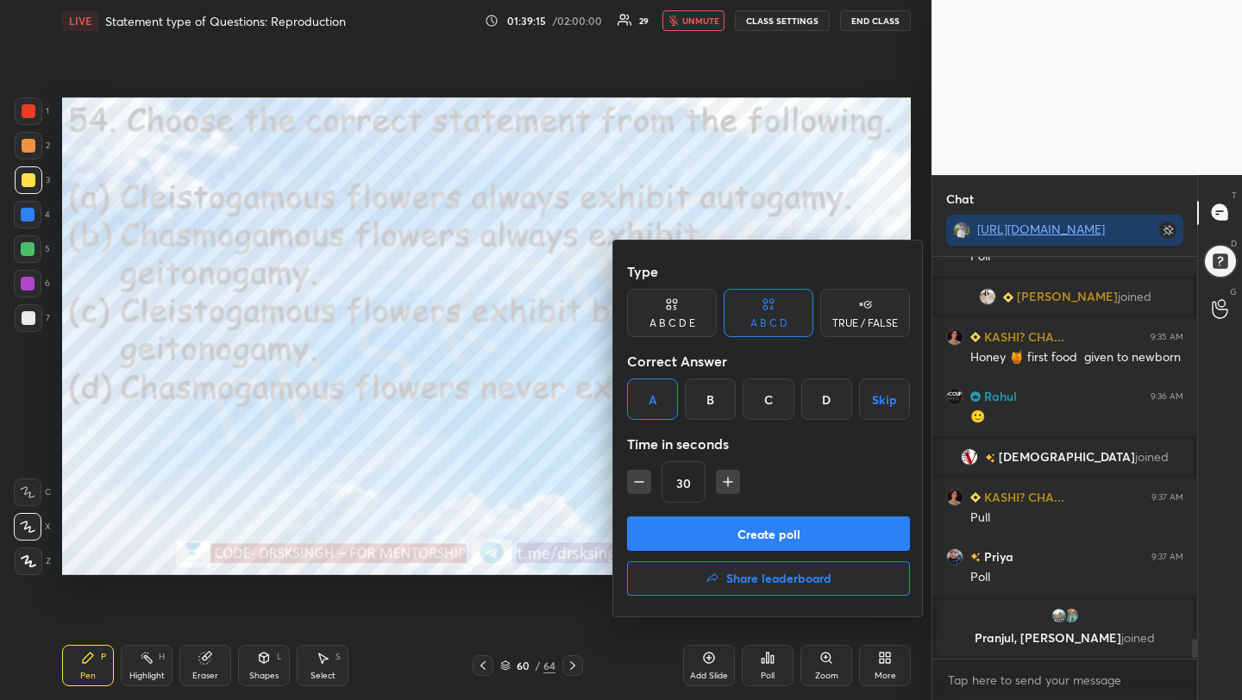
scroll to position [397, 260]
click at [737, 536] on button "Create poll" at bounding box center [768, 534] width 283 height 35
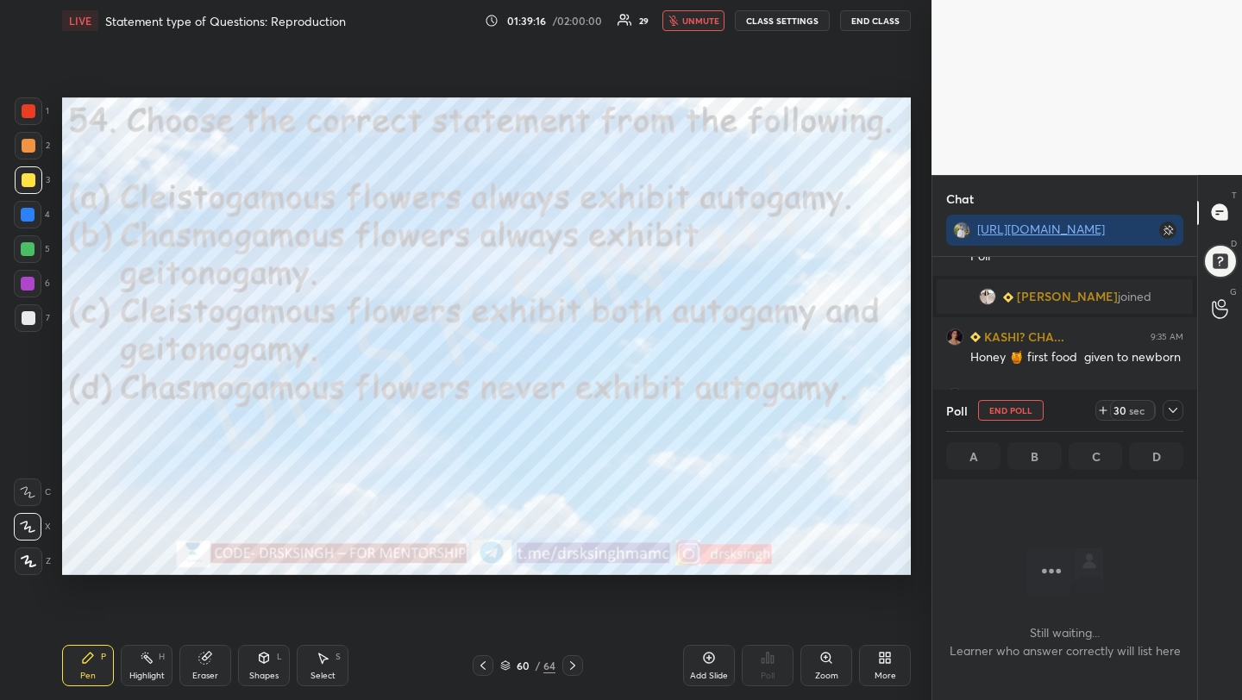
scroll to position [6, 6]
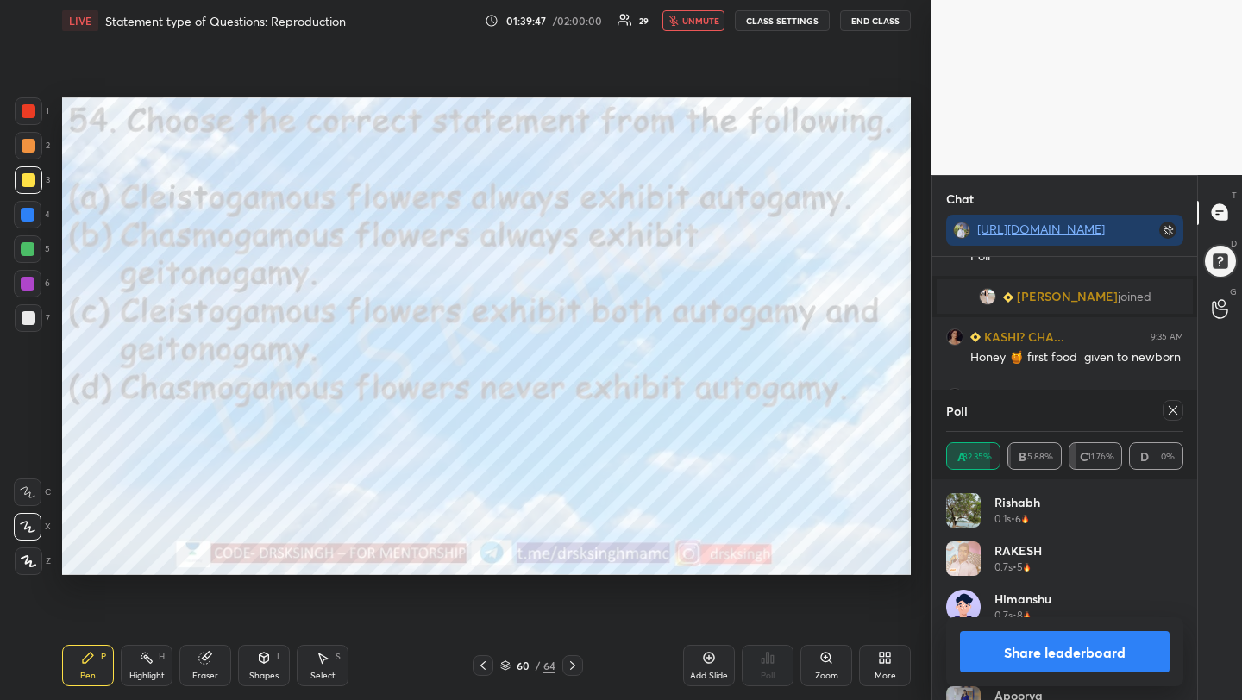
click at [913, 94] on div "Setting up your live class Poll for secs No correct answer Start poll" at bounding box center [486, 336] width 863 height 590
click at [1171, 406] on icon at bounding box center [1173, 411] width 14 height 14
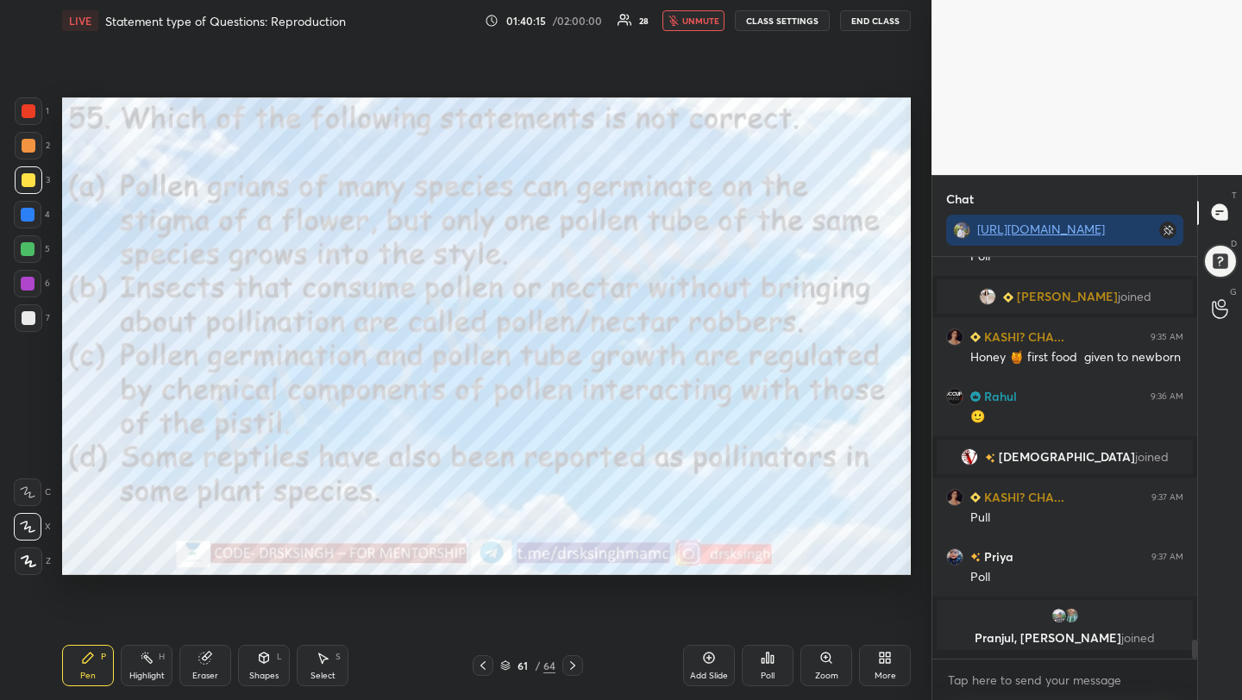
scroll to position [7781, 0]
click at [769, 659] on icon at bounding box center [768, 658] width 14 height 14
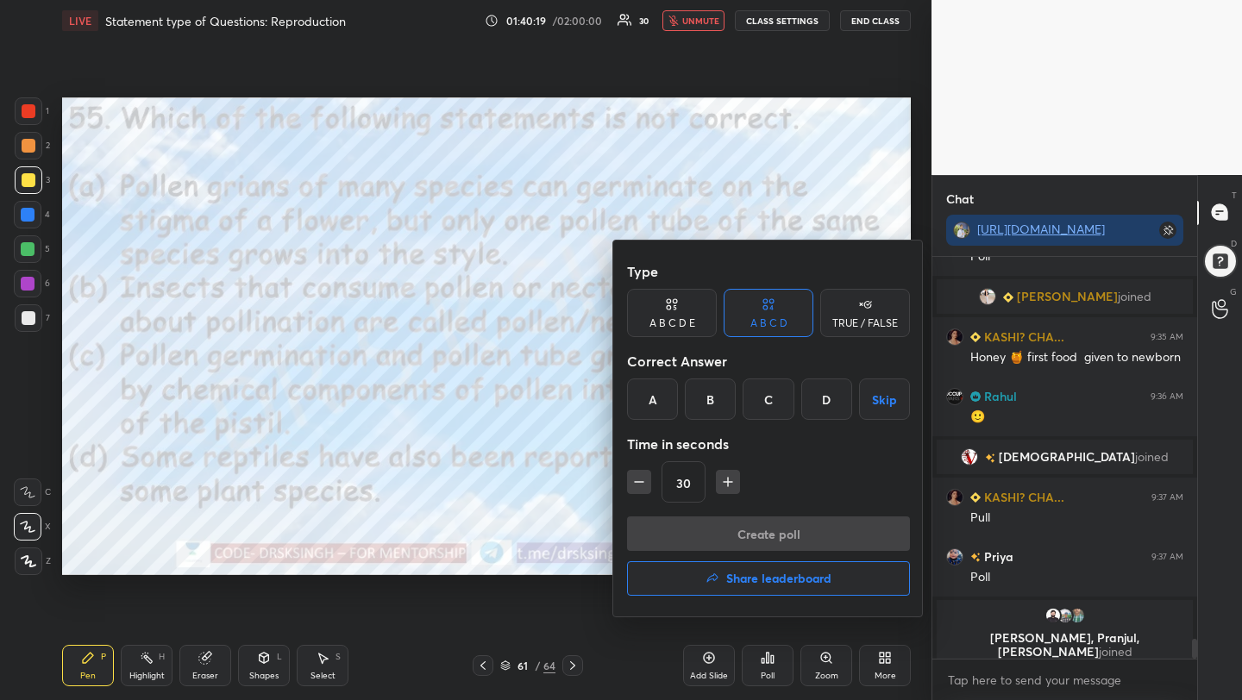
click at [658, 404] on div "A" at bounding box center [652, 399] width 51 height 41
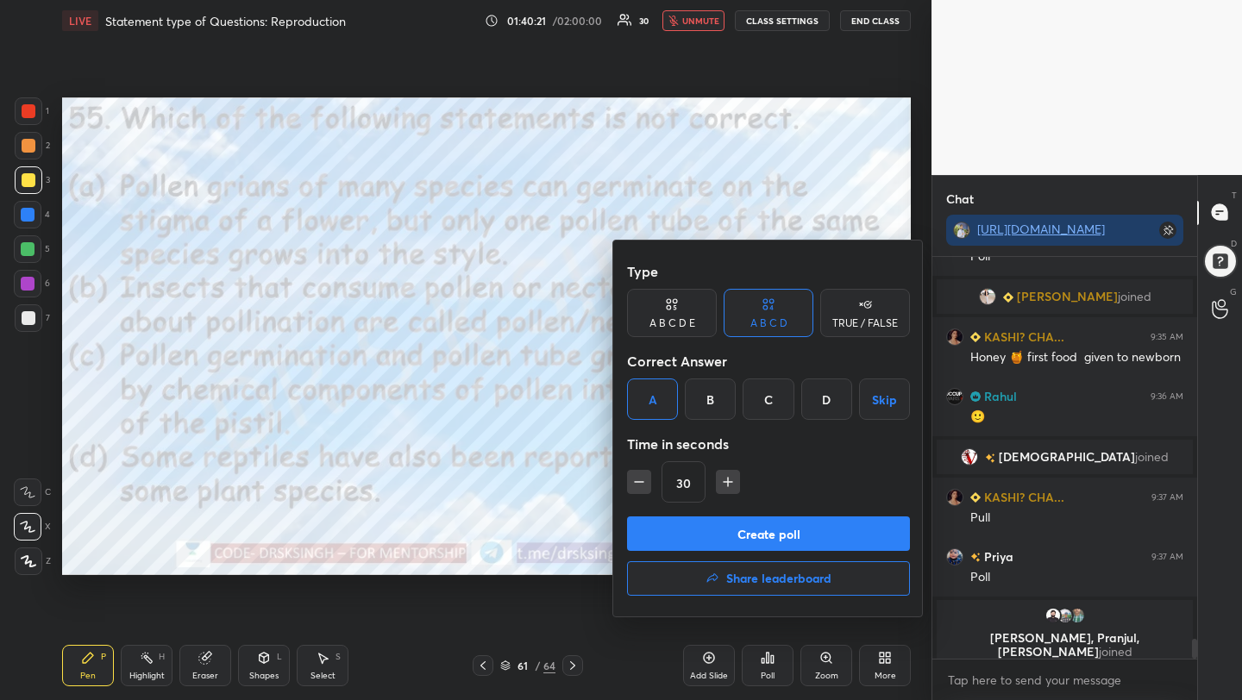
click at [774, 534] on button "Create poll" at bounding box center [768, 534] width 283 height 35
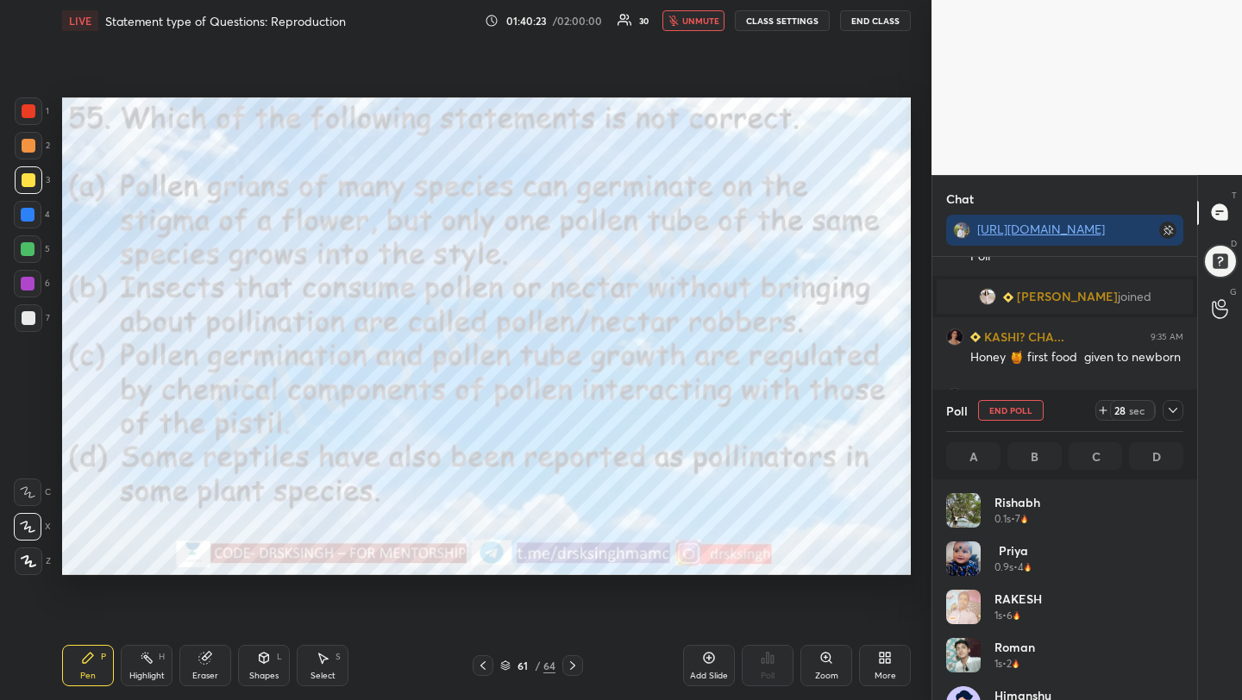
scroll to position [202, 232]
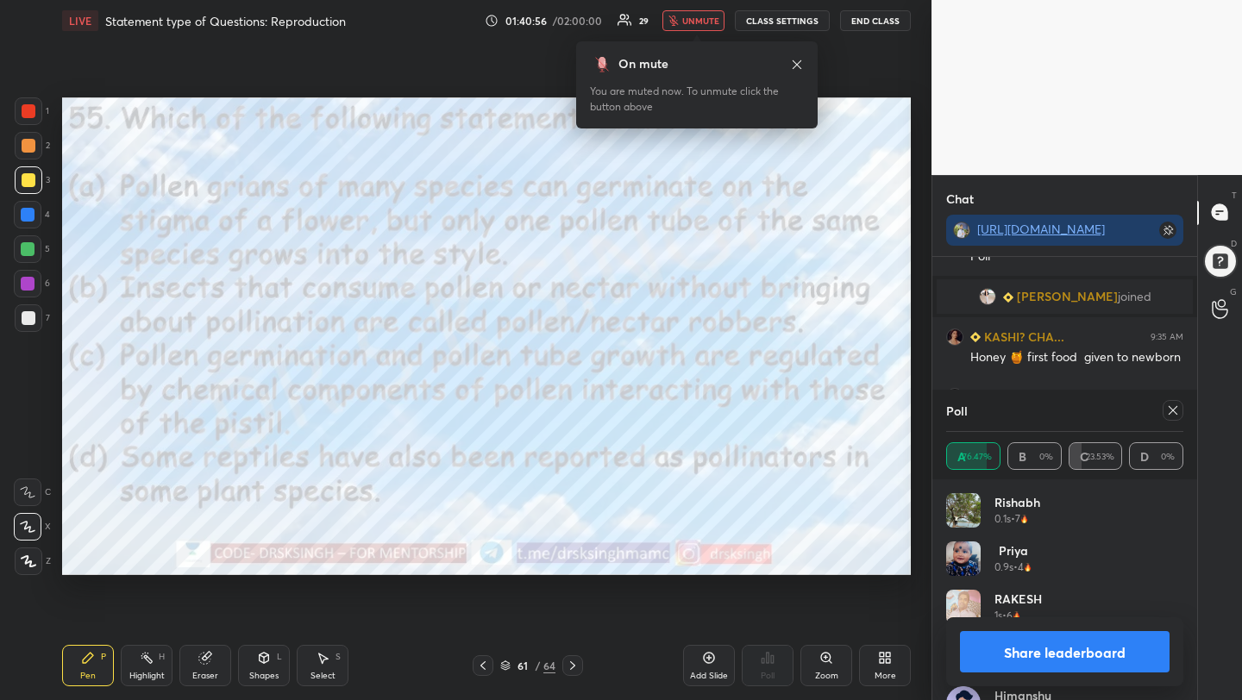
click at [1169, 405] on icon at bounding box center [1173, 411] width 14 height 14
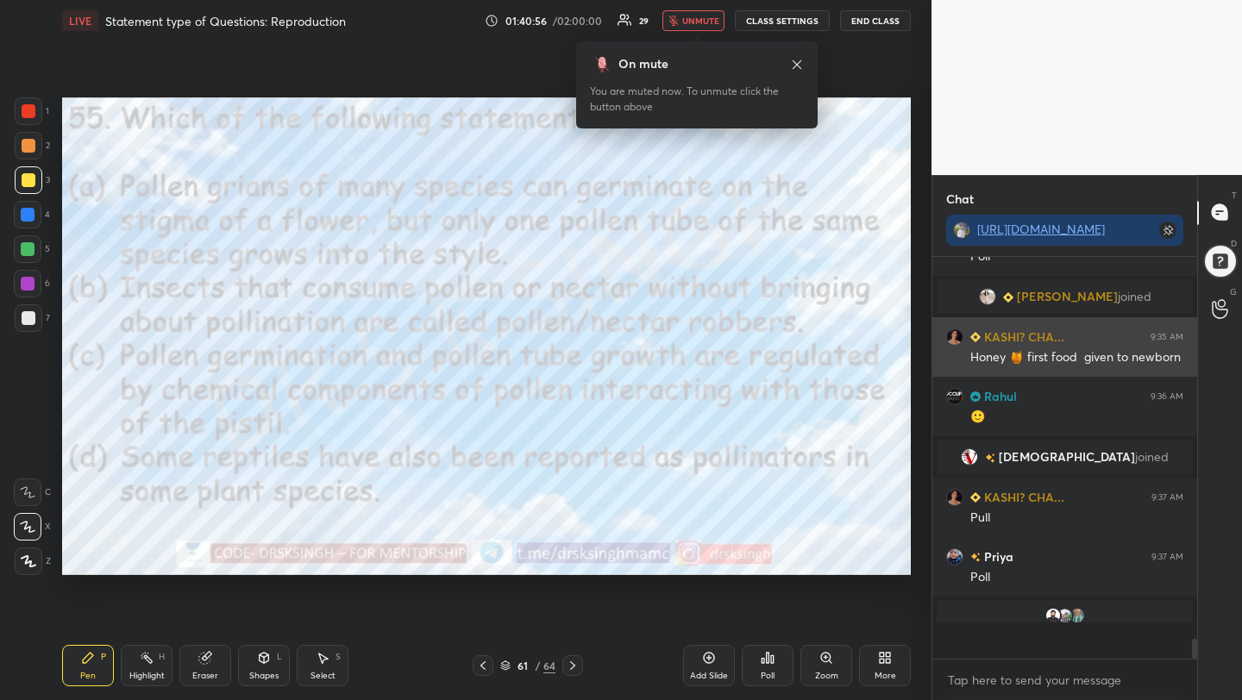
scroll to position [6, 6]
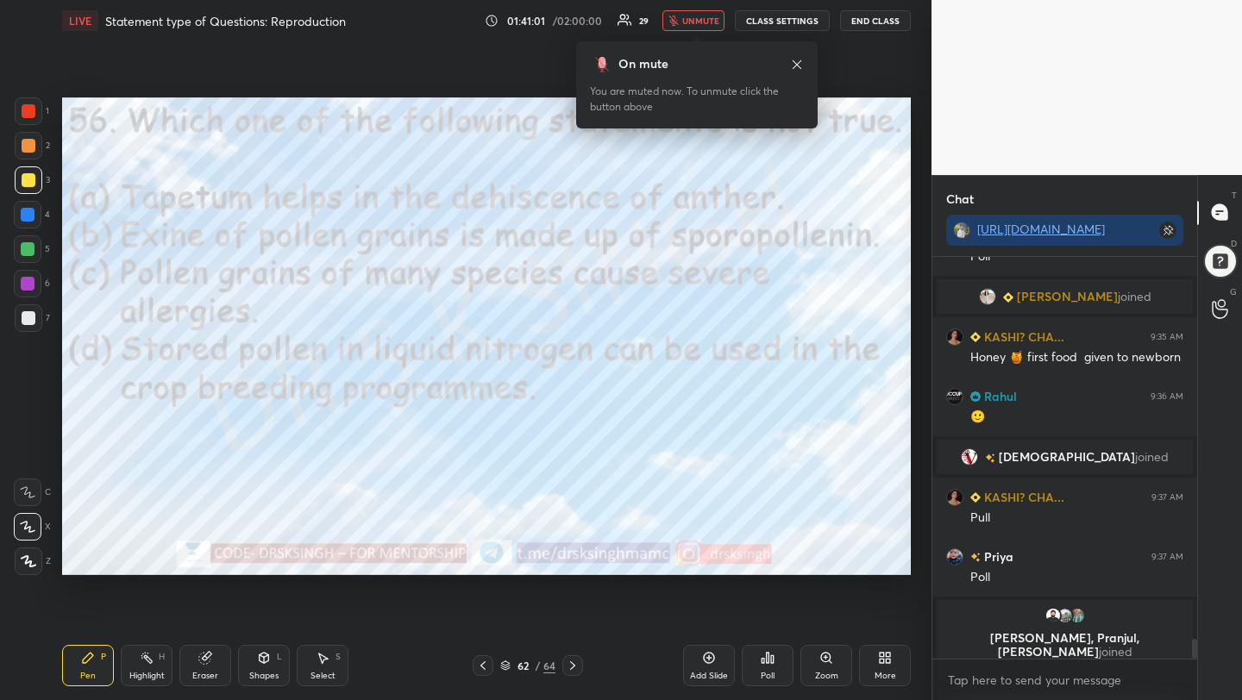
click at [758, 675] on div "Poll" at bounding box center [768, 665] width 52 height 41
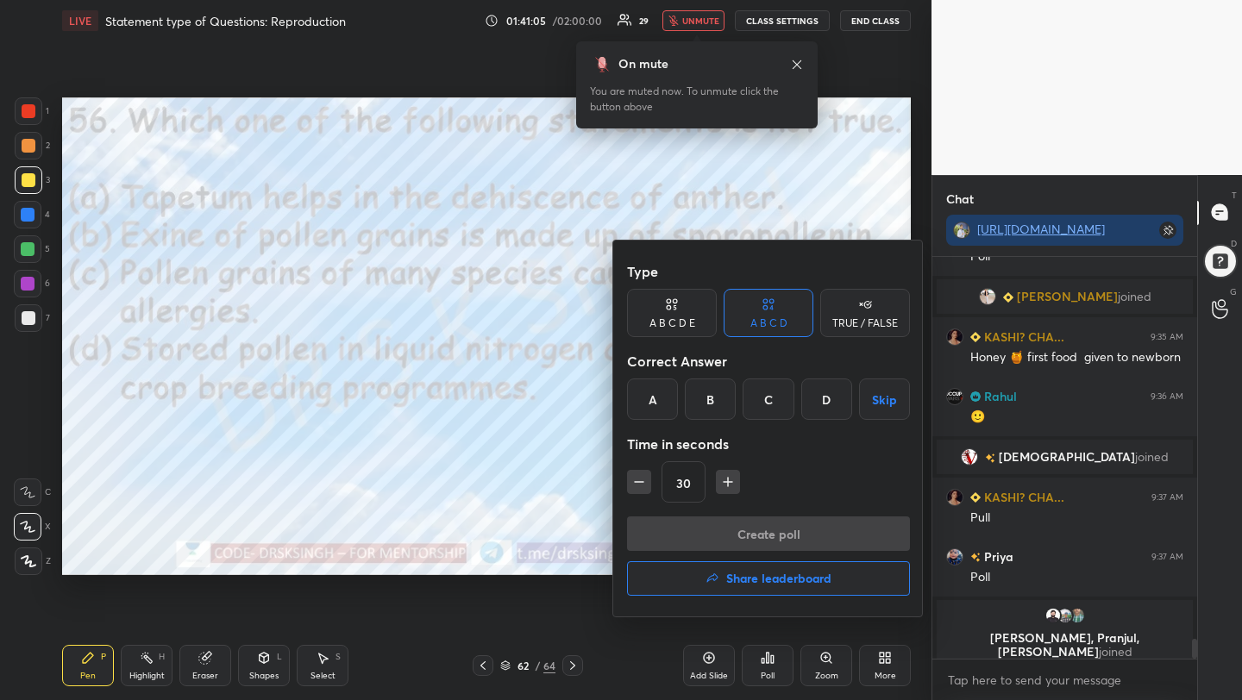
click at [651, 395] on div "A" at bounding box center [652, 399] width 51 height 41
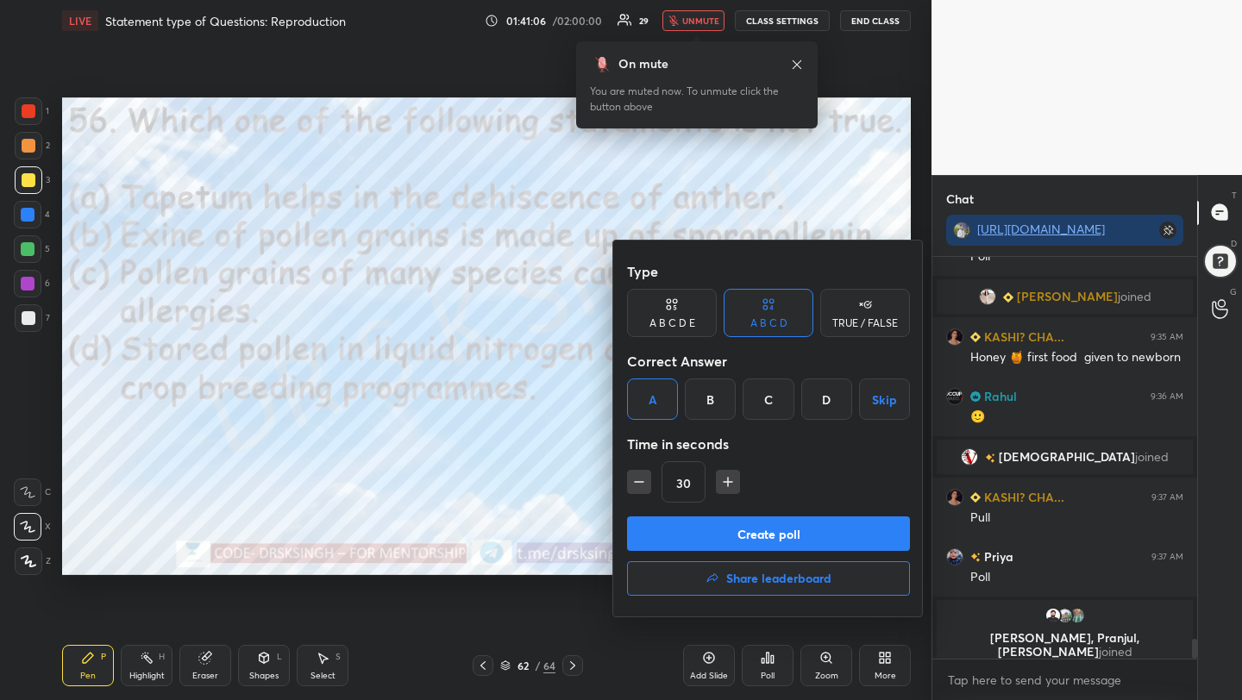
click at [700, 530] on button "Create poll" at bounding box center [768, 534] width 283 height 35
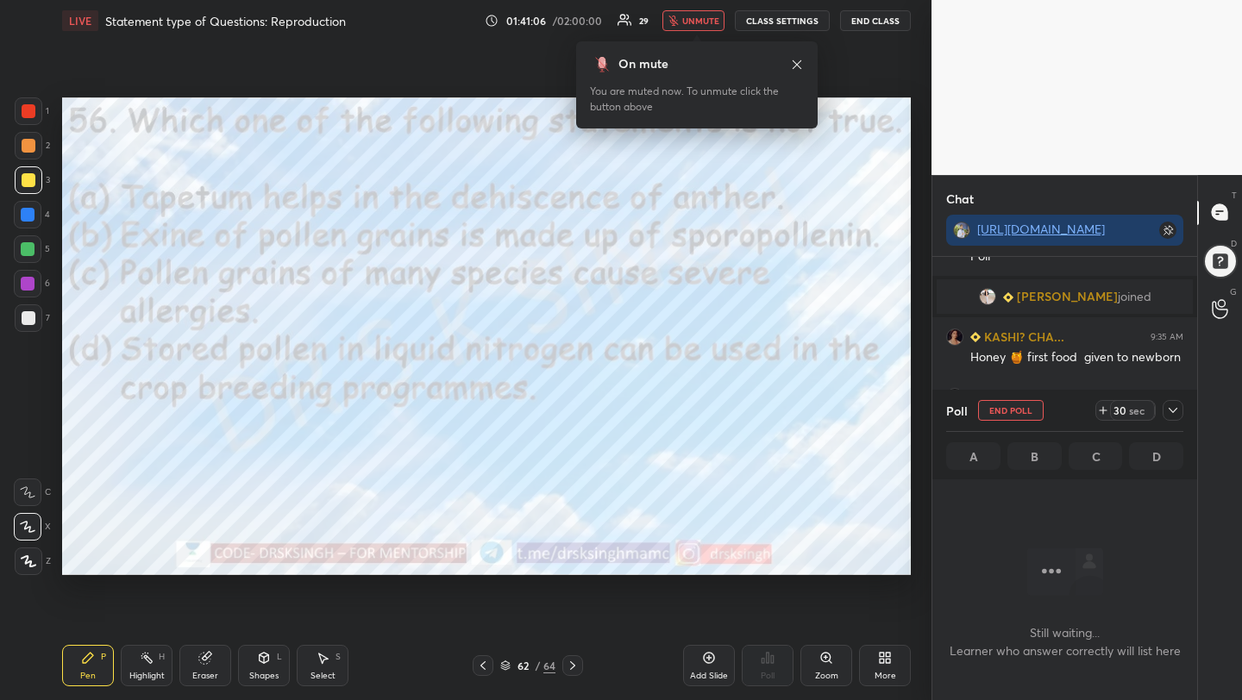
scroll to position [307, 260]
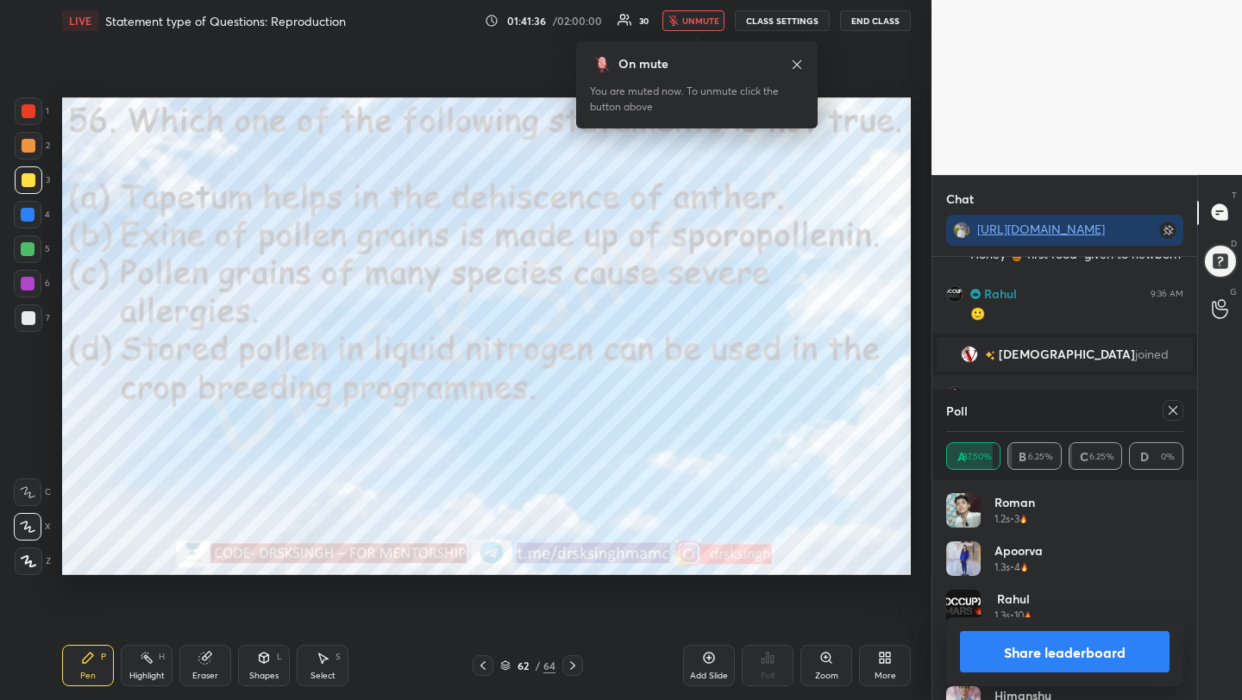
click at [994, 408] on div "Poll" at bounding box center [1064, 410] width 237 height 41
click at [1170, 404] on icon at bounding box center [1173, 411] width 14 height 14
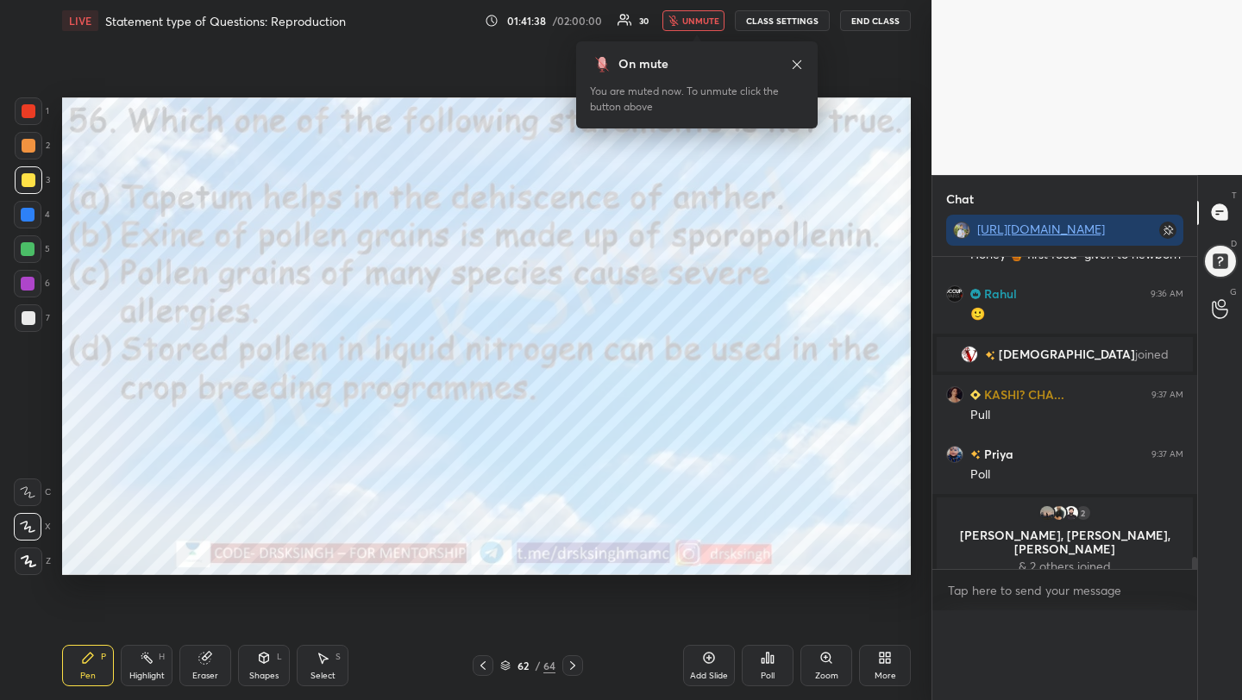
scroll to position [191, 260]
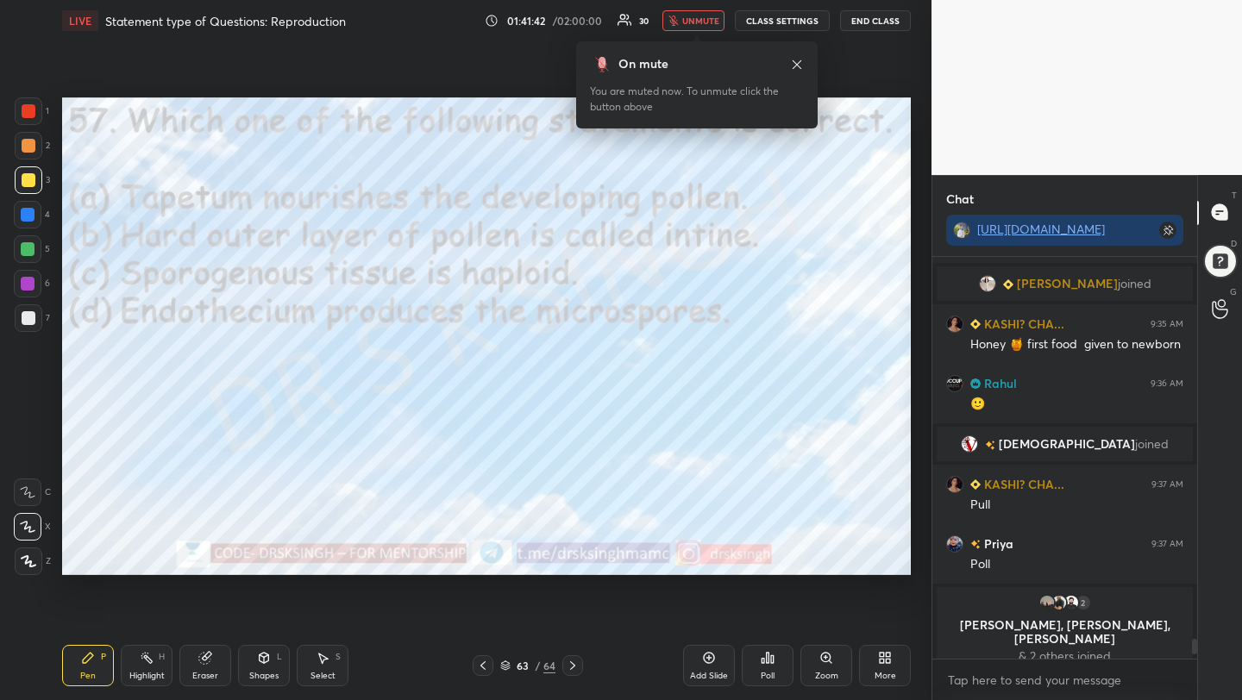
click at [753, 674] on div "Poll" at bounding box center [768, 665] width 52 height 41
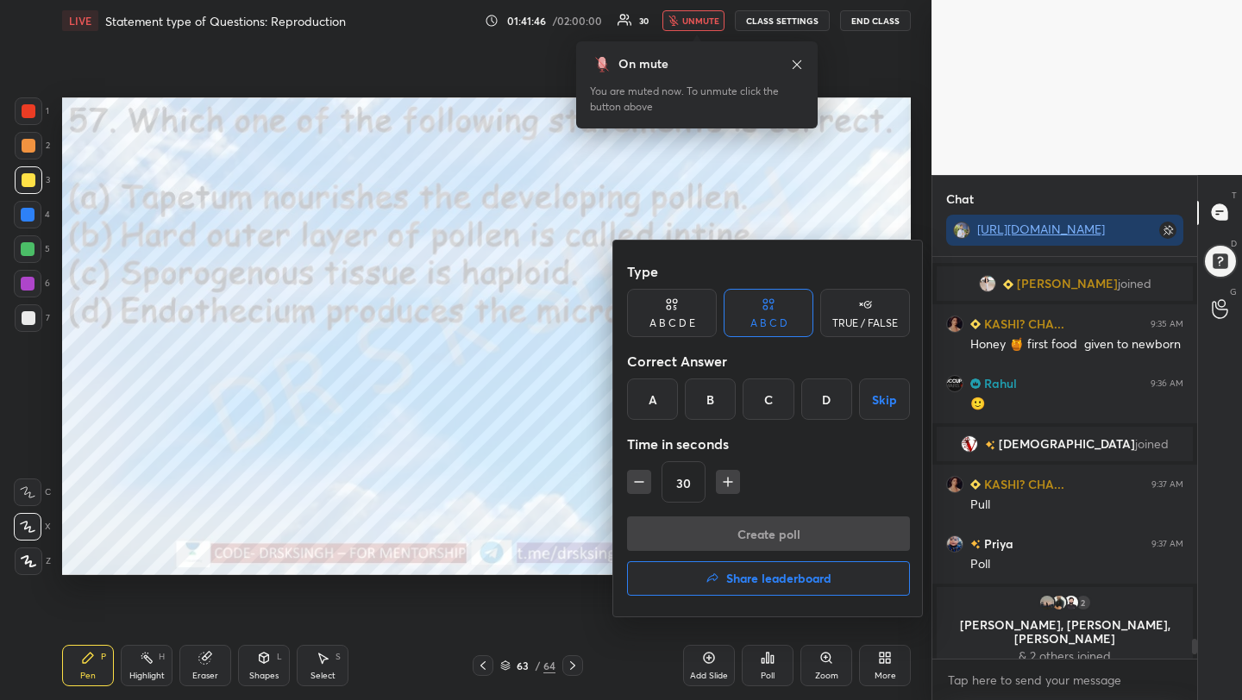
click at [654, 392] on div "A" at bounding box center [652, 399] width 51 height 41
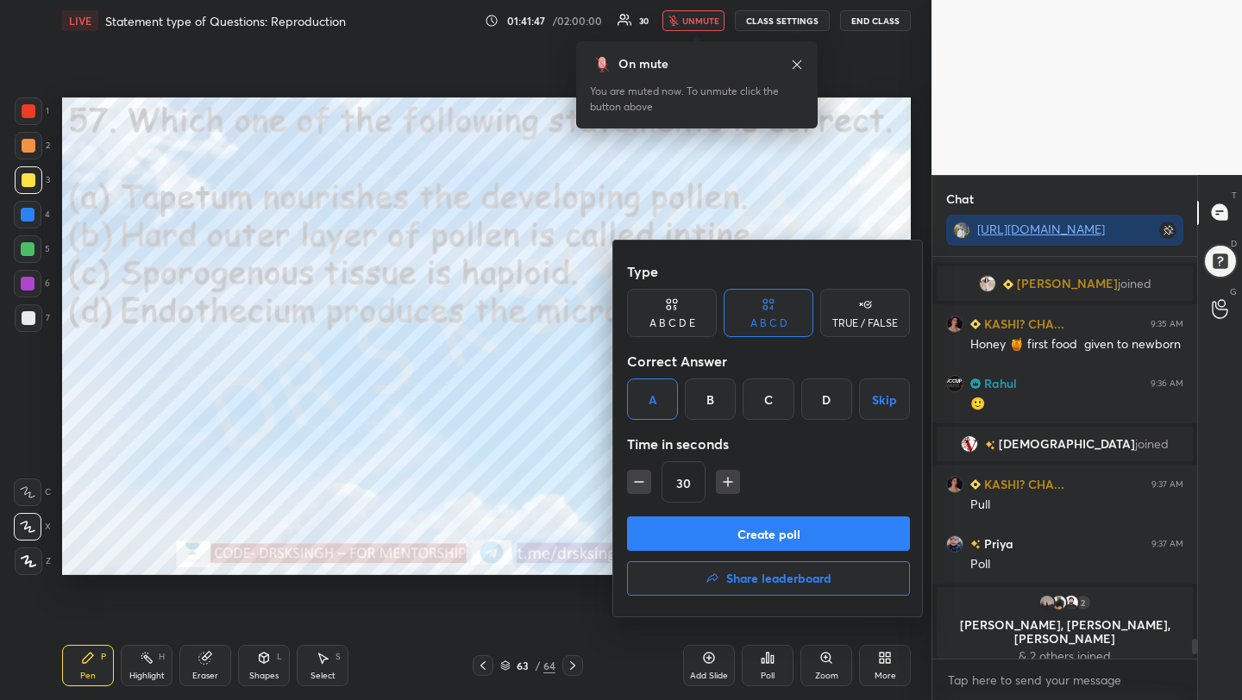
click at [712, 537] on button "Create poll" at bounding box center [768, 534] width 283 height 35
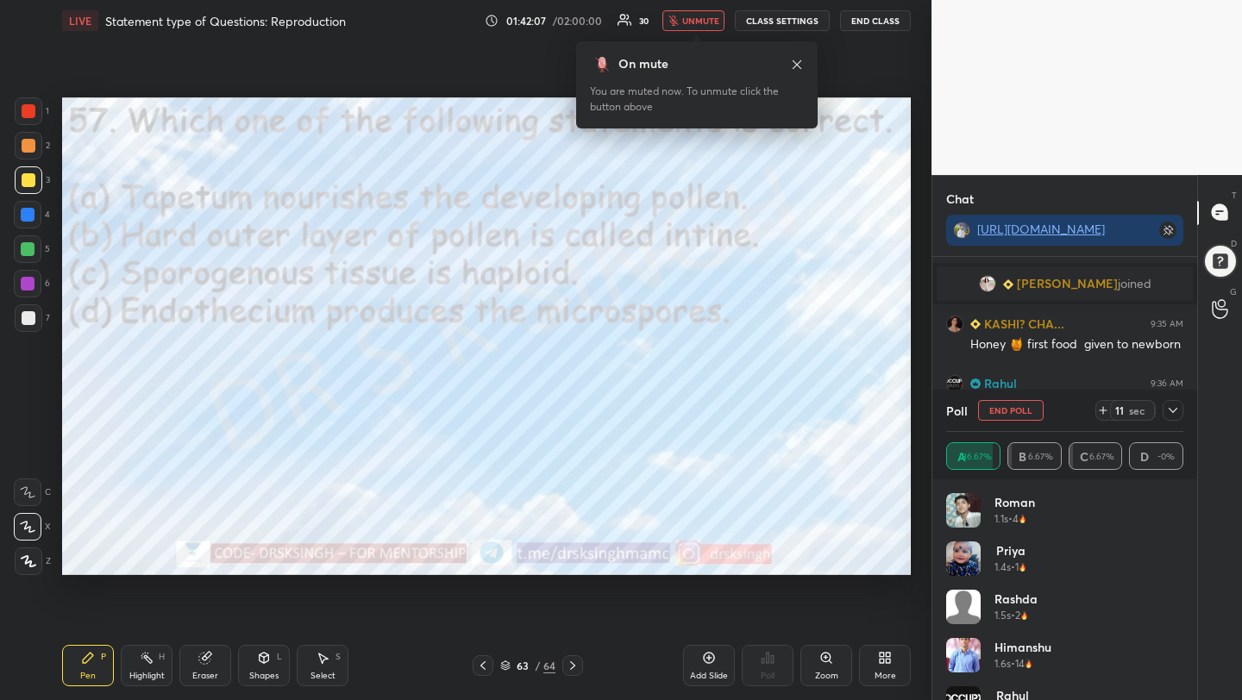
scroll to position [7883, 0]
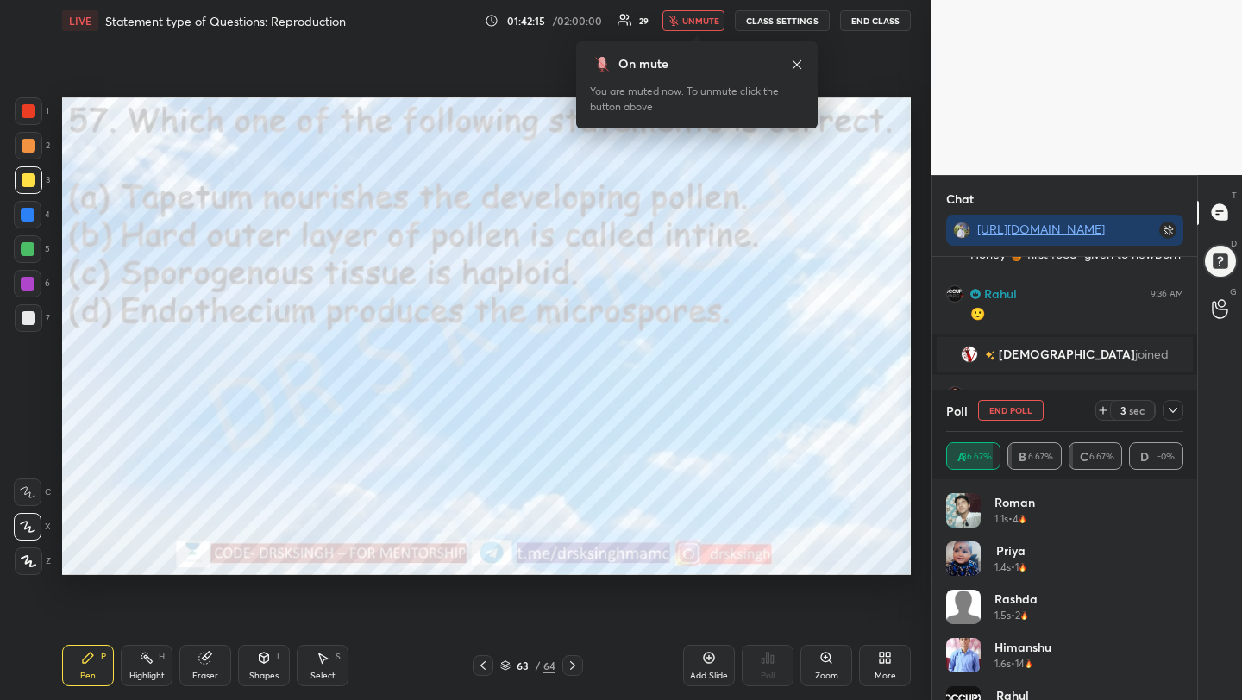
click at [1001, 405] on button "End Poll" at bounding box center [1011, 410] width 66 height 21
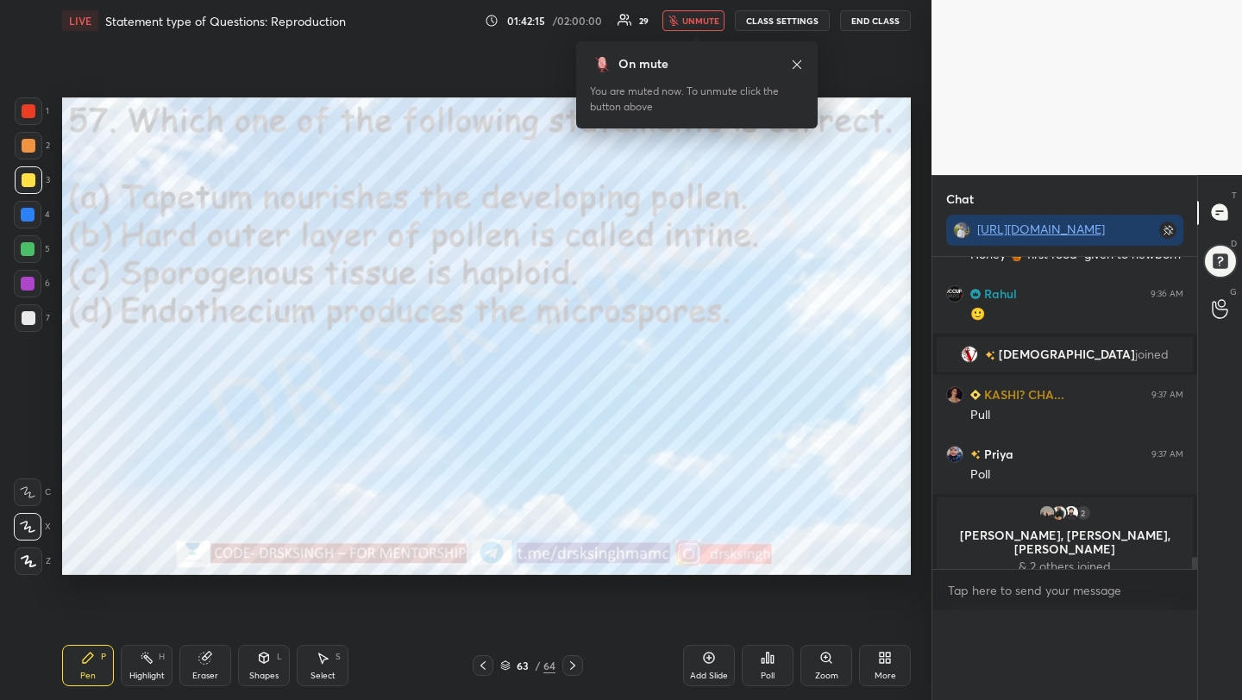
scroll to position [0, 0]
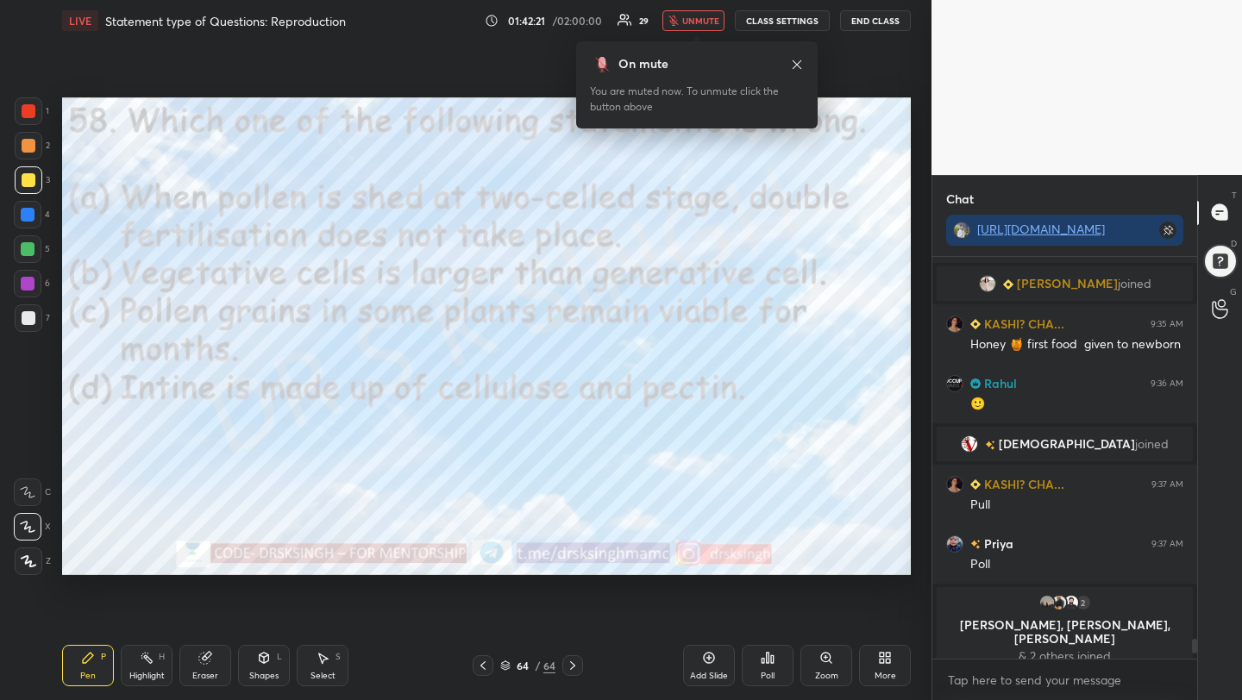
click at [678, 16] on icon "button" at bounding box center [673, 21] width 9 height 10
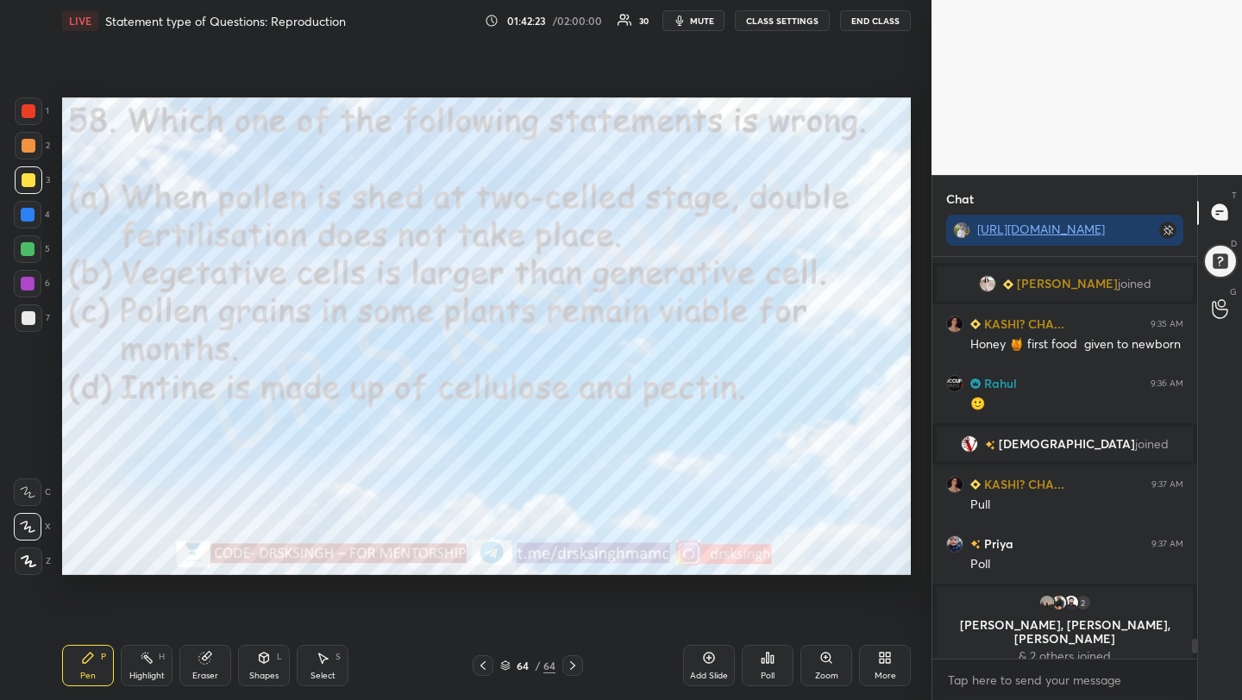
click at [773, 663] on icon at bounding box center [768, 658] width 14 height 14
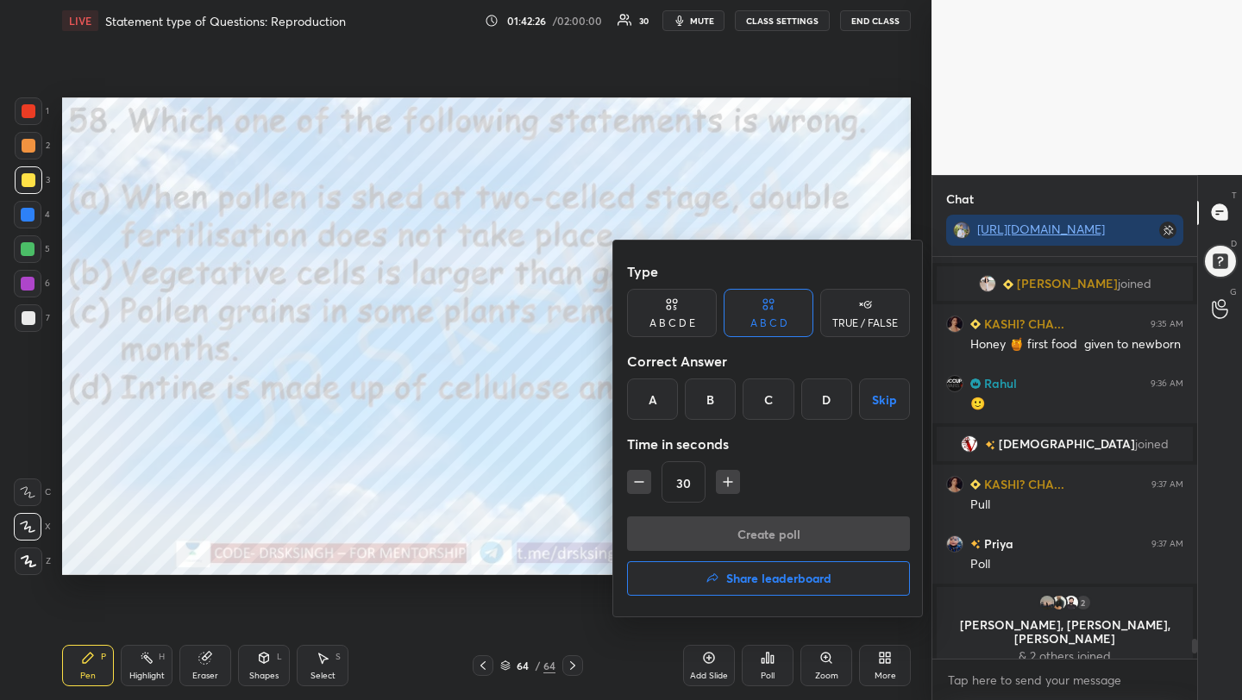
click at [656, 406] on div "A" at bounding box center [652, 399] width 51 height 41
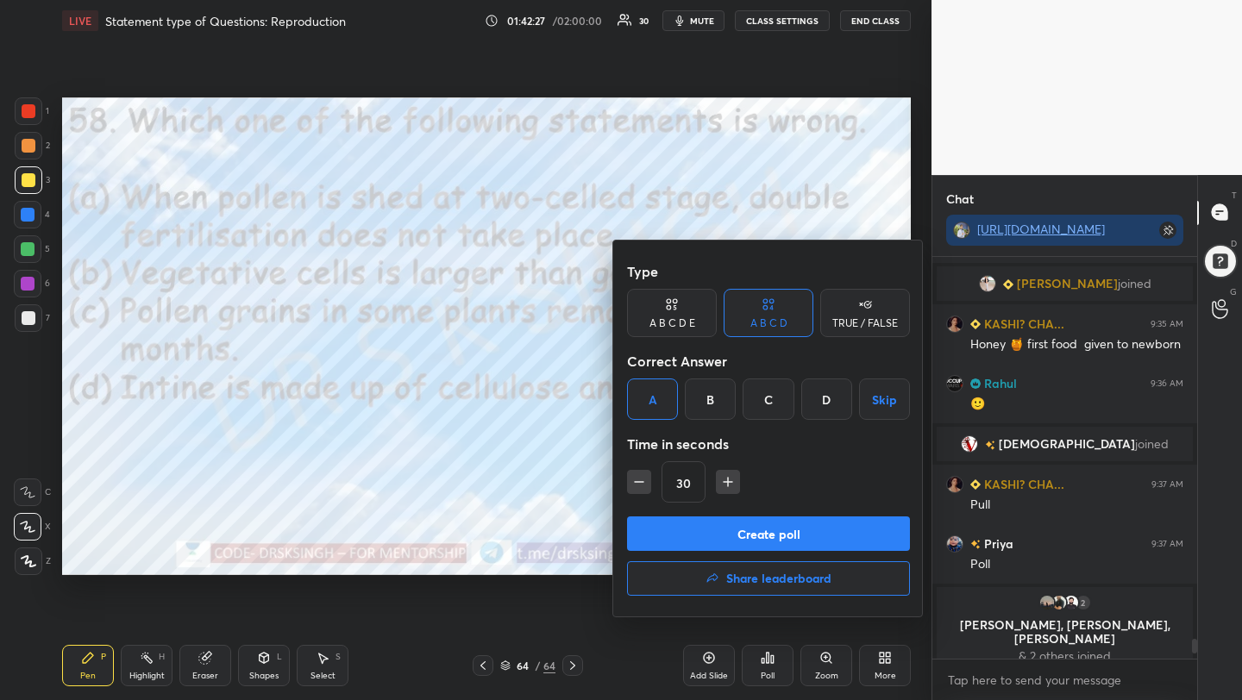
click at [675, 549] on button "Create poll" at bounding box center [768, 534] width 283 height 35
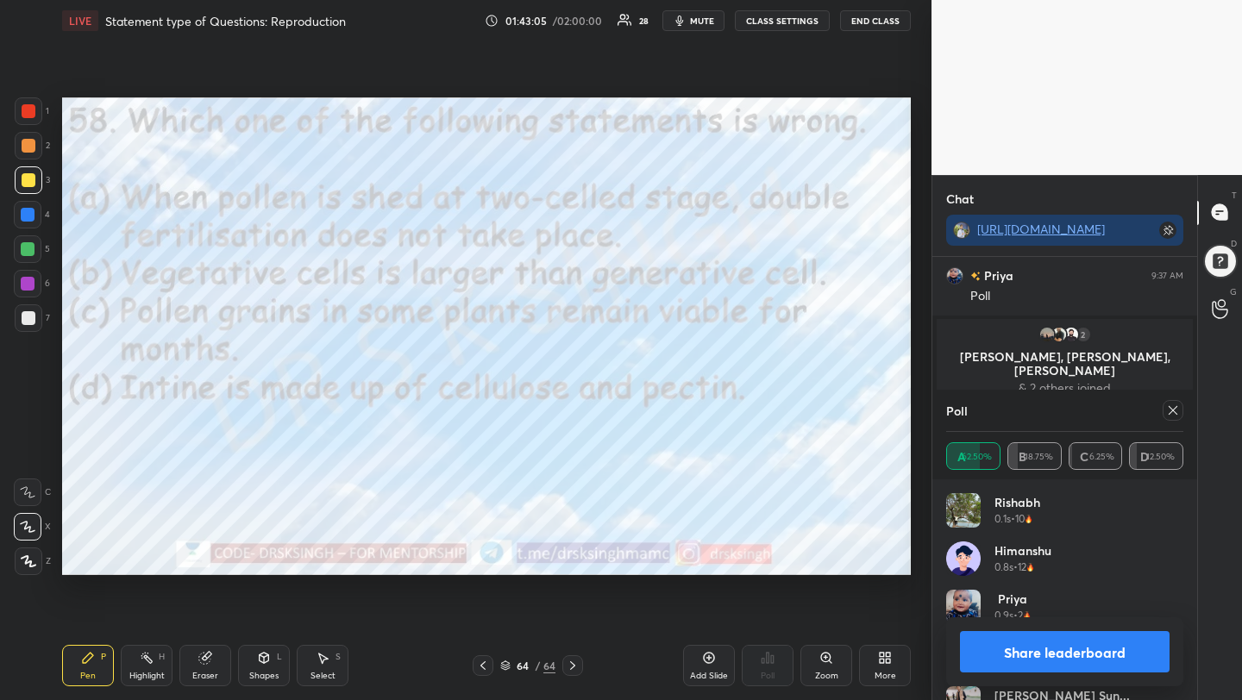
click at [1172, 410] on icon at bounding box center [1173, 410] width 9 height 9
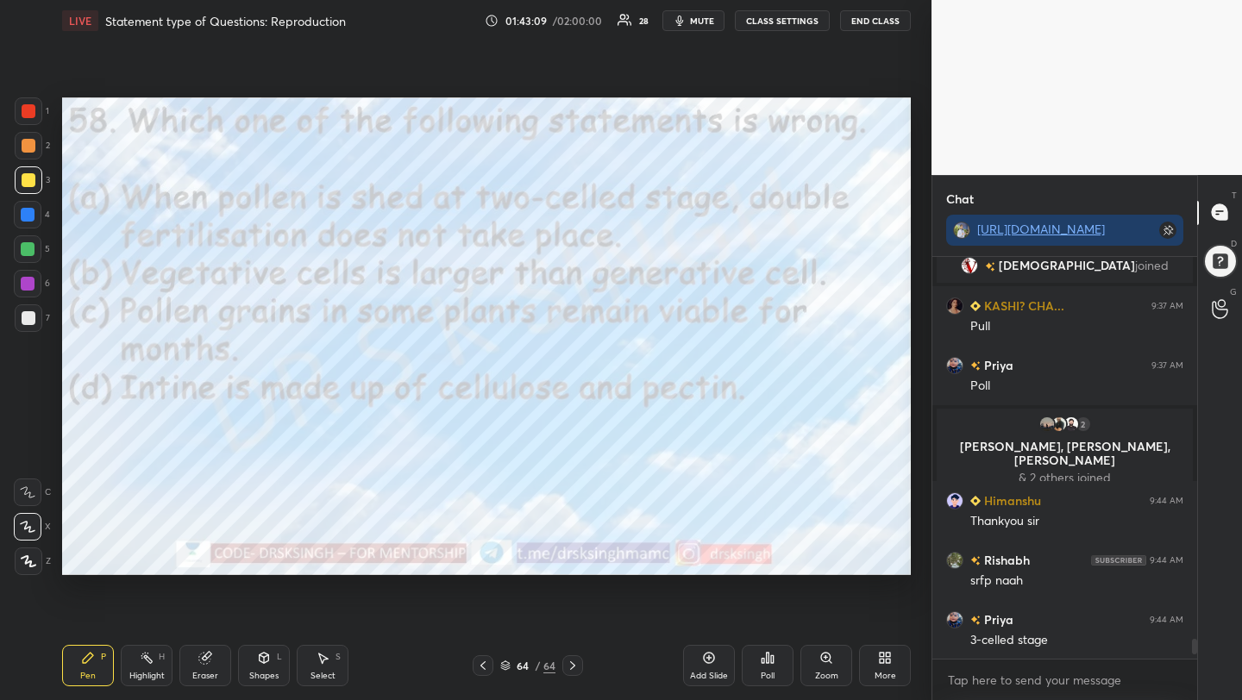
click at [769, 666] on div "Poll" at bounding box center [768, 665] width 52 height 41
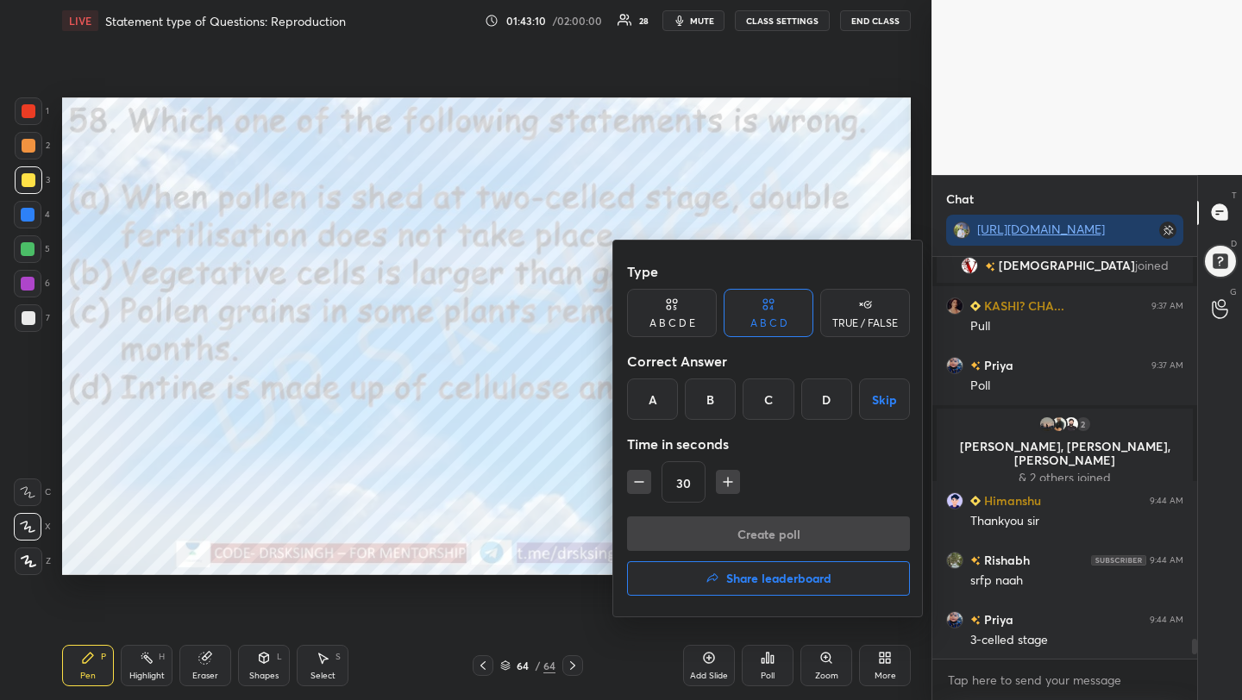
click at [759, 573] on h4 "Share leaderboard" at bounding box center [778, 579] width 105 height 12
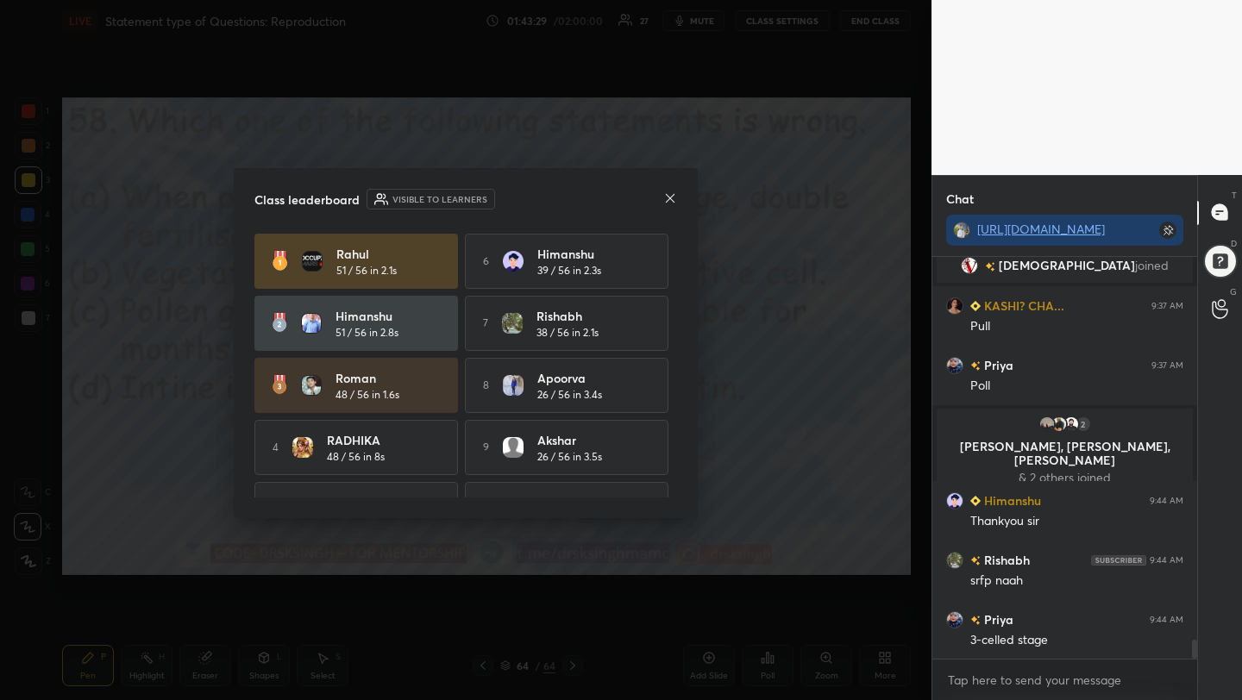
scroll to position [7966, 0]
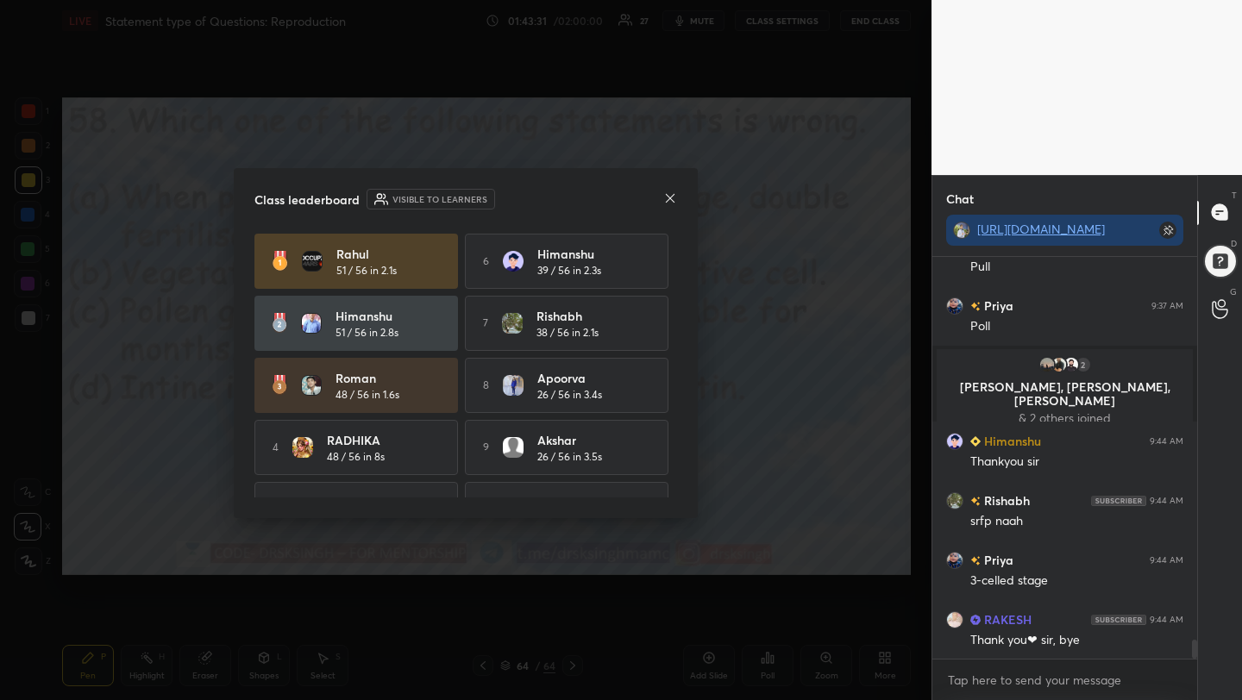
click at [672, 197] on icon at bounding box center [670, 198] width 14 height 14
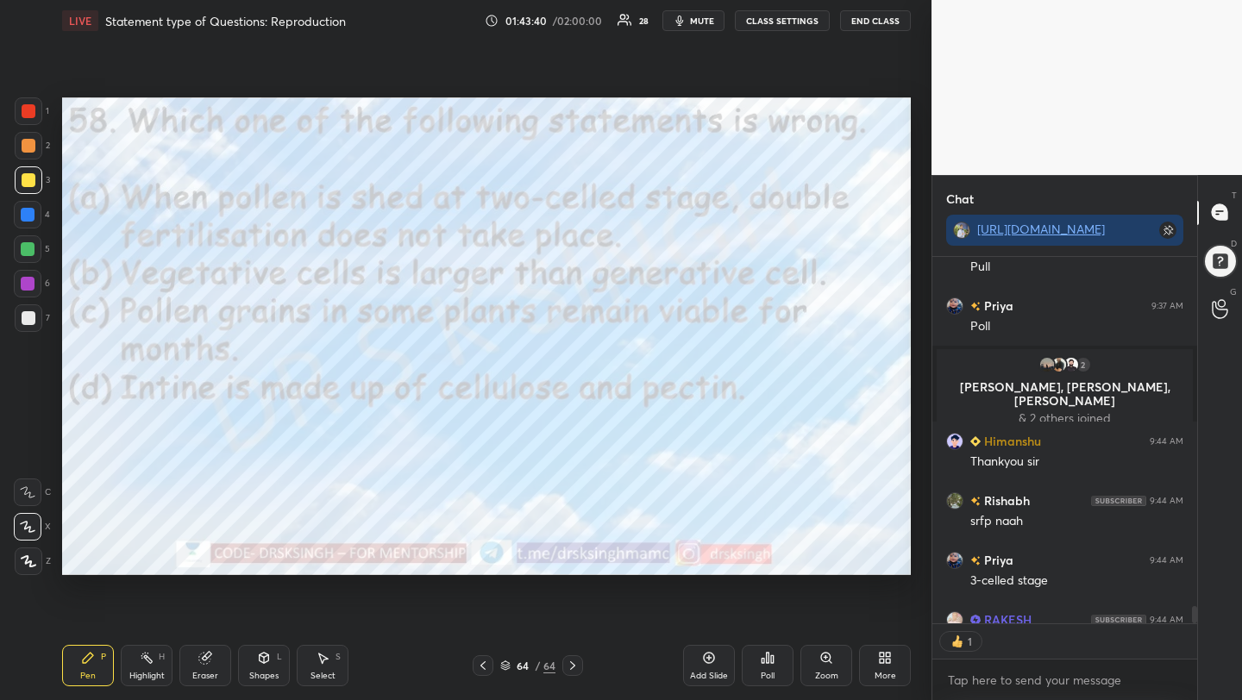
scroll to position [8061, 0]
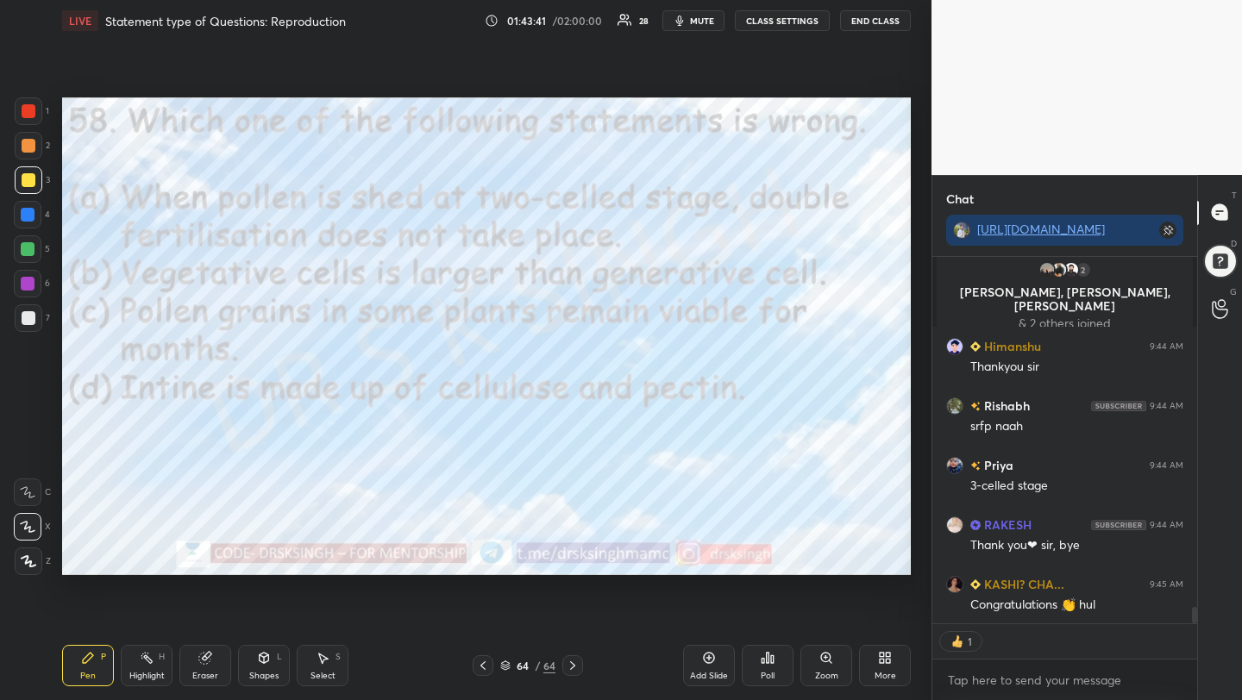
click at [700, 24] on span "mute" at bounding box center [702, 21] width 24 height 12
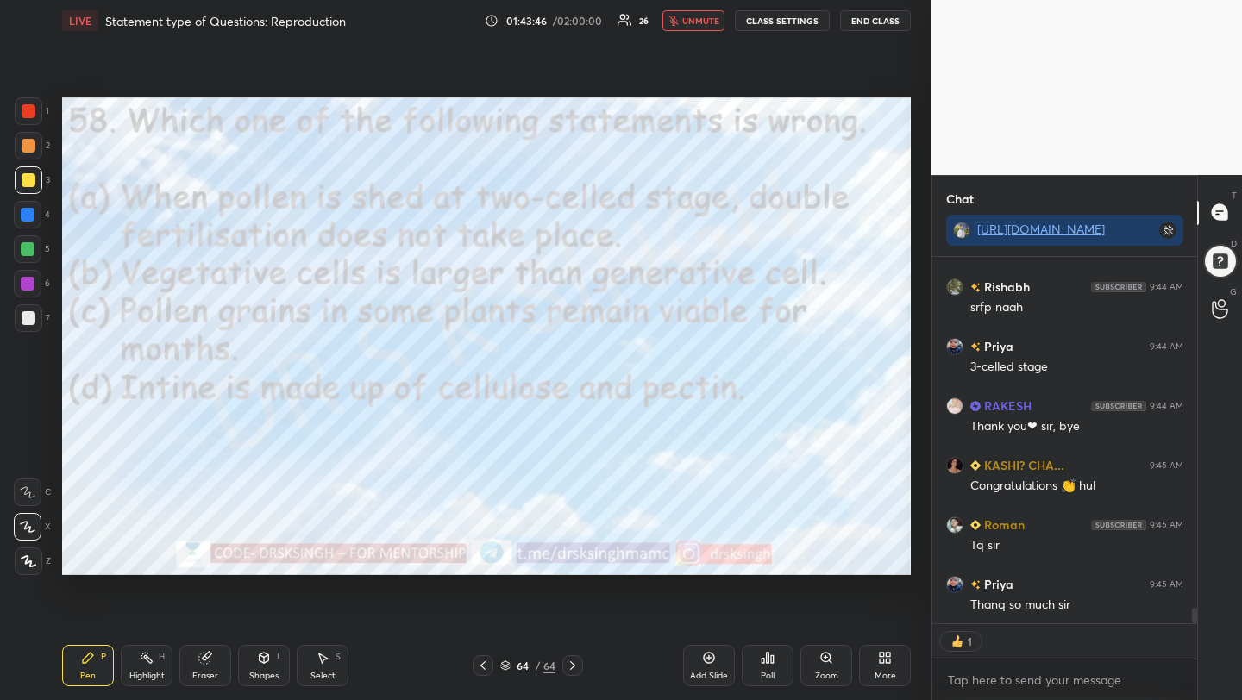
scroll to position [8239, 0]
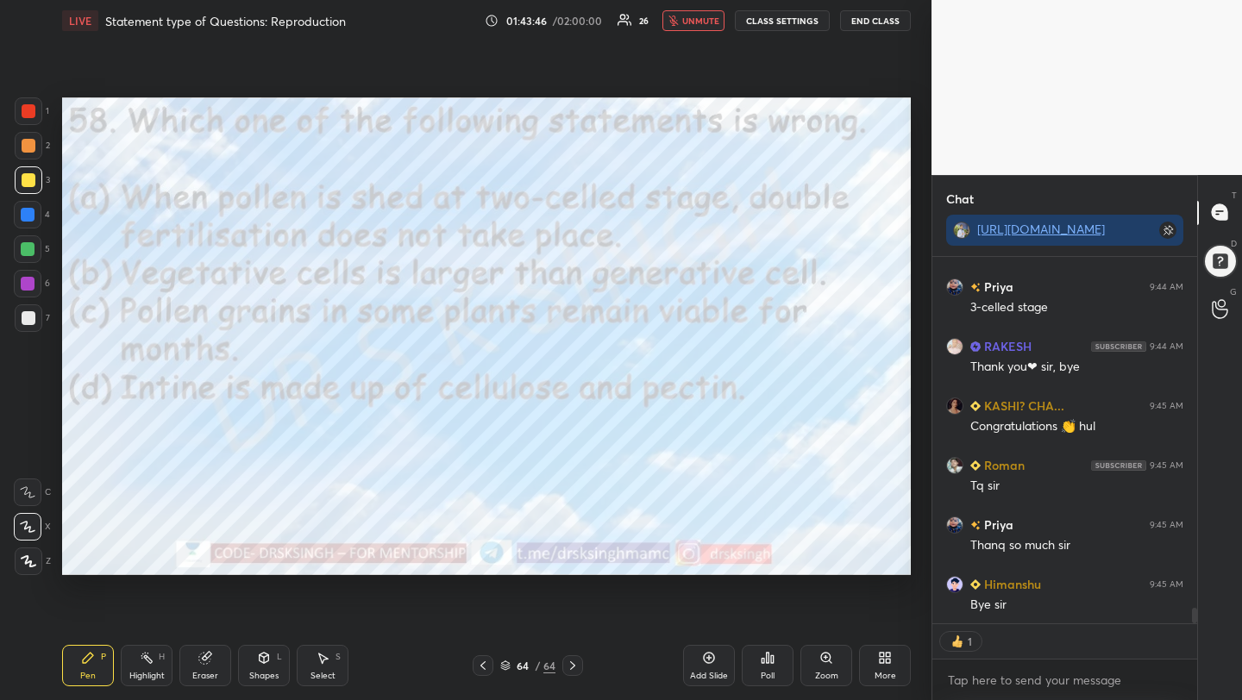
type textarea "x"
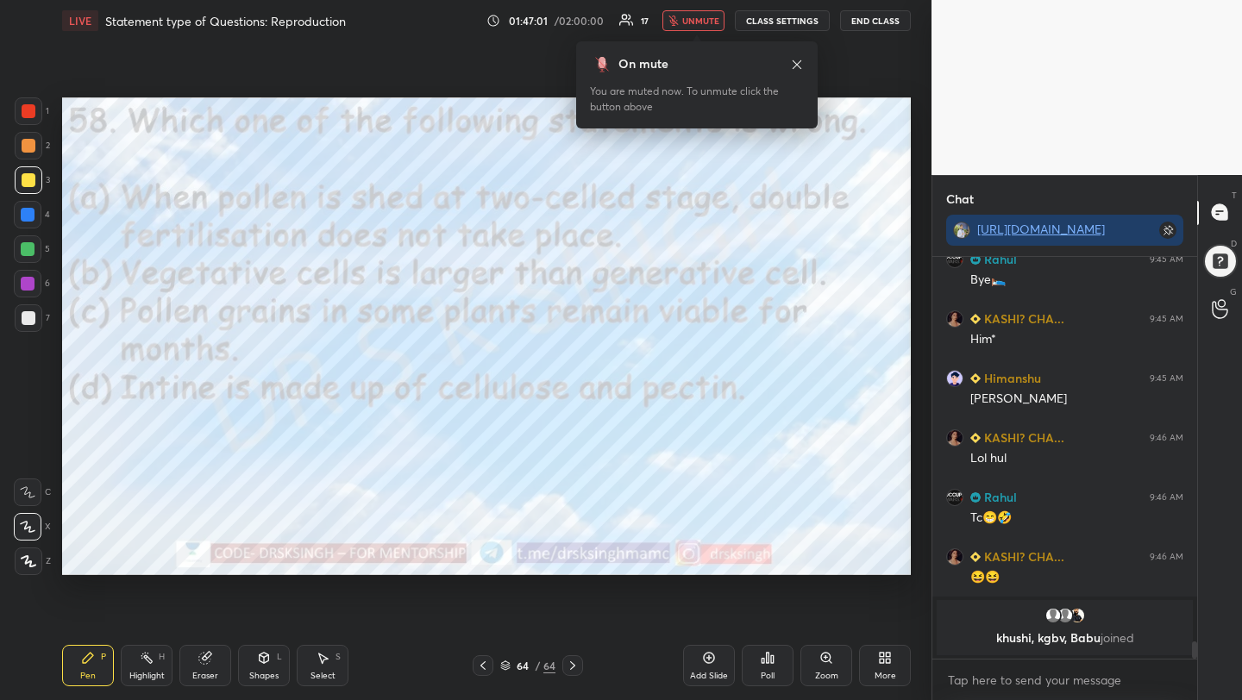
scroll to position [9232, 0]
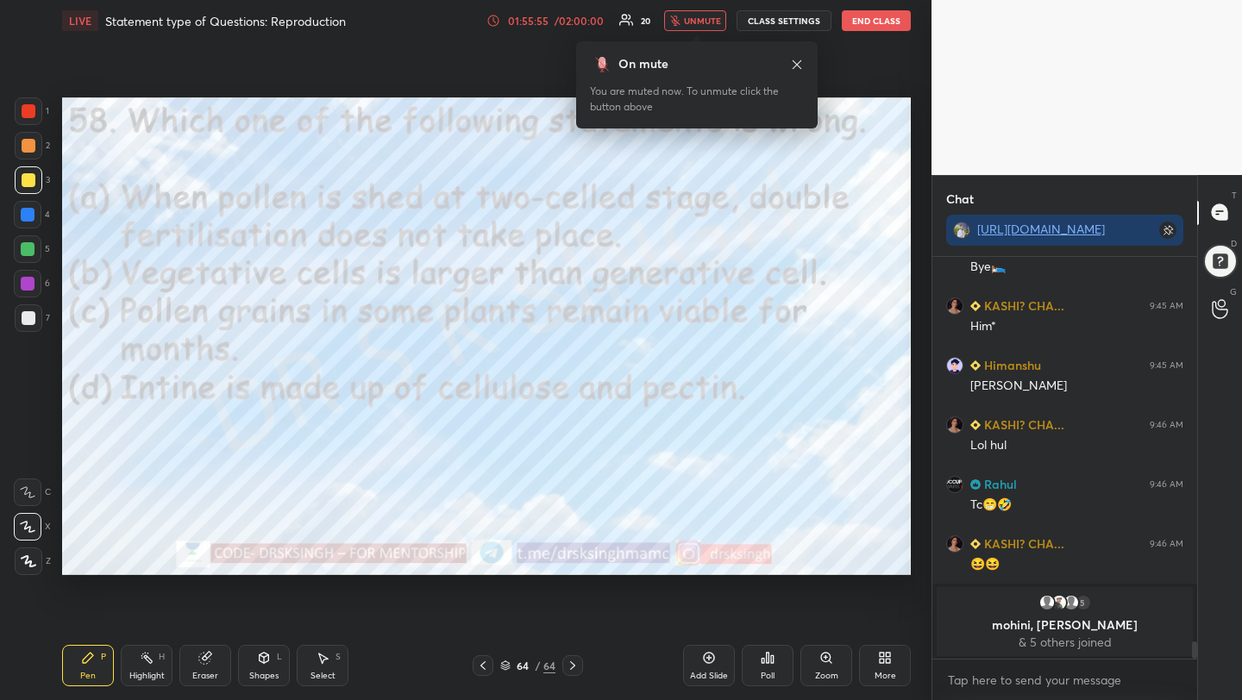
click at [748, 229] on div "Idle time detected You have been inactive for more than a minute while taking t…" at bounding box center [466, 350] width 932 height 700
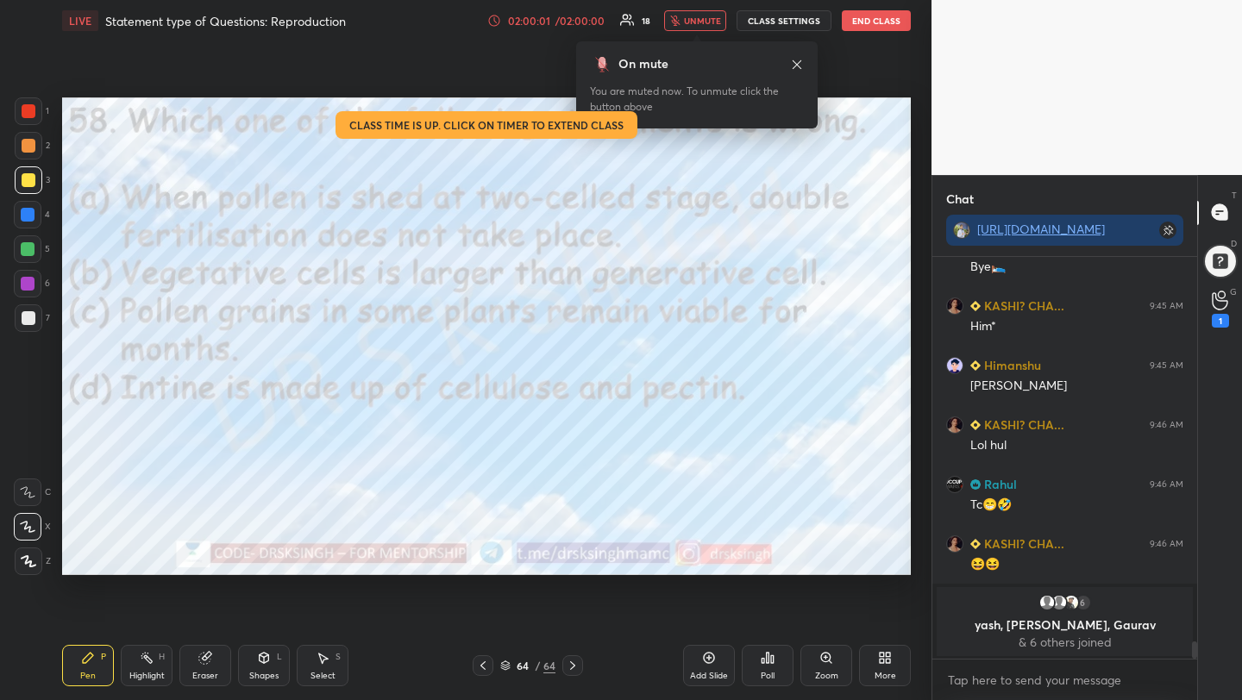
click at [884, 11] on button "End Class" at bounding box center [876, 20] width 69 height 21
